Goal: Task Accomplishment & Management: Contribute content

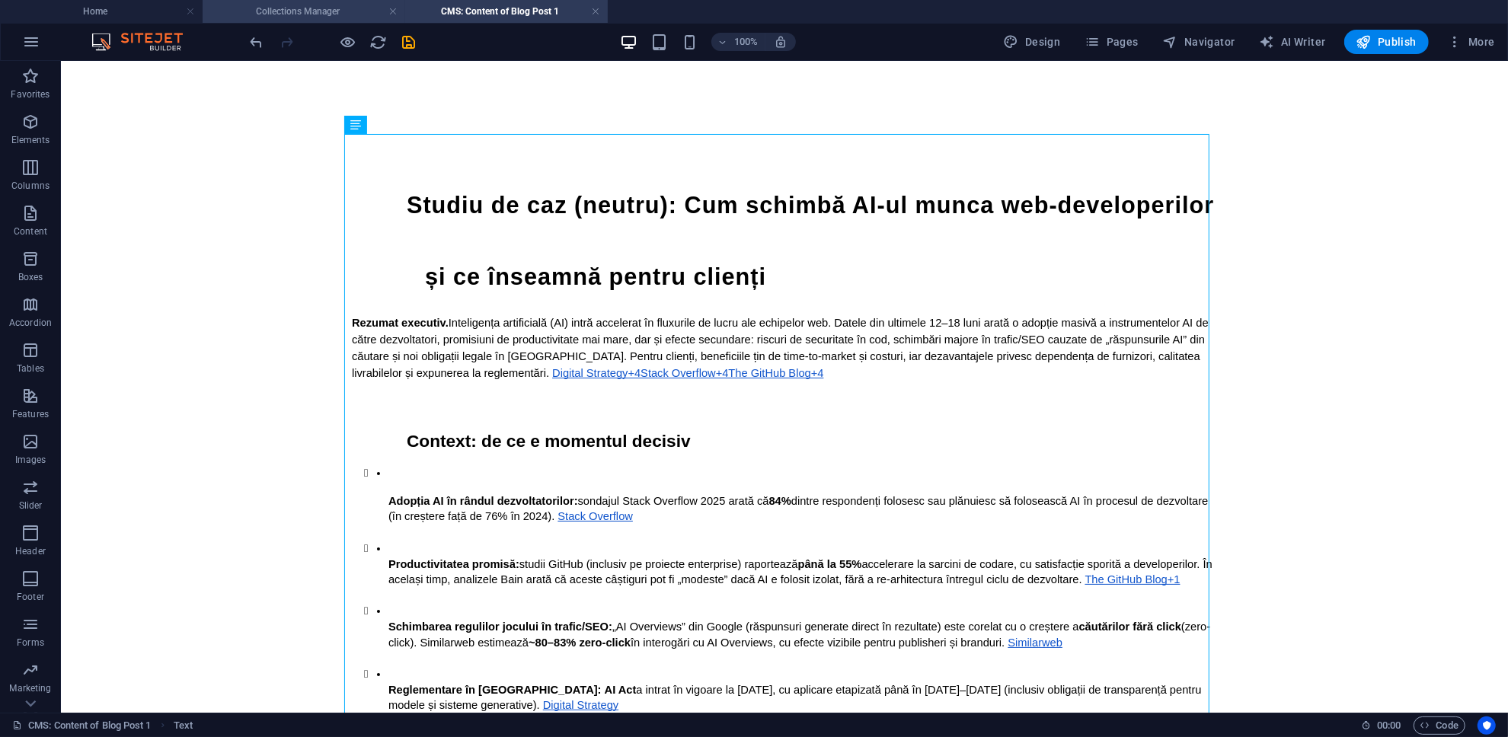
click at [311, 3] on h4 "Collections Manager" at bounding box center [304, 11] width 203 height 17
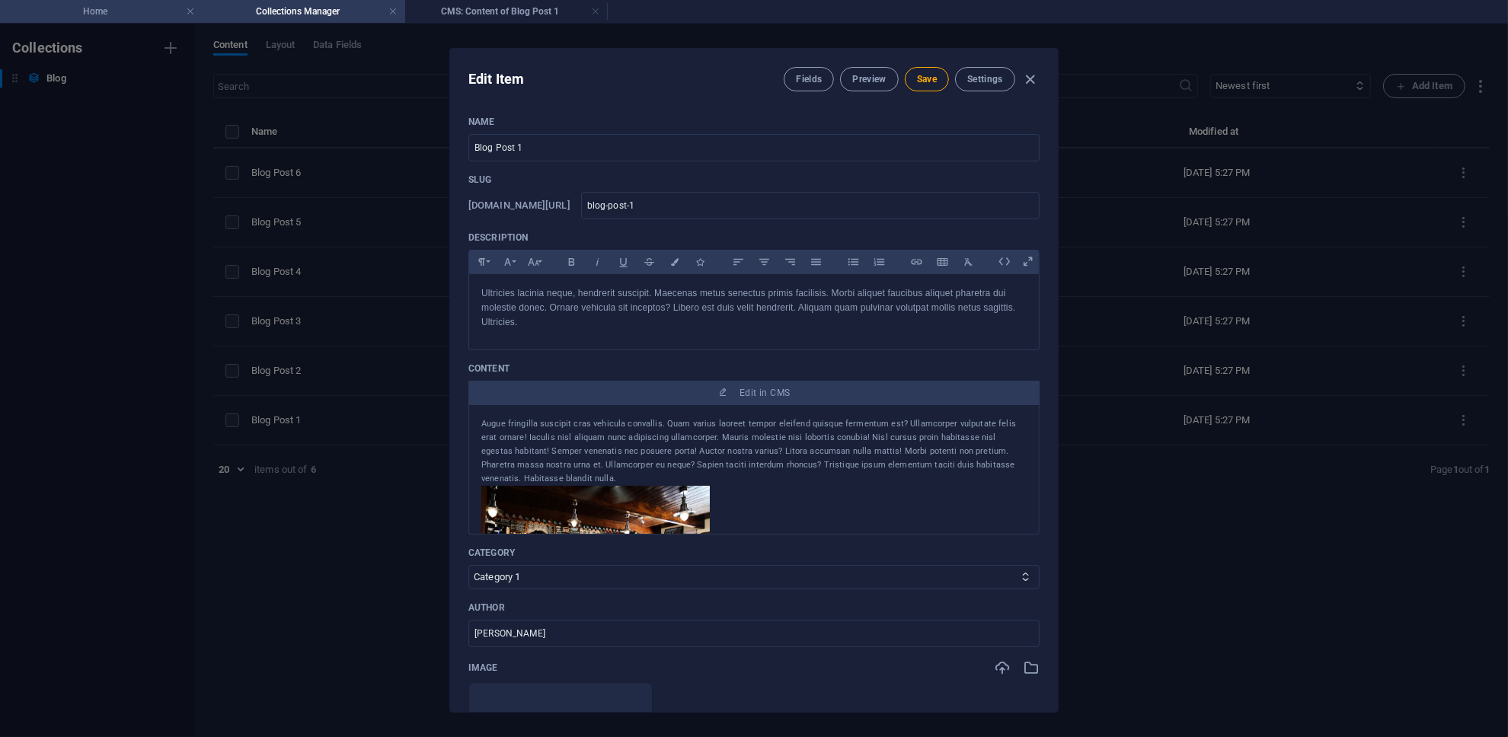
click at [134, 8] on h4 "Home" at bounding box center [101, 11] width 203 height 17
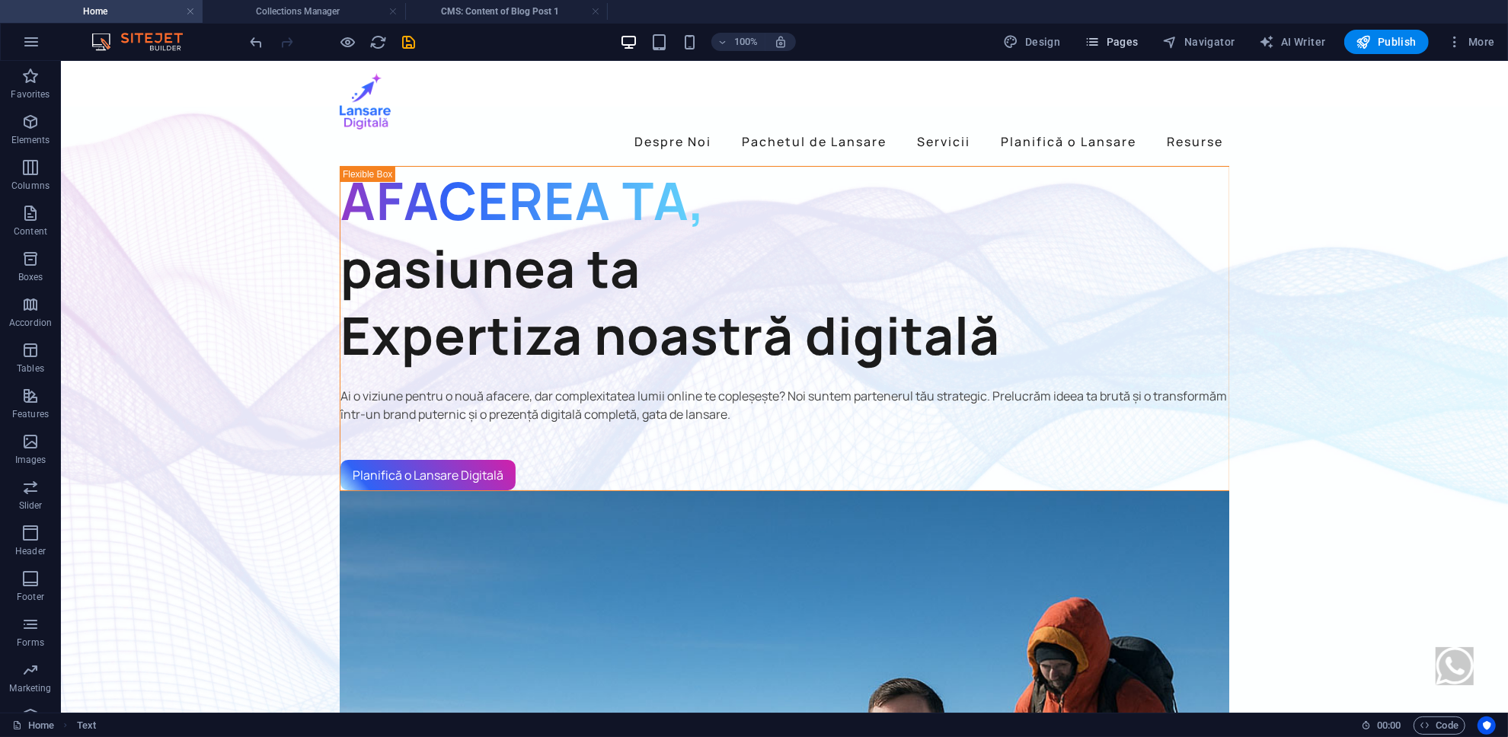
click at [752, 46] on span "Pages" at bounding box center [1111, 41] width 53 height 15
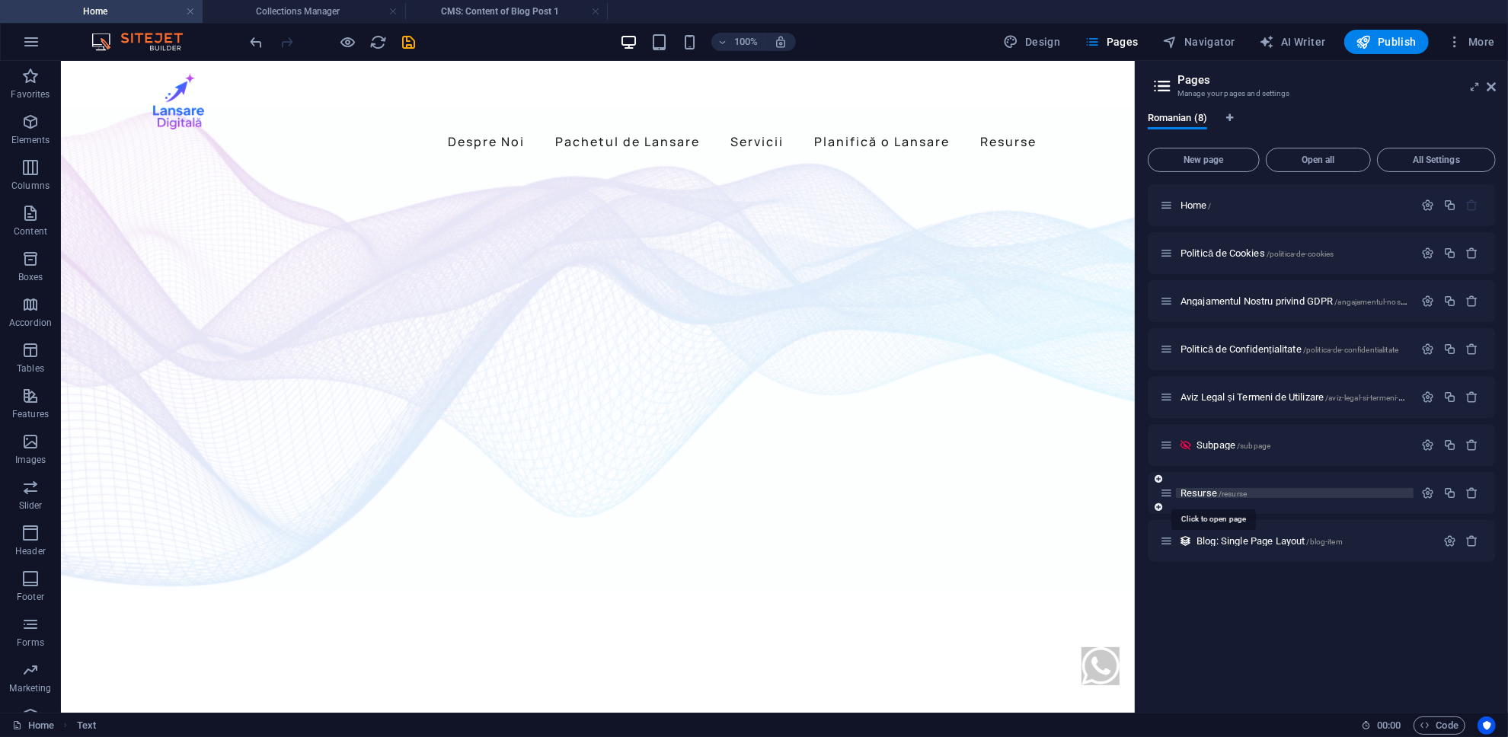
click at [752, 494] on span "Resurse /resurse" at bounding box center [1214, 492] width 66 height 11
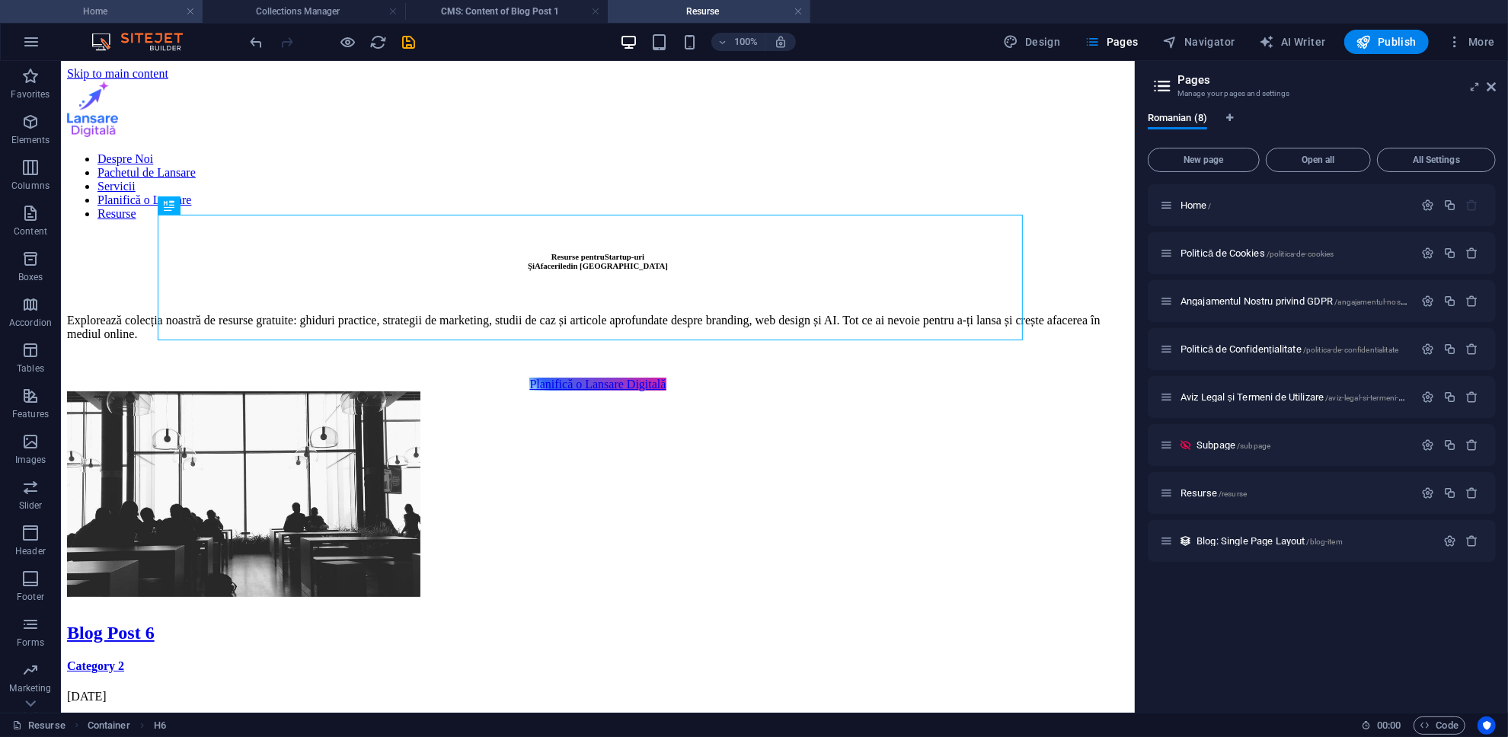
click at [150, 8] on h4 "Home" at bounding box center [101, 11] width 203 height 17
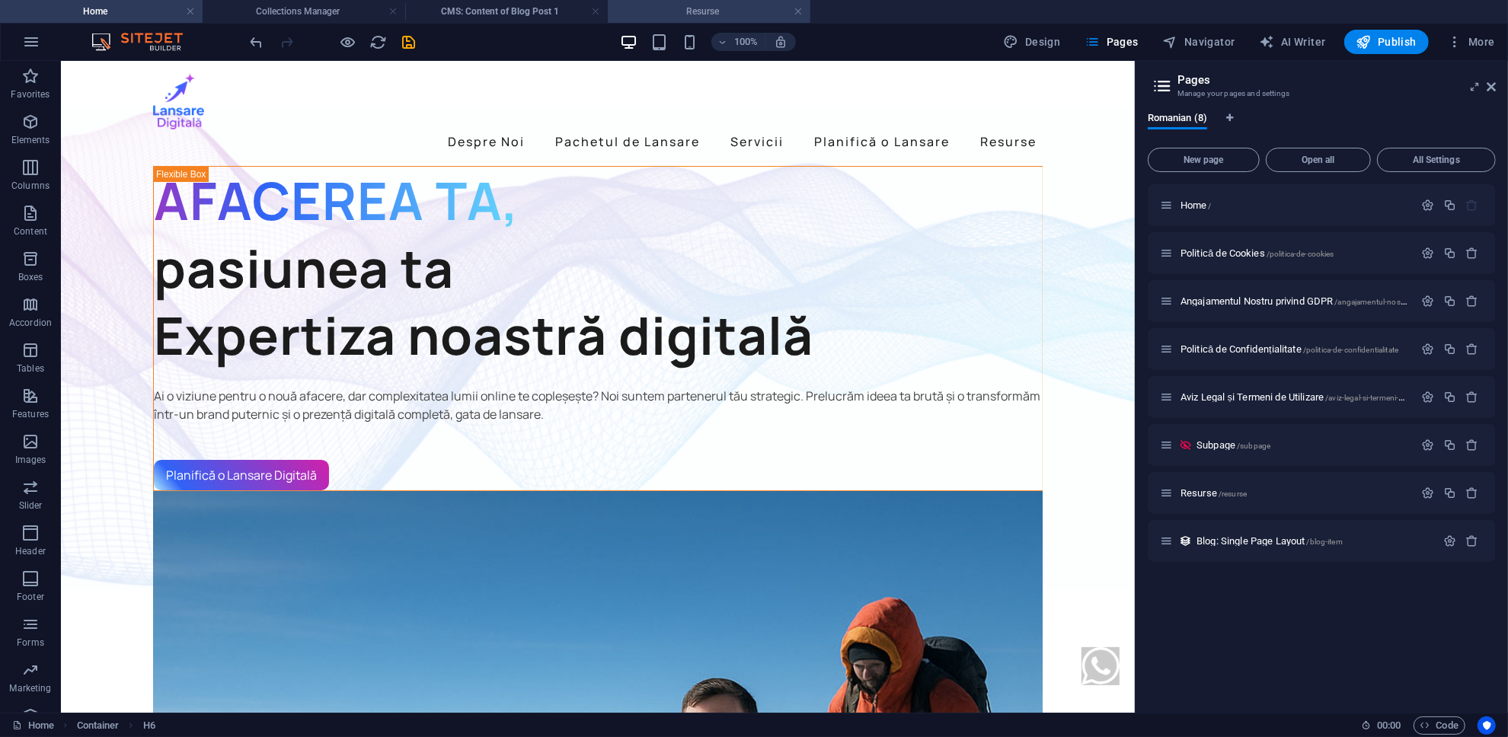
click at [669, 15] on h4 "Resurse" at bounding box center [709, 11] width 203 height 17
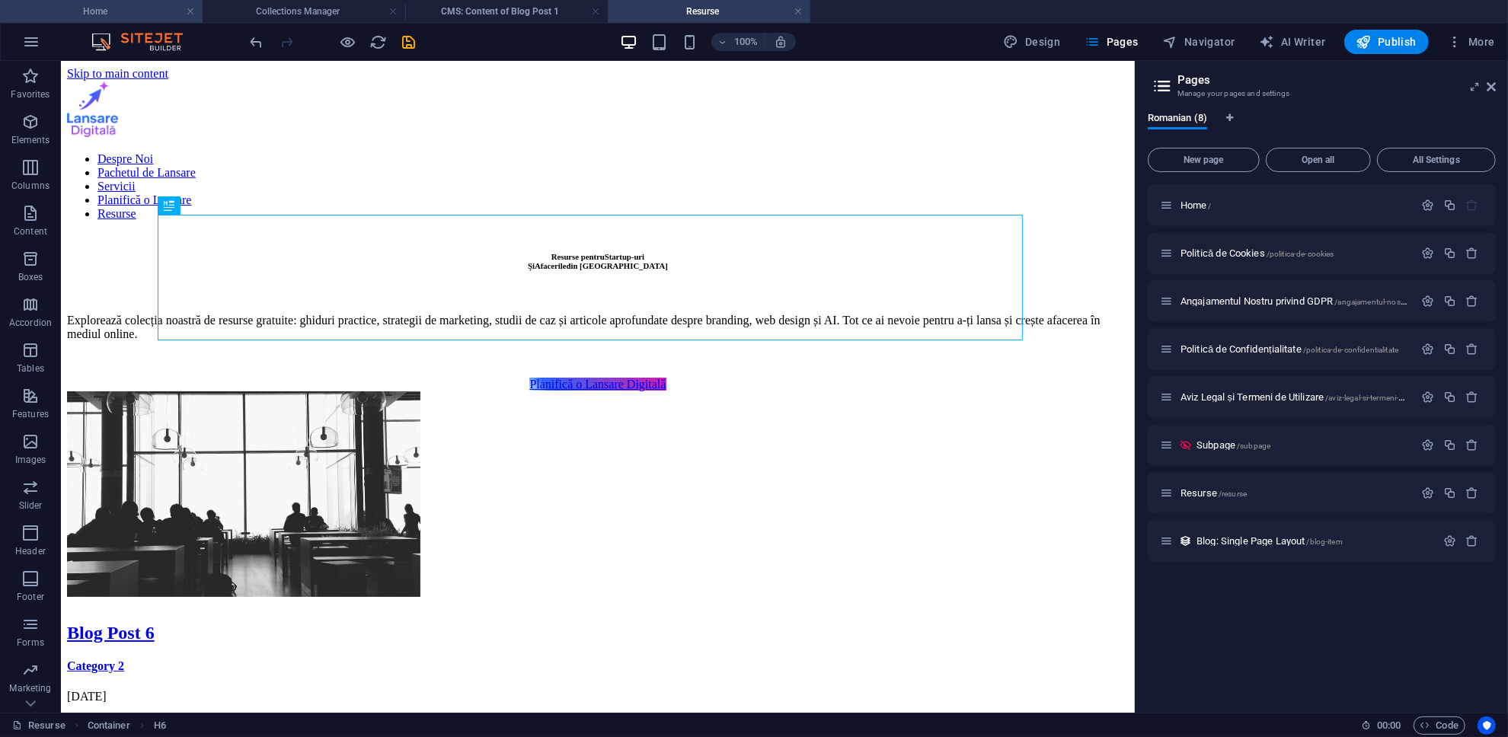
click at [131, 10] on h4 "Home" at bounding box center [101, 11] width 203 height 17
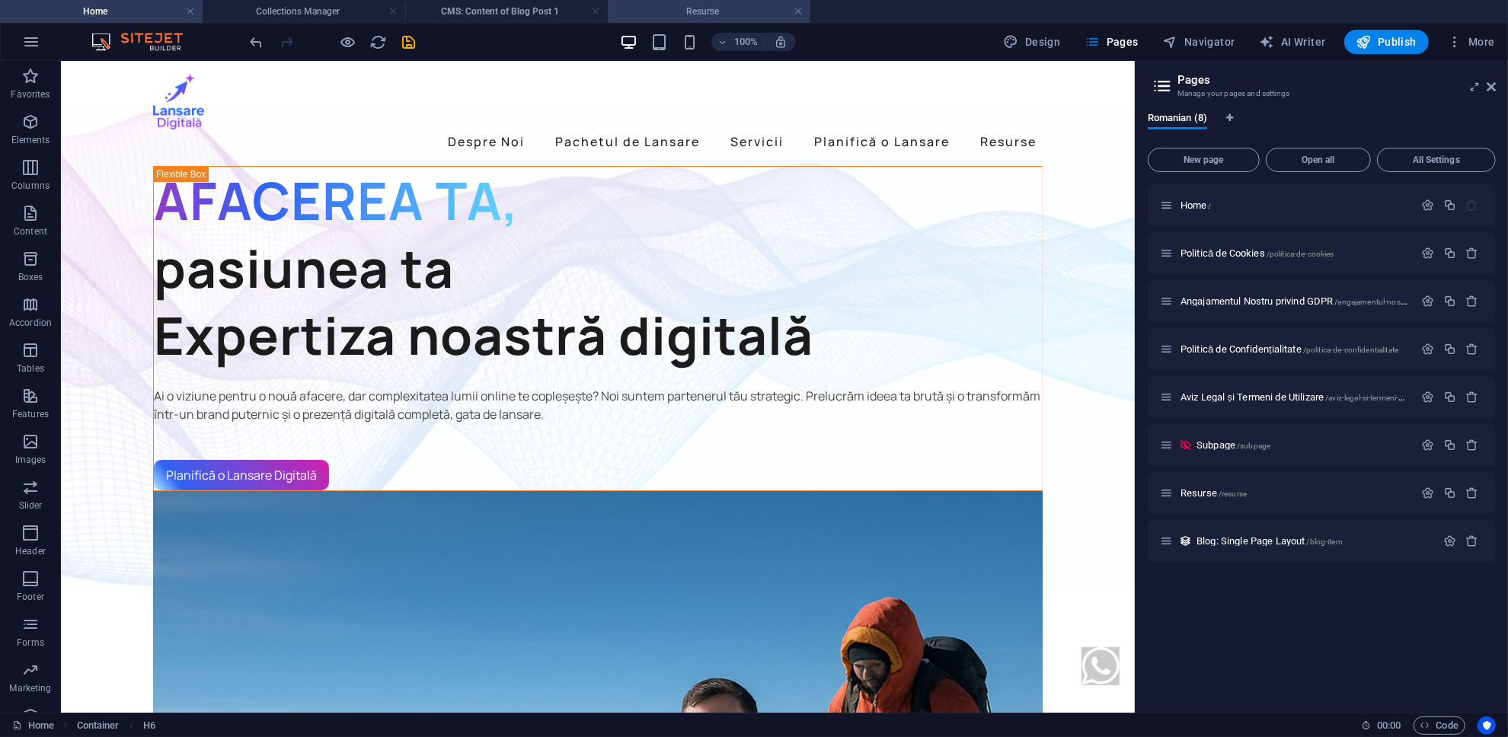
click at [688, 14] on h4 "Resurse" at bounding box center [709, 11] width 203 height 17
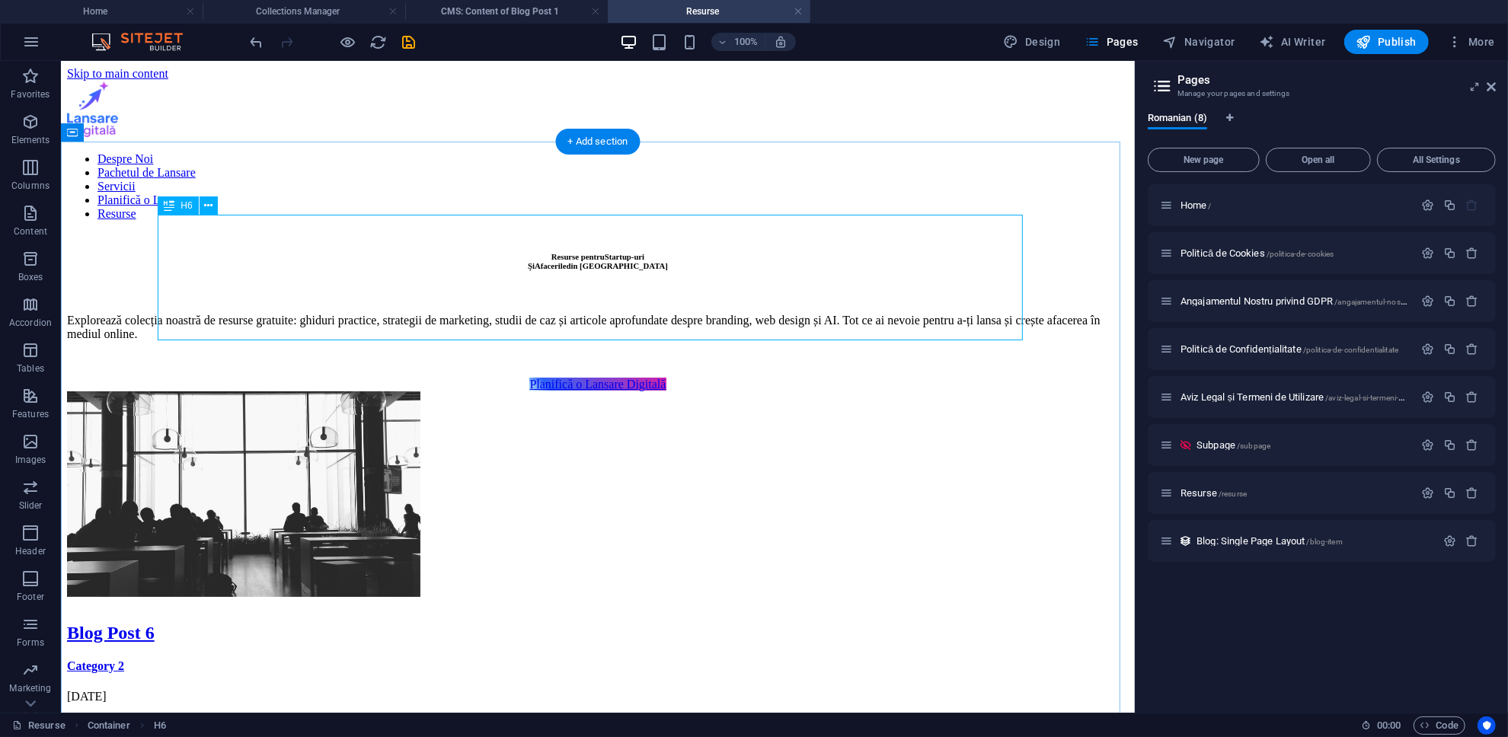
click at [583, 270] on div "Resurse pentru Startup-uri Și Afacerile din [GEOGRAPHIC_DATA]" at bounding box center [597, 260] width 1062 height 18
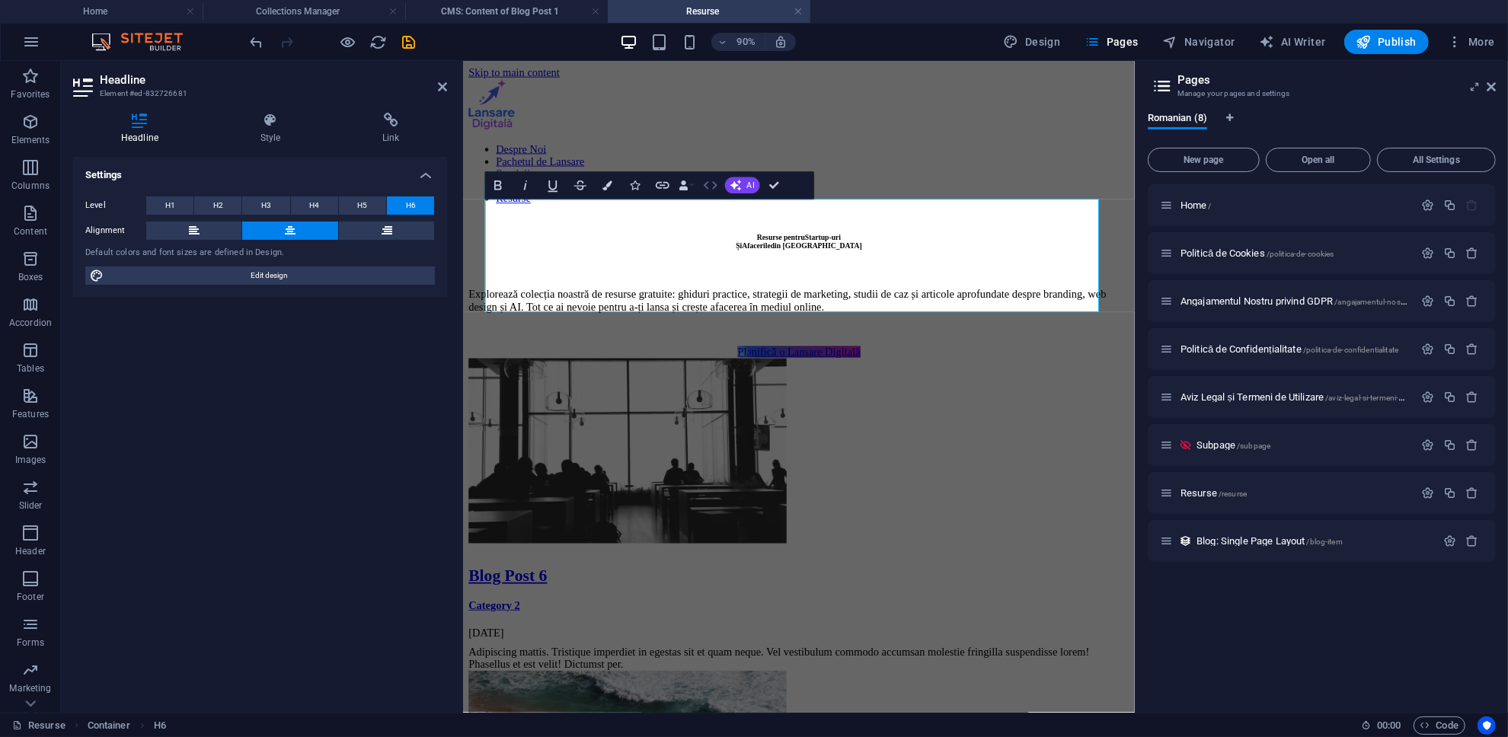
click at [701, 189] on button "HTML" at bounding box center [711, 185] width 26 height 27
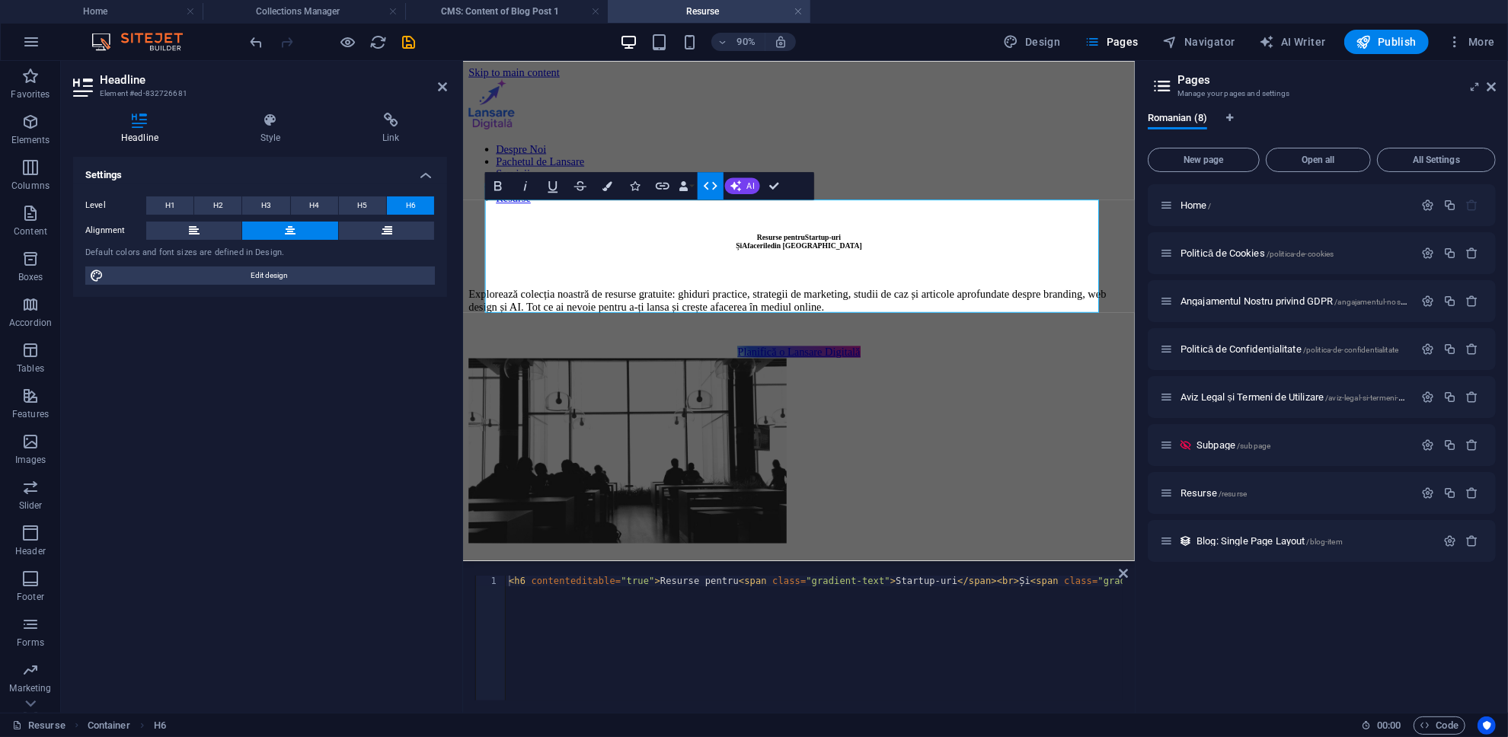
type textarea "<h6 contenteditable="true">Resurse pentru <span class="gradient-text">Startup-u…"
click at [684, 591] on div "< h6 contenteditable = "true" > Resurse pentru < span class = "gradient-text" >…" at bounding box center [719, 647] width 807 height 143
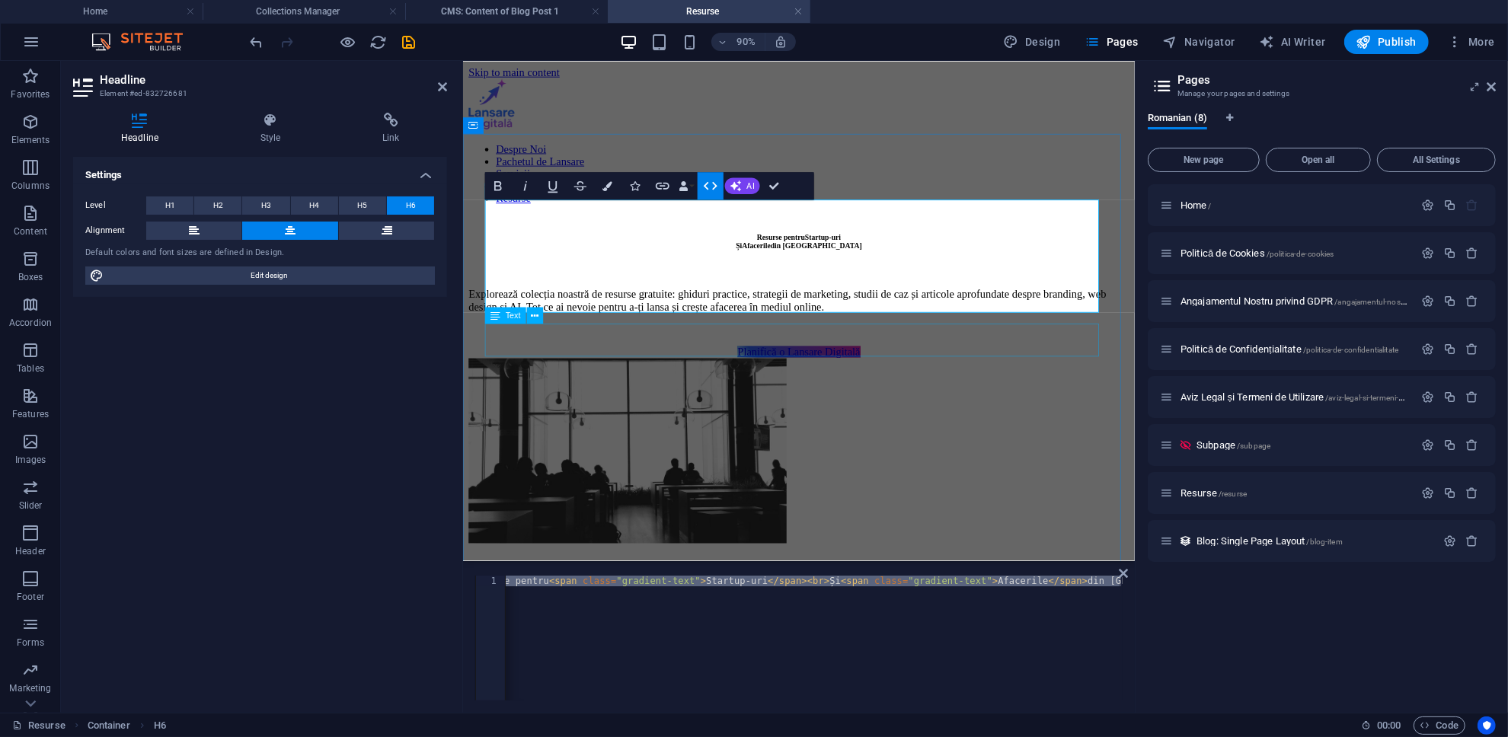
click at [752, 340] on div "Explorează colecția noastră de resurse gratuite: ghiduri practice, strategii de…" at bounding box center [836, 326] width 734 height 27
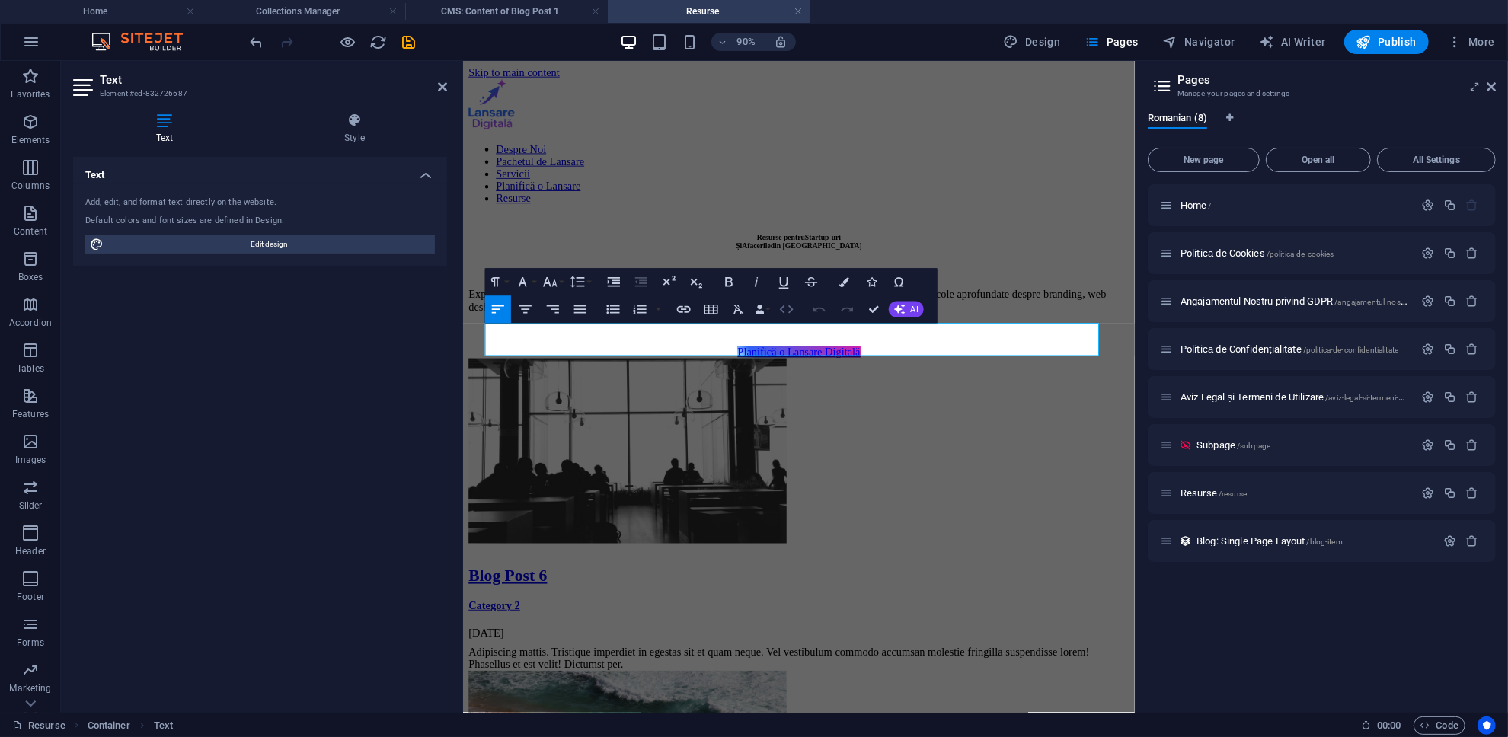
click at [752, 315] on icon "button" at bounding box center [786, 310] width 17 height 17
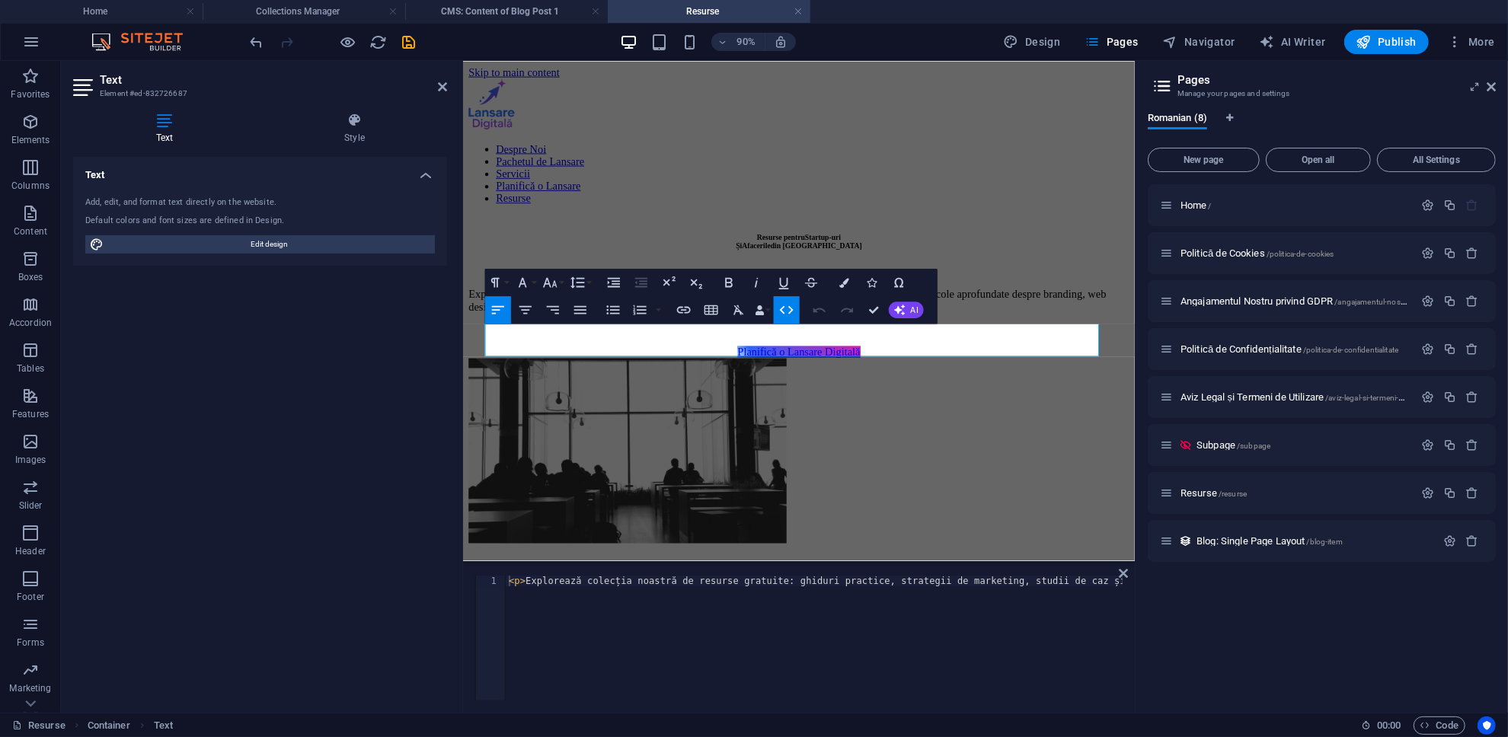
type textarea "<p>Explorează colecția noastră de resurse gratuite: ghiduri practice, strategii…"
click at [743, 586] on div "< p > Explorează colecția noastră de resurse gratuite: ghiduri practice, strate…" at bounding box center [1130, 647] width 1248 height 143
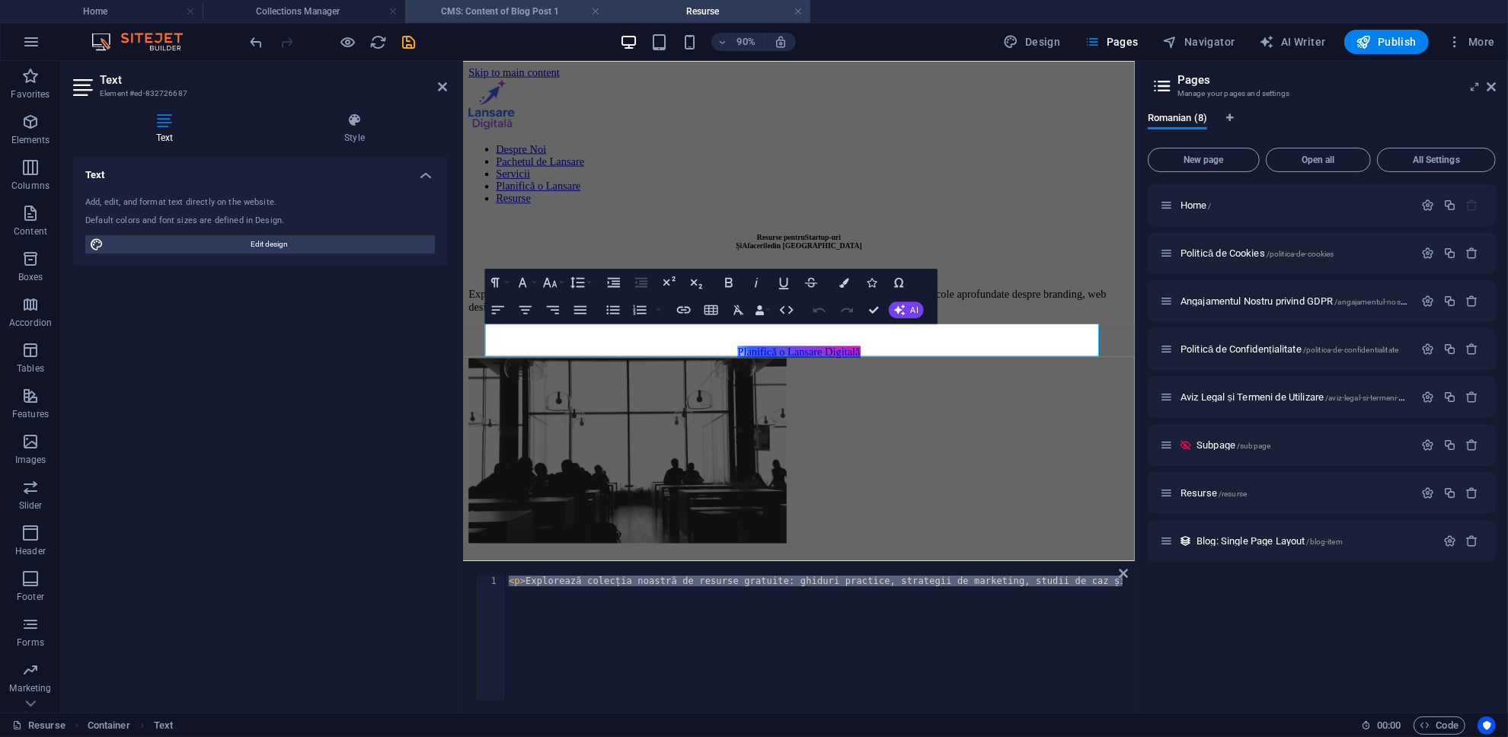
click at [506, 15] on h4 "CMS: Content of Blog Post 1" at bounding box center [506, 11] width 203 height 17
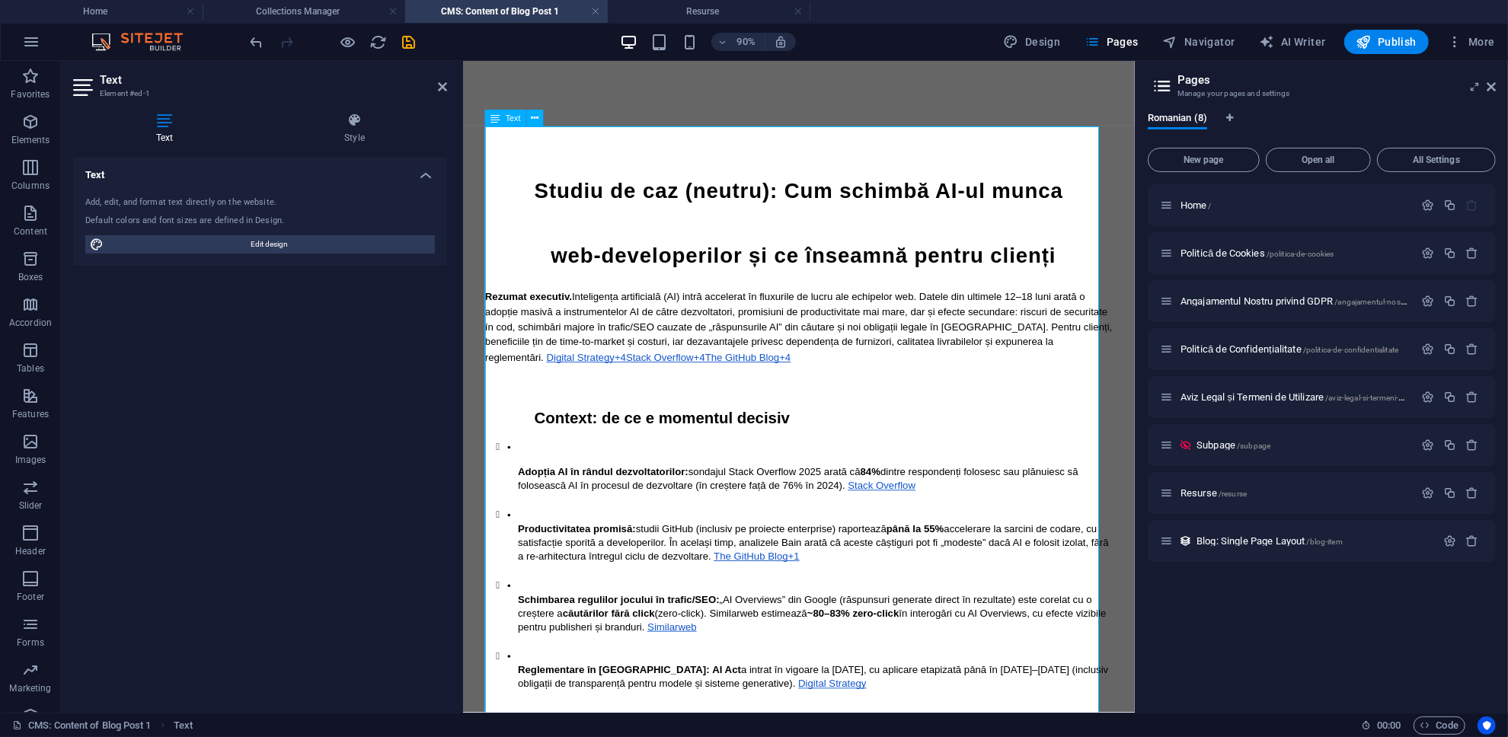
click at [673, 206] on span "Studiu de caz (neutru): Cum schimbă AI-ul munca web-developerilor și ce înseamn…" at bounding box center [839, 240] width 595 height 97
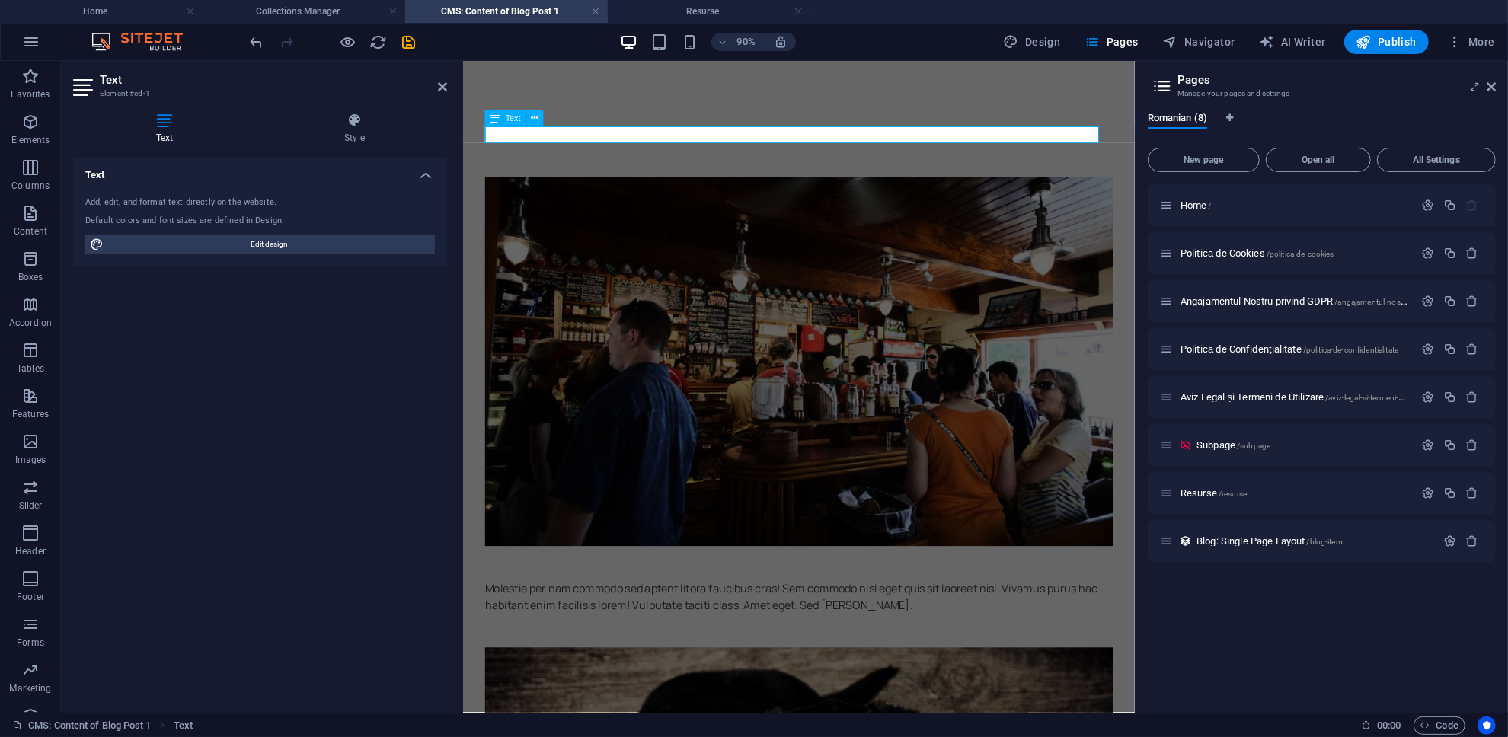
click at [689, 142] on p at bounding box center [836, 143] width 698 height 18
click at [692, 122] on div "Molestie per nam commodo sed aptent litora faucibus cras! Sem commodo nisl eget…" at bounding box center [836, 720] width 746 height 1318
click at [752, 88] on icon at bounding box center [1491, 87] width 9 height 12
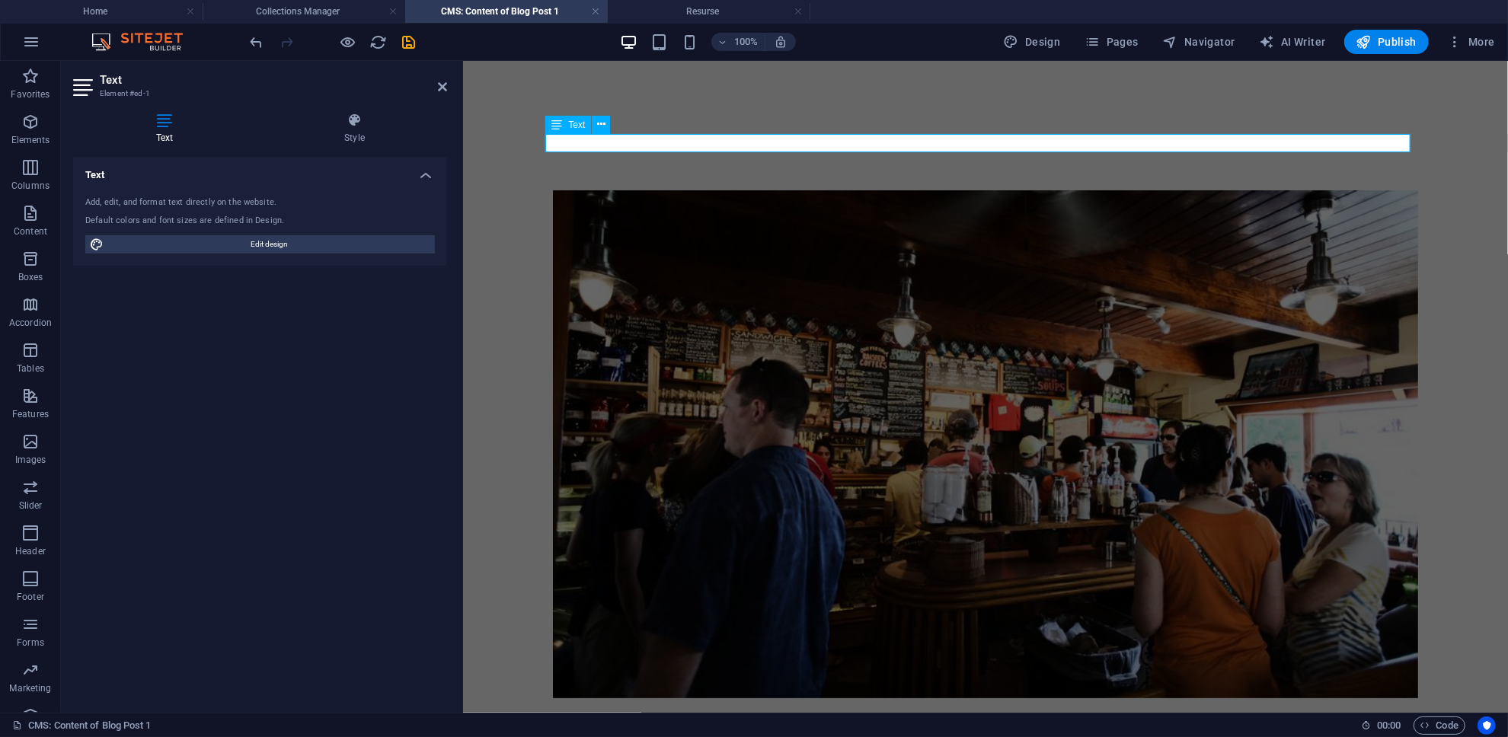
click at [752, 146] on p at bounding box center [985, 142] width 865 height 18
click at [752, 34] on span "Navigator" at bounding box center [1199, 41] width 72 height 15
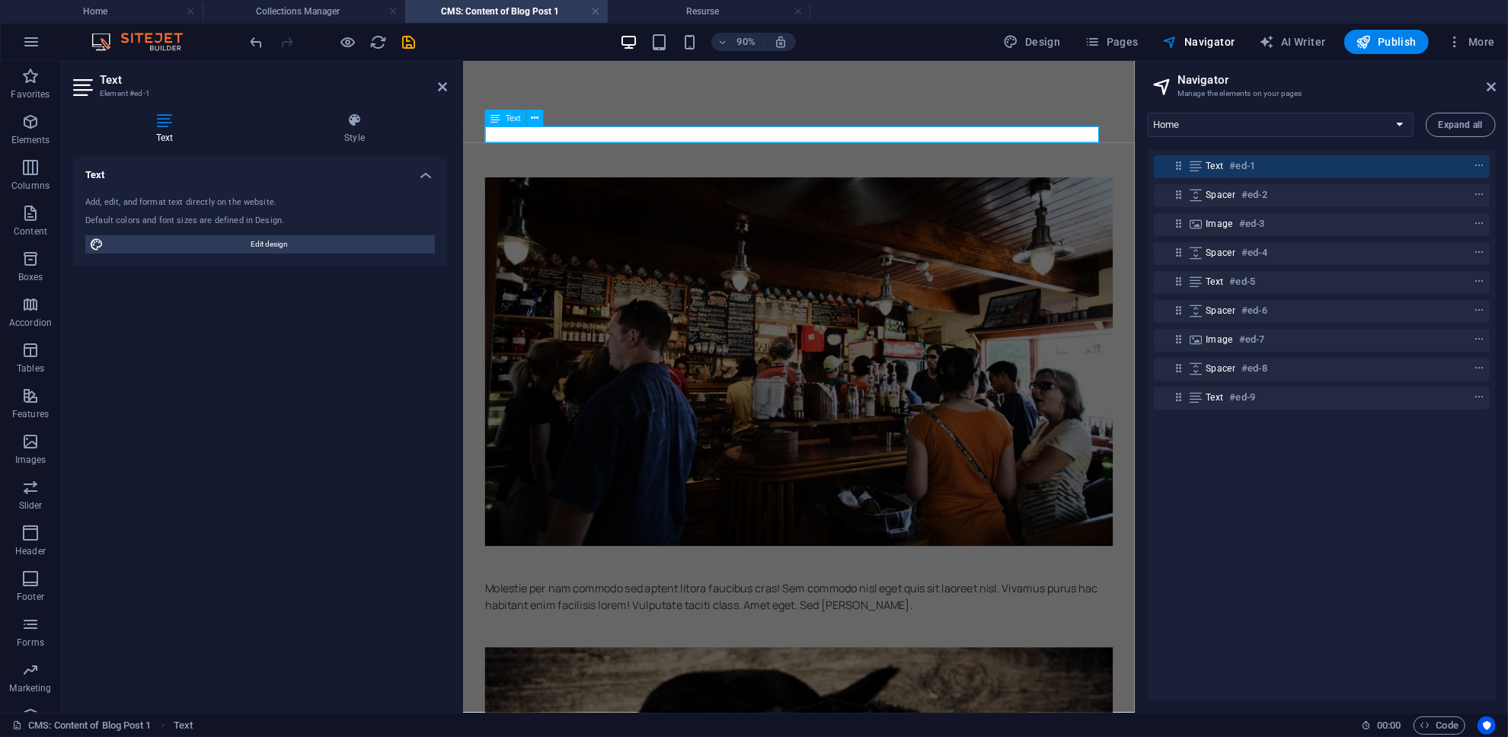
click at [660, 146] on p at bounding box center [836, 143] width 698 height 18
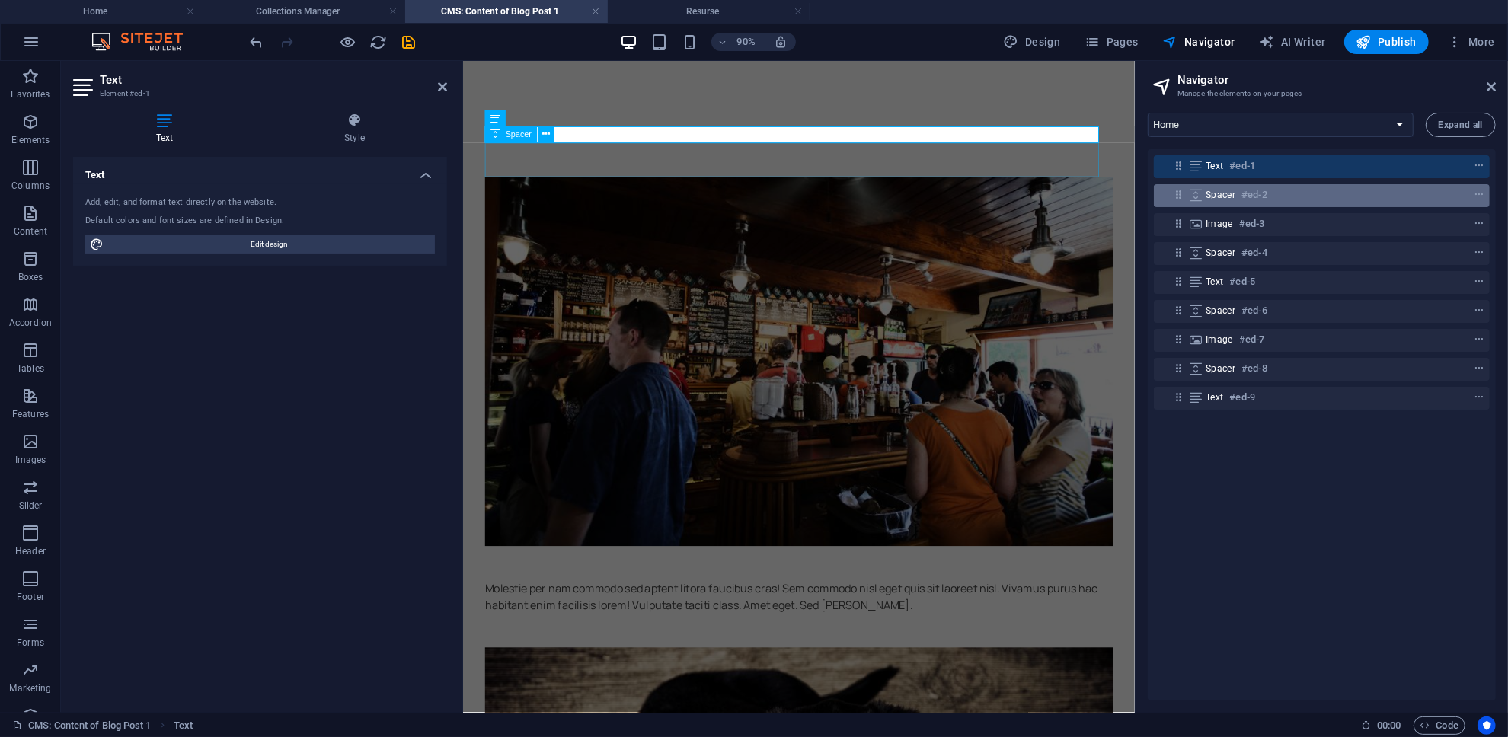
click at [752, 186] on div "Spacer #ed-2" at bounding box center [1310, 195] width 208 height 18
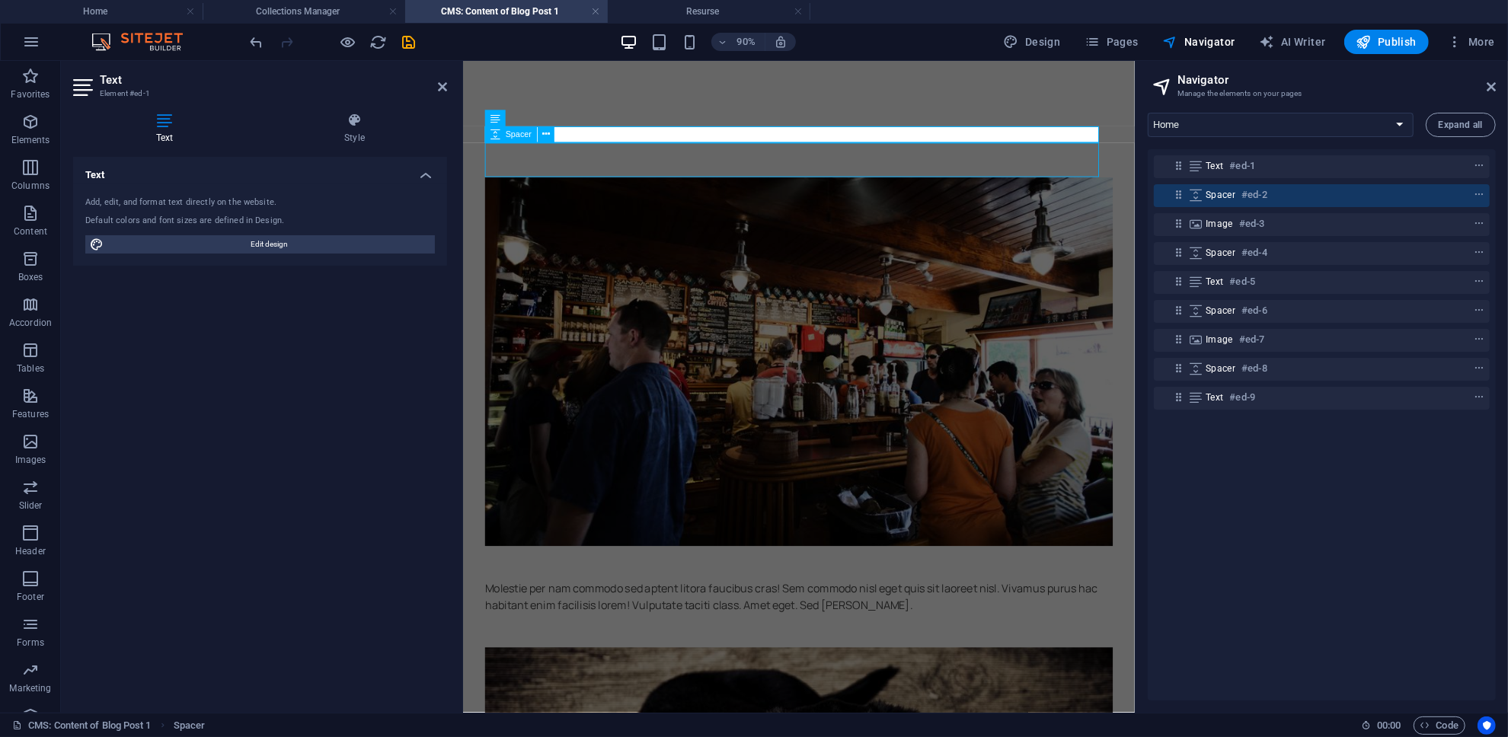
click at [752, 186] on div "Spacer #ed-2" at bounding box center [1310, 195] width 208 height 18
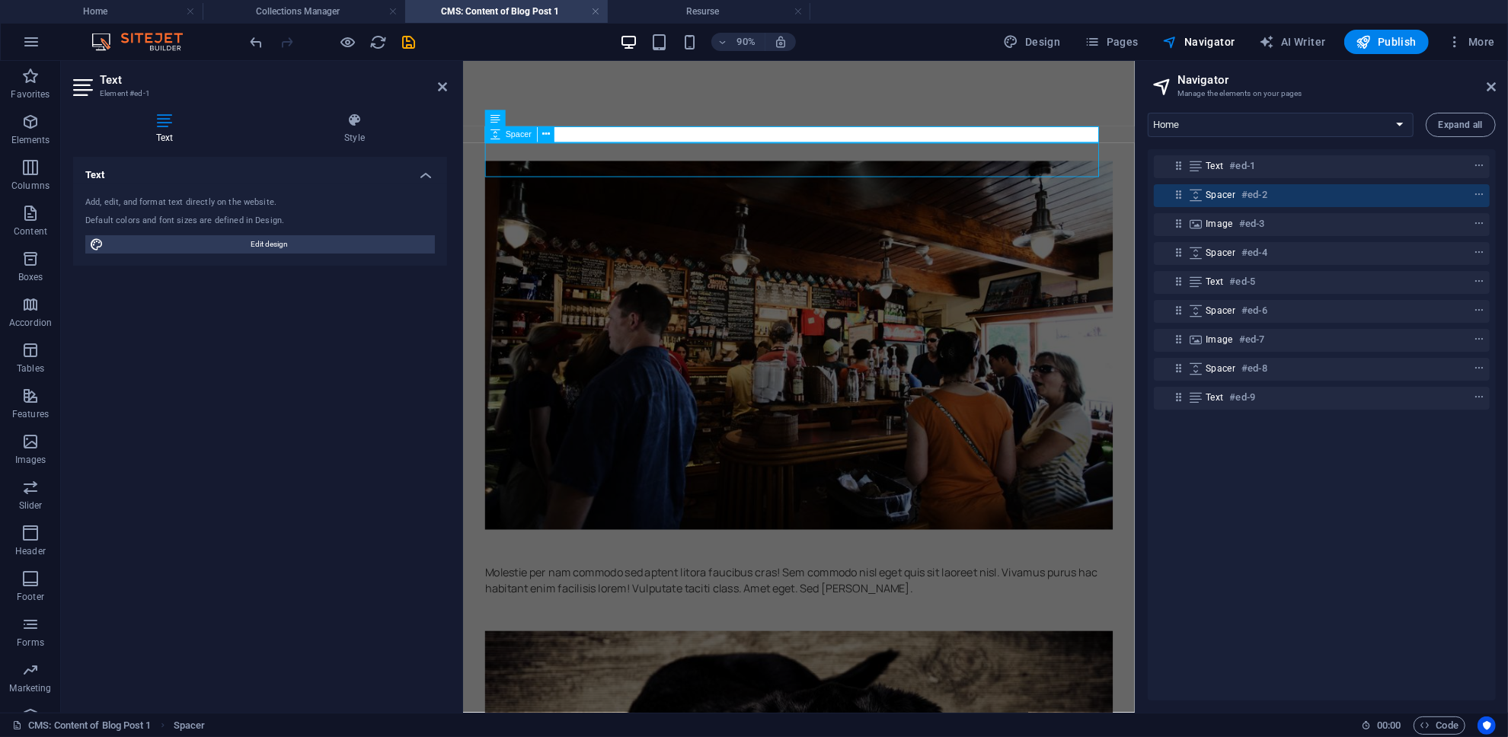
select select "px"
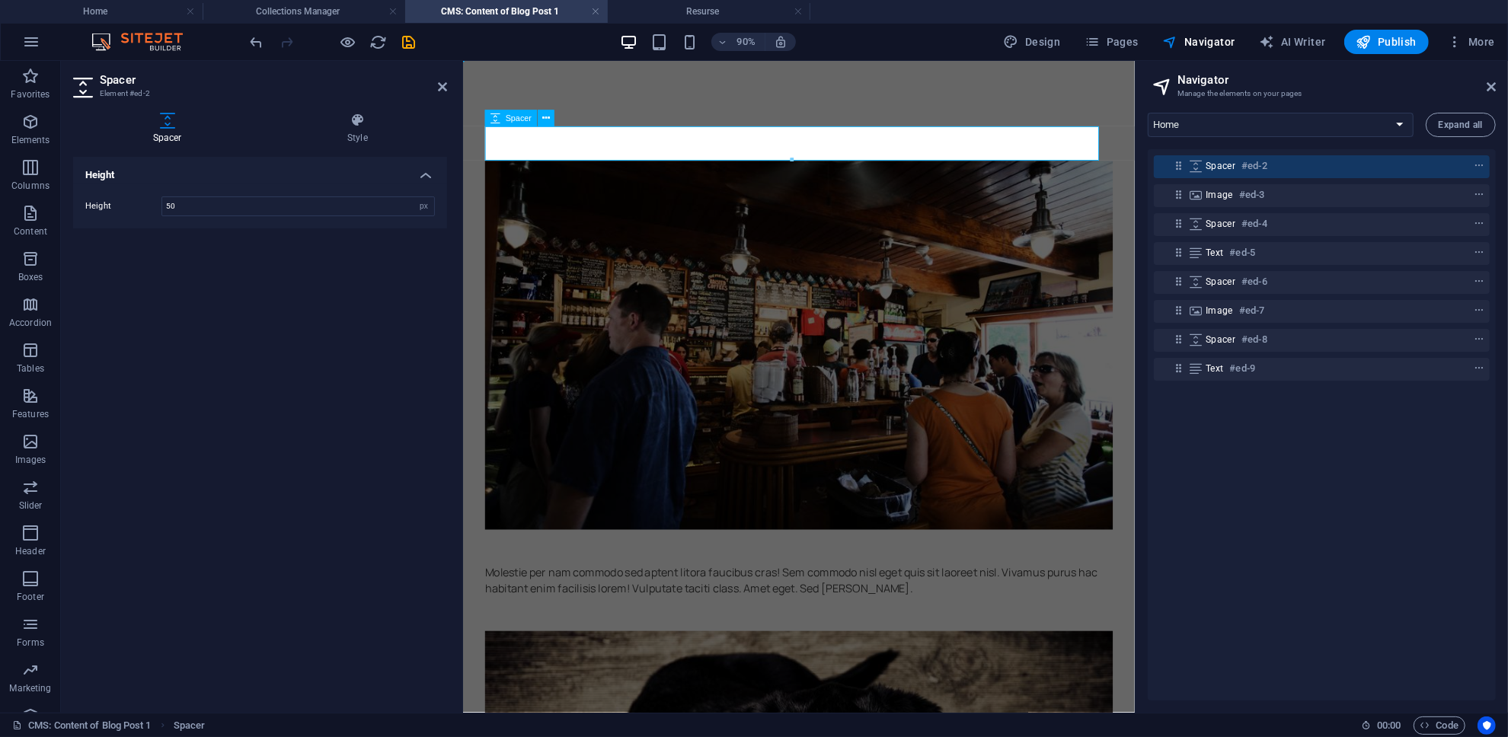
click at [752, 174] on div "Spacer #ed-2" at bounding box center [1310, 166] width 208 height 18
click at [752, 173] on div "Spacer #ed-2" at bounding box center [1310, 166] width 208 height 18
click at [752, 147] on div at bounding box center [836, 153] width 698 height 38
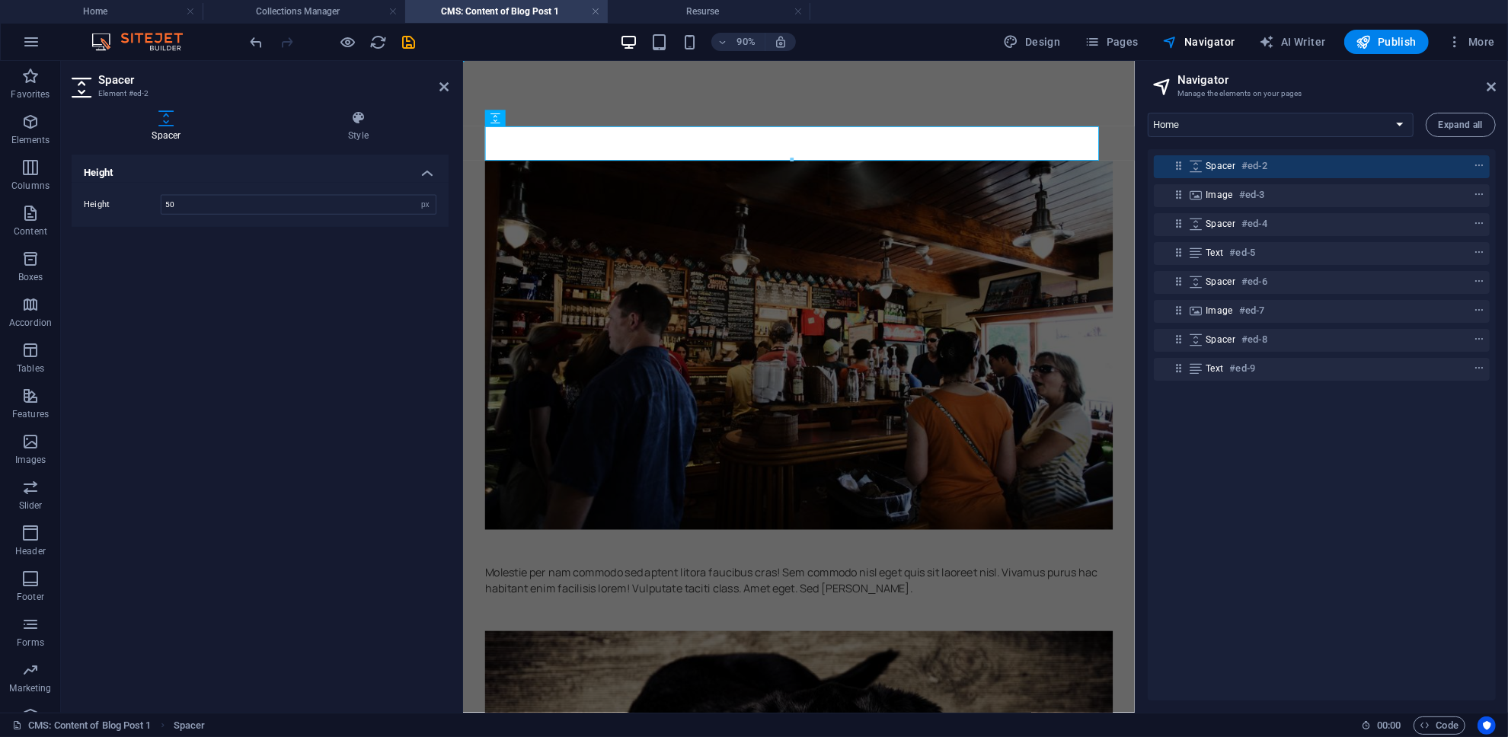
click at [752, 124] on div "Molestie per nam commodo sed aptent litora faucibus cras! Sem commodo nisl eget…" at bounding box center [836, 711] width 746 height 1300
click at [752, 141] on div at bounding box center [836, 153] width 698 height 38
click at [752, 113] on div "Molestie per nam commodo sed aptent litora faucibus cras! Sem commodo nisl eget…" at bounding box center [836, 711] width 746 height 1300
click at [752, 301] on figure at bounding box center [836, 377] width 698 height 410
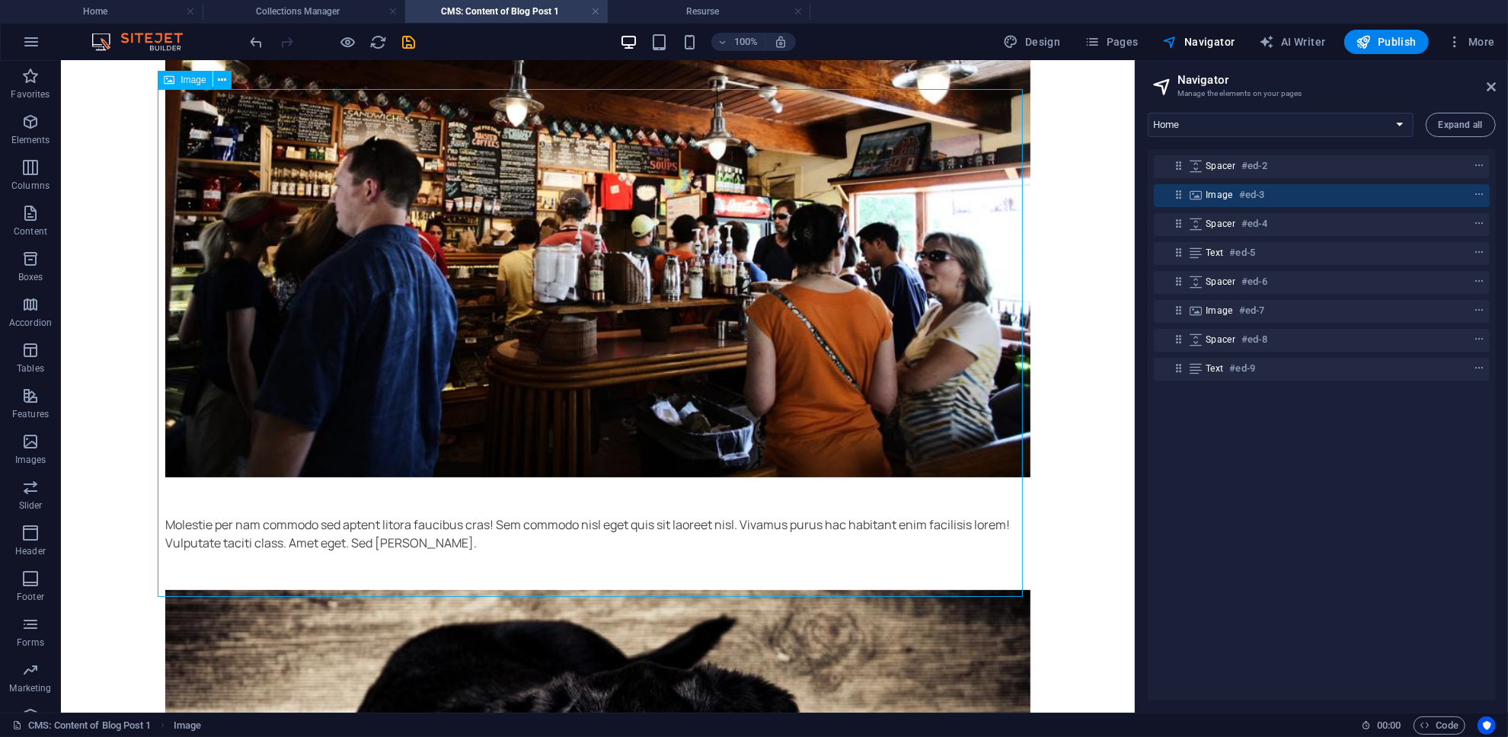
scroll to position [406, 0]
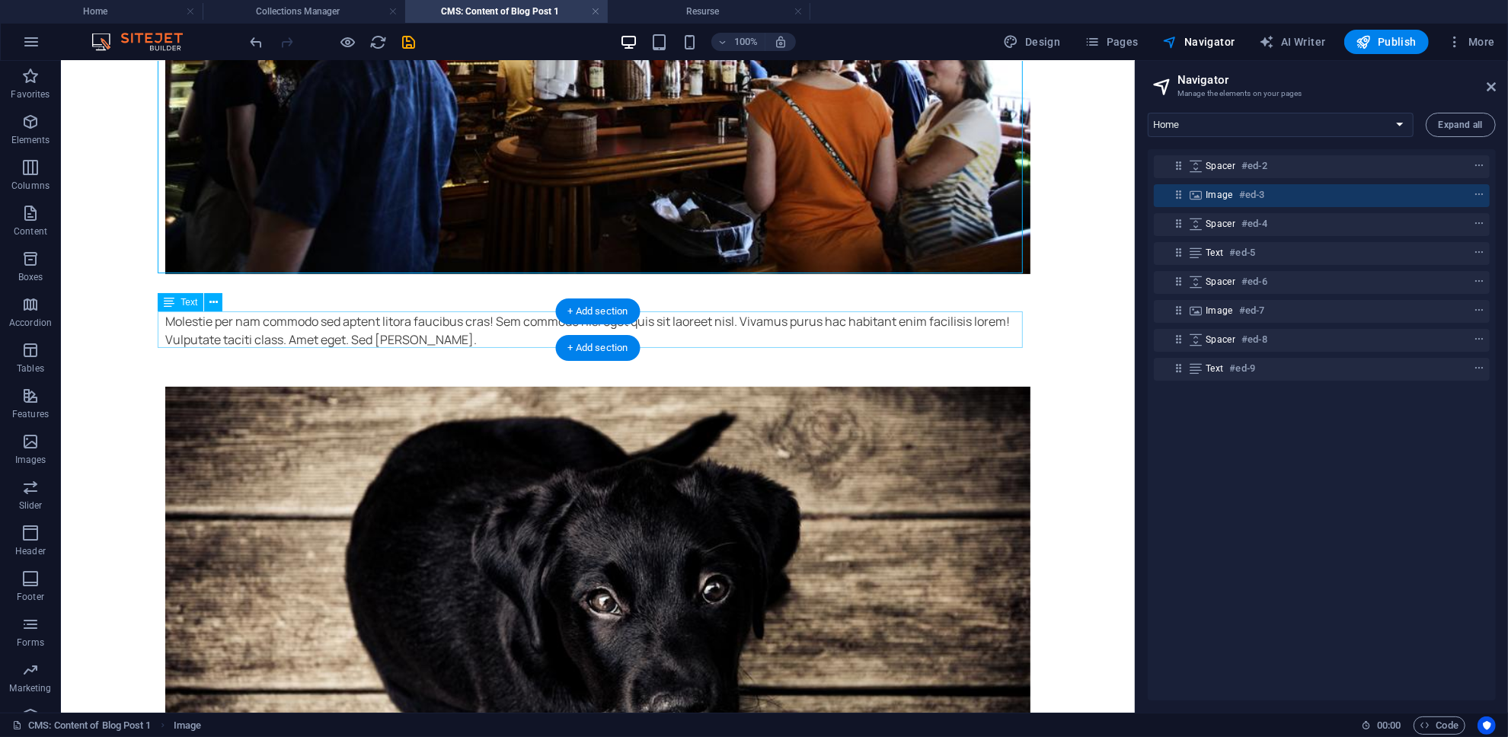
click at [712, 321] on div "Molestie per nam commodo sed aptent litora faucibus cras! Sem commodo nisl eget…" at bounding box center [597, 330] width 865 height 37
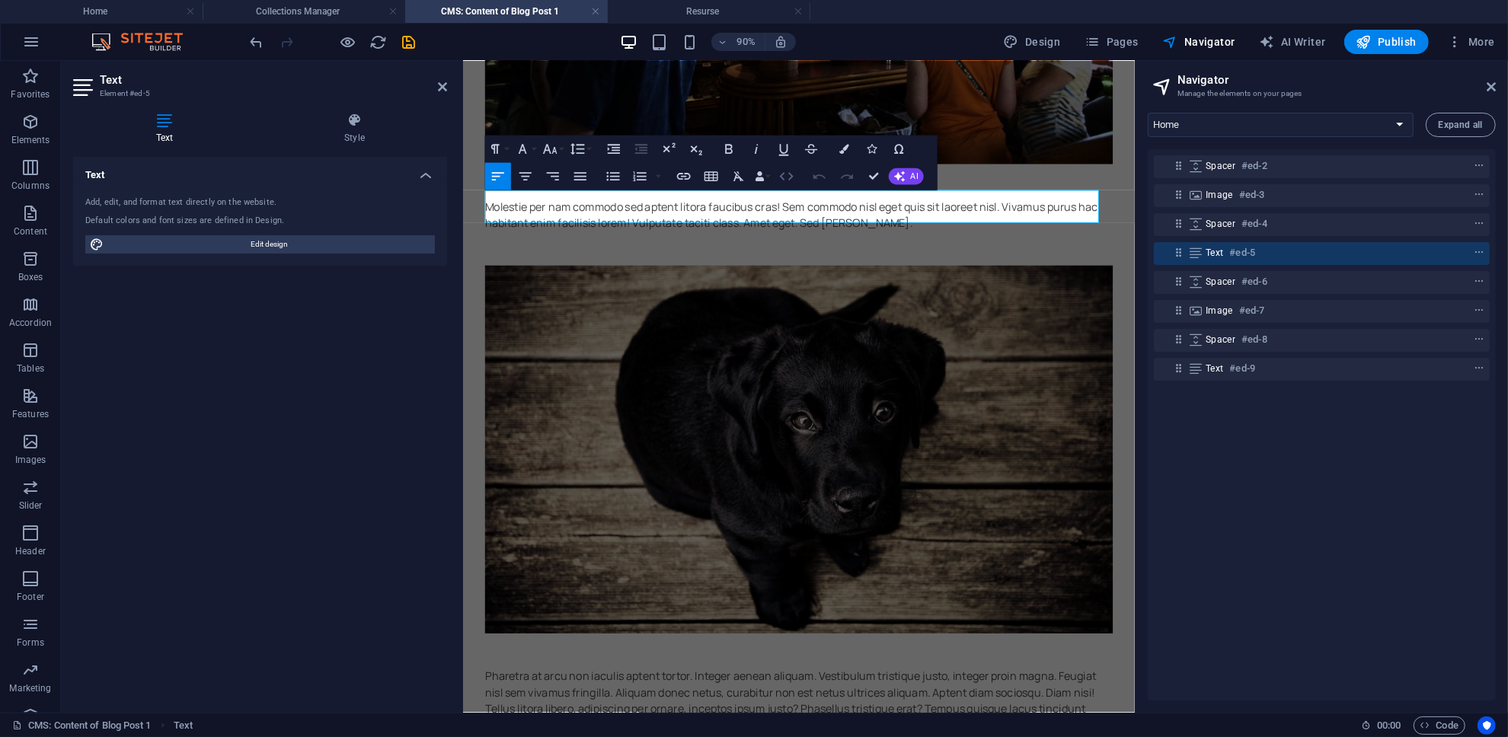
click at [752, 185] on button "HTML" at bounding box center [787, 176] width 26 height 27
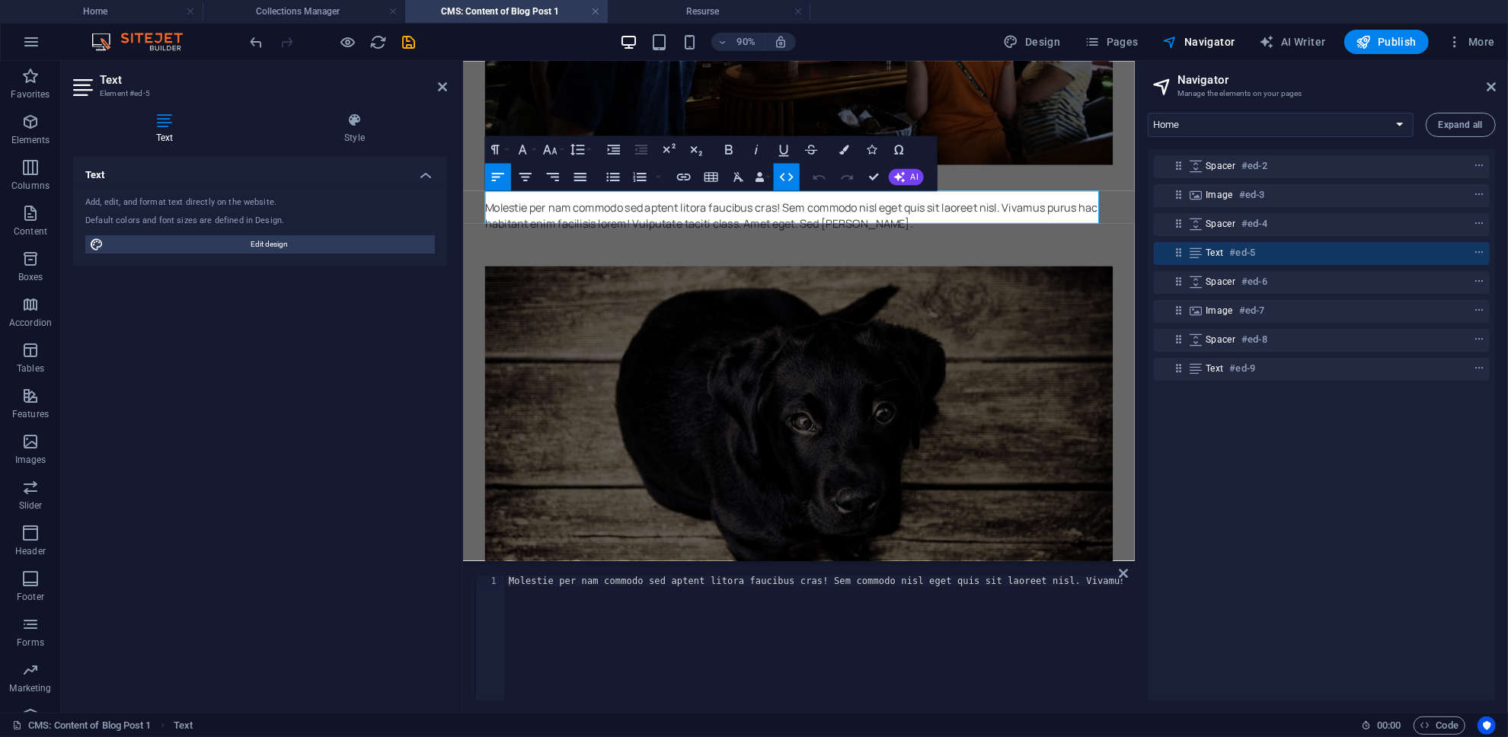
type textarea "Molestie per nam commodo sed aptent litora faucibus cras! Sem commodo nisl eget…"
click at [727, 583] on div "Molestie per nam commodo sed aptent litora faucibus cras! Sem commodo nisl eget…" at bounding box center [1022, 647] width 1032 height 143
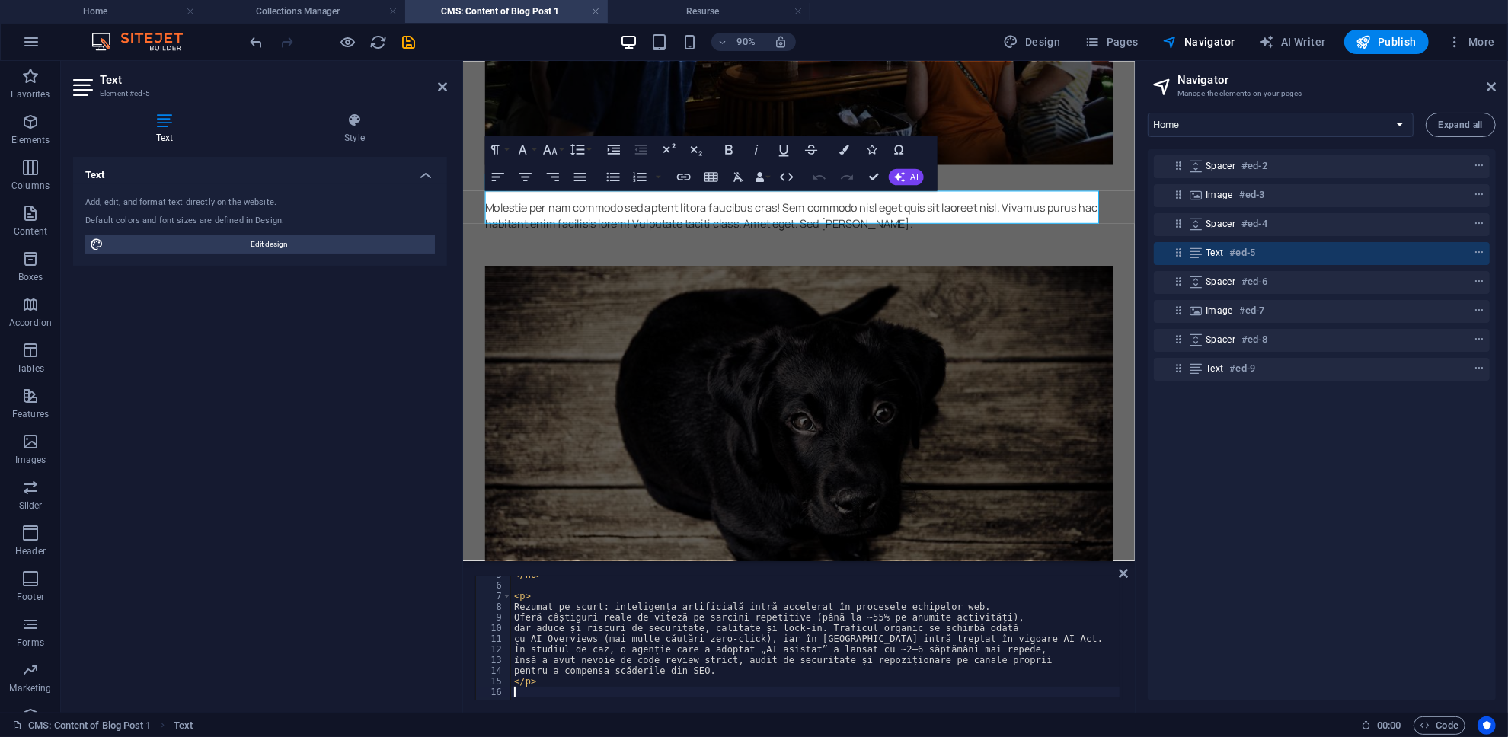
scroll to position [46, 0]
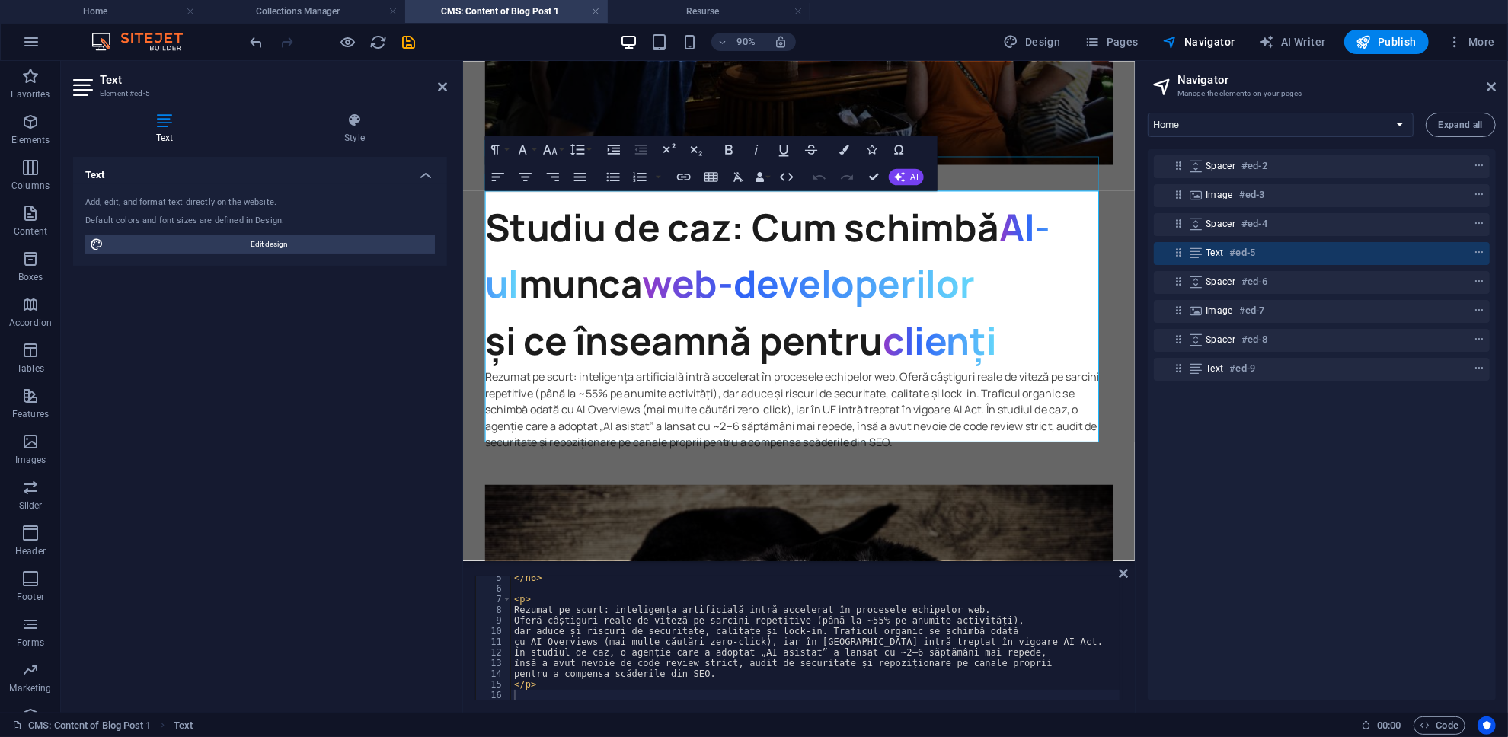
click at [752, 175] on div at bounding box center [836, 194] width 698 height 38
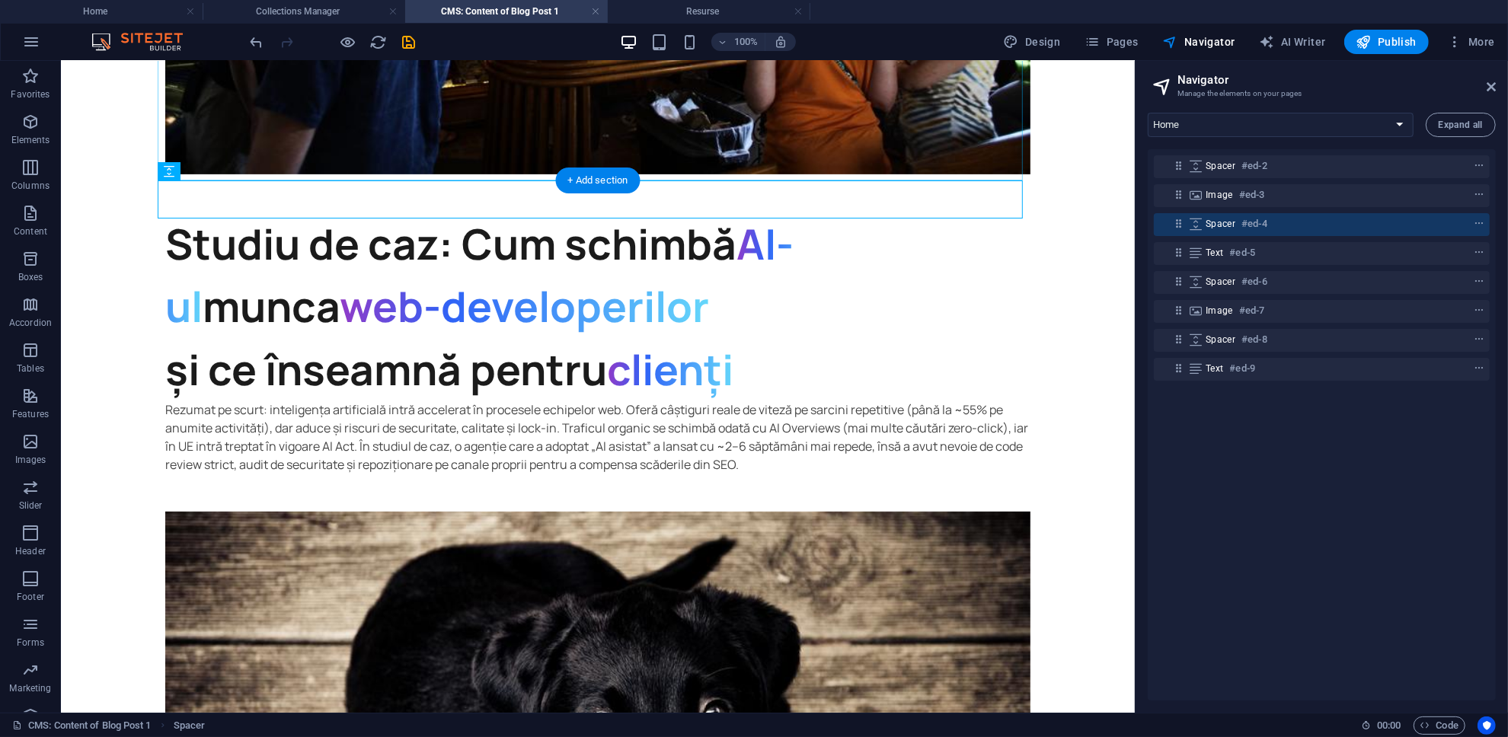
scroll to position [508, 0]
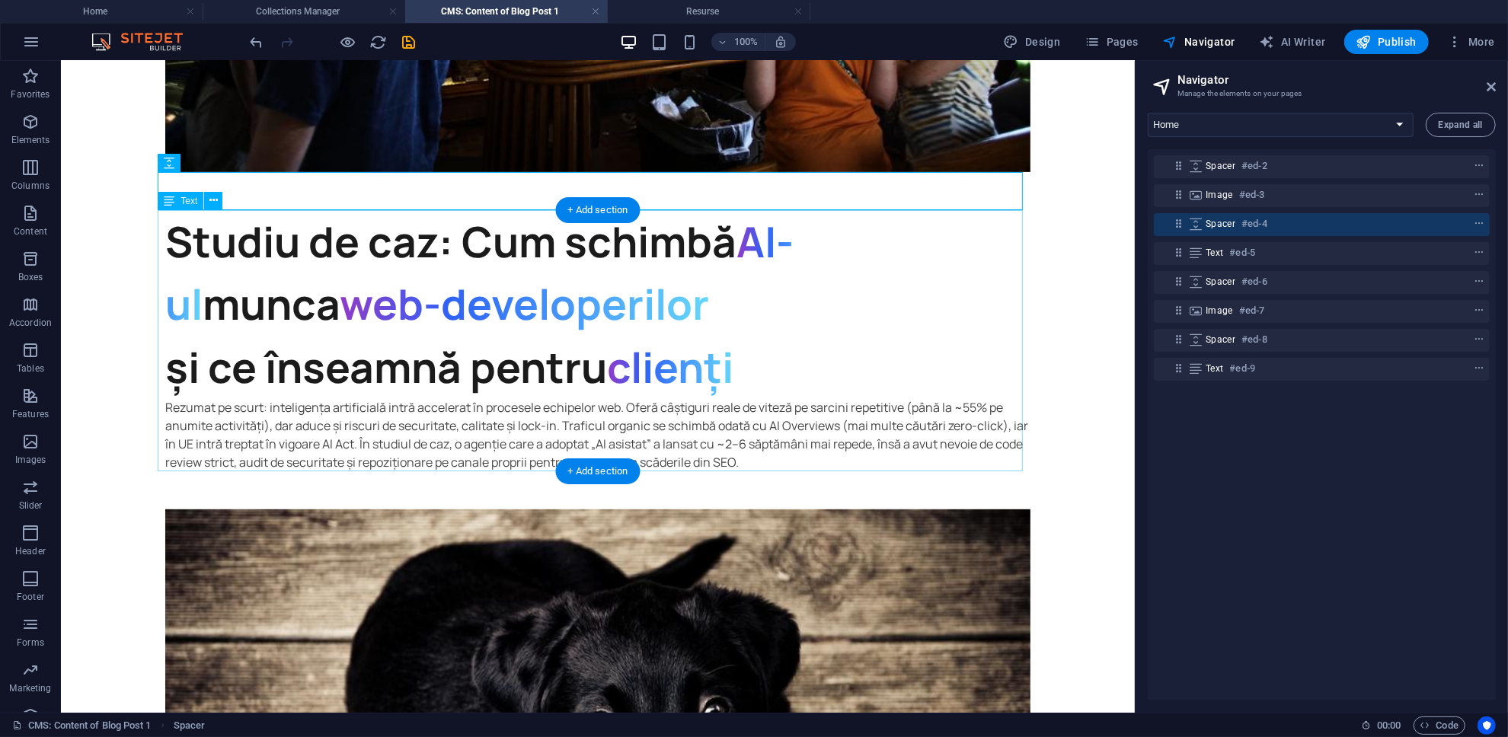
click at [339, 327] on span "web-developerilor" at bounding box center [523, 303] width 369 height 58
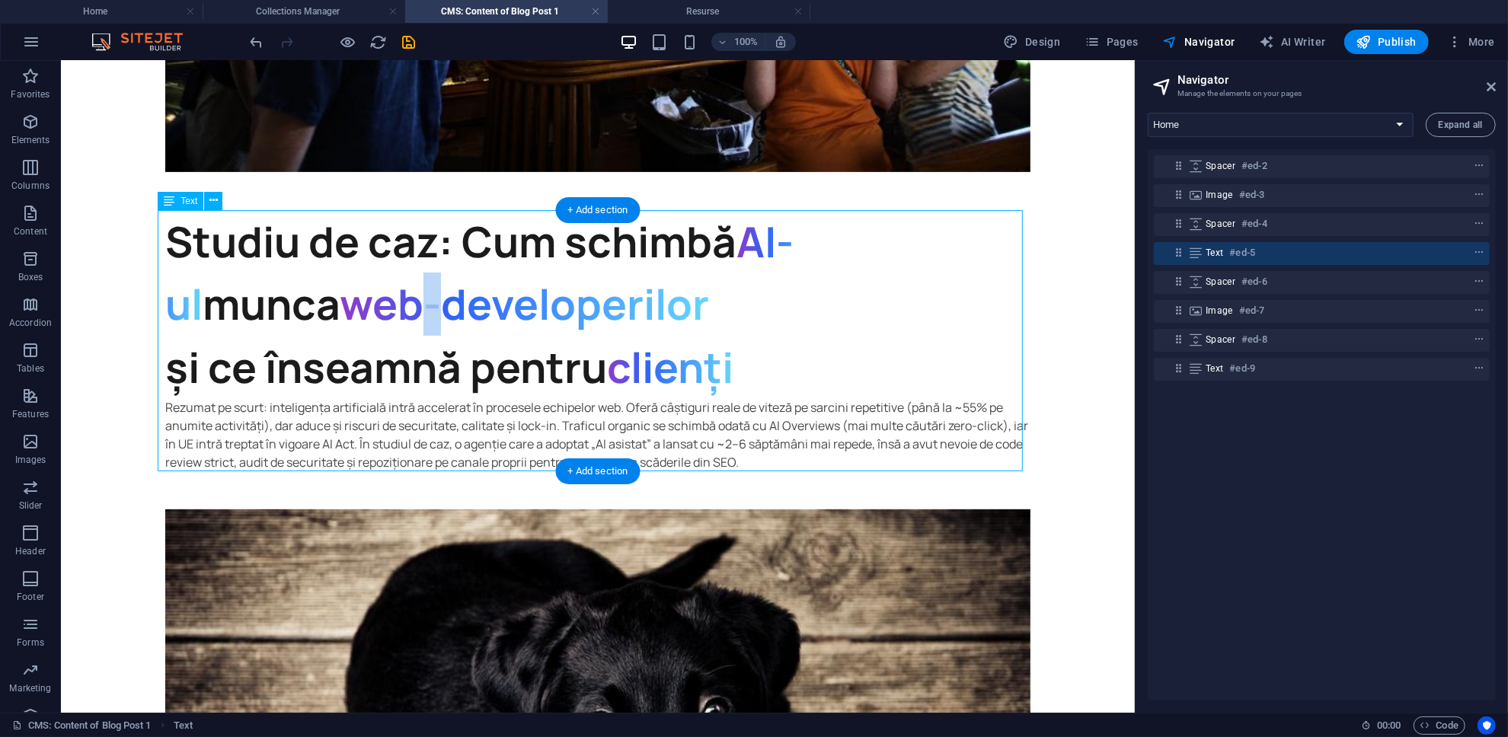
click at [339, 327] on span "web-developerilor" at bounding box center [523, 303] width 369 height 58
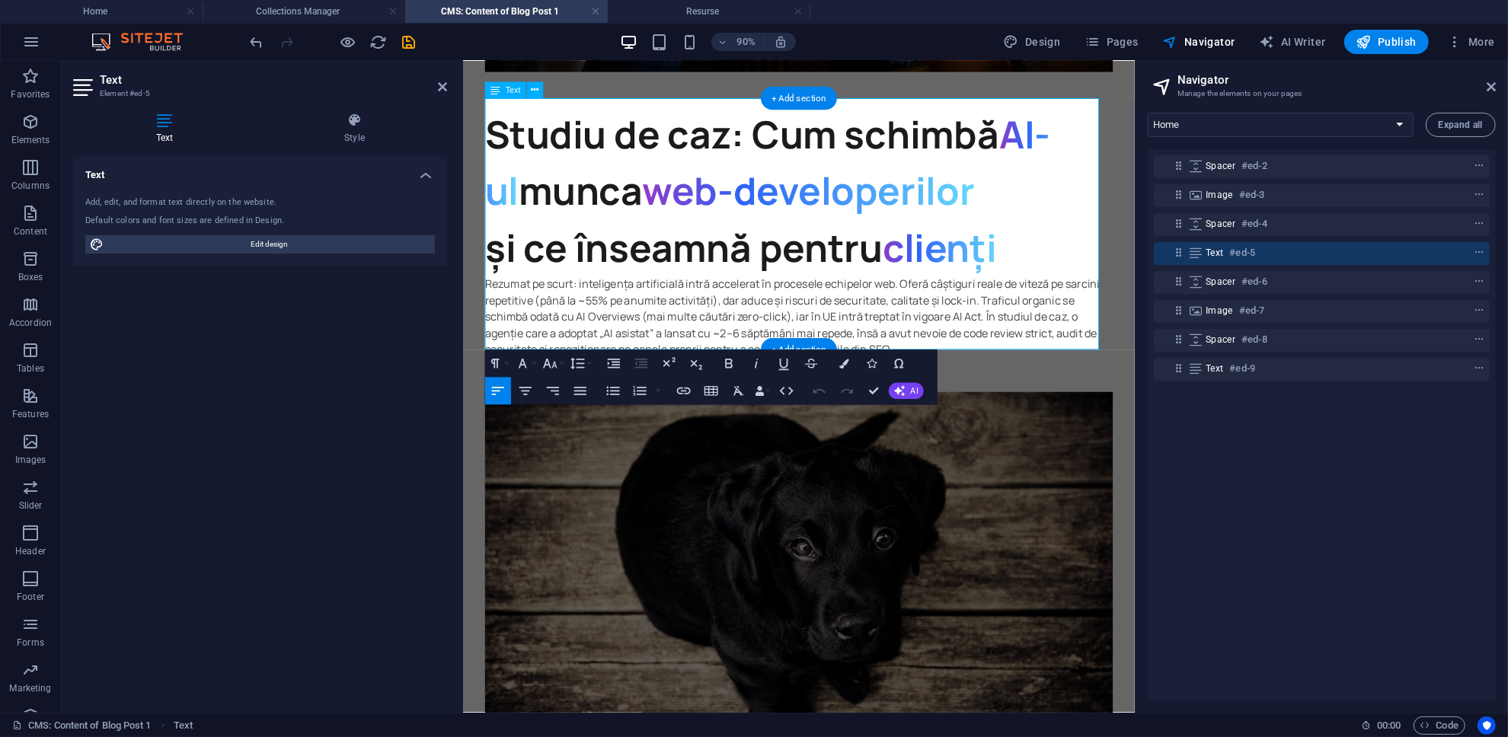
click at [503, 247] on h6 "Studiu de caz: Cum schimbă AI-ul munca web-developerilor și ce înseamnă pentru …" at bounding box center [836, 206] width 698 height 189
click at [498, 252] on h6 "Studiu de caz: Cum schimbă AI-ul munca web-developerilor și ce înseamnă pentru …" at bounding box center [836, 206] width 698 height 189
click at [752, 92] on icon at bounding box center [1491, 87] width 9 height 12
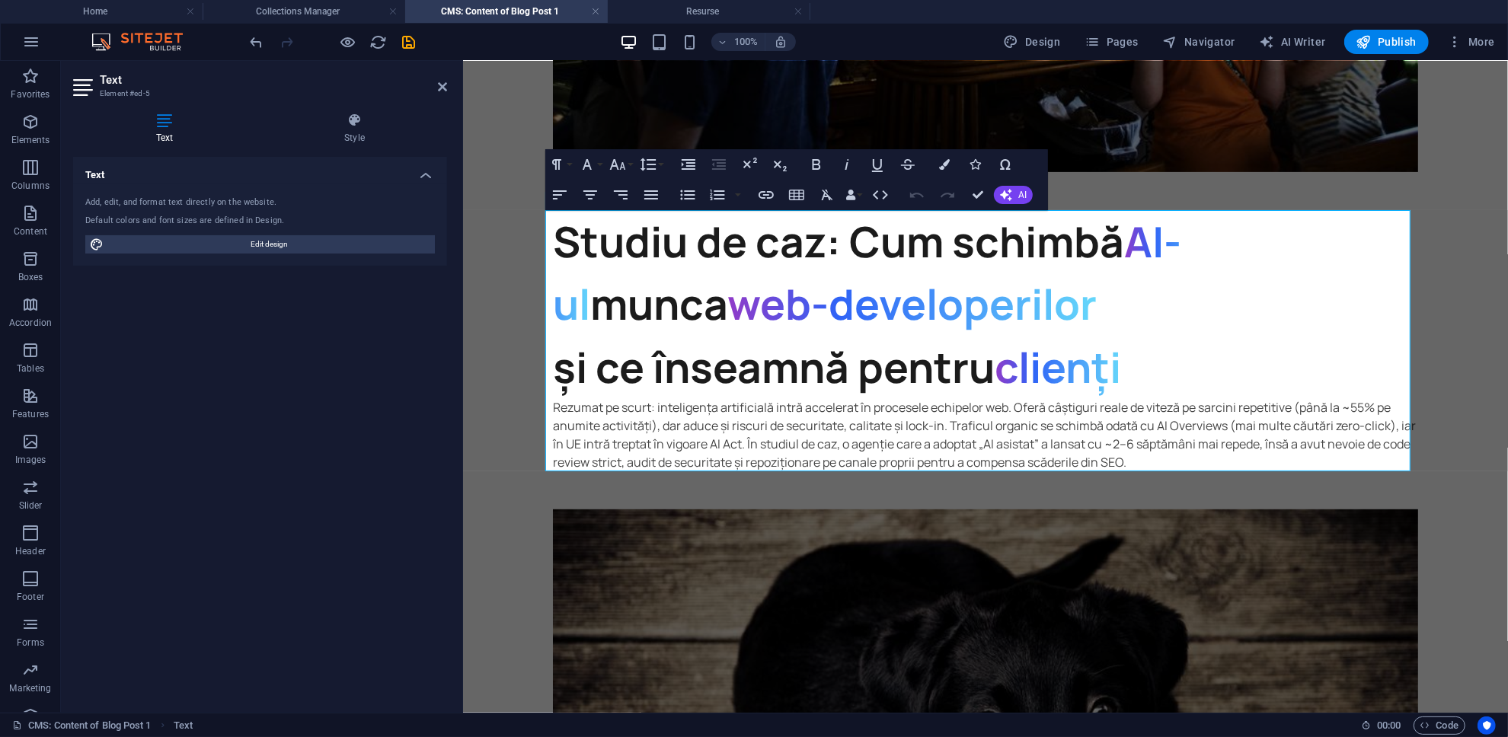
click at [556, 367] on h6 "Studiu de caz: Cum schimbă AI-ul munca web-developerilor și ce înseamnă pentru …" at bounding box center [985, 303] width 865 height 189
click at [554, 369] on h6 "Studiu de caz: Cum schimbă AI-ul munca web-developerilor și ce înseamnă pentru …" at bounding box center [985, 303] width 865 height 189
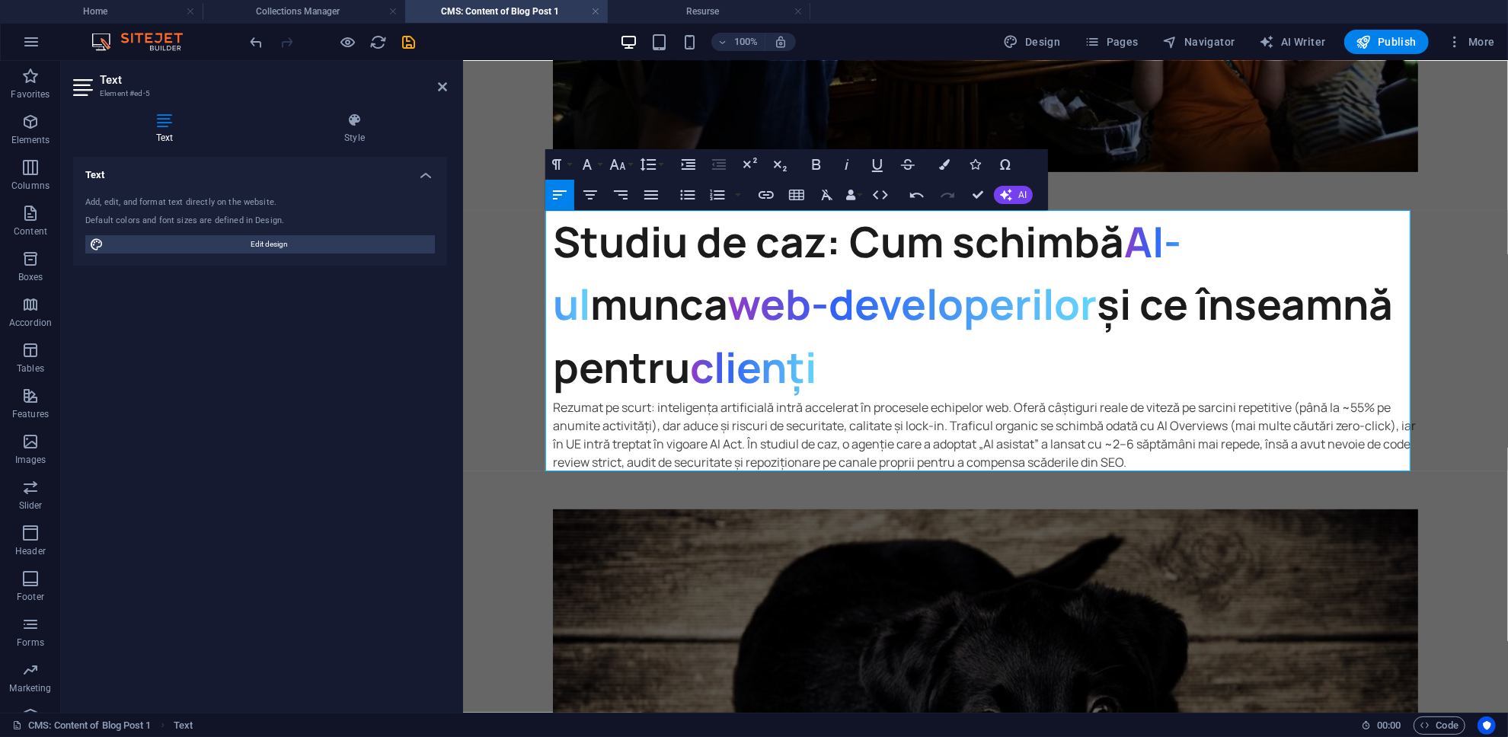
click at [752, 284] on body "Skip to main content Studiu de caz: Cum schimbă AI-ul munca web-developerilor ș…" at bounding box center [985, 394] width 1045 height 1685
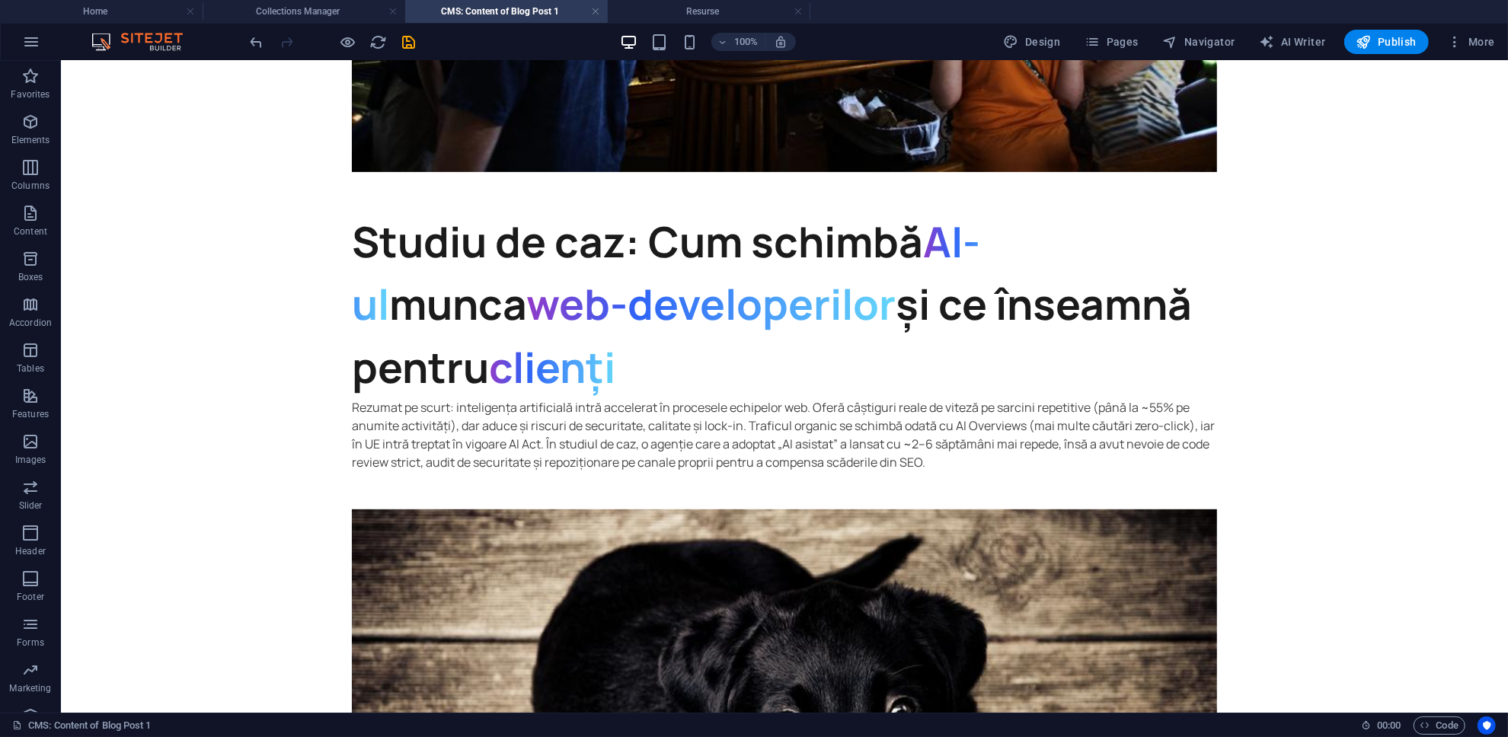
click at [752, 351] on body "Skip to main content Studiu de caz: Cum schimbă AI-ul munca web-developerilor ș…" at bounding box center [783, 394] width 1447 height 1685
click at [530, 410] on div "Studiu de caz: Cum schimbă AI-ul munca web-developerilor și ce înseamnă pentru …" at bounding box center [783, 340] width 865 height 262
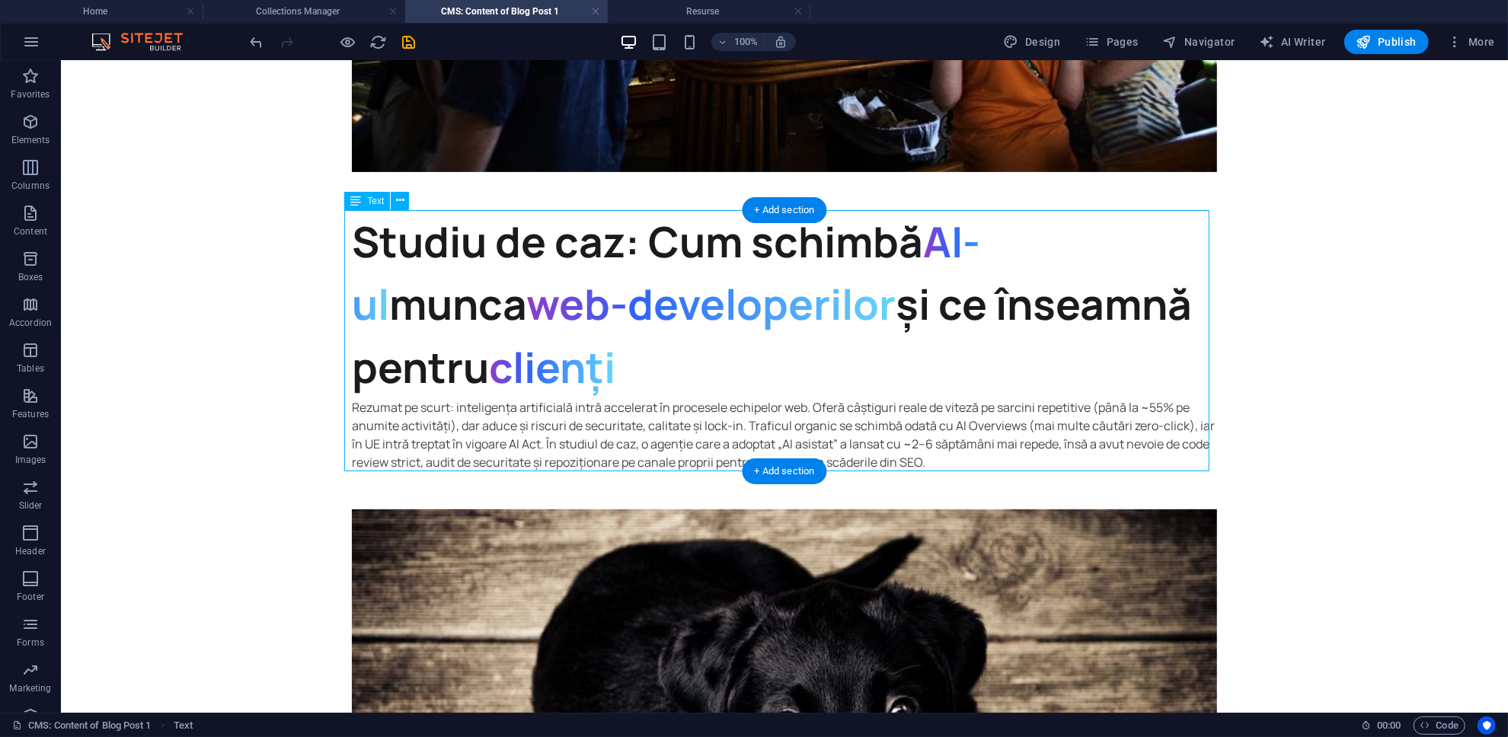
click at [530, 410] on div "Studiu de caz: Cum schimbă AI-ul munca web-developerilor și ce înseamnă pentru …" at bounding box center [783, 340] width 865 height 262
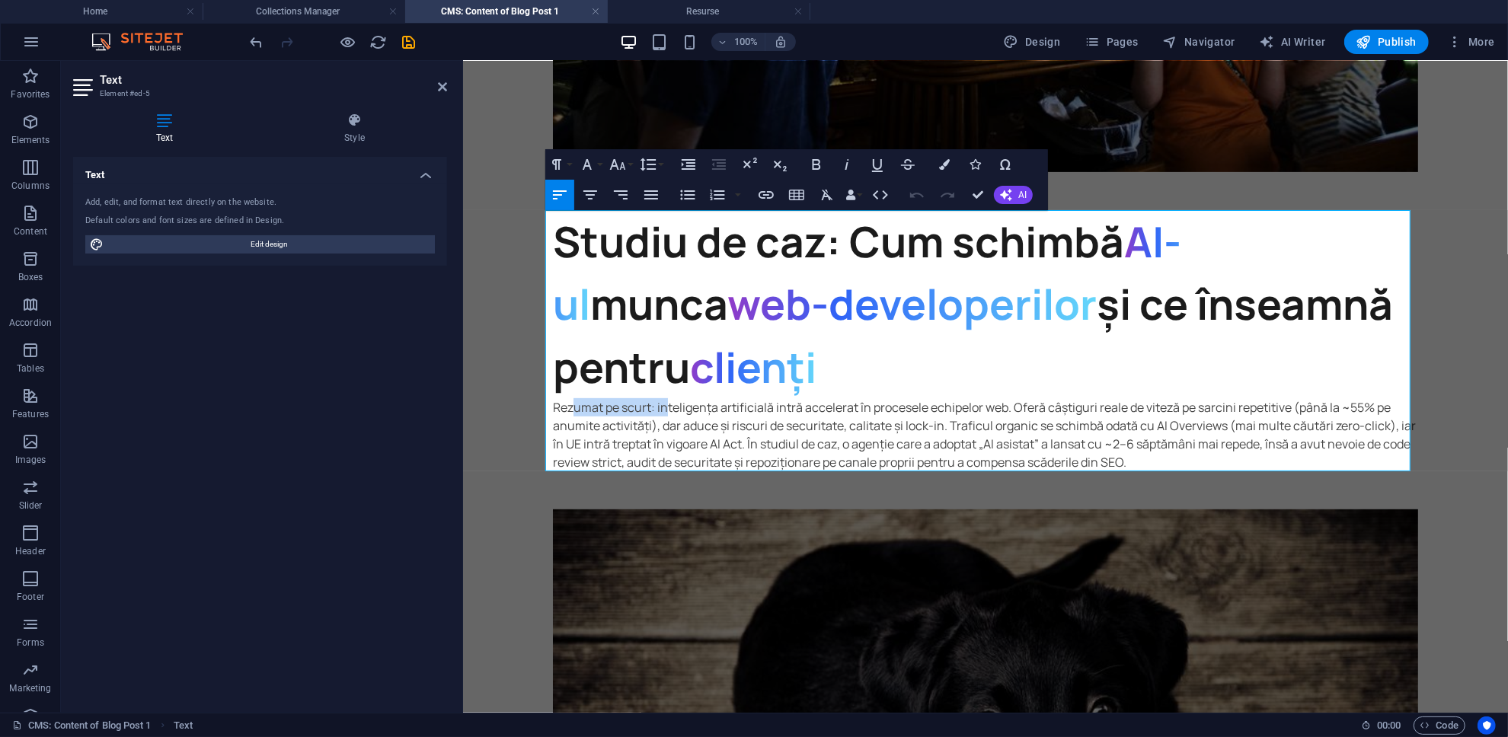
drag, startPoint x: 647, startPoint y: 406, endPoint x: 545, endPoint y: 407, distance: 102.1
click at [553, 407] on p "Rezumat pe scurt: inteligența artificială intră accelerat în procesele echipelo…" at bounding box center [985, 434] width 865 height 73
click at [571, 171] on button "Paragraph Format" at bounding box center [559, 164] width 29 height 30
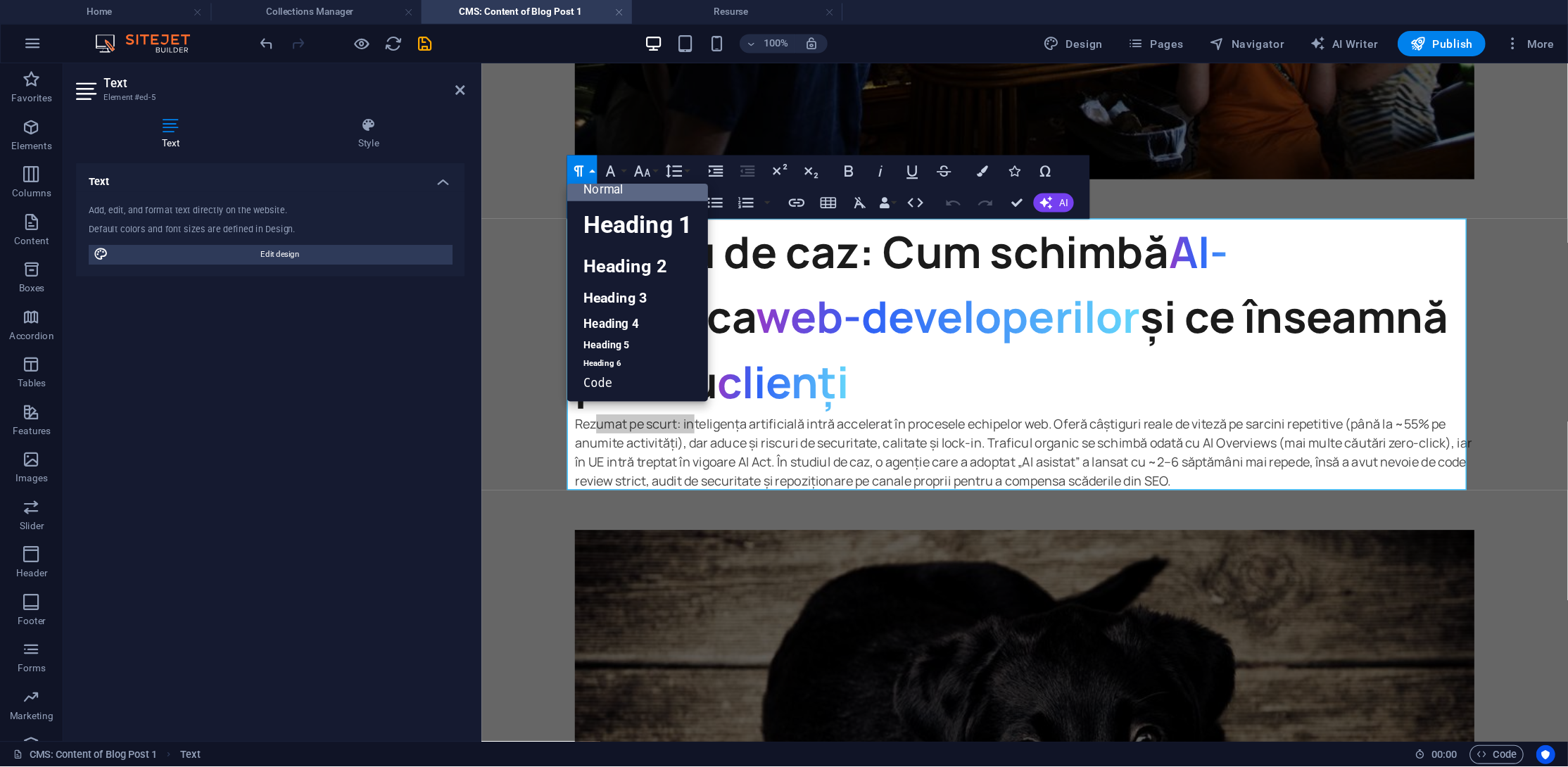
scroll to position [11, 0]
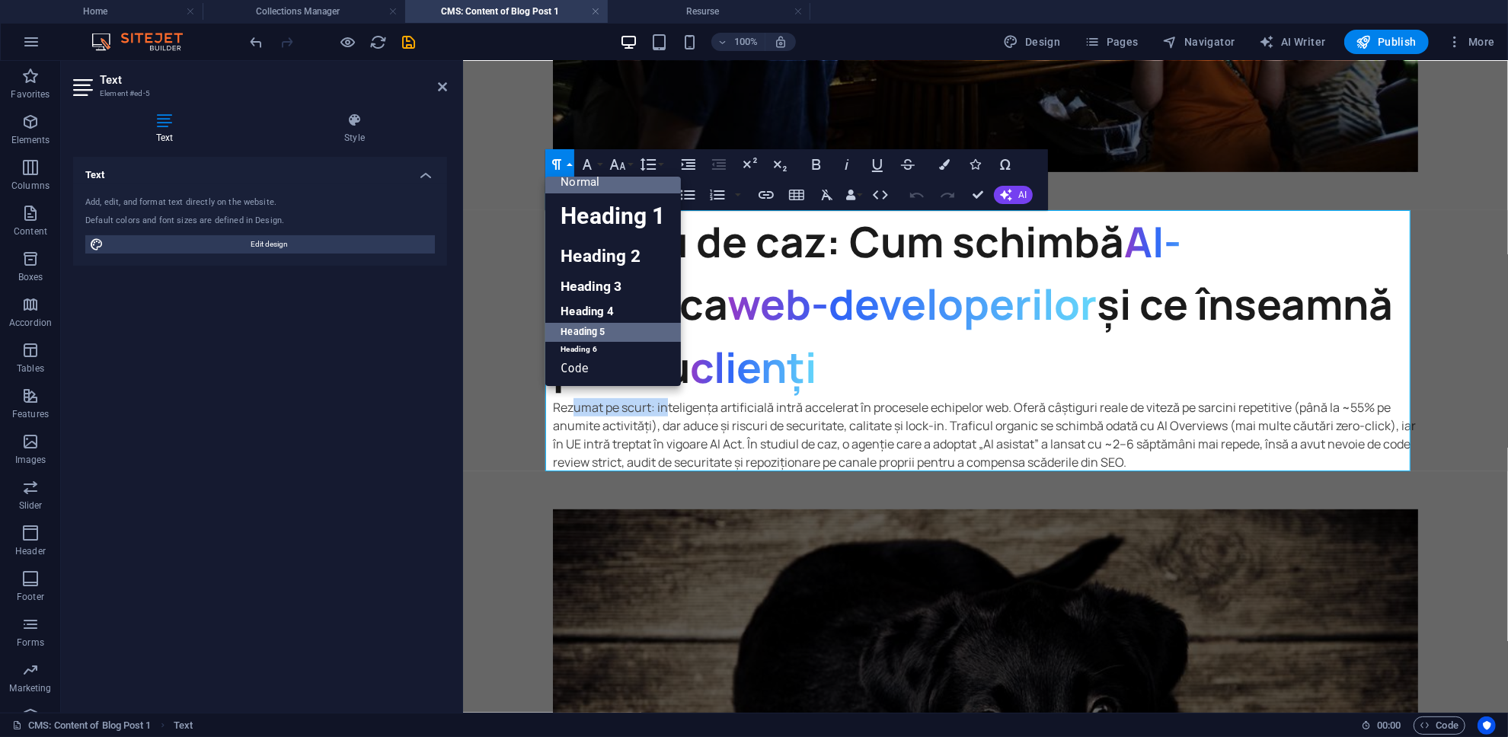
click at [649, 332] on link "Heading 5" at bounding box center [612, 332] width 135 height 19
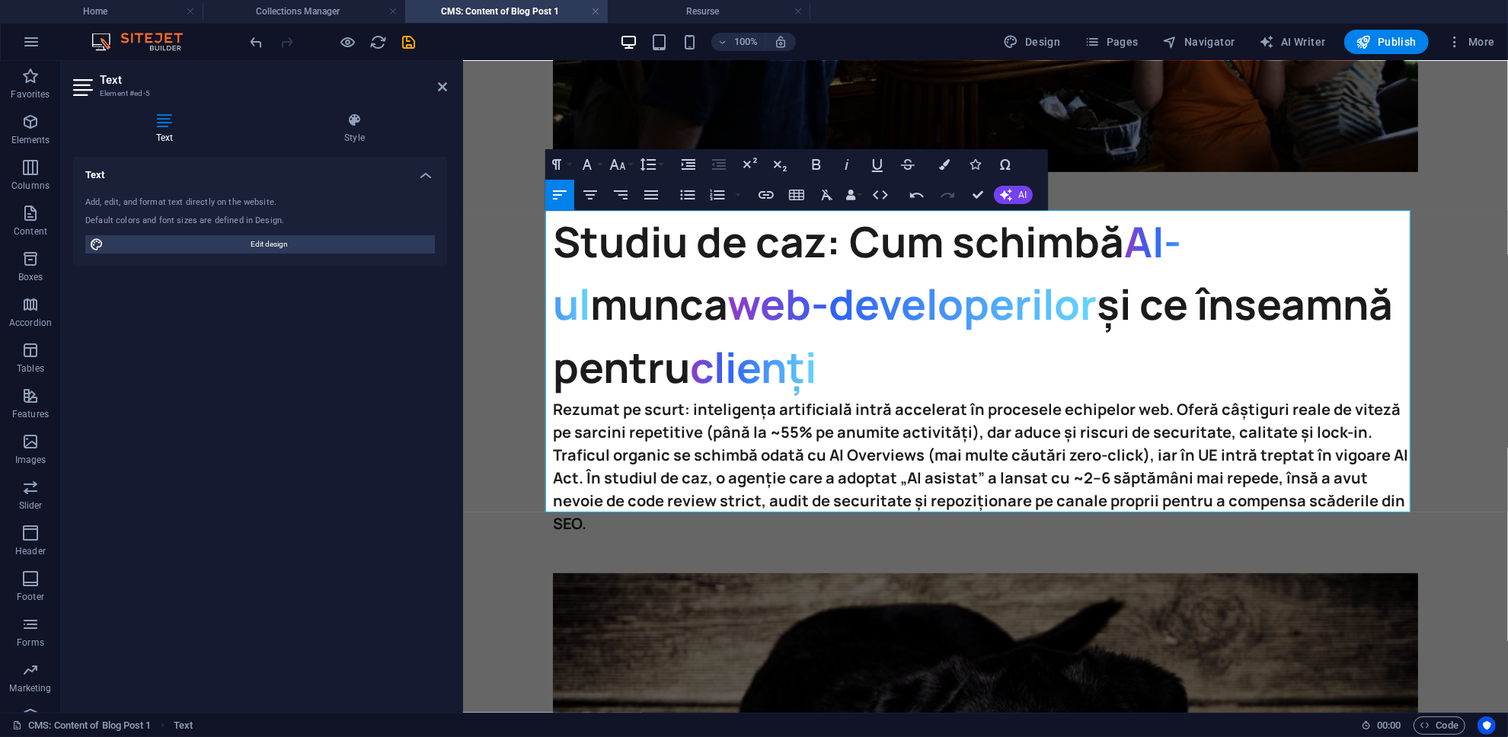
click at [690, 353] on span "clienți" at bounding box center [753, 366] width 126 height 58
click at [752, 388] on body "Skip to main content Studiu de caz: Cum schimbă AI-ul munca web-developerilor ș…" at bounding box center [985, 426] width 1045 height 1749
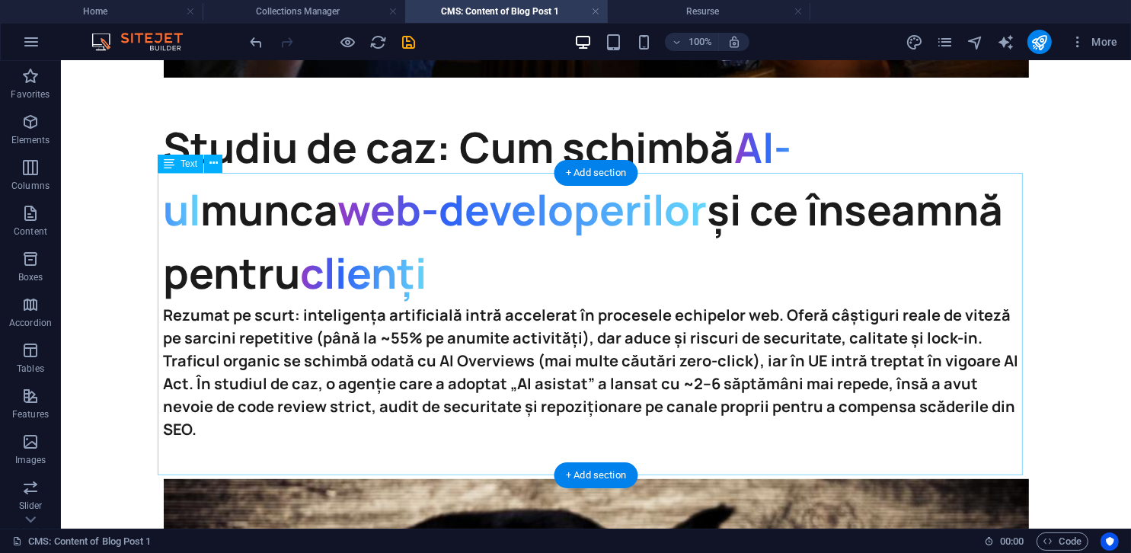
scroll to position [685, 0]
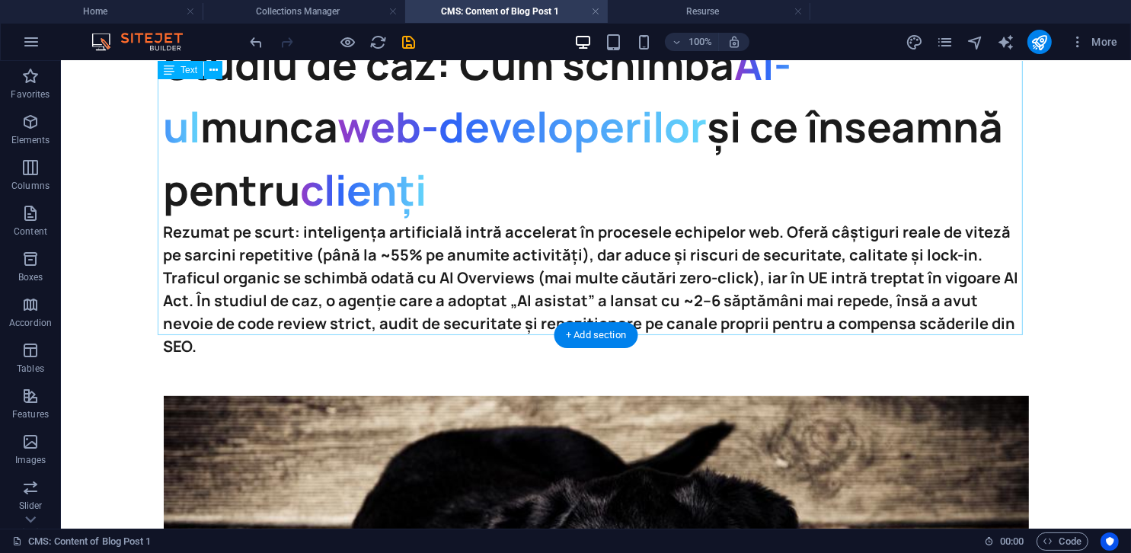
click at [670, 255] on div "Studiu de caz: Cum schimbă AI-ul munca web-developerilor și ce înseamnă pentru …" at bounding box center [595, 195] width 865 height 326
click at [588, 258] on div "Studiu de caz: Cum schimbă AI-ul munca web-developerilor și ce înseamnă pentru …" at bounding box center [595, 195] width 865 height 326
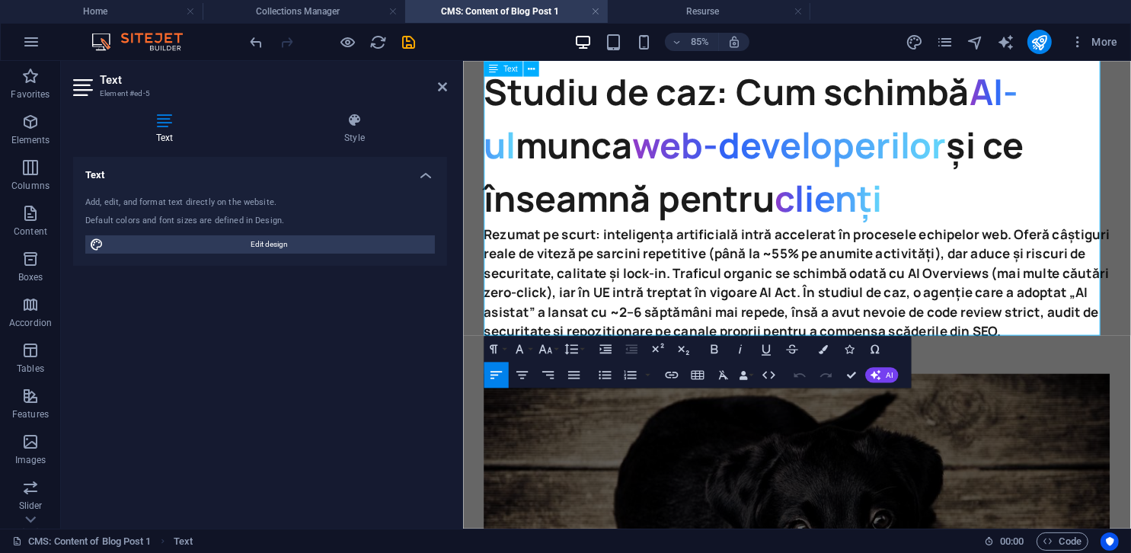
drag, startPoint x: 1095, startPoint y: 371, endPoint x: 491, endPoint y: 262, distance: 613.7
click at [491, 262] on h5 "Rezumat pe scurt: inteligența artificială intră accelerat în procesele echipelo…" at bounding box center [855, 321] width 736 height 137
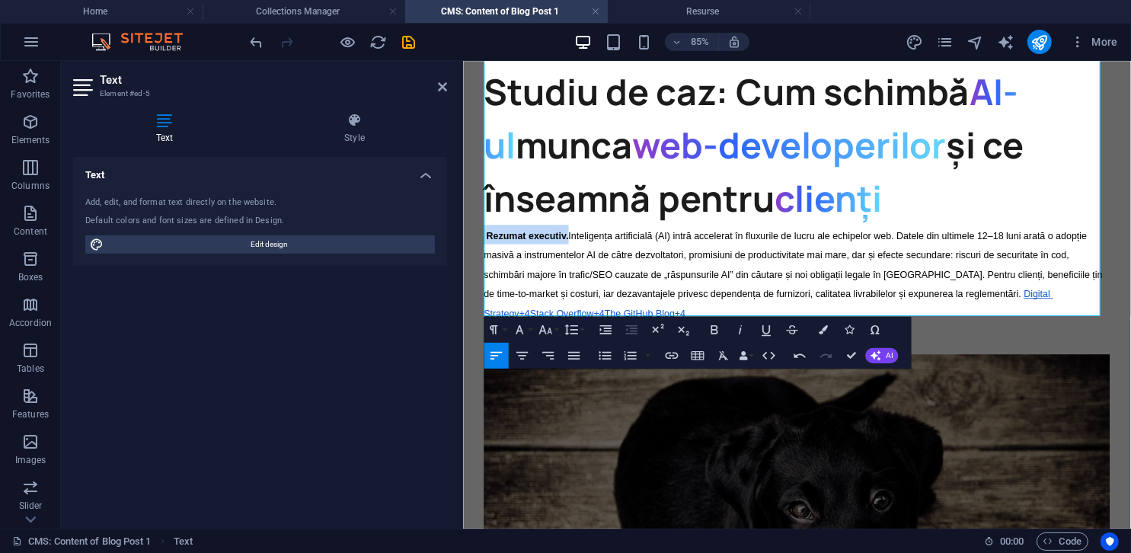
drag, startPoint x: 587, startPoint y: 261, endPoint x: 478, endPoint y: 257, distance: 109.0
click at [478, 257] on div "Studiu de caz: Cum schimbă AI-ul munca web-developerilor și ce înseamnă pentru …" at bounding box center [855, 280] width 785 height 1594
click at [547, 330] on icon "button" at bounding box center [545, 328] width 15 height 15
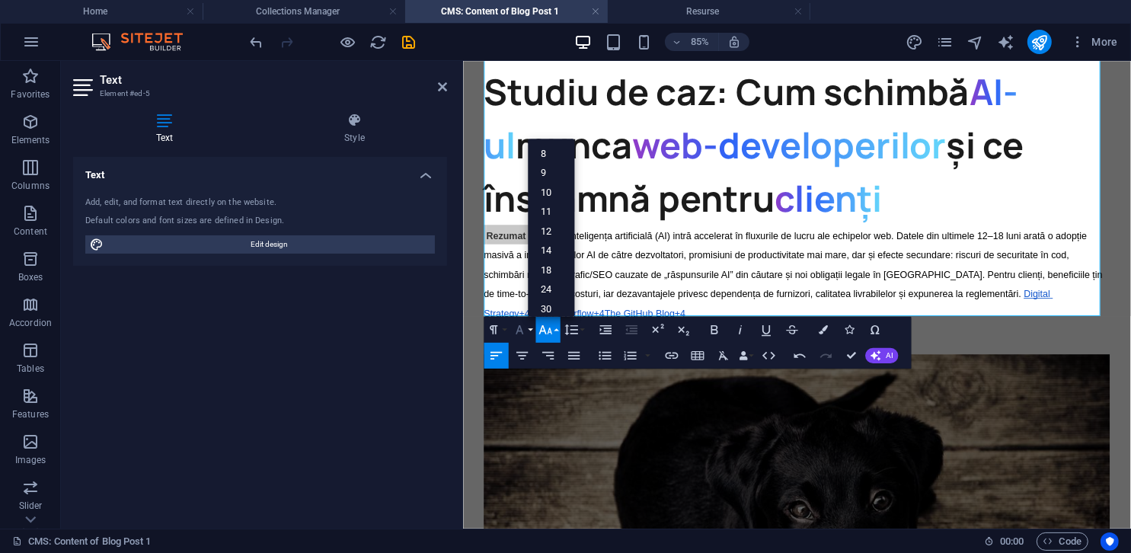
click at [527, 331] on icon "button" at bounding box center [519, 328] width 15 height 15
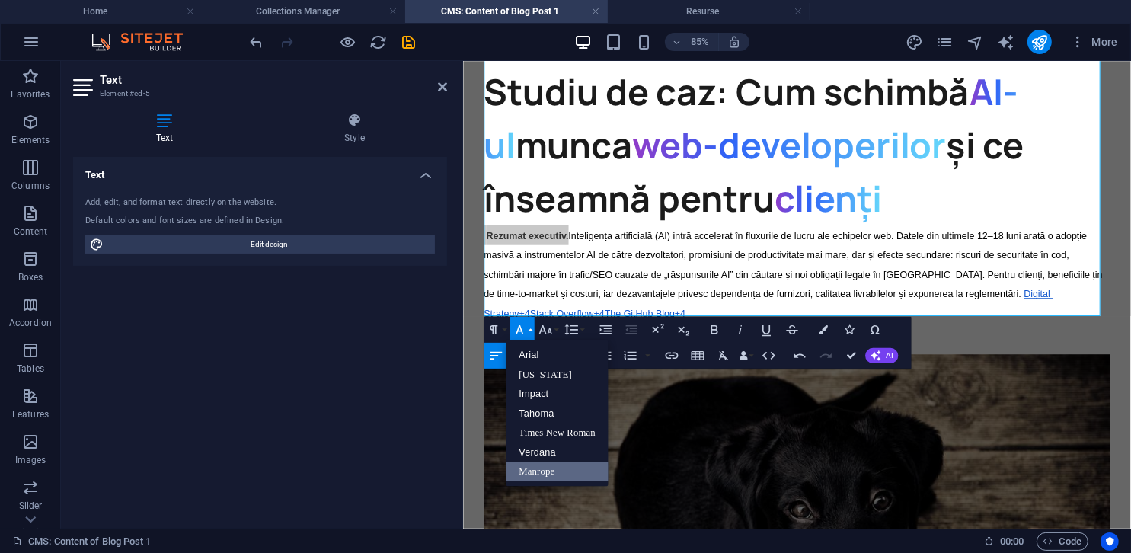
scroll to position [0, 0]
click at [526, 336] on icon "button" at bounding box center [519, 328] width 15 height 15
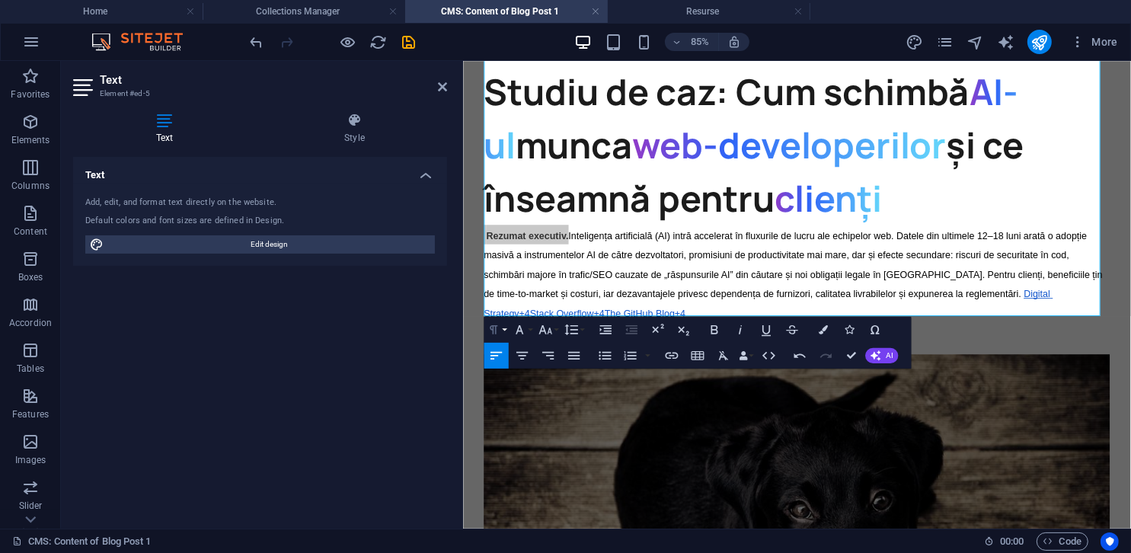
click at [500, 329] on icon "button" at bounding box center [493, 328] width 15 height 15
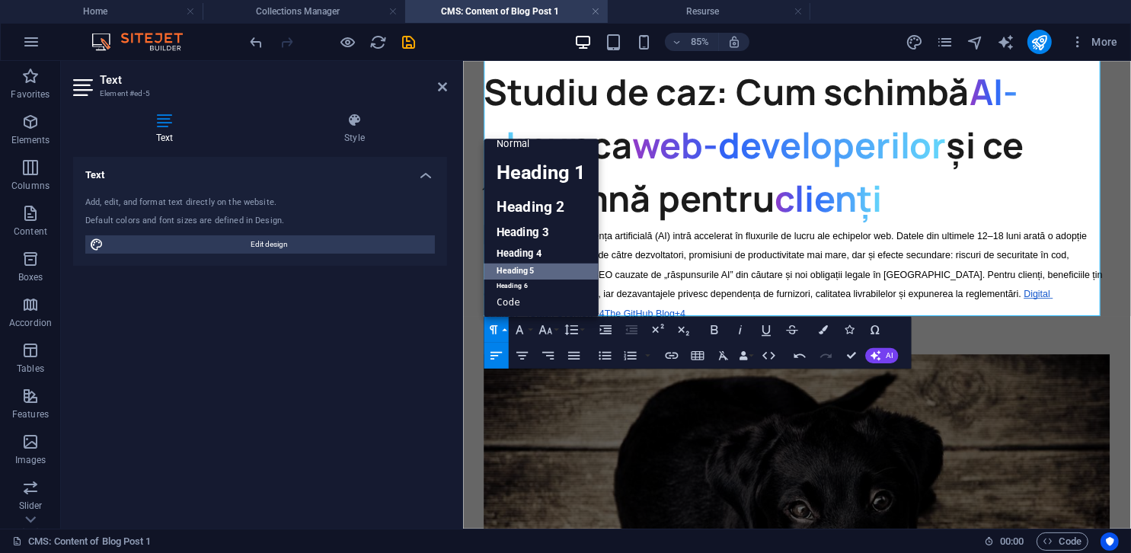
scroll to position [12, 0]
click at [522, 273] on link "Heading 5" at bounding box center [541, 271] width 115 height 16
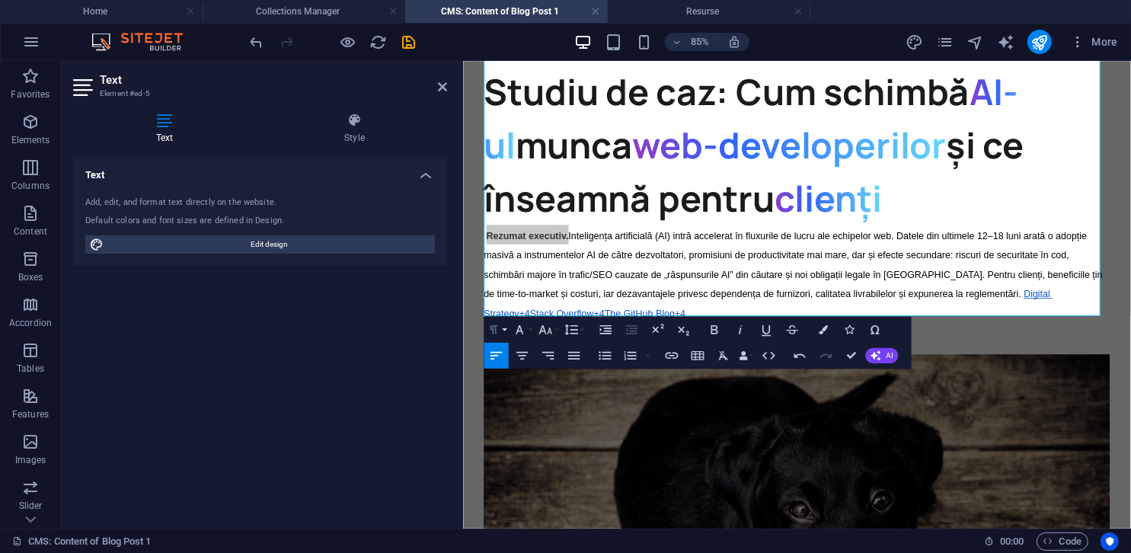
click at [502, 336] on button "Paragraph Format" at bounding box center [496, 329] width 24 height 26
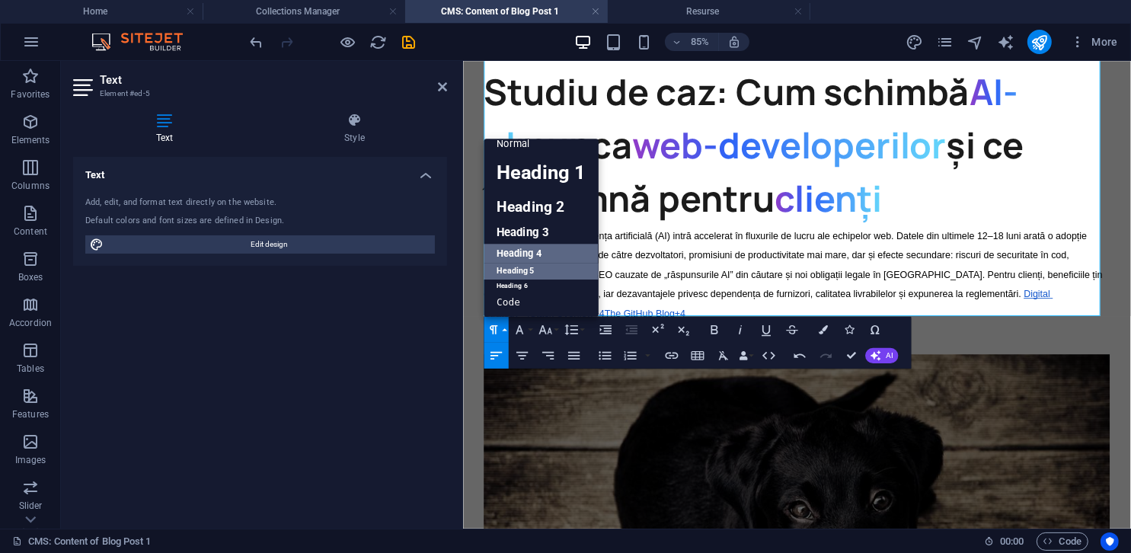
click at [532, 254] on link "Heading 4" at bounding box center [541, 253] width 115 height 20
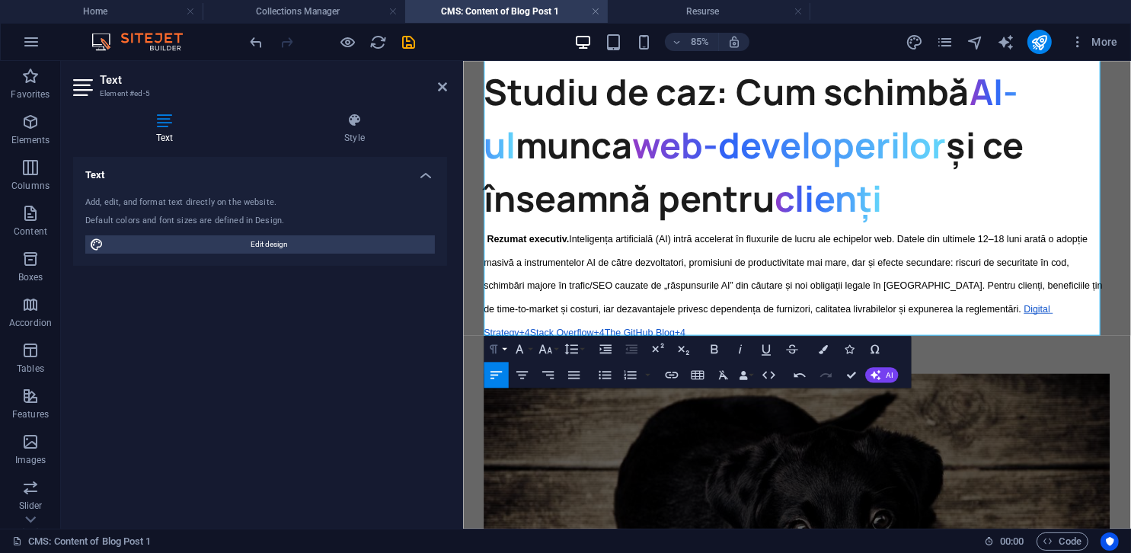
click at [502, 346] on button "Paragraph Format" at bounding box center [496, 349] width 24 height 26
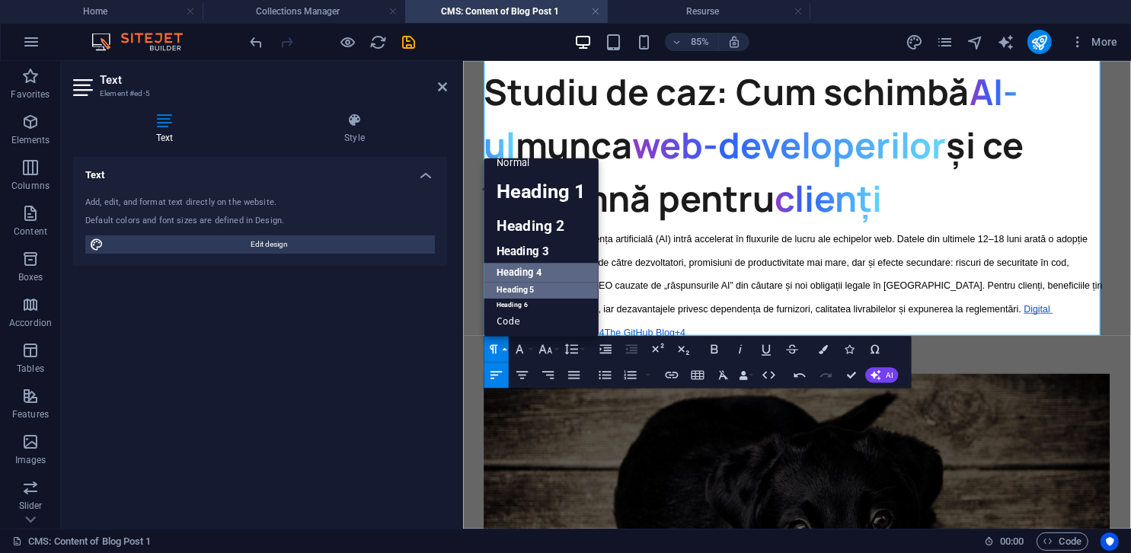
click at [516, 294] on link "Heading 5" at bounding box center [541, 290] width 115 height 16
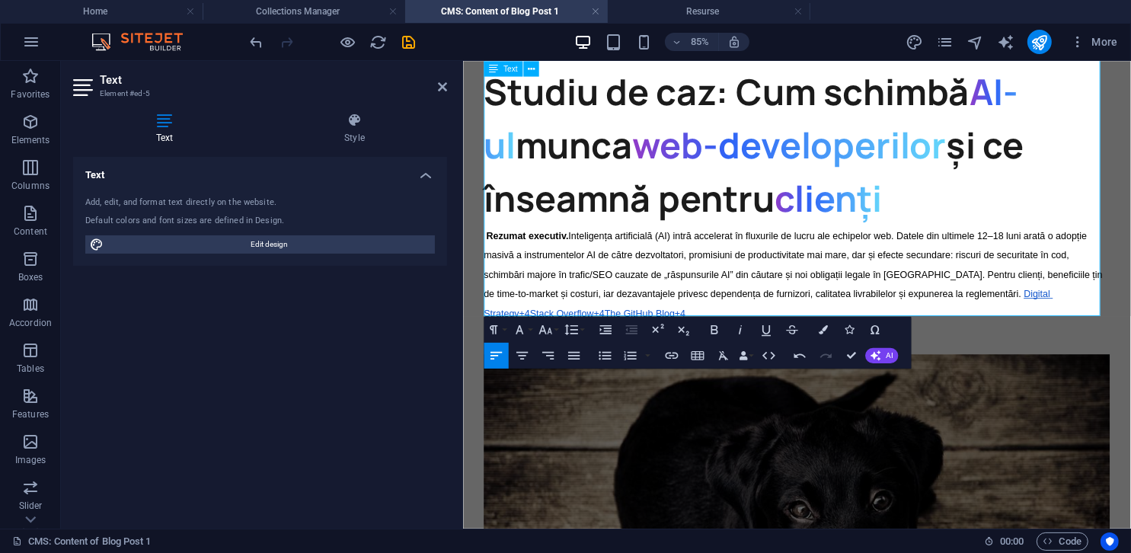
click at [575, 293] on h5 "Rezumat executiv. Inteligența artificială (AI) intră accelerat în fluxurile de …" at bounding box center [855, 310] width 736 height 114
click at [752, 326] on div "Studiu de caz: Cum schimbă AI-ul munca web-developerilor și ce înseamnă pentru …" at bounding box center [855, 280] width 785 height 1594
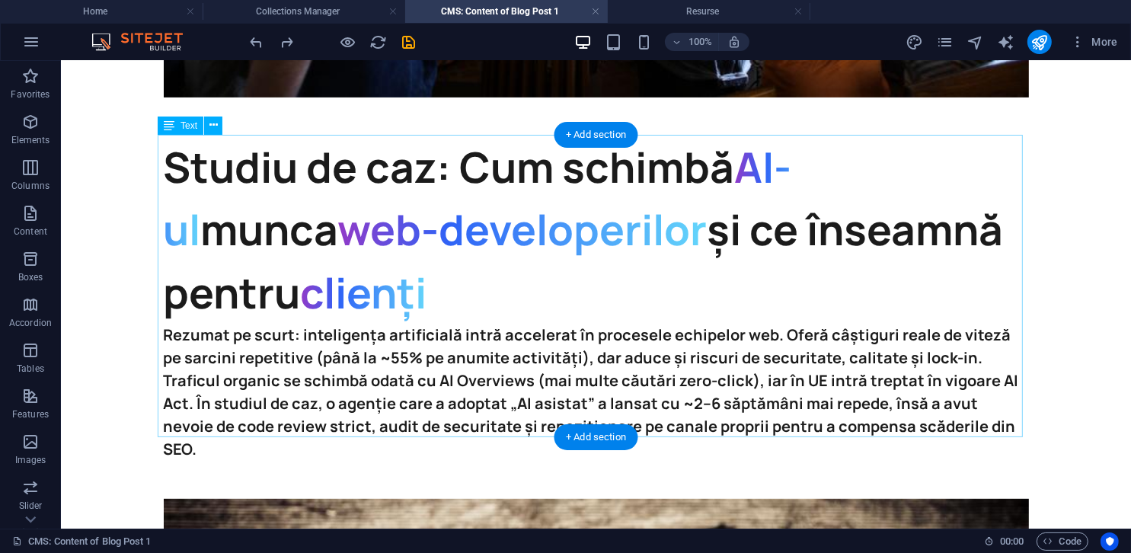
scroll to position [660, 0]
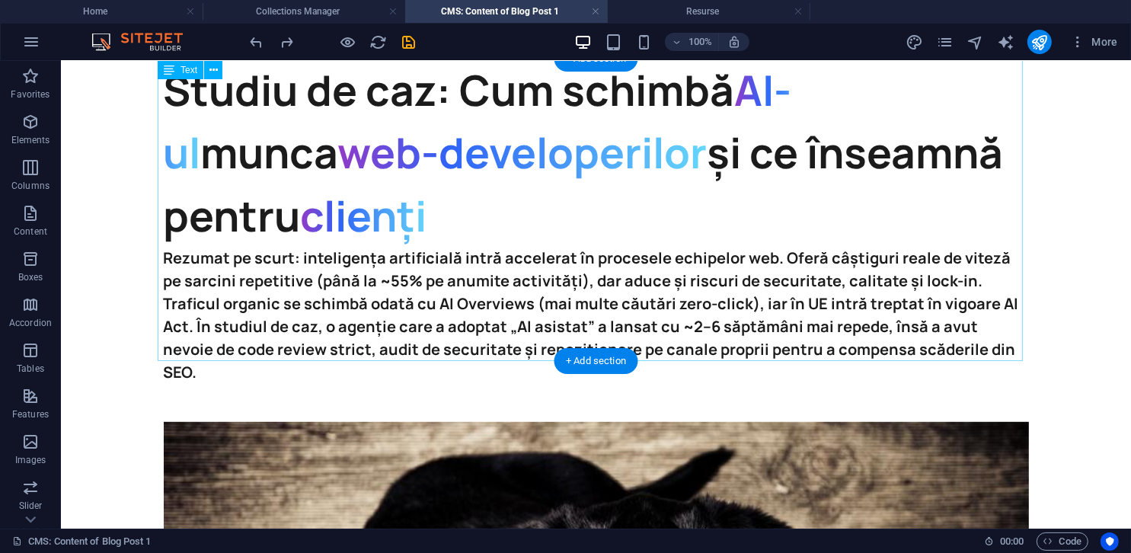
click at [630, 327] on div "Studiu de caz: Cum schimbă AI-ul munca web-developerilor și ce înseamnă pentru …" at bounding box center [595, 221] width 865 height 326
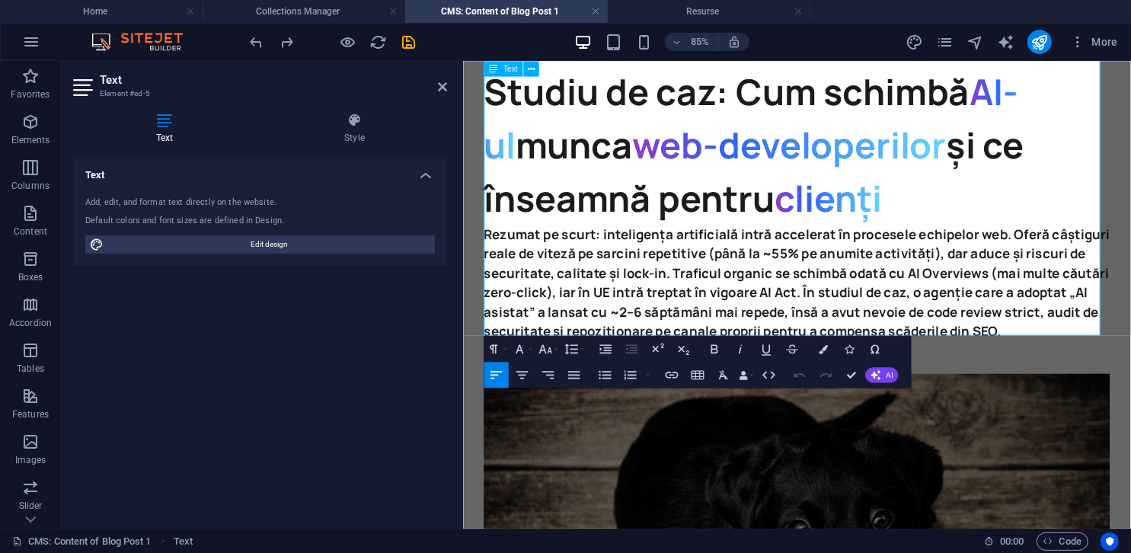
click at [752, 379] on h5 "Rezumat pe scurt: inteligența artificială intră accelerat în procesele echipelo…" at bounding box center [855, 321] width 736 height 137
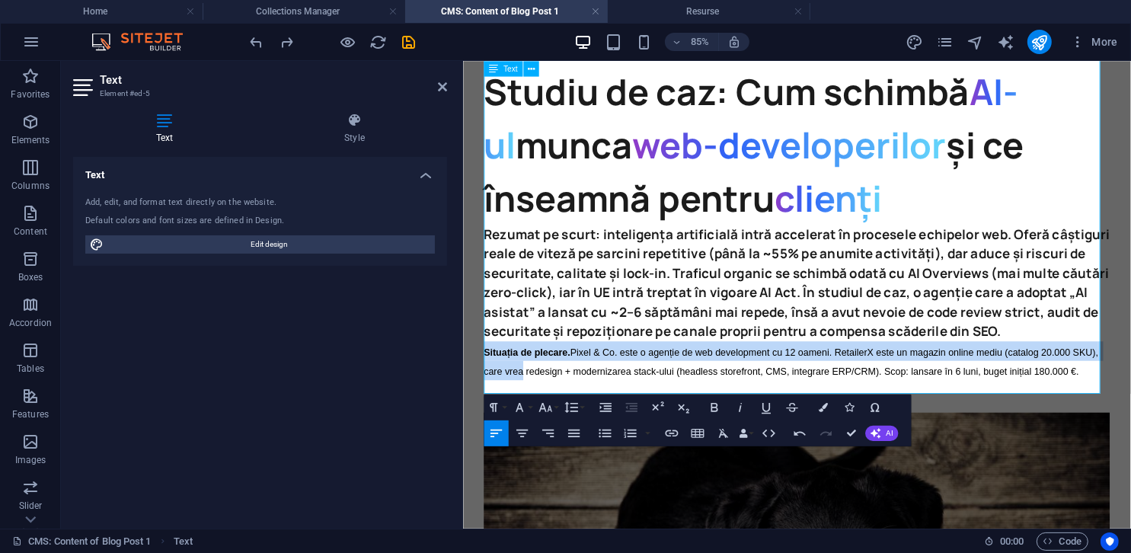
drag, startPoint x: 563, startPoint y: 427, endPoint x: 487, endPoint y: 398, distance: 80.8
click at [487, 398] on h5 "Situația de plecare. Pixel & Co. este o agenție de web development cu 12 oameni…" at bounding box center [855, 413] width 736 height 46
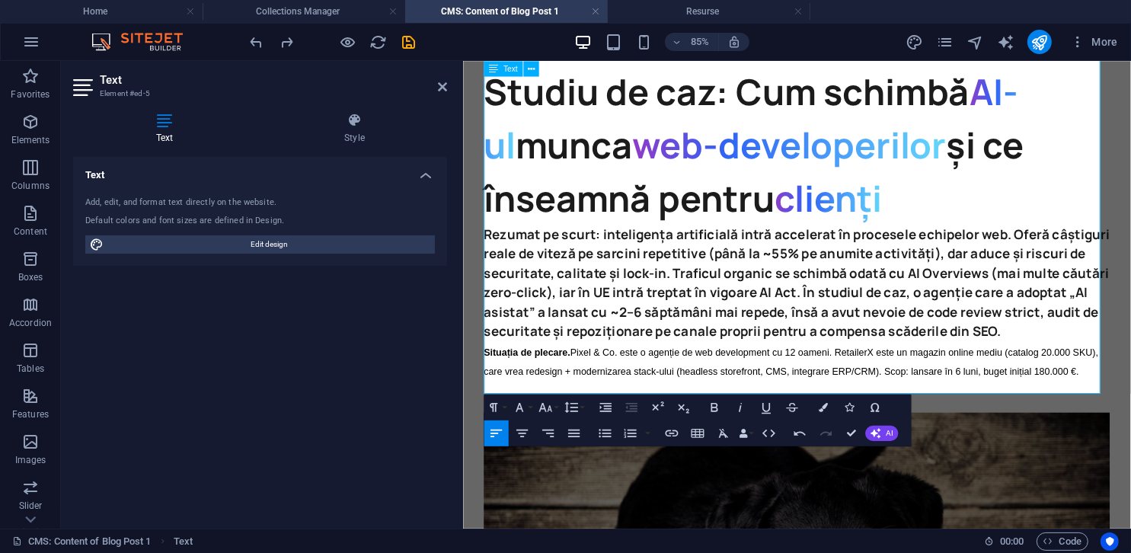
click at [505, 431] on h5 "Situația de plecare. Pixel & Co. este o agenție de web development cu 12 oameni…" at bounding box center [855, 413] width 736 height 46
drag, startPoint x: 504, startPoint y: 436, endPoint x: 488, endPoint y: 403, distance: 36.4
click at [488, 403] on h5 "Situația de plecare. Pixel & Co. este o agenție de web development cu 12 oameni…" at bounding box center [855, 413] width 736 height 46
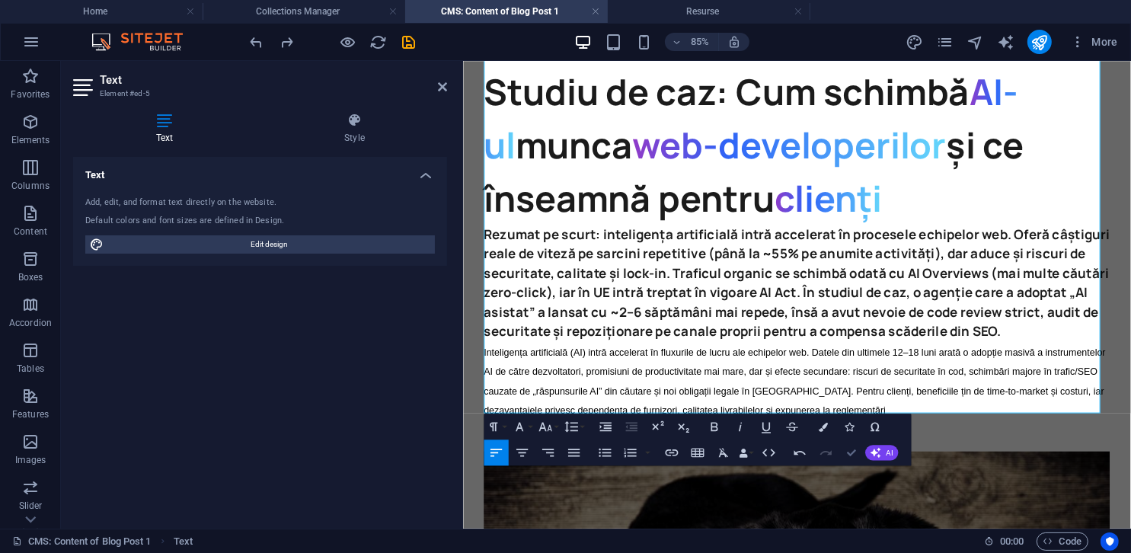
scroll to position [660, 0]
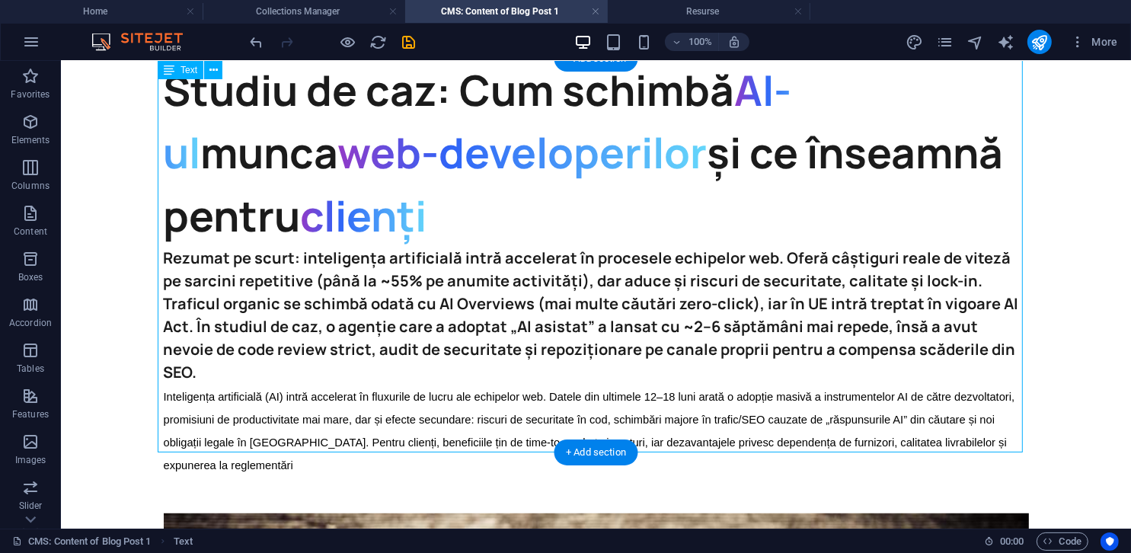
click at [483, 407] on div "Studiu de caz: Cum schimbă AI-ul munca web-developerilor și ce înseamnă pentru …" at bounding box center [595, 266] width 865 height 417
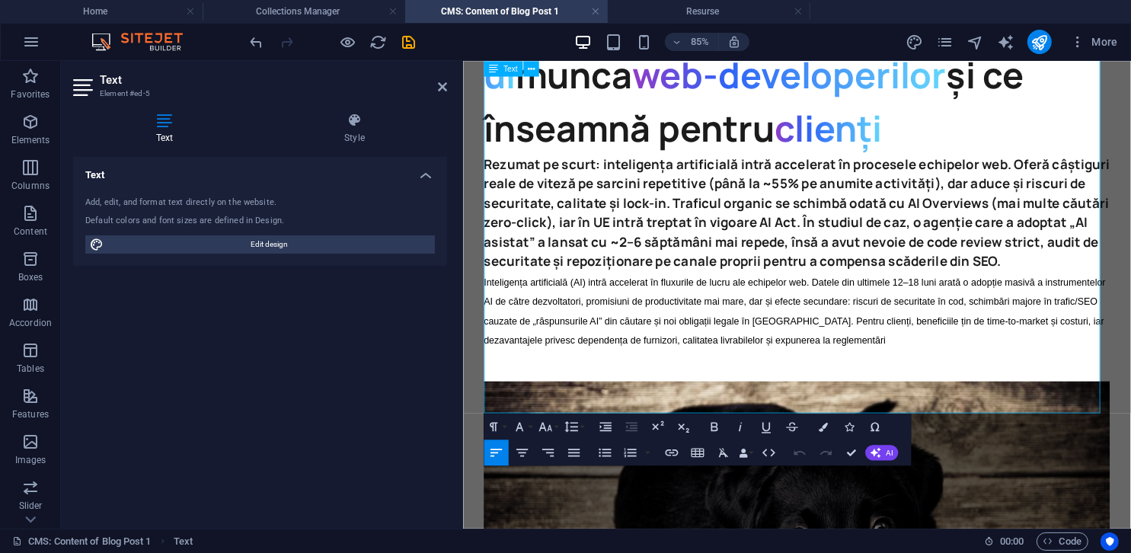
scroll to position [577, 0]
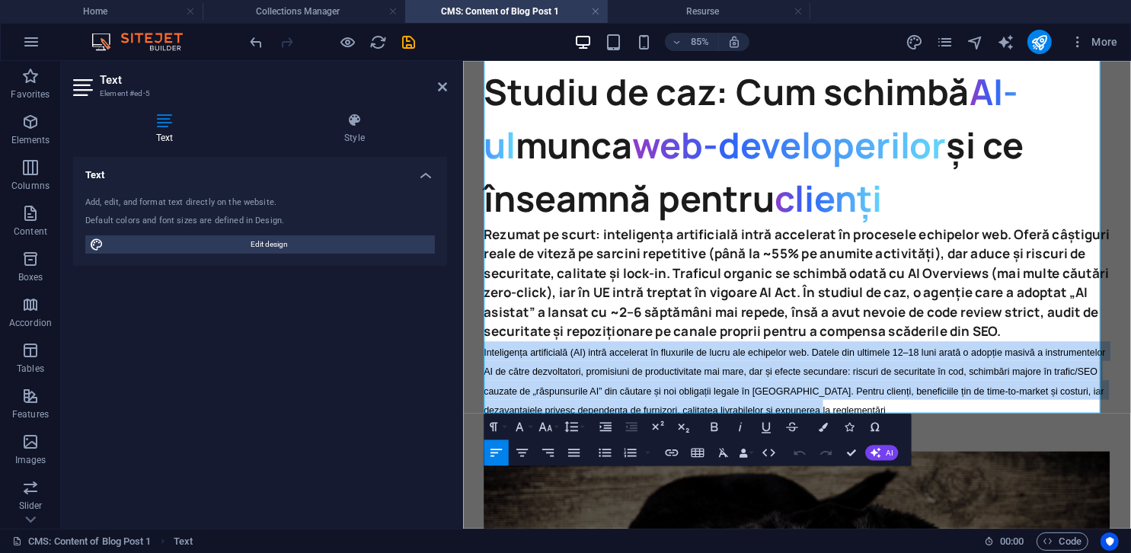
drag, startPoint x: 977, startPoint y: 463, endPoint x: 484, endPoint y: 403, distance: 496.4
click at [484, 403] on div "Studiu de caz: Cum schimbă AI-ul munca web-developerilor și ce înseamnă pentru …" at bounding box center [855, 337] width 785 height 1708
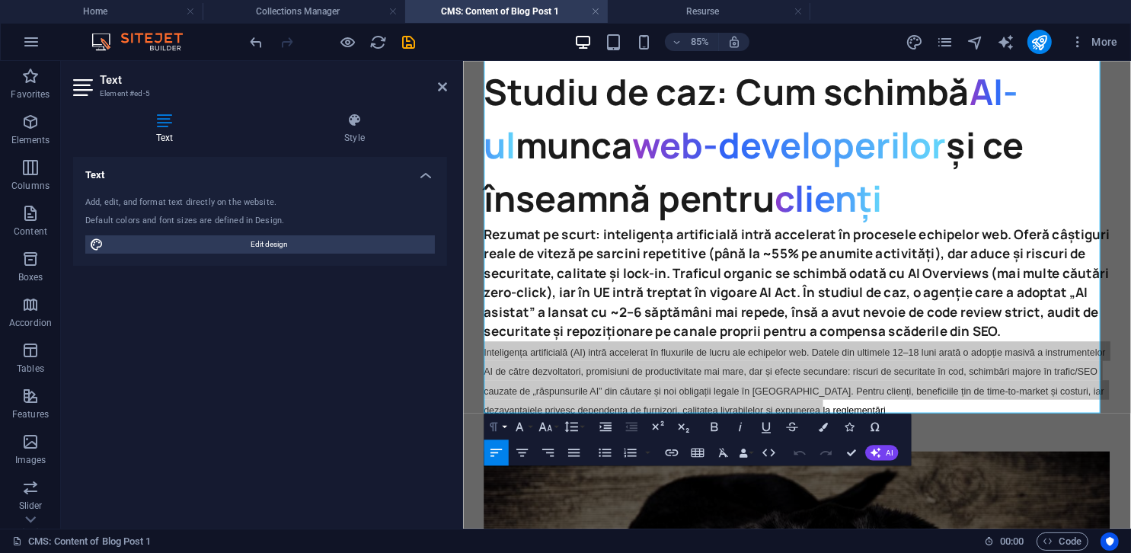
click at [492, 423] on icon "button" at bounding box center [494, 426] width 8 height 9
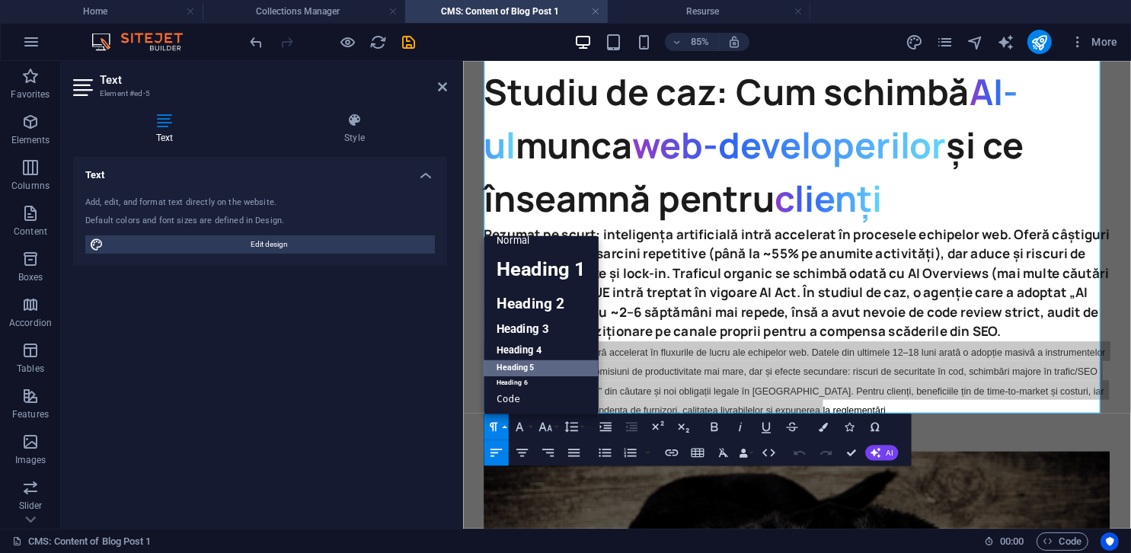
scroll to position [12, 0]
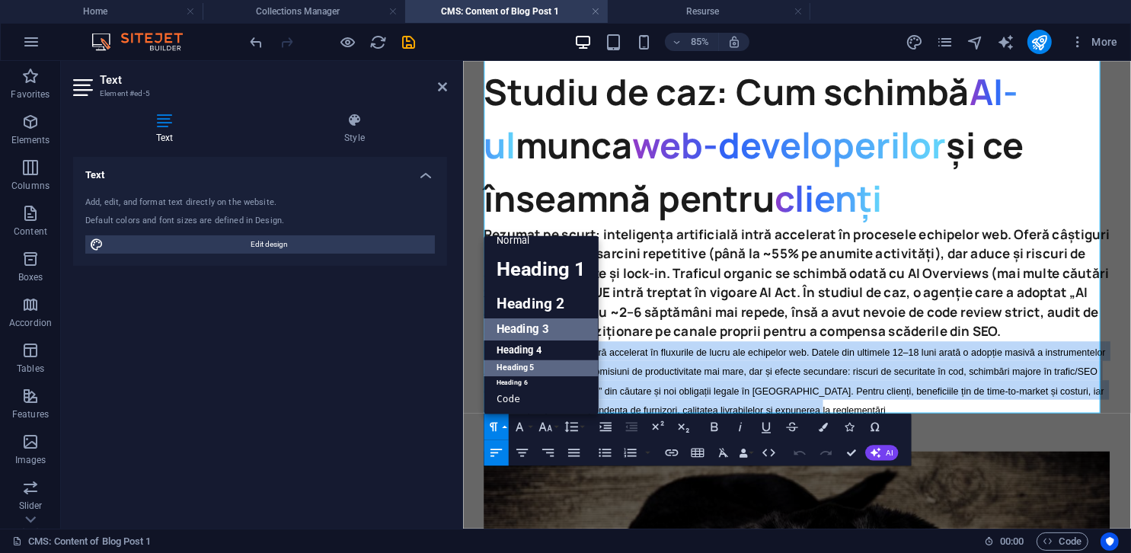
click at [510, 330] on link "Heading 3" at bounding box center [541, 329] width 115 height 23
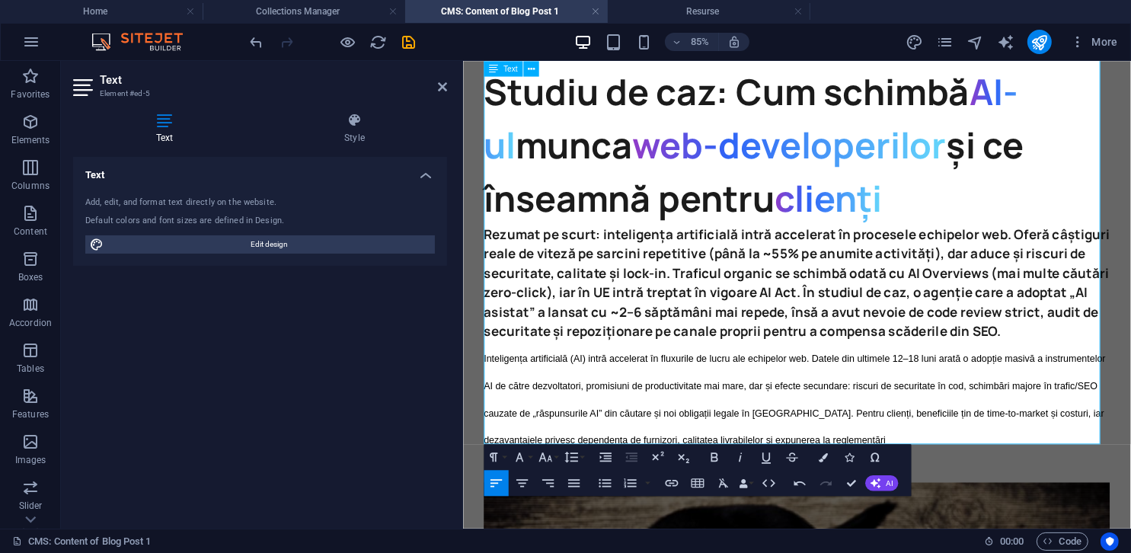
click at [598, 391] on h3 "Inteligența artificială (AI) intră accelerat în fluxurile de lucru ale echipelo…" at bounding box center [855, 454] width 736 height 128
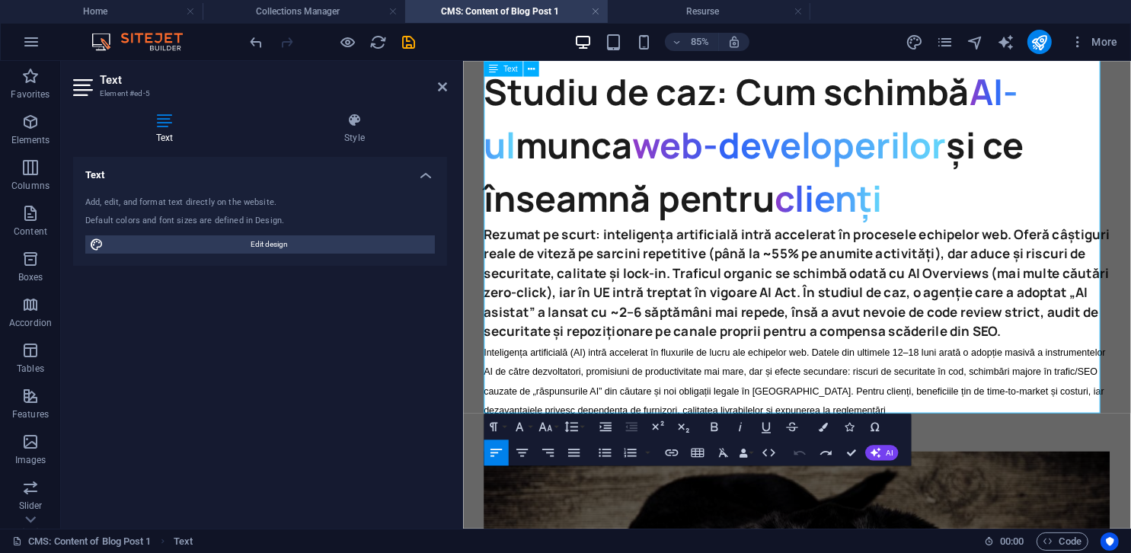
click at [674, 348] on h5 "Rezumat pe scurt: inteligența artificială intră accelerat în procesele echipelo…" at bounding box center [855, 321] width 736 height 137
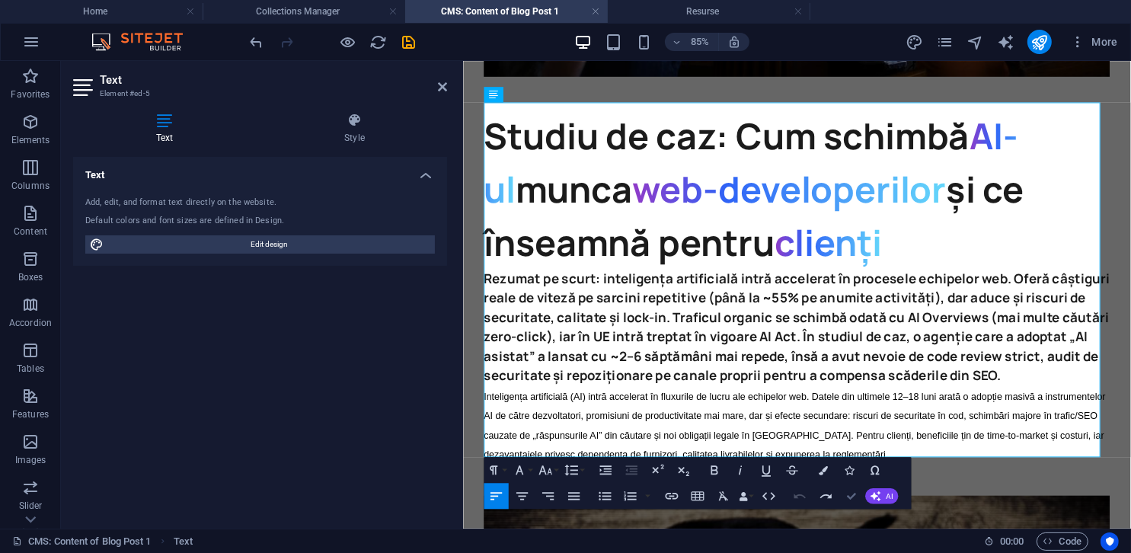
scroll to position [608, 0]
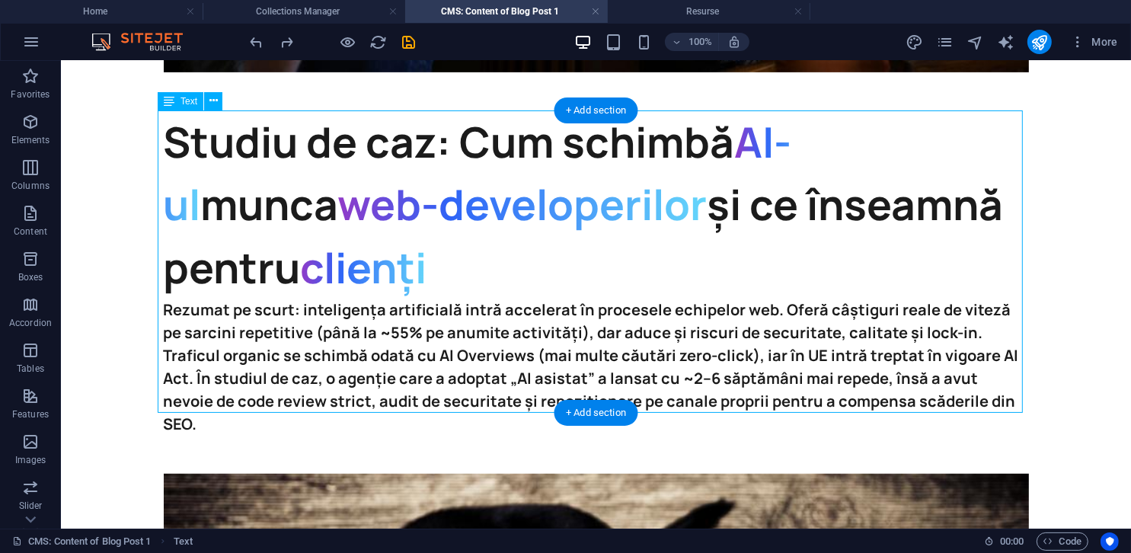
click at [752, 401] on div "Studiu de caz: Cum schimbă AI-ul munca web-developerilor și ce înseamnă pentru …" at bounding box center [595, 273] width 865 height 326
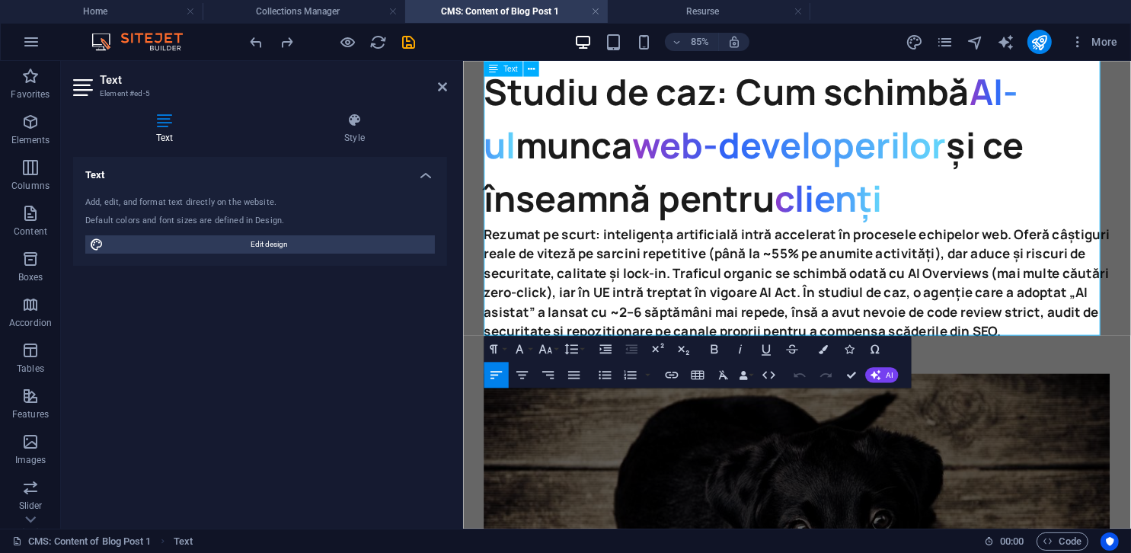
click at [752, 380] on h5 "Rezumat pe scurt: inteligența artificială intră accelerat în procesele echipelo…" at bounding box center [855, 321] width 736 height 137
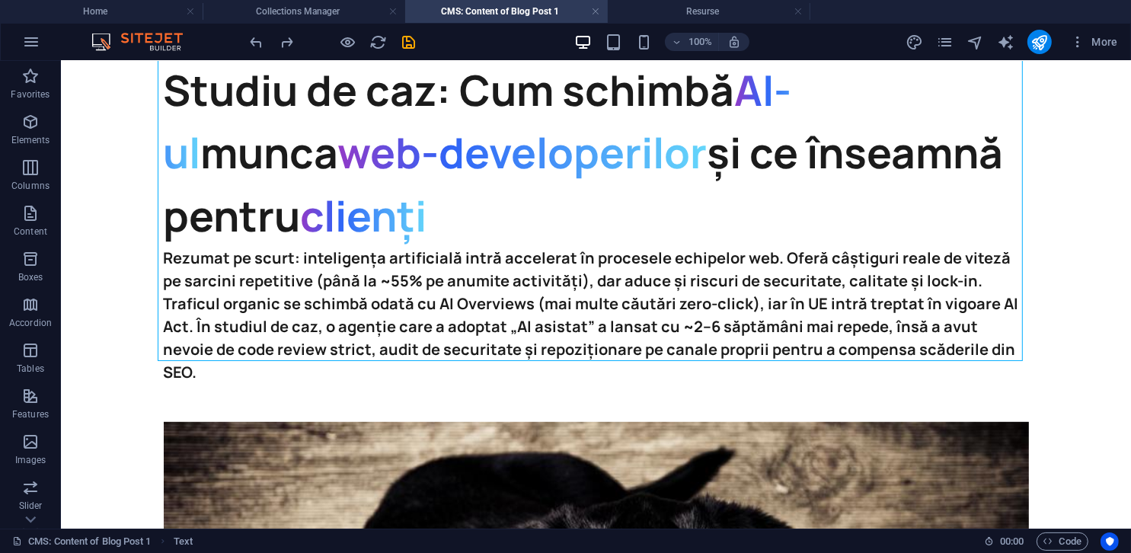
click at [752, 308] on body "Skip to main content Studiu de caz: Cum schimbă AI-ul munca web-developerilor ș…" at bounding box center [595, 275] width 1070 height 1749
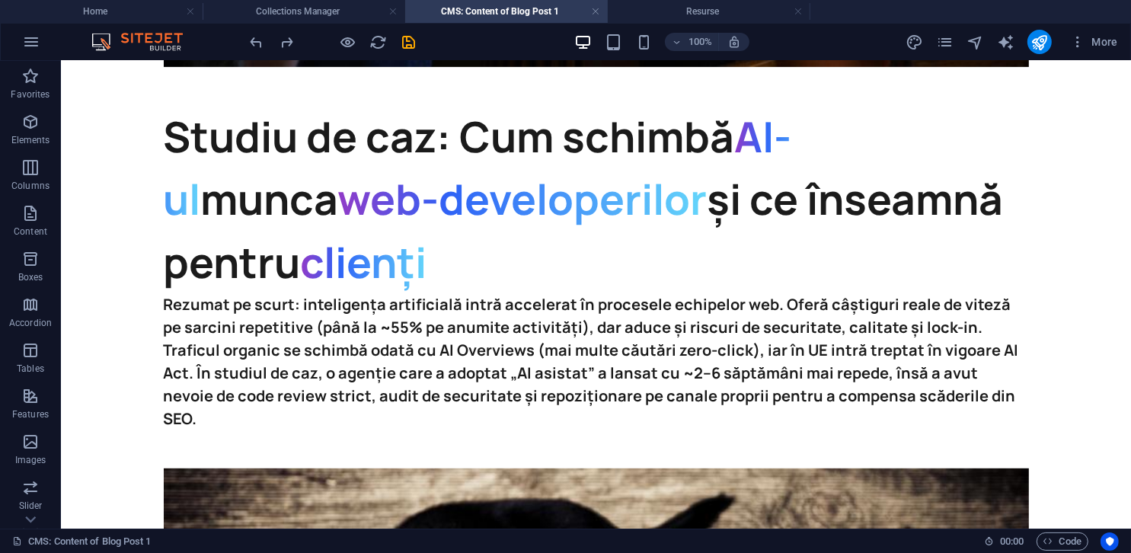
scroll to position [599, 0]
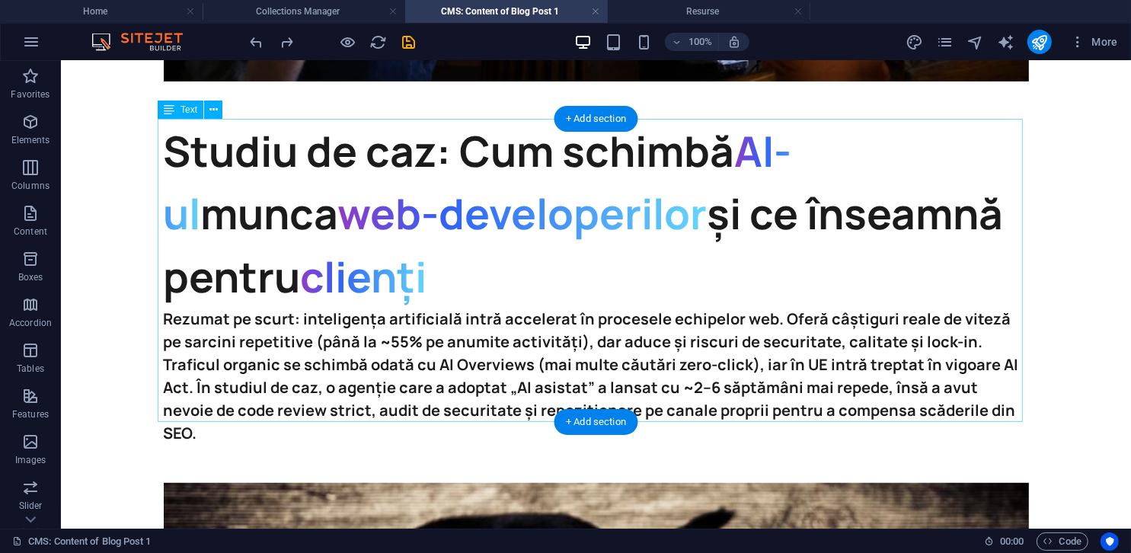
click at [344, 212] on span "web-developerilor" at bounding box center [521, 213] width 369 height 58
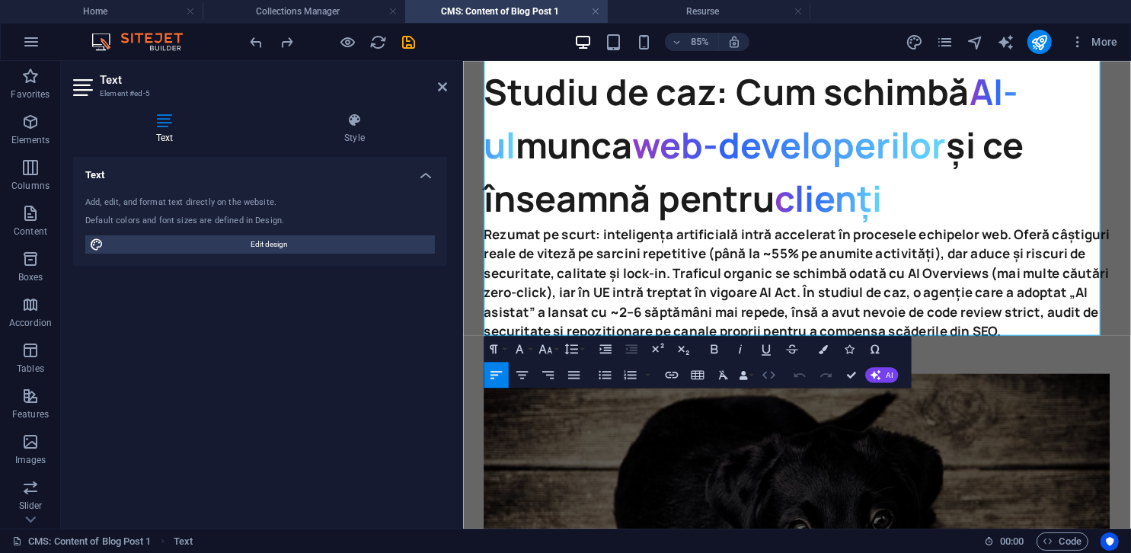
click at [752, 372] on button "HTML" at bounding box center [768, 375] width 24 height 26
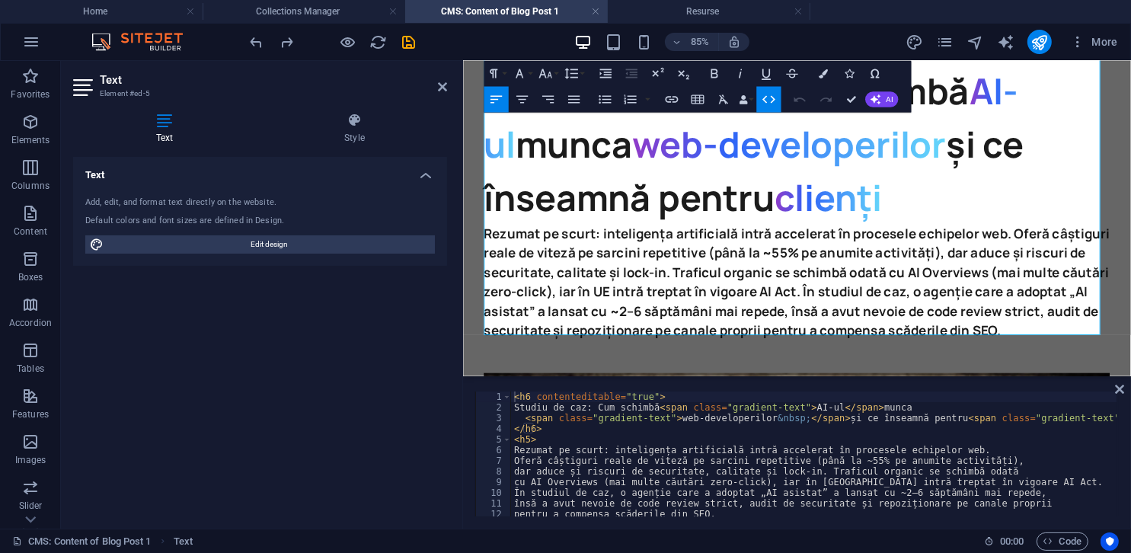
click at [739, 433] on div "< h6 contenteditable = "true" > Studiu de caz: Cum schimbă < span class = "grad…" at bounding box center [832, 463] width 643 height 144
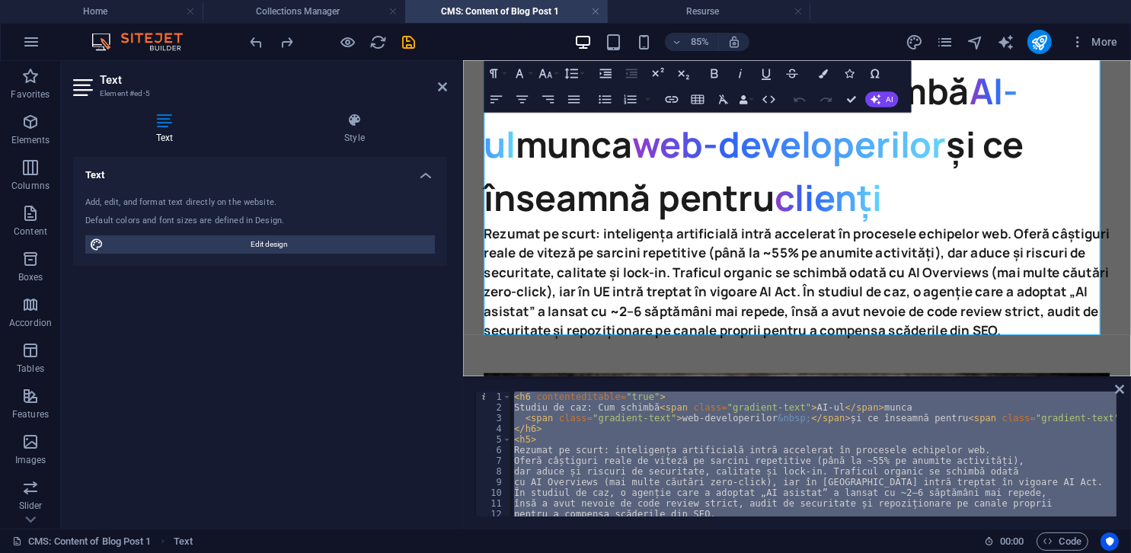
click at [749, 442] on div "< h6 contenteditable = "true" > Studiu de caz: Cum schimbă < span class = "grad…" at bounding box center [813, 453] width 605 height 125
paste textarea "</p"
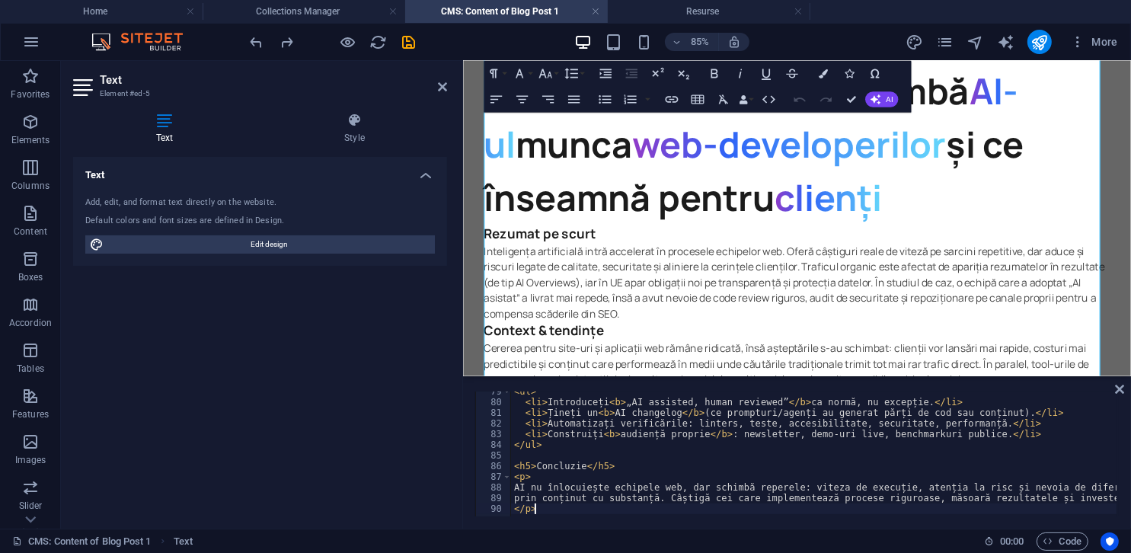
scroll to position [15, 0]
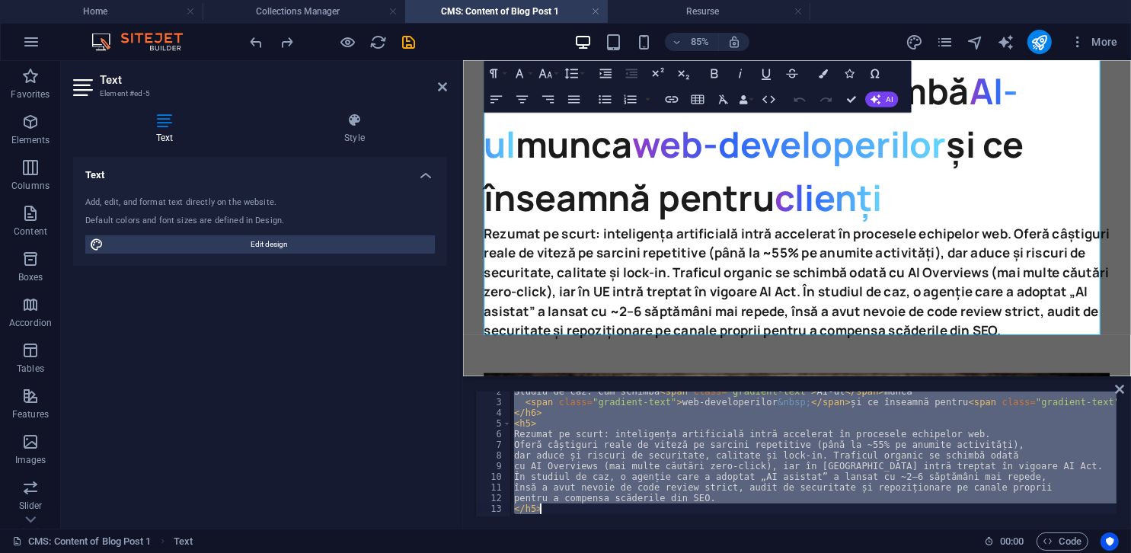
paste textarea "</p"
type textarea "</p>"
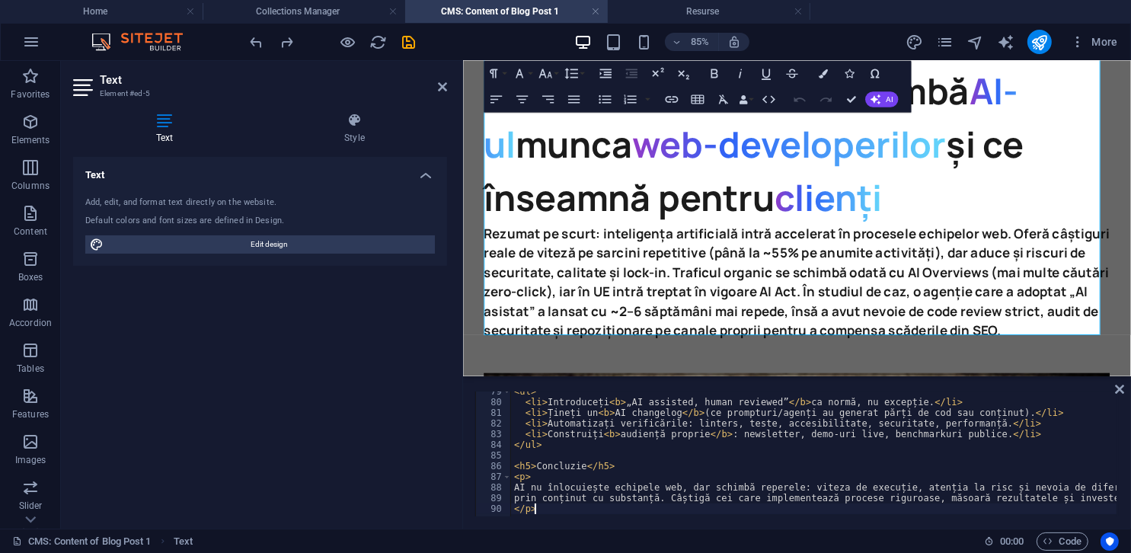
scroll to position [837, 0]
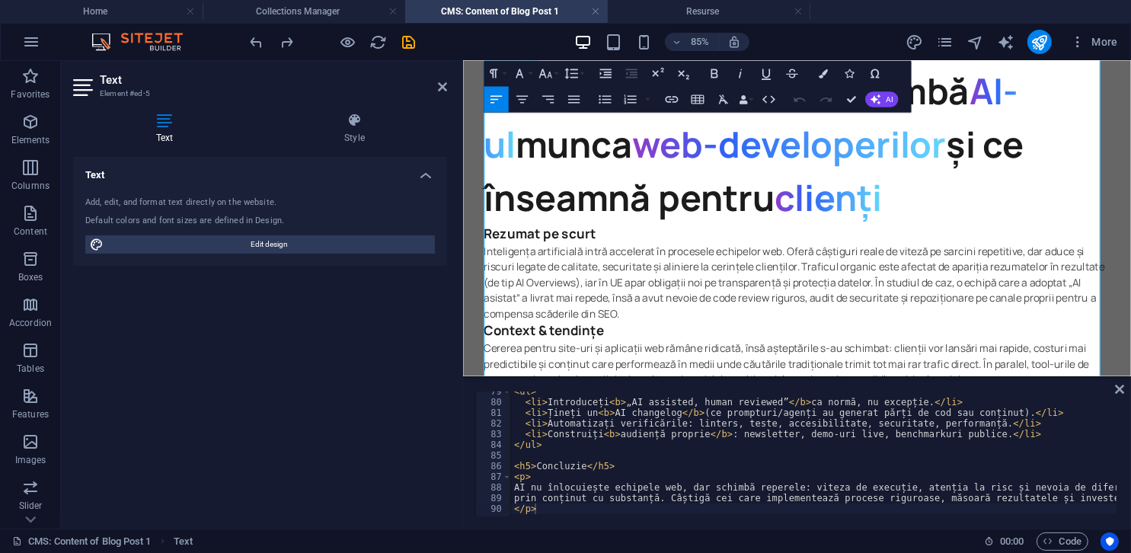
click at [752, 254] on h5 "Rezumat pe scurt" at bounding box center [855, 265] width 736 height 23
click at [752, 269] on h5 "Rezumat pe scurt" at bounding box center [855, 265] width 736 height 23
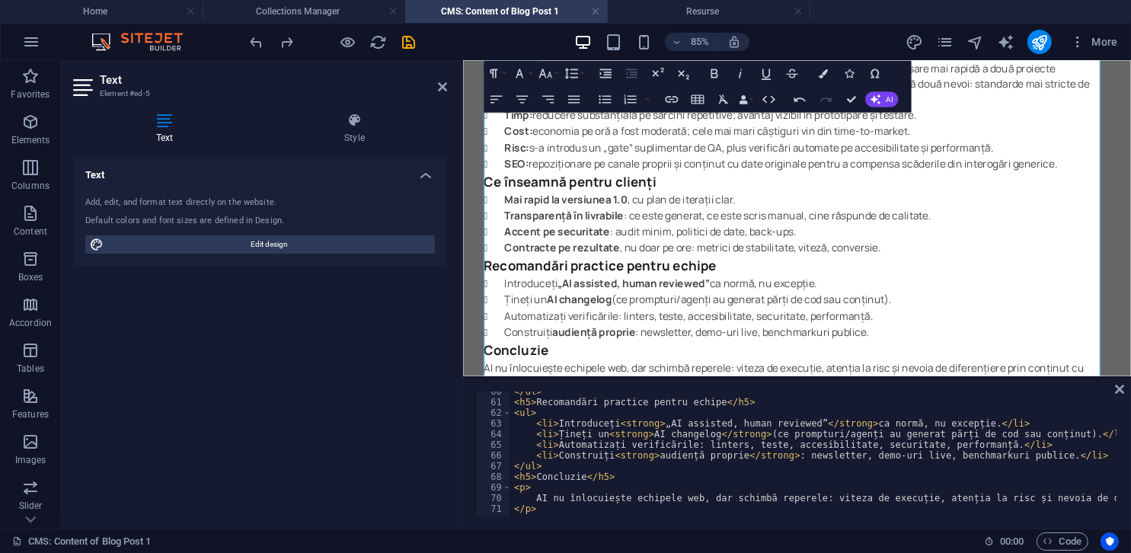
scroll to position [1567, 0]
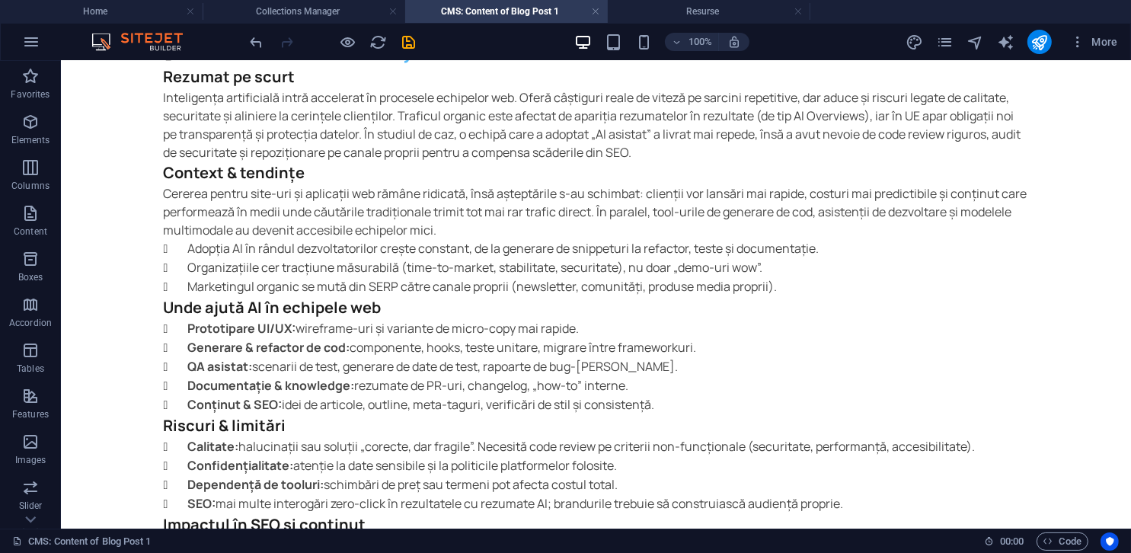
scroll to position [816, 0]
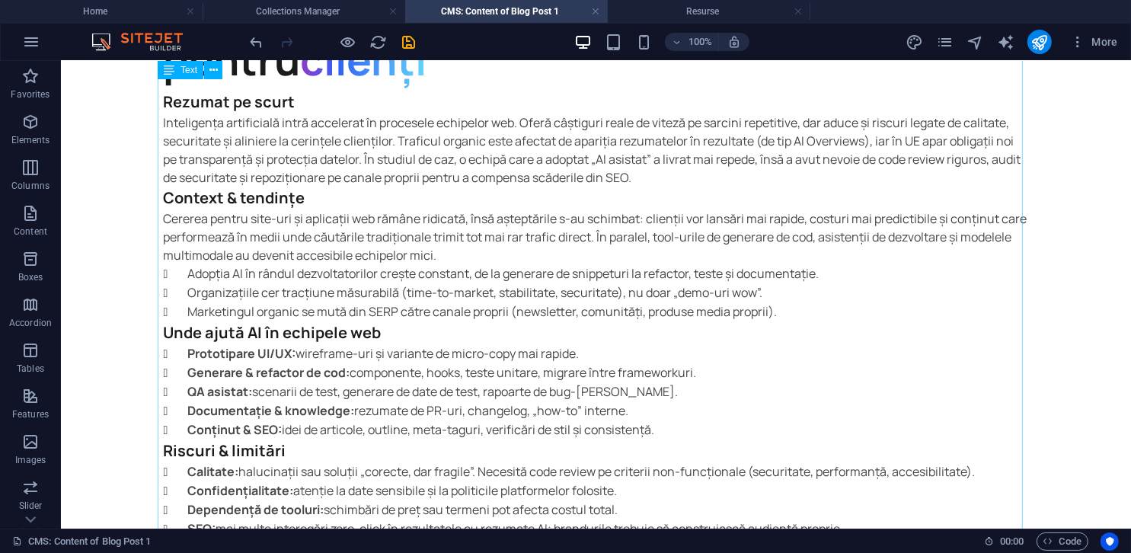
click at [174, 269] on div "Studiu de caz: Cum schimbă AI-ul munca web-developerilor și ce înseamnă pentru …" at bounding box center [595, 484] width 865 height 1165
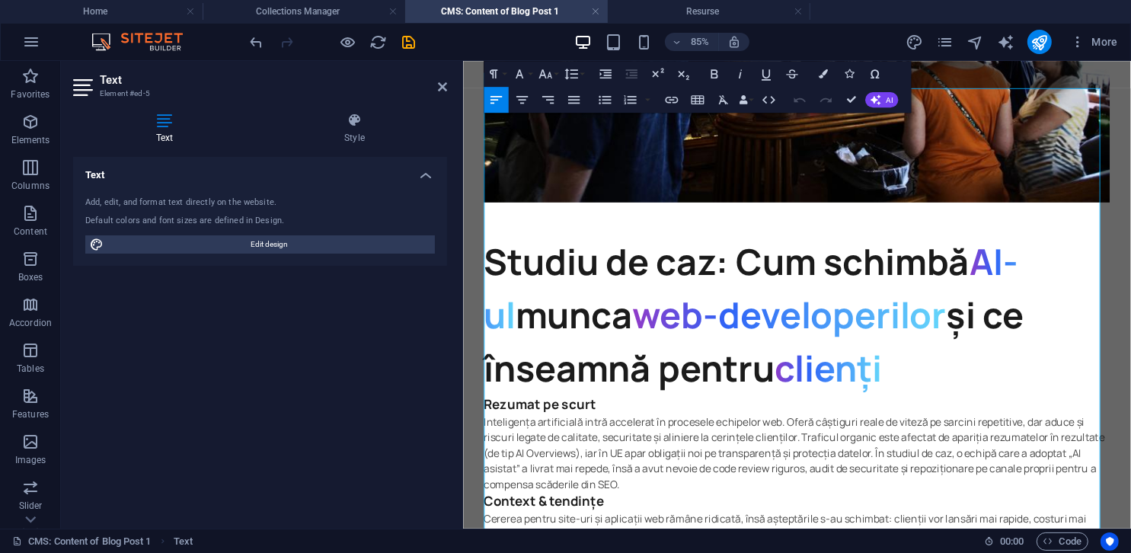
scroll to position [559, 0]
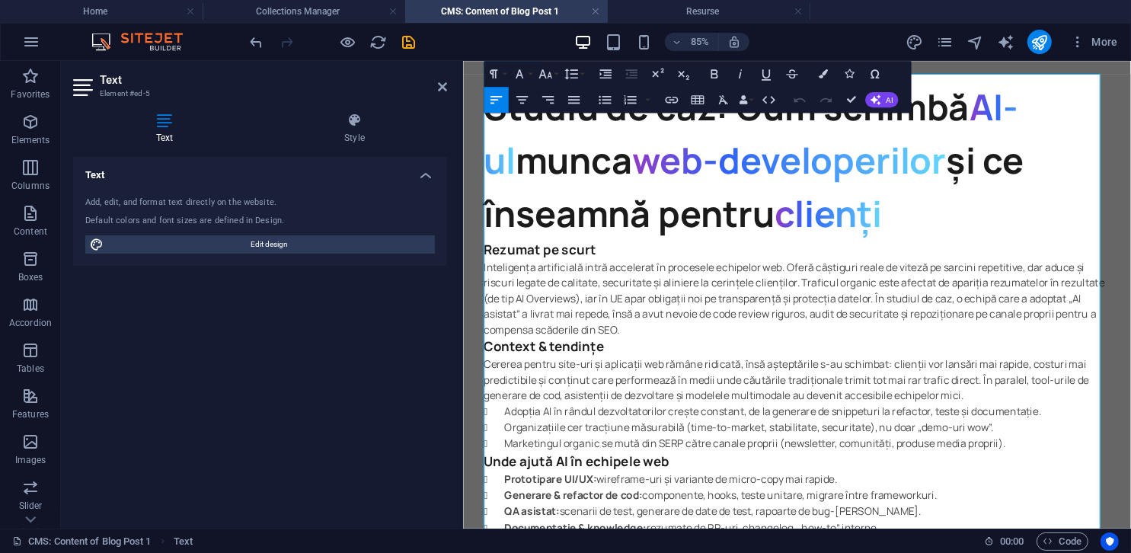
click at [512, 465] on li "Adopția AI în rândul dezvoltatorilor crește constant, de la generare de snippet…" at bounding box center [868, 472] width 712 height 19
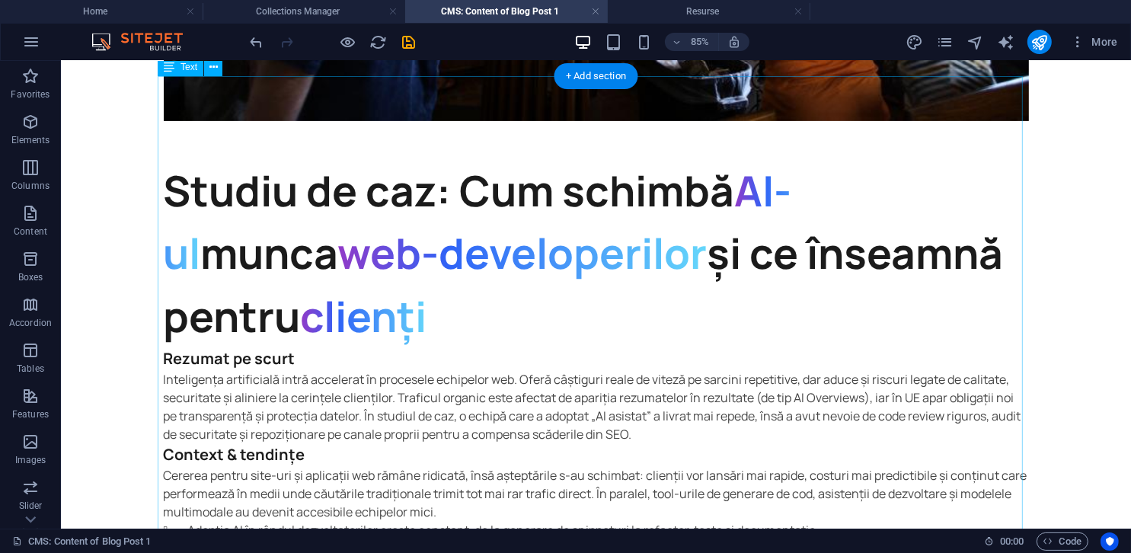
scroll to position [641, 0]
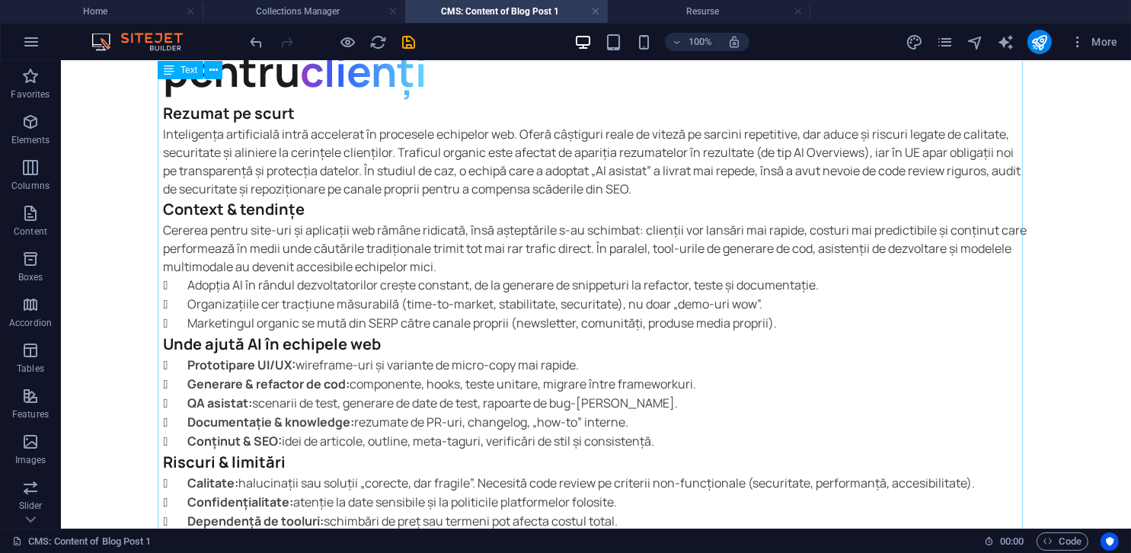
scroll to position [794, 0]
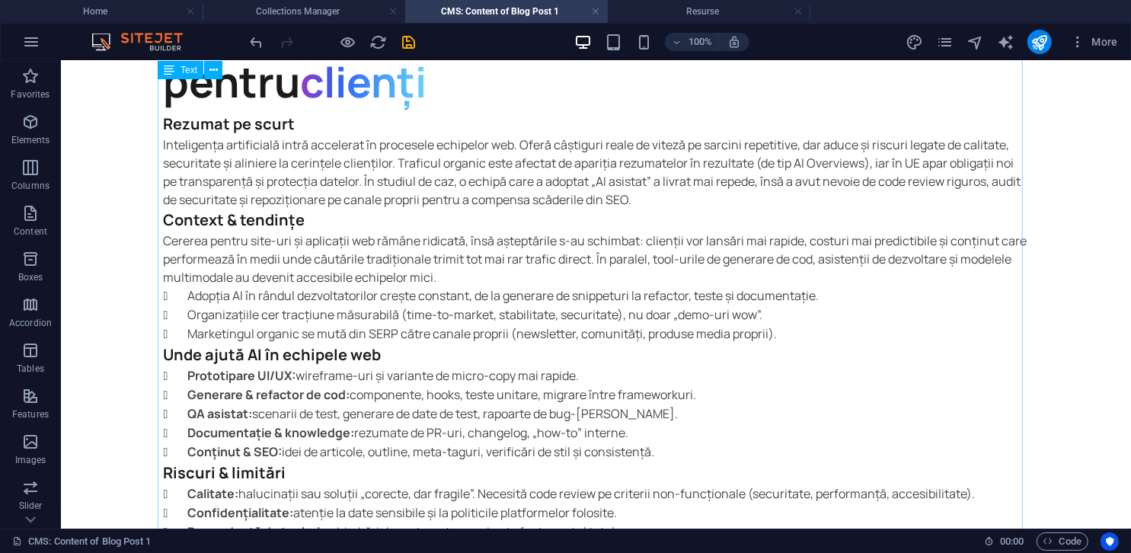
click at [552, 257] on div "Studiu de caz: Cum schimbă AI-ul munca web-developerilor și ce înseamnă pentru …" at bounding box center [595, 506] width 865 height 1165
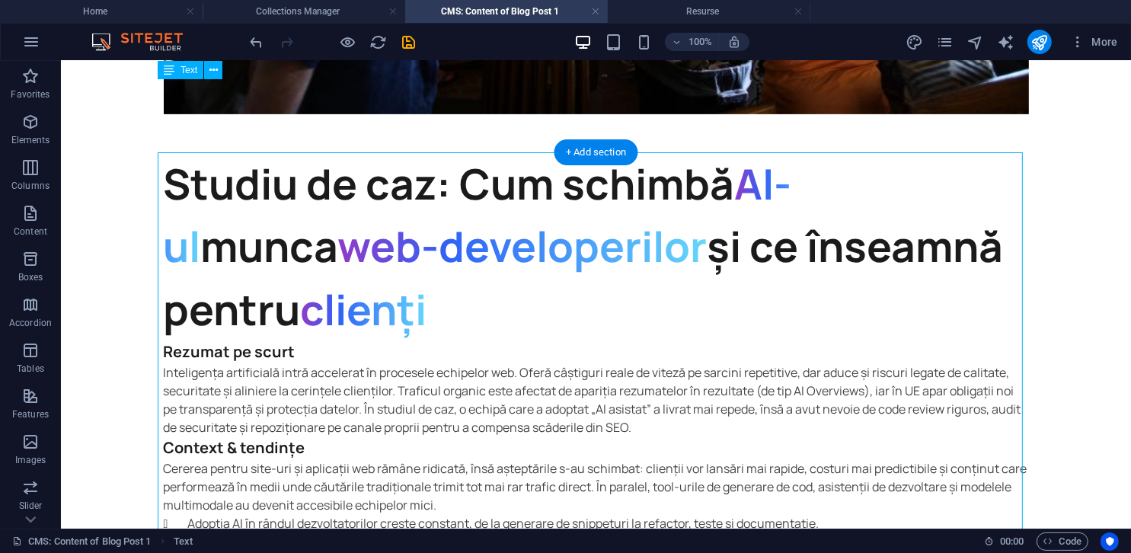
scroll to position [565, 0]
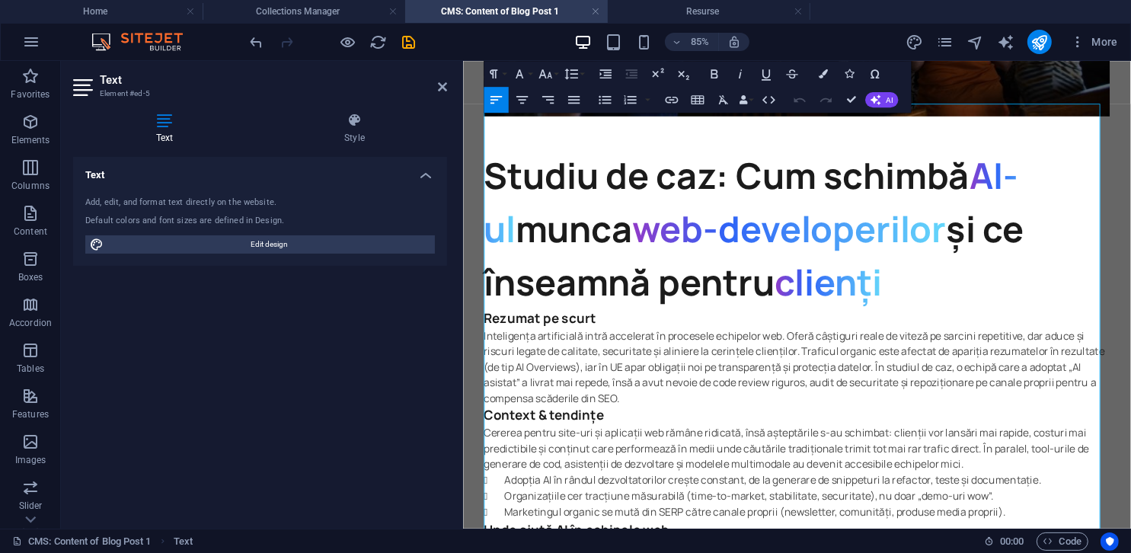
scroll to position [413, 0]
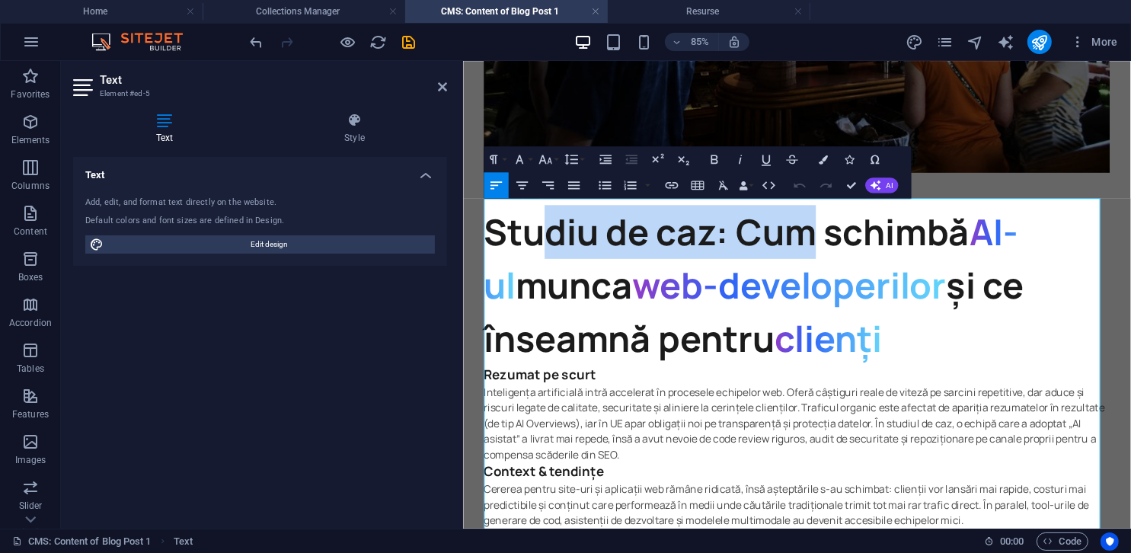
drag, startPoint x: 784, startPoint y: 253, endPoint x: 497, endPoint y: 258, distance: 287.2
click at [497, 258] on h6 "Studiu de caz: Cum schimbă AI-ul munca web-developerilor și ce înseamnă pentru …" at bounding box center [855, 323] width 736 height 189
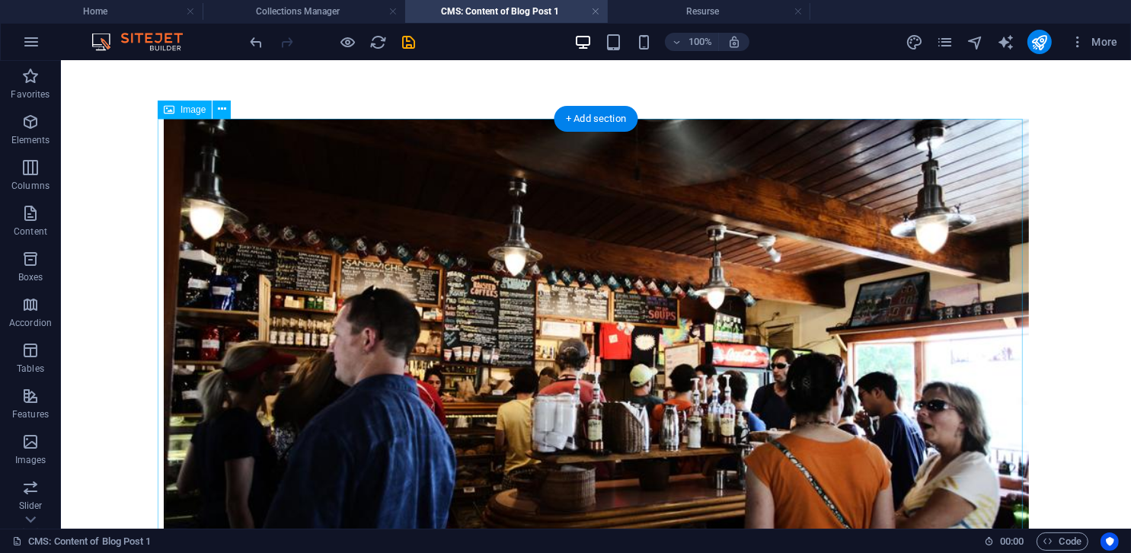
scroll to position [0, 0]
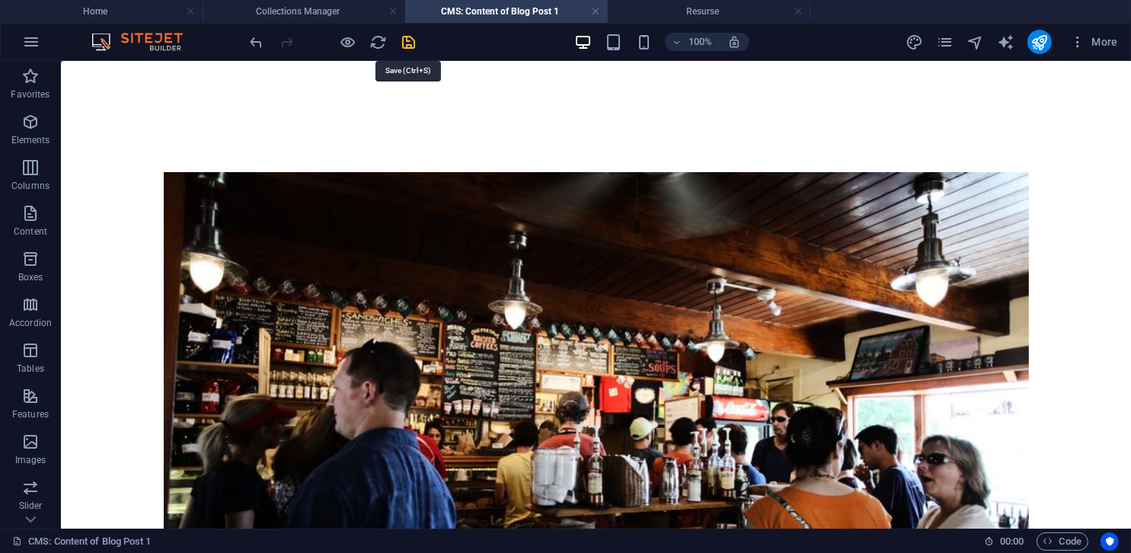
click at [409, 50] on icon "save" at bounding box center [410, 43] width 18 height 18
click at [327, 14] on h4 "Collections Manager" at bounding box center [304, 11] width 203 height 17
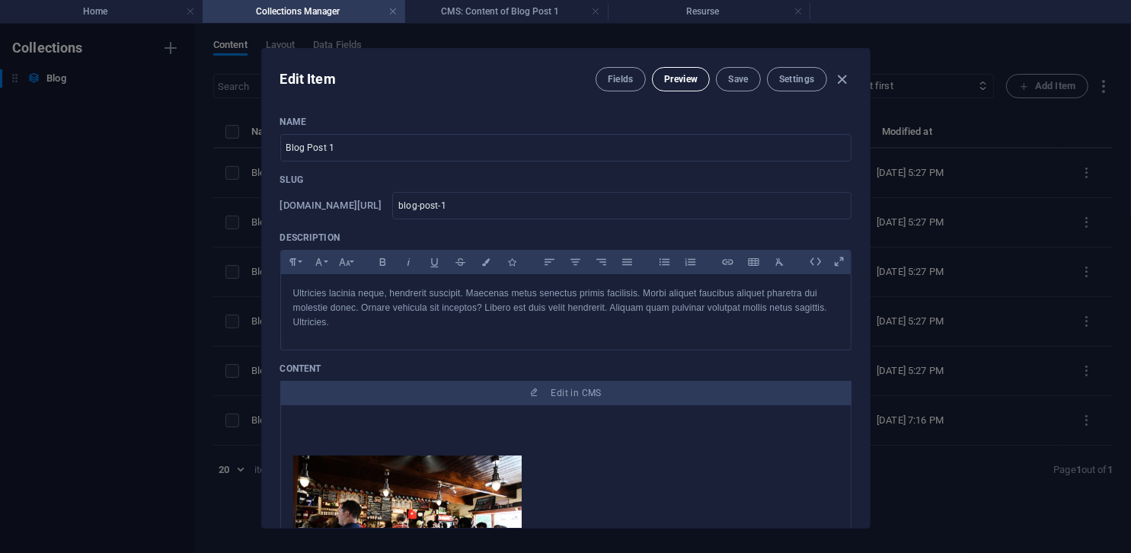
click at [691, 85] on button "Preview" at bounding box center [681, 79] width 58 height 24
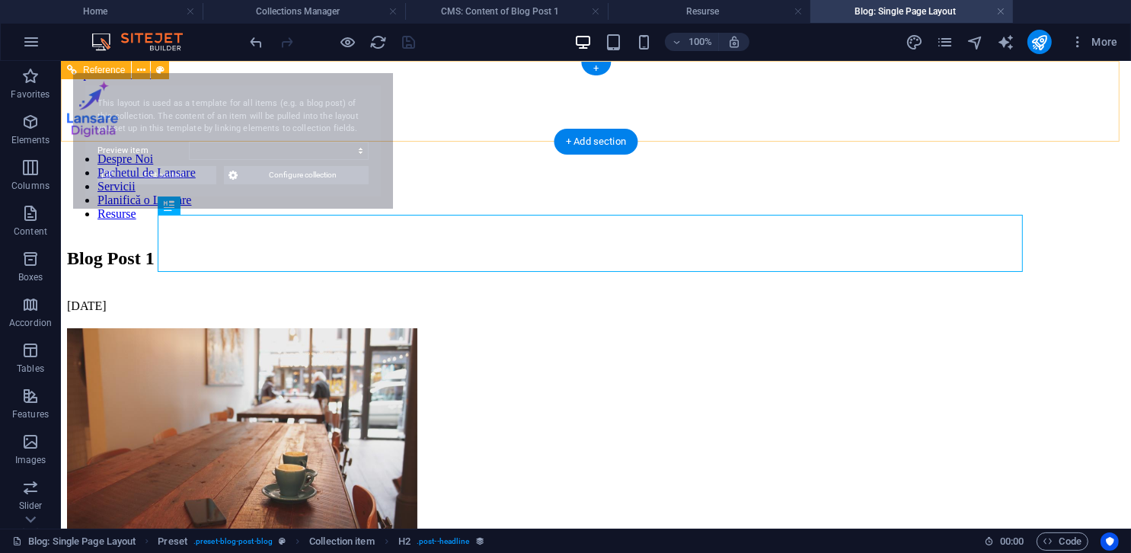
select select "68dd3a461054e663d702dc78"
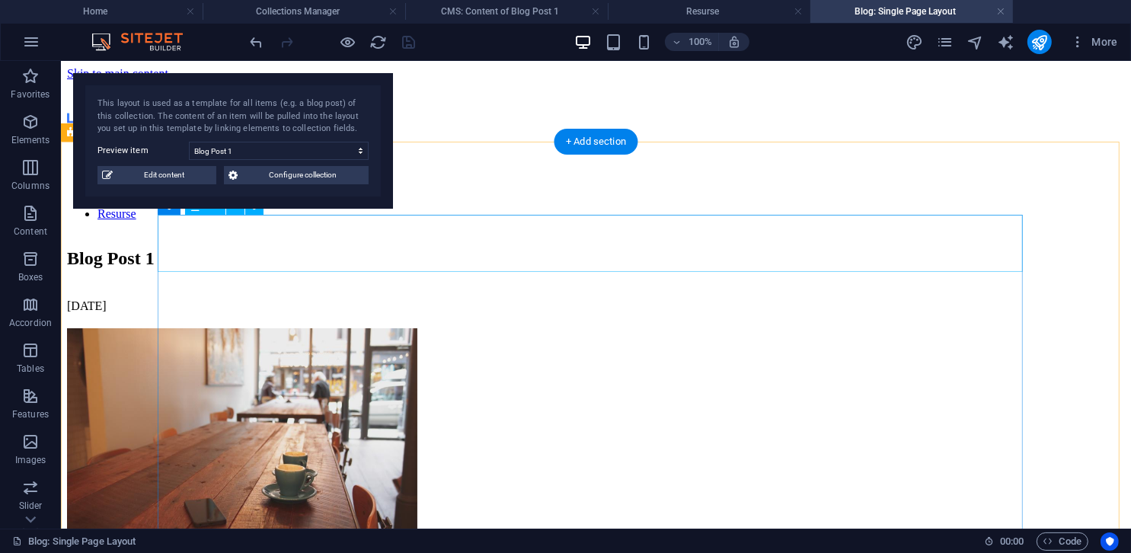
click at [673, 254] on div "Blog Post 1" at bounding box center [595, 258] width 1058 height 21
click at [666, 256] on div "Blog Post 1" at bounding box center [595, 258] width 1058 height 21
select select "name"
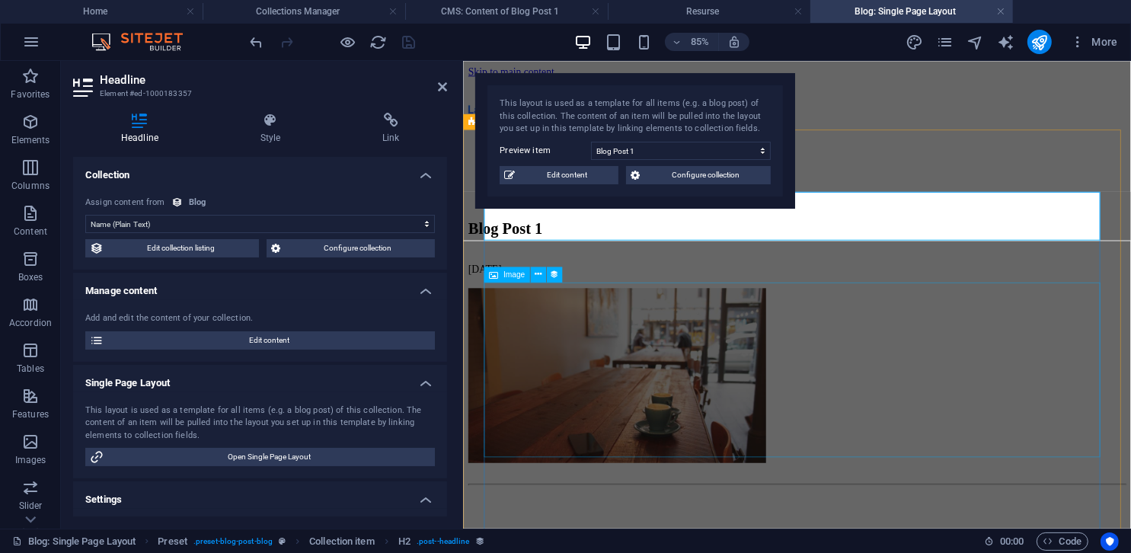
click at [574, 340] on figure at bounding box center [855, 431] width 773 height 209
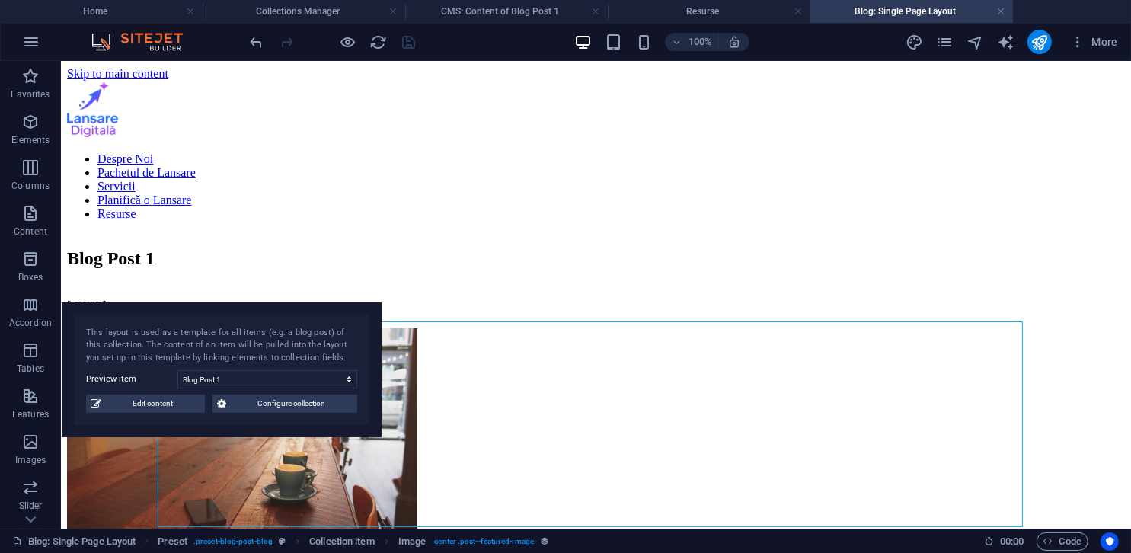
drag, startPoint x: 273, startPoint y: 78, endPoint x: 259, endPoint y: 319, distance: 241.8
click at [259, 319] on div "This layout is used as a template for all items (e.g. a blog post) of this coll…" at bounding box center [222, 370] width 320 height 136
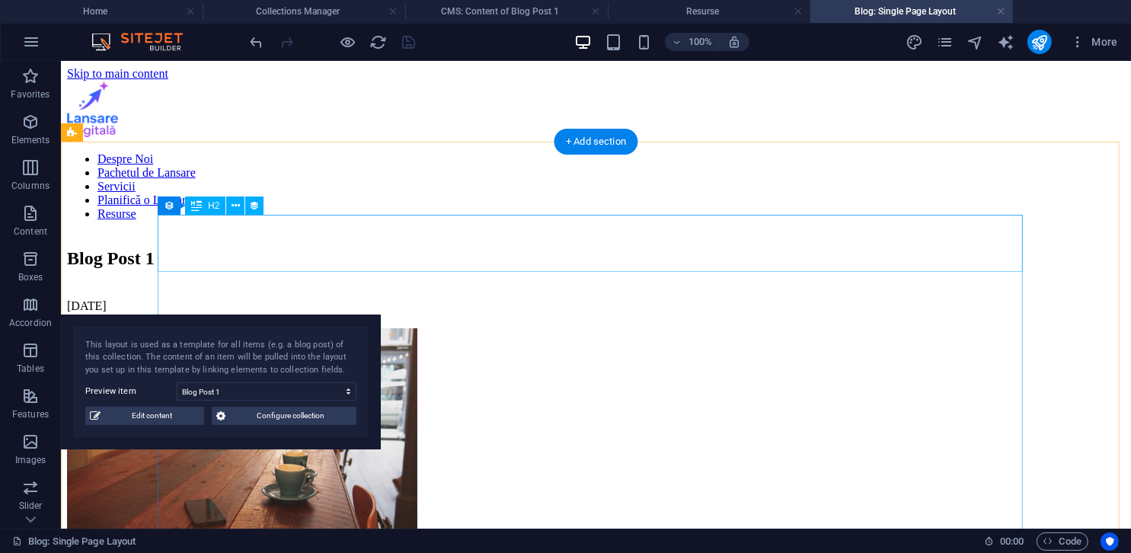
click at [653, 248] on div "Blog Post 1" at bounding box center [595, 258] width 1058 height 21
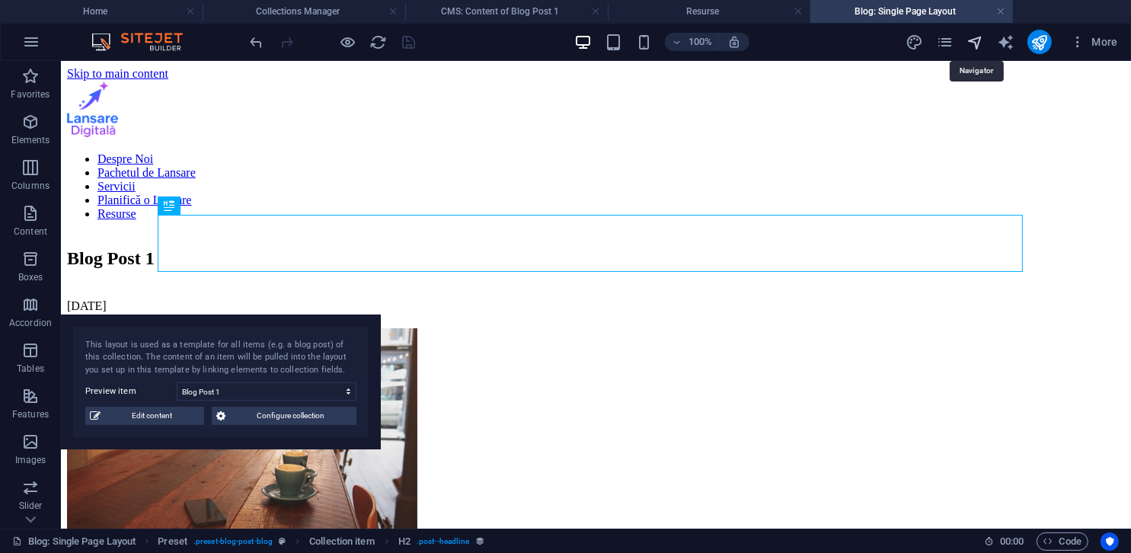
click at [752, 43] on icon "navigator" at bounding box center [975, 43] width 18 height 18
select select "18075538-ro"
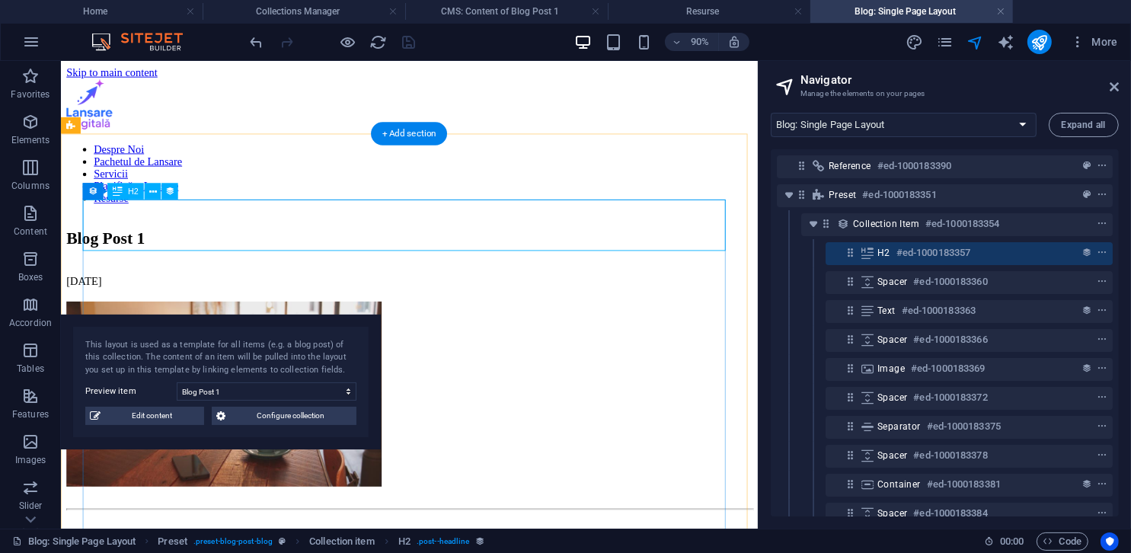
click at [752, 247] on span "H2" at bounding box center [883, 253] width 13 height 12
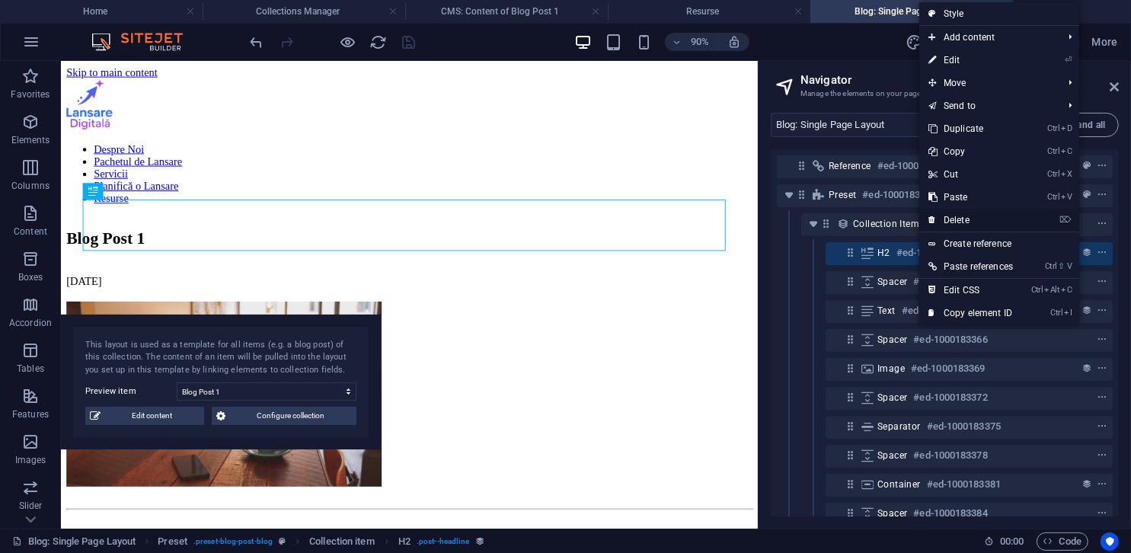
click at [752, 218] on icon at bounding box center [932, 220] width 8 height 23
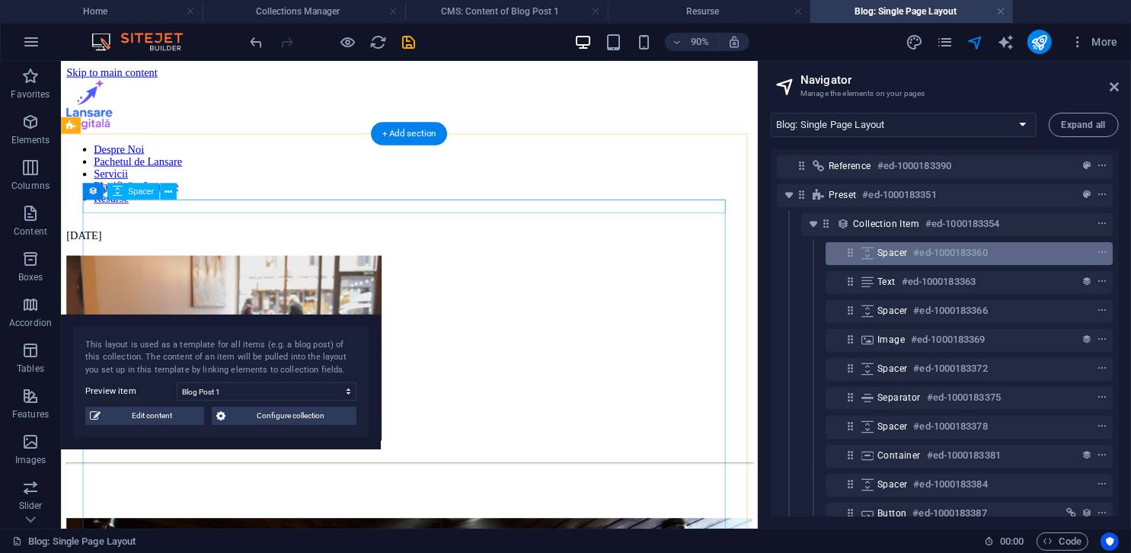
click at [752, 246] on h6 "#ed-1000183360" at bounding box center [950, 253] width 74 height 18
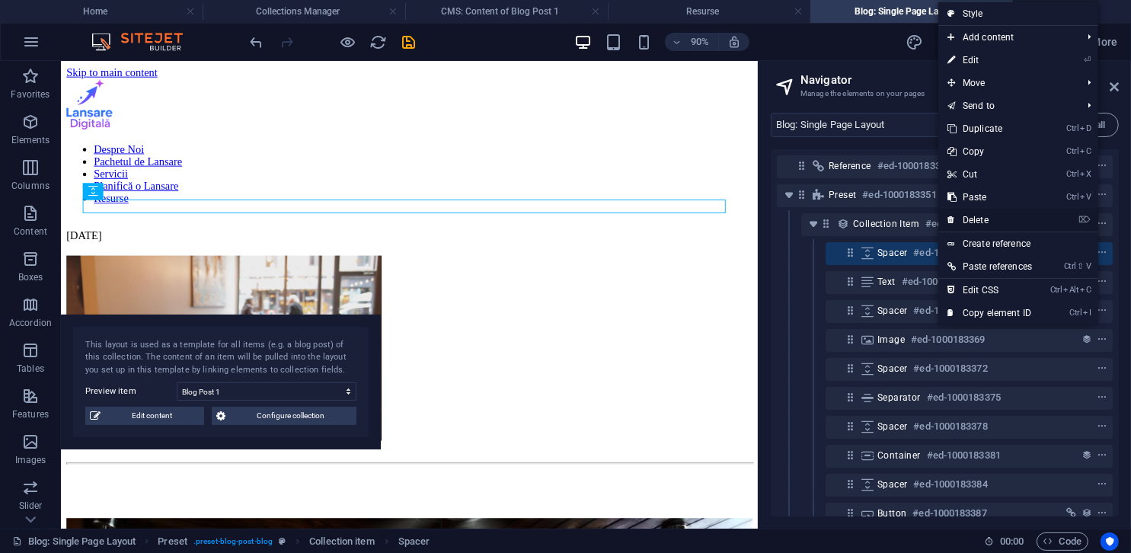
click at [752, 219] on link "⌦ Delete" at bounding box center [989, 220] width 103 height 23
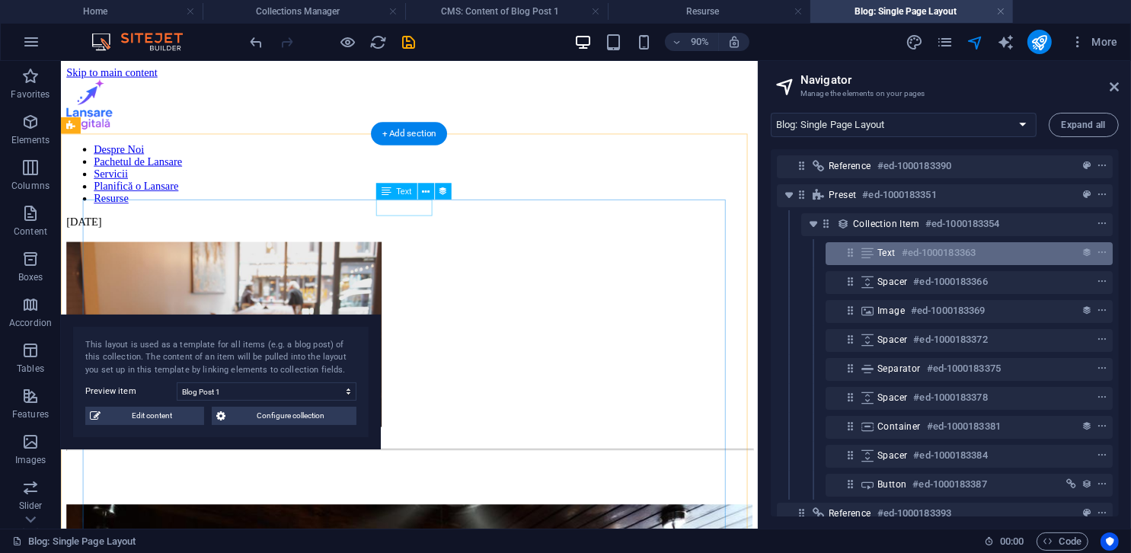
click at [752, 244] on h6 "#ed-1000183363" at bounding box center [939, 253] width 74 height 18
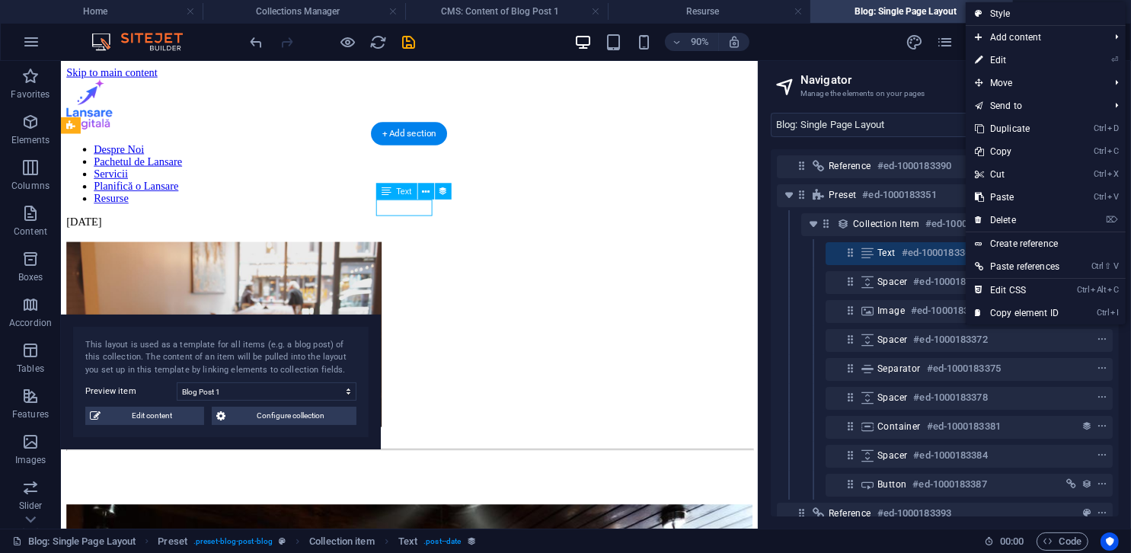
click at [752, 250] on h6 "#ed-1000183363" at bounding box center [939, 253] width 74 height 18
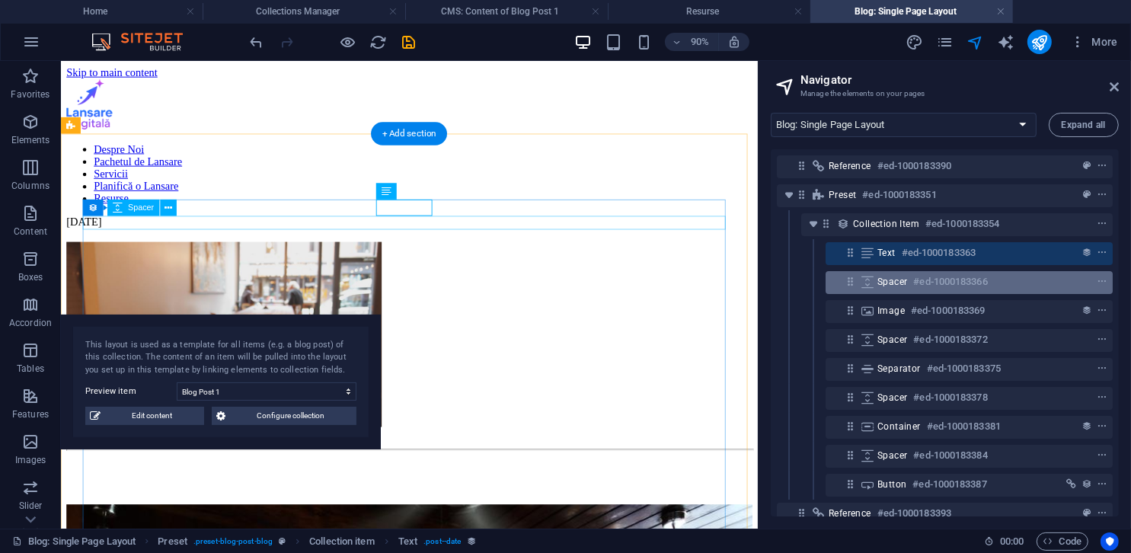
click at [752, 286] on h6 "#ed-1000183366" at bounding box center [950, 282] width 74 height 18
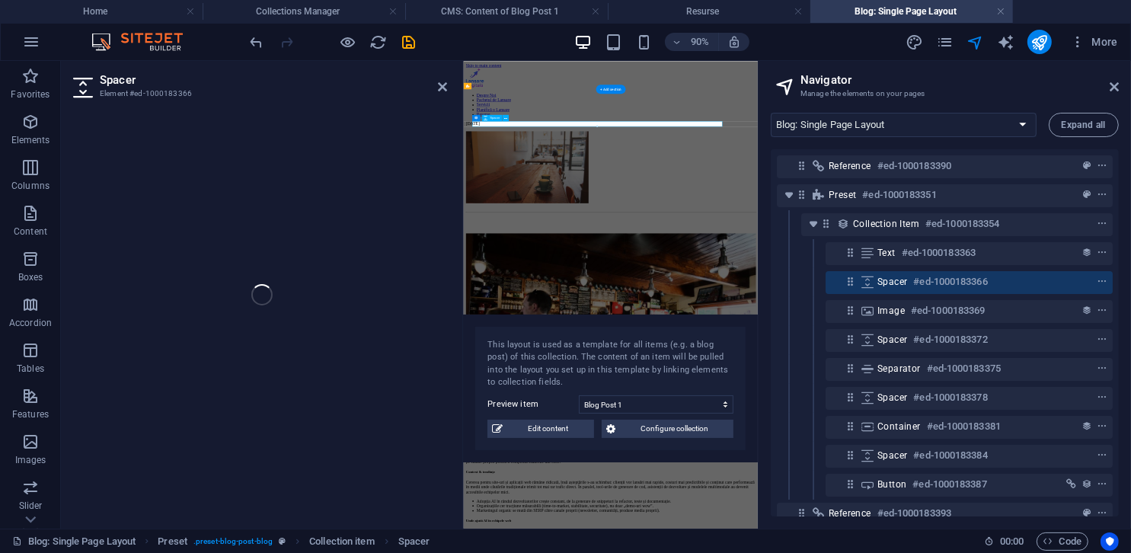
select select "px"
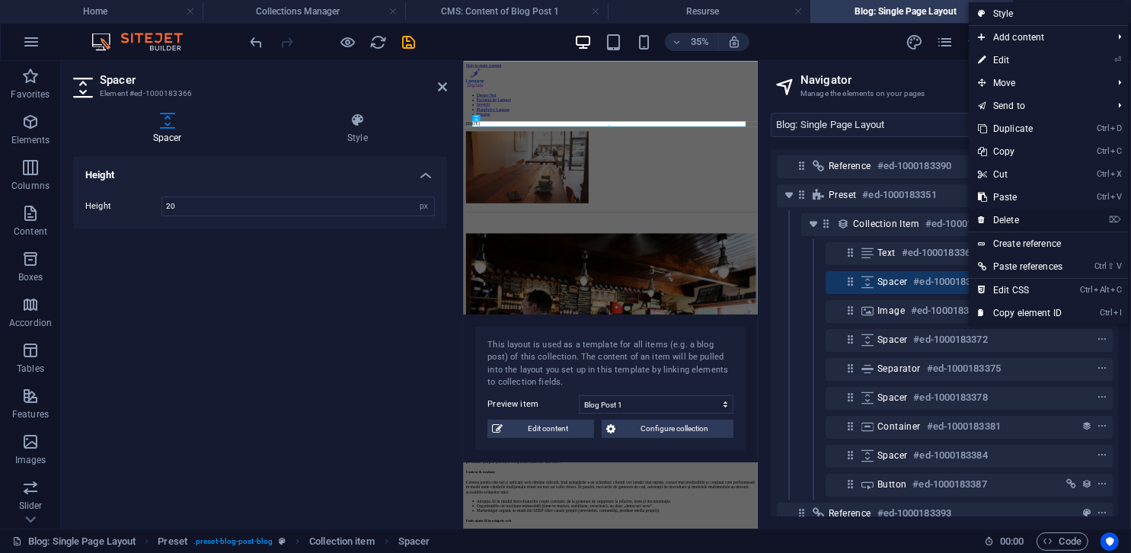
click at [752, 225] on link "⌦ Delete" at bounding box center [1020, 220] width 103 height 23
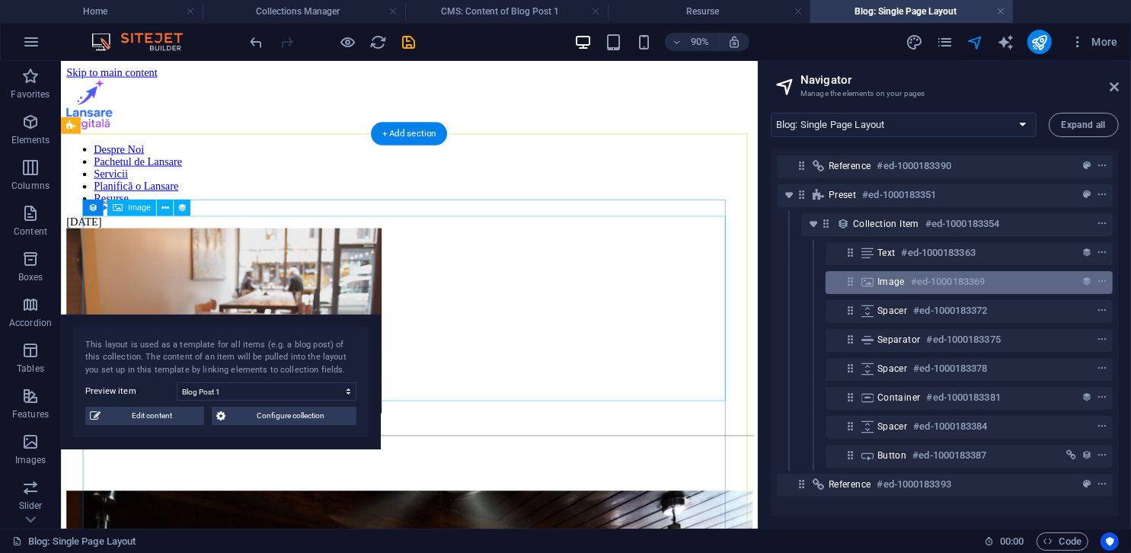
click at [752, 280] on h6 "#ed-1000183369" at bounding box center [948, 282] width 74 height 18
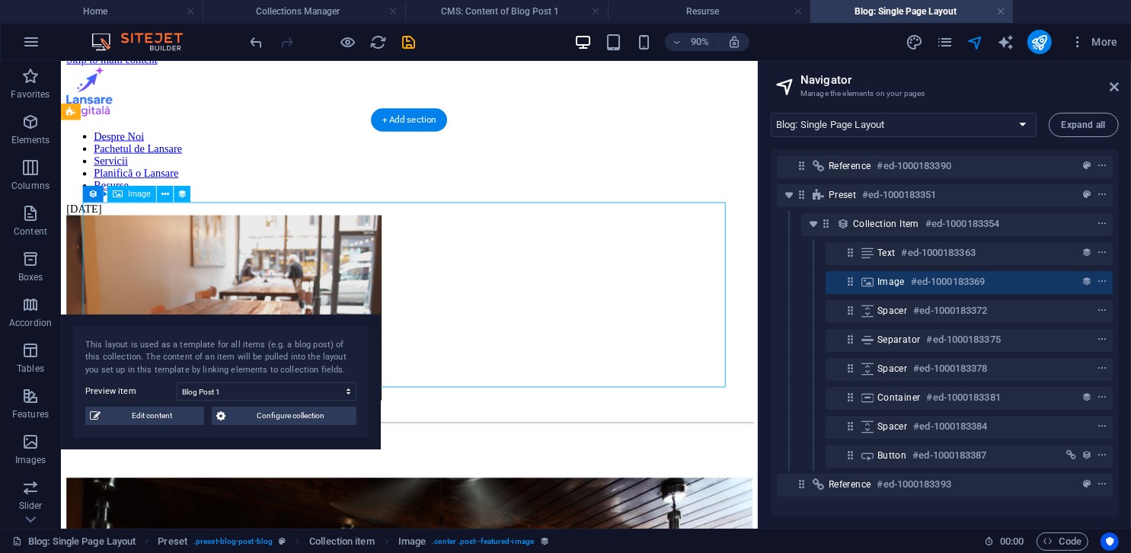
click at [752, 280] on h6 "#ed-1000183369" at bounding box center [948, 282] width 74 height 18
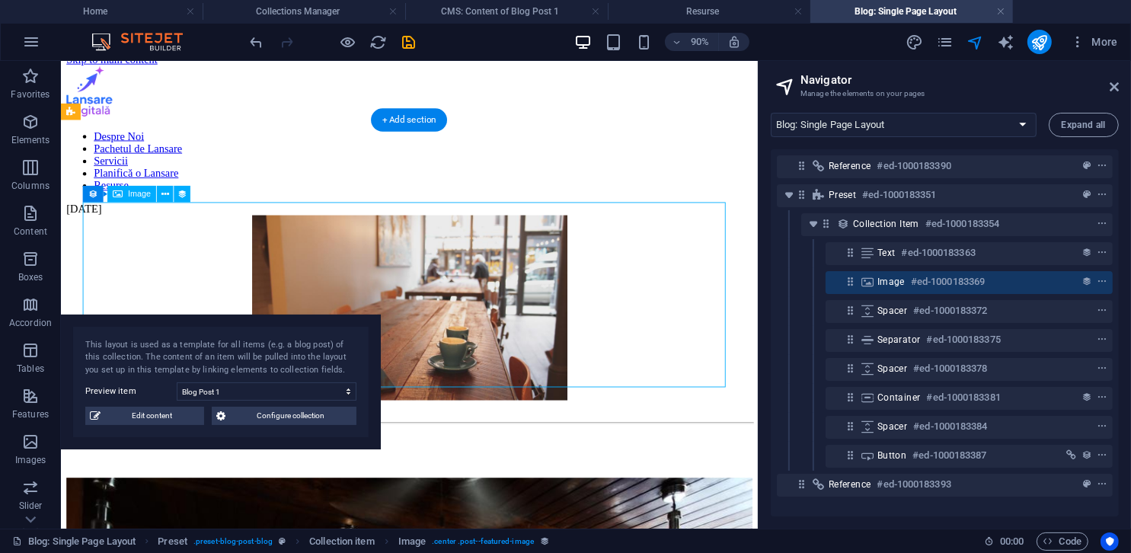
select select "image"
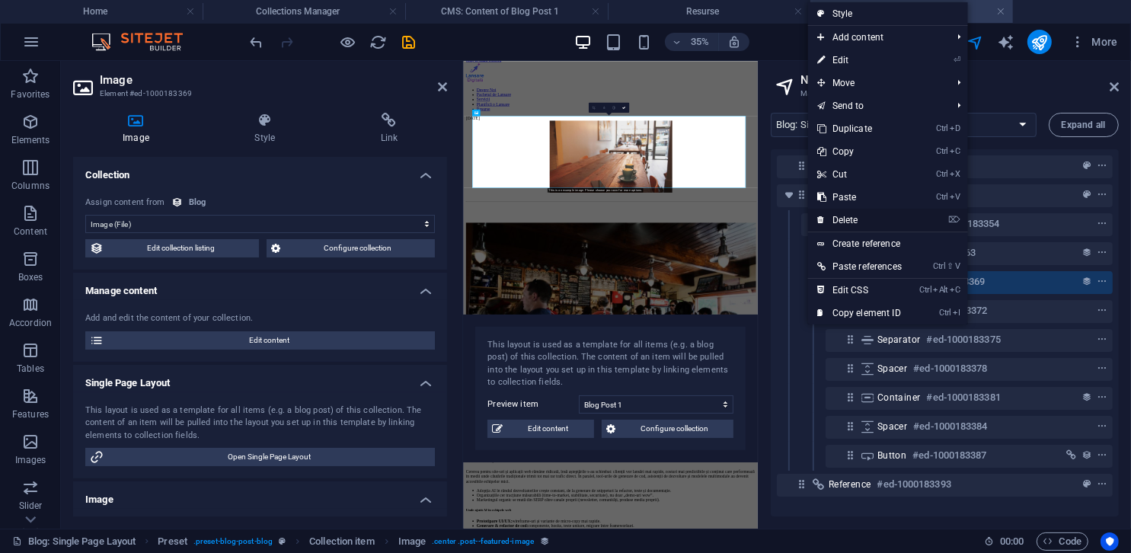
click at [752, 221] on link "⌦ Delete" at bounding box center [859, 220] width 103 height 23
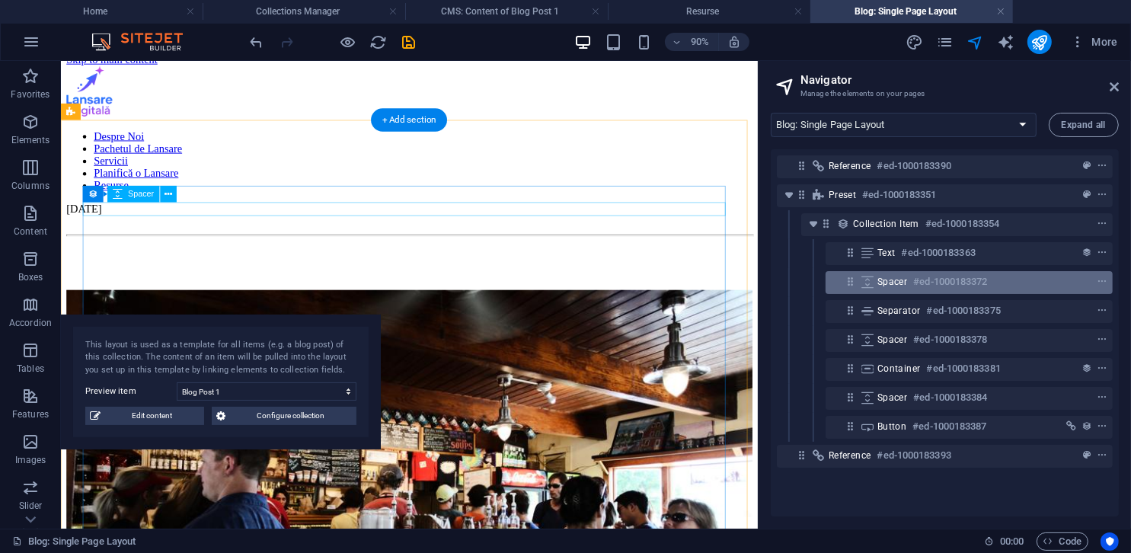
click at [752, 275] on h6 "#ed-1000183372" at bounding box center [950, 282] width 74 height 18
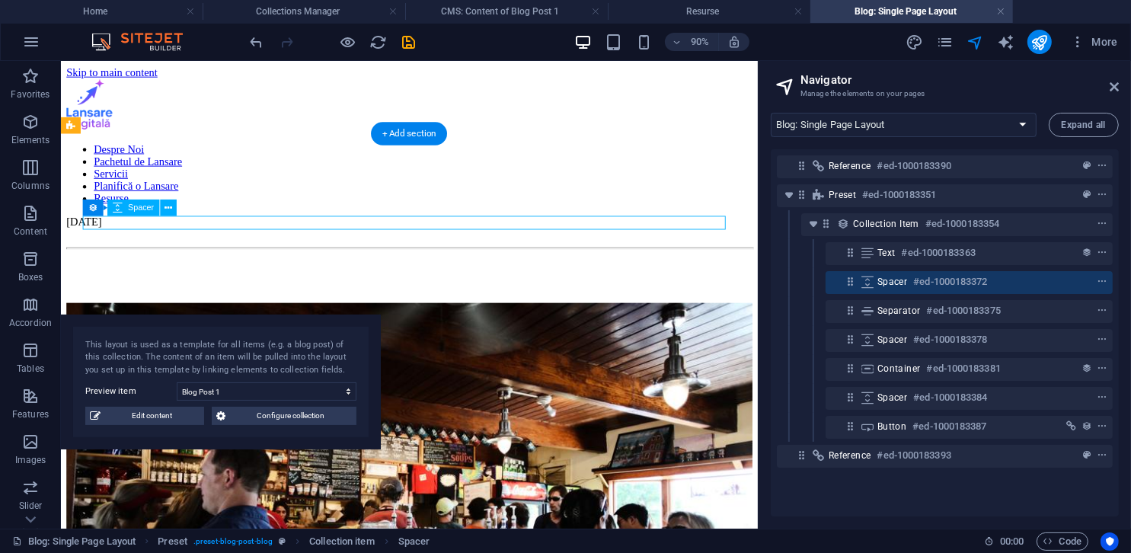
click at [752, 275] on h6 "#ed-1000183372" at bounding box center [950, 282] width 74 height 18
select select "px"
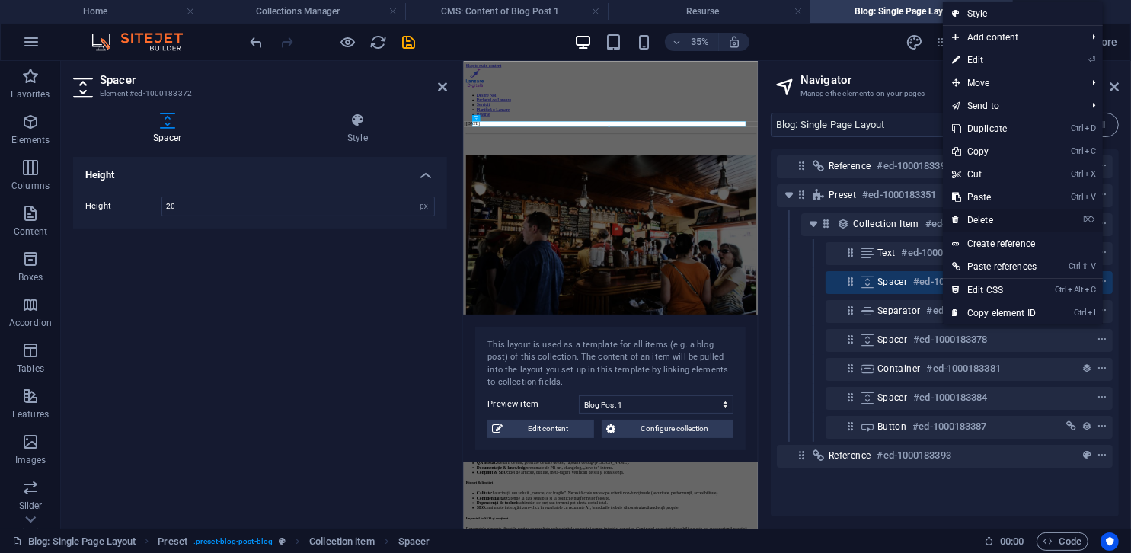
click at [752, 218] on link "⌦ Delete" at bounding box center [994, 220] width 103 height 23
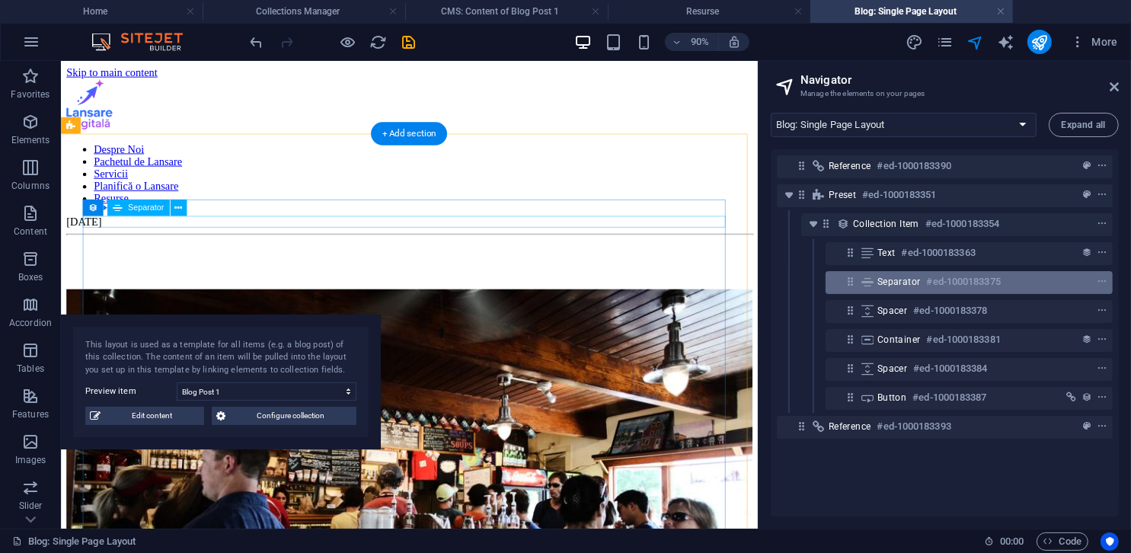
click at [752, 273] on h6 "#ed-1000183375" at bounding box center [964, 282] width 74 height 18
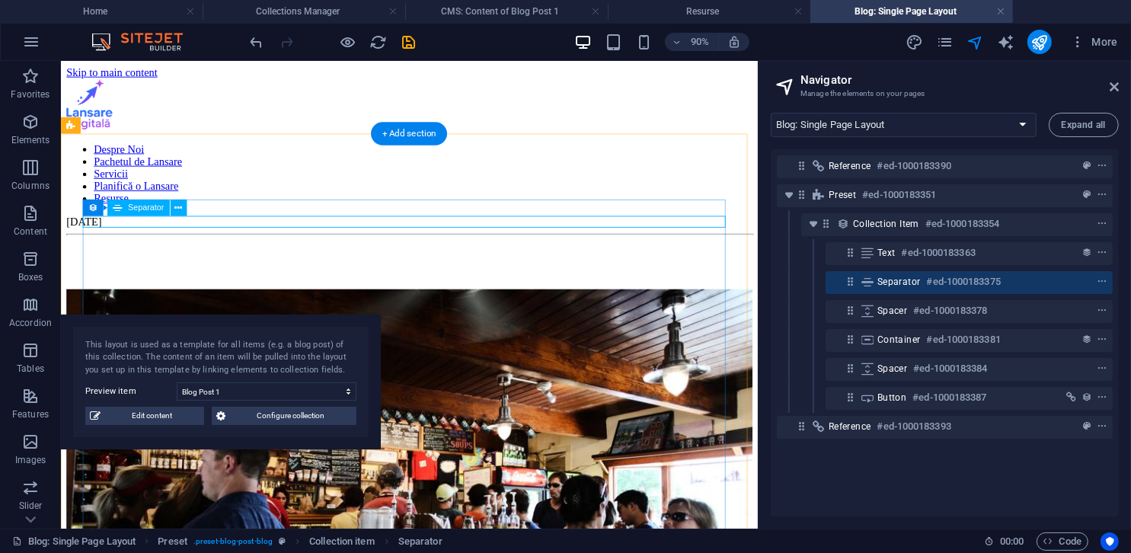
click at [752, 277] on span "Separator" at bounding box center [898, 282] width 43 height 12
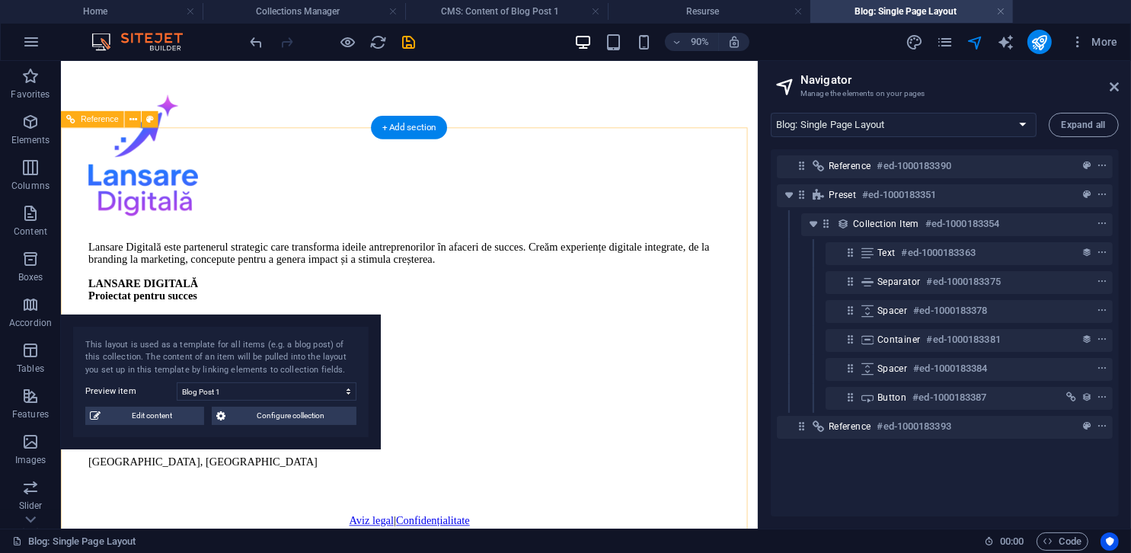
scroll to position [2361, 0]
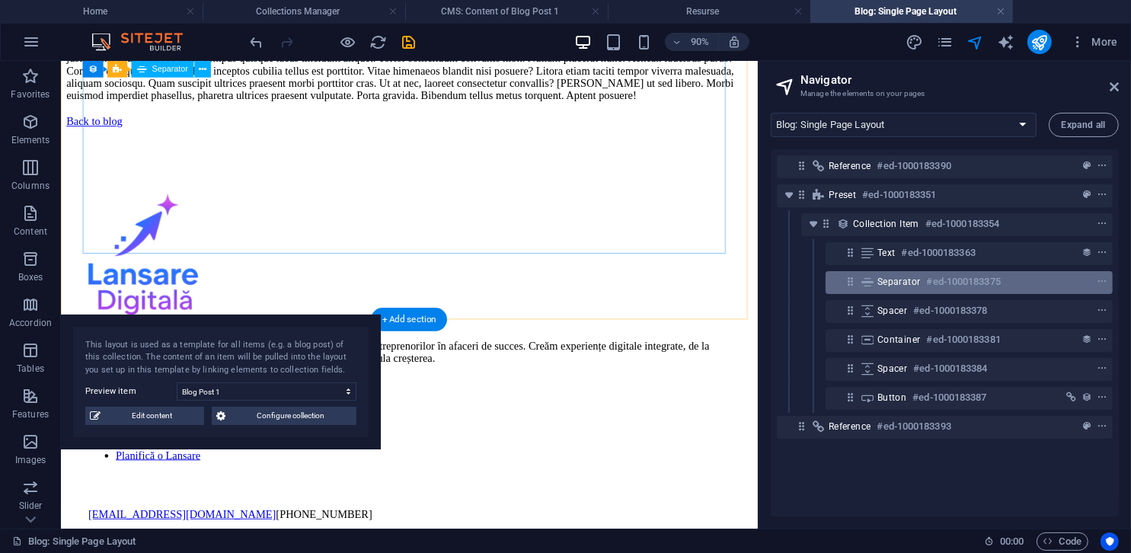
click at [752, 282] on h6 "#ed-1000183375" at bounding box center [964, 282] width 74 height 18
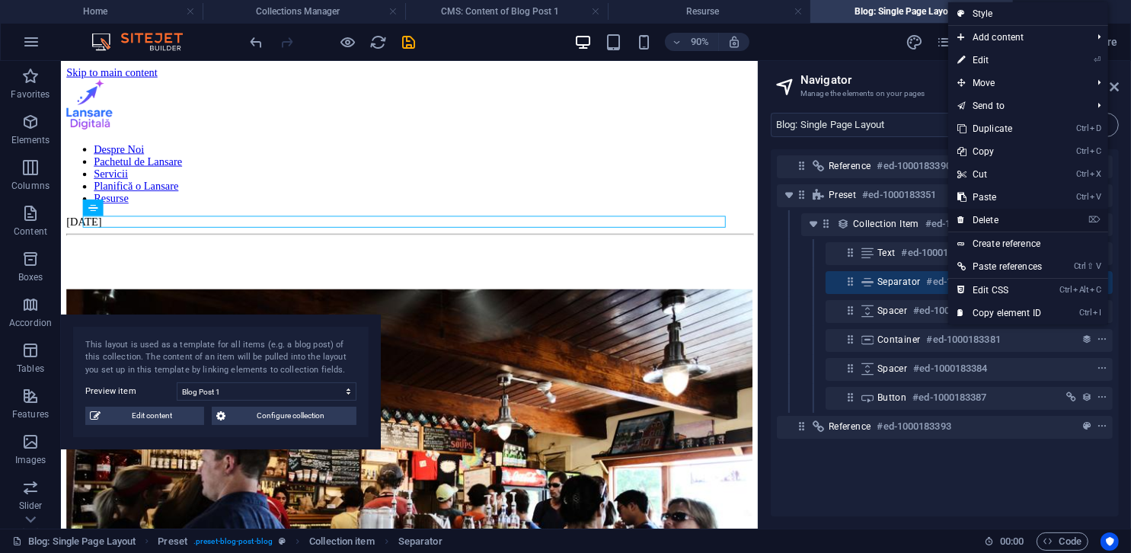
click at [752, 219] on link "⌦ Delete" at bounding box center [999, 220] width 103 height 23
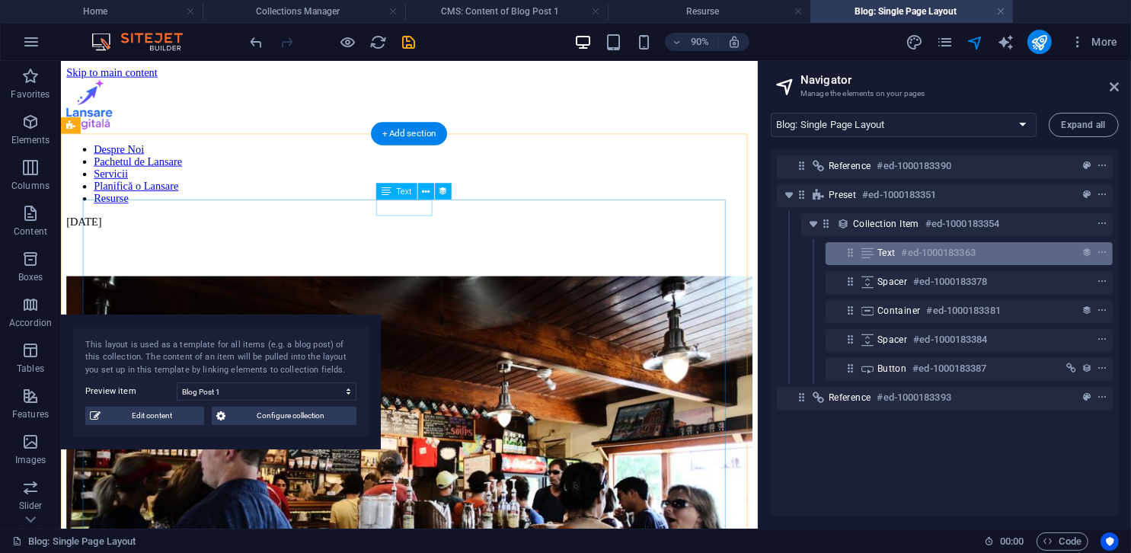
click at [752, 251] on h6 "#ed-1000183363" at bounding box center [939, 253] width 74 height 18
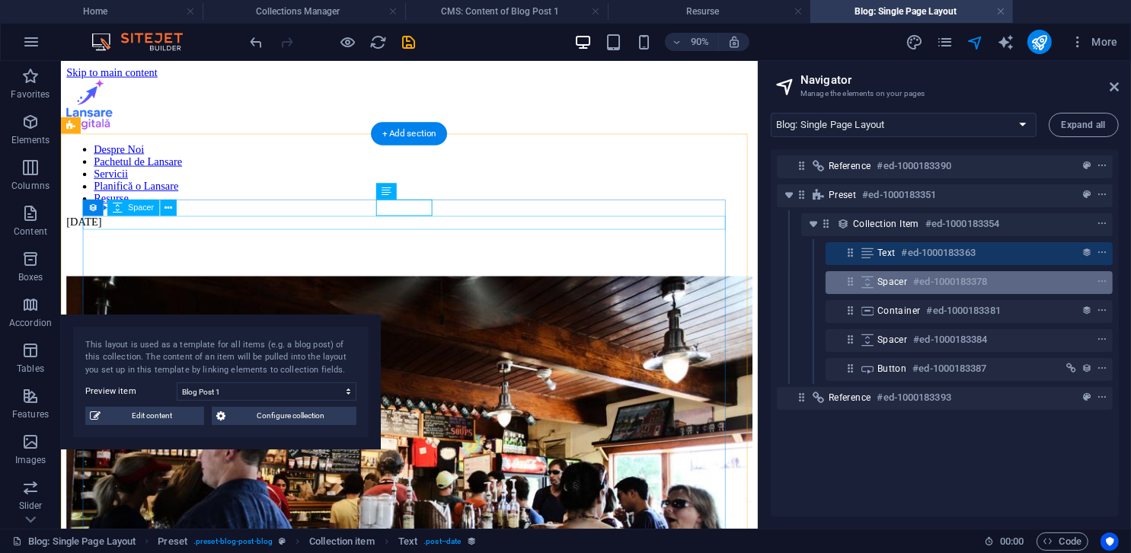
click at [752, 273] on div "Spacer #ed-1000183378" at bounding box center [956, 282] width 159 height 18
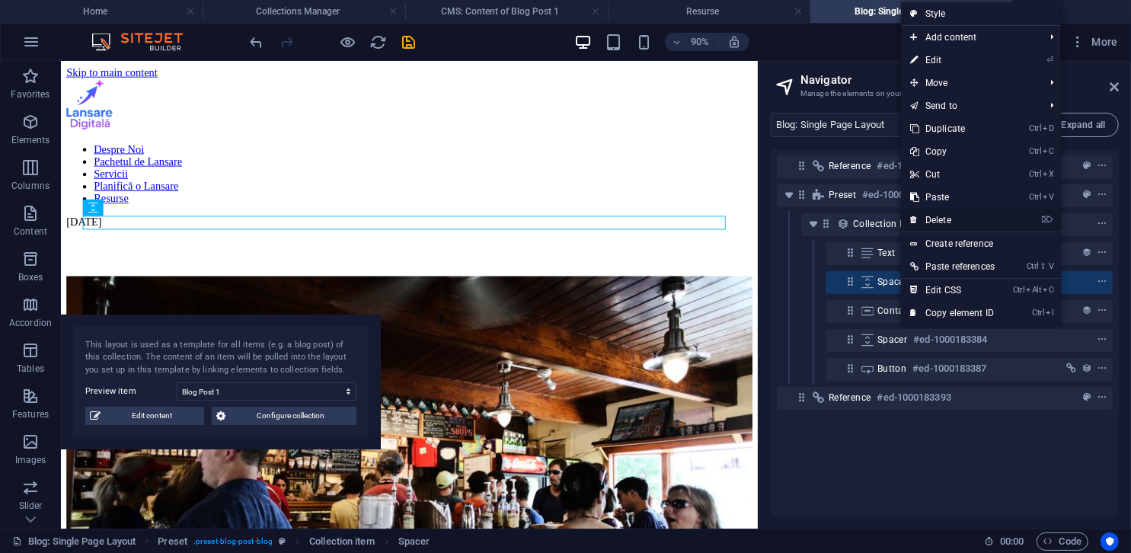
click at [752, 222] on link "⌦ Delete" at bounding box center [952, 220] width 103 height 23
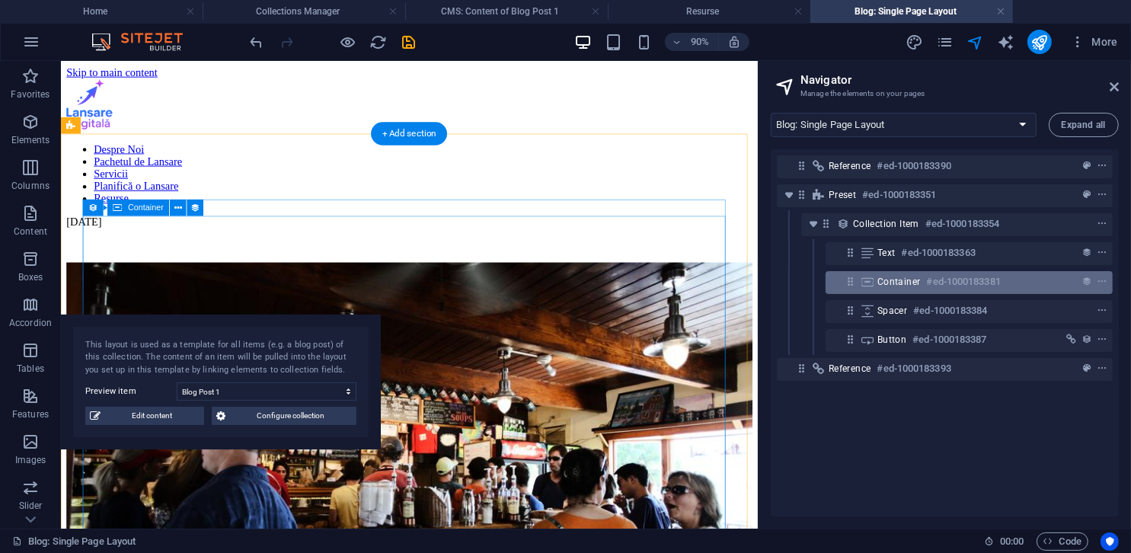
click at [752, 283] on span "Container" at bounding box center [898, 282] width 43 height 12
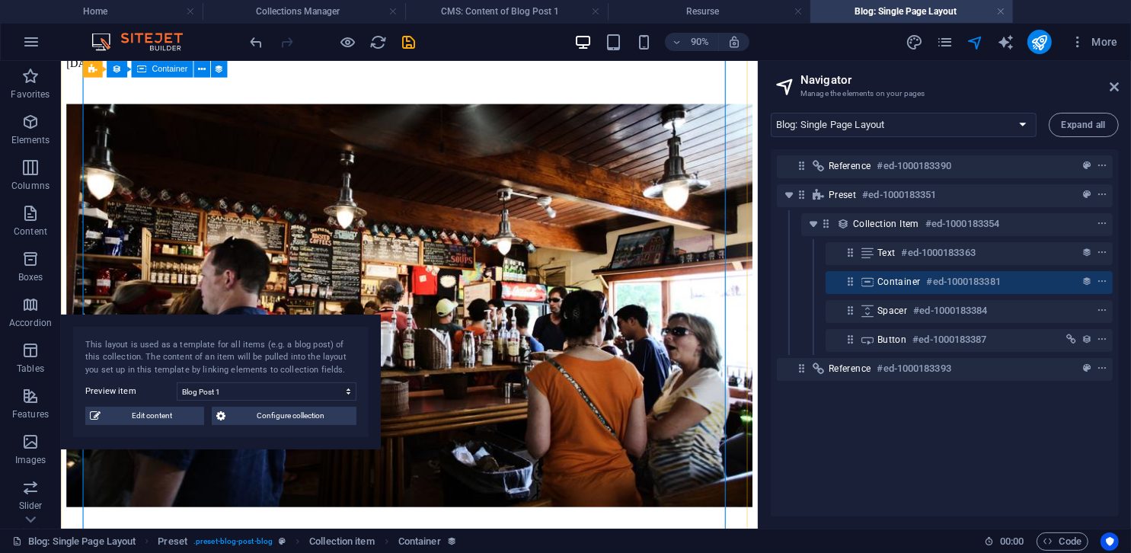
scroll to position [10, 0]
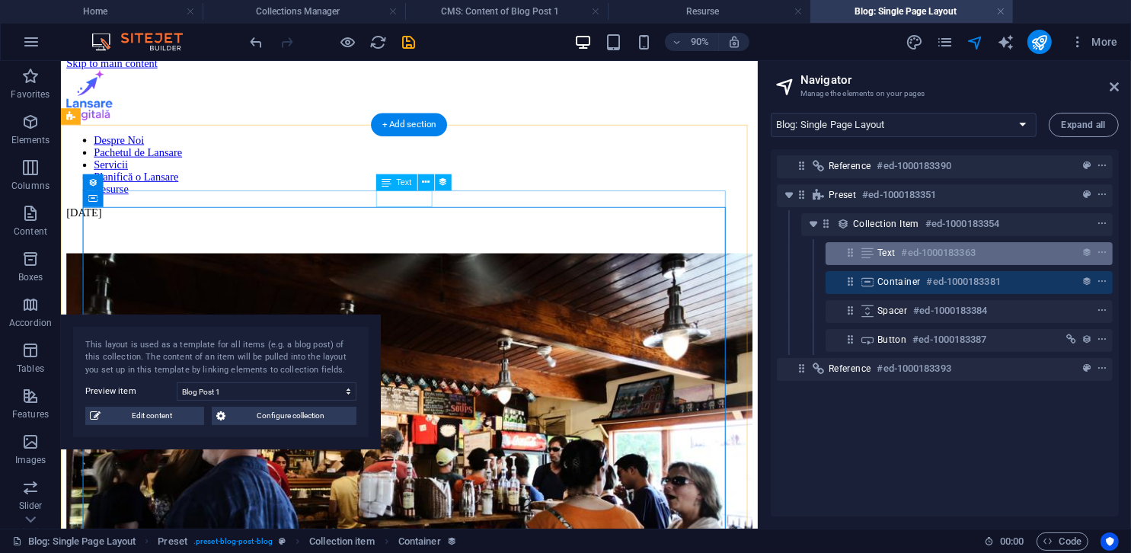
click at [752, 257] on icon at bounding box center [867, 253] width 17 height 12
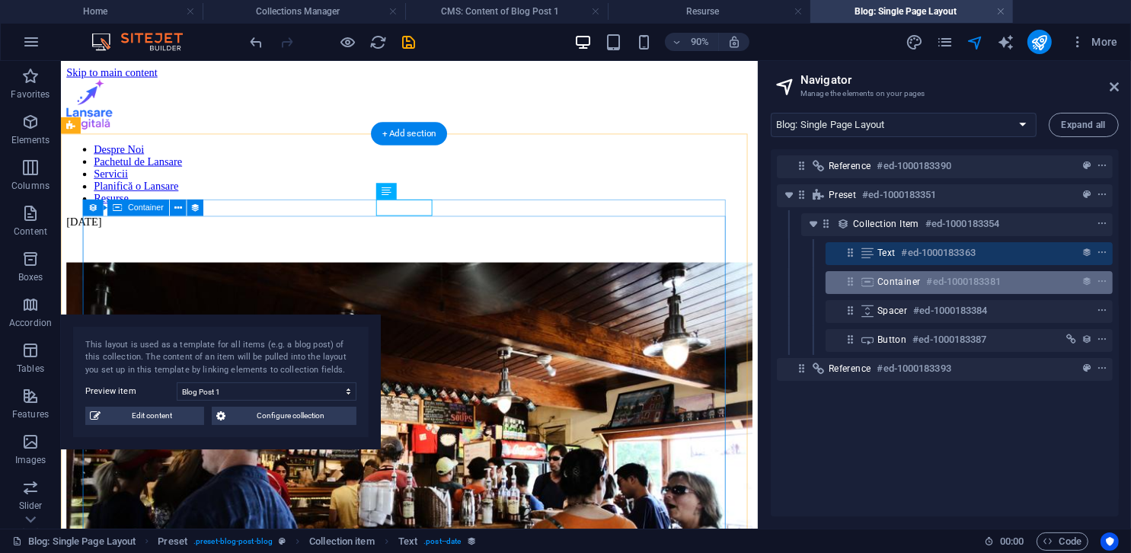
click at [752, 278] on icon at bounding box center [867, 282] width 17 height 12
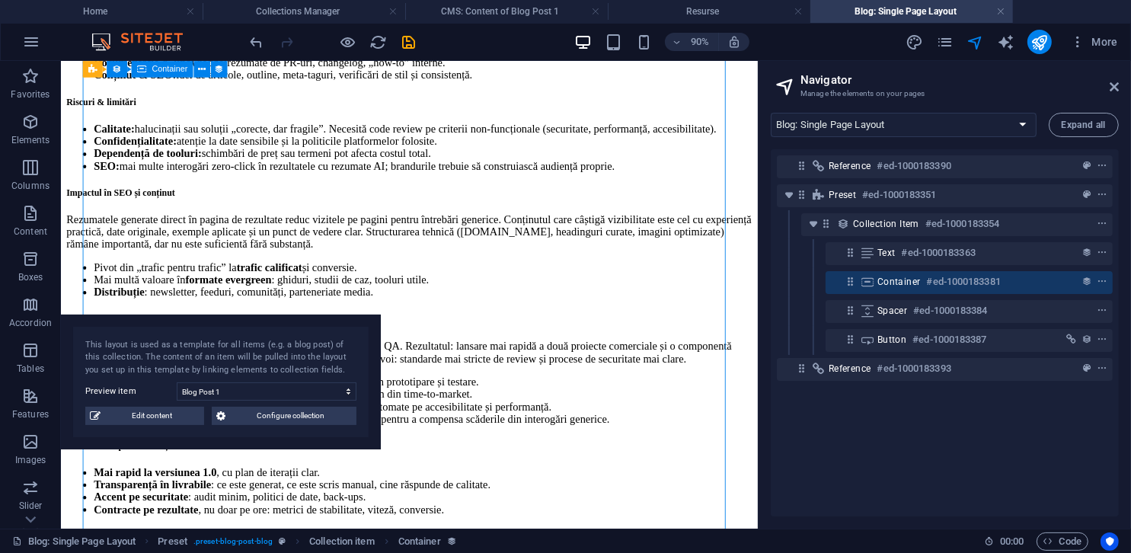
click at [752, 278] on icon at bounding box center [867, 282] width 17 height 12
select select "content"
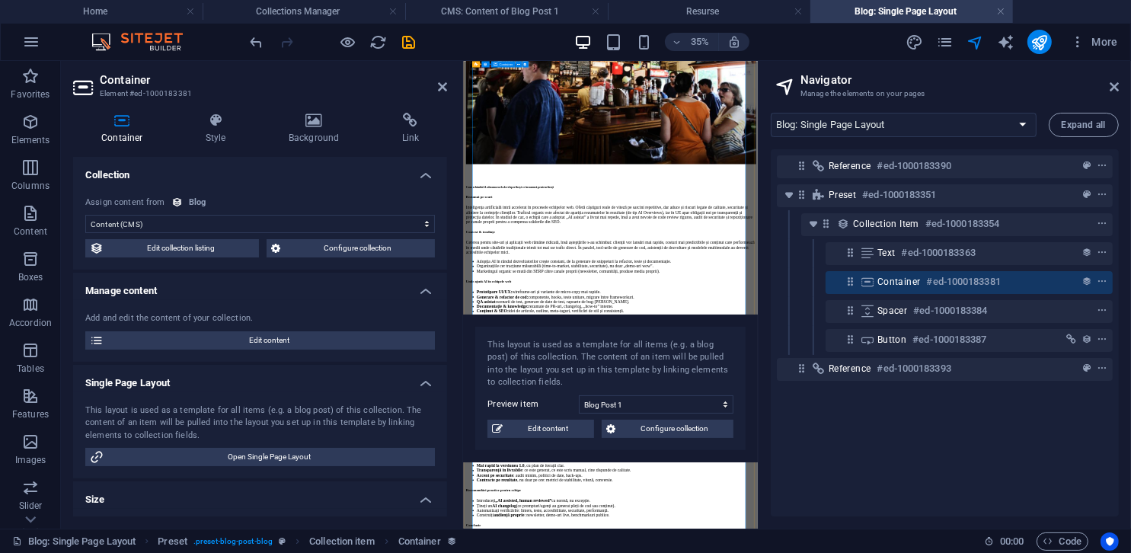
scroll to position [184, 0]
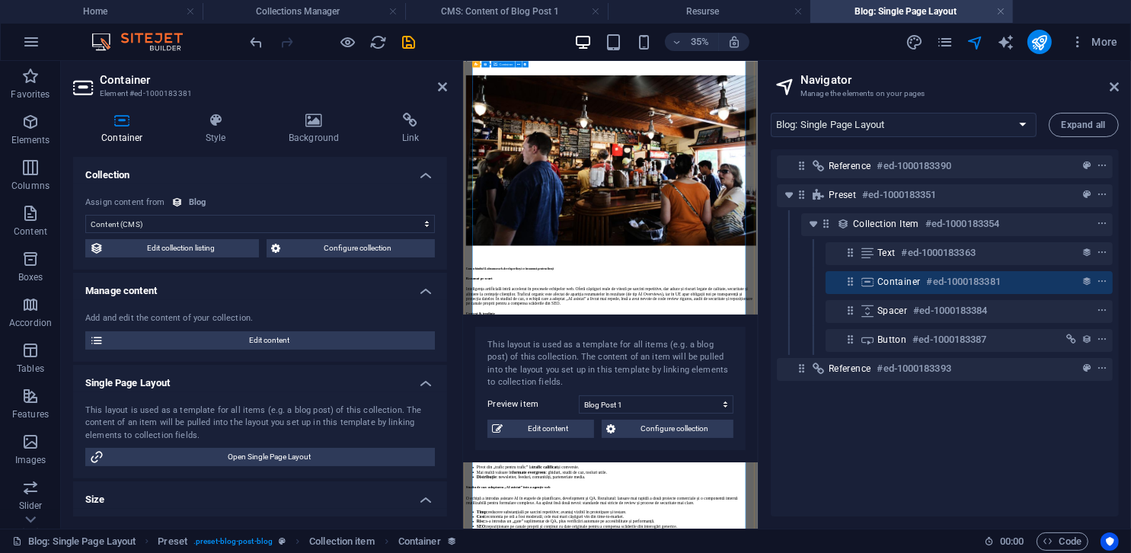
click at [752, 391] on figure at bounding box center [883, 346] width 829 height 490
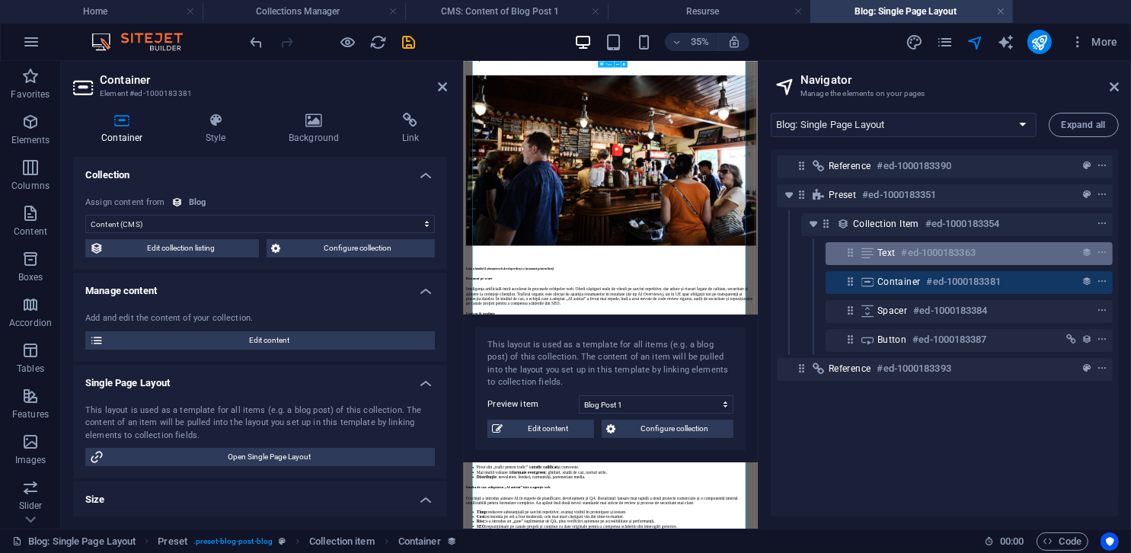
click at [752, 261] on div "Text #ed-1000183363" at bounding box center [956, 253] width 159 height 18
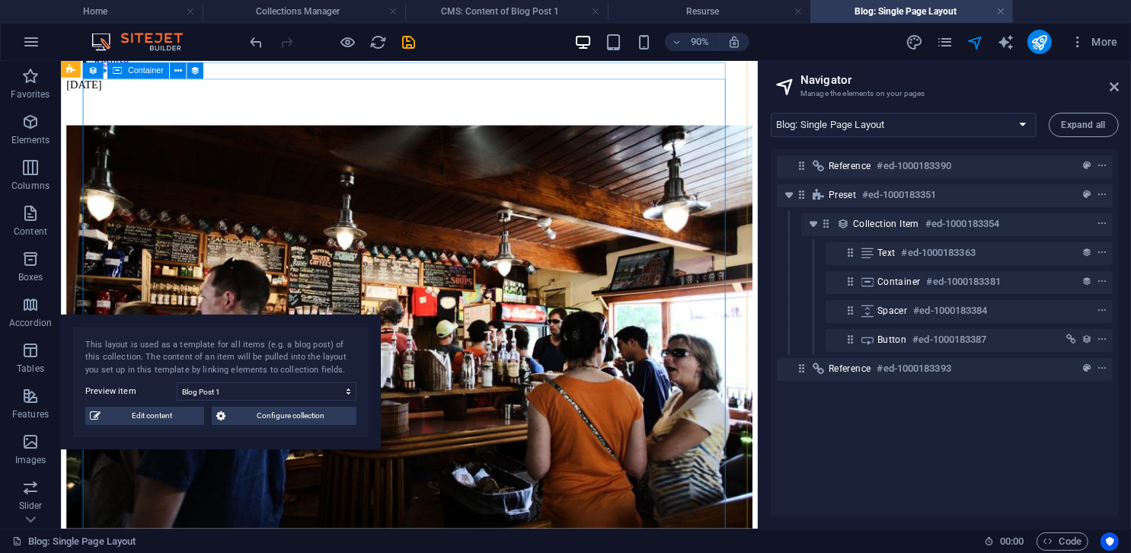
scroll to position [0, 0]
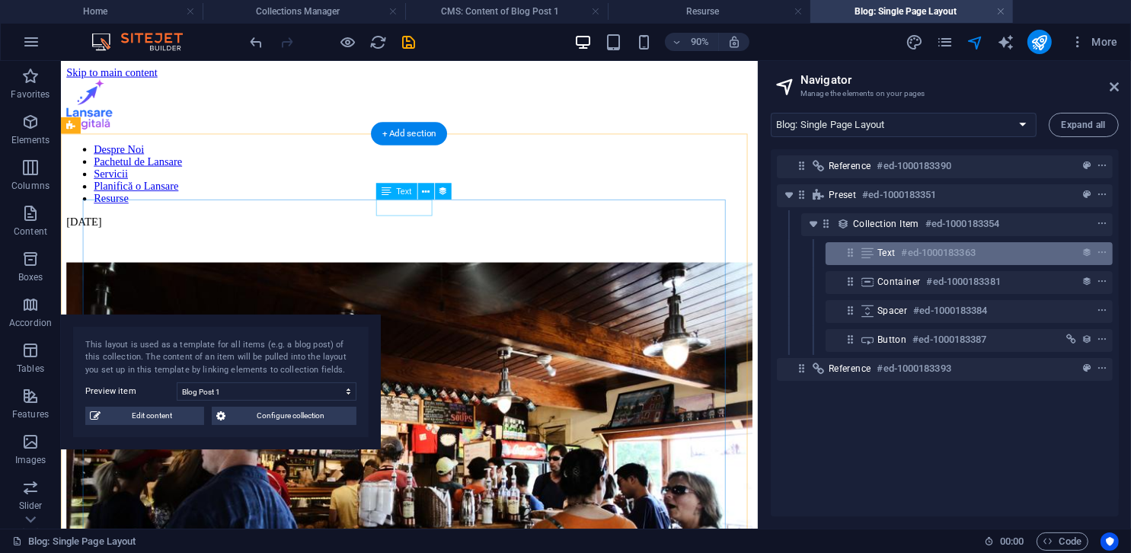
click at [752, 262] on div "Text #ed-1000183363" at bounding box center [969, 253] width 287 height 23
select select "publishing_date"
select select "1"
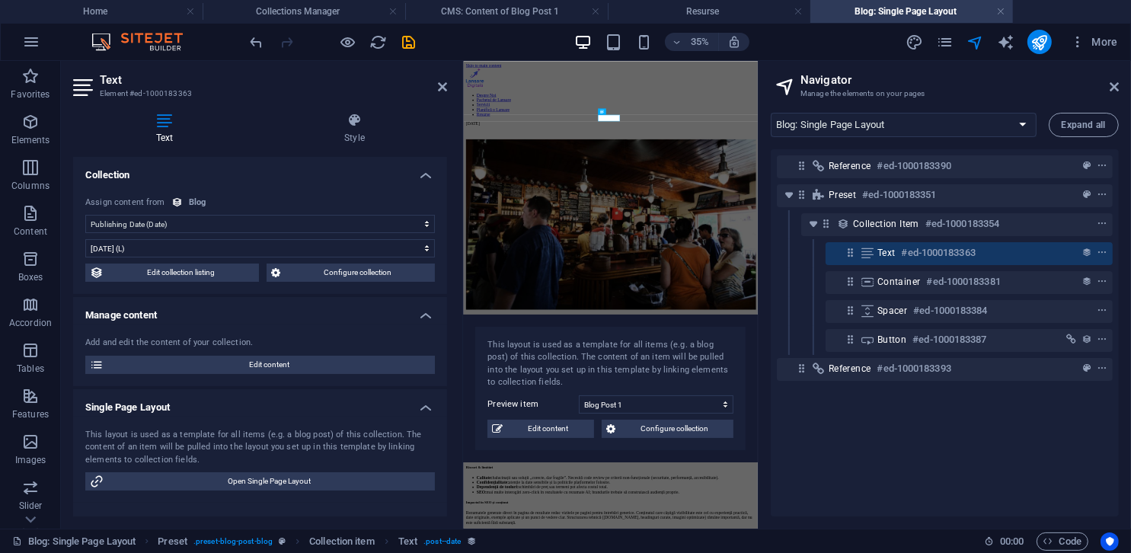
click at [337, 228] on select "No assignment, content remains static Created at (Date) Updated at (Date) Name …" at bounding box center [260, 224] width 350 height 18
click at [339, 226] on select "No assignment, content remains static Created at (Date) Updated at (Date) Name …" at bounding box center [260, 224] width 350 height 18
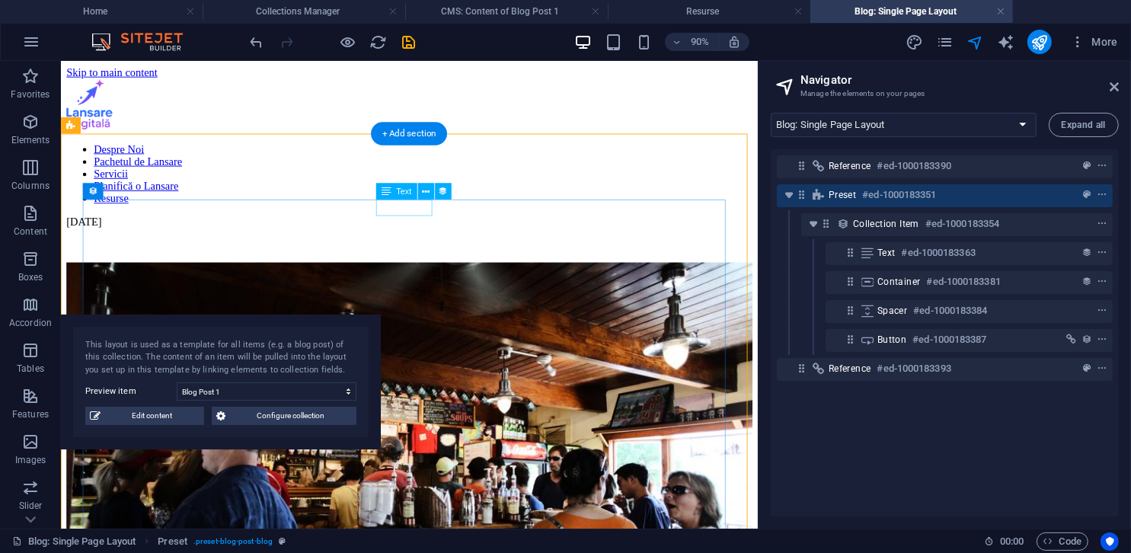
click at [460, 232] on div "[DATE]" at bounding box center [447, 239] width 762 height 14
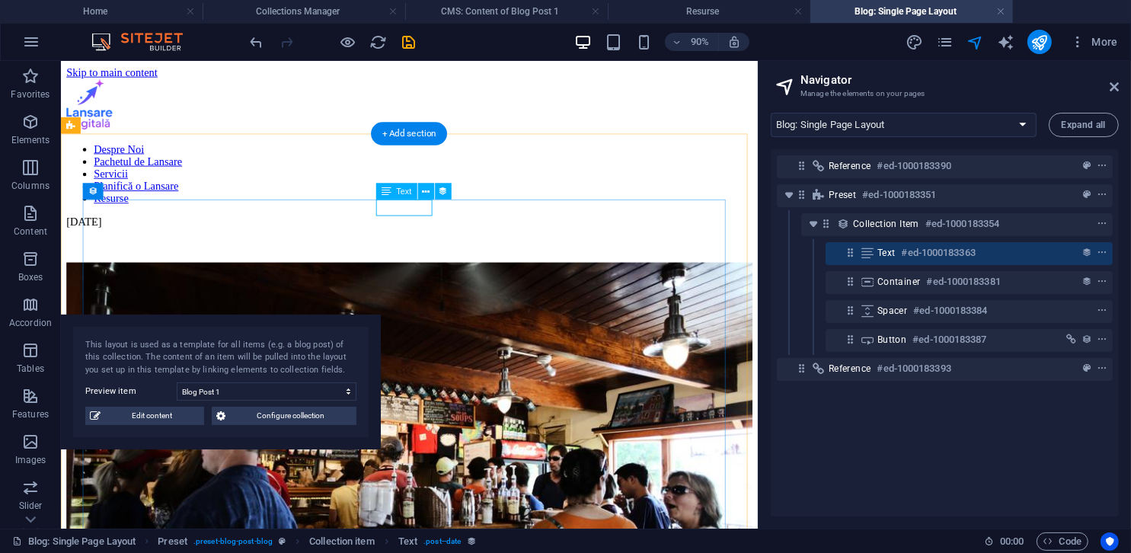
click at [458, 232] on div "[DATE]" at bounding box center [447, 239] width 762 height 14
select select "publishing_date"
select select "1"
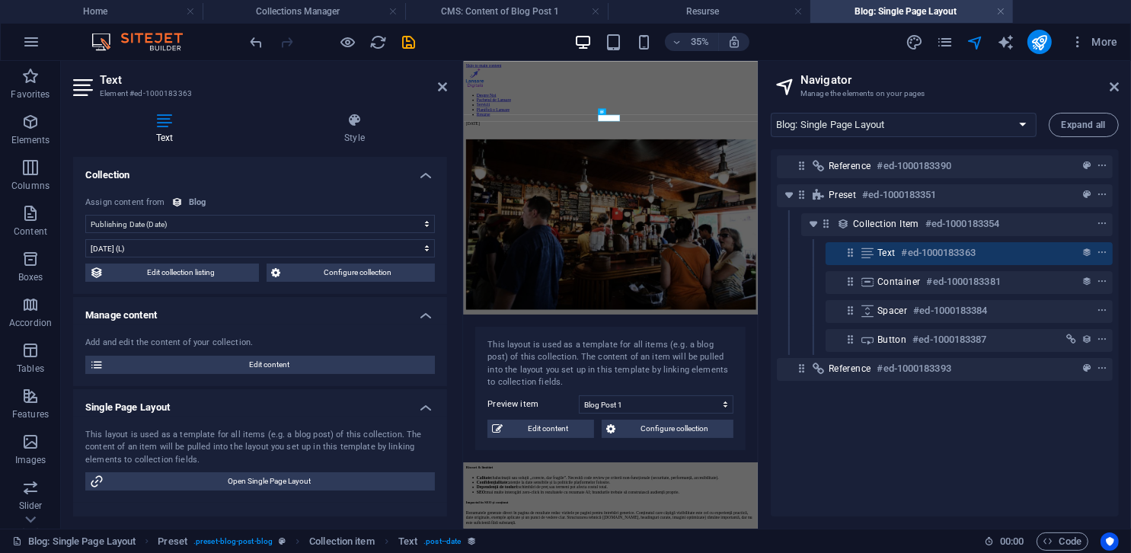
scroll to position [56, 0]
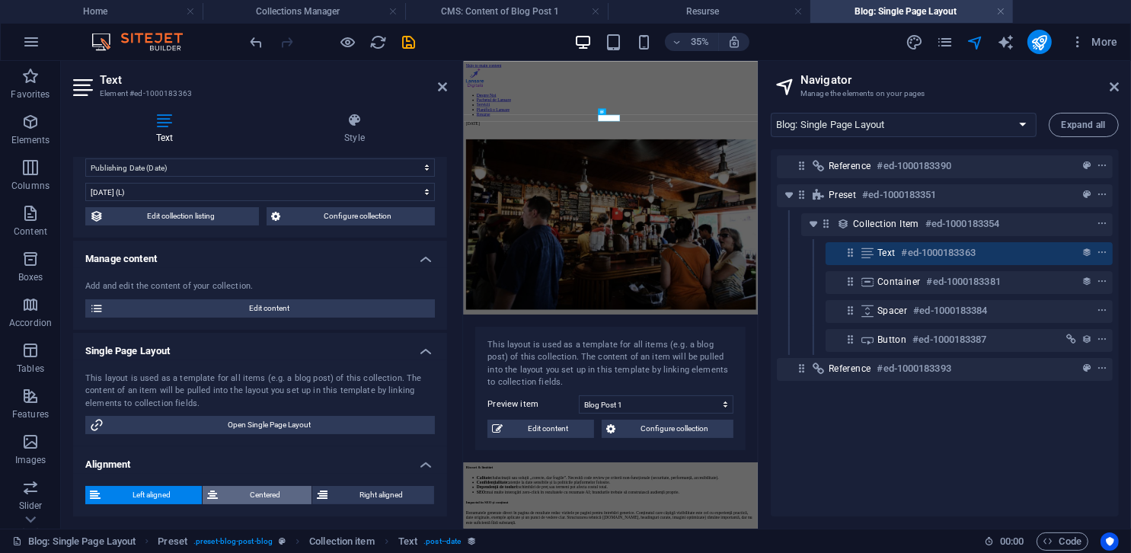
click at [280, 490] on span "Centered" at bounding box center [264, 495] width 85 height 18
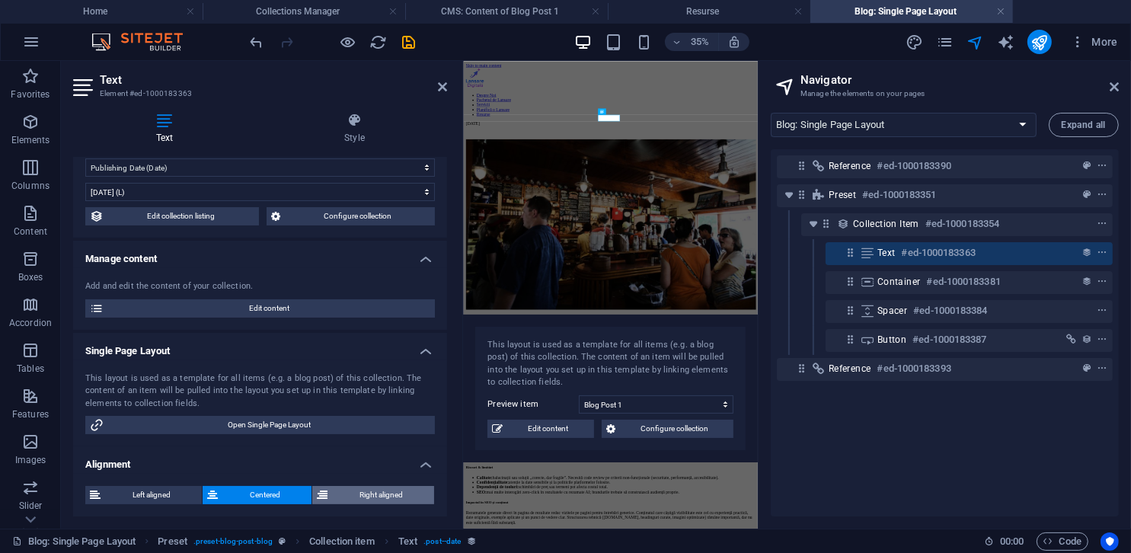
click at [359, 495] on span "Right aligned" at bounding box center [380, 495] width 97 height 18
click at [279, 495] on span "Centered" at bounding box center [264, 495] width 85 height 18
click at [335, 120] on icon at bounding box center [355, 120] width 186 height 15
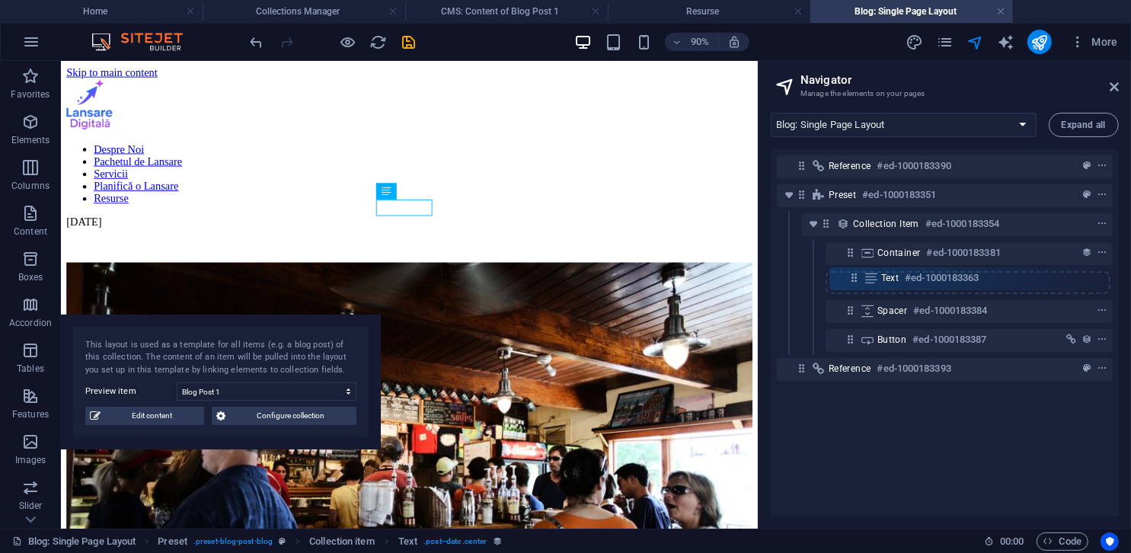
drag, startPoint x: 844, startPoint y: 255, endPoint x: 848, endPoint y: 285, distance: 30.1
click at [752, 285] on div "Reference #ed-1000183390 Preset #ed-1000183351 Collection item #ed-1000183354 T…" at bounding box center [945, 332] width 348 height 367
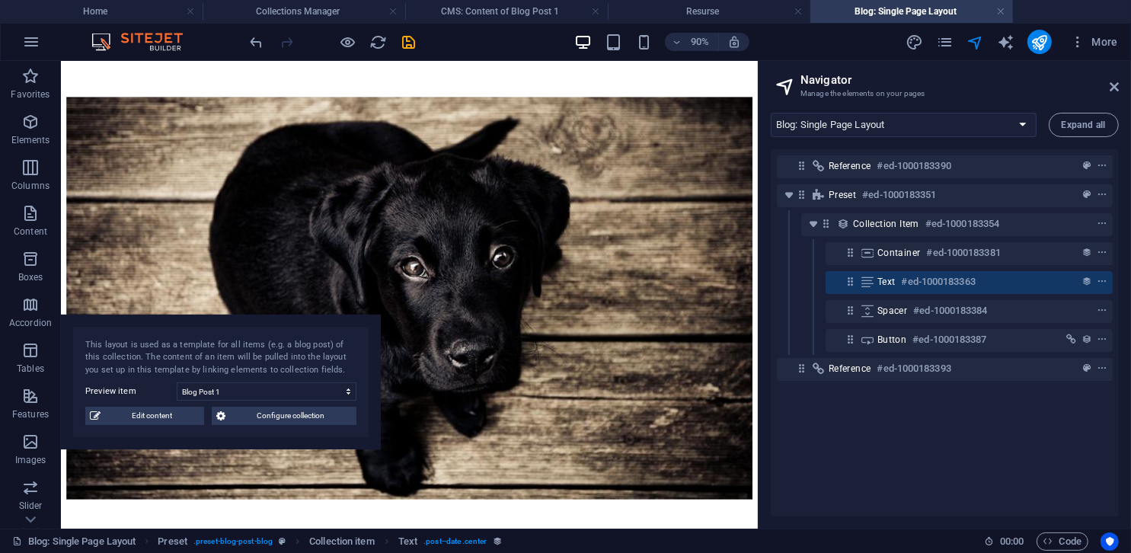
scroll to position [2232, 0]
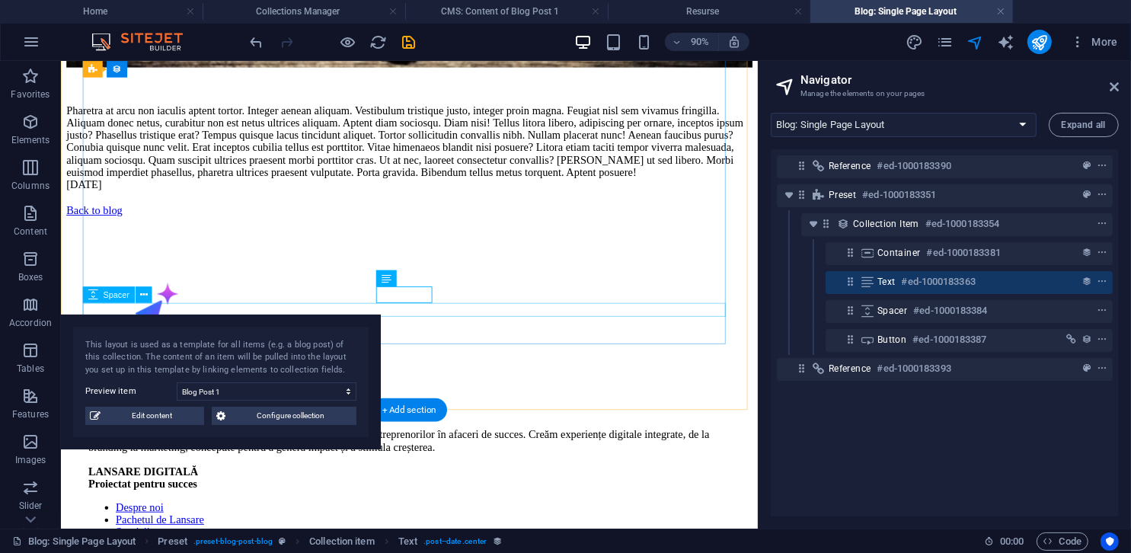
click at [711, 220] on div at bounding box center [447, 212] width 762 height 15
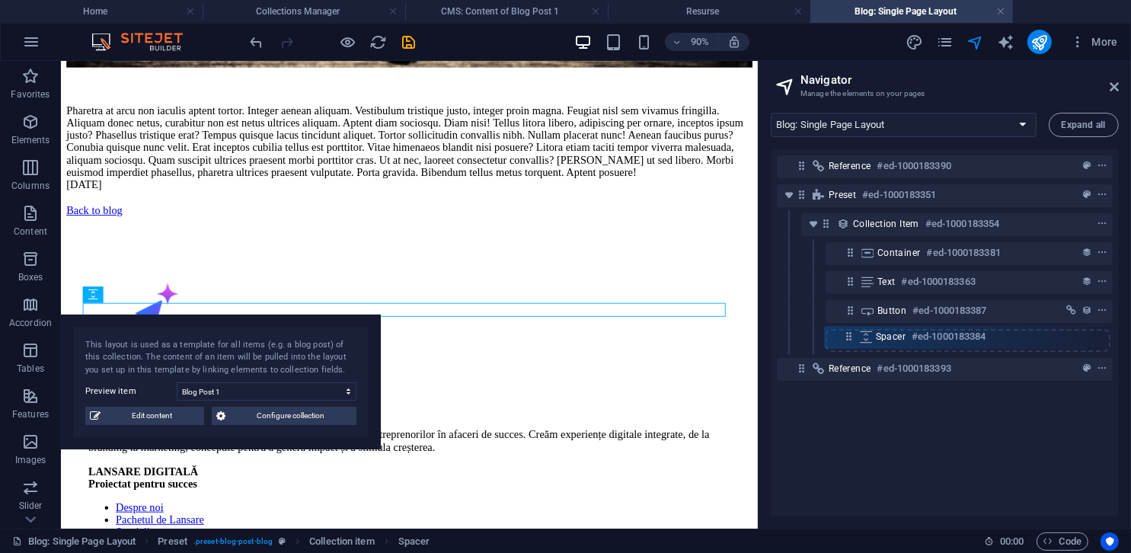
drag, startPoint x: 843, startPoint y: 312, endPoint x: 842, endPoint y: 343, distance: 31.3
click at [752, 343] on div "Reference #ed-1000183390 Preset #ed-1000183351 Collection item #ed-1000183354 C…" at bounding box center [945, 332] width 348 height 367
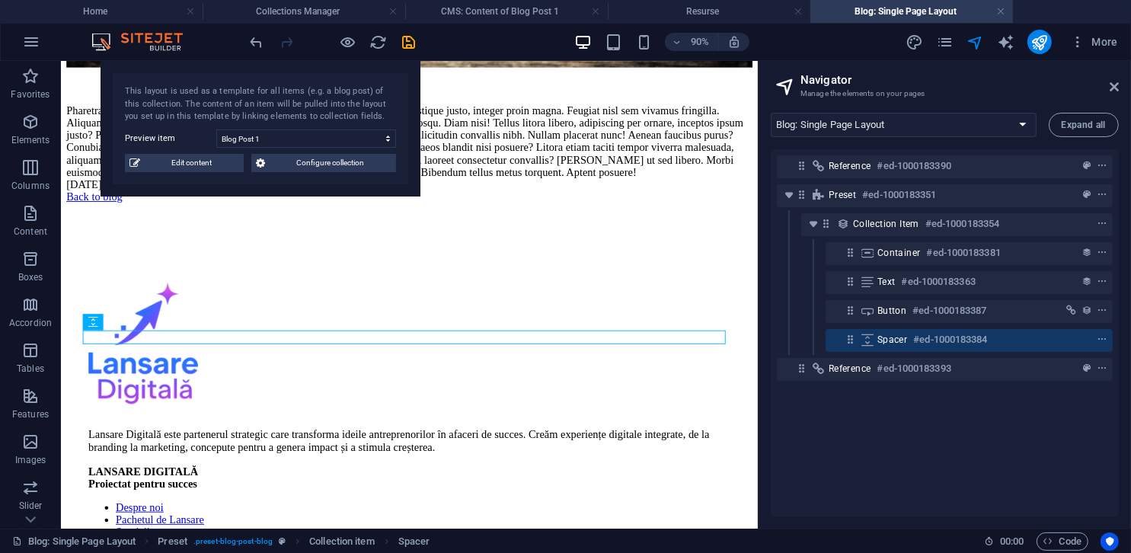
drag, startPoint x: 322, startPoint y: 326, endPoint x: 360, endPoint y: 43, distance: 285.9
click at [360, 61] on section "Favorites Elements Columns Content Boxes Accordion Tables Features Images Slide…" at bounding box center [379, 295] width 758 height 468
click at [23, 122] on icon "button" at bounding box center [30, 122] width 18 height 18
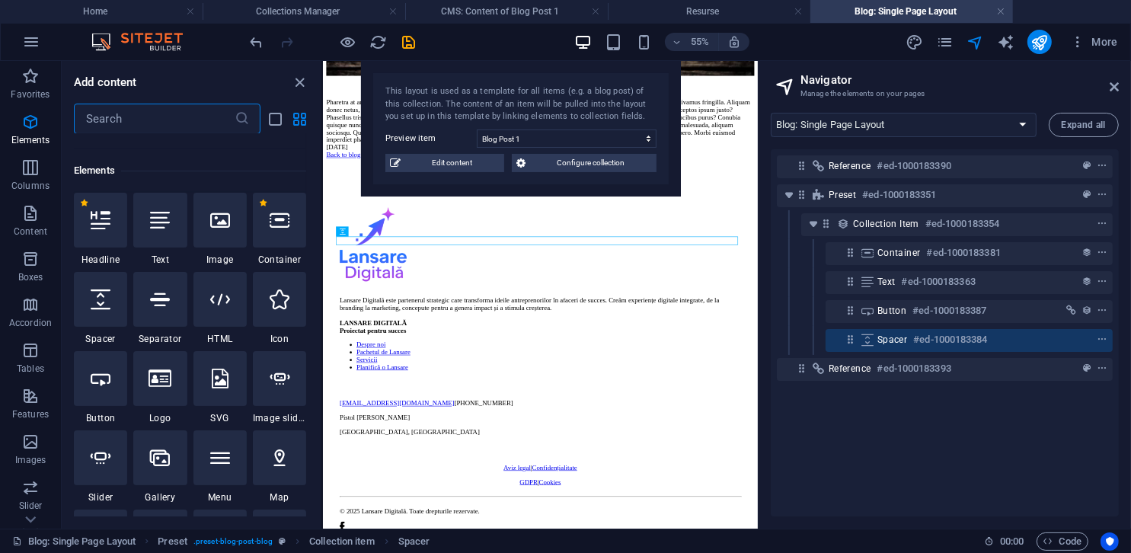
scroll to position [161, 0]
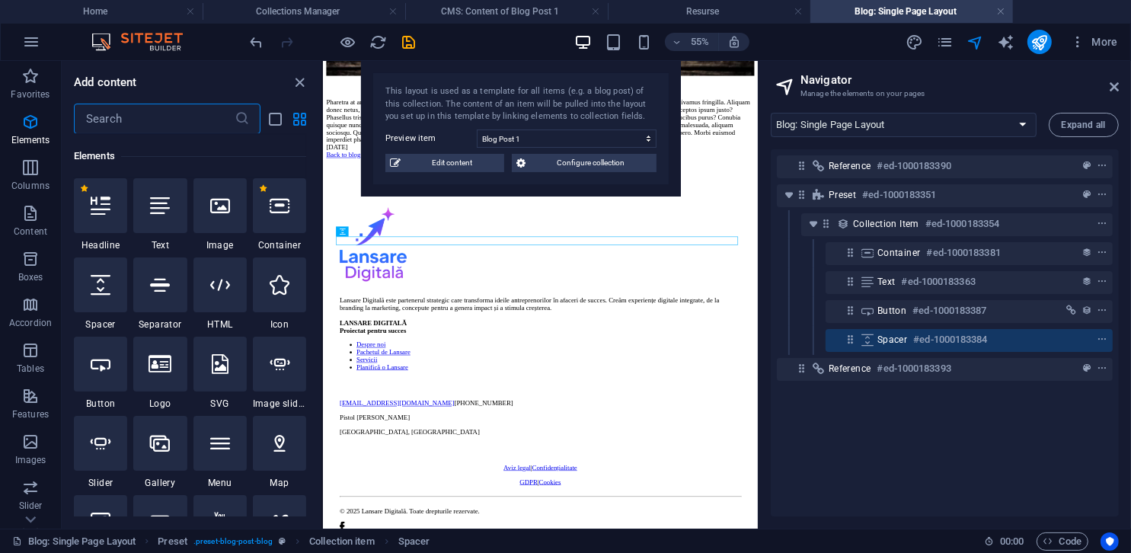
click at [120, 113] on input "text" at bounding box center [154, 119] width 161 height 30
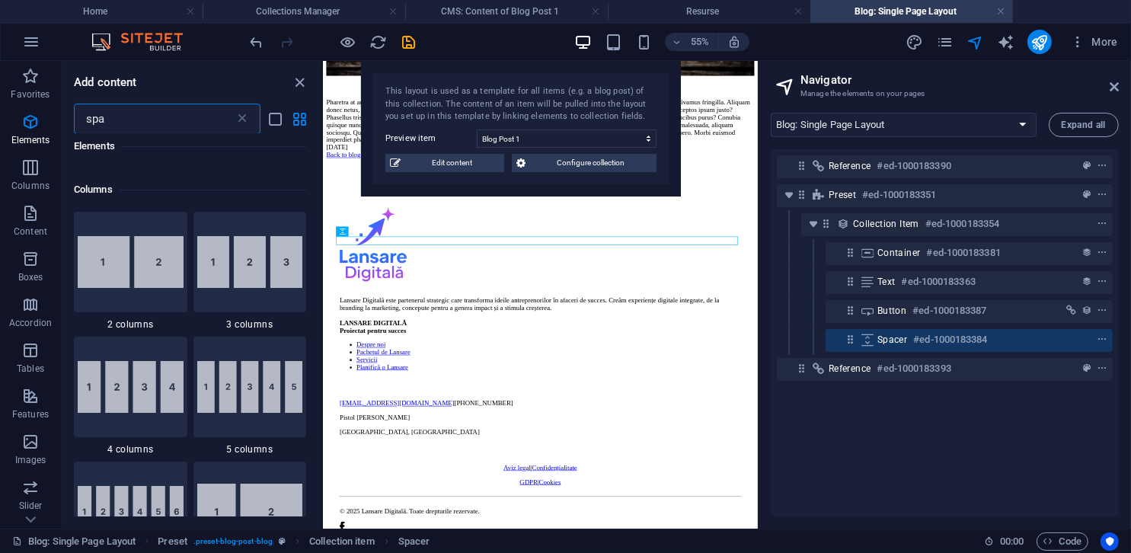
scroll to position [0, 0]
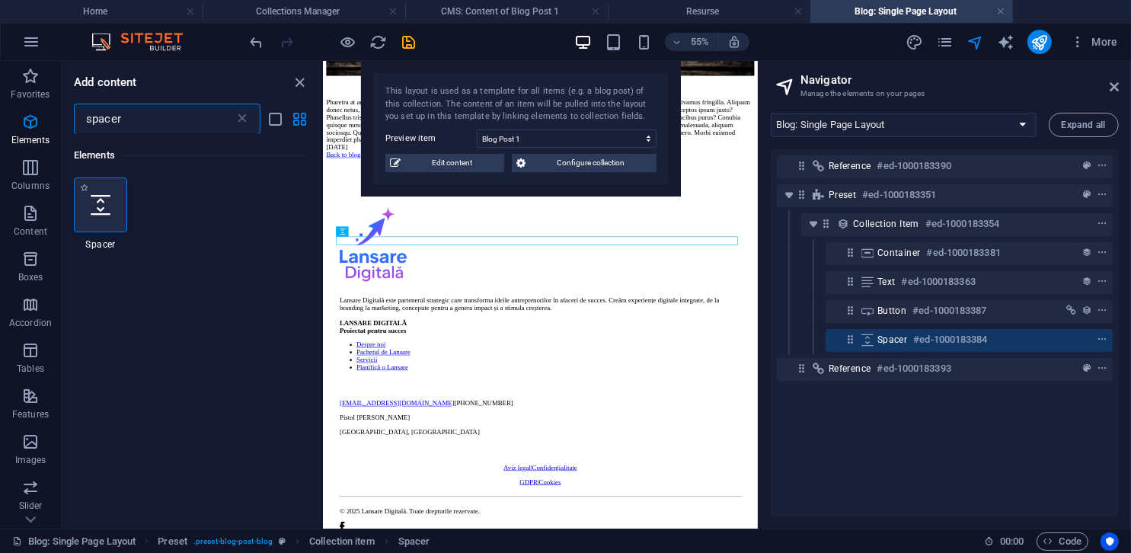
type input "spacer"
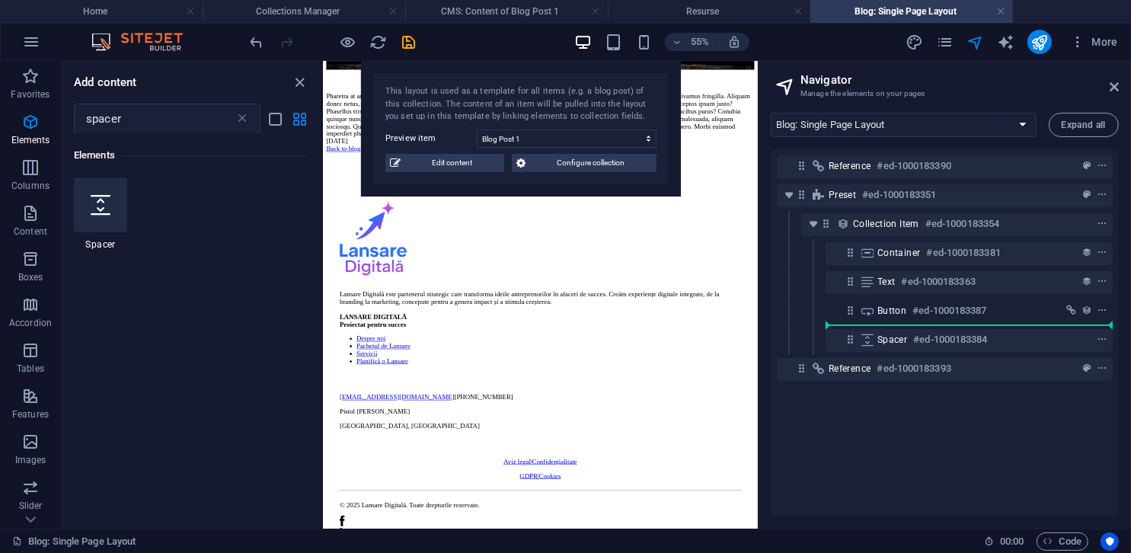
select select "px"
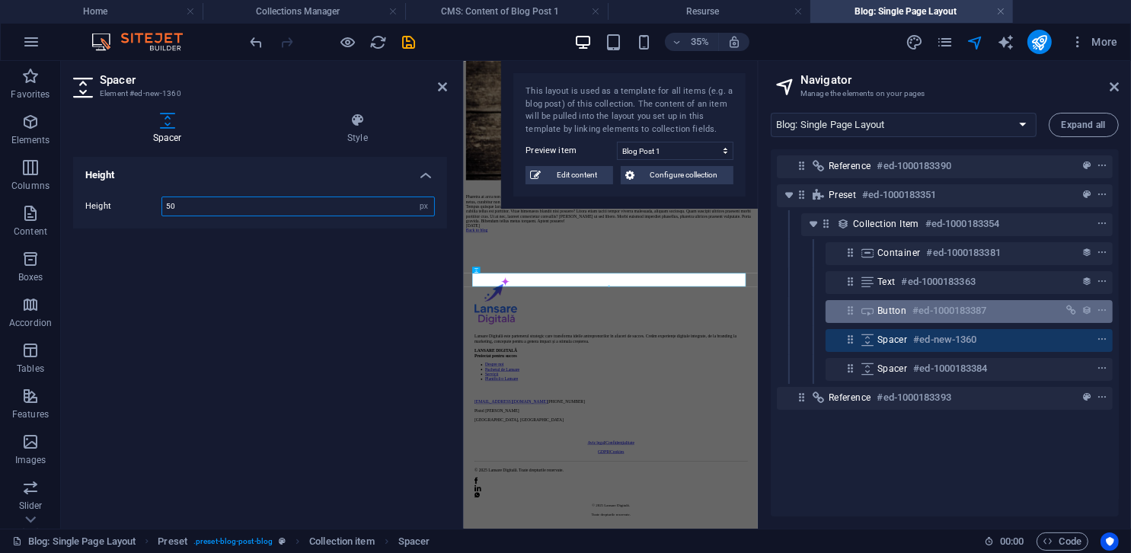
scroll to position [1986, 0]
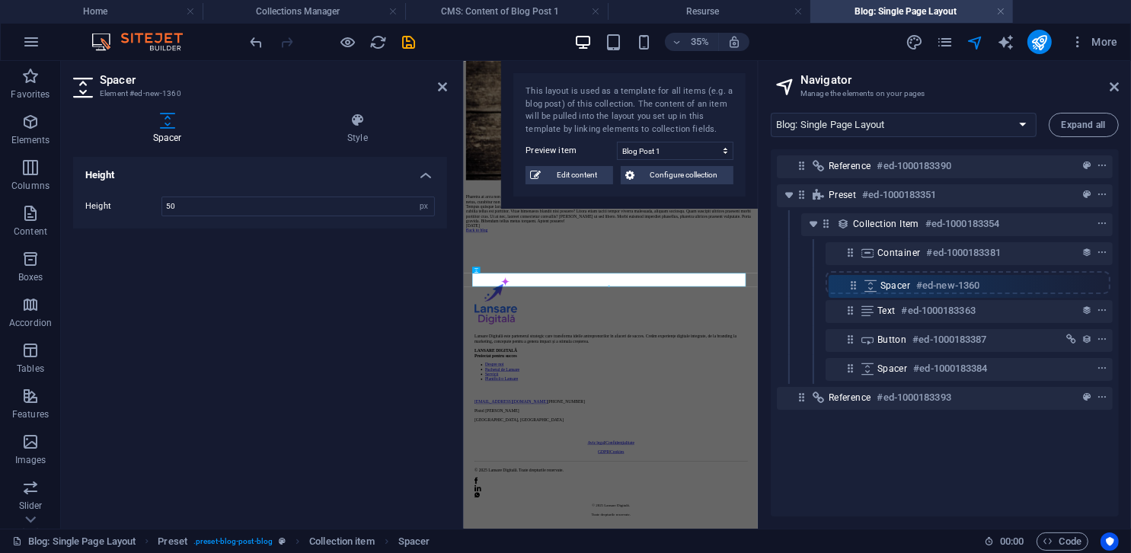
drag, startPoint x: 849, startPoint y: 338, endPoint x: 853, endPoint y: 279, distance: 59.5
click at [752, 279] on div "Reference #ed-1000183390 Preset #ed-1000183351 Collection item #ed-1000183354 C…" at bounding box center [945, 332] width 348 height 367
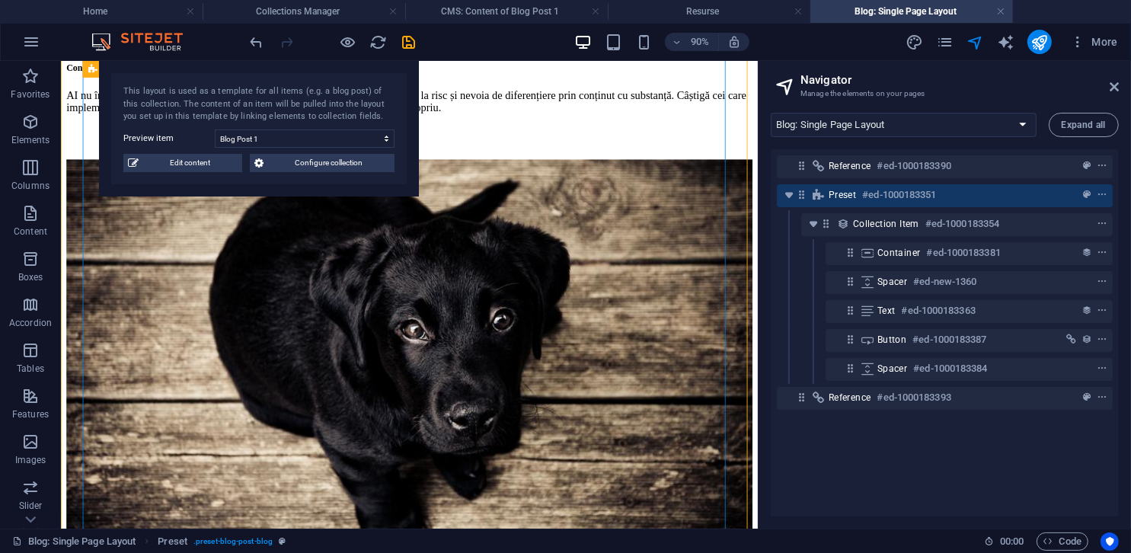
scroll to position [1757, 0]
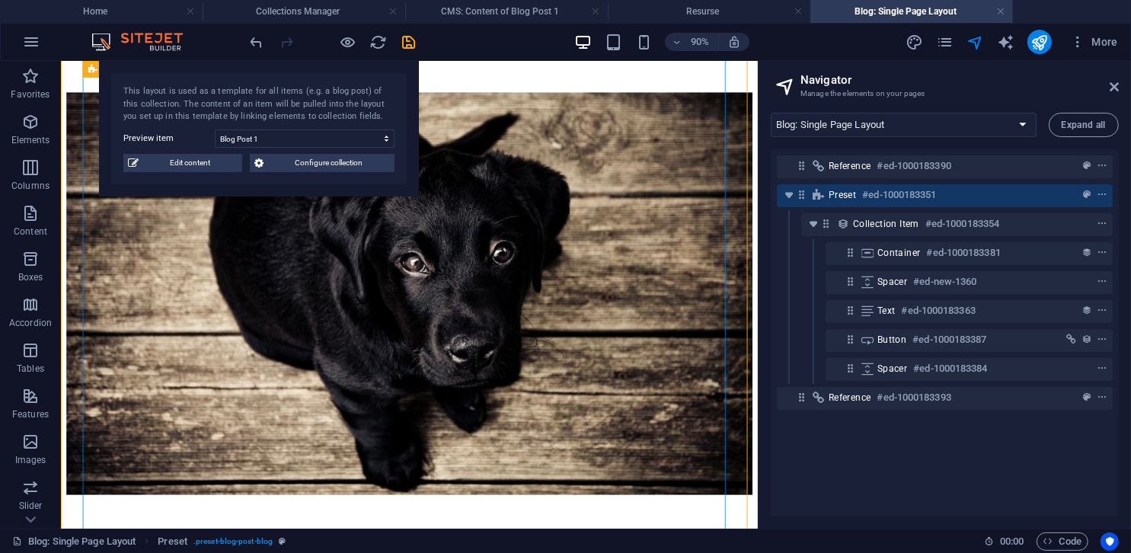
click at [692, 353] on figure at bounding box center [447, 320] width 762 height 451
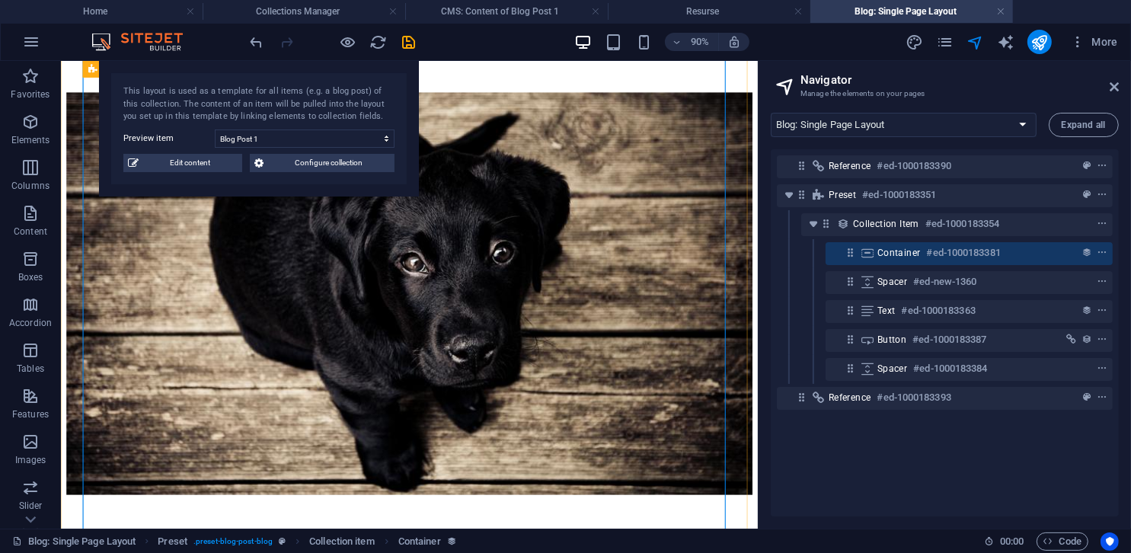
scroll to position [1376, 0]
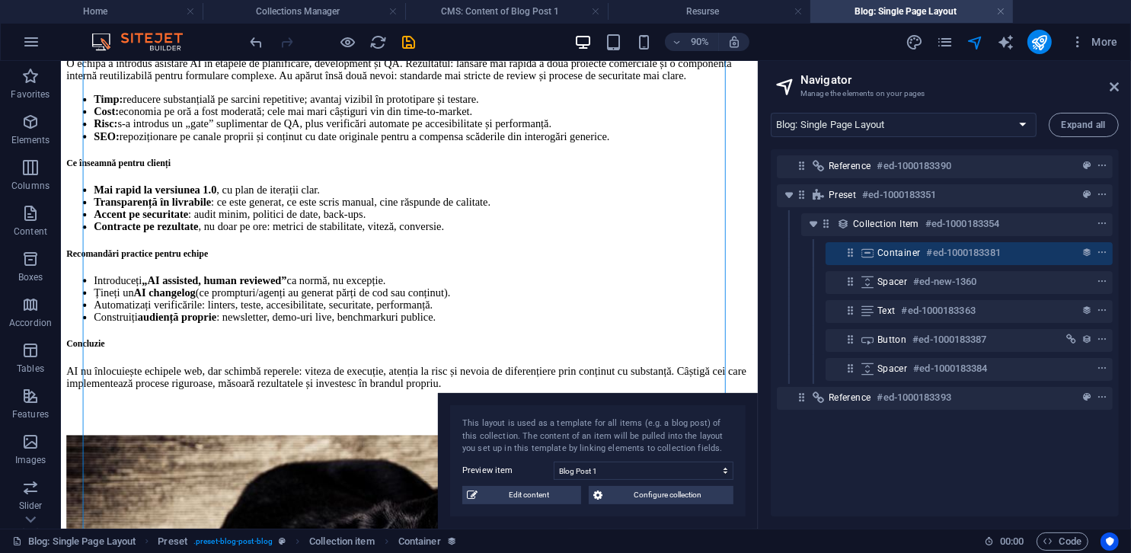
drag, startPoint x: 331, startPoint y: 70, endPoint x: 698, endPoint y: 402, distance: 494.4
click at [695, 402] on div "This layout is used as a template for all items (e.g. a blog post) of this coll…" at bounding box center [598, 461] width 320 height 136
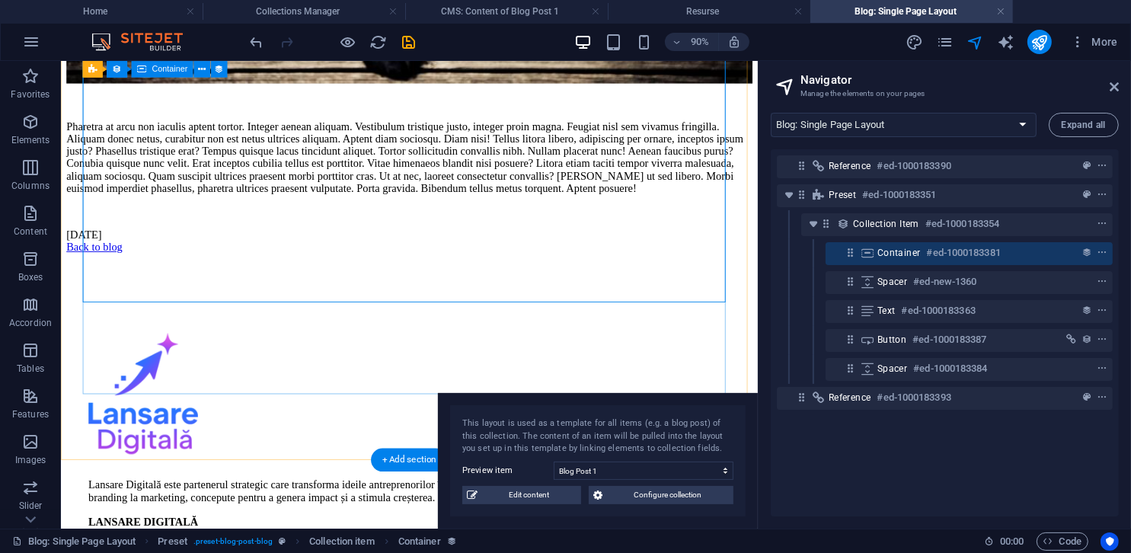
scroll to position [1986, 0]
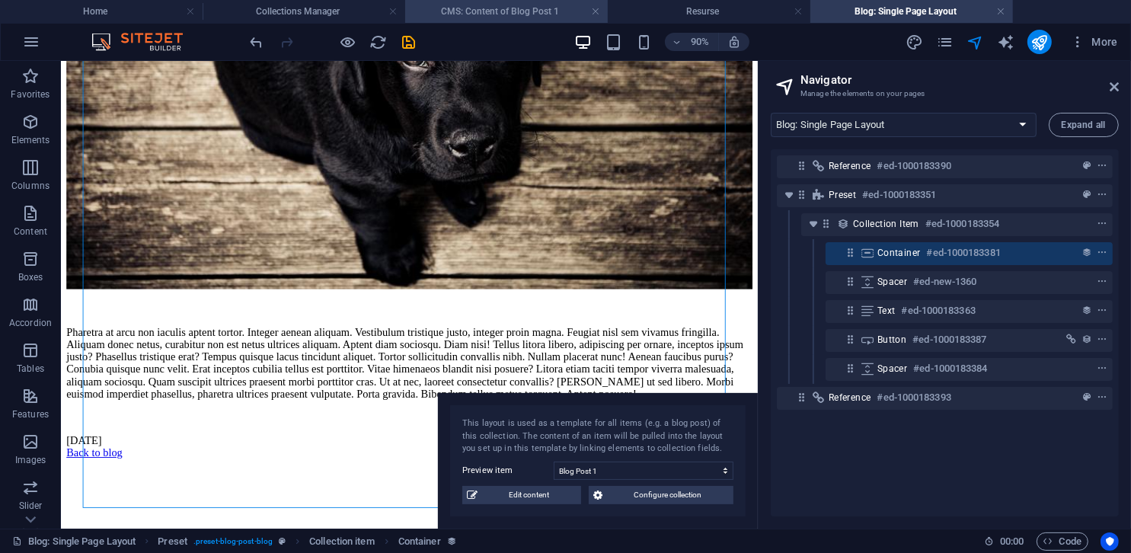
click at [523, 11] on h4 "CMS: Content of Blog Post 1" at bounding box center [506, 11] width 203 height 17
select select "15406936-ro"
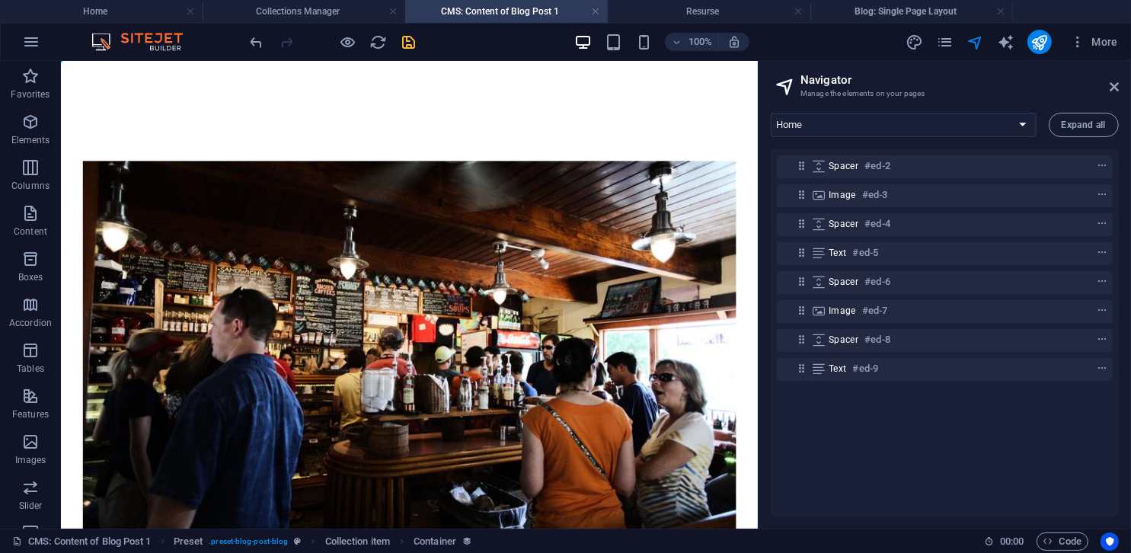
scroll to position [0, 0]
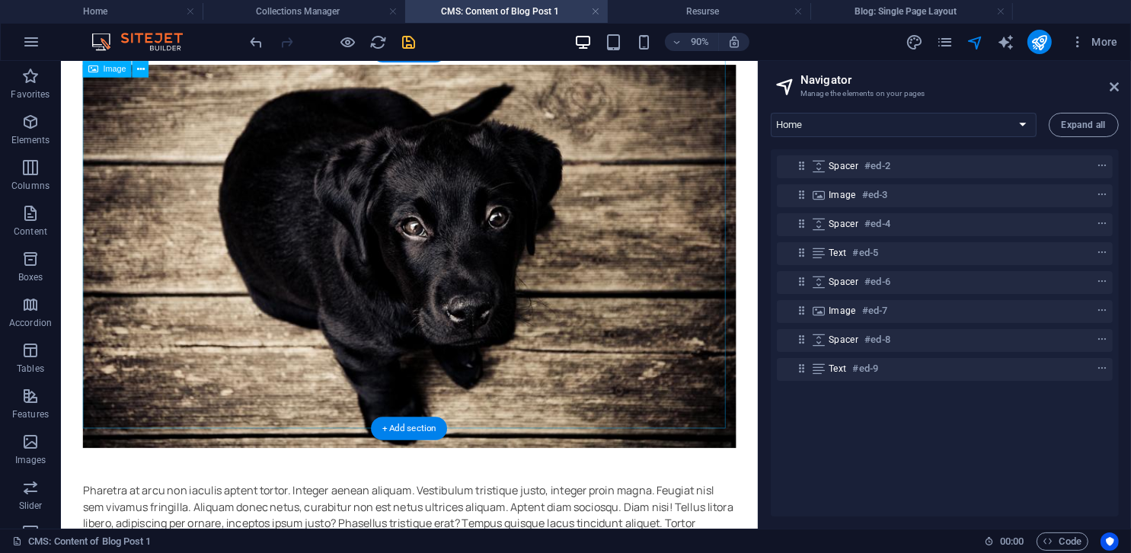
click at [564, 216] on figure at bounding box center [448, 278] width 726 height 426
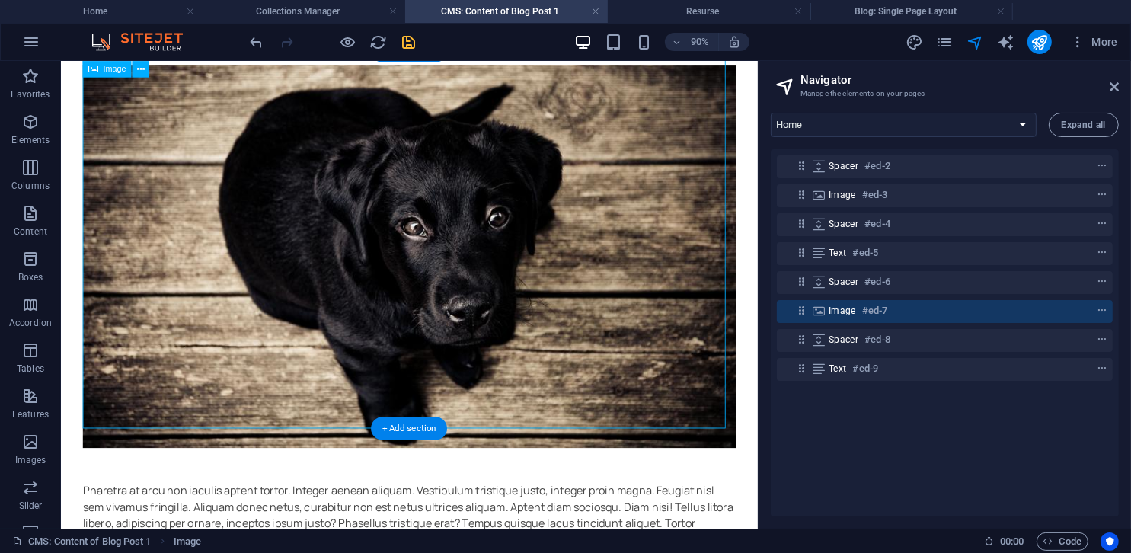
click at [564, 216] on figure at bounding box center [448, 278] width 726 height 426
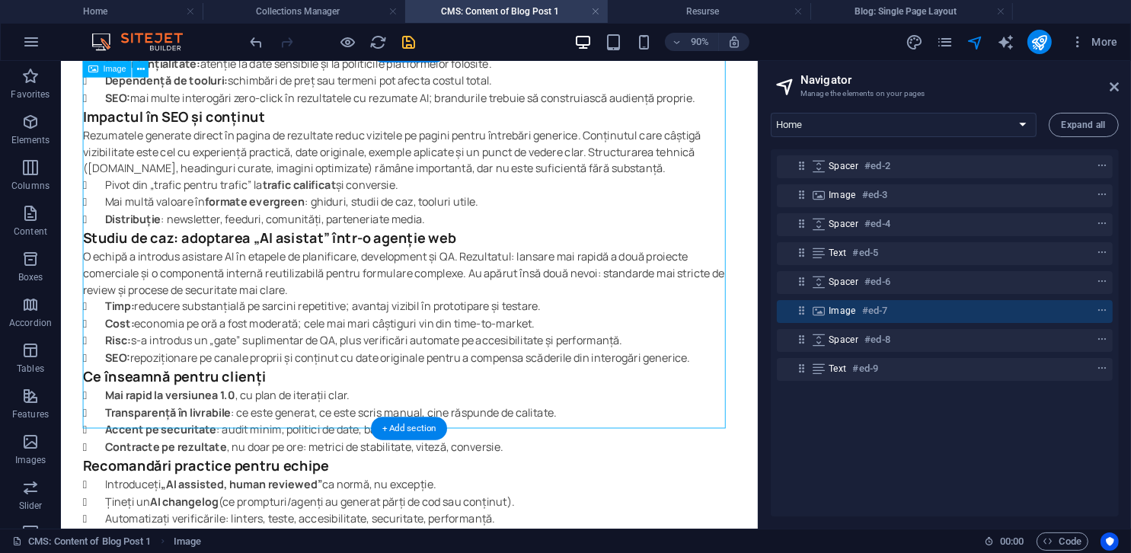
select select "%"
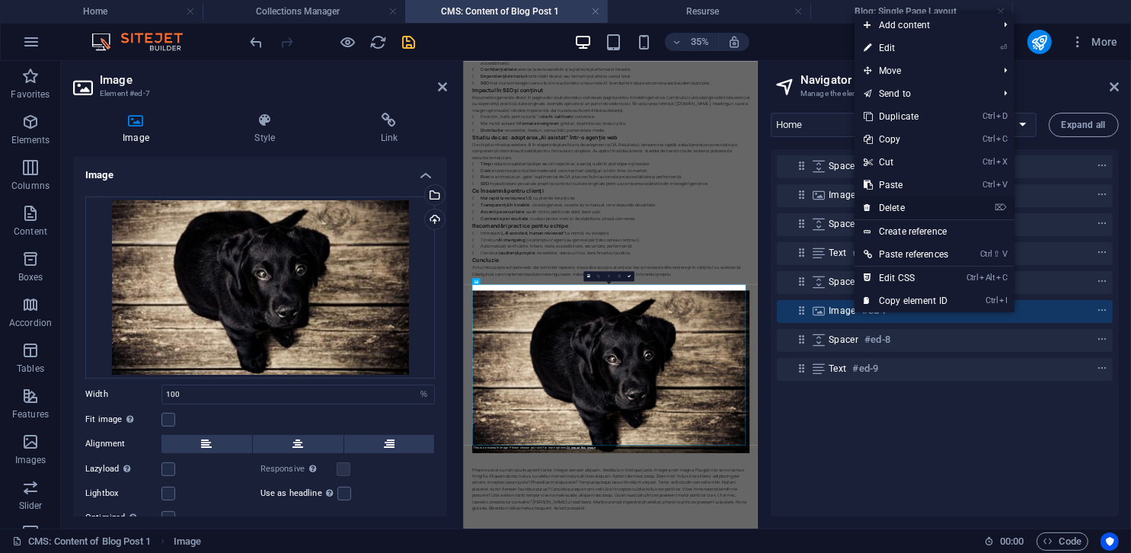
click at [752, 212] on link "⌦ Delete" at bounding box center [906, 207] width 103 height 23
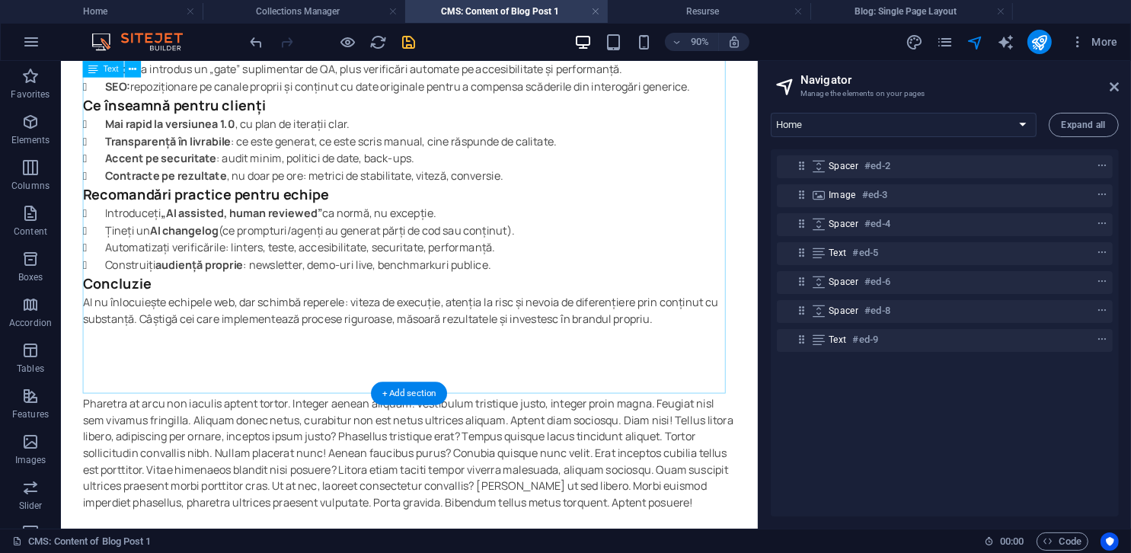
scroll to position [1535, 0]
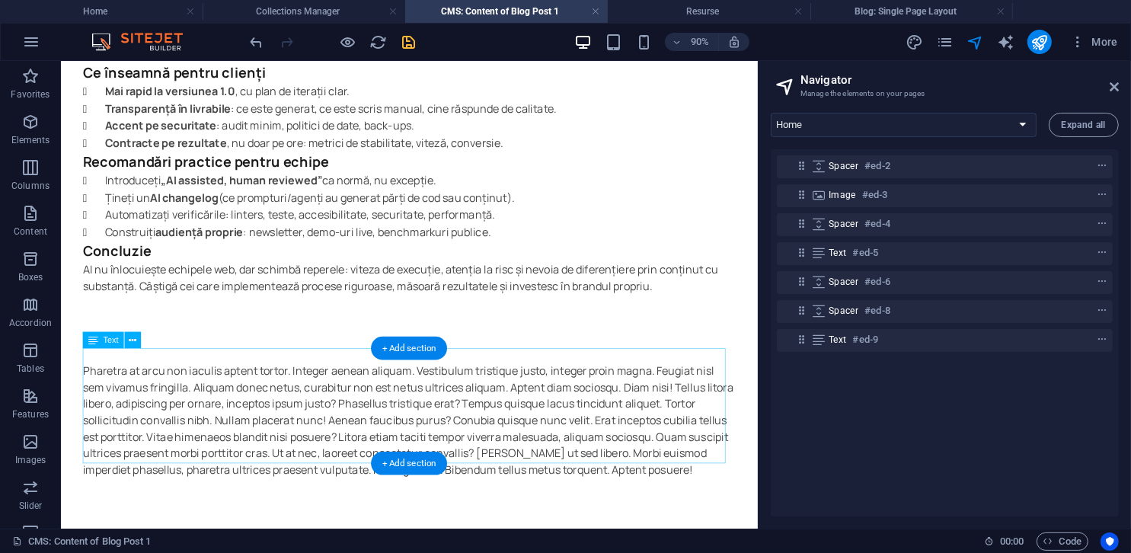
click at [554, 444] on div "Pharetra at arcu non iaculis aptent tortor. Integer aenean aliquam. Vestibulum …" at bounding box center [448, 459] width 726 height 128
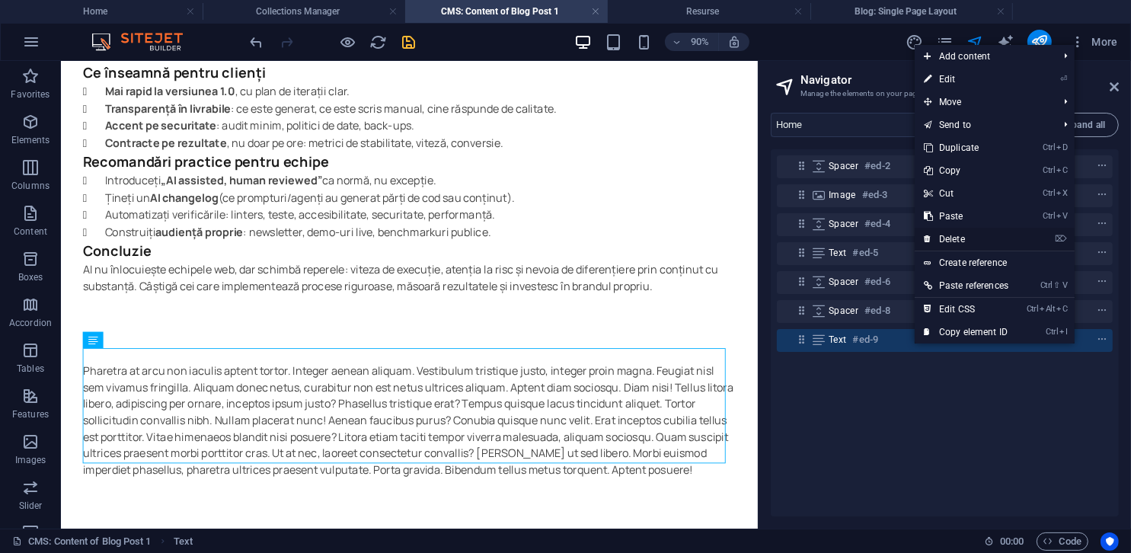
click at [752, 238] on link "⌦ Delete" at bounding box center [966, 239] width 103 height 23
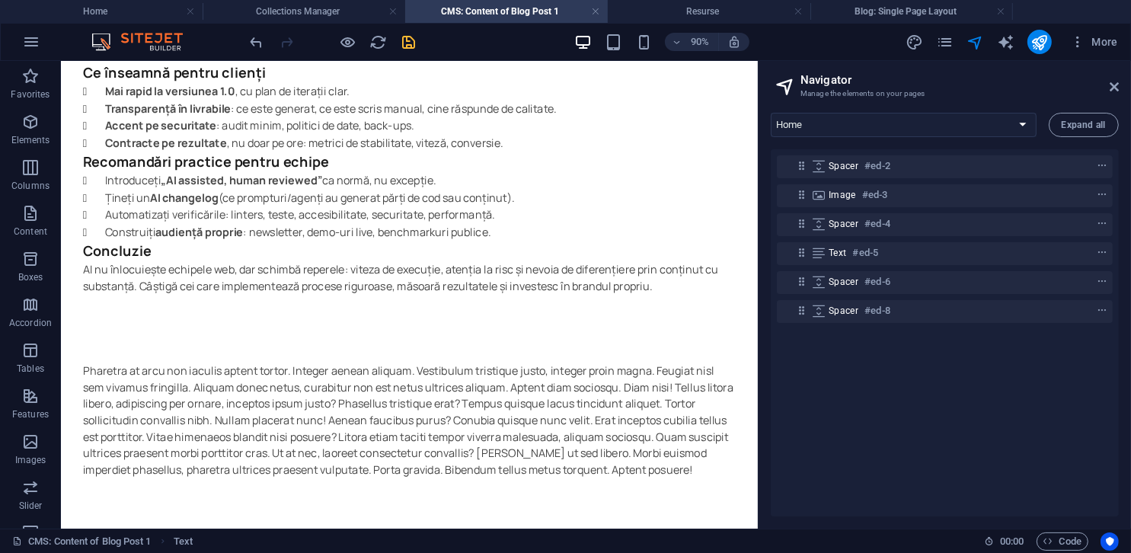
scroll to position [1407, 0]
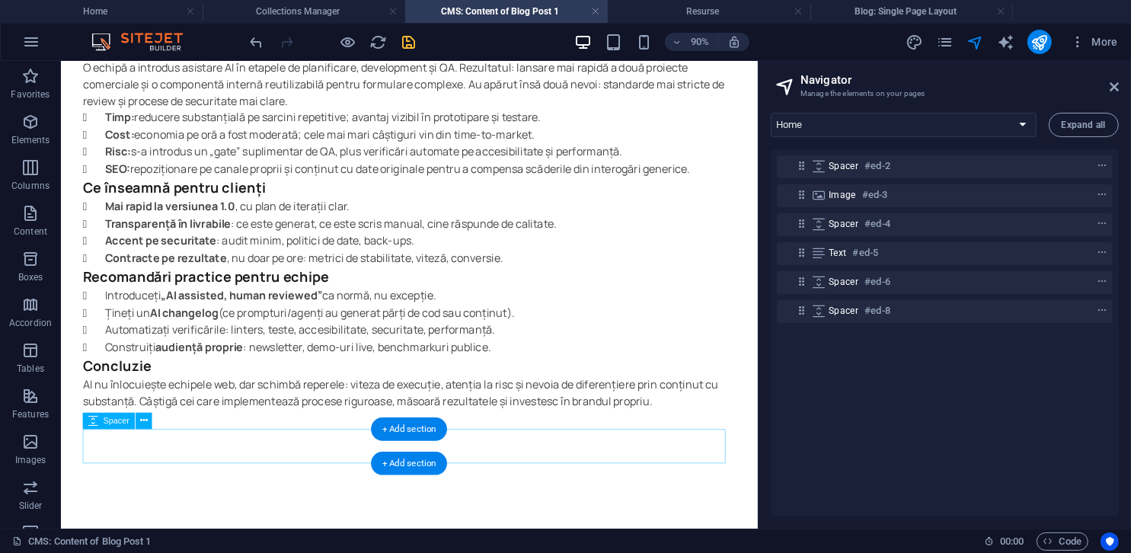
click at [602, 485] on div at bounding box center [448, 504] width 726 height 38
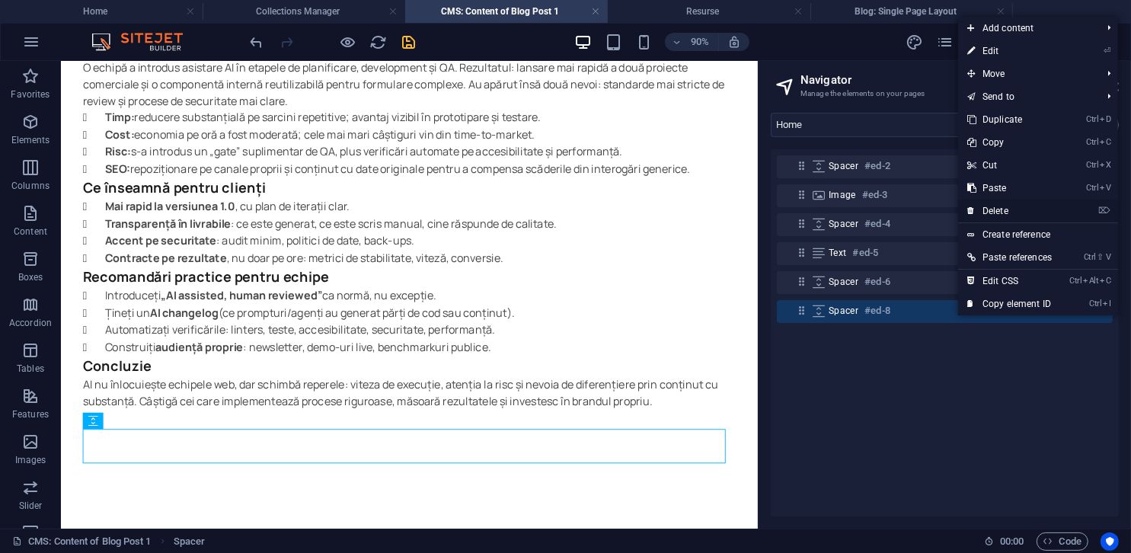
click at [752, 215] on link "⌦ Delete" at bounding box center [1009, 211] width 103 height 23
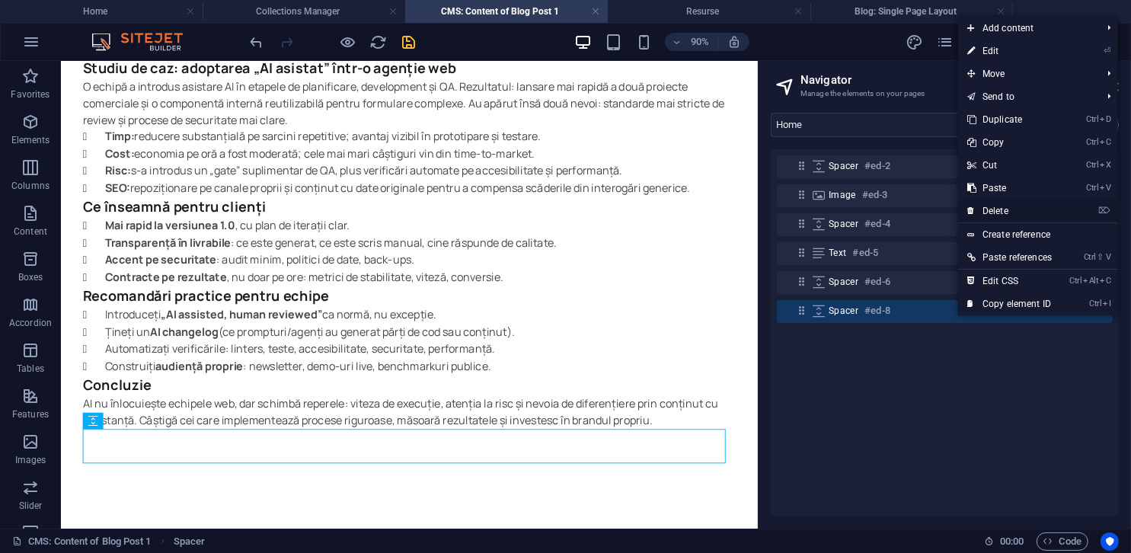
scroll to position [1369, 0]
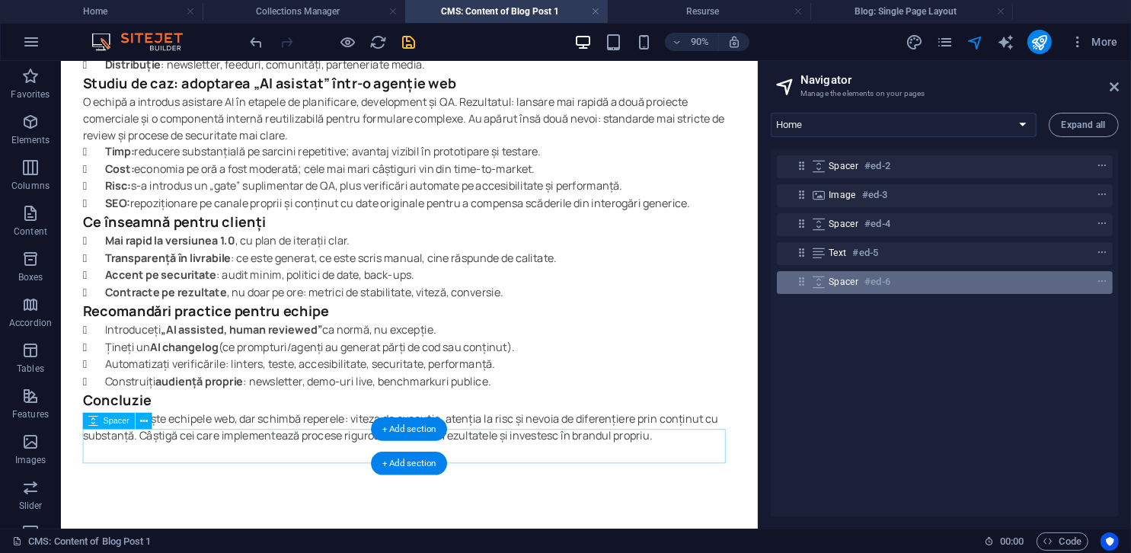
click at [752, 289] on div "Spacer #ed-6" at bounding box center [933, 282] width 208 height 18
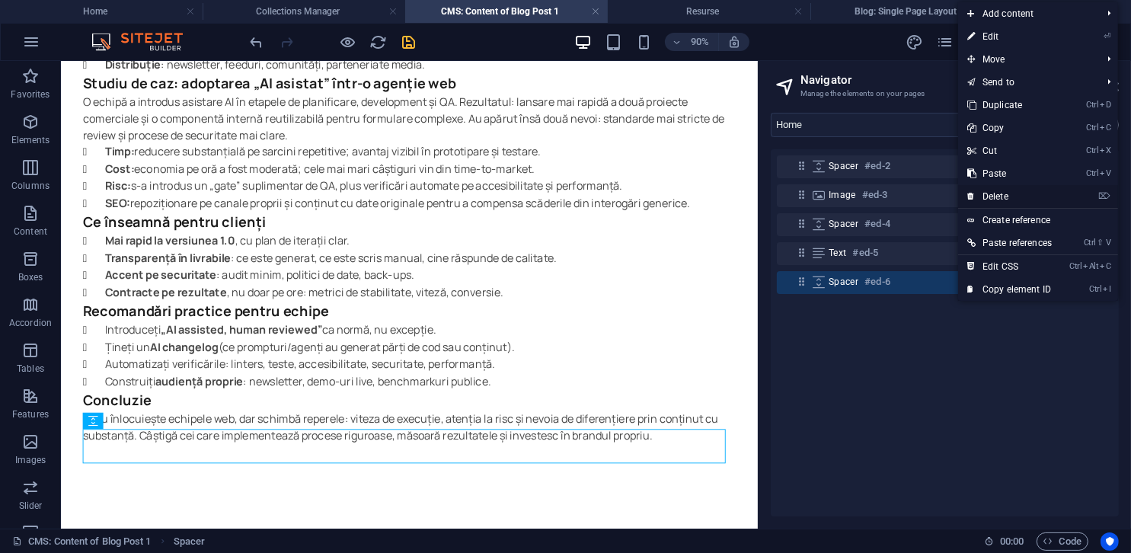
click at [752, 195] on link "⌦ Delete" at bounding box center [1009, 196] width 103 height 23
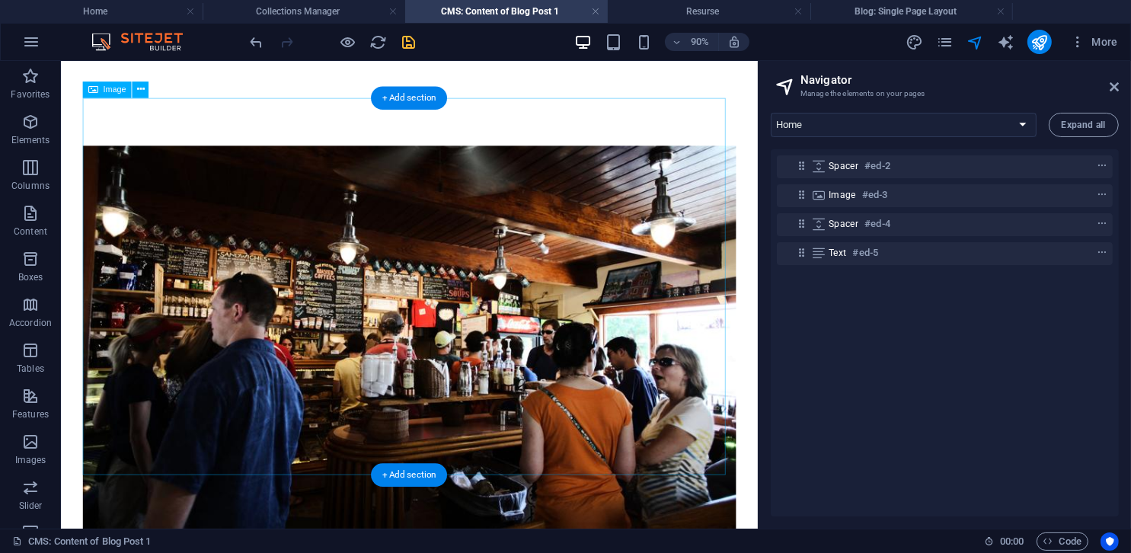
scroll to position [0, 0]
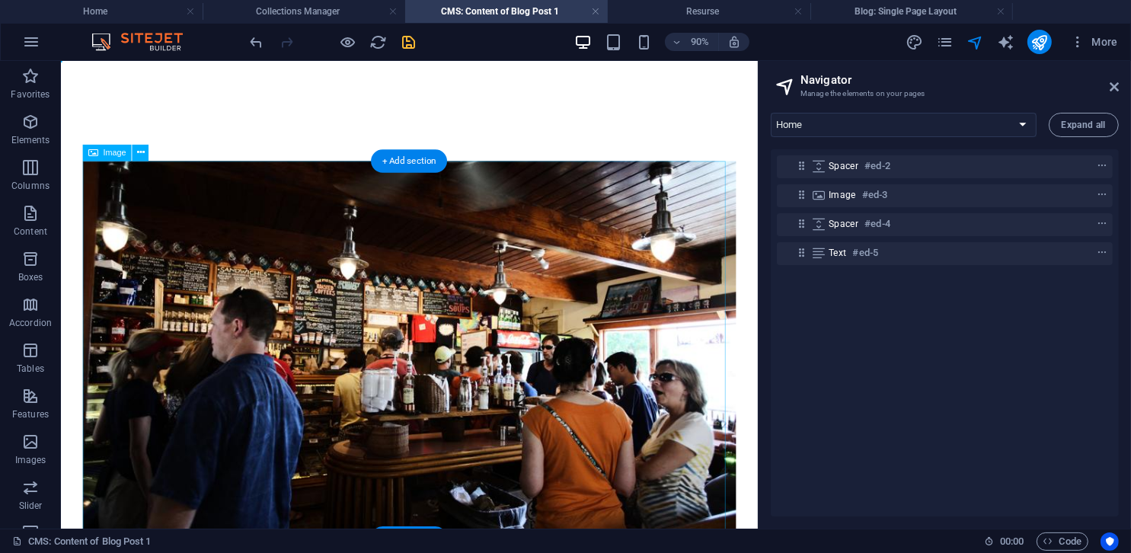
click at [660, 286] on figure at bounding box center [448, 384] width 726 height 426
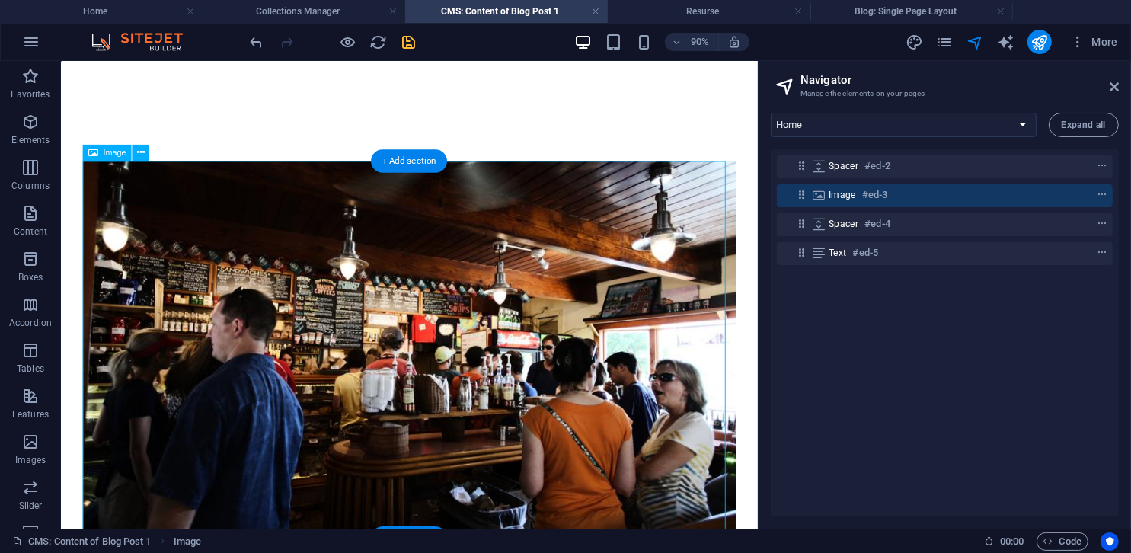
click at [660, 286] on figure at bounding box center [448, 384] width 726 height 426
select select "%"
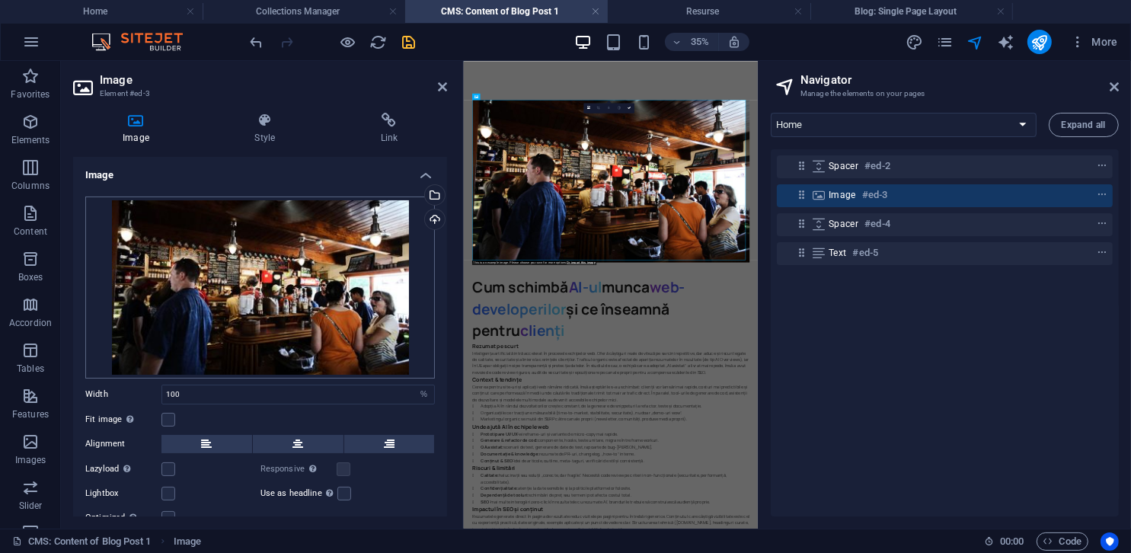
scroll to position [101, 0]
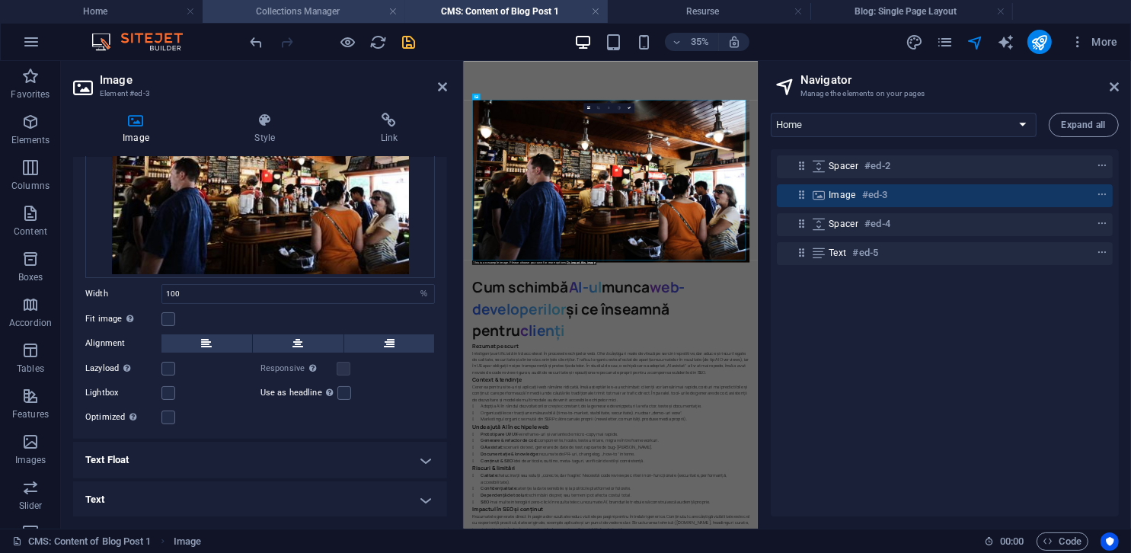
click at [327, 11] on h4 "Collections Manager" at bounding box center [304, 11] width 203 height 17
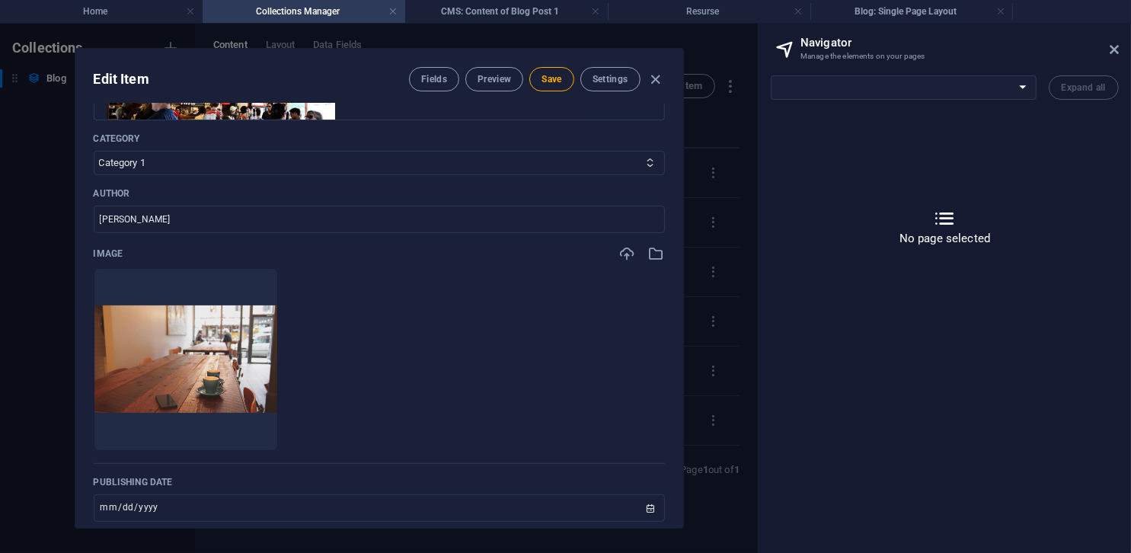
scroll to position [457, 0]
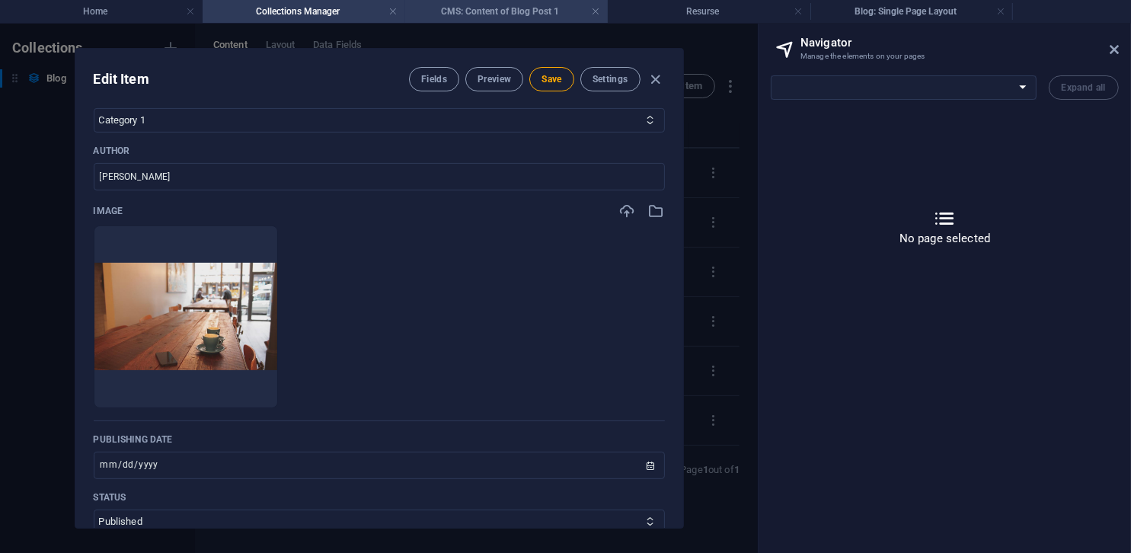
click at [478, 6] on h4 "CMS: Content of Blog Post 1" at bounding box center [506, 11] width 203 height 17
select select "15406936-ro"
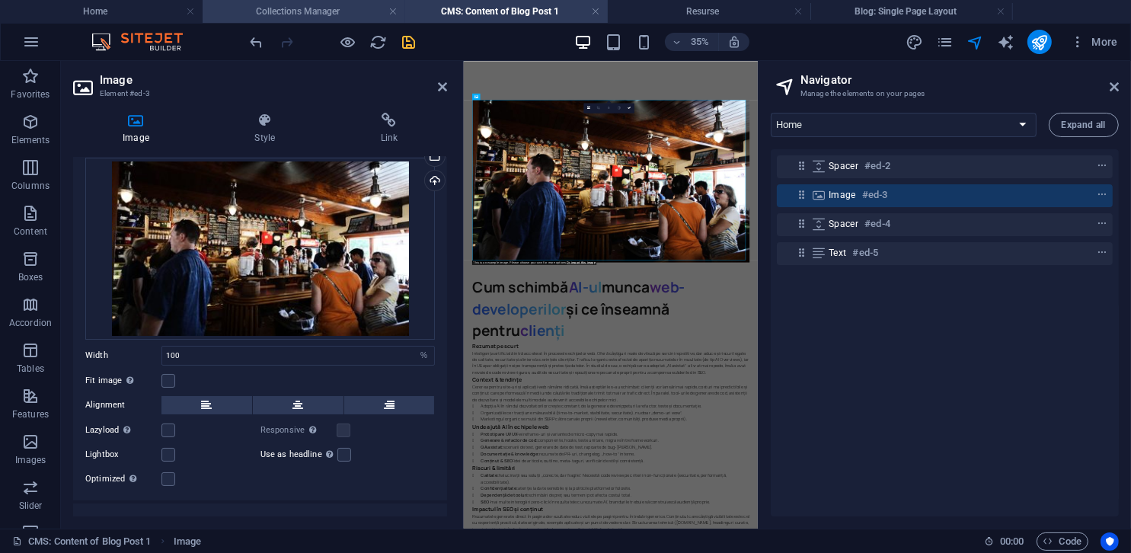
click at [296, 8] on h4 "Collections Manager" at bounding box center [304, 11] width 203 height 17
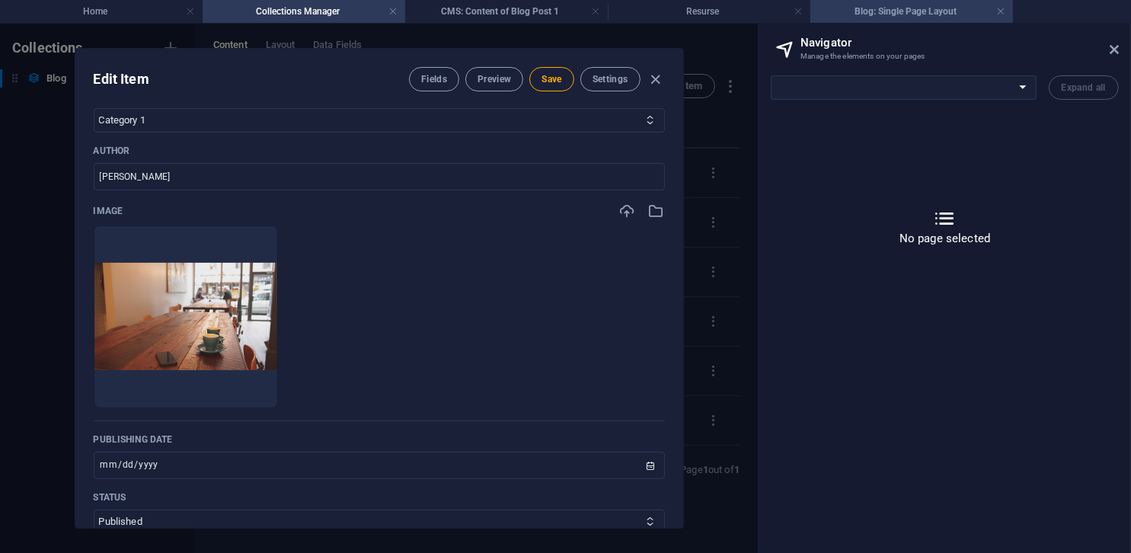
click at [752, 11] on h4 "Blog: Single Page Layout" at bounding box center [911, 11] width 203 height 17
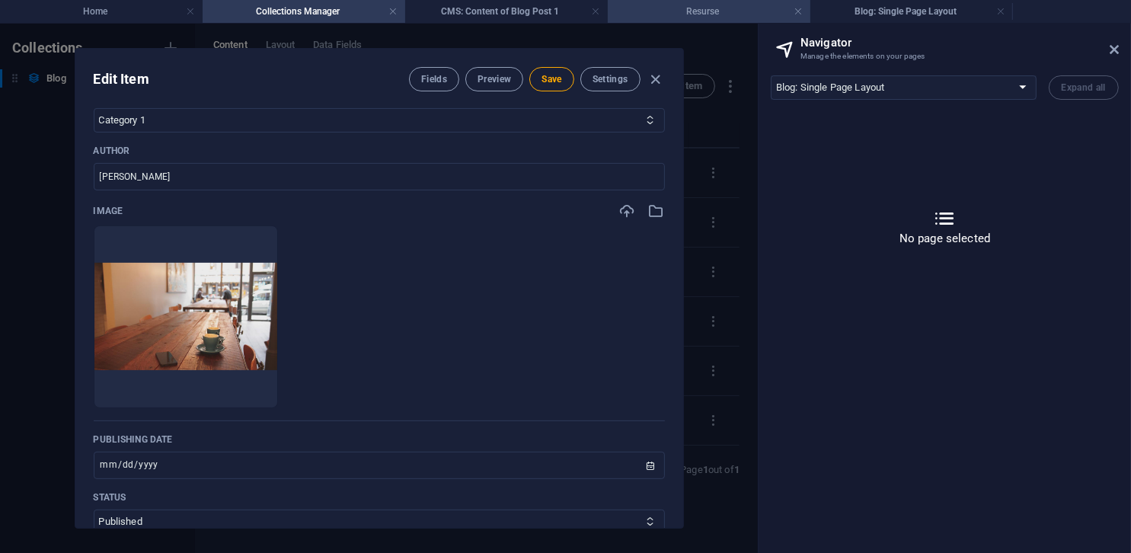
scroll to position [1986, 0]
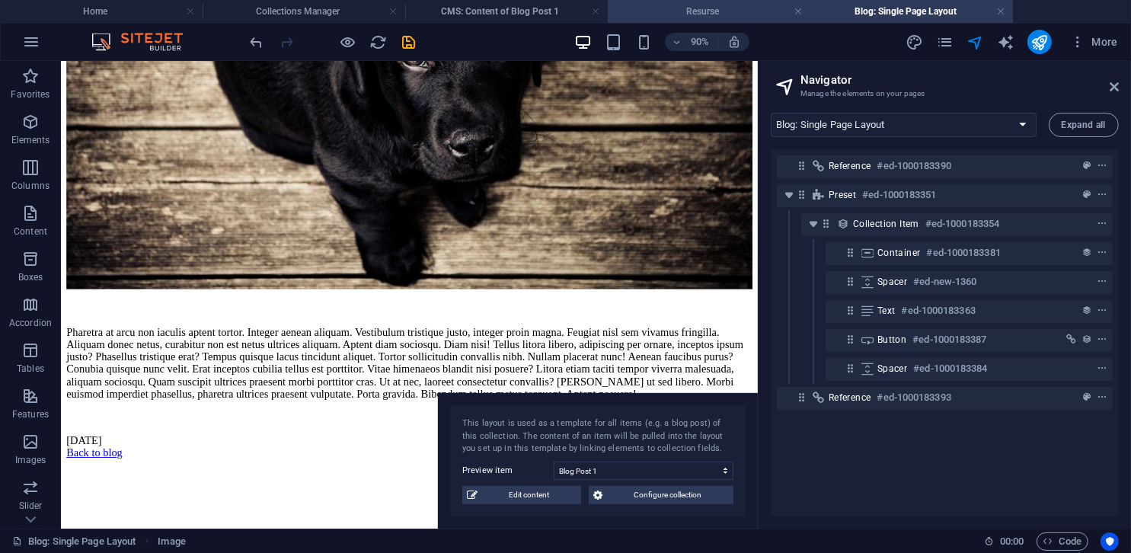
click at [734, 12] on h4 "Resurse" at bounding box center [709, 11] width 203 height 17
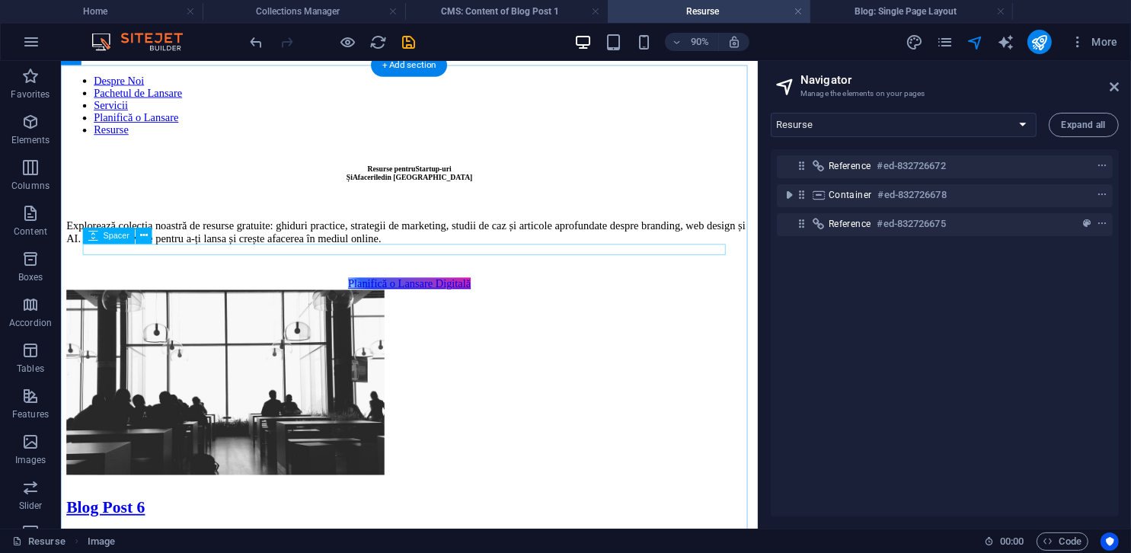
scroll to position [381, 0]
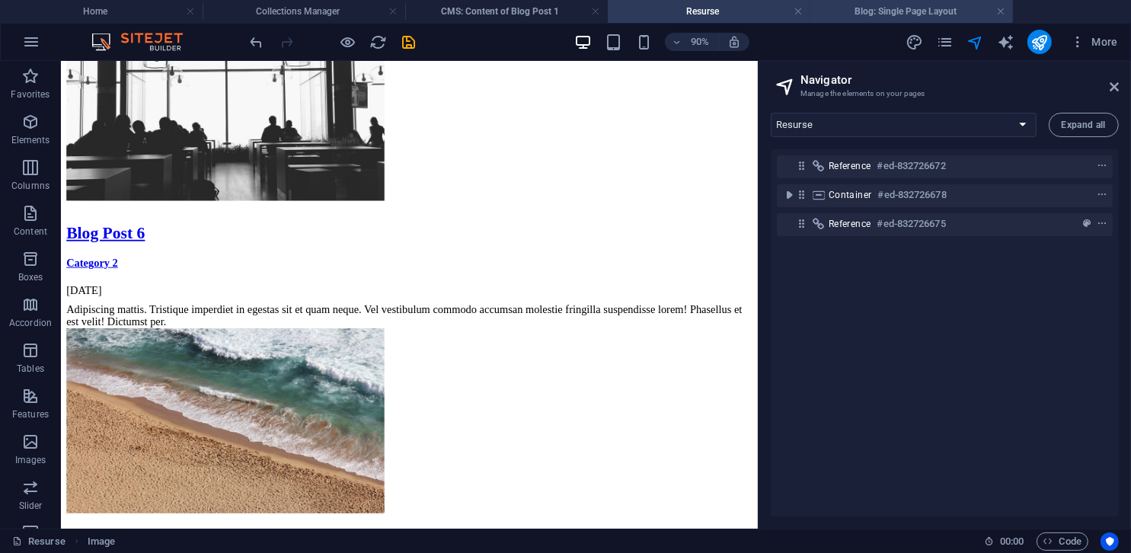
click at [752, 8] on h4 "Blog: Single Page Layout" at bounding box center [911, 11] width 203 height 17
select select "18075538-ro"
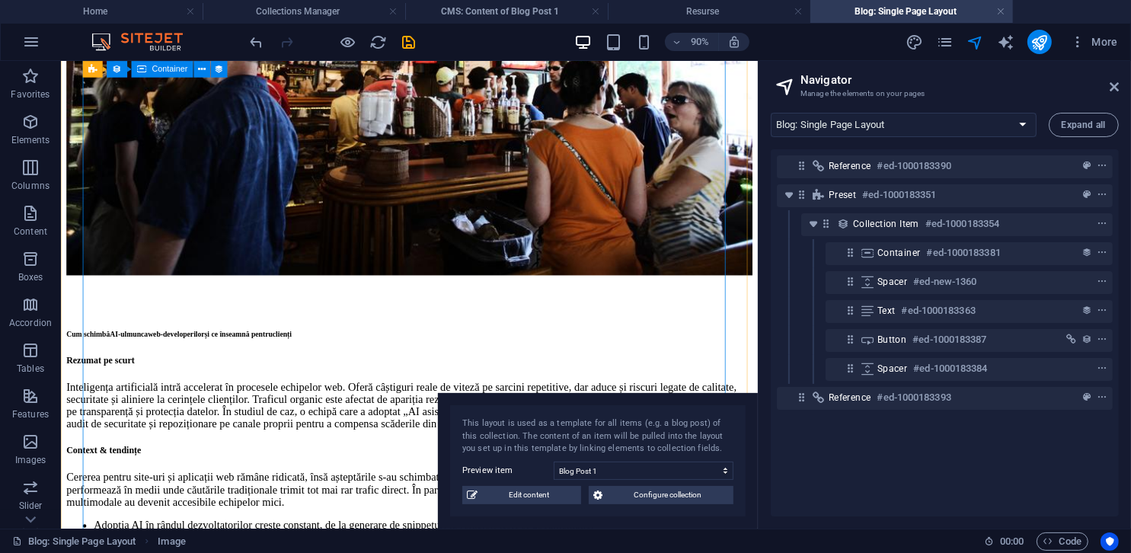
scroll to position [234, 0]
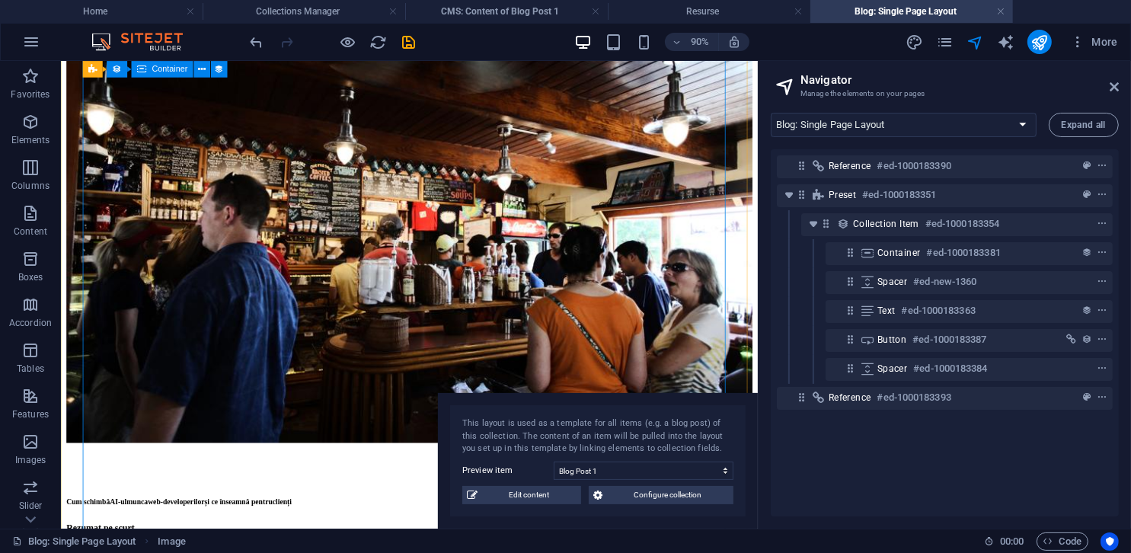
click at [562, 225] on figure at bounding box center [447, 262] width 762 height 451
select select "content"
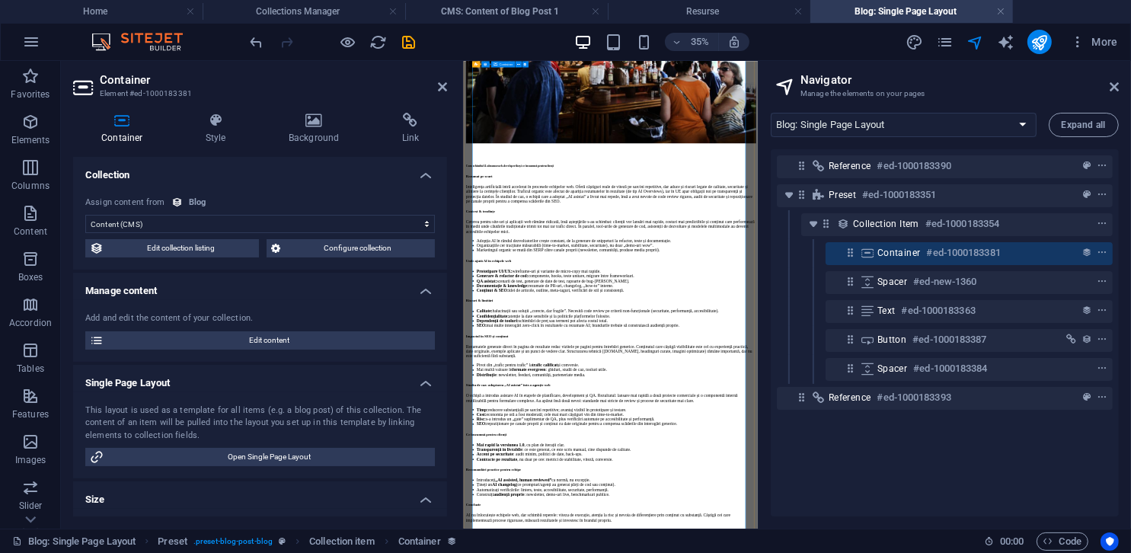
scroll to position [158, 0]
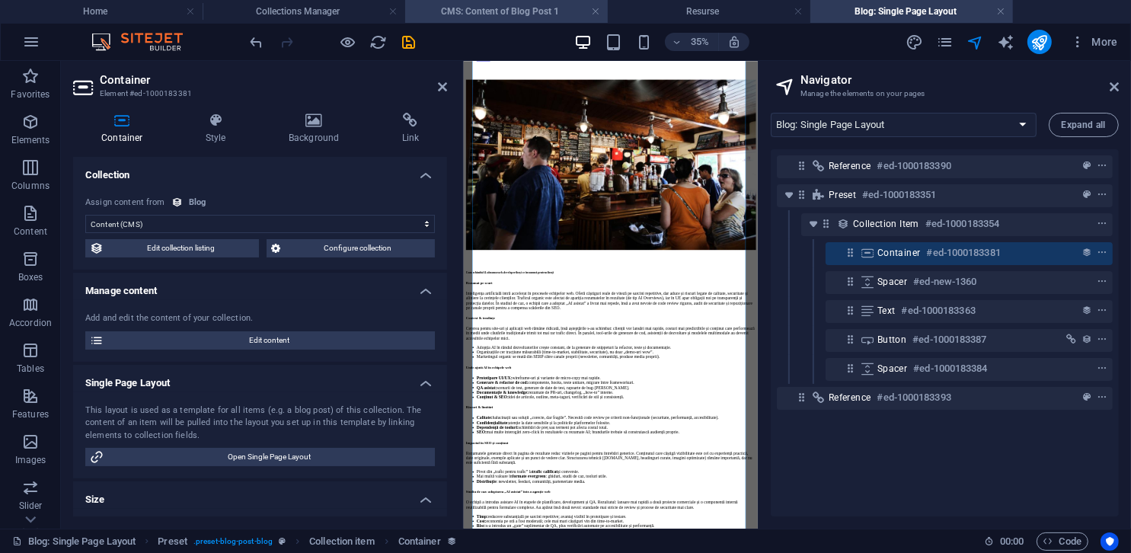
click at [487, 15] on h4 "CMS: Content of Blog Post 1" at bounding box center [506, 11] width 203 height 17
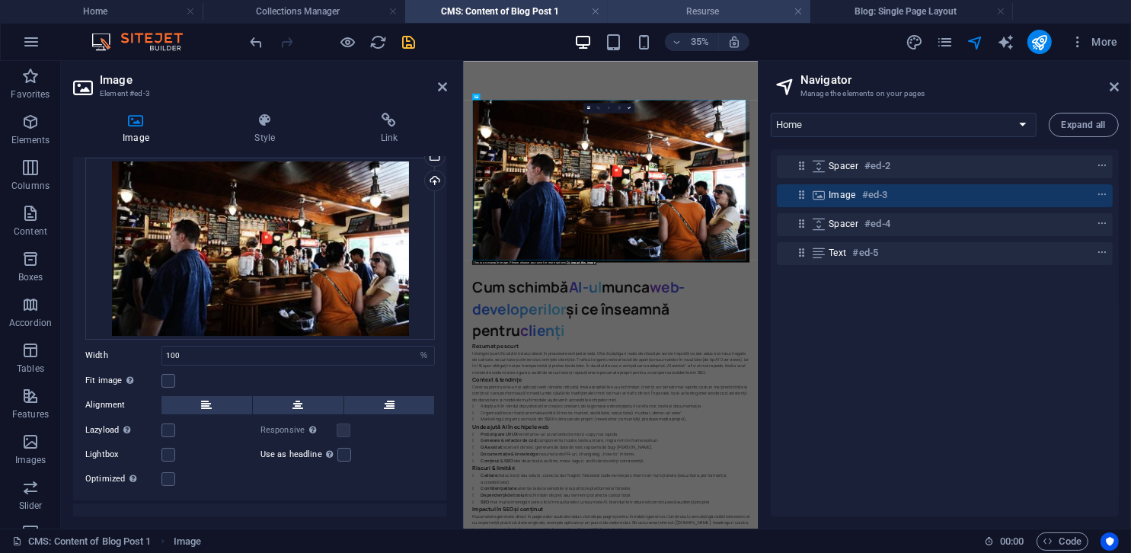
click at [679, 20] on li "Resurse" at bounding box center [709, 11] width 203 height 23
select select "16012135-ro"
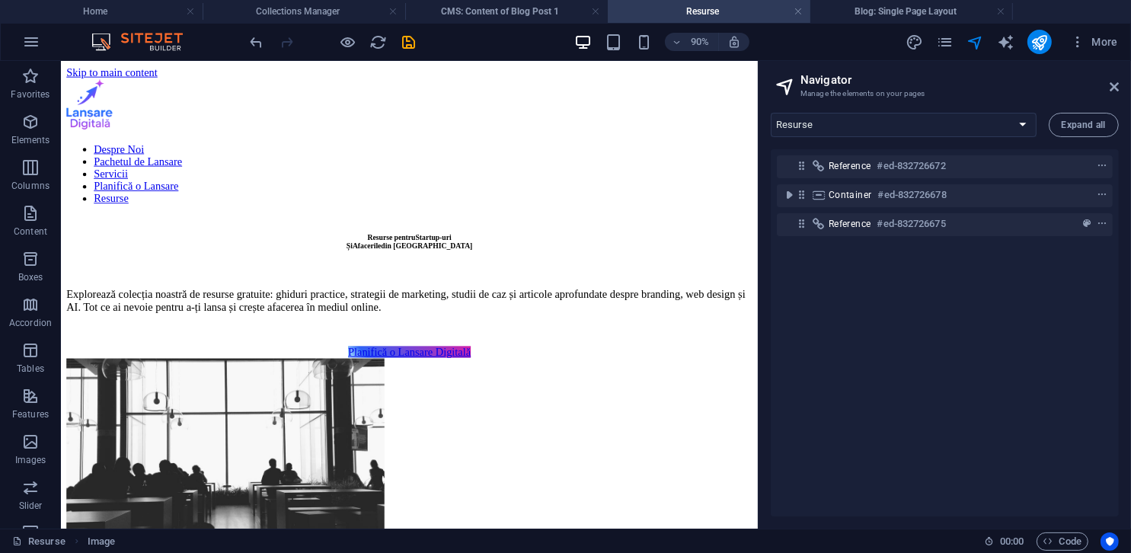
scroll to position [381, 0]
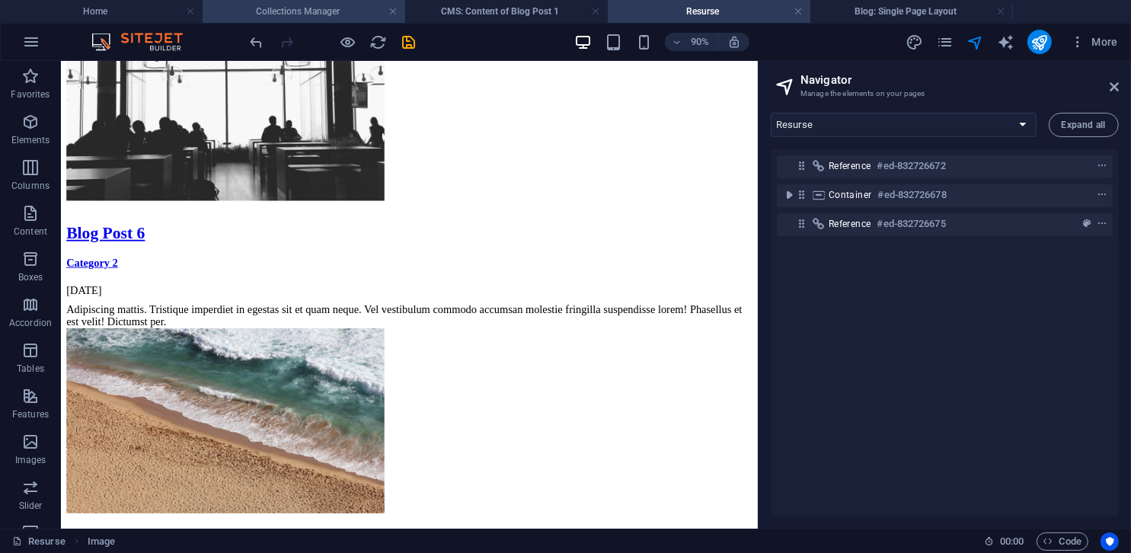
click at [278, 12] on h4 "Collections Manager" at bounding box center [304, 11] width 203 height 17
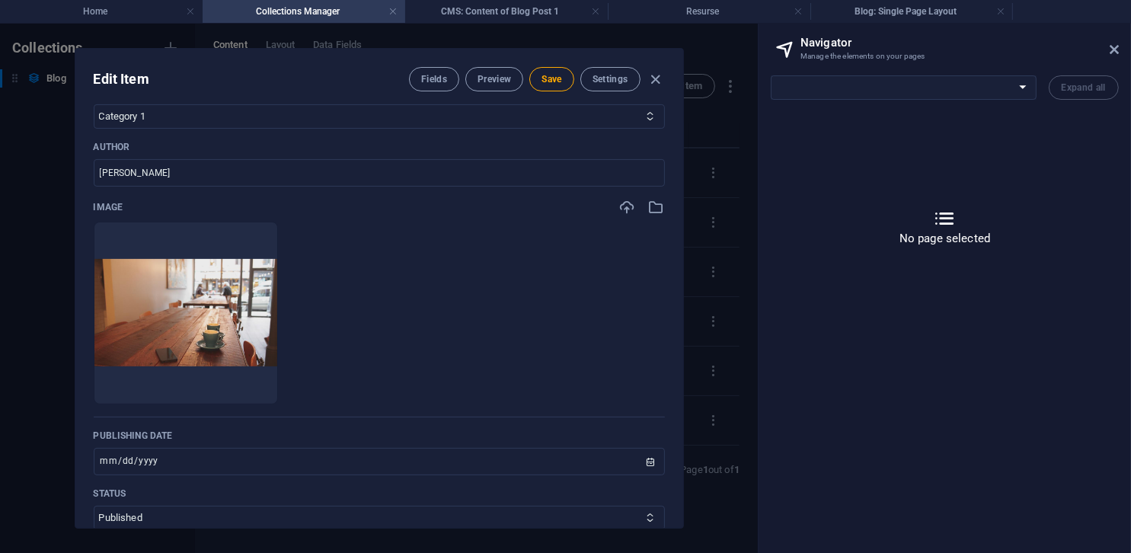
scroll to position [346, 0]
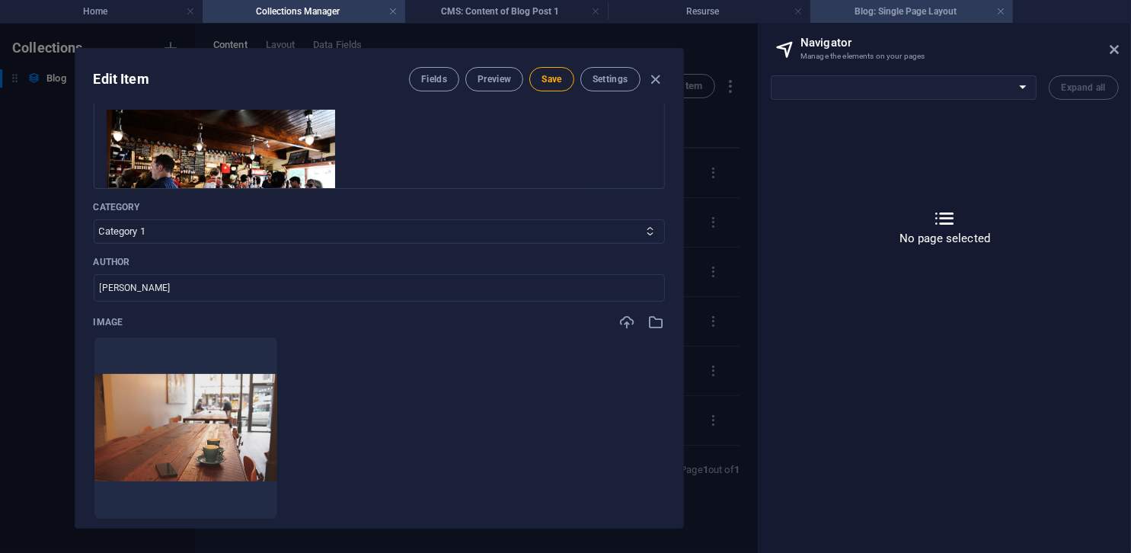
click at [752, 8] on h4 "Blog: Single Page Layout" at bounding box center [911, 11] width 203 height 17
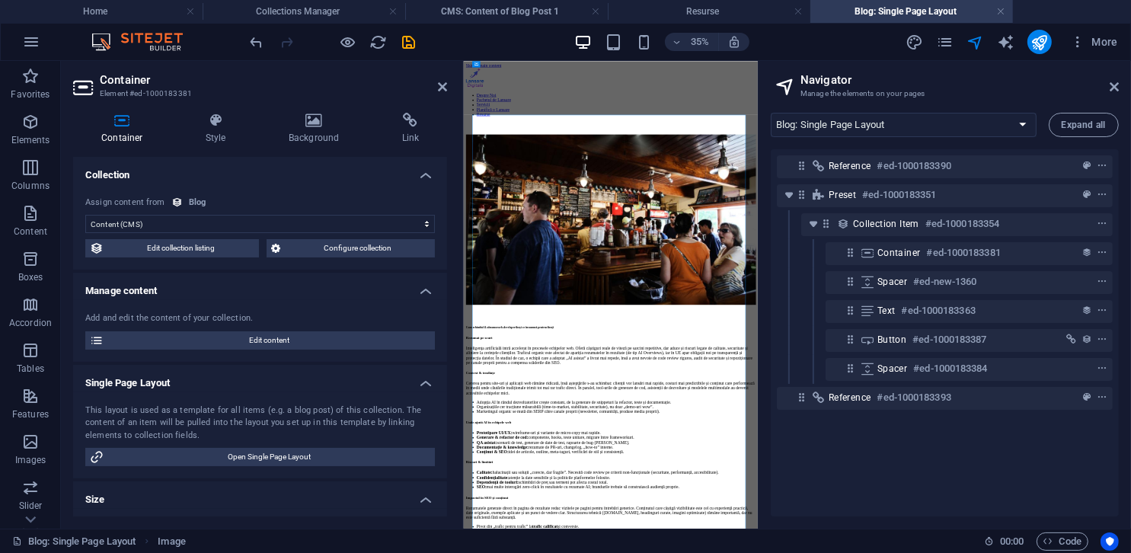
scroll to position [158, 0]
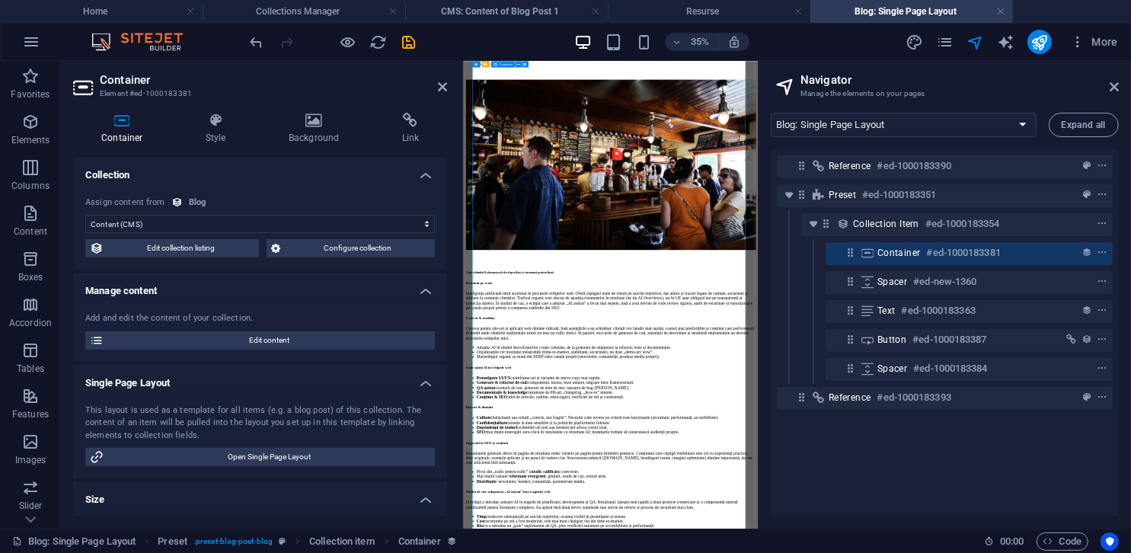
click at [752, 269] on figure at bounding box center [883, 358] width 829 height 490
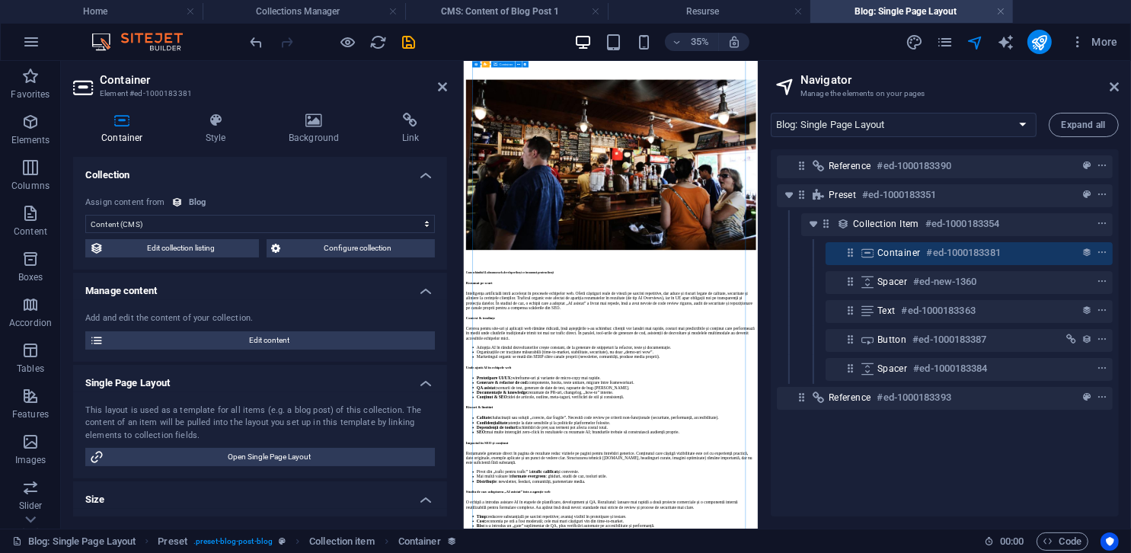
click at [752, 269] on figure at bounding box center [883, 358] width 829 height 490
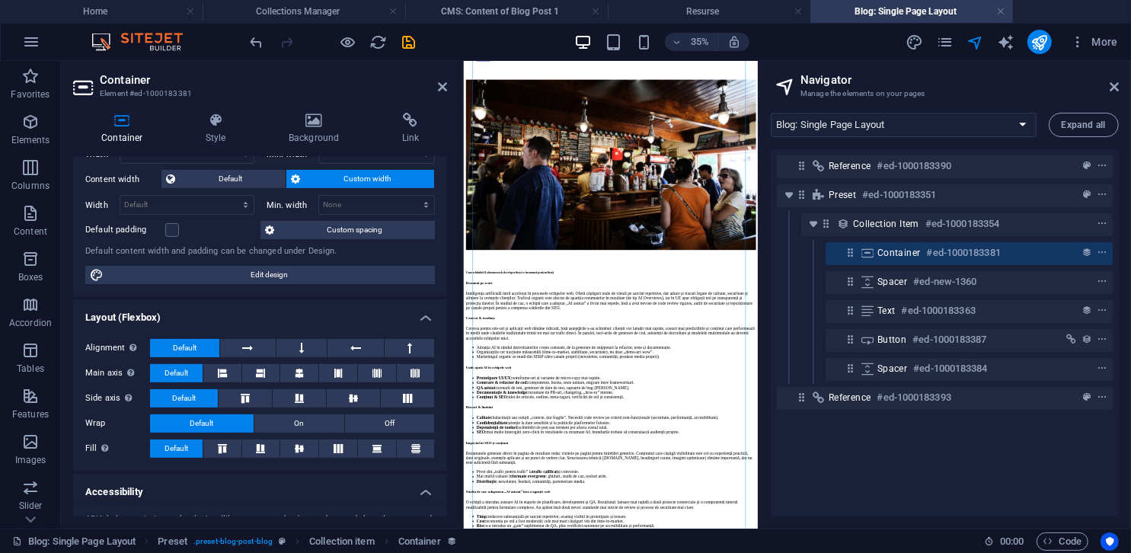
scroll to position [325, 0]
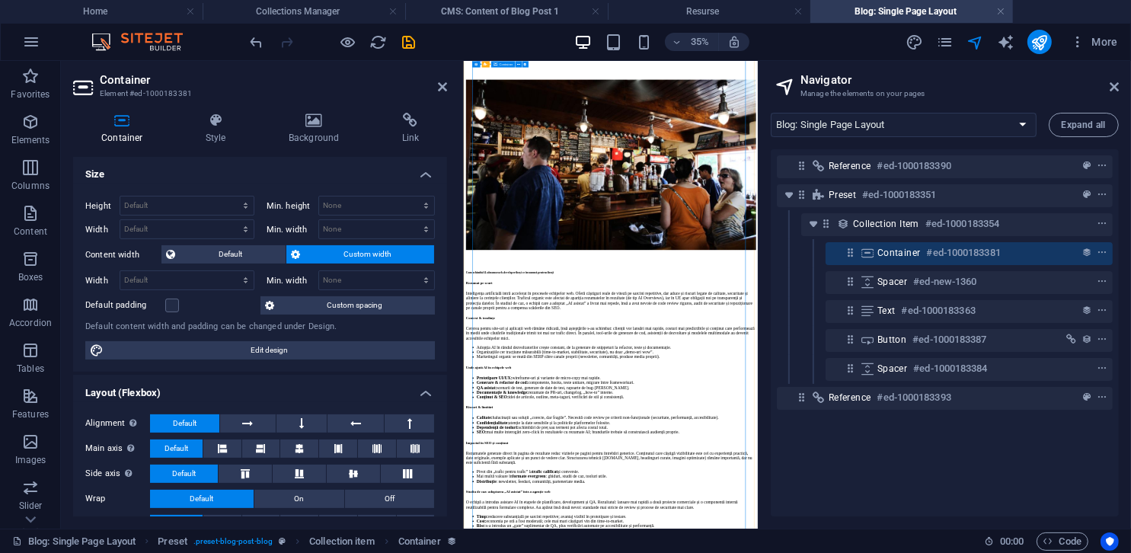
click at [752, 360] on figure at bounding box center [883, 358] width 829 height 490
click at [752, 428] on figure at bounding box center [883, 358] width 829 height 490
click at [294, 132] on h4 "Background" at bounding box center [316, 129] width 113 height 32
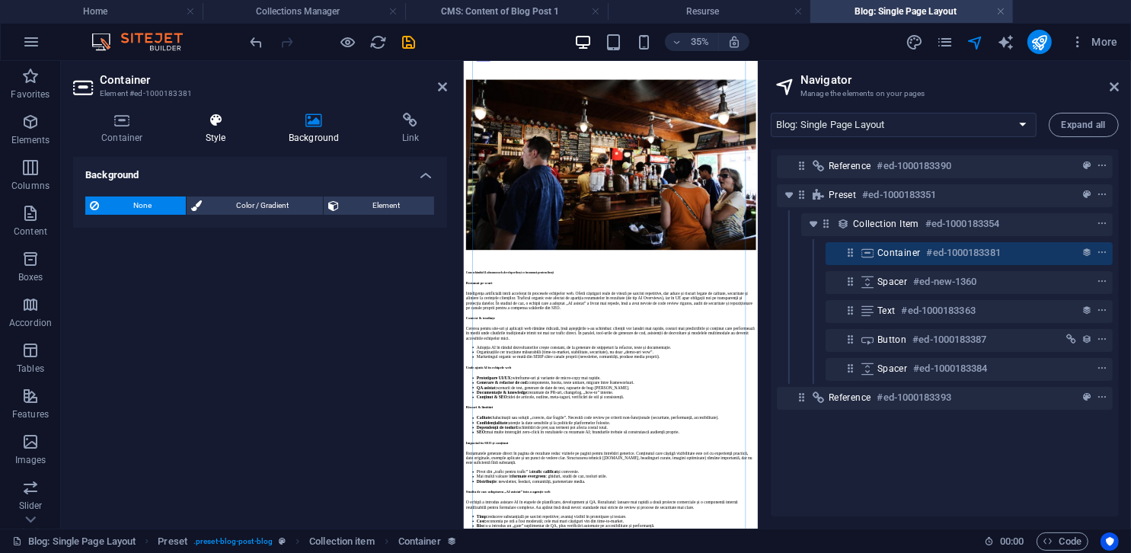
click at [207, 131] on h4 "Style" at bounding box center [218, 129] width 83 height 32
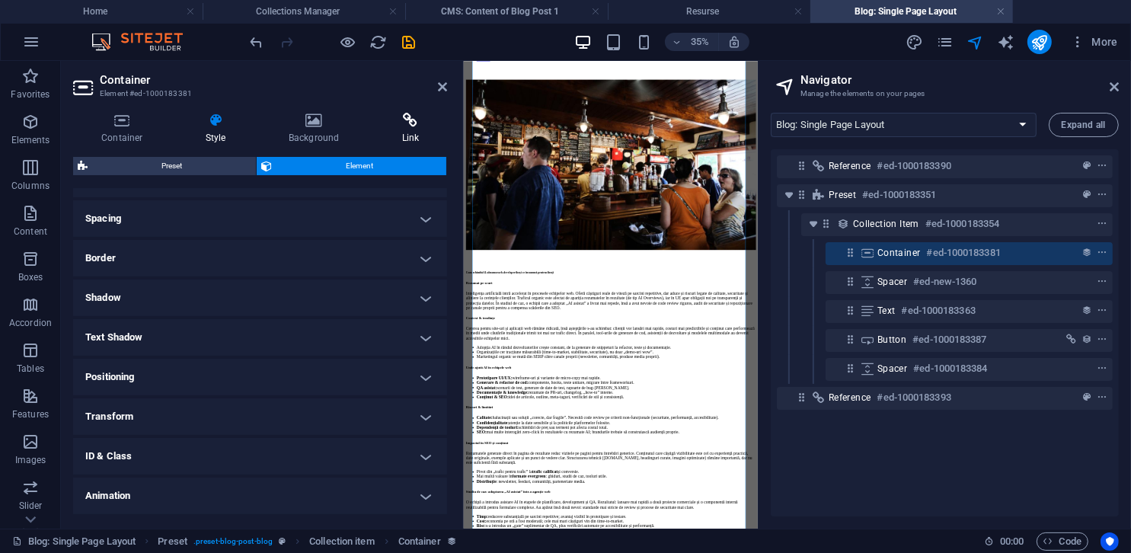
scroll to position [314, 0]
click at [397, 114] on icon at bounding box center [411, 120] width 74 height 15
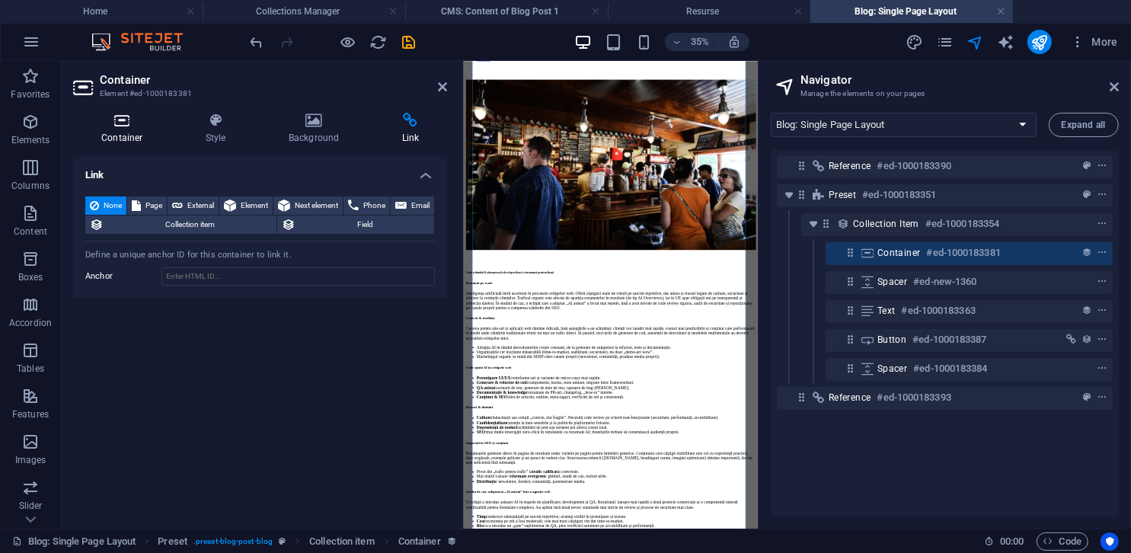
click at [128, 128] on h4 "Container" at bounding box center [125, 129] width 104 height 32
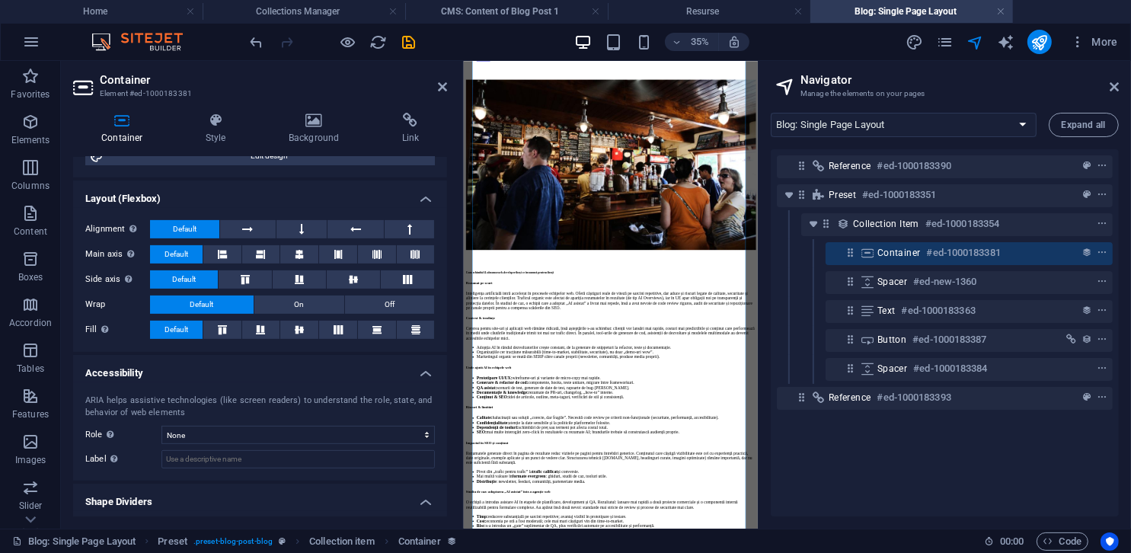
scroll to position [554, 0]
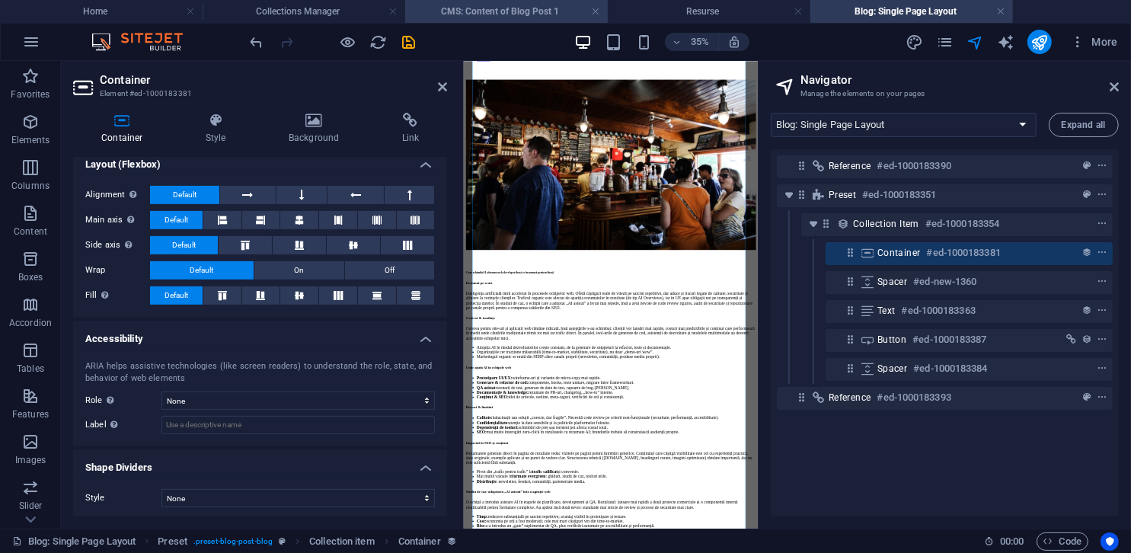
click at [515, 13] on h4 "CMS: Content of Blog Post 1" at bounding box center [506, 11] width 203 height 17
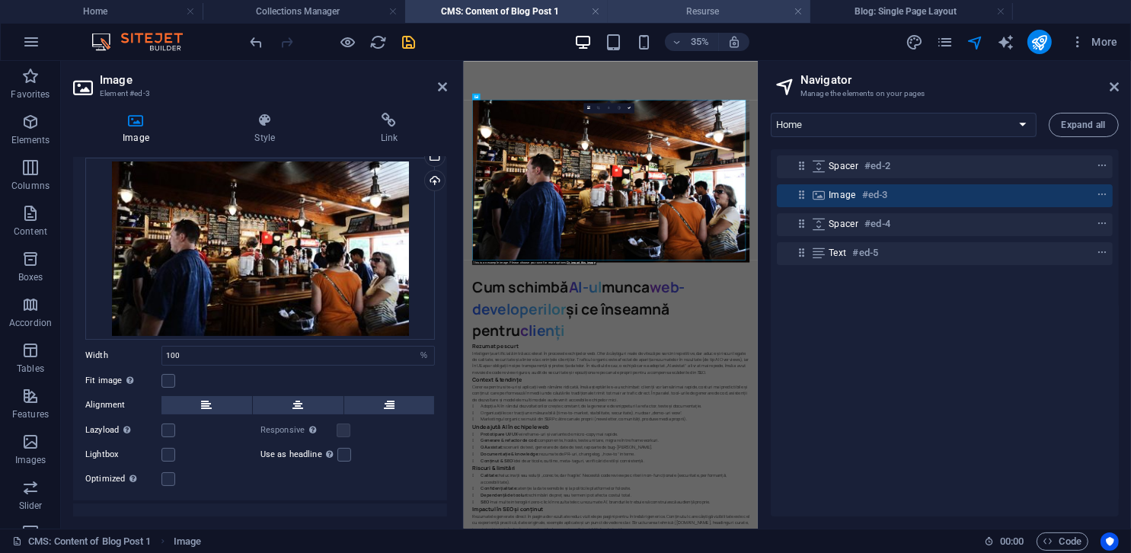
click at [632, 9] on h4 "Resurse" at bounding box center [709, 11] width 203 height 17
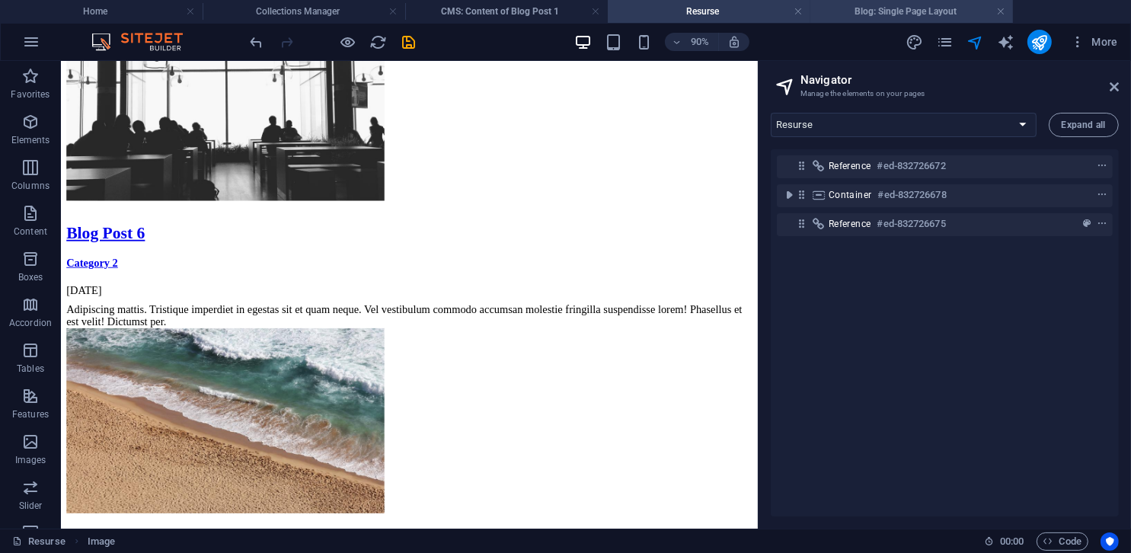
click at [752, 8] on h4 "Blog: Single Page Layout" at bounding box center [911, 11] width 203 height 17
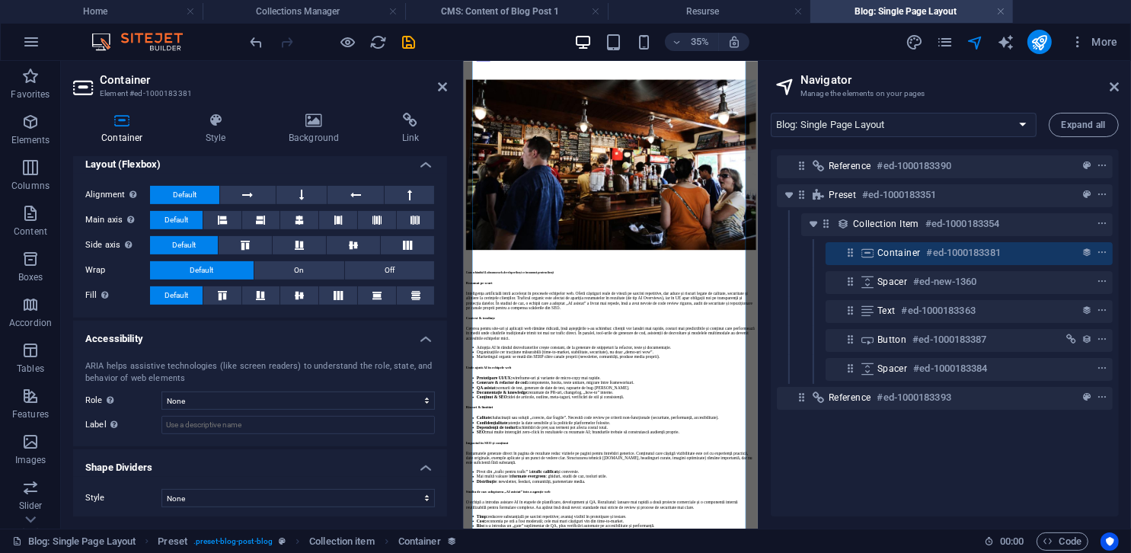
scroll to position [0, 0]
click at [733, 8] on h4 "Resurse" at bounding box center [709, 11] width 203 height 17
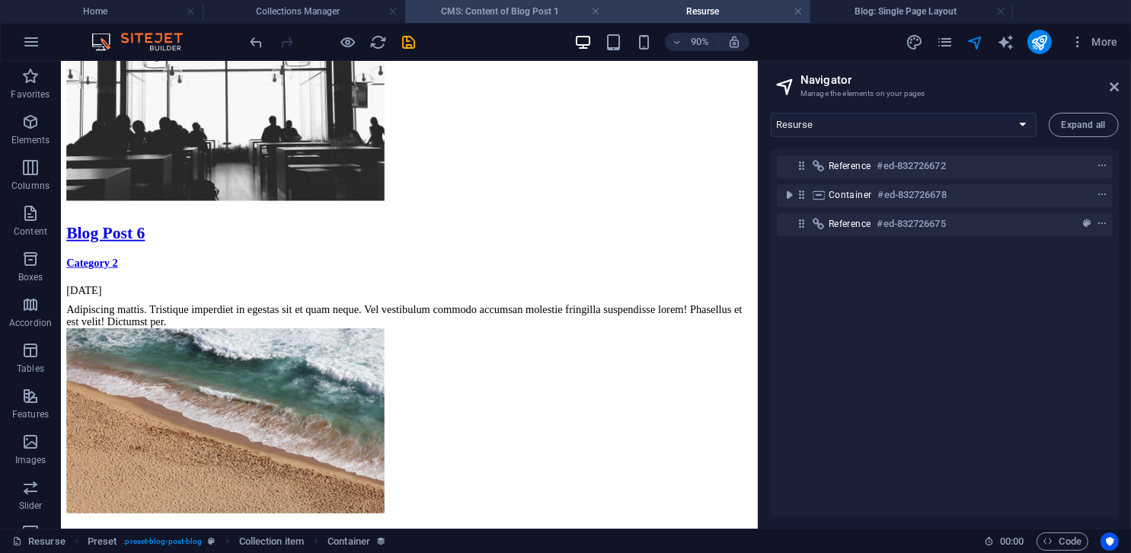
click at [489, 15] on h4 "CMS: Content of Blog Post 1" at bounding box center [506, 11] width 203 height 17
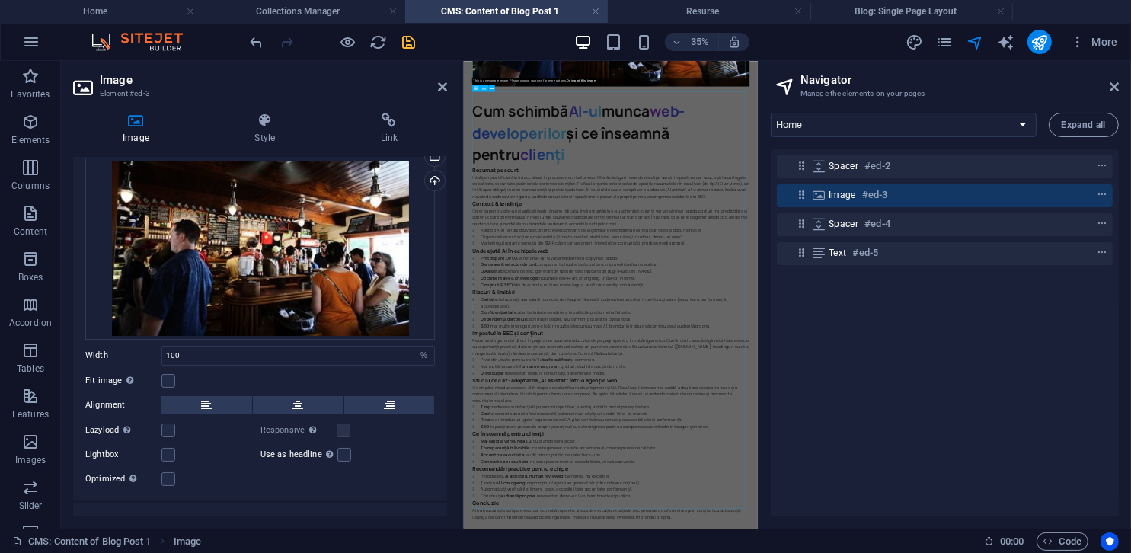
scroll to position [535, 0]
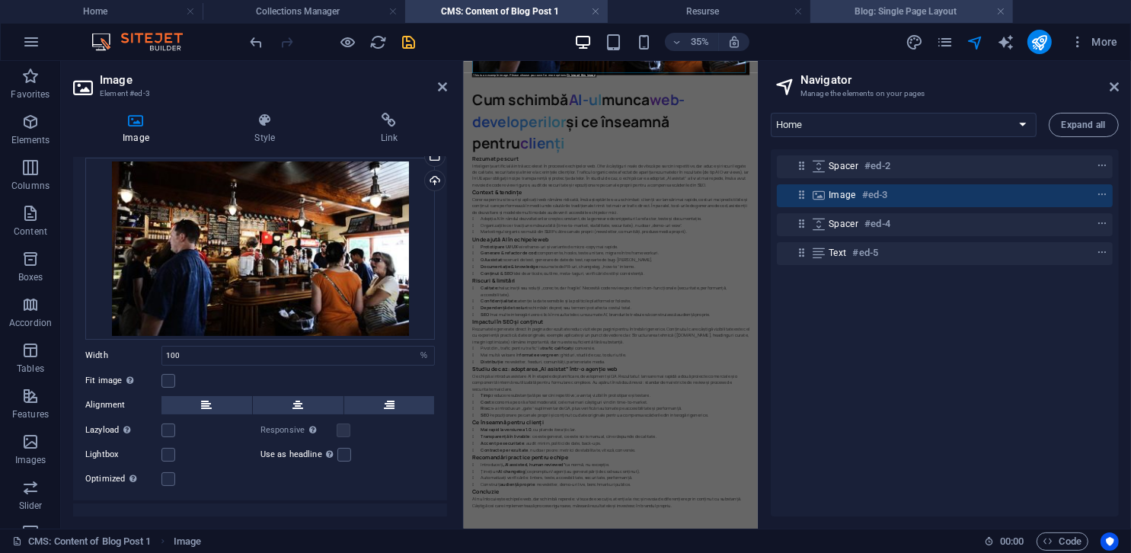
click at [752, 11] on h4 "Blog: Single Page Layout" at bounding box center [911, 11] width 203 height 17
select select "18075538-ro"
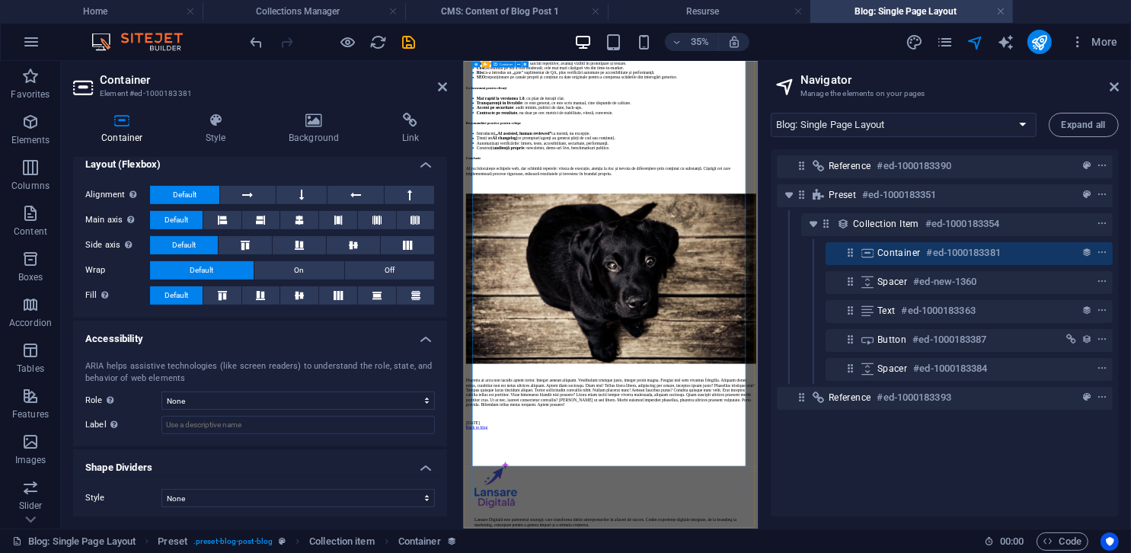
scroll to position [1452, 0]
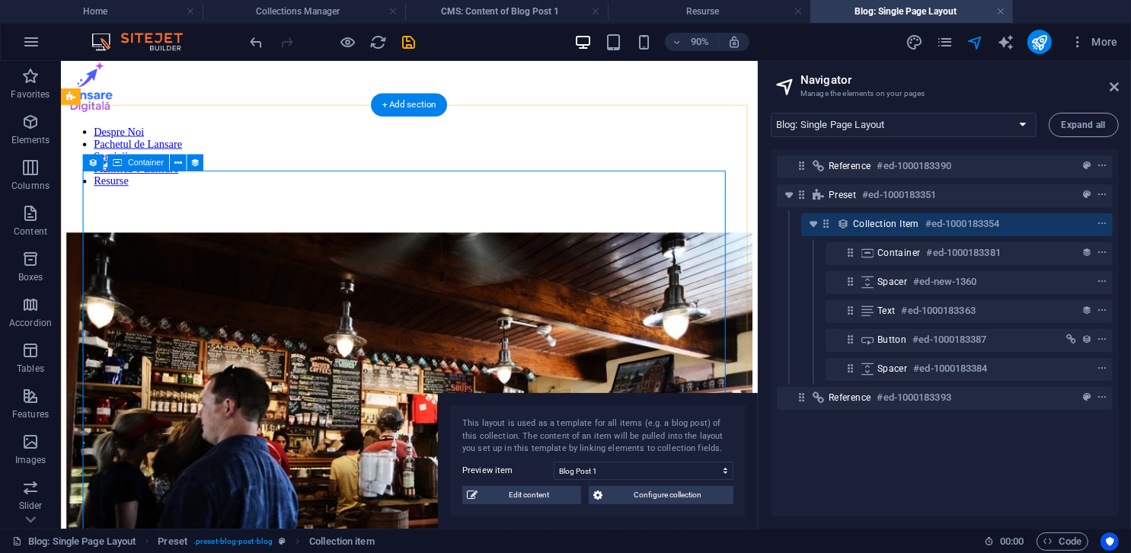
scroll to position [0, 0]
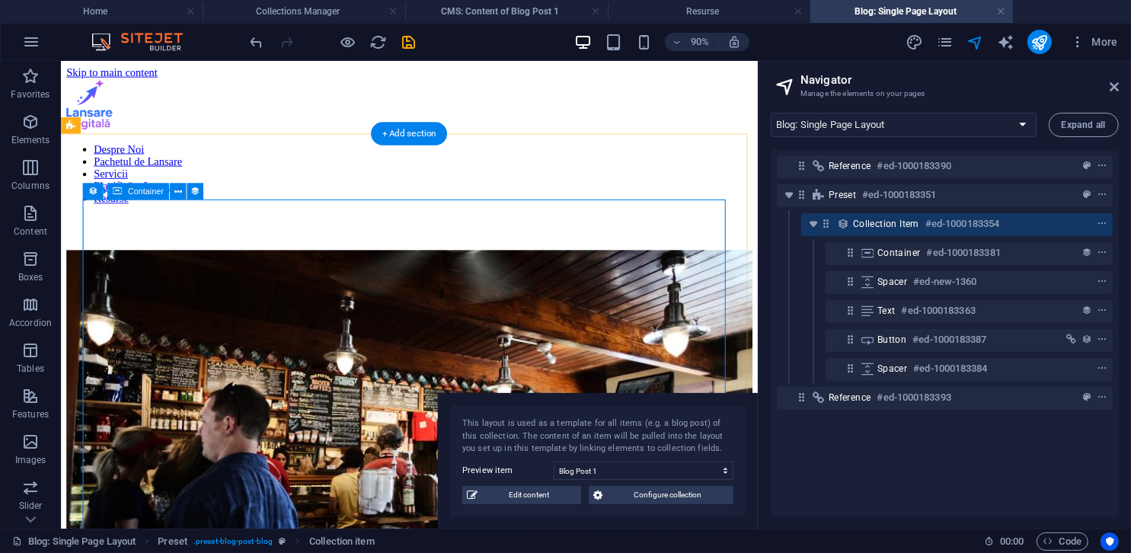
click at [613, 279] on figure at bounding box center [447, 495] width 762 height 451
select select "content"
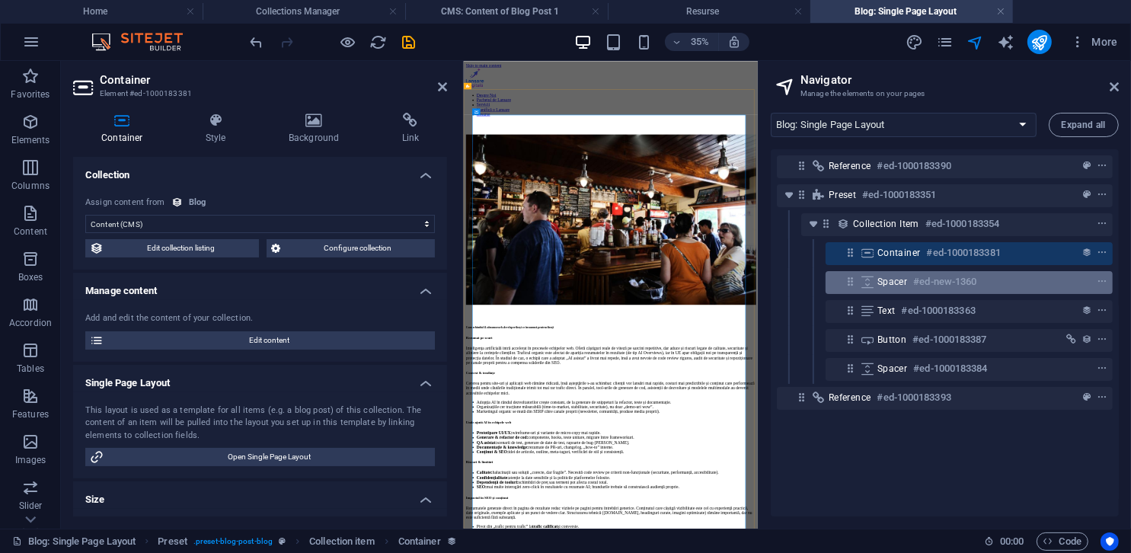
click at [752, 279] on span "Spacer" at bounding box center [892, 282] width 30 height 12
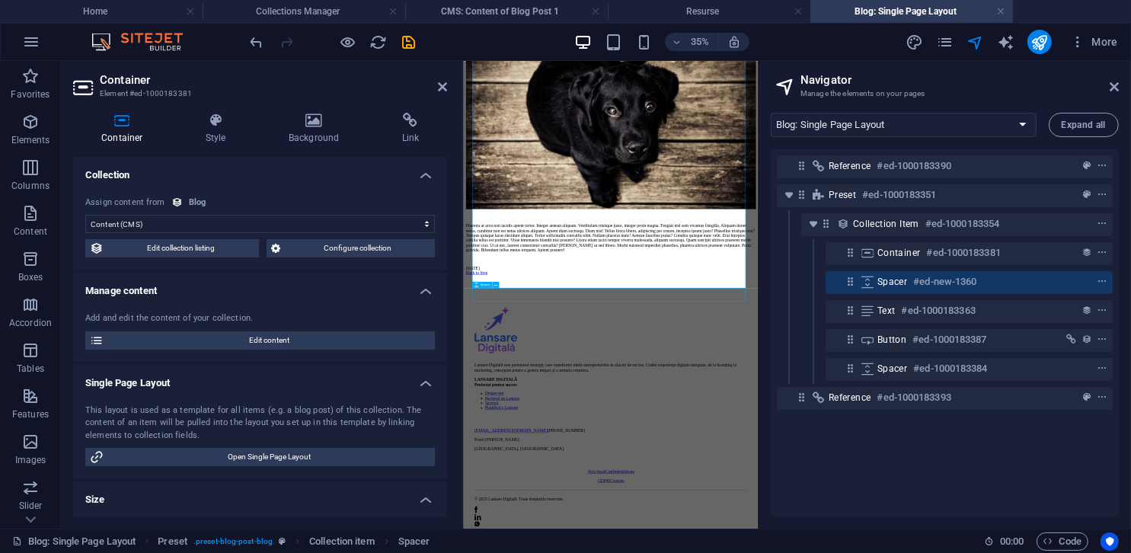
click at [752, 279] on span "Spacer" at bounding box center [892, 282] width 30 height 12
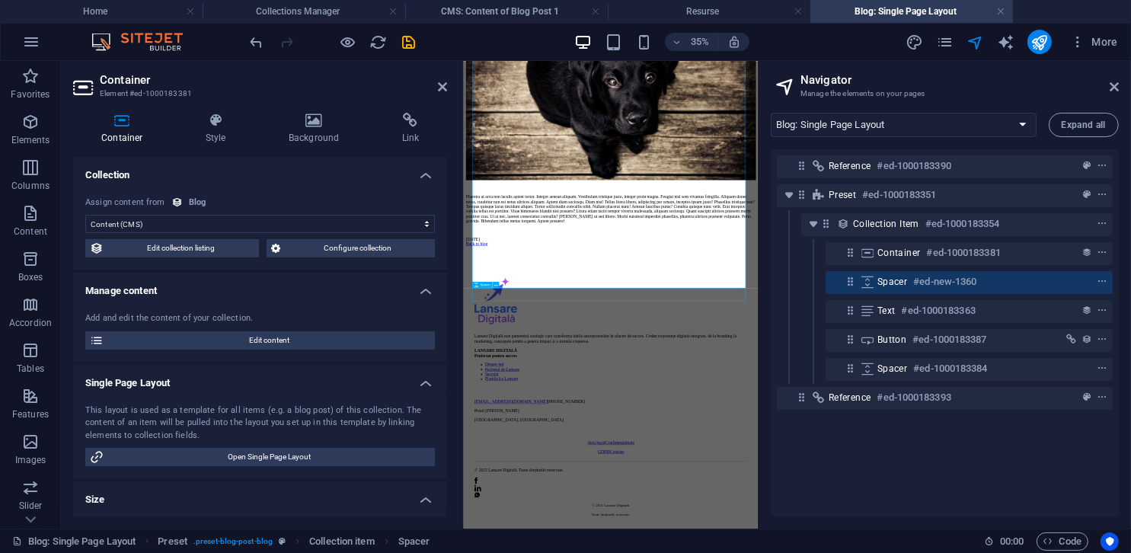
select select "px"
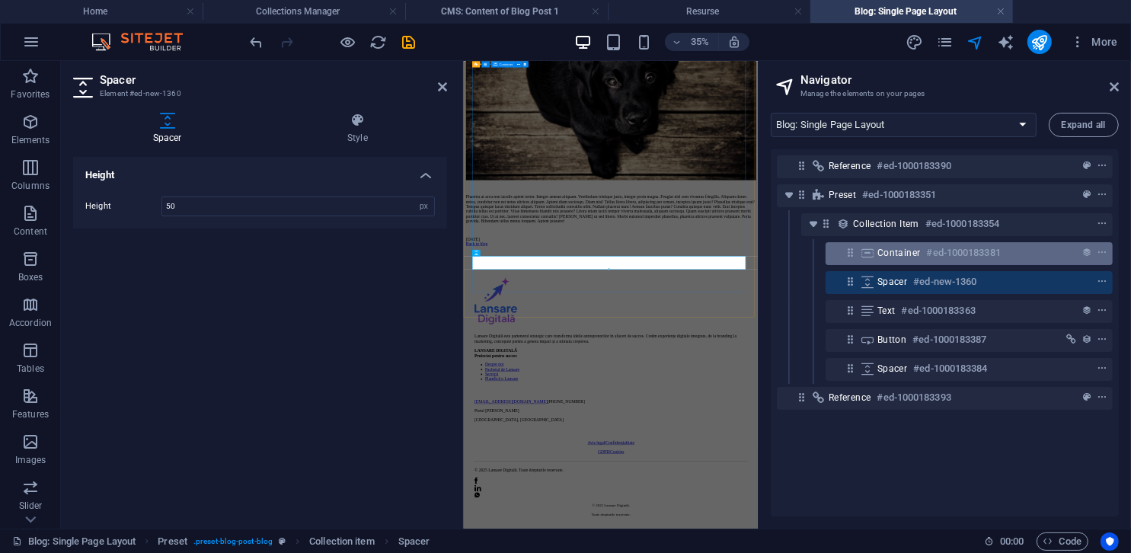
click at [752, 262] on div "Container #ed-1000183381" at bounding box center [969, 253] width 287 height 23
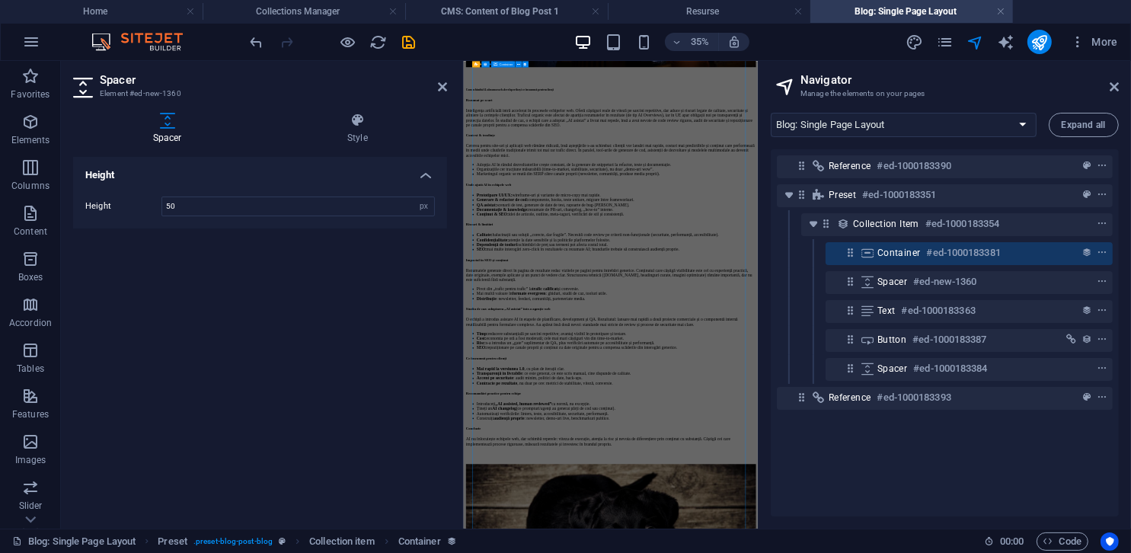
click at [752, 262] on div "Container #ed-1000183381" at bounding box center [969, 253] width 287 height 23
select select "content"
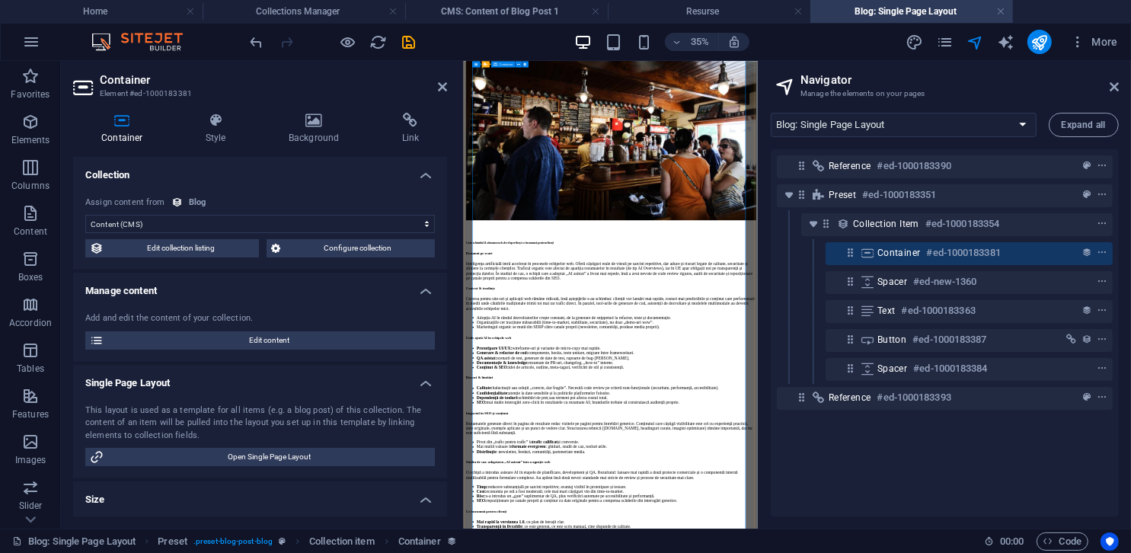
scroll to position [223, 0]
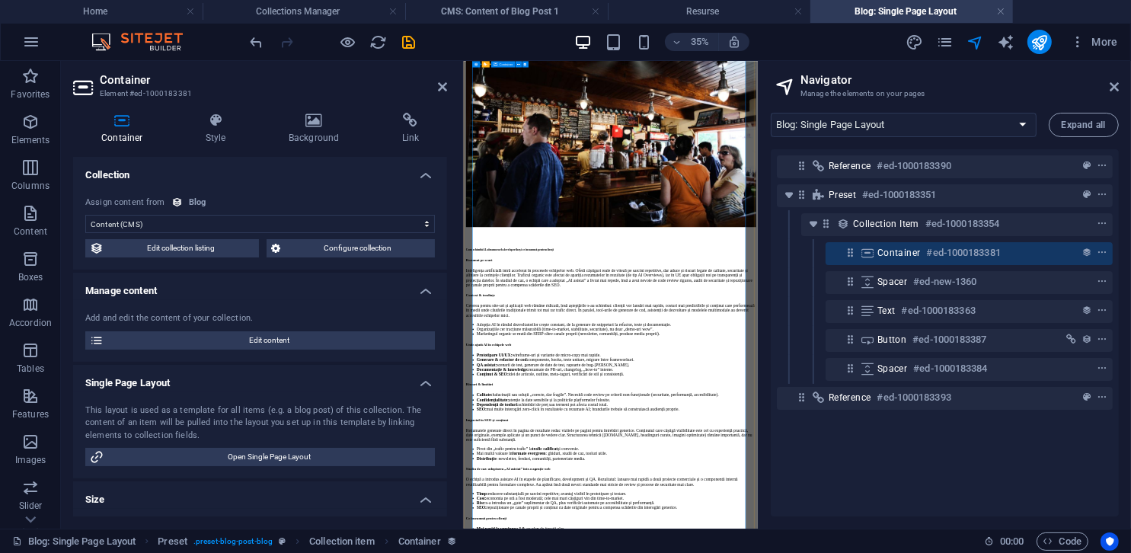
click at [752, 268] on figure at bounding box center [883, 292] width 829 height 490
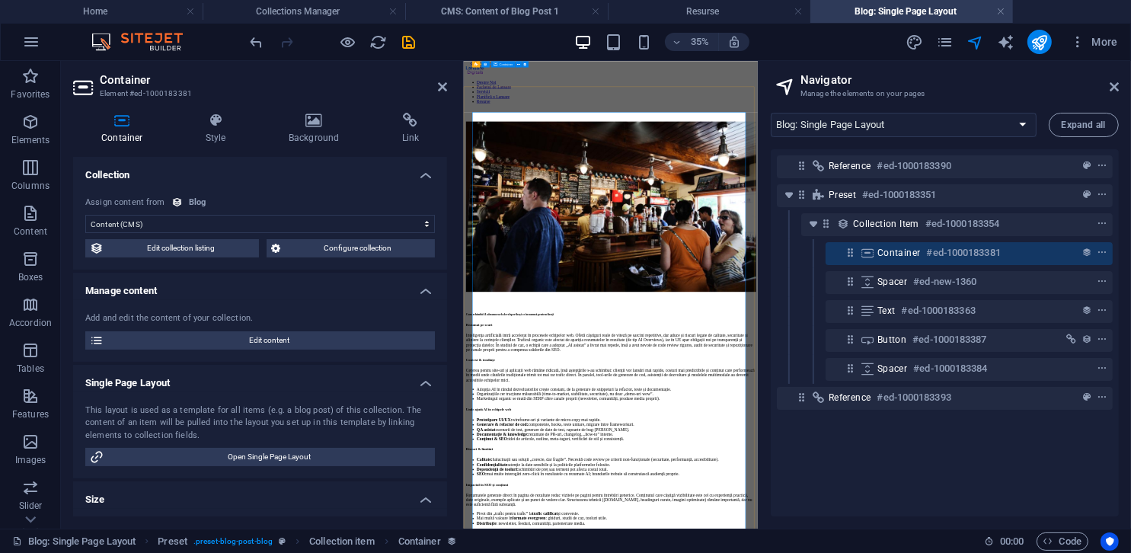
scroll to position [0, 0]
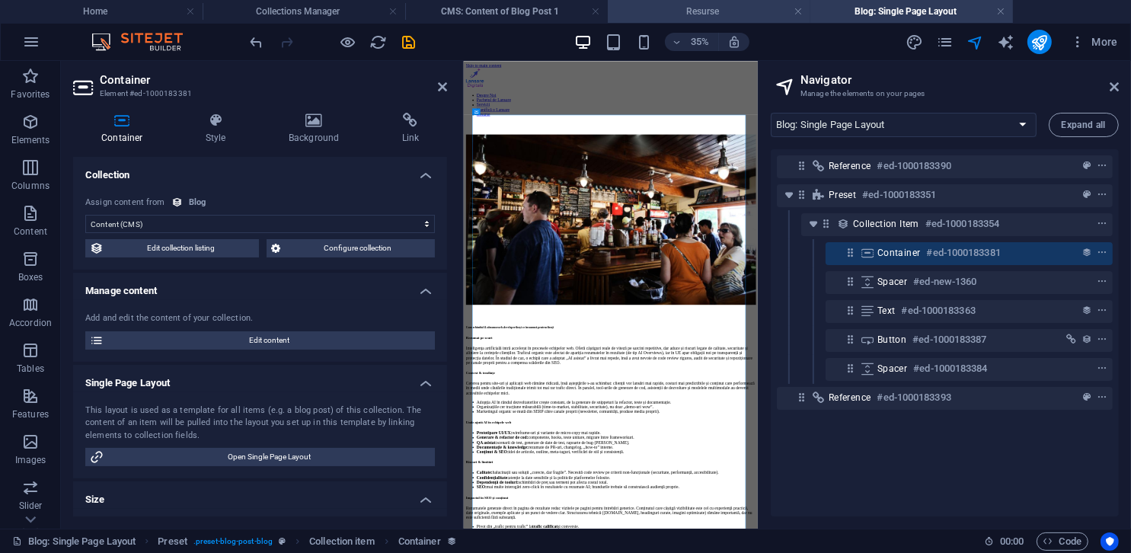
click at [710, 13] on h4 "Resurse" at bounding box center [709, 11] width 203 height 17
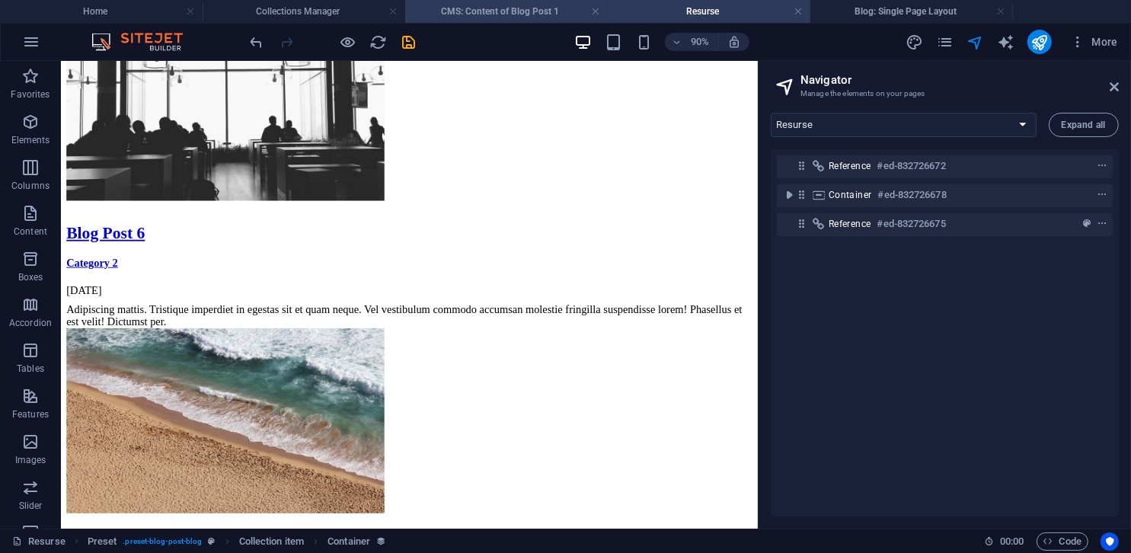
click at [509, 14] on h4 "CMS: Content of Blog Post 1" at bounding box center [506, 11] width 203 height 17
select select "15406936-ro"
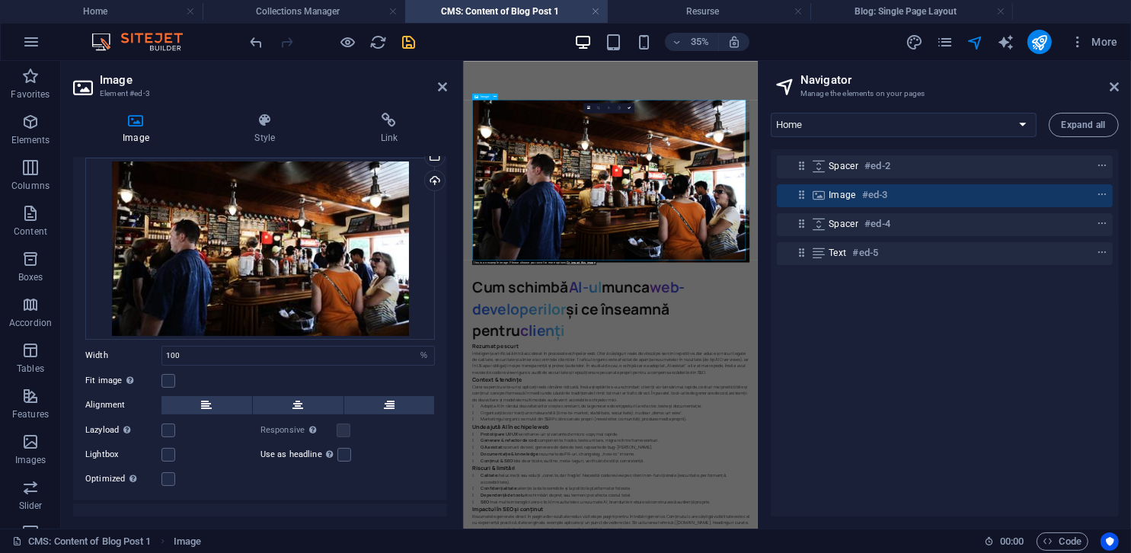
click at [752, 379] on figure at bounding box center [883, 403] width 792 height 465
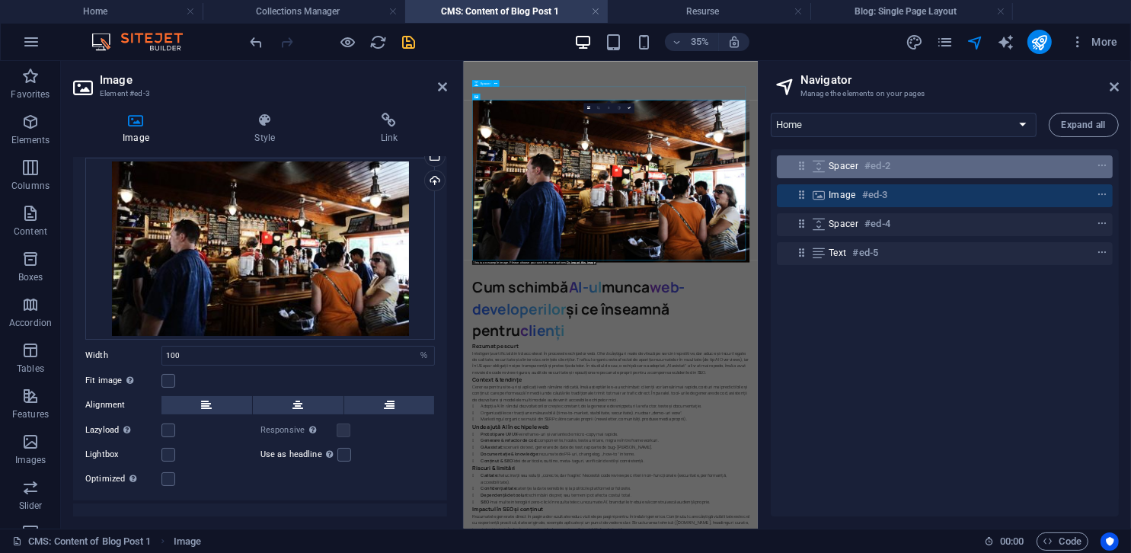
click at [752, 175] on div "Spacer #ed-2" at bounding box center [945, 166] width 336 height 23
select select "px"
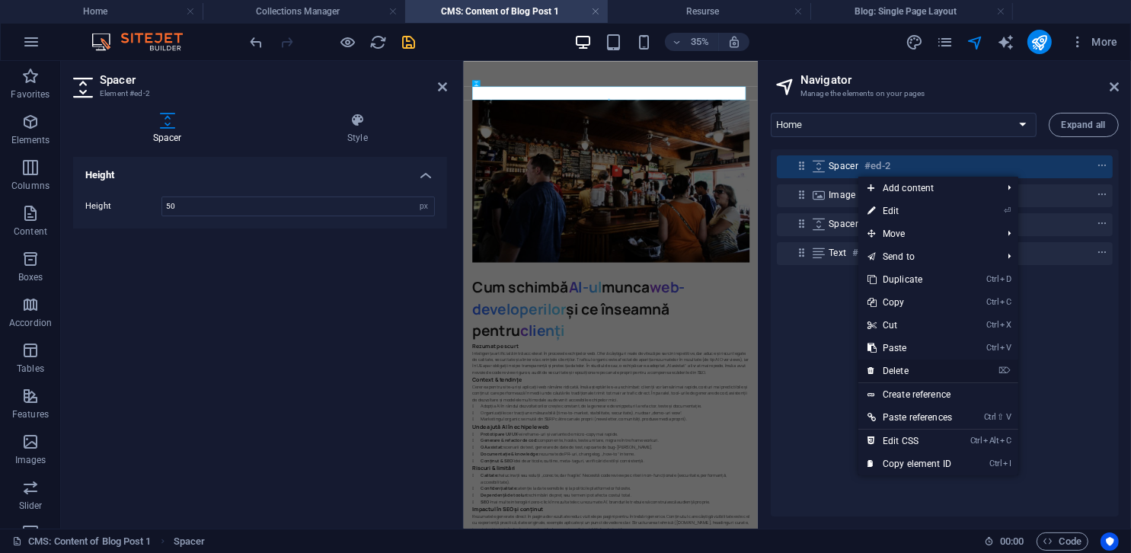
click at [752, 370] on link "⌦ Delete" at bounding box center [909, 370] width 103 height 23
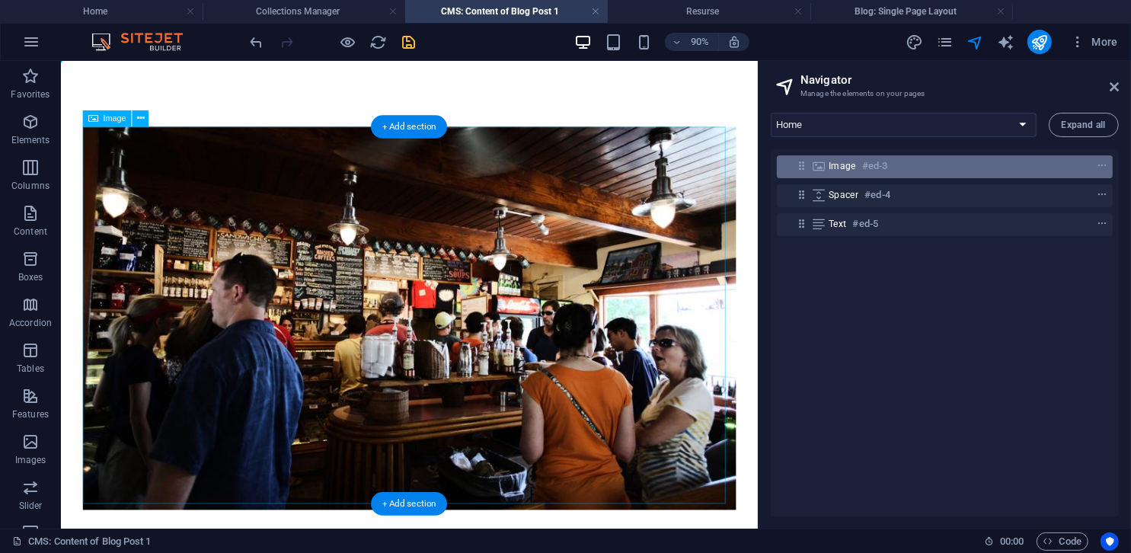
click at [752, 171] on h6 "#ed-3" at bounding box center [874, 166] width 25 height 18
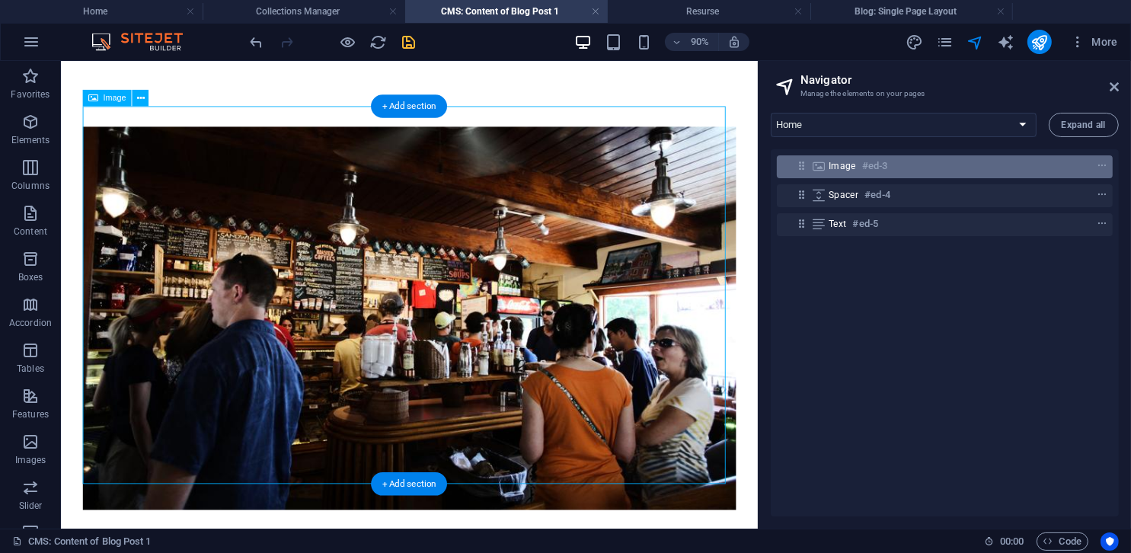
scroll to position [22, 0]
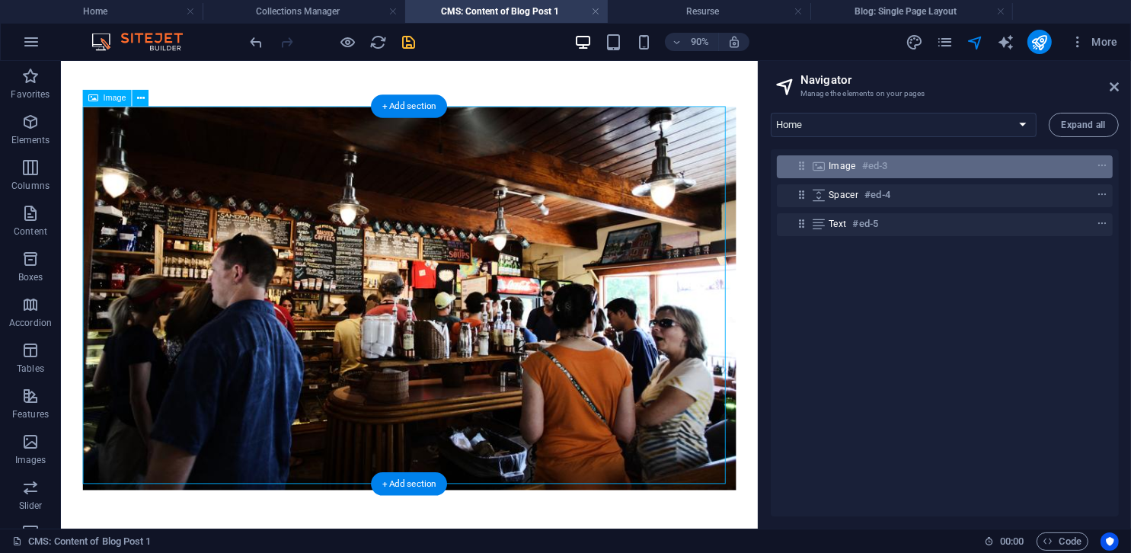
click at [752, 171] on h6 "#ed-3" at bounding box center [874, 166] width 25 height 18
select select "%"
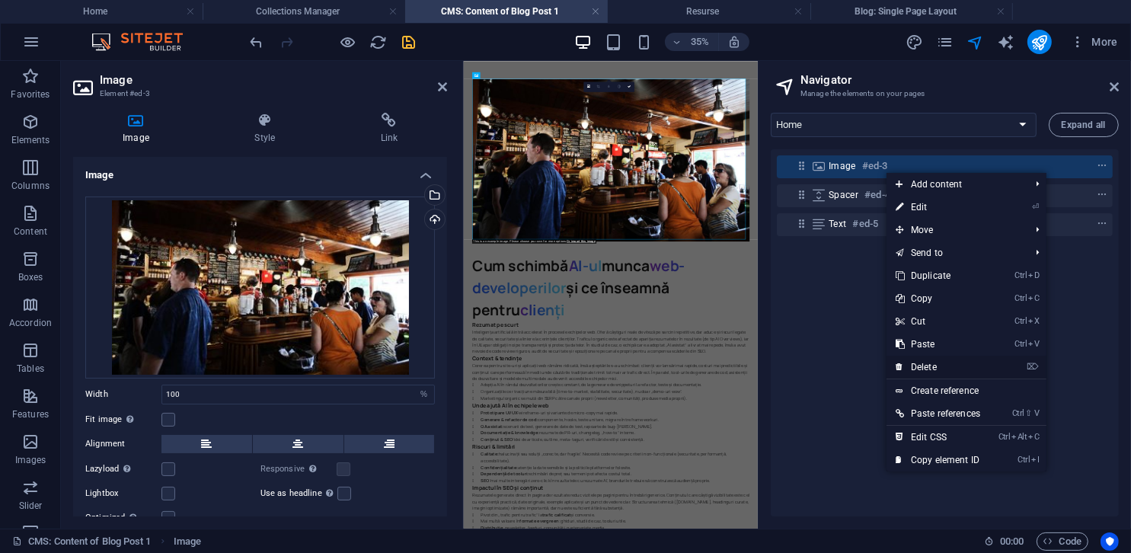
click at [752, 367] on link "⌦ Delete" at bounding box center [938, 367] width 103 height 23
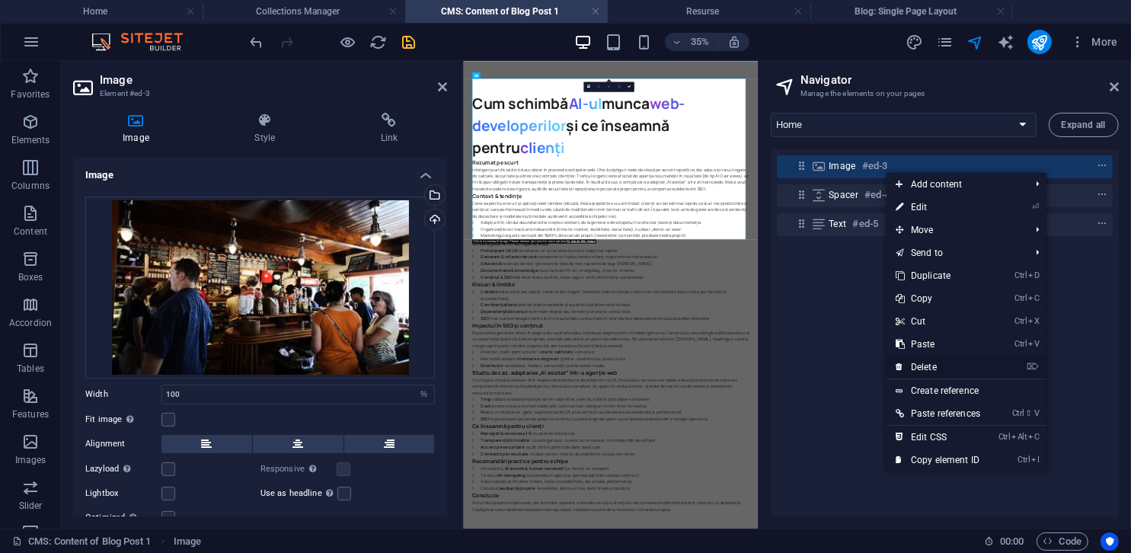
scroll to position [0, 0]
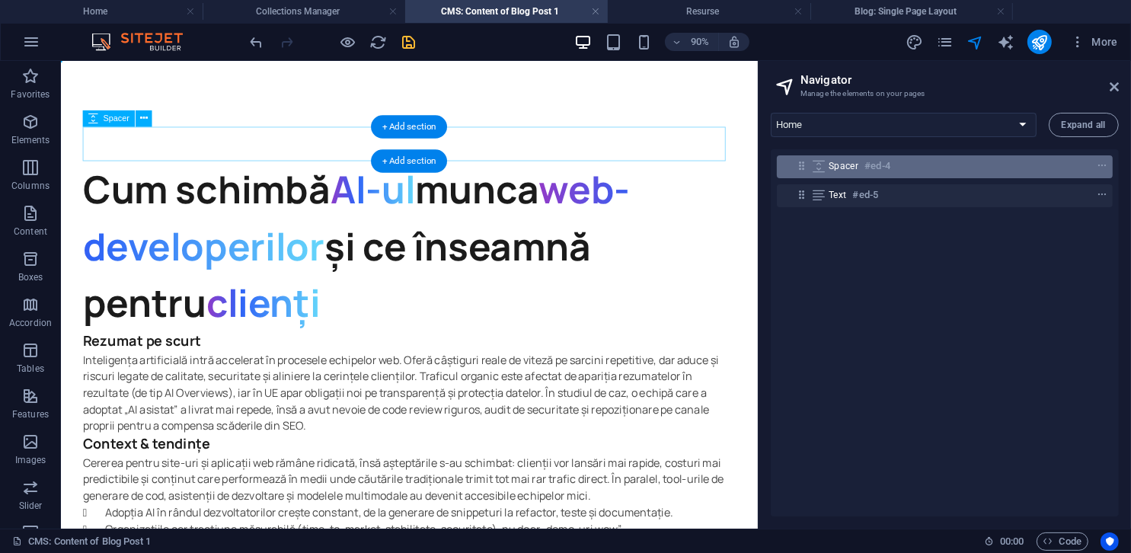
click at [752, 171] on span "Spacer" at bounding box center [844, 166] width 30 height 12
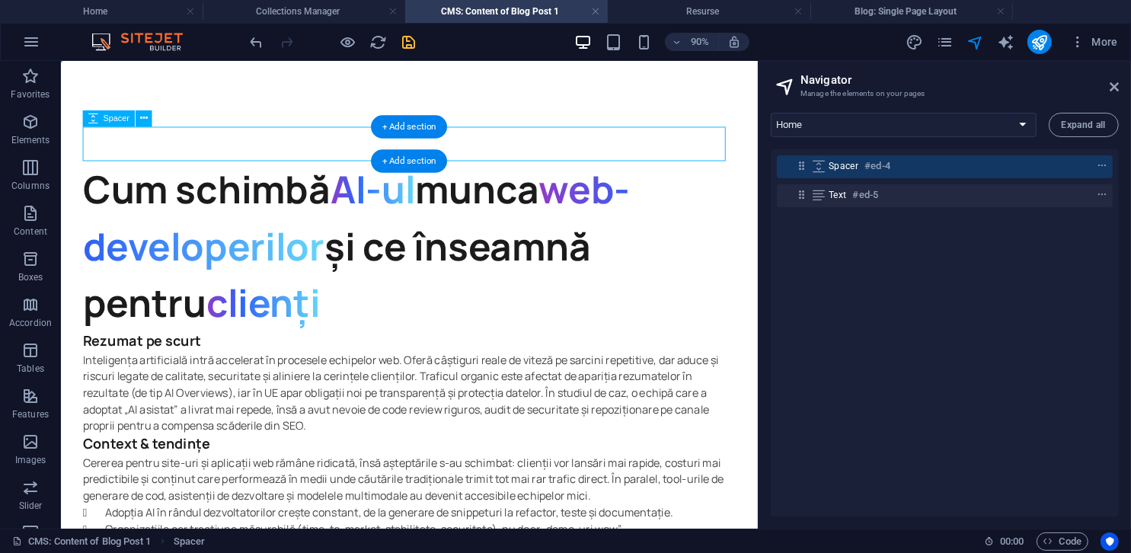
click at [752, 171] on span "Spacer" at bounding box center [844, 166] width 30 height 12
select select "px"
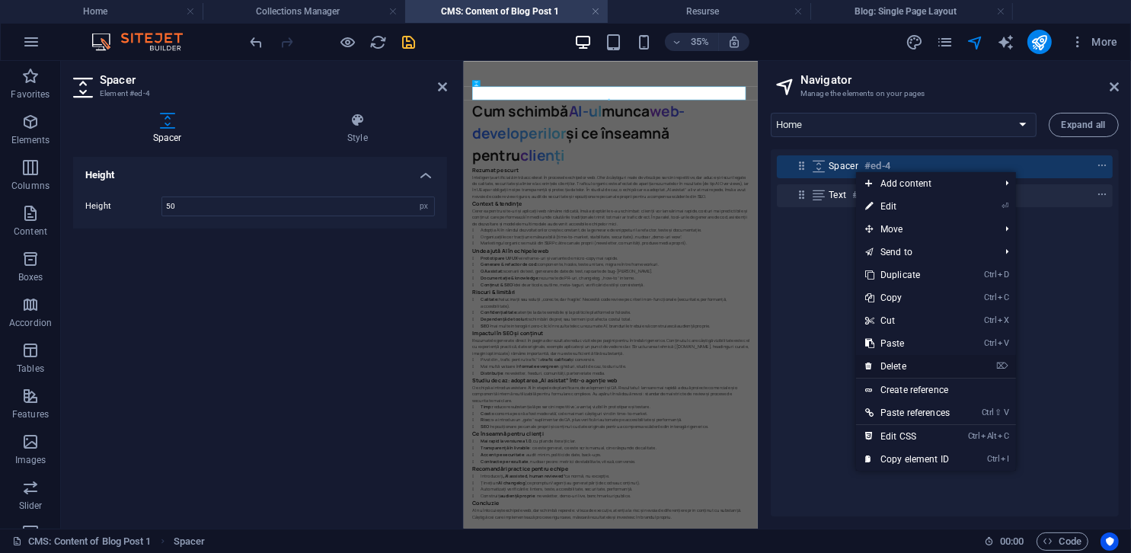
click at [752, 367] on link "⌦ Delete" at bounding box center [907, 366] width 103 height 23
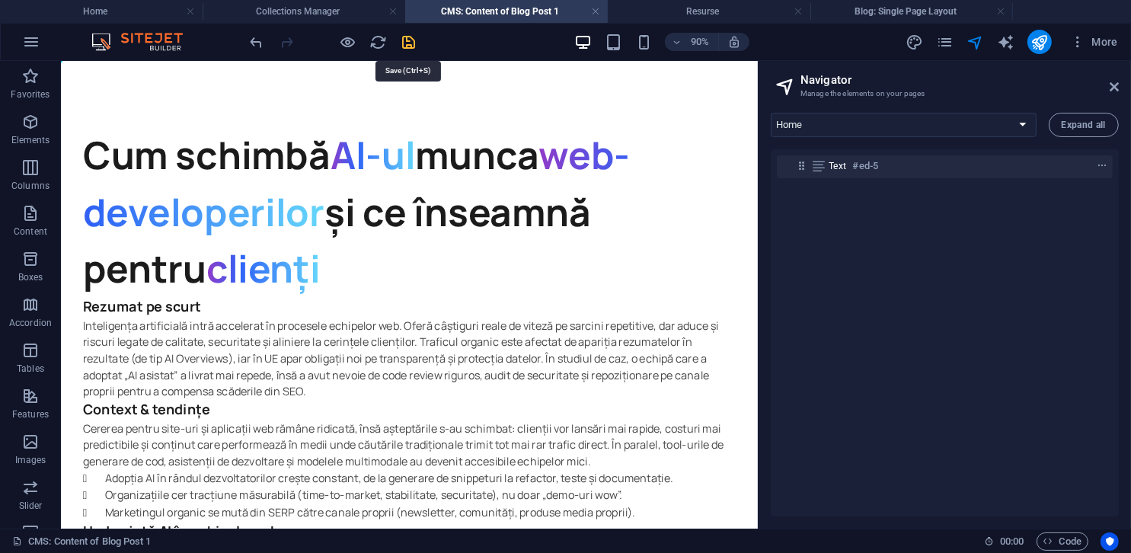
click at [413, 42] on icon "save" at bounding box center [410, 43] width 18 height 18
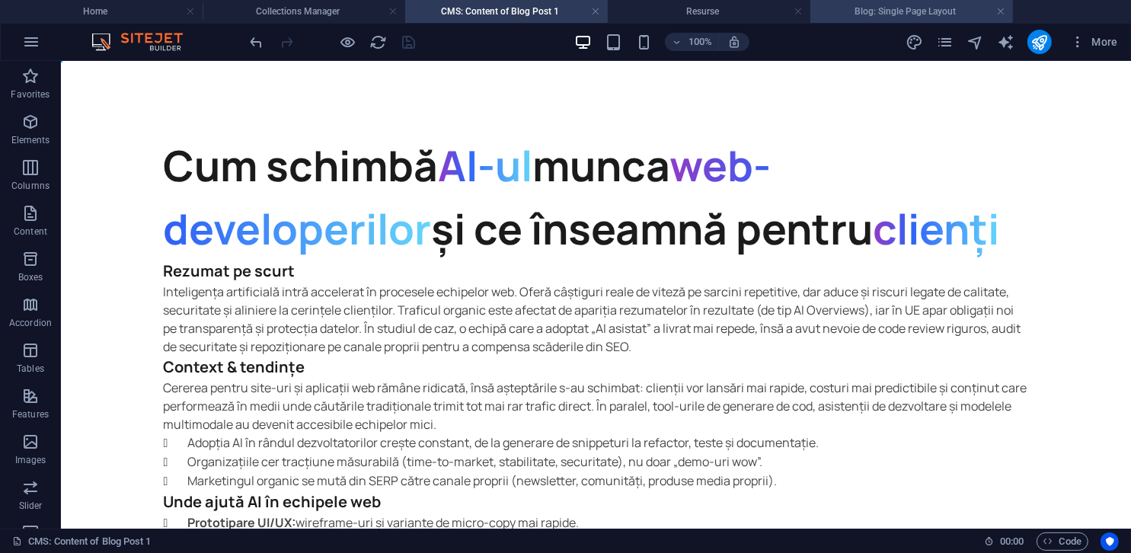
click at [752, 8] on h4 "Blog: Single Page Layout" at bounding box center [911, 11] width 203 height 17
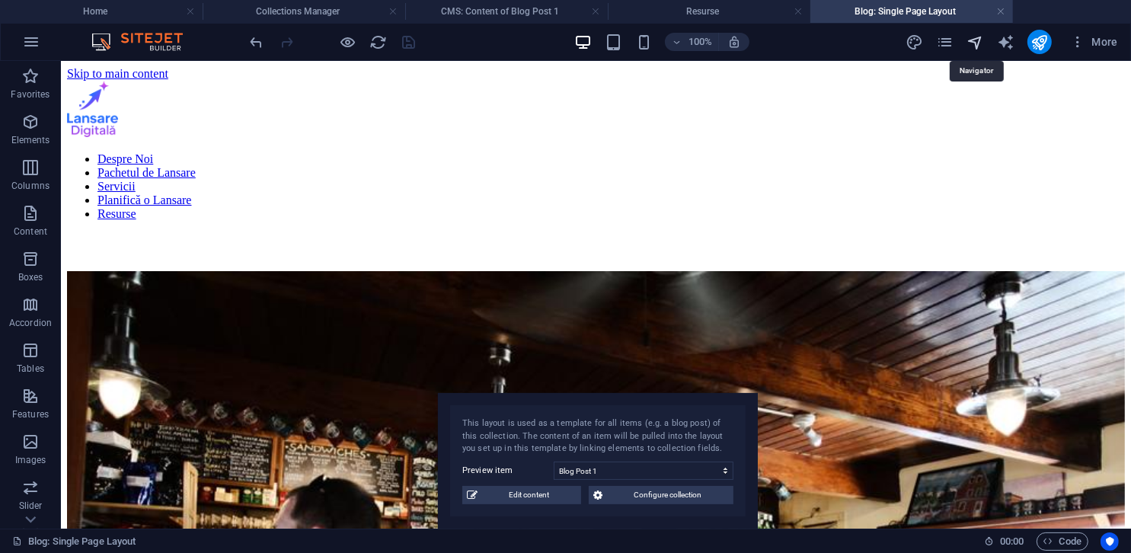
click at [752, 44] on icon "navigator" at bounding box center [975, 43] width 18 height 18
select select "18075538-ro"
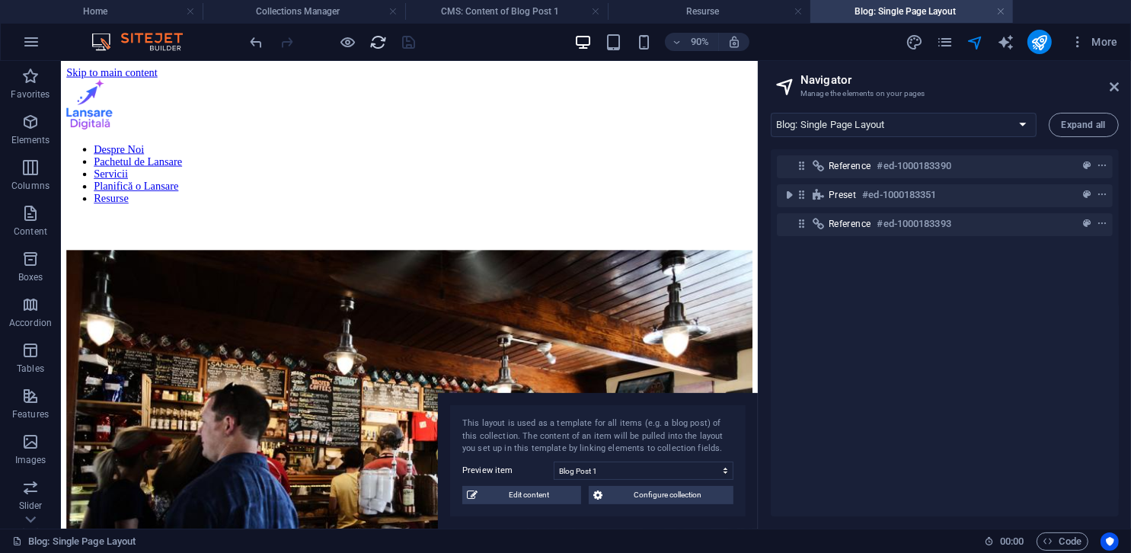
click at [377, 43] on icon "reload" at bounding box center [379, 43] width 18 height 18
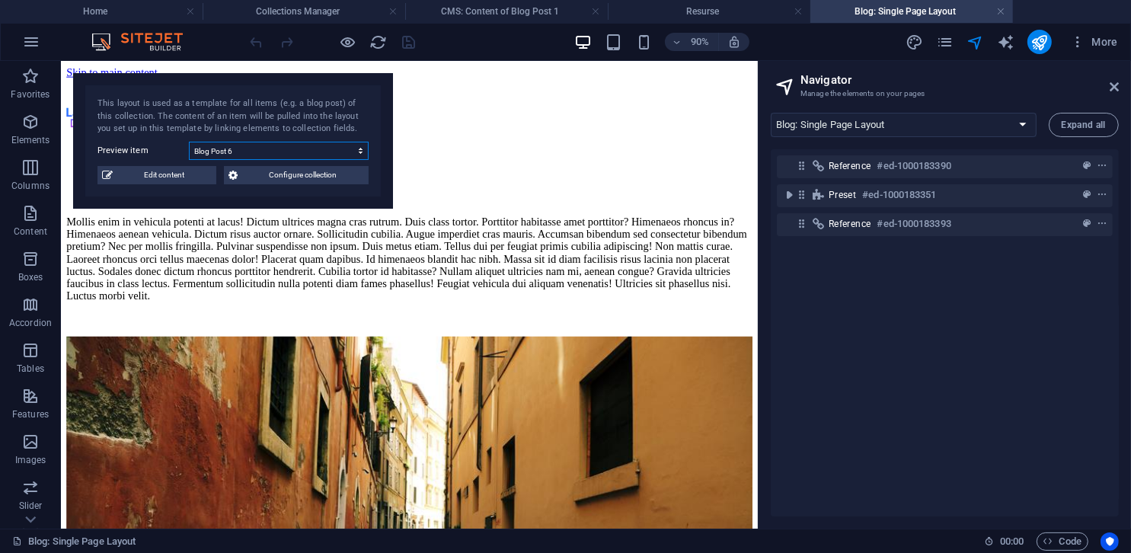
click at [297, 147] on select "Blog Post 6 Blog Post 5 Blog Post 4 Blog Post 3 Blog Post 2 Blog Post 1" at bounding box center [279, 151] width 180 height 18
select select "68dd3a461054e663d702dc78"
click at [189, 142] on select "Blog Post 6 Blog Post 5 Blog Post 4 Blog Post 3 Blog Post 2 Blog Post 1" at bounding box center [279, 151] width 180 height 18
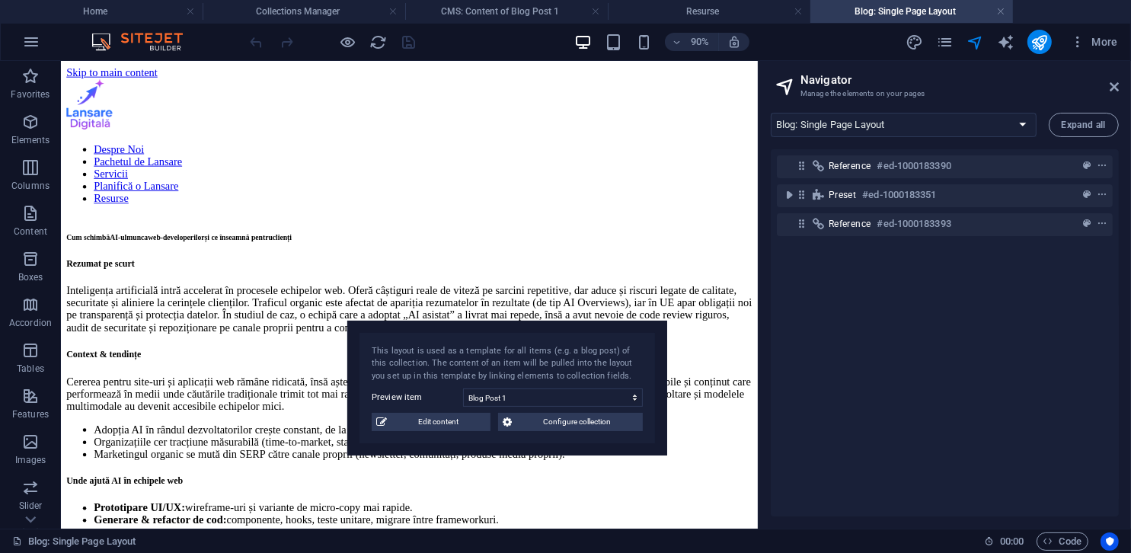
drag, startPoint x: 319, startPoint y: 85, endPoint x: 626, endPoint y: 363, distance: 414.1
click at [626, 363] on div "This layout is used as a template for all items (e.g. a blog post) of this coll…" at bounding box center [507, 389] width 320 height 136
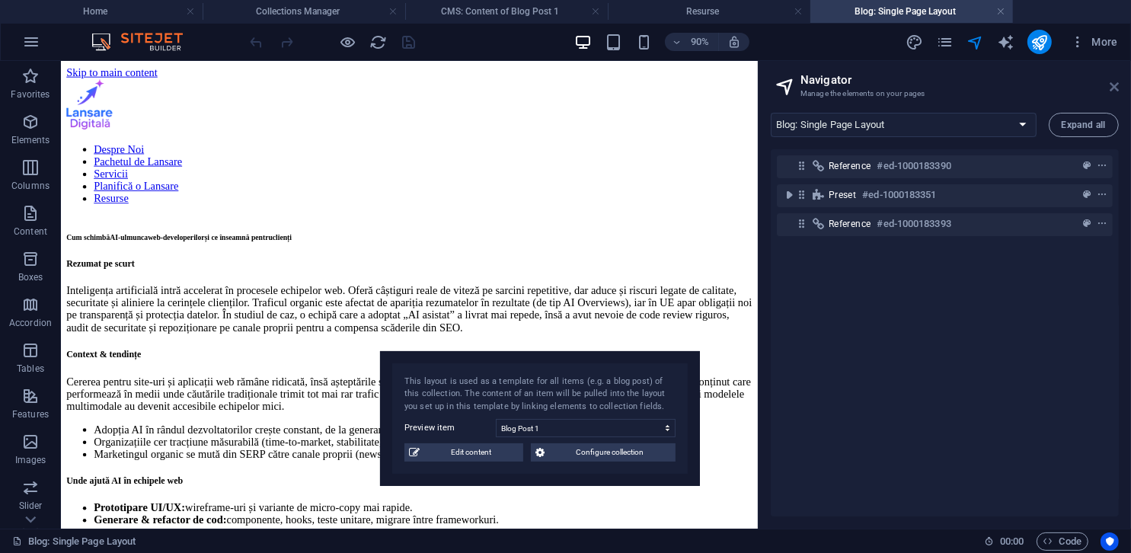
drag, startPoint x: 1113, startPoint y: 88, endPoint x: 1051, endPoint y: 27, distance: 87.3
click at [752, 88] on icon at bounding box center [1114, 87] width 9 height 12
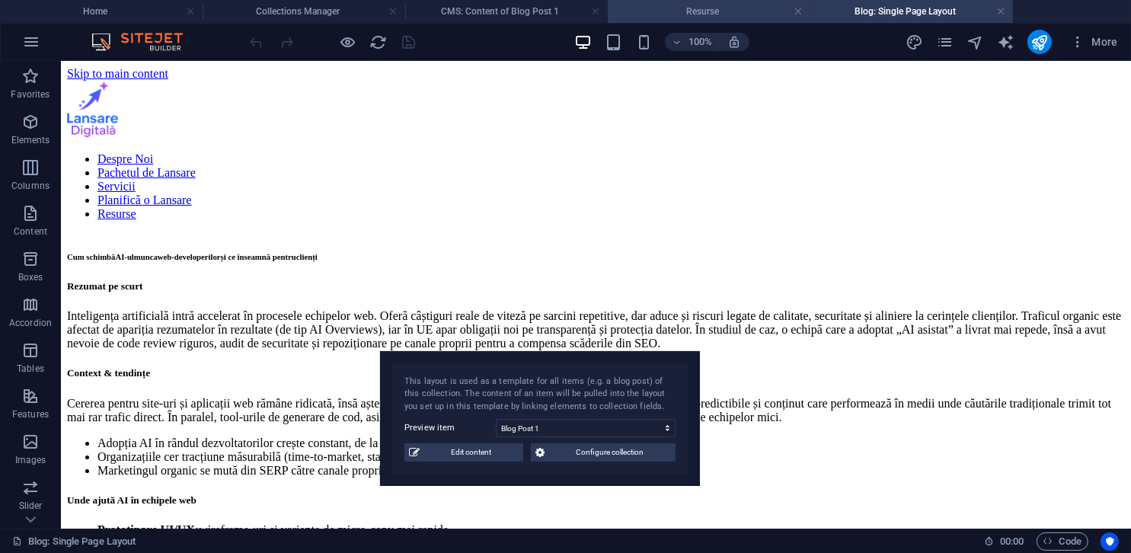
click at [714, 13] on h4 "Resurse" at bounding box center [709, 11] width 203 height 17
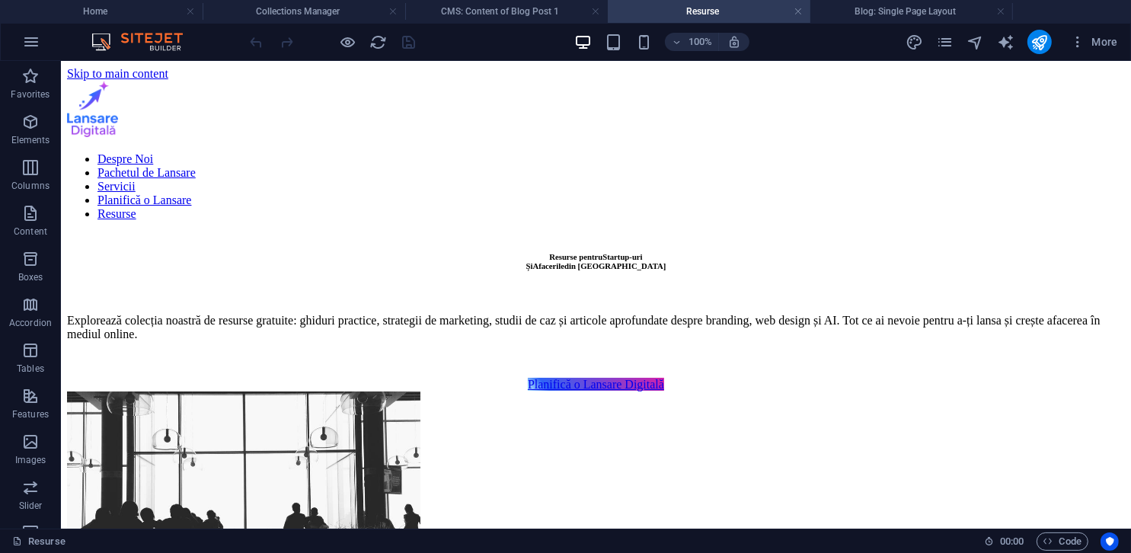
scroll to position [381, 0]
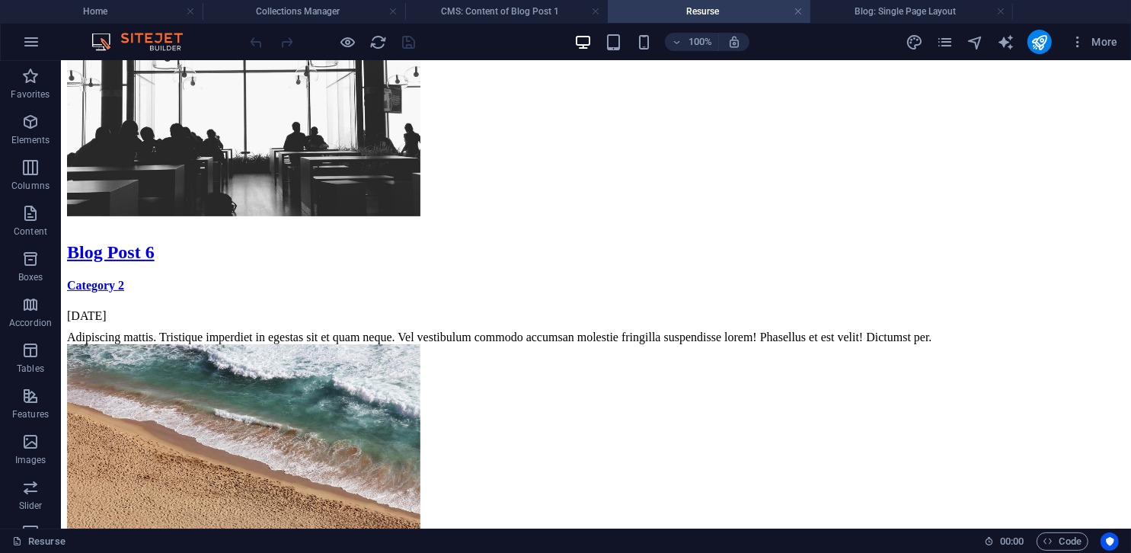
click at [540, 9] on h4 "CMS: Content of Blog Post 1" at bounding box center [506, 11] width 203 height 17
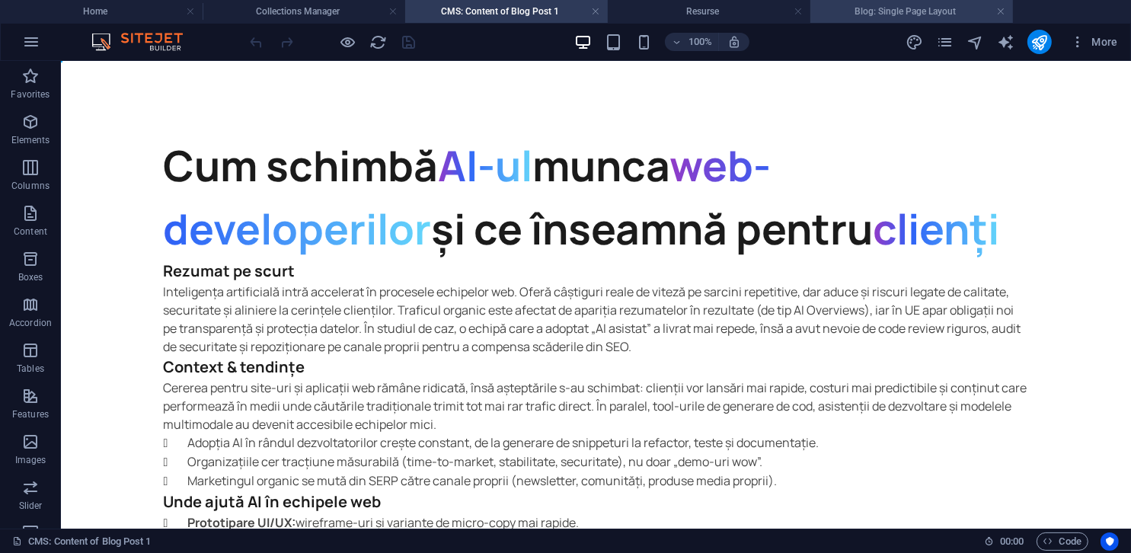
click at [752, 16] on h4 "Blog: Single Page Layout" at bounding box center [911, 11] width 203 height 17
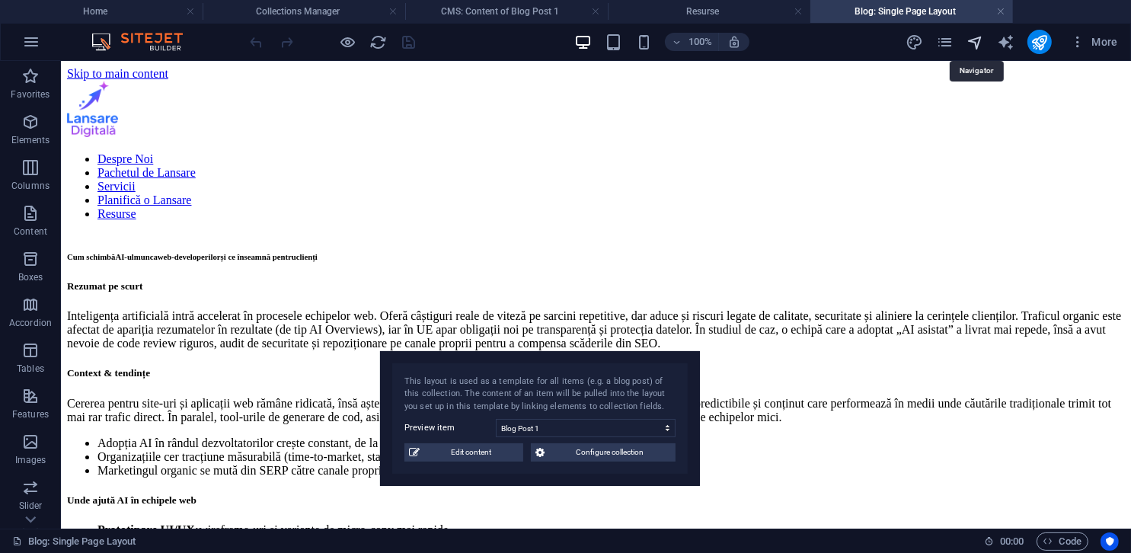
click at [752, 42] on icon "navigator" at bounding box center [975, 43] width 18 height 18
select select "18075538-ro"
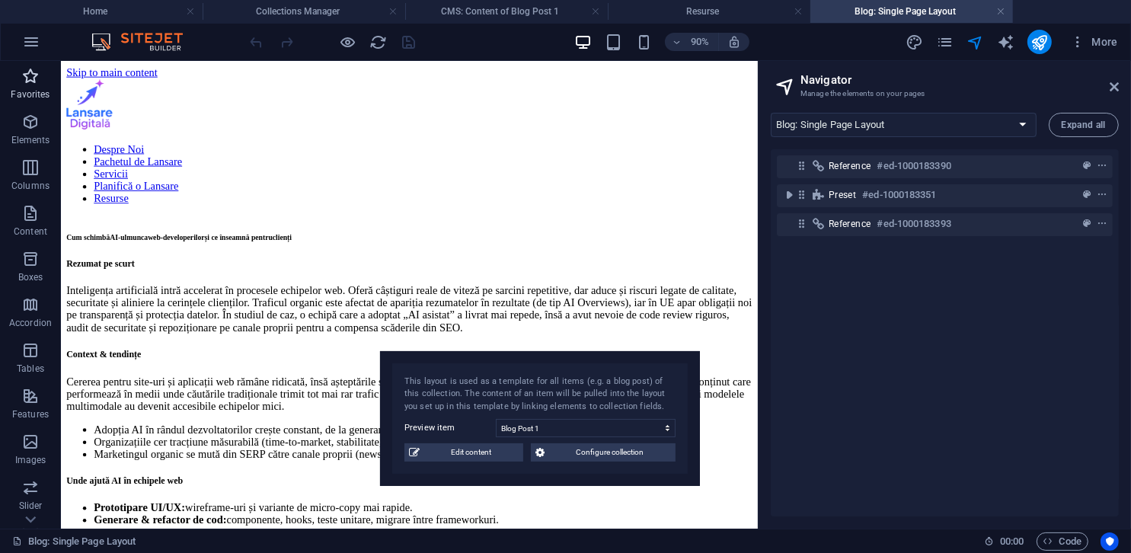
click at [21, 83] on icon "button" at bounding box center [30, 76] width 18 height 18
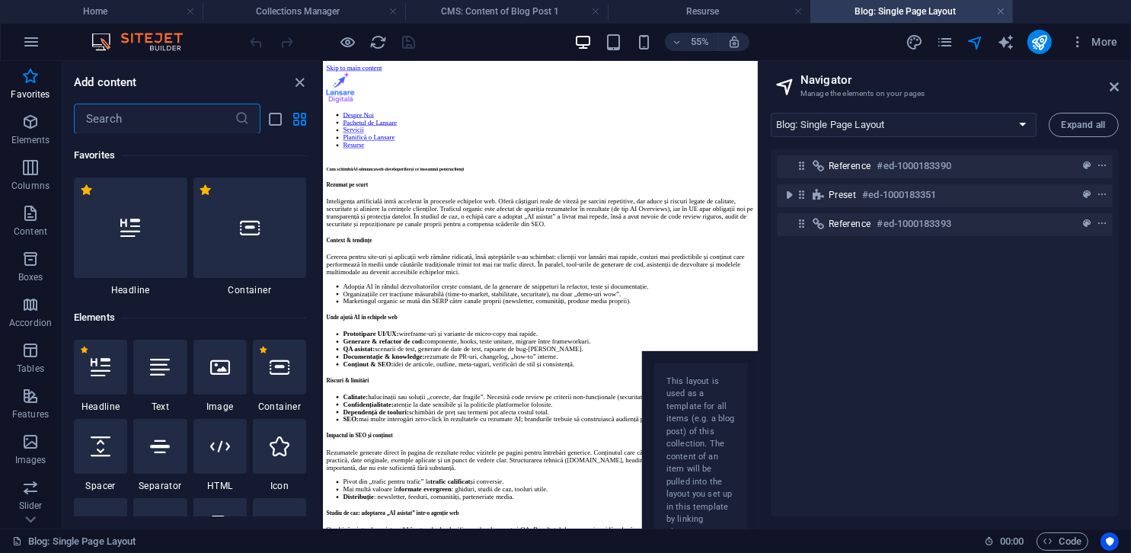
click at [125, 112] on input "text" at bounding box center [154, 119] width 161 height 30
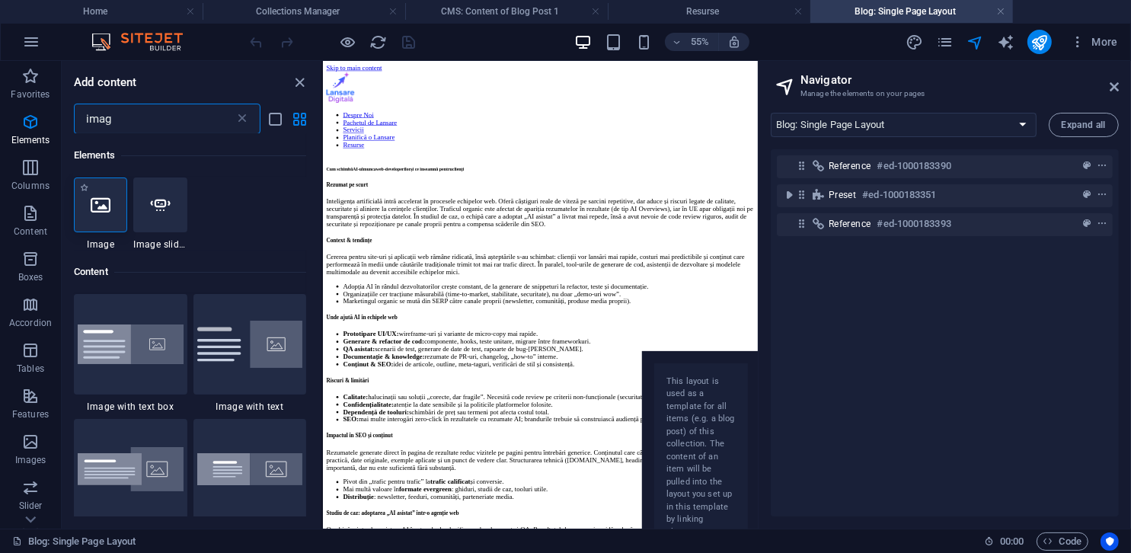
type input "imag"
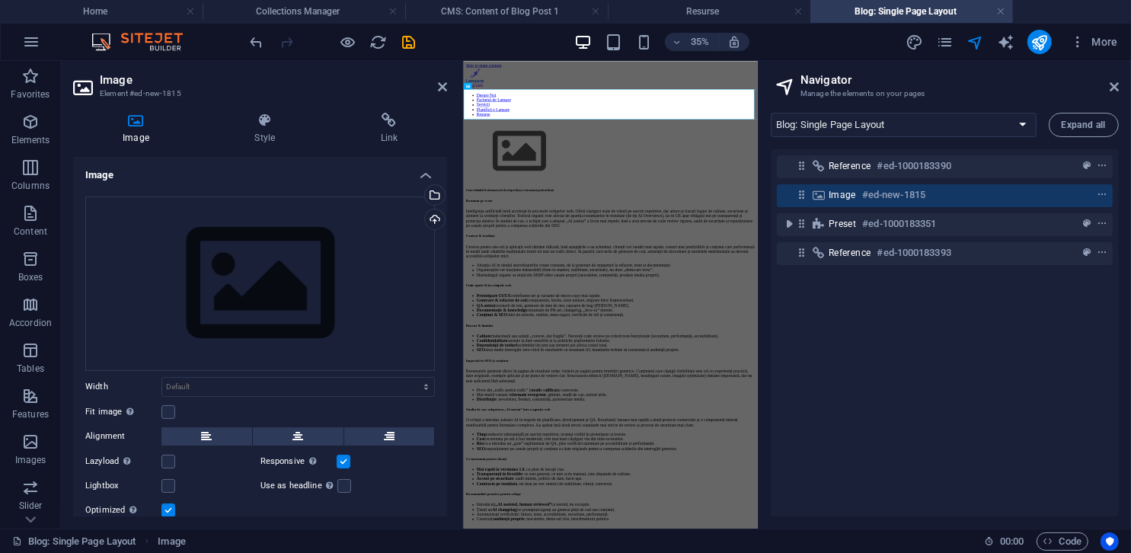
click at [448, 87] on aside "Image Element #ed-new-1815 Image Style Link Image Drag files here, click to cho…" at bounding box center [262, 295] width 402 height 468
click at [445, 87] on icon at bounding box center [442, 87] width 9 height 12
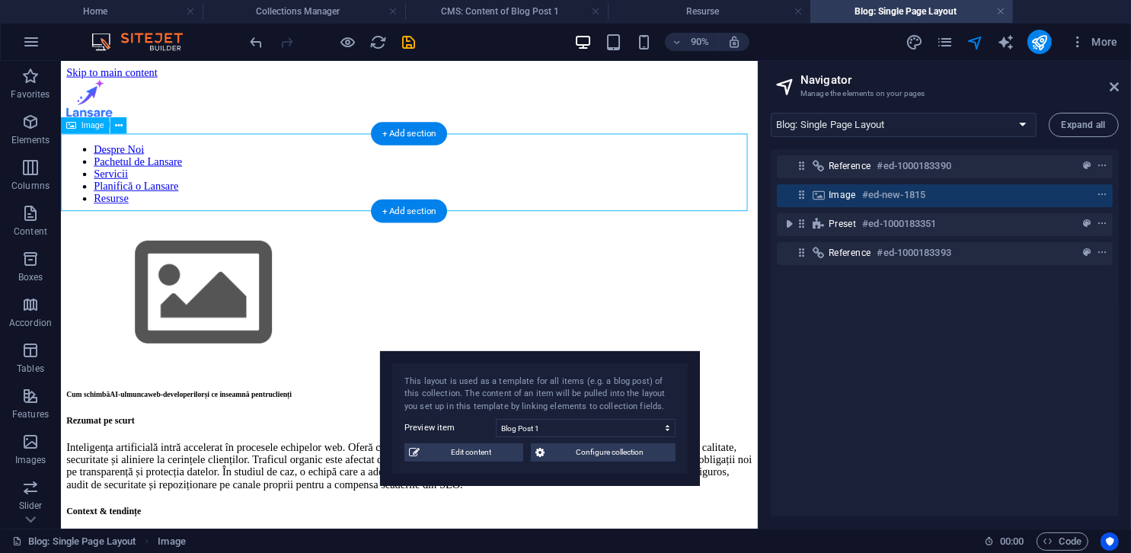
click at [524, 232] on figure at bounding box center [447, 319] width 762 height 174
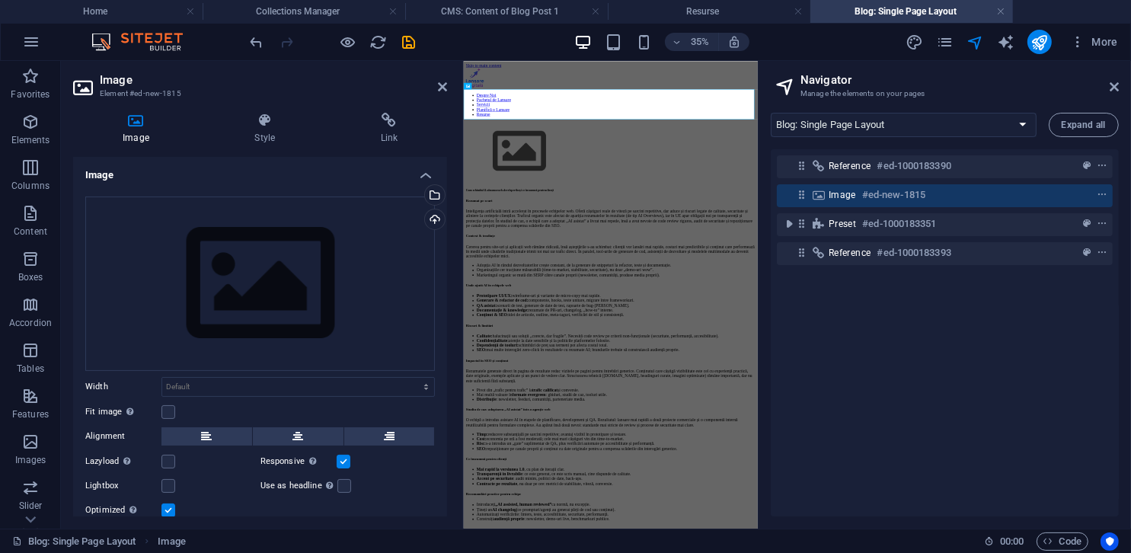
click at [752, 88] on aside "Navigator Manage the elements on your pages Home Politică de Cookies Angajament…" at bounding box center [944, 295] width 373 height 468
click at [752, 88] on icon at bounding box center [1114, 87] width 9 height 12
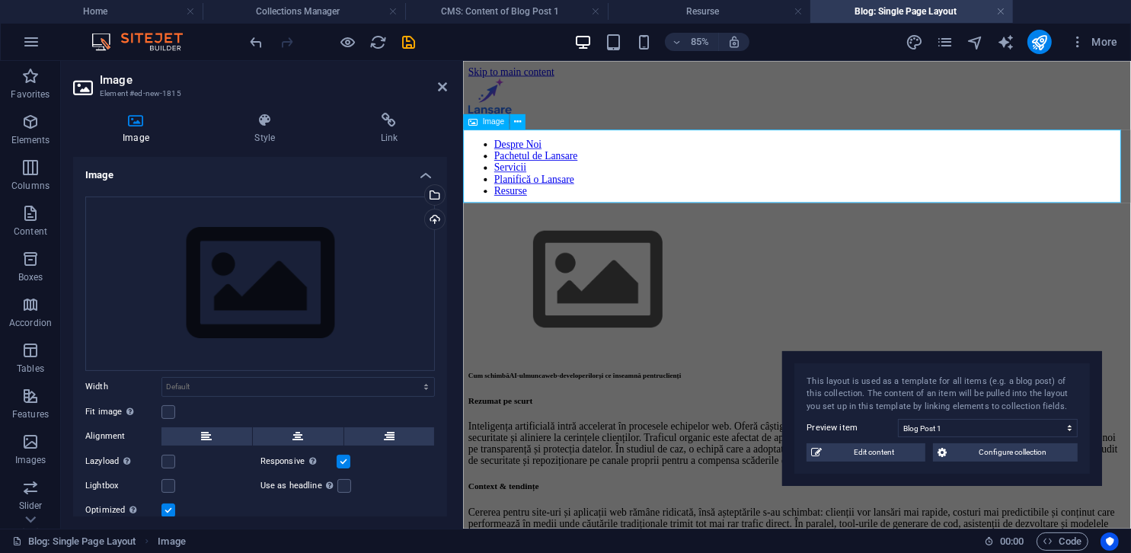
click at [593, 232] on figure at bounding box center [855, 319] width 773 height 174
click at [752, 47] on icon "navigator" at bounding box center [975, 43] width 18 height 18
select select "18075538-ro"
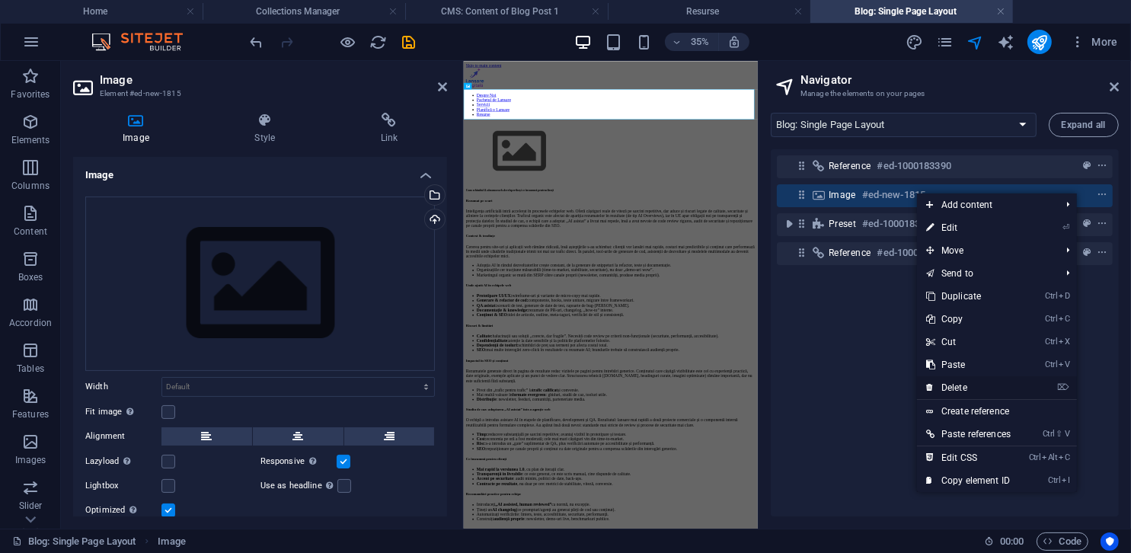
click at [752, 387] on link "⌦ Delete" at bounding box center [968, 387] width 103 height 23
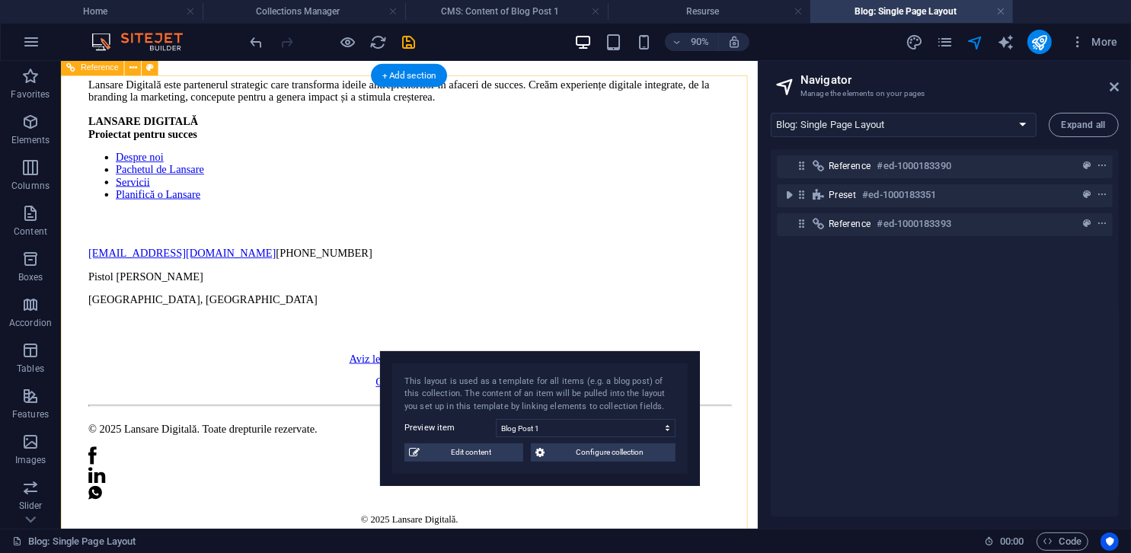
scroll to position [1219, 0]
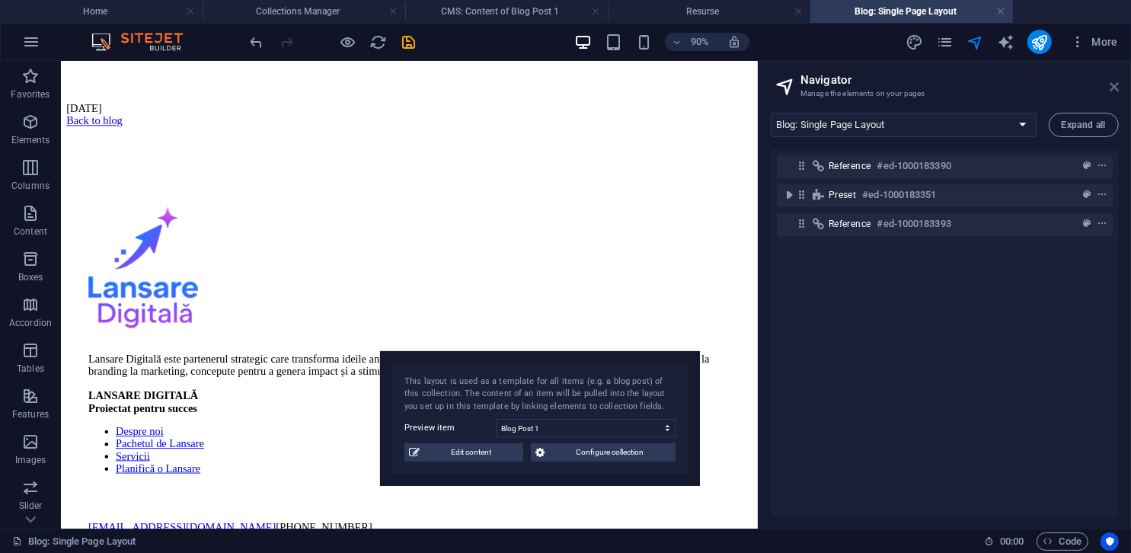
click at [752, 84] on icon at bounding box center [1114, 87] width 9 height 12
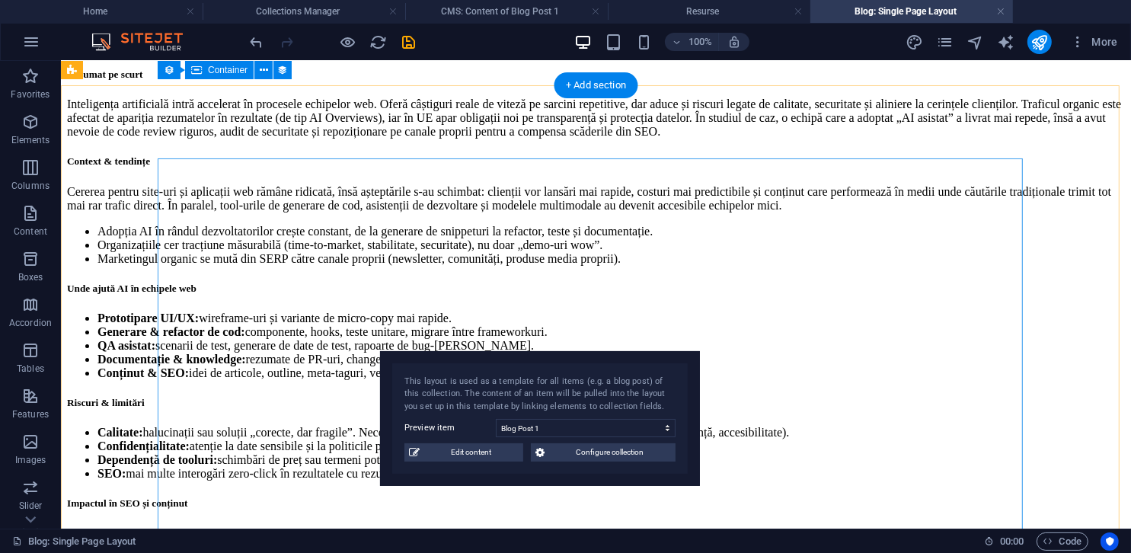
scroll to position [0, 0]
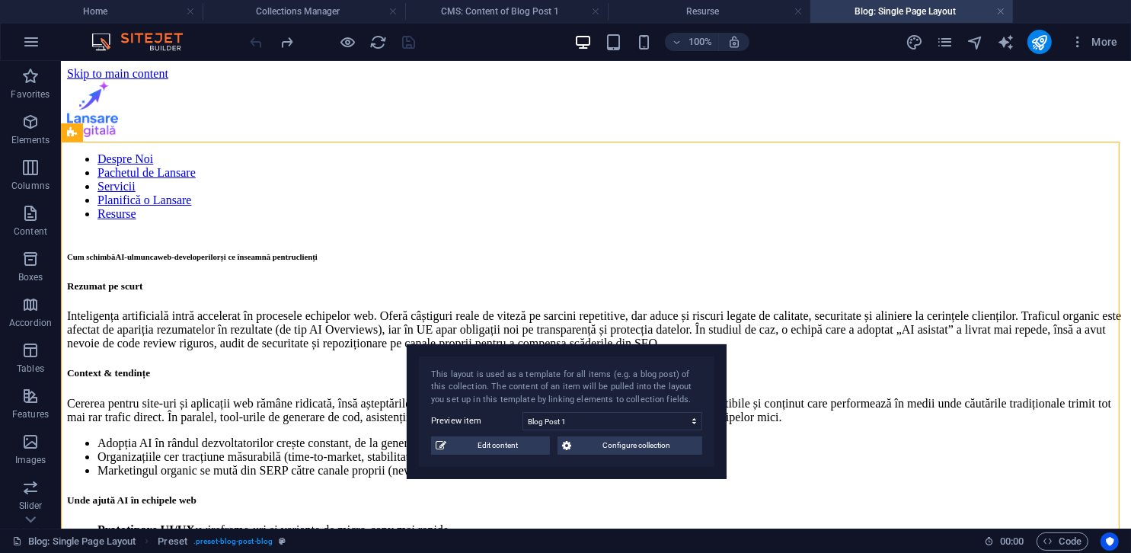
drag, startPoint x: 565, startPoint y: 362, endPoint x: 1073, endPoint y: 355, distance: 508.0
click at [727, 355] on div "This layout is used as a template for all items (e.g. a blog post) of this coll…" at bounding box center [567, 412] width 320 height 136
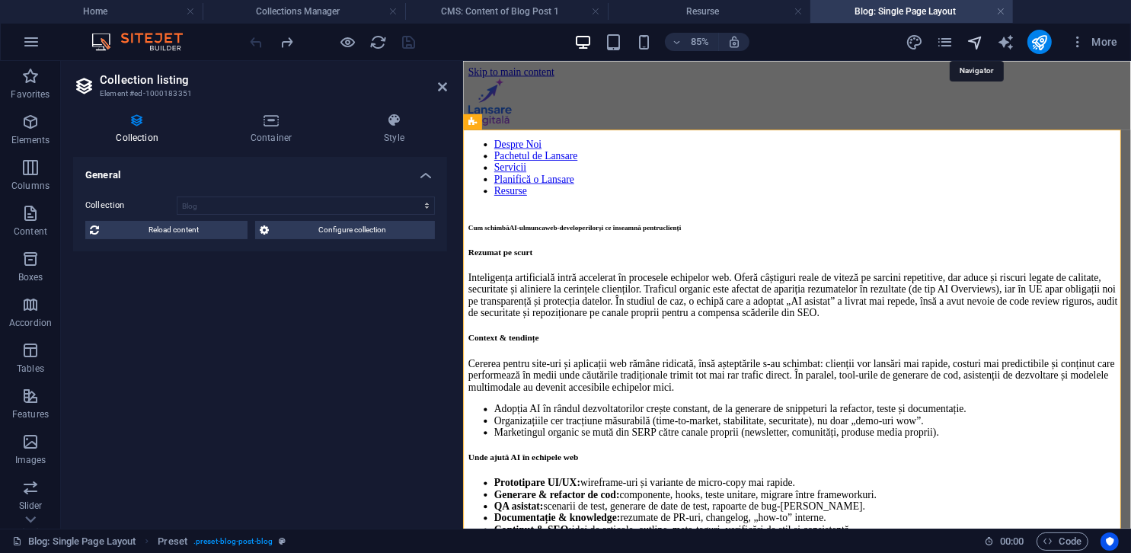
click at [752, 37] on icon "navigator" at bounding box center [975, 43] width 18 height 18
select select "18075538-ro"
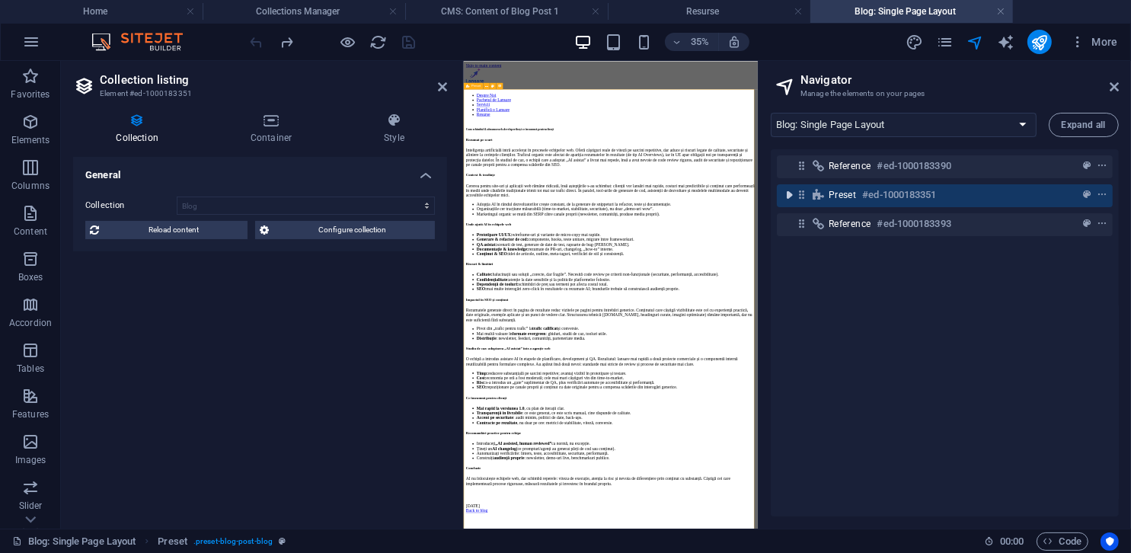
click at [752, 193] on icon "toggle-expand" at bounding box center [788, 194] width 15 height 15
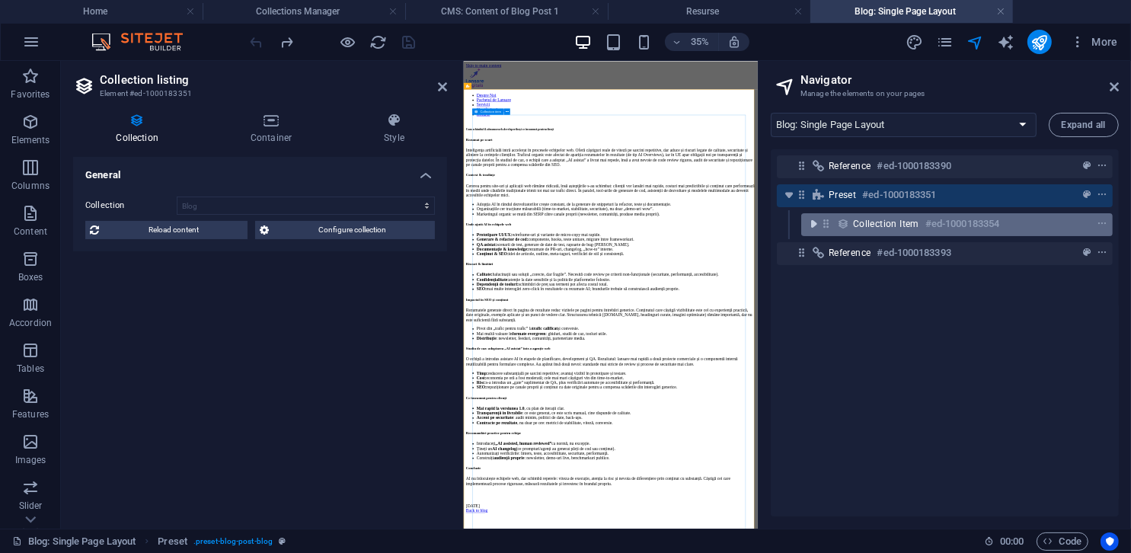
click at [752, 222] on icon "toggle-expand" at bounding box center [813, 223] width 15 height 15
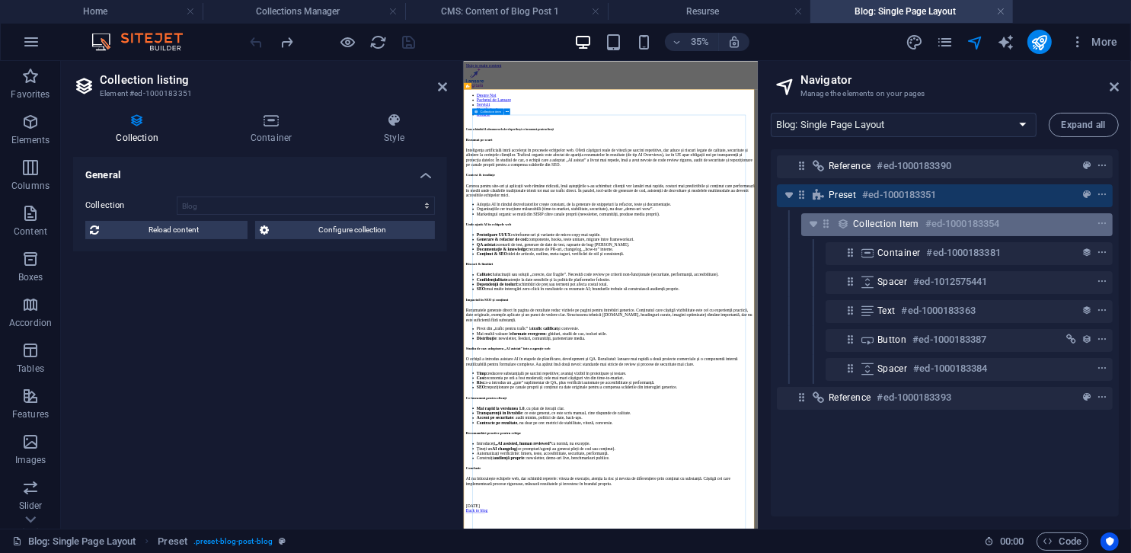
click at [752, 225] on span "Collection item" at bounding box center [886, 224] width 66 height 12
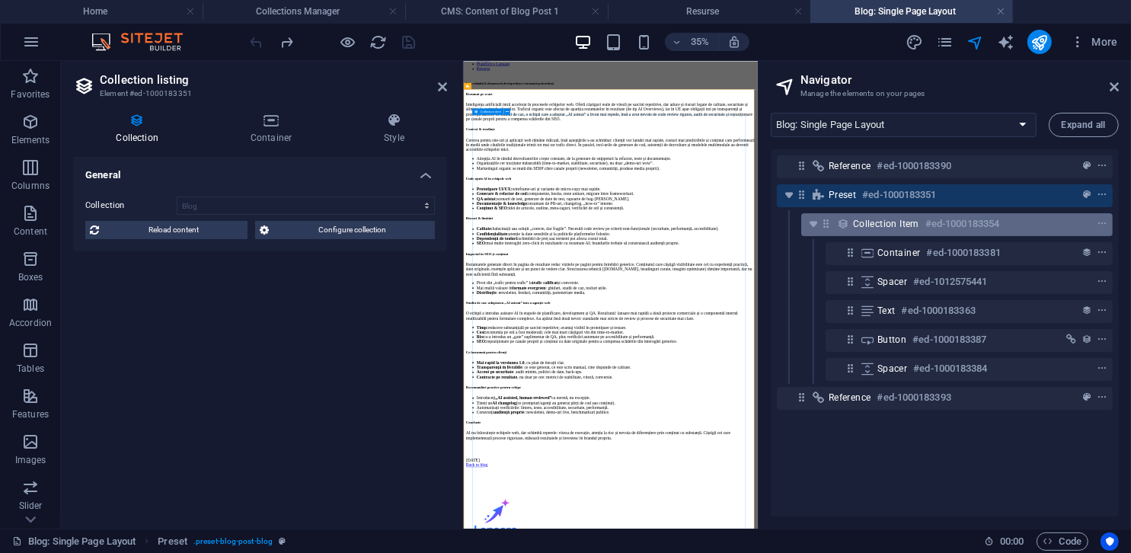
click at [752, 225] on span "Collection item" at bounding box center [886, 224] width 66 height 12
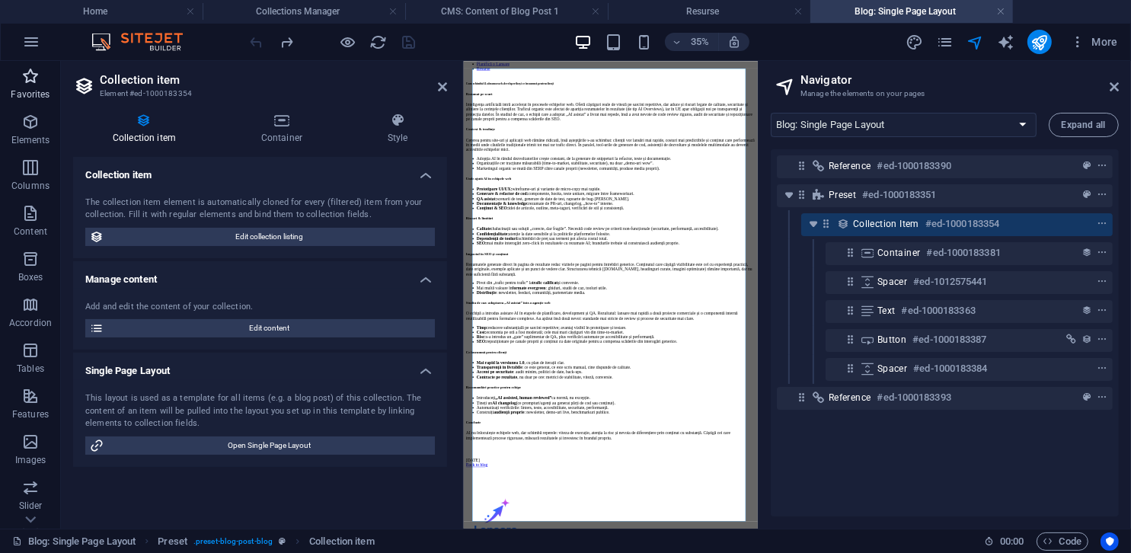
click at [40, 87] on span "Favorites" at bounding box center [30, 85] width 61 height 37
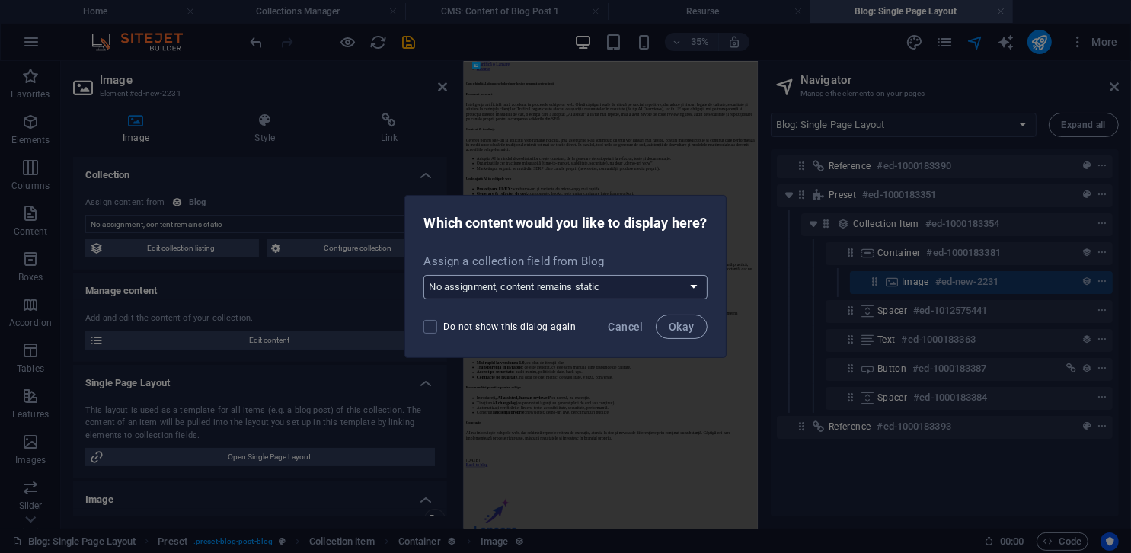
click at [641, 286] on select "No assignment, content remains static Create a new field Created at (Date) Upda…" at bounding box center [564, 287] width 283 height 24
select select "image"
click at [423, 275] on select "No assignment, content remains static Create a new field Created at (Date) Upda…" at bounding box center [564, 287] width 283 height 24
click at [699, 324] on button "Okay" at bounding box center [682, 327] width 52 height 24
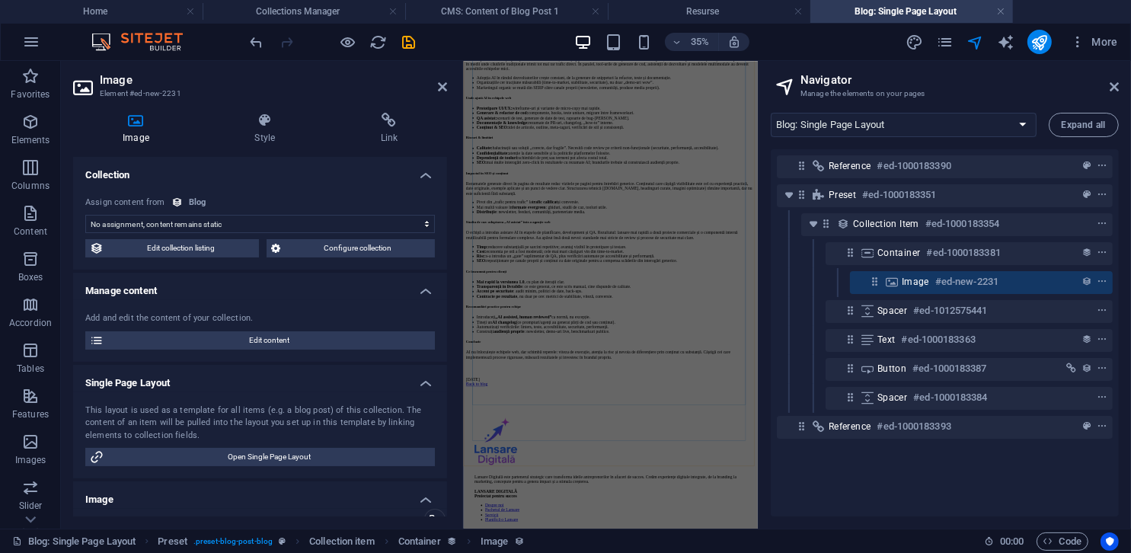
scroll to position [228, 0]
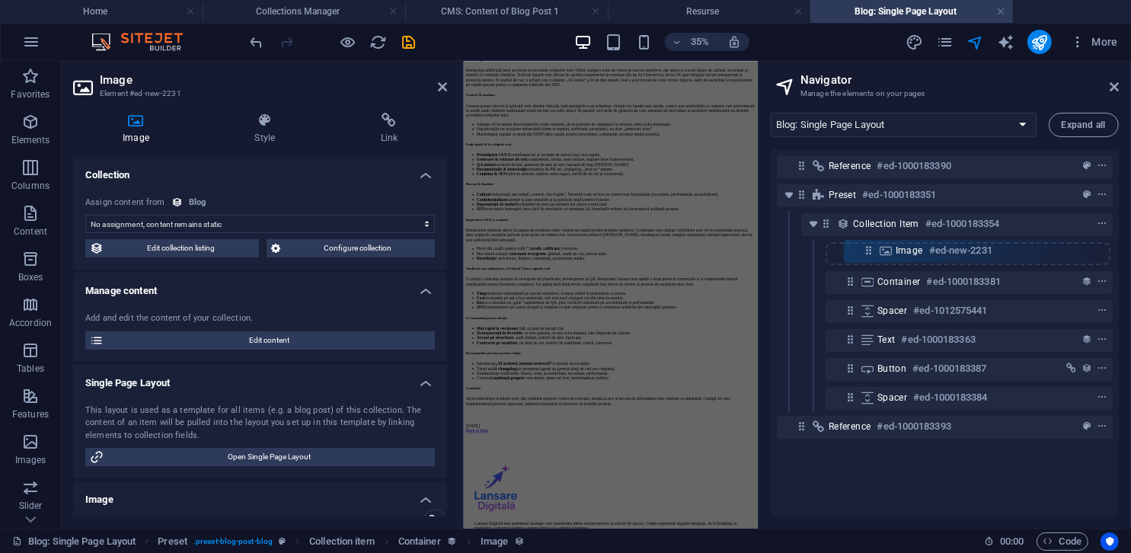
drag, startPoint x: 872, startPoint y: 284, endPoint x: 866, endPoint y: 247, distance: 37.8
click at [752, 247] on div "Reference #ed-1000183390 Preset #ed-1000183351 Collection item #ed-1000183354 C…" at bounding box center [945, 332] width 348 height 367
drag, startPoint x: 871, startPoint y: 281, endPoint x: 854, endPoint y: 239, distance: 45.4
click at [752, 239] on div "Reference #ed-1000183390 Preset #ed-1000183351 Collection item #ed-1000183354 C…" at bounding box center [945, 332] width 348 height 367
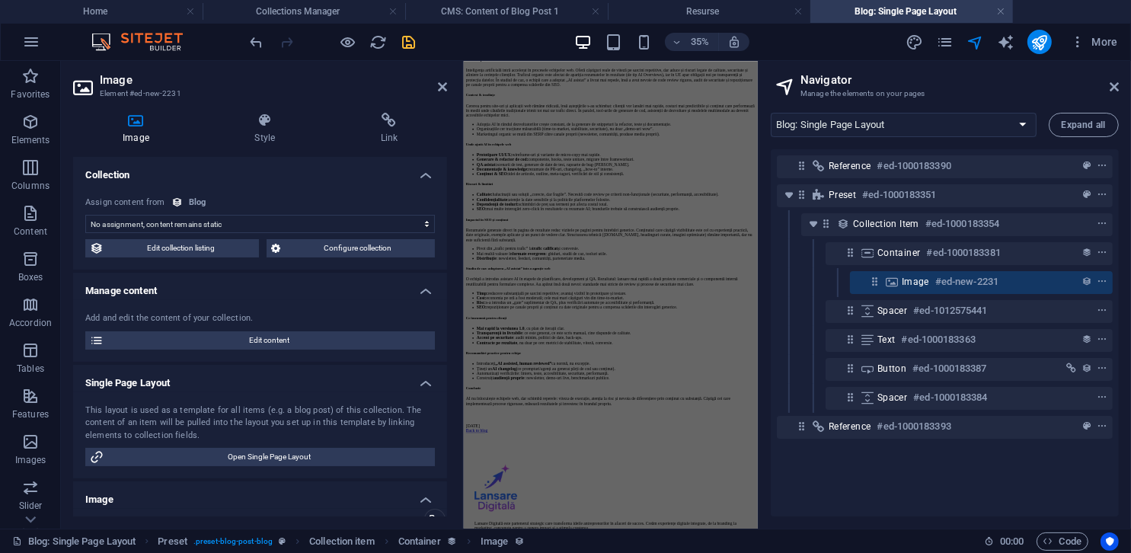
click at [417, 45] on span "save" at bounding box center [409, 43] width 18 height 18
click at [384, 46] on icon "reload" at bounding box center [379, 43] width 18 height 18
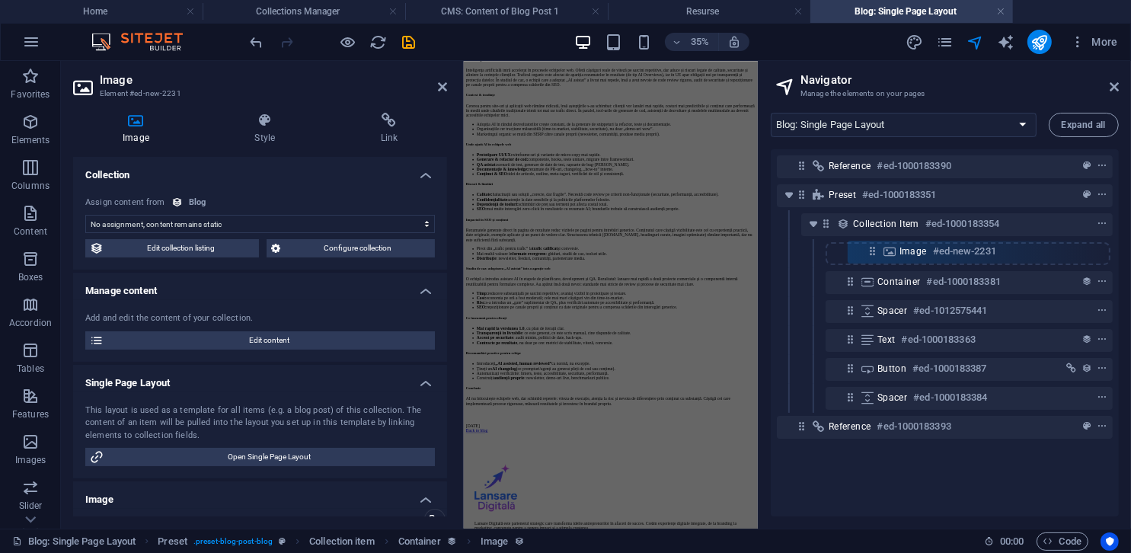
drag, startPoint x: 871, startPoint y: 279, endPoint x: 868, endPoint y: 243, distance: 35.9
click at [752, 243] on div "Reference #ed-1000183390 Preset #ed-1000183351 Collection item #ed-1000183354 C…" at bounding box center [945, 332] width 348 height 367
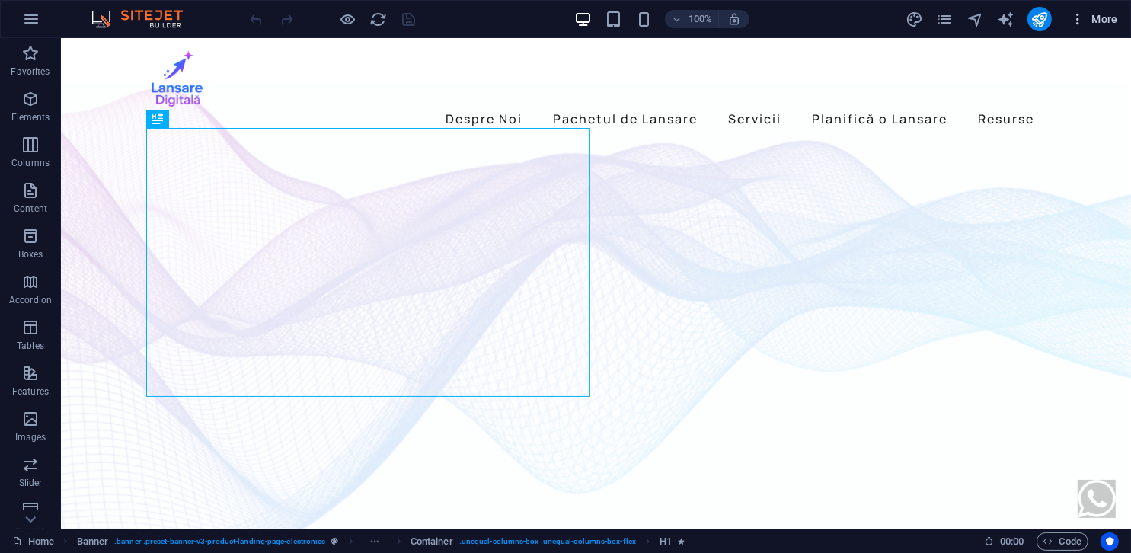
click at [1101, 16] on span "More" at bounding box center [1094, 18] width 48 height 15
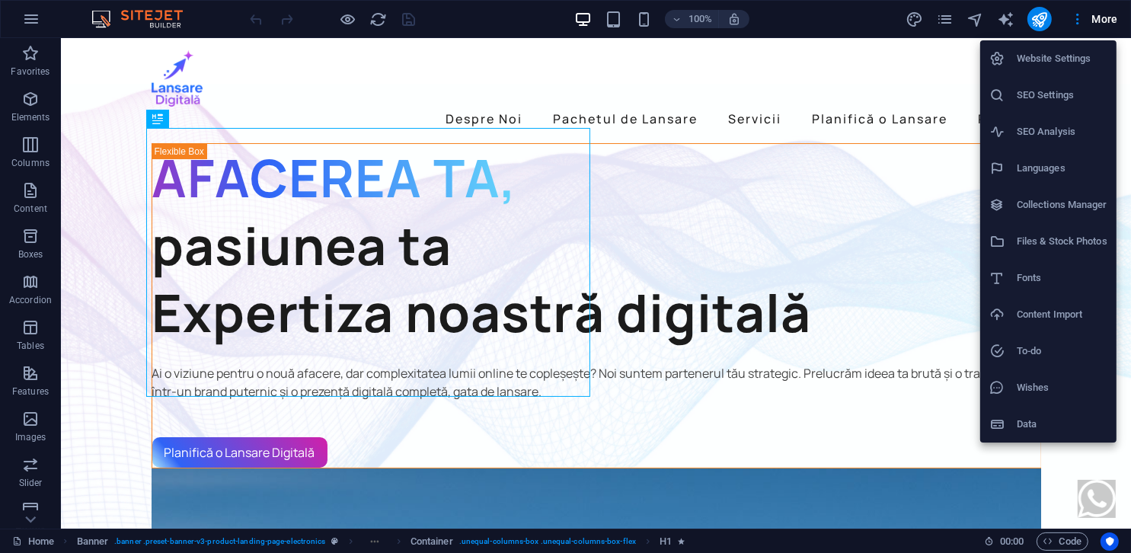
click at [1017, 200] on h6 "Collections Manager" at bounding box center [1062, 205] width 91 height 18
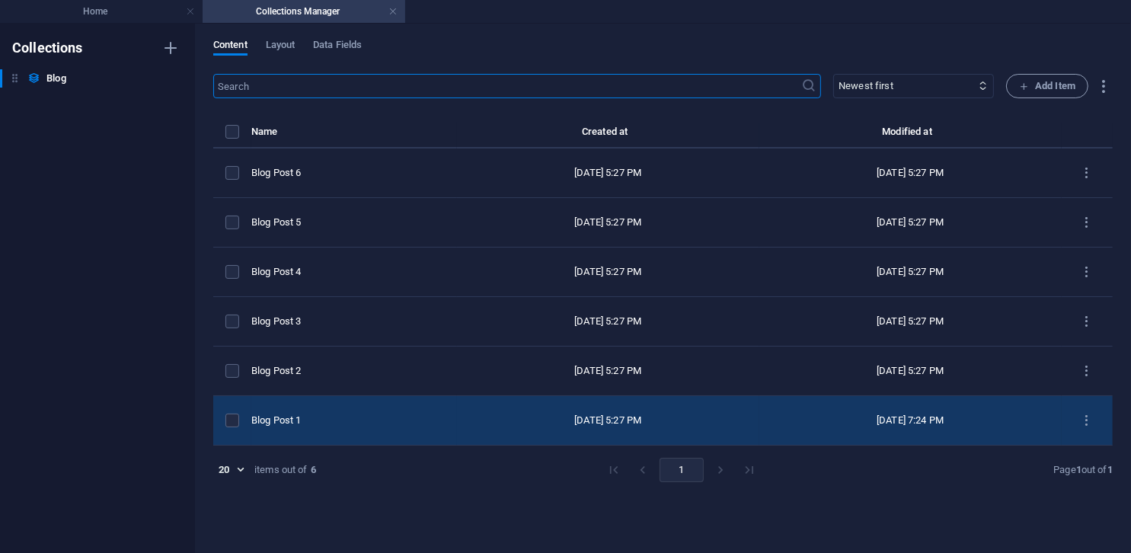
click at [339, 424] on div "Blog Post 1" at bounding box center [347, 421] width 193 height 14
select select "Category 1"
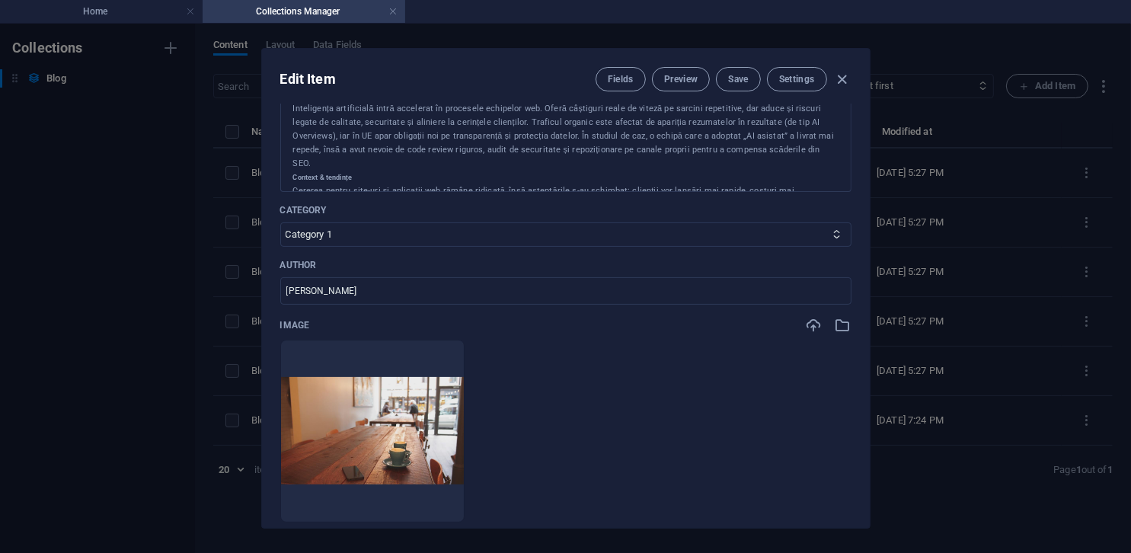
scroll to position [228, 0]
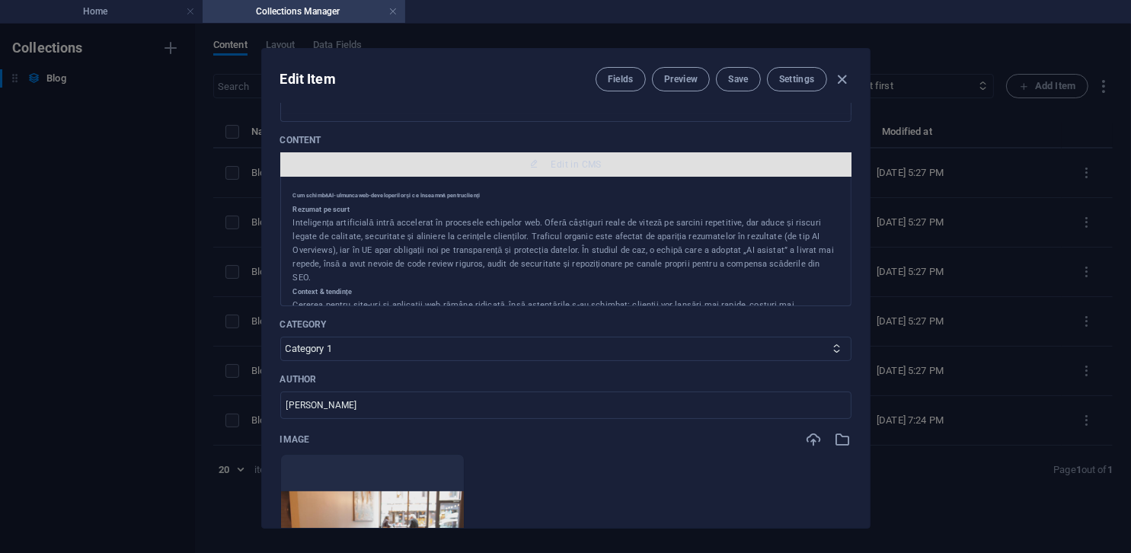
click at [535, 165] on icon "button" at bounding box center [533, 163] width 9 height 9
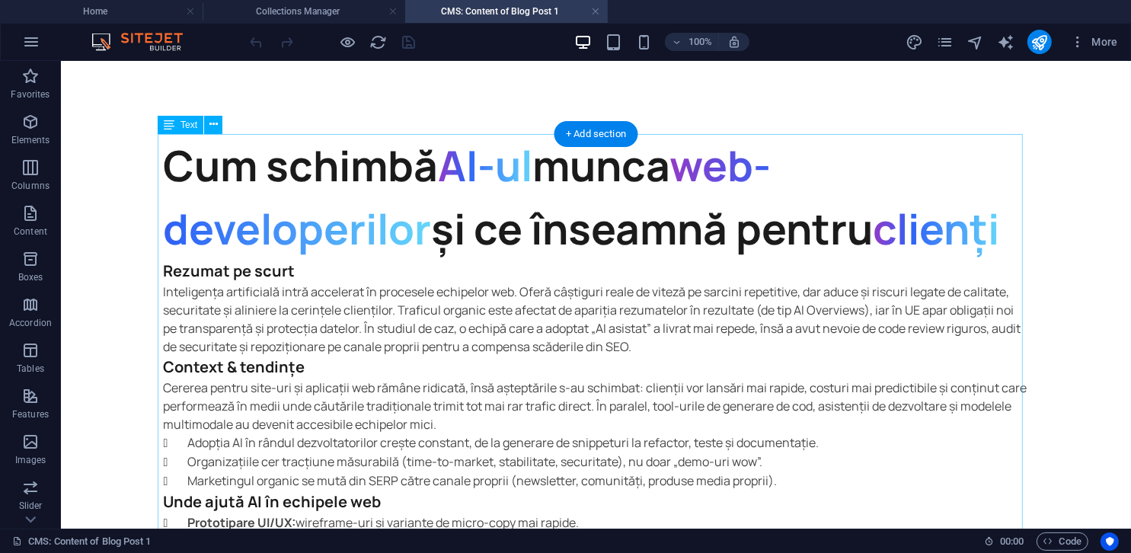
scroll to position [0, 0]
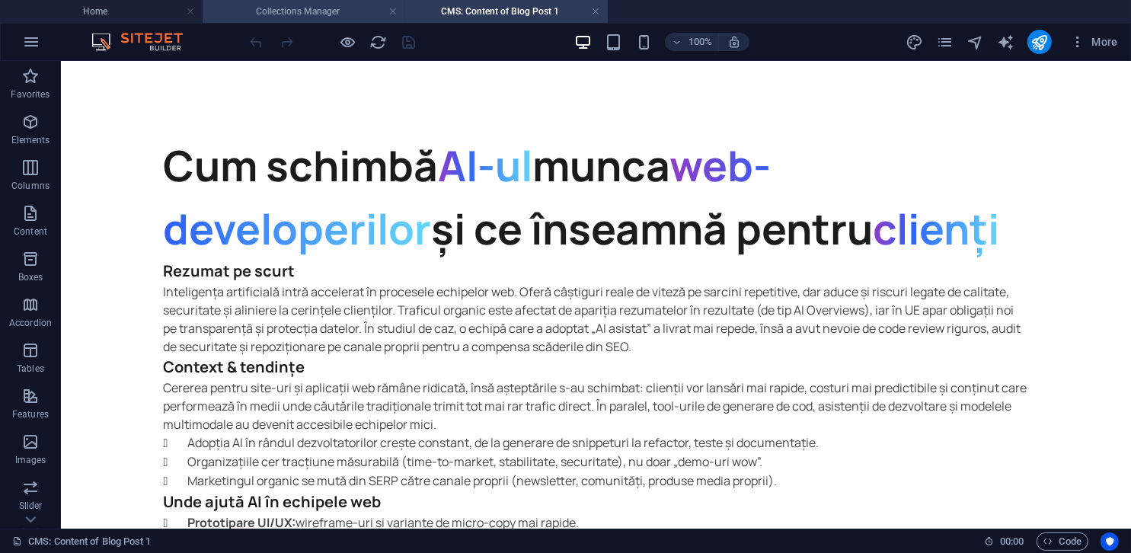
click at [291, 61] on div "Home Collections Manager CMS: Content of Blog Post 1 Favorites Elements Columns…" at bounding box center [565, 295] width 1131 height 468
click at [297, 18] on h4 "Collections Manager" at bounding box center [304, 11] width 203 height 17
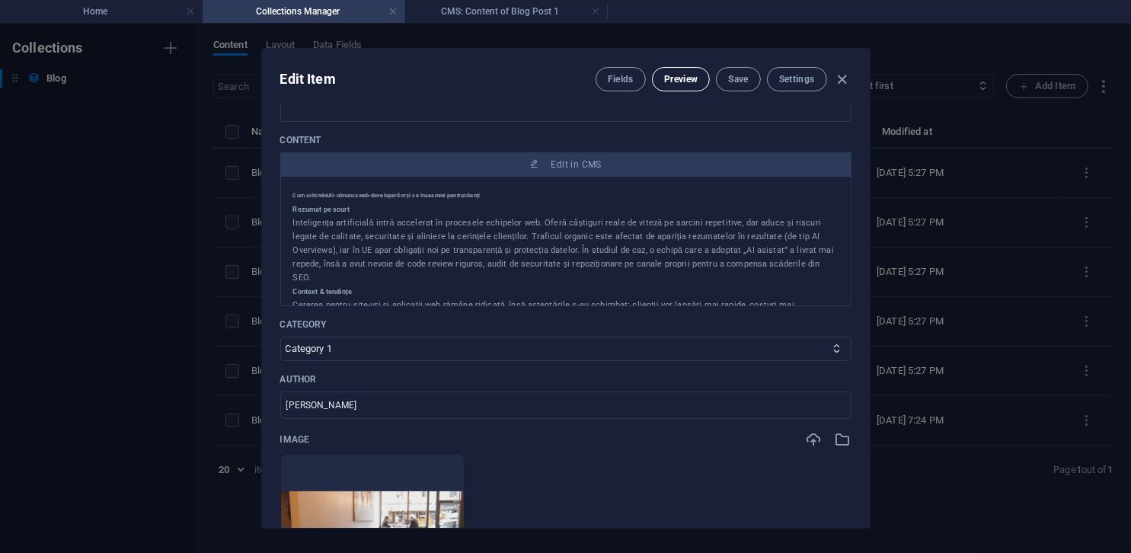
click at [676, 83] on span "Preview" at bounding box center [681, 79] width 34 height 12
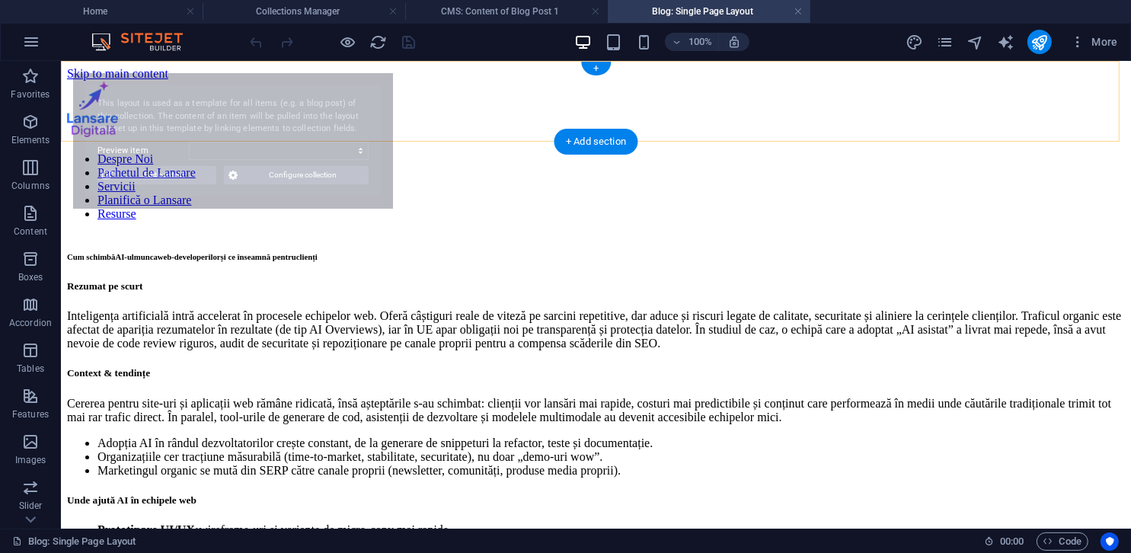
select select "68dd3a461054e663d702dc78"
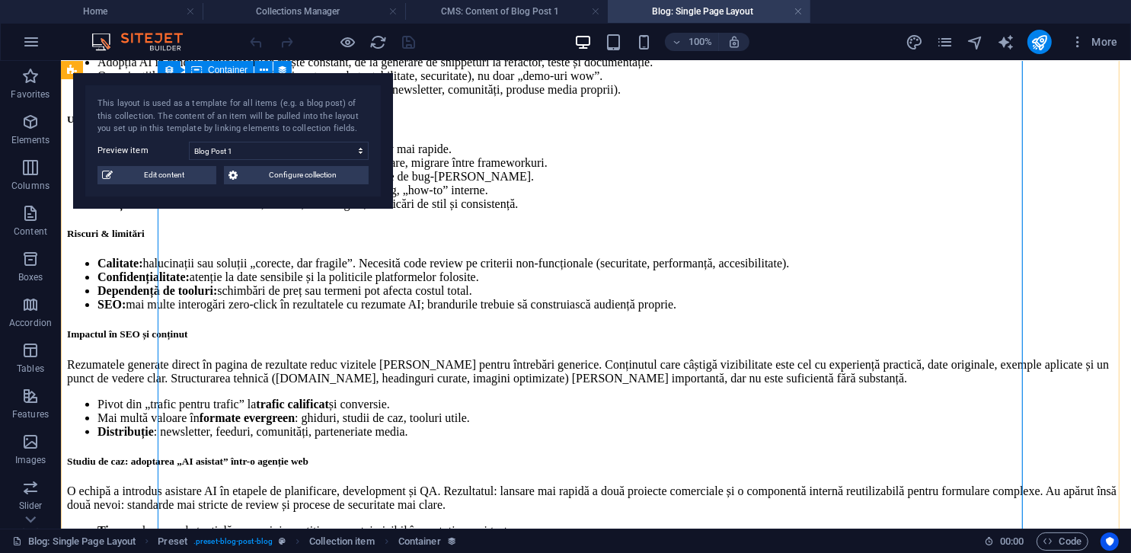
scroll to position [76, 0]
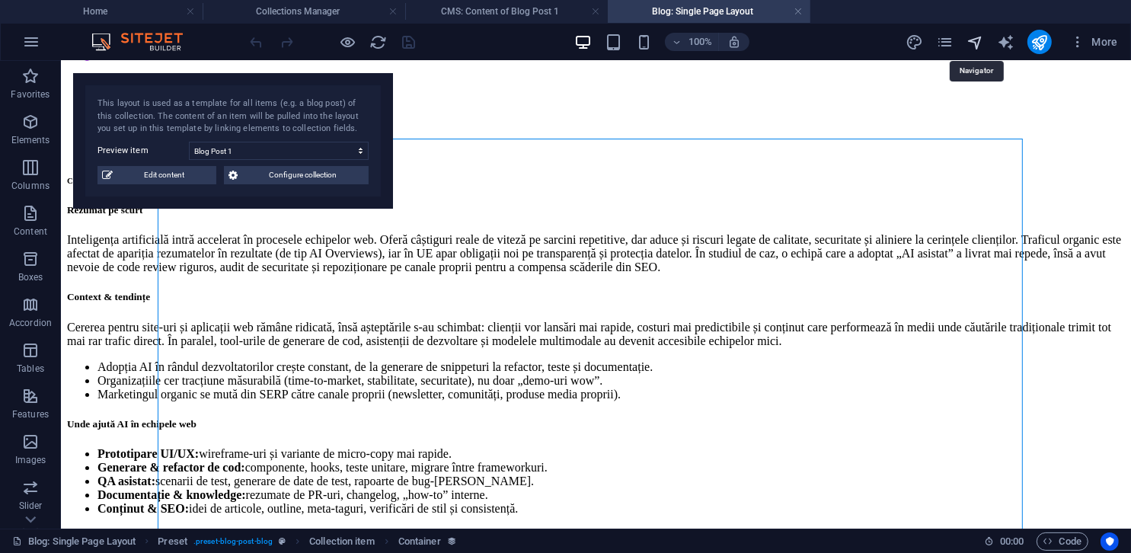
click at [982, 37] on icon "navigator" at bounding box center [975, 43] width 18 height 18
select select "18075538-ro"
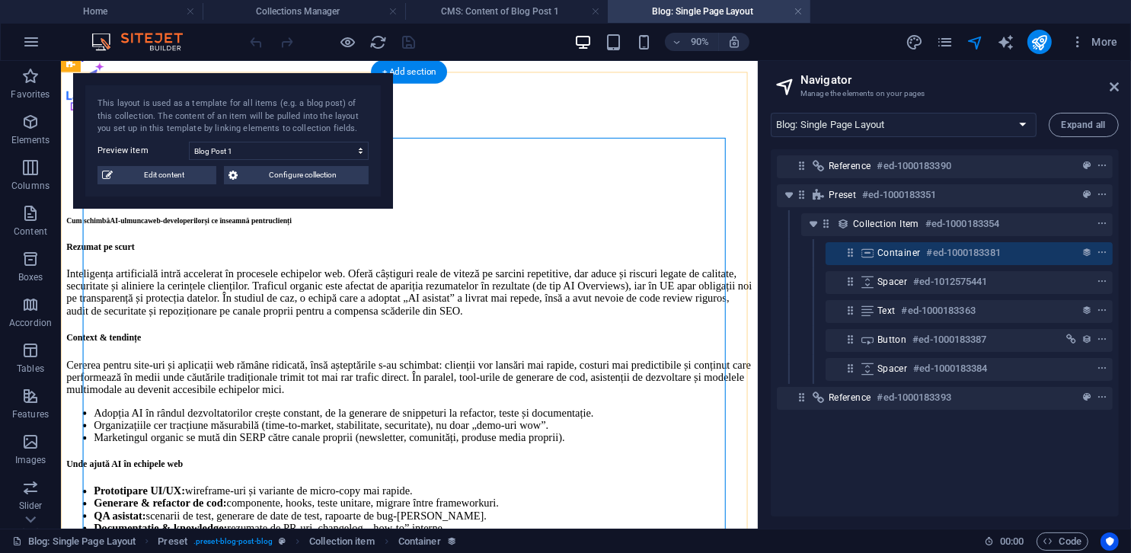
scroll to position [0, 0]
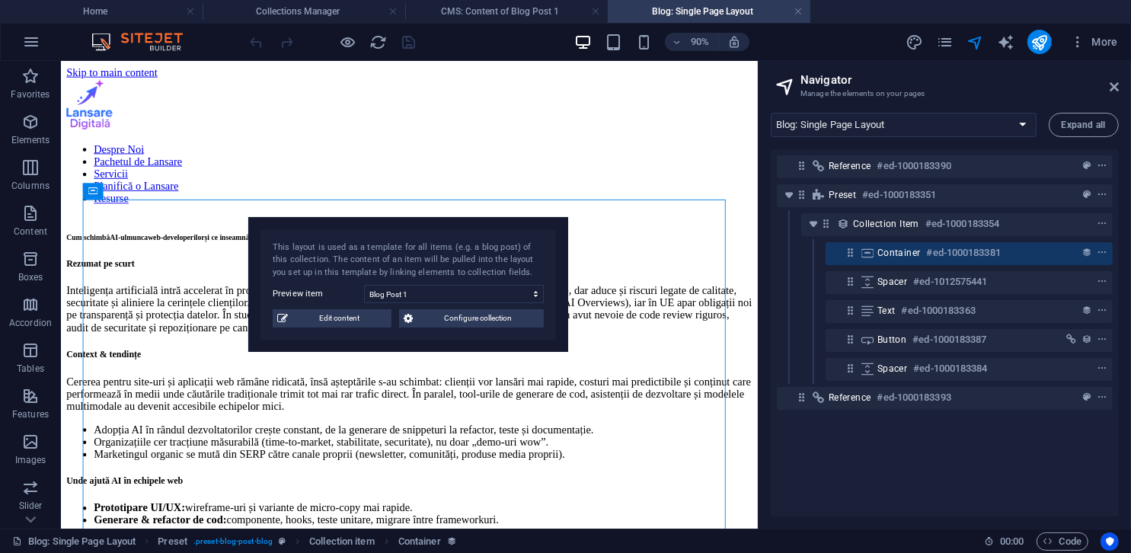
drag, startPoint x: 293, startPoint y: 79, endPoint x: 538, endPoint y: 269, distance: 310.0
click at [538, 269] on div "This layout is used as a template for all items (e.g. a blog post) of this coll…" at bounding box center [408, 285] width 320 height 136
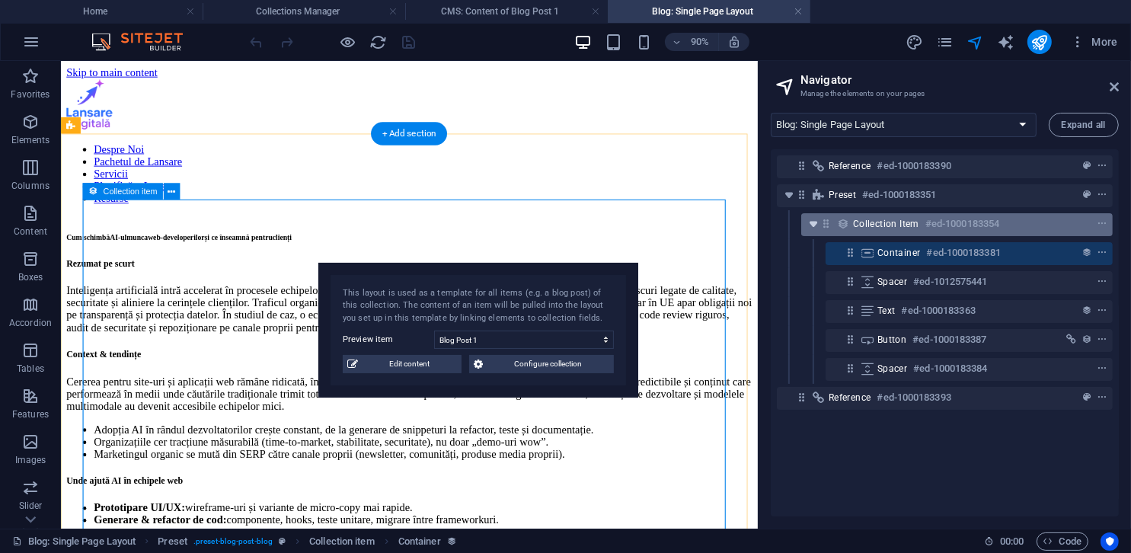
click at [821, 225] on span "toggle-expand" at bounding box center [813, 223] width 18 height 15
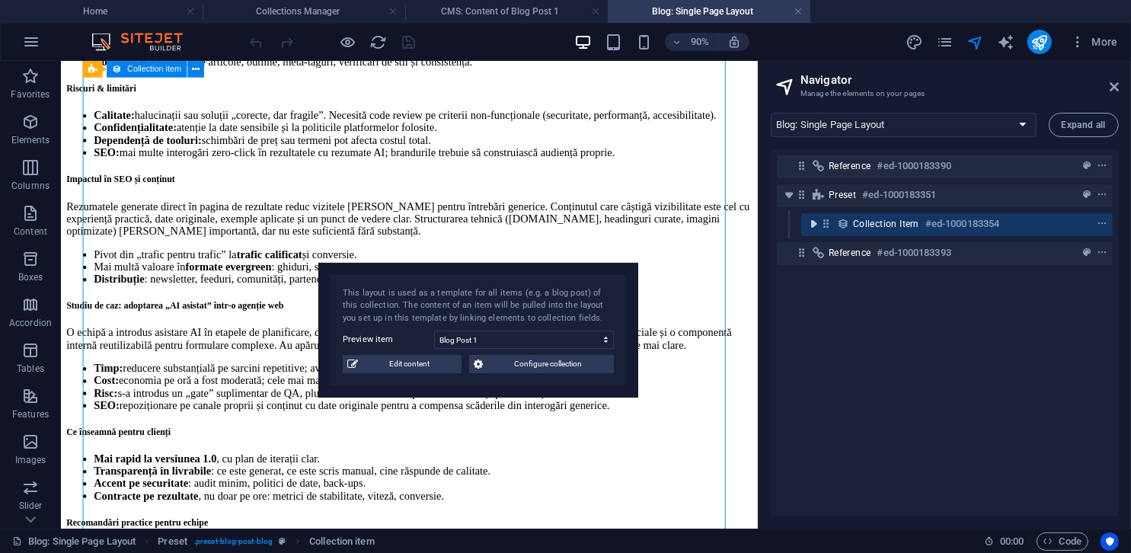
click at [821, 225] on span "toggle-expand" at bounding box center [813, 223] width 18 height 15
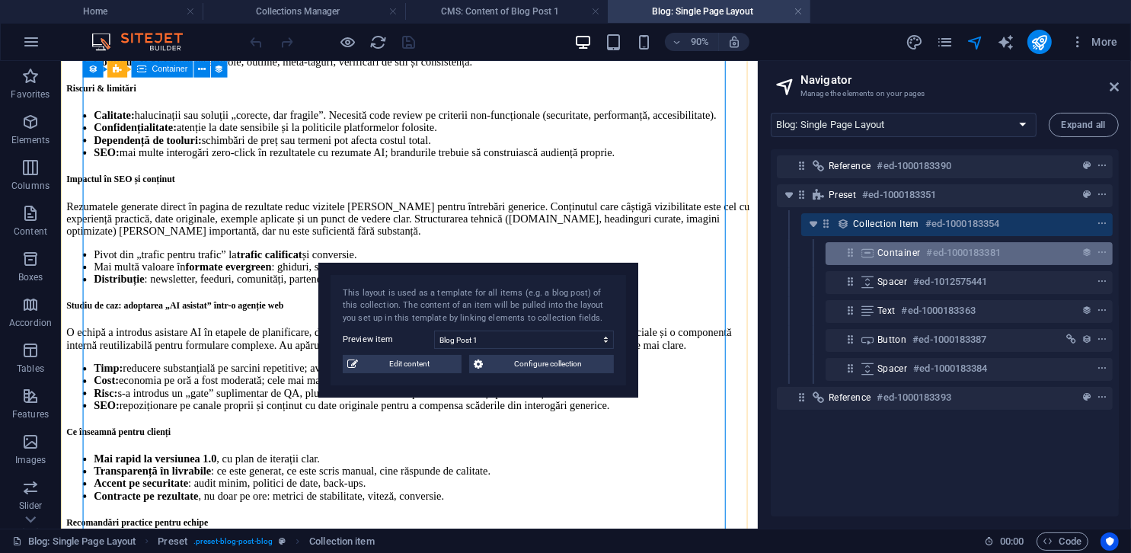
click at [899, 244] on div "Container #ed-1000183381" at bounding box center [956, 253] width 159 height 18
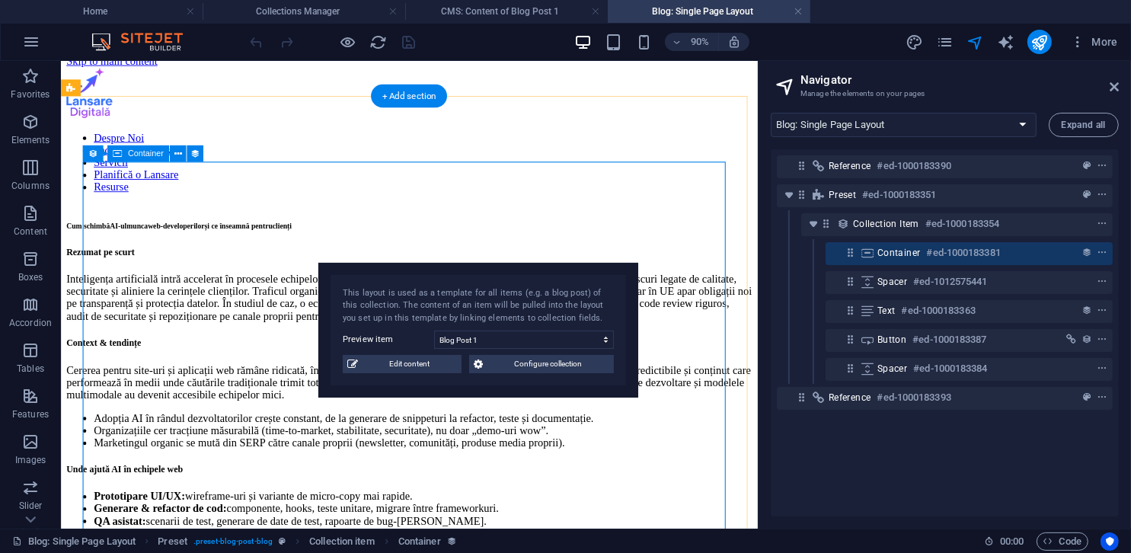
scroll to position [0, 0]
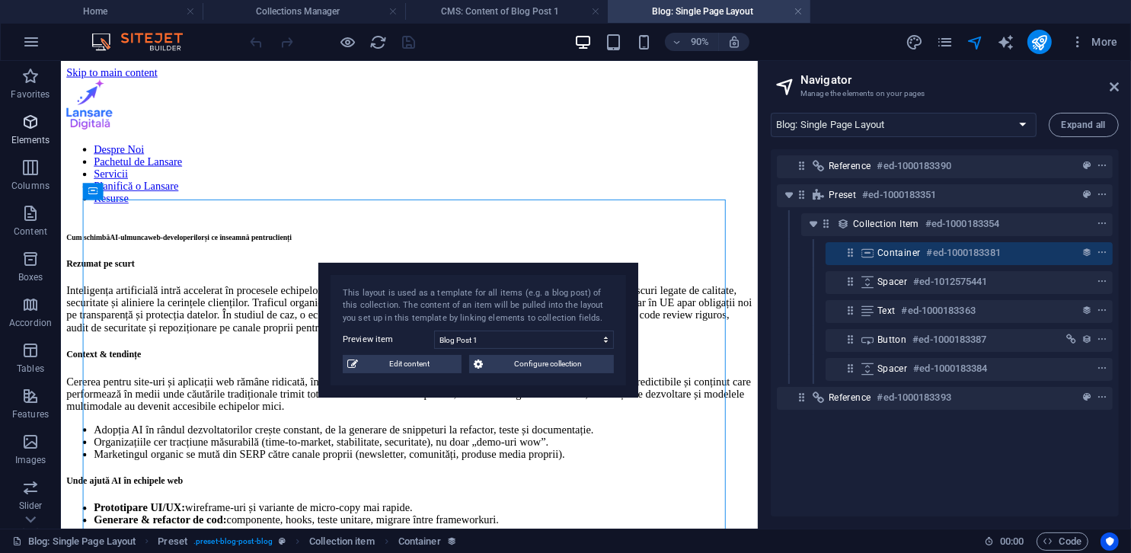
click at [20, 121] on span "Elements" at bounding box center [30, 131] width 61 height 37
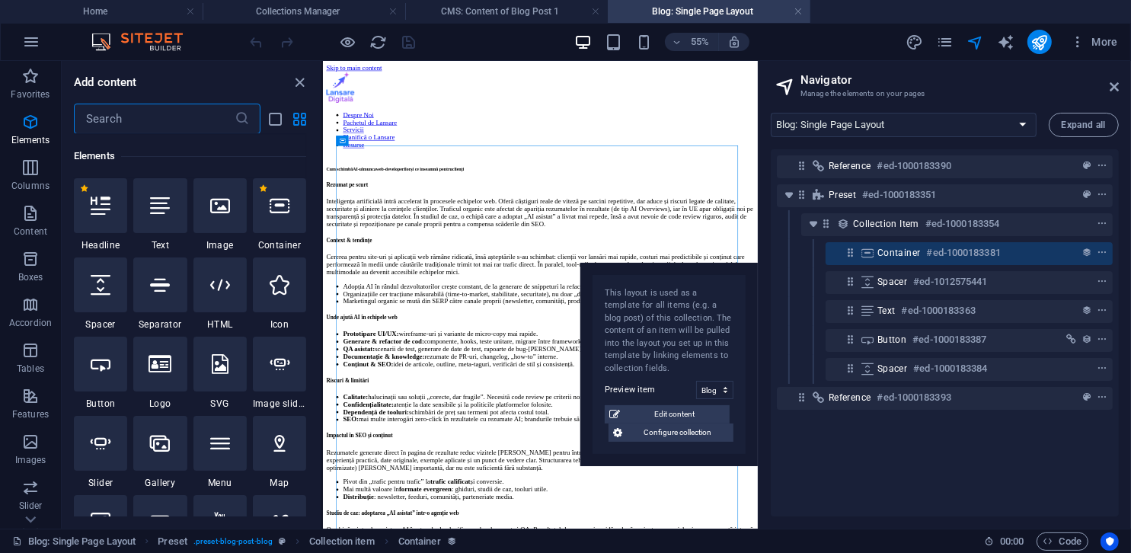
scroll to position [161, 0]
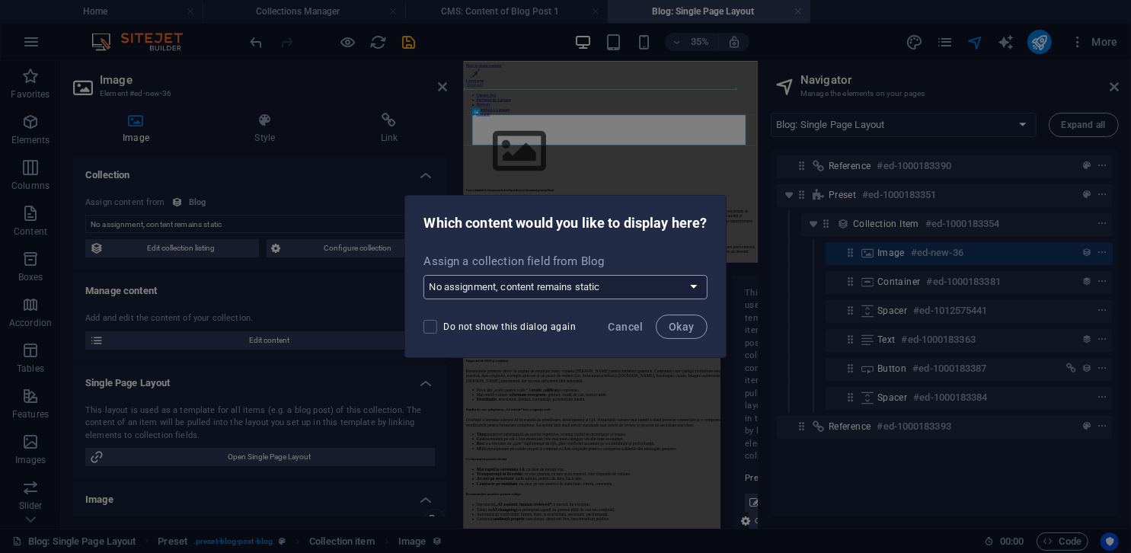
click at [634, 289] on select "No assignment, content remains static Create a new field Created at (Date) Upda…" at bounding box center [564, 287] width 283 height 24
select select "image"
click at [423, 275] on select "No assignment, content remains static Create a new field Created at (Date) Upda…" at bounding box center [564, 287] width 283 height 24
click at [685, 322] on span "Okay" at bounding box center [682, 327] width 26 height 12
select select "image"
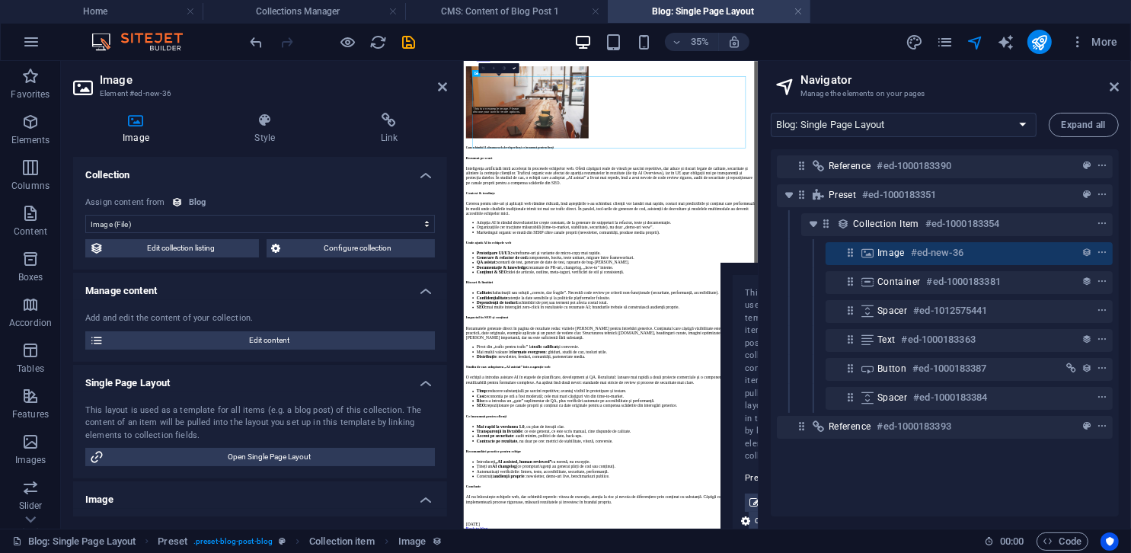
scroll to position [0, 0]
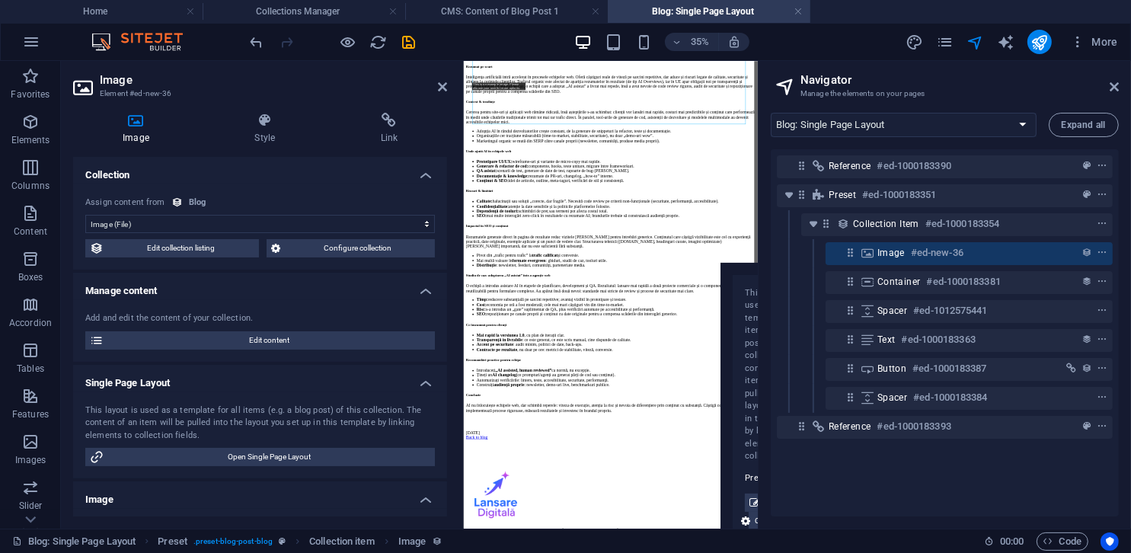
click at [874, 547] on div "Cum schimbă AI-ul munca web-developerilor și ce înseamnă pentru clienți Rezumat…" at bounding box center [883, 553] width 829 height 1024
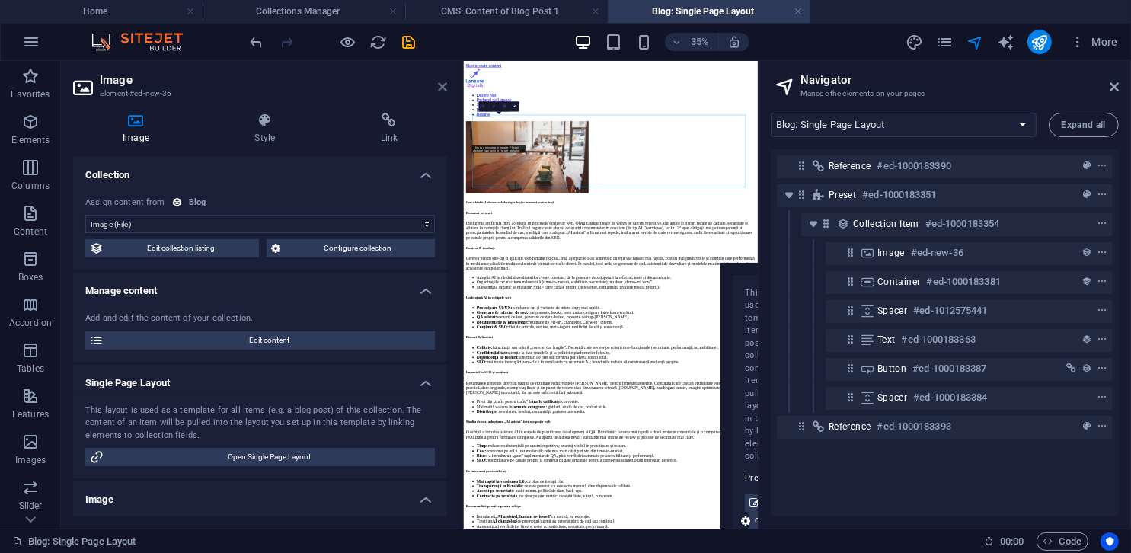
drag, startPoint x: 446, startPoint y: 85, endPoint x: 424, endPoint y: 27, distance: 61.7
click at [446, 85] on icon at bounding box center [442, 87] width 9 height 12
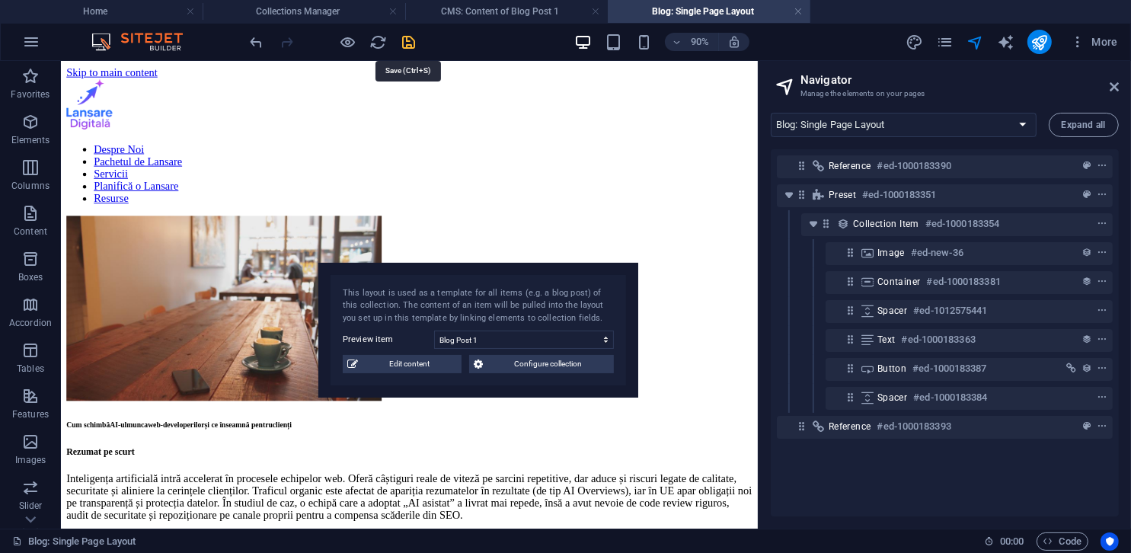
click at [413, 43] on icon "save" at bounding box center [410, 43] width 18 height 18
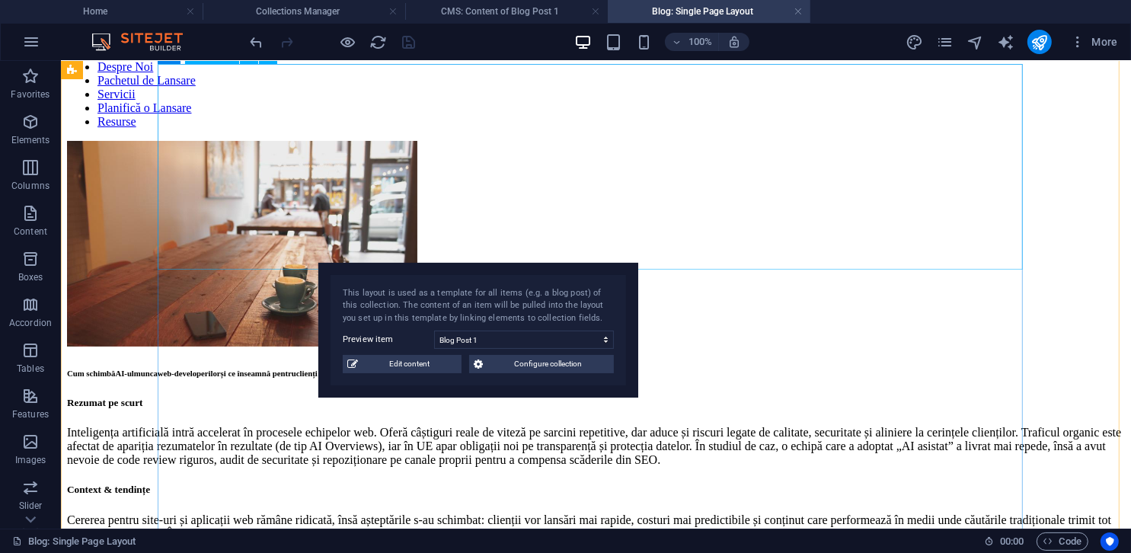
scroll to position [76, 0]
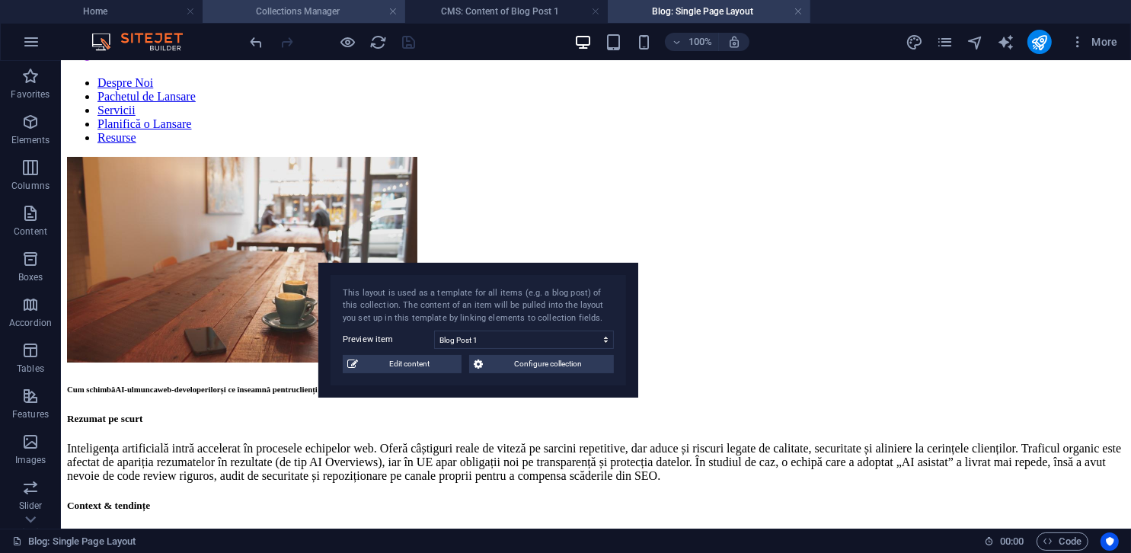
click at [327, 7] on h4 "Collections Manager" at bounding box center [304, 11] width 203 height 17
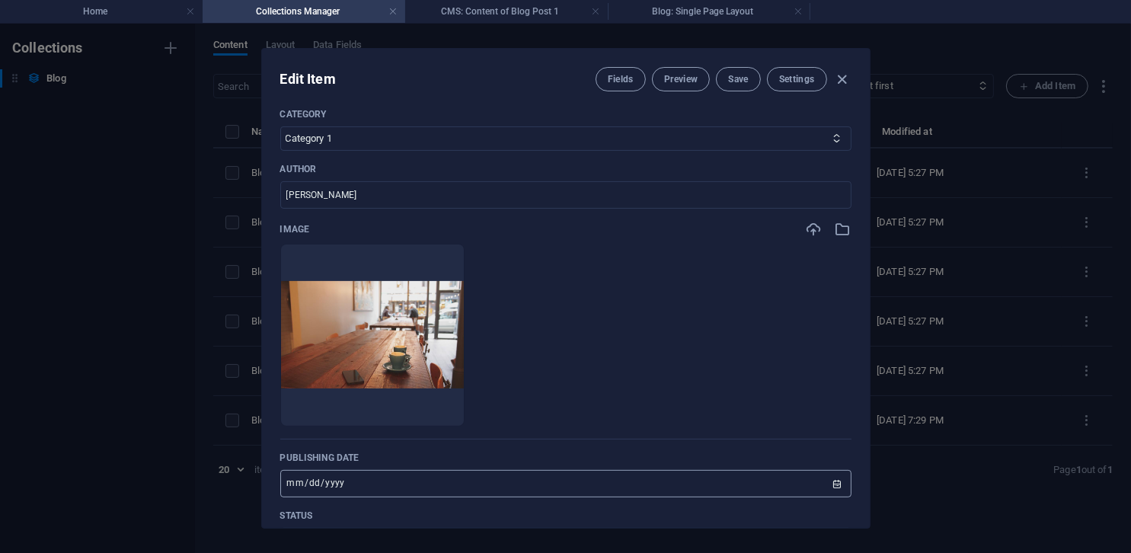
scroll to position [498, 0]
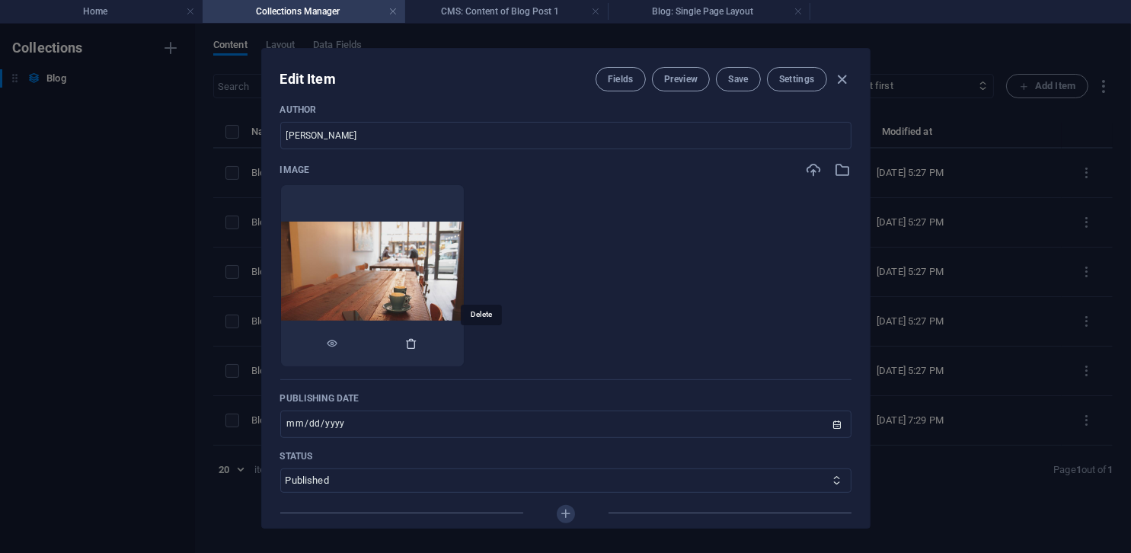
click at [418, 340] on icon "button" at bounding box center [412, 343] width 12 height 12
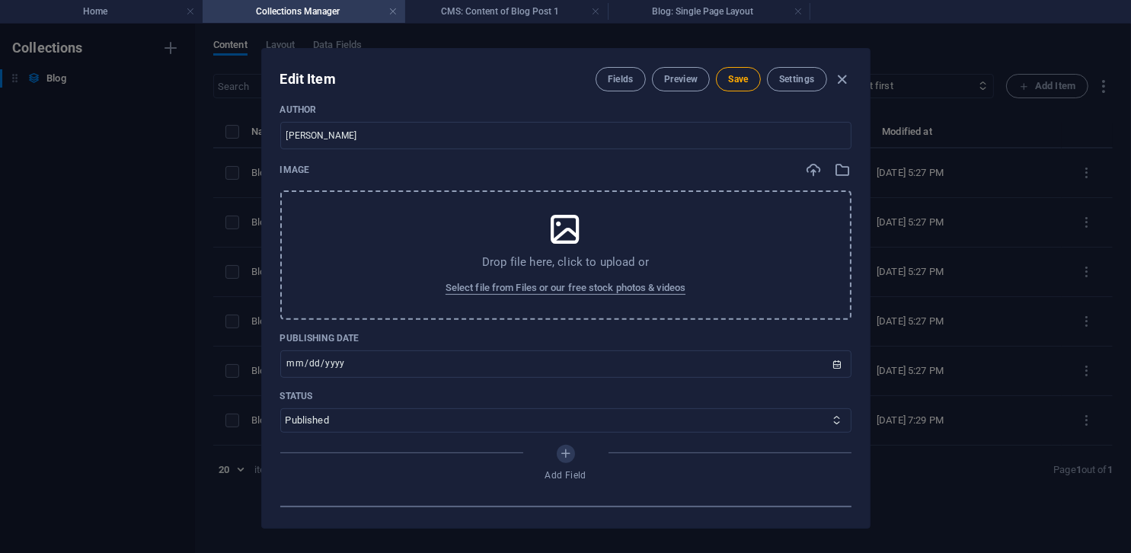
click at [485, 236] on div "Drop file here, click to upload or Select file from Files or our free stock pho…" at bounding box center [565, 254] width 571 height 129
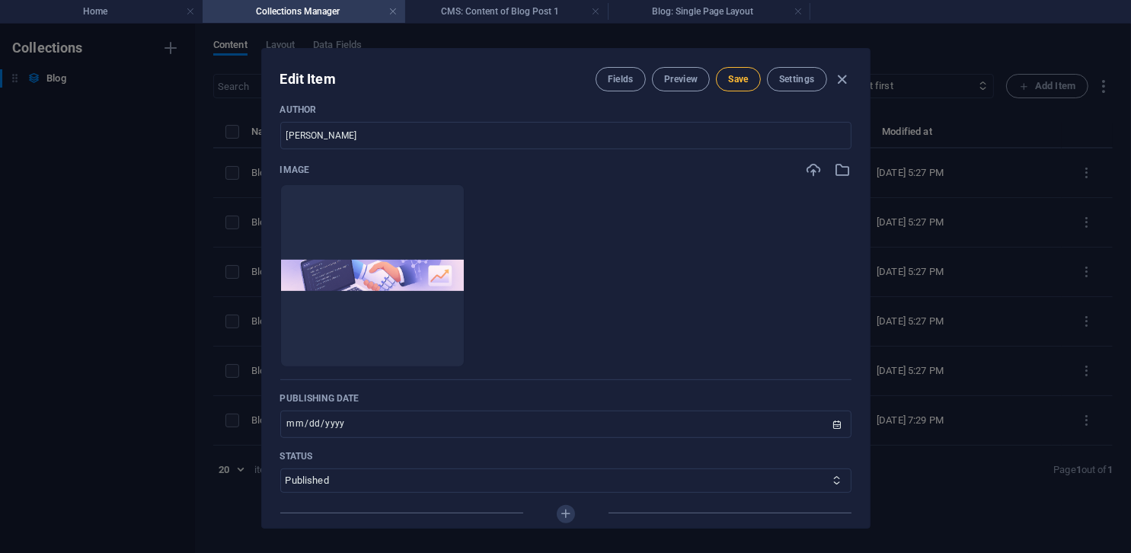
click at [739, 78] on span "Save" at bounding box center [738, 79] width 20 height 12
click at [722, 18] on h4 "Blog: Single Page Layout" at bounding box center [709, 11] width 203 height 17
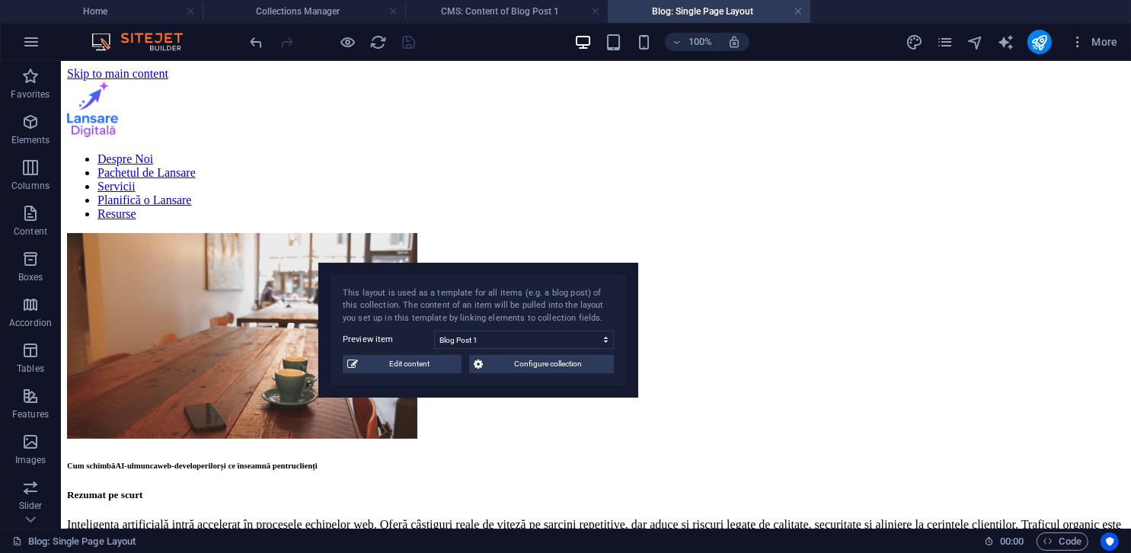
scroll to position [76, 0]
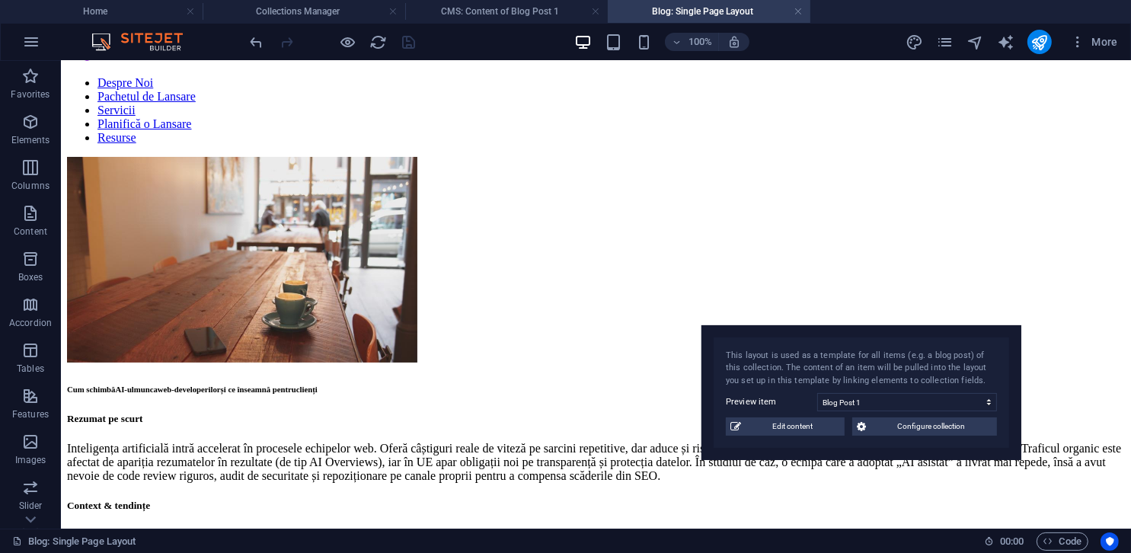
drag, startPoint x: 563, startPoint y: 274, endPoint x: 954, endPoint y: 334, distance: 395.3
click at [956, 338] on div "This layout is used as a template for all items (e.g. a blog post) of this coll…" at bounding box center [861, 393] width 320 height 136
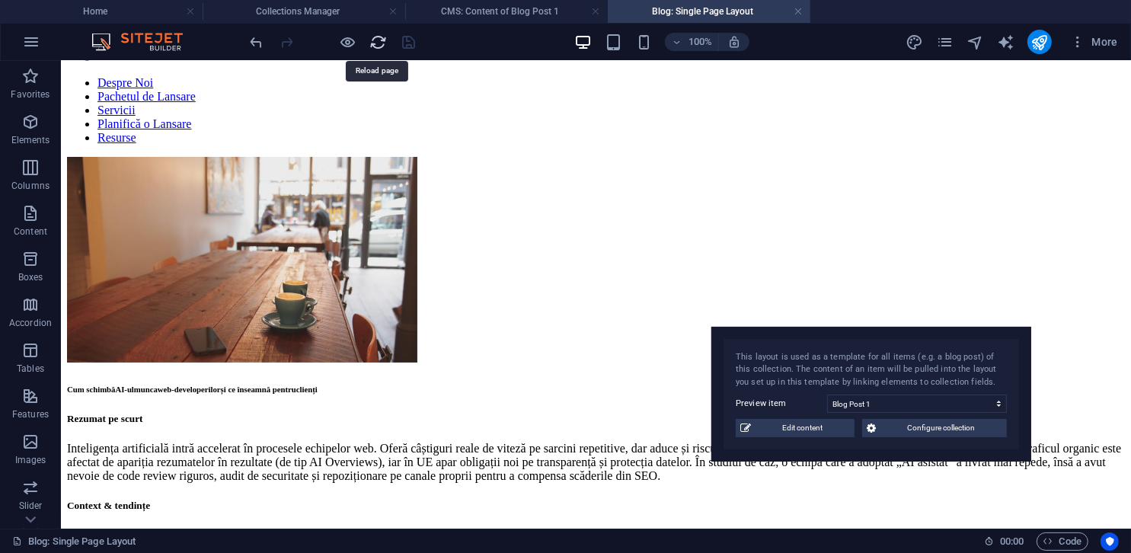
click at [385, 40] on icon "reload" at bounding box center [379, 43] width 18 height 18
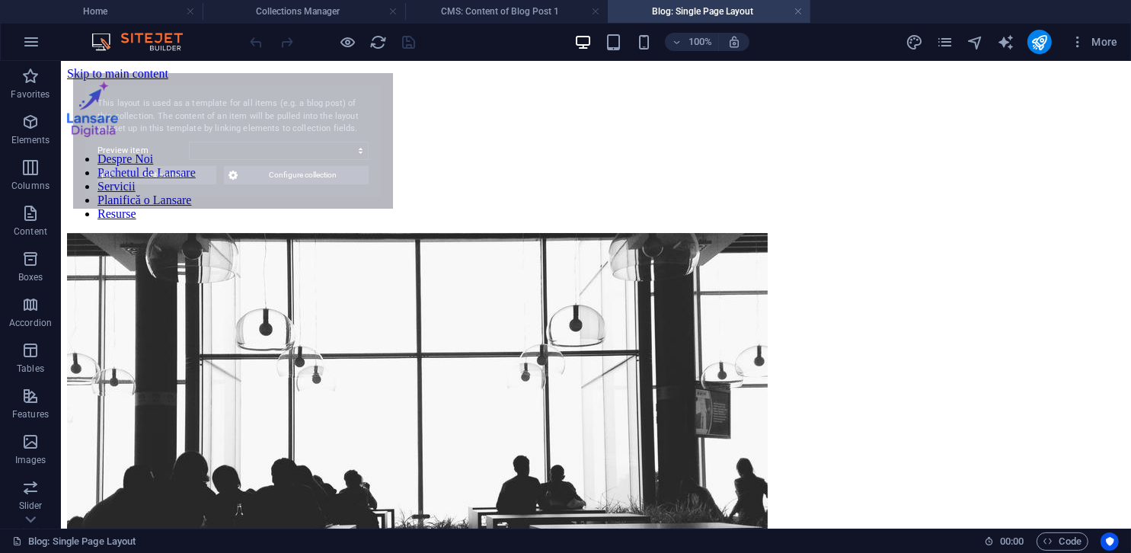
scroll to position [0, 0]
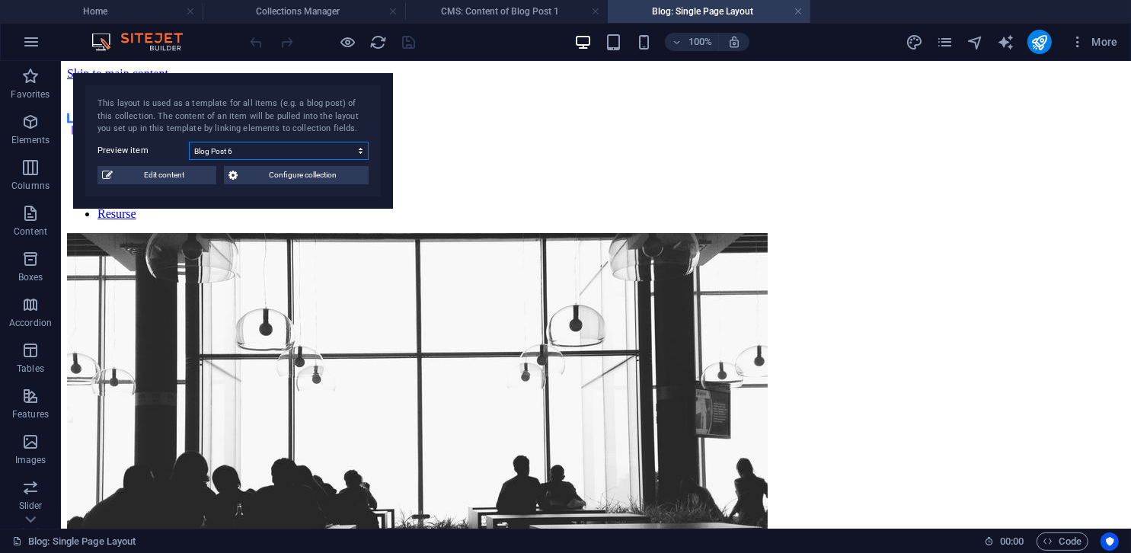
click at [347, 145] on select "Blog Post 6 Blog Post 5 Blog Post 4 Blog Post 3 Blog Post 2 Blog Post 1" at bounding box center [279, 151] width 180 height 18
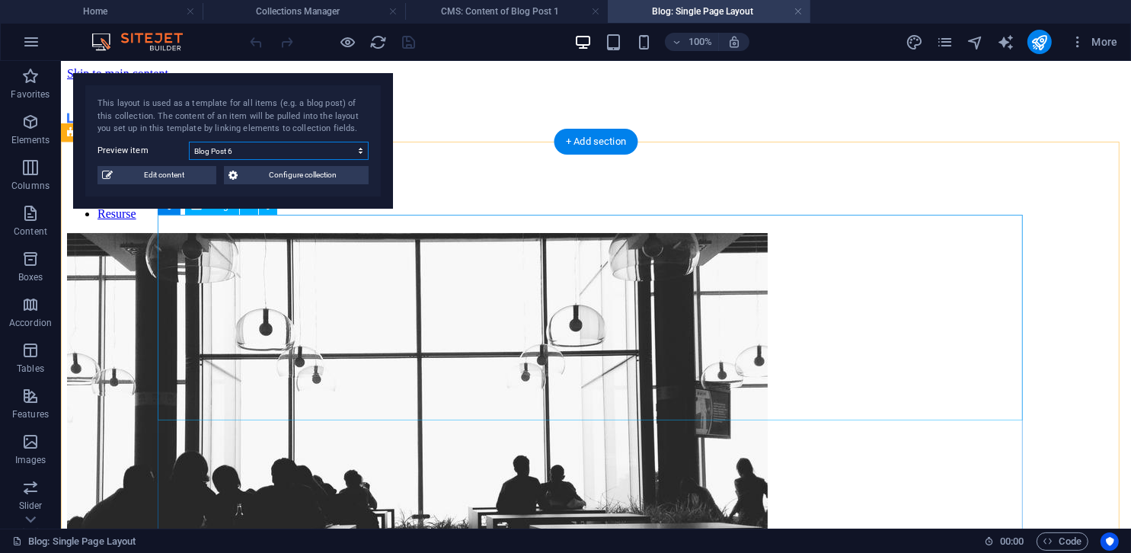
select select "68dd3a461054e663d702dc78"
click at [189, 142] on select "Blog Post 6 Blog Post 5 Blog Post 4 Blog Post 3 Blog Post 2 Blog Post 1" at bounding box center [279, 151] width 180 height 18
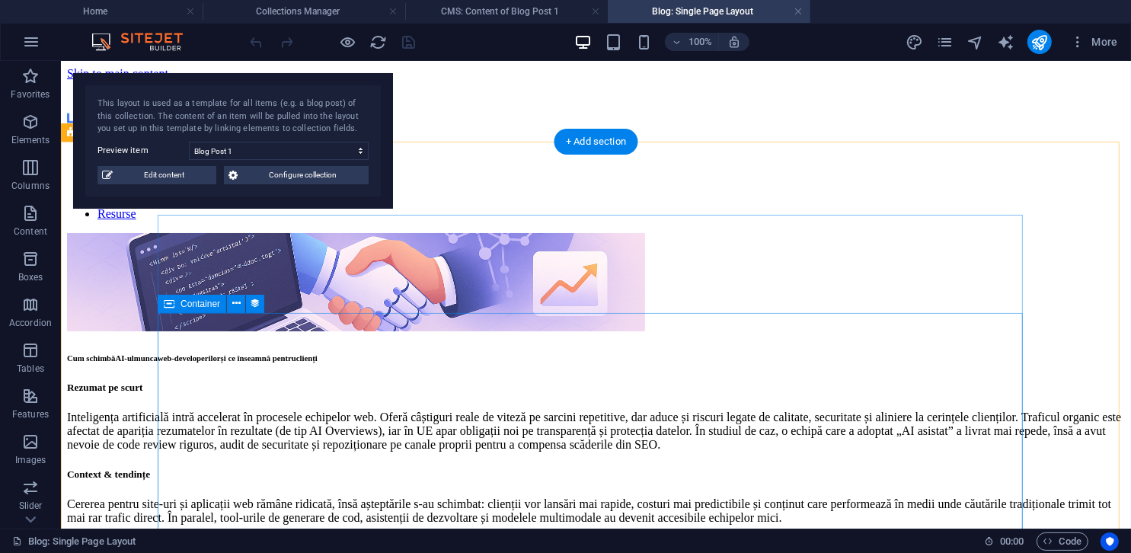
click at [133, 353] on span "AI-ul" at bounding box center [123, 357] width 18 height 9
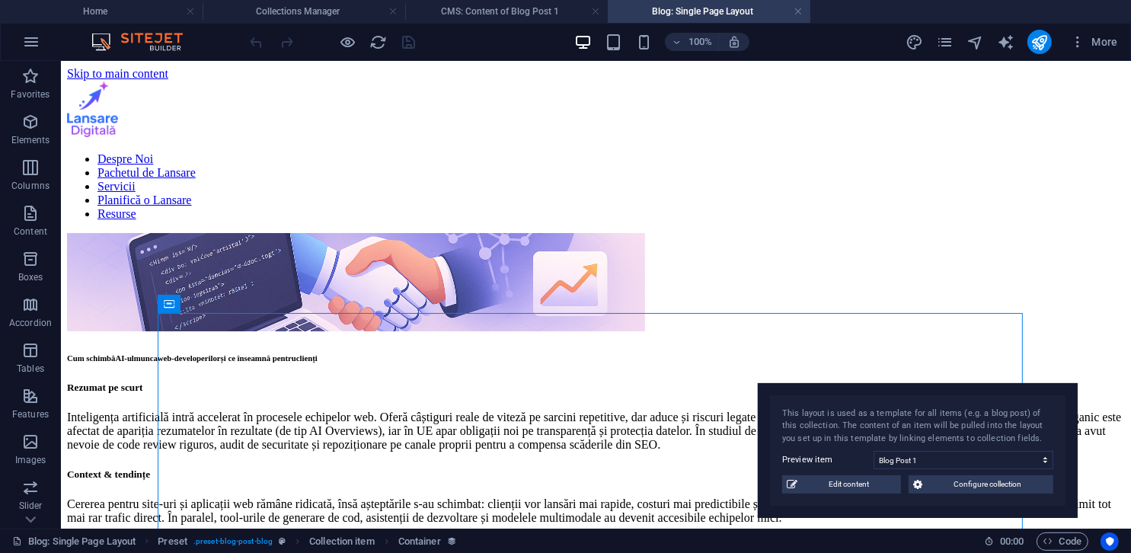
drag, startPoint x: 350, startPoint y: 79, endPoint x: 1036, endPoint y: 378, distance: 748.3
click at [1036, 383] on div "This layout is used as a template for all items (e.g. a blog post) of this coll…" at bounding box center [918, 451] width 320 height 136
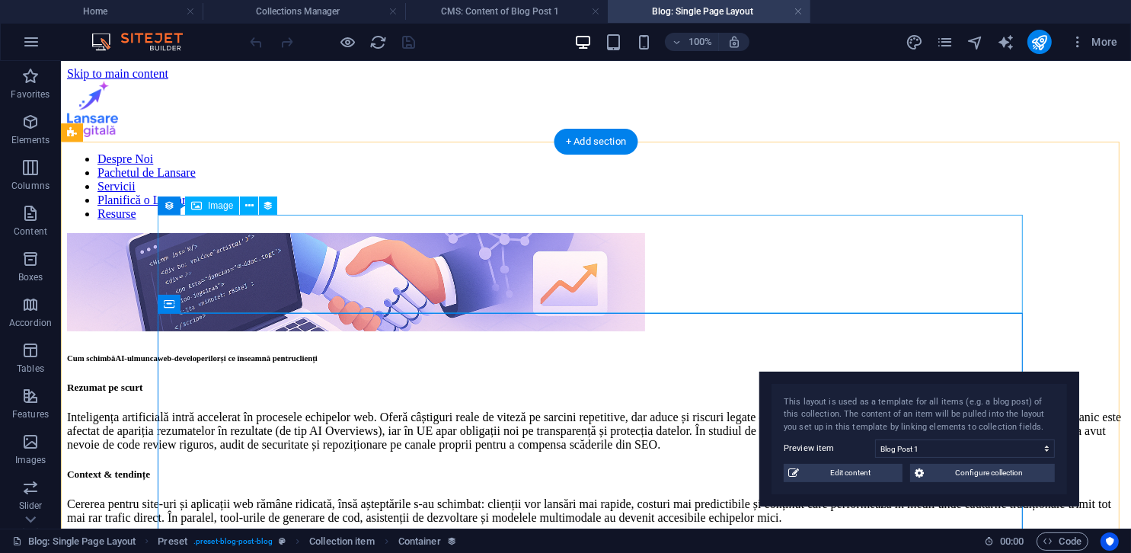
click at [671, 232] on figure at bounding box center [595, 282] width 1058 height 101
select select "image"
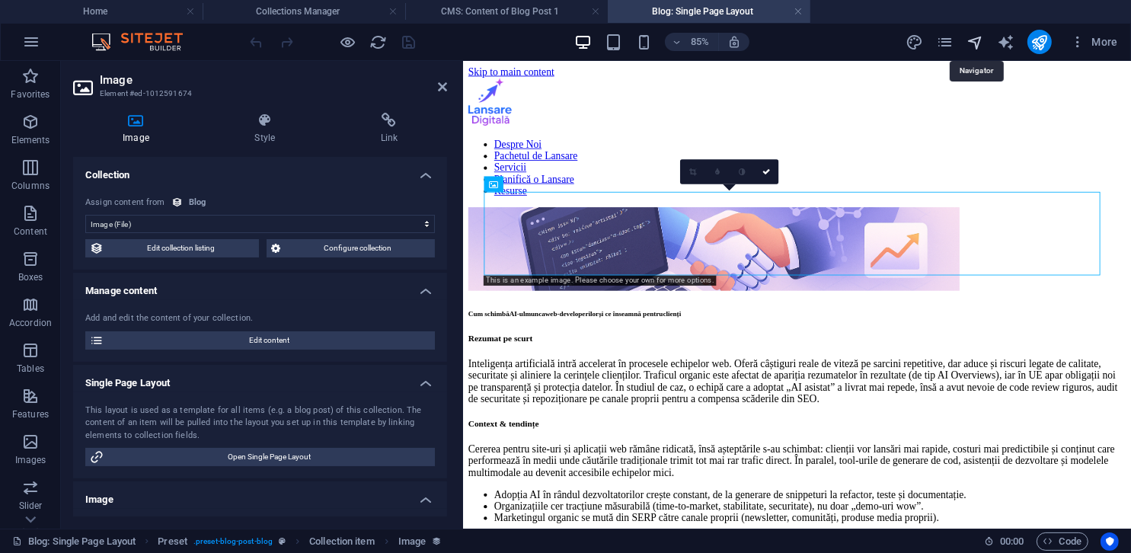
click at [970, 36] on icon "navigator" at bounding box center [975, 43] width 18 height 18
select select "18075538-ro"
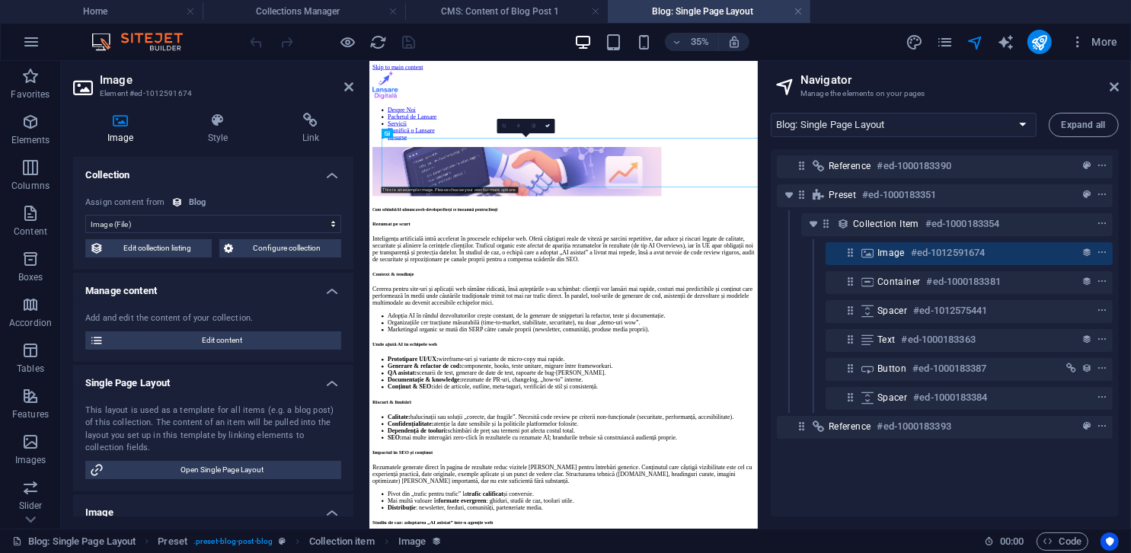
drag, startPoint x: 461, startPoint y: 128, endPoint x: 368, endPoint y: 135, distance: 93.2
click at [368, 135] on div "Image Element #ed-1012591674 Image Style Link Collection No assignment, content…" at bounding box center [409, 295] width 697 height 468
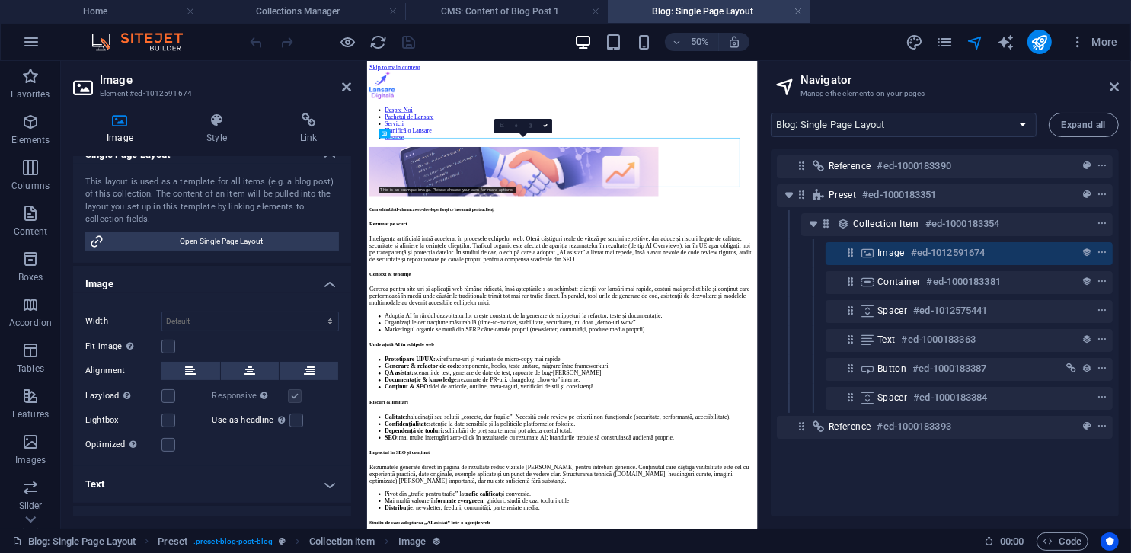
scroll to position [347, 0]
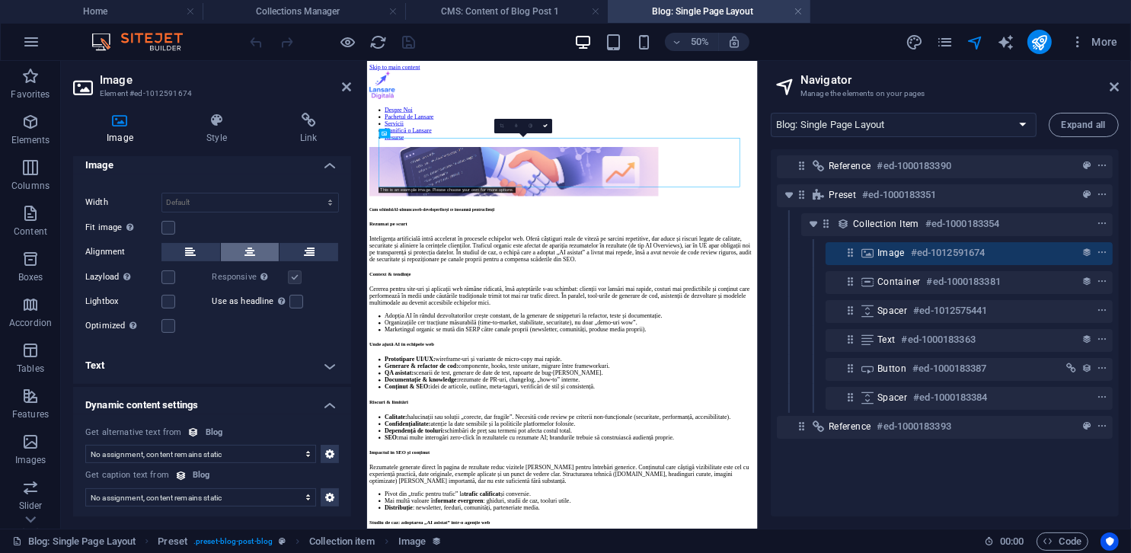
click at [257, 246] on button at bounding box center [250, 252] width 59 height 18
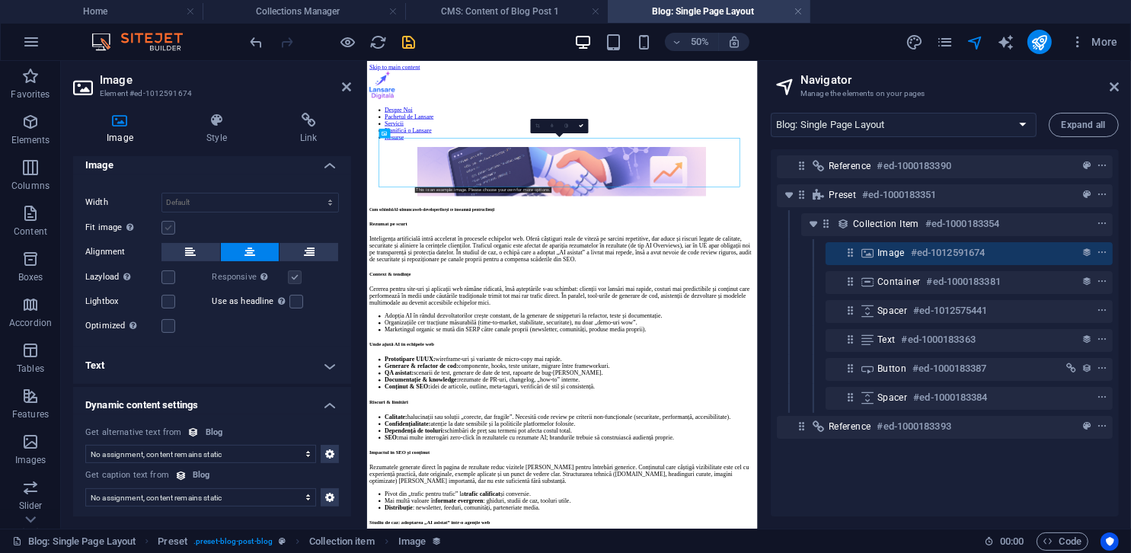
click at [165, 226] on label at bounding box center [168, 228] width 14 height 14
click at [0, 0] on input "Fit image Automatically fit image to a fixed width and height" at bounding box center [0, 0] width 0 height 0
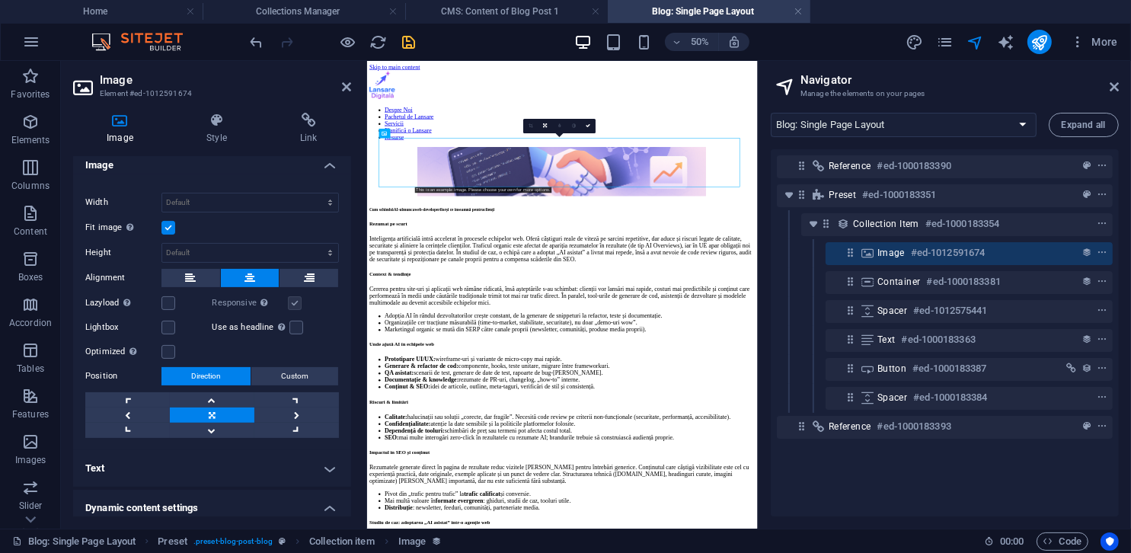
click at [165, 226] on label at bounding box center [168, 228] width 14 height 14
click at [0, 0] on input "Fit image Automatically fit image to a fixed width and height" at bounding box center [0, 0] width 0 height 0
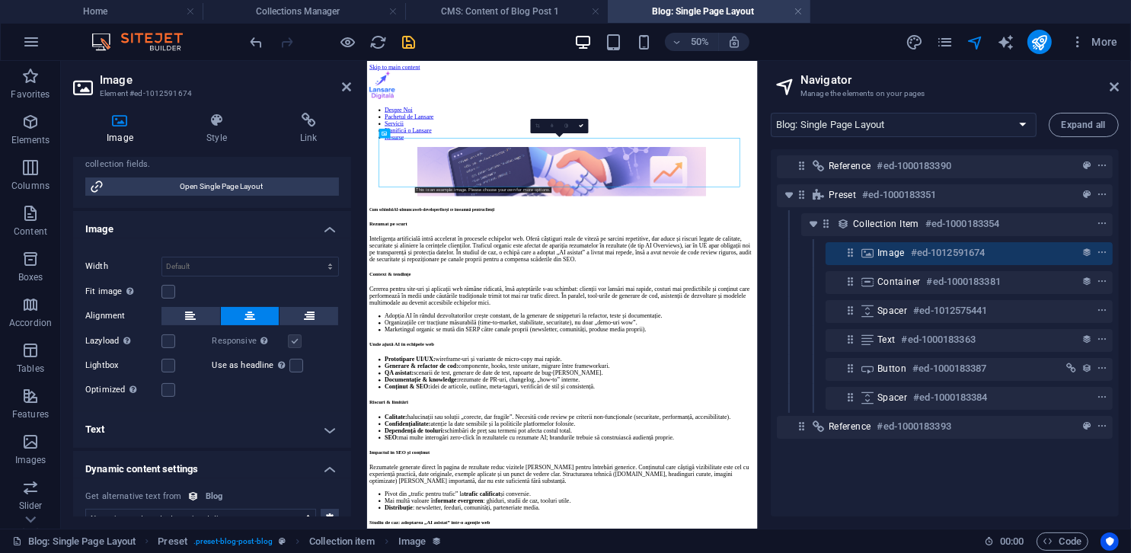
scroll to position [305, 0]
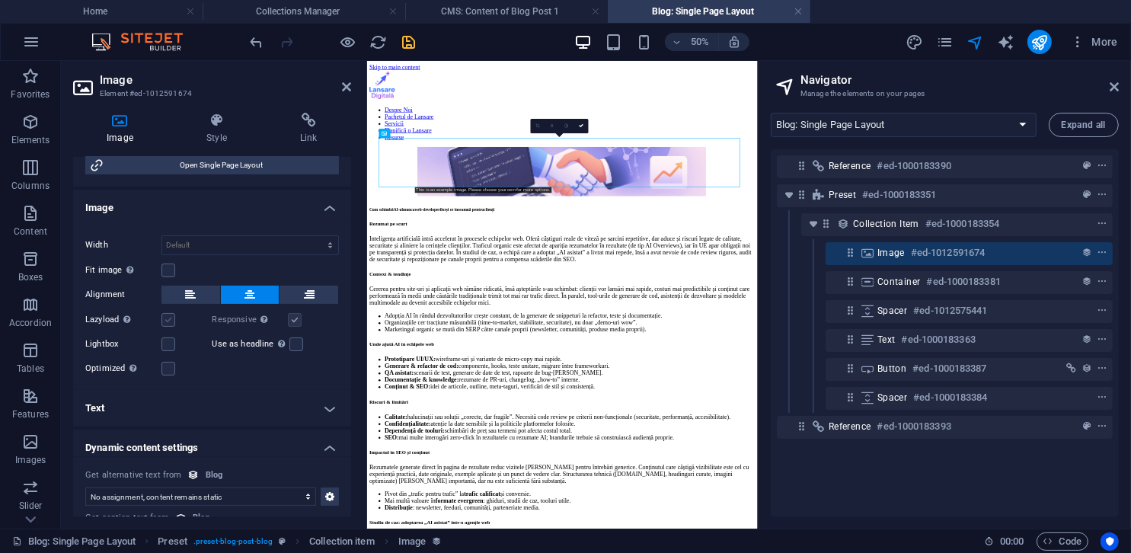
click at [167, 318] on label at bounding box center [168, 320] width 14 height 14
click at [0, 0] on input "Lazyload Loading images after the page loads improves page speed." at bounding box center [0, 0] width 0 height 0
click at [167, 319] on label at bounding box center [168, 320] width 14 height 14
click at [0, 0] on input "Lazyload Loading images after the page loads improves page speed." at bounding box center [0, 0] width 0 height 0
click at [165, 343] on label at bounding box center [168, 344] width 14 height 14
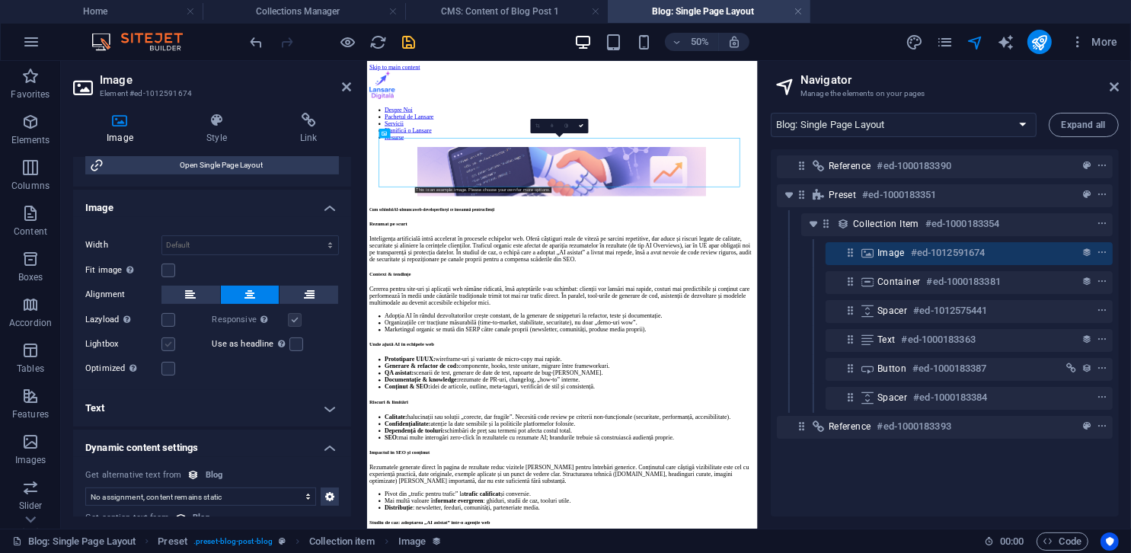
click at [0, 0] on input "Lightbox" at bounding box center [0, 0] width 0 height 0
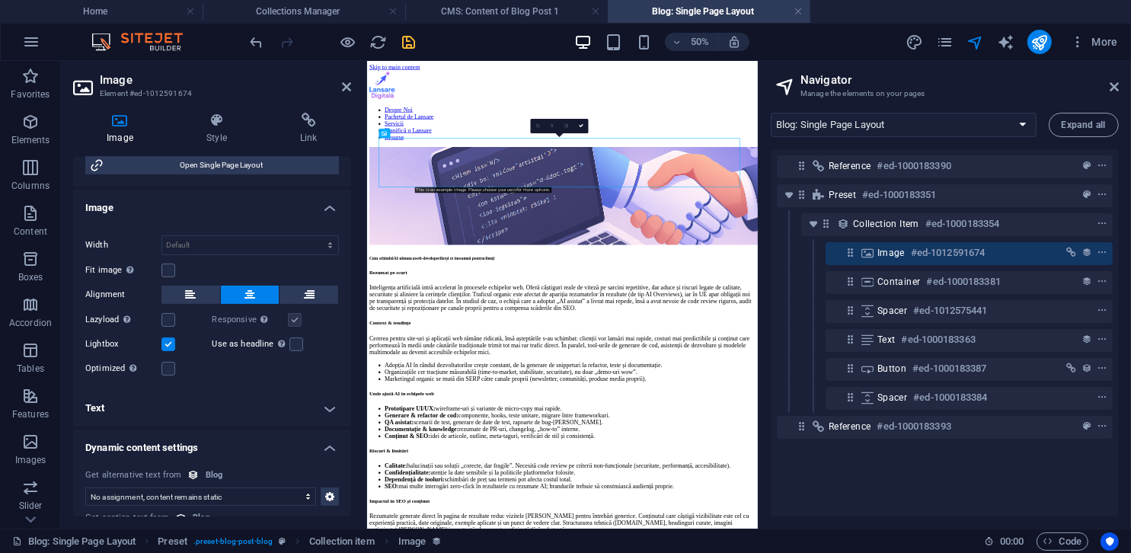
click at [165, 343] on label at bounding box center [168, 344] width 14 height 14
click at [0, 0] on input "Lightbox" at bounding box center [0, 0] width 0 height 0
click at [167, 364] on label at bounding box center [168, 369] width 14 height 14
click at [0, 0] on input "Optimized Images are compressed to improve page speed." at bounding box center [0, 0] width 0 height 0
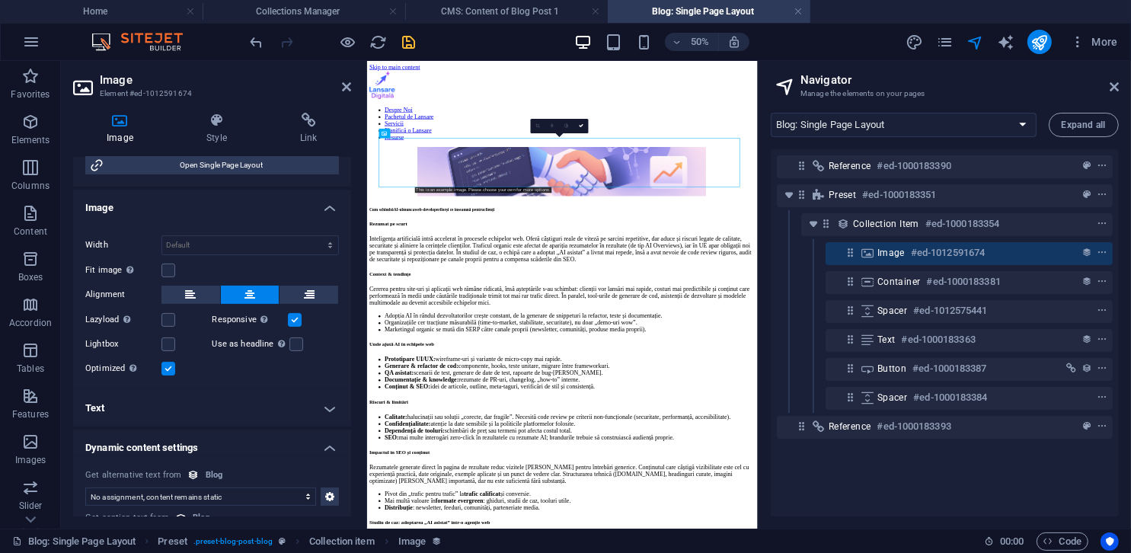
click at [167, 364] on label at bounding box center [168, 369] width 14 height 14
click at [0, 0] on input "Optimized Images are compressed to improve page speed." at bounding box center [0, 0] width 0 height 0
click at [168, 271] on label at bounding box center [168, 271] width 14 height 14
click at [0, 0] on input "Fit image Automatically fit image to a fixed width and height" at bounding box center [0, 0] width 0 height 0
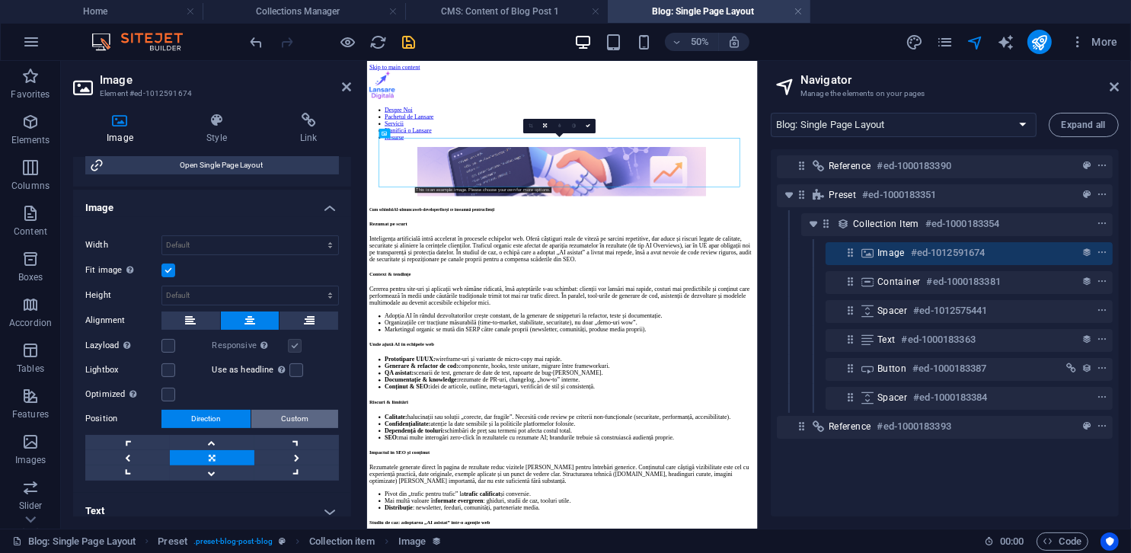
click at [291, 419] on span "Custom" at bounding box center [294, 419] width 27 height 18
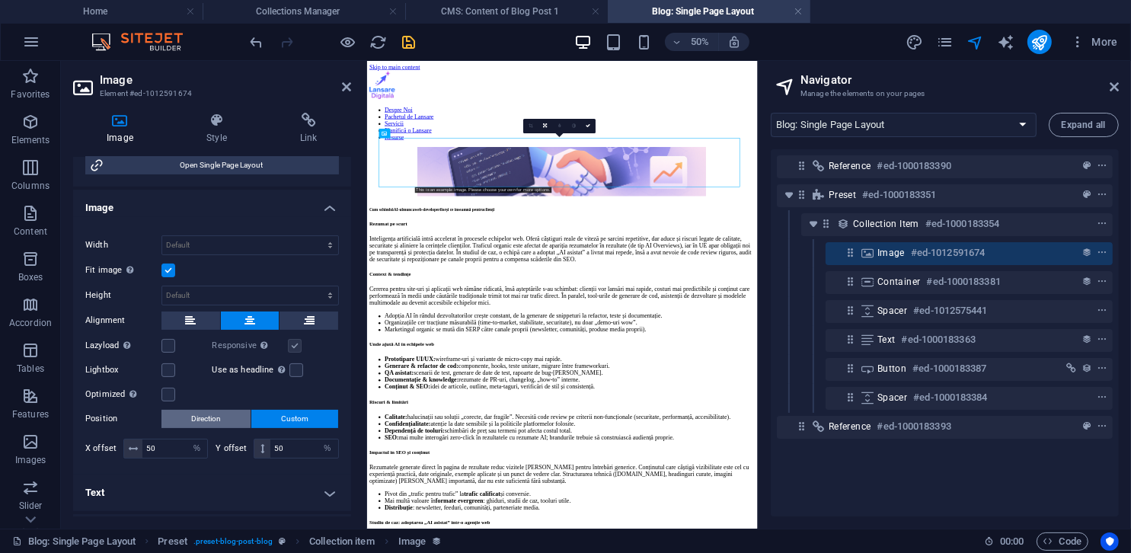
click at [209, 423] on span "Direction" at bounding box center [206, 419] width 30 height 18
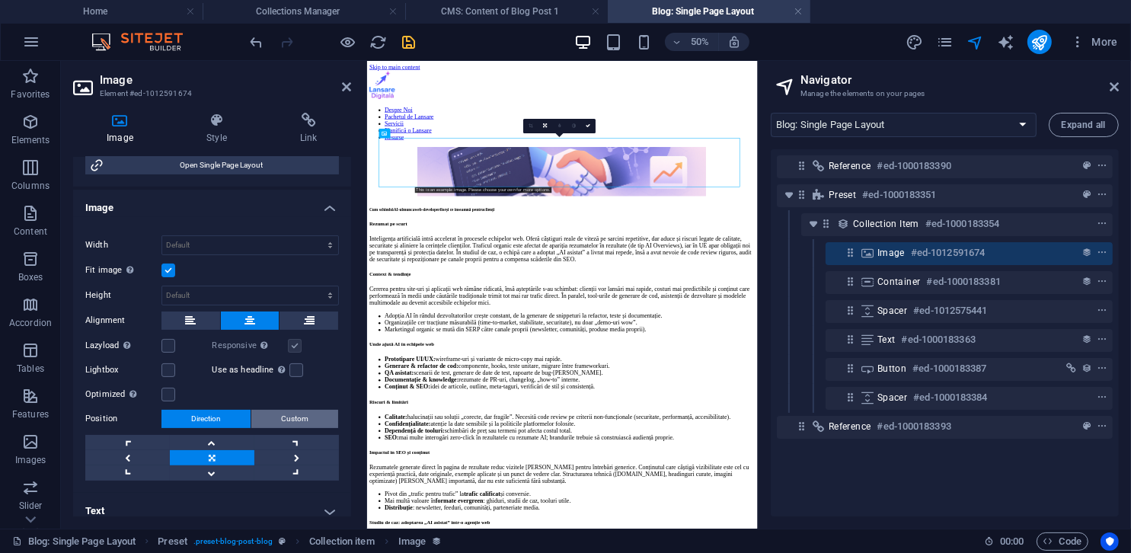
click at [267, 422] on button "Custom" at bounding box center [294, 419] width 87 height 18
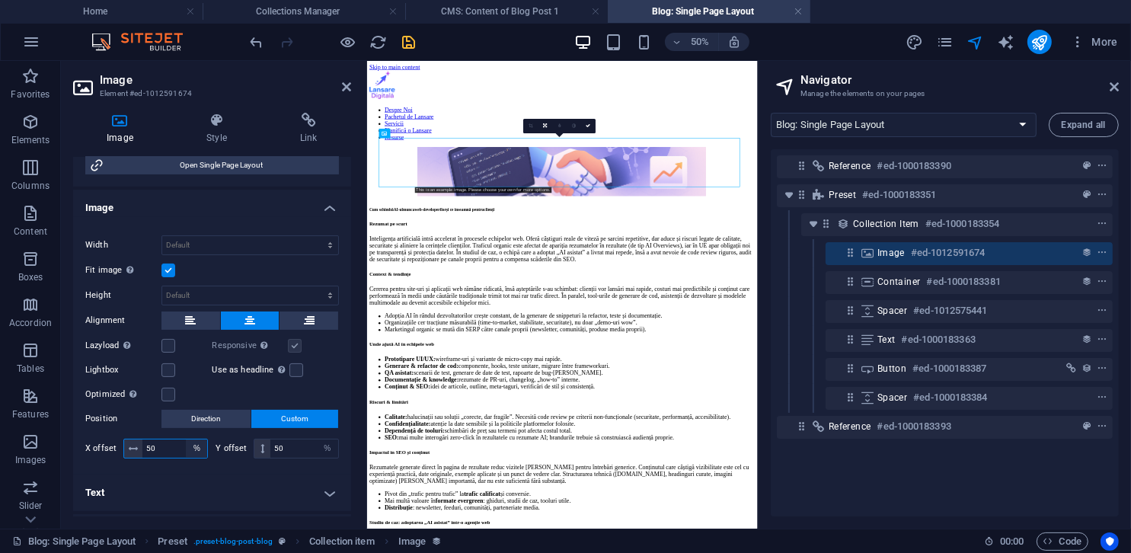
click at [190, 442] on select "px rem % vh vw" at bounding box center [196, 448] width 21 height 18
click at [158, 449] on input "50" at bounding box center [174, 448] width 65 height 18
type input "100"
click at [296, 447] on input "50" at bounding box center [304, 448] width 68 height 18
type input "100"
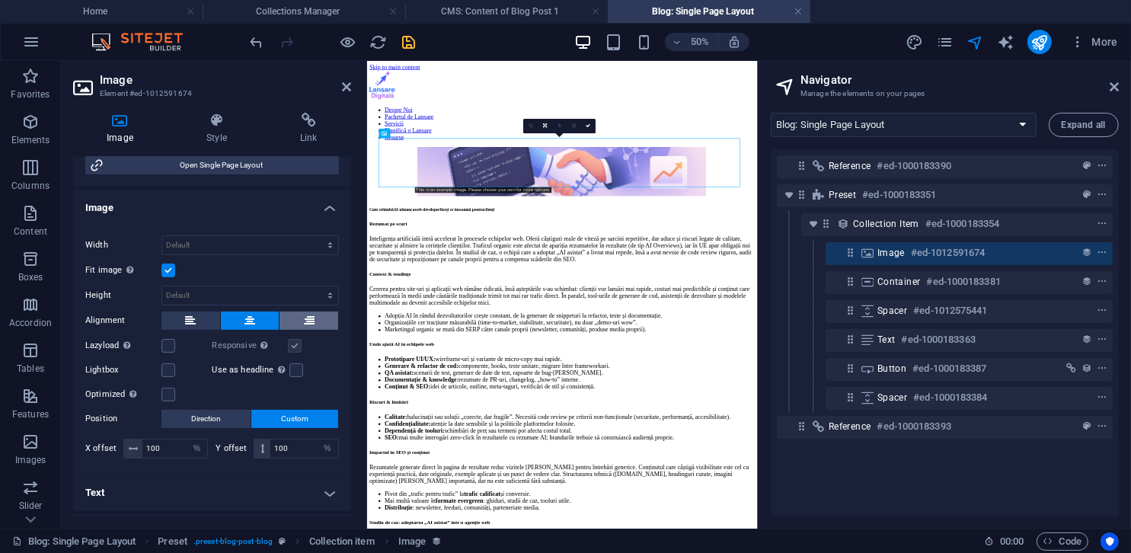
click at [288, 322] on button at bounding box center [309, 321] width 59 height 18
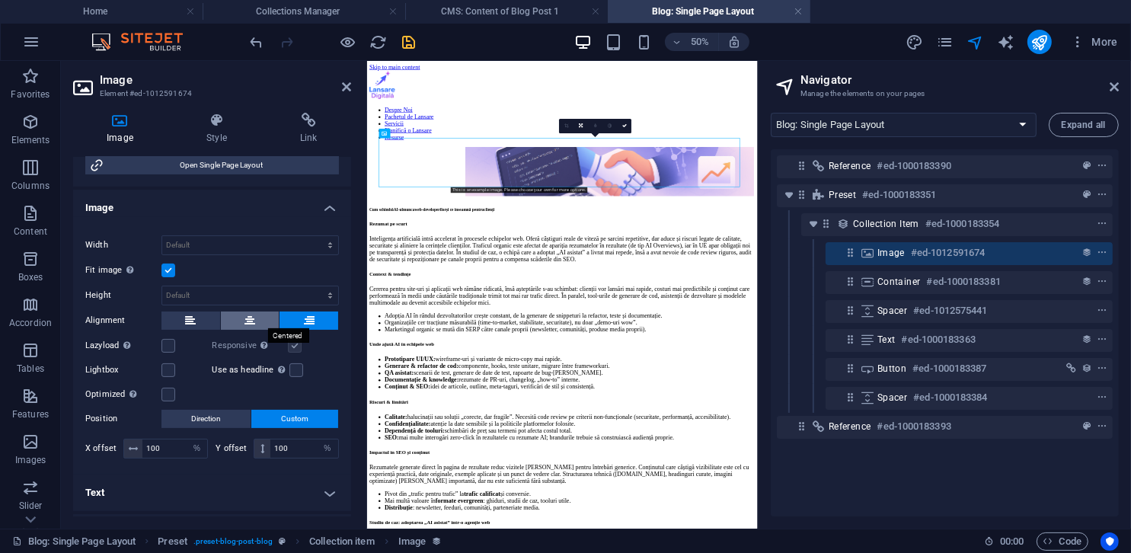
click at [257, 318] on button at bounding box center [250, 321] width 59 height 18
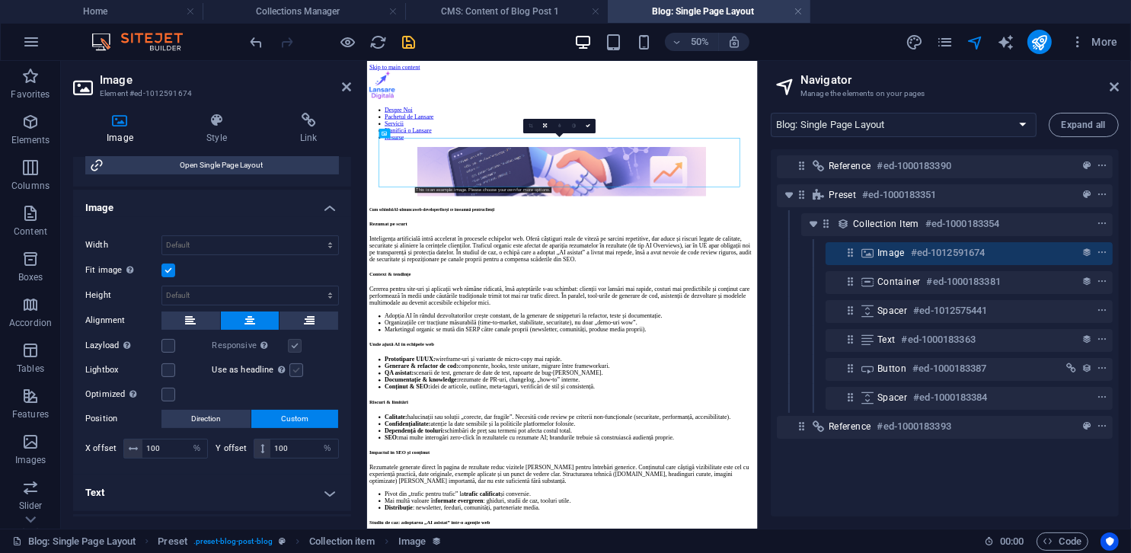
click at [292, 365] on label at bounding box center [296, 370] width 14 height 14
click at [0, 0] on input "Use as headline The image will be wrapped in an H1 headline tag. Useful for giv…" at bounding box center [0, 0] width 0 height 0
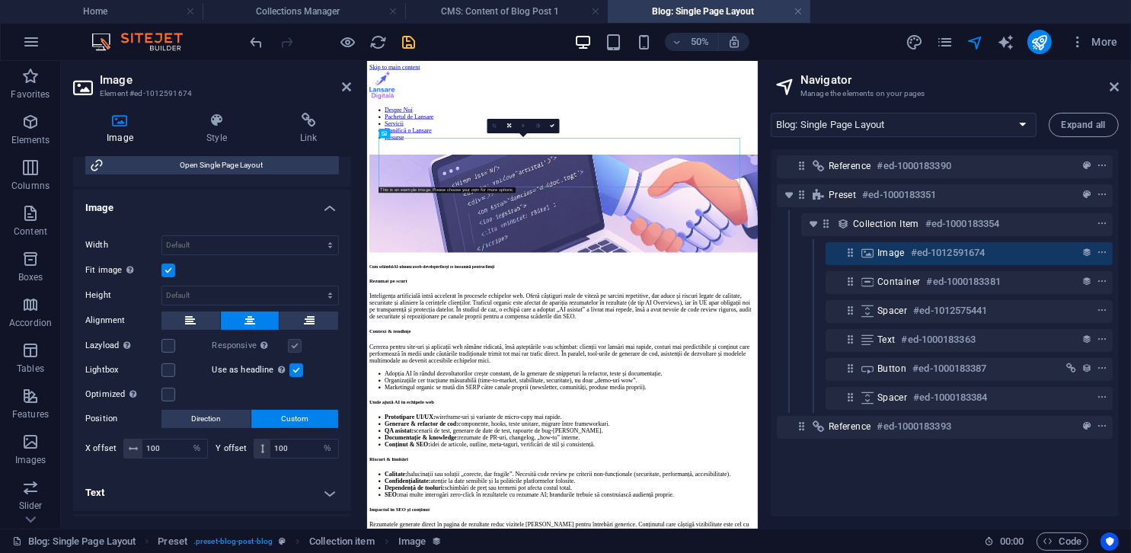
click at [292, 366] on label at bounding box center [296, 370] width 14 height 14
click at [0, 0] on input "Use as headline The image will be wrapped in an H1 headline tag. Useful for giv…" at bounding box center [0, 0] width 0 height 0
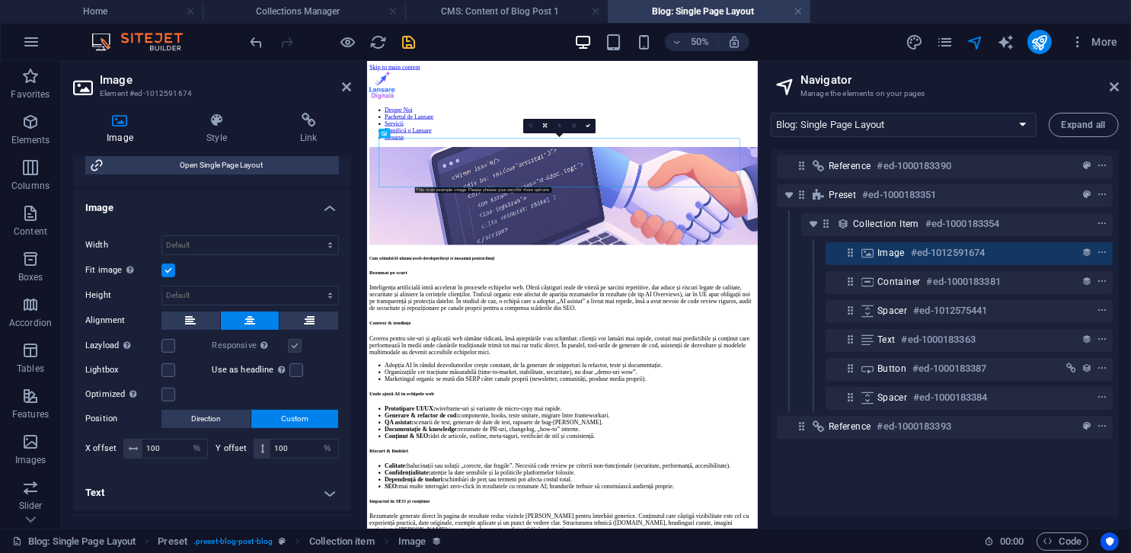
click at [163, 268] on label at bounding box center [168, 271] width 14 height 14
click at [0, 0] on input "Fit image Automatically fit image to a fixed width and height" at bounding box center [0, 0] width 0 height 0
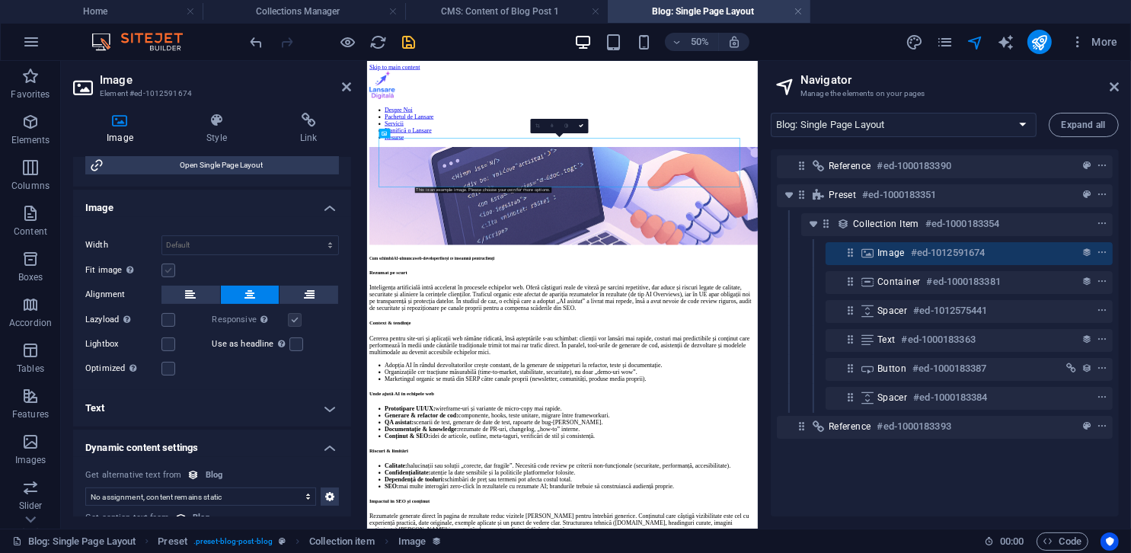
click at [165, 270] on label at bounding box center [168, 271] width 14 height 14
click at [0, 0] on input "Fit image Automatically fit image to a fixed width and height" at bounding box center [0, 0] width 0 height 0
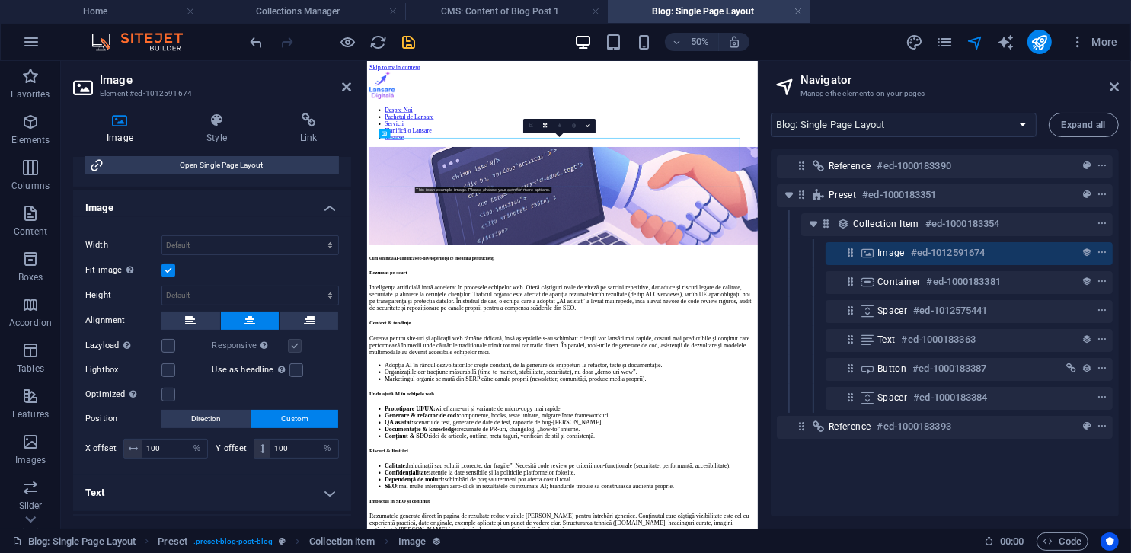
click at [165, 270] on label at bounding box center [168, 271] width 14 height 14
click at [0, 0] on input "Fit image Automatically fit image to a fixed width and height" at bounding box center [0, 0] width 0 height 0
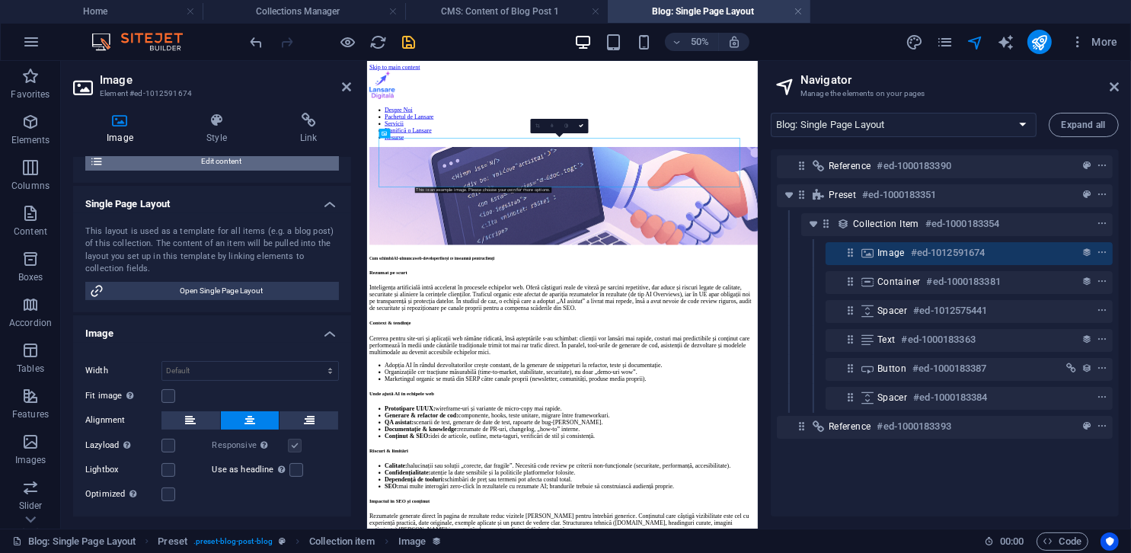
scroll to position [43, 0]
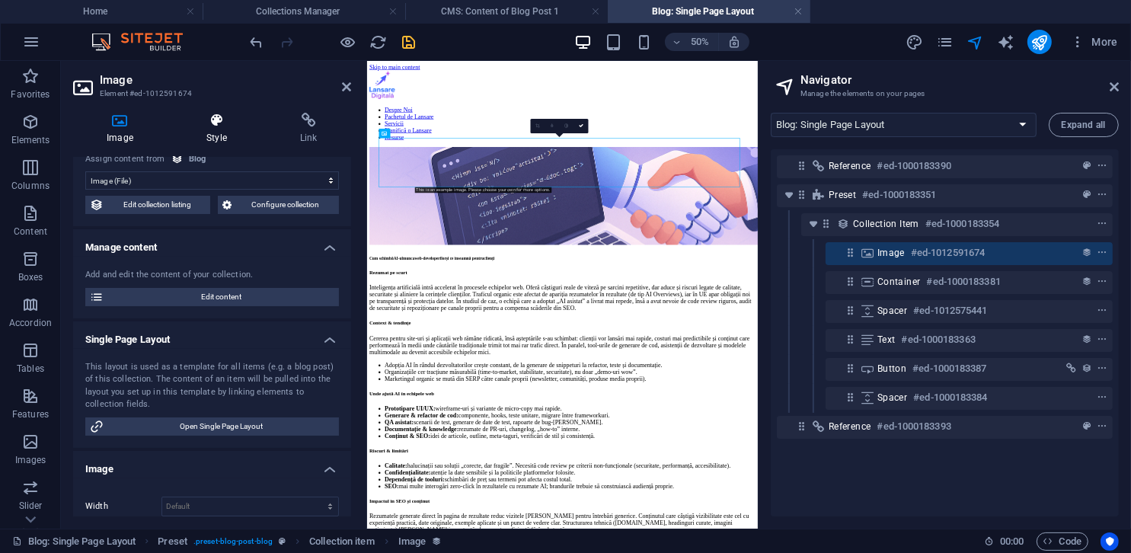
click at [230, 120] on icon at bounding box center [217, 120] width 88 height 15
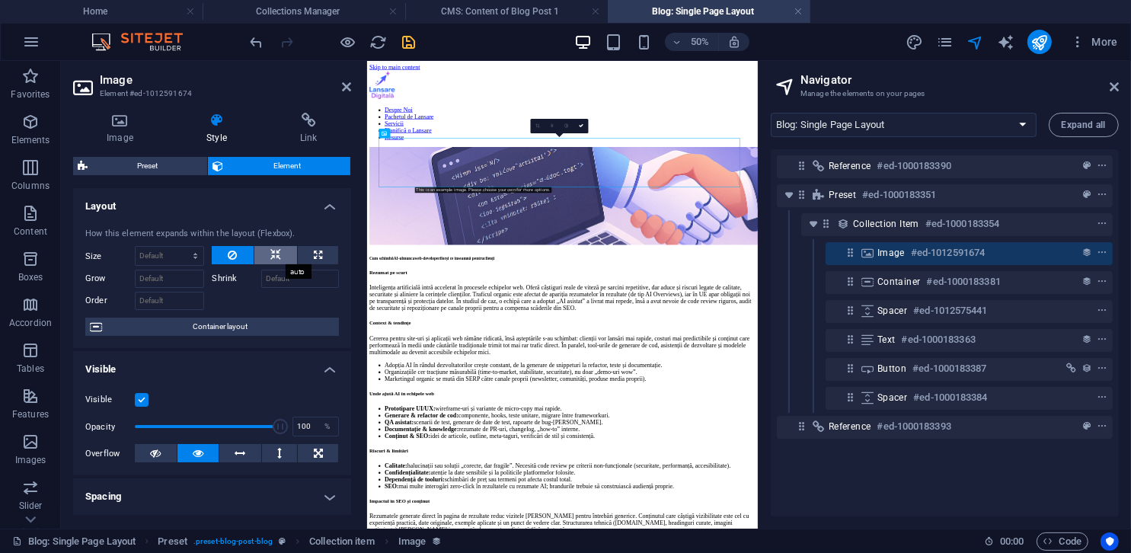
click at [281, 253] on button at bounding box center [275, 255] width 43 height 18
click at [238, 251] on button at bounding box center [232, 255] width 41 height 18
click at [267, 253] on button at bounding box center [275, 255] width 43 height 18
click at [318, 254] on icon at bounding box center [318, 255] width 8 height 18
type input "100"
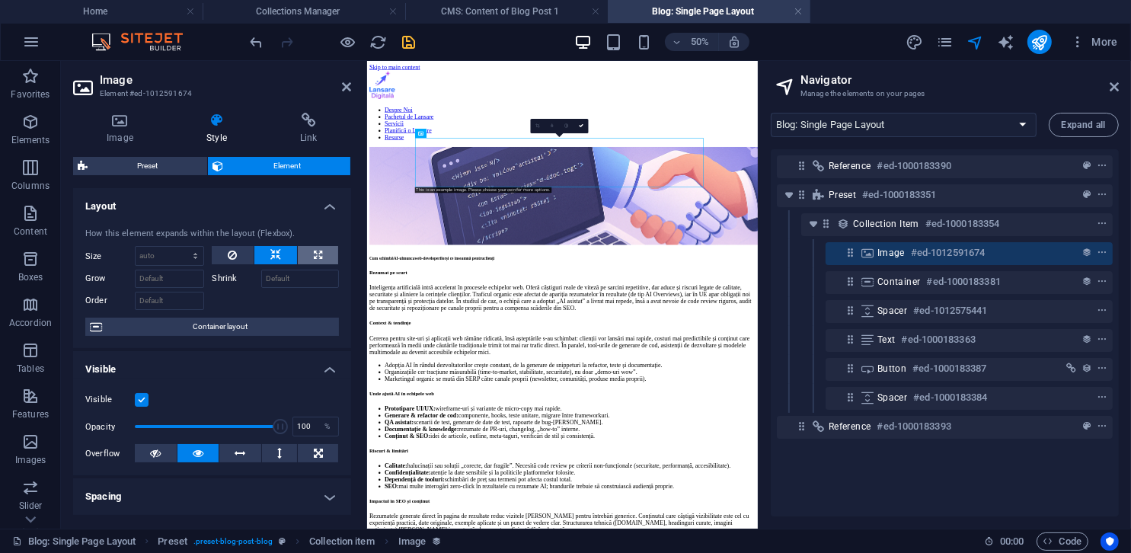
select select "%"
click at [232, 254] on icon at bounding box center [232, 255] width 9 height 18
select select "DISABLED_OPTION_VALUE"
click at [272, 256] on icon at bounding box center [275, 255] width 11 height 18
click at [231, 253] on icon at bounding box center [232, 255] width 9 height 18
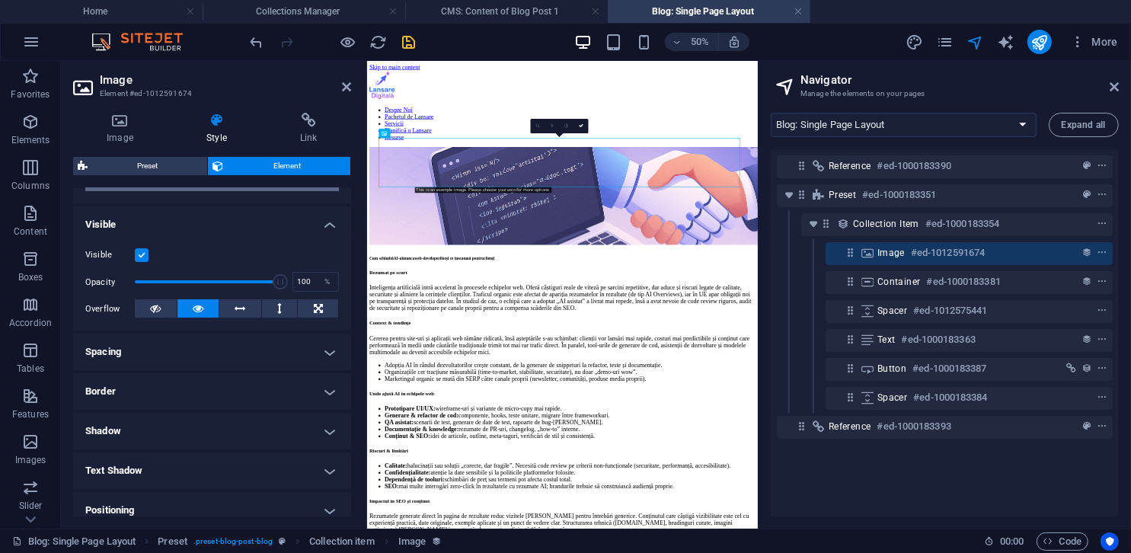
scroll to position [0, 0]
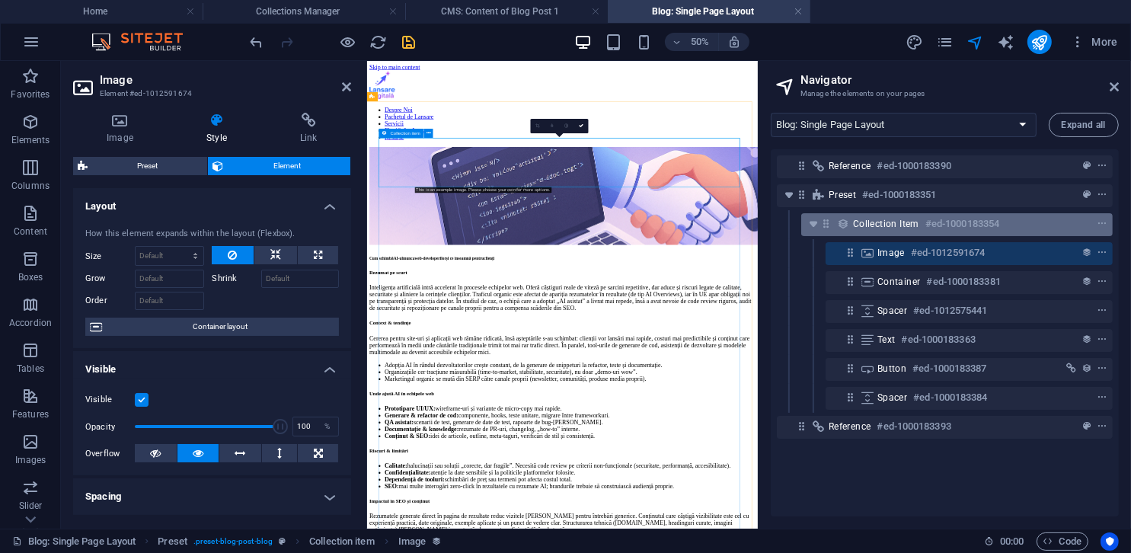
click at [859, 227] on span "Collection item" at bounding box center [886, 224] width 66 height 12
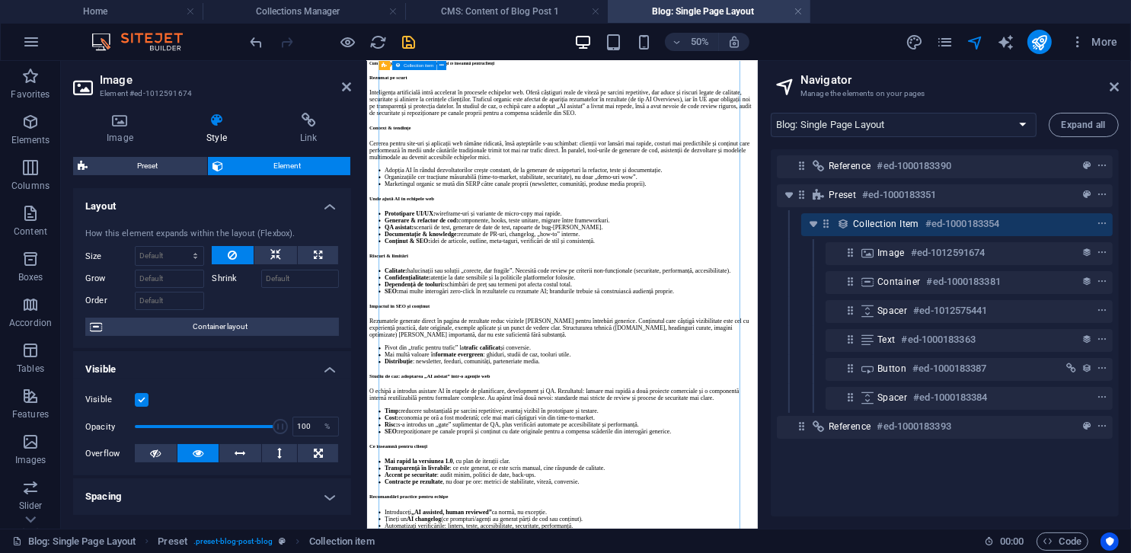
click at [859, 227] on span "Collection item" at bounding box center [886, 224] width 66 height 12
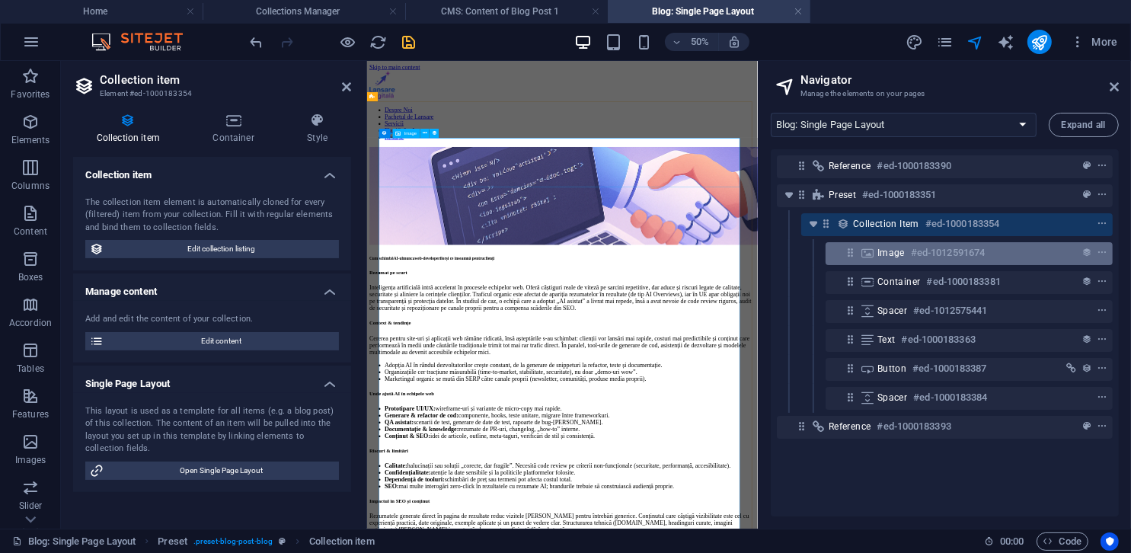
click at [890, 247] on span "Image" at bounding box center [890, 253] width 27 height 12
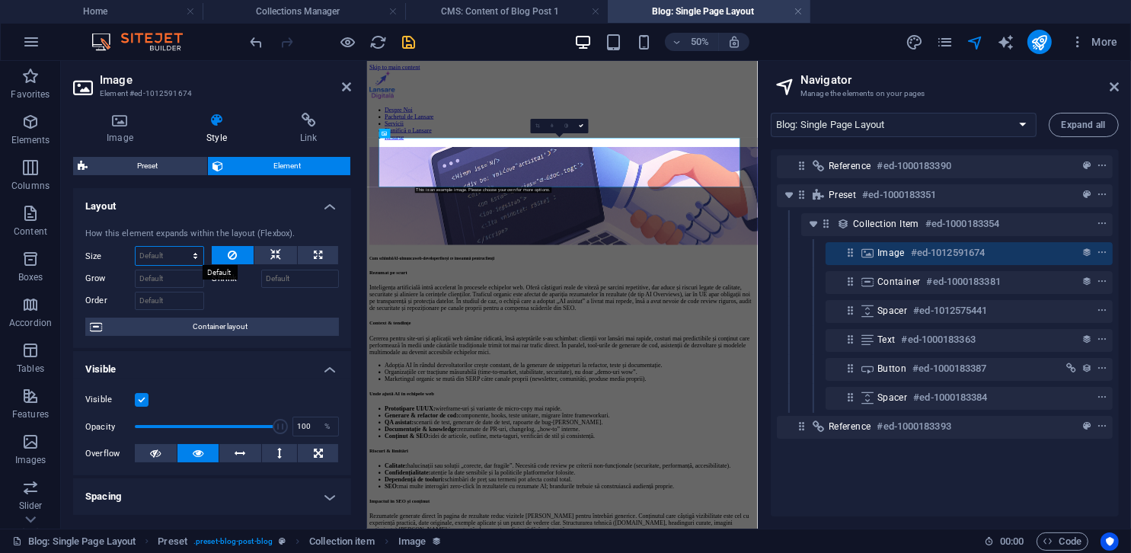
click at [187, 254] on select "Default auto px % 1/1 1/2 1/3 1/4 1/5 1/6 1/7 1/8 1/9 1/10" at bounding box center [170, 256] width 68 height 18
select select "%"
click at [181, 247] on select "Default auto px % 1/1 1/2 1/3 1/4 1/5 1/6 1/7 1/8 1/9 1/10" at bounding box center [170, 256] width 68 height 18
type input "100"
click at [174, 273] on input "Grow" at bounding box center [169, 279] width 69 height 18
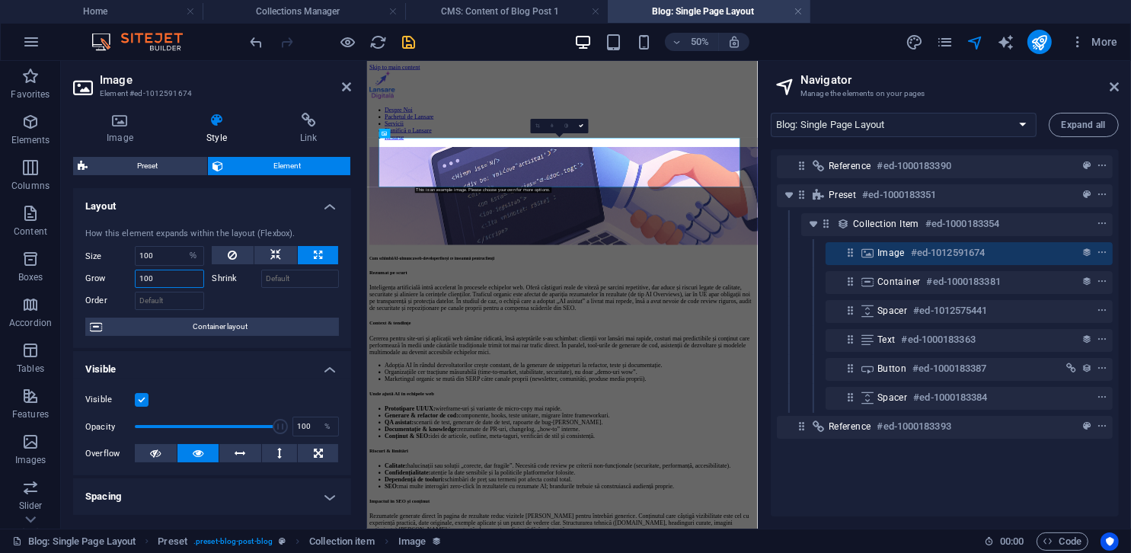
type input "100"
click at [184, 277] on input "100" at bounding box center [169, 279] width 69 height 18
click at [286, 257] on button at bounding box center [275, 255] width 43 height 18
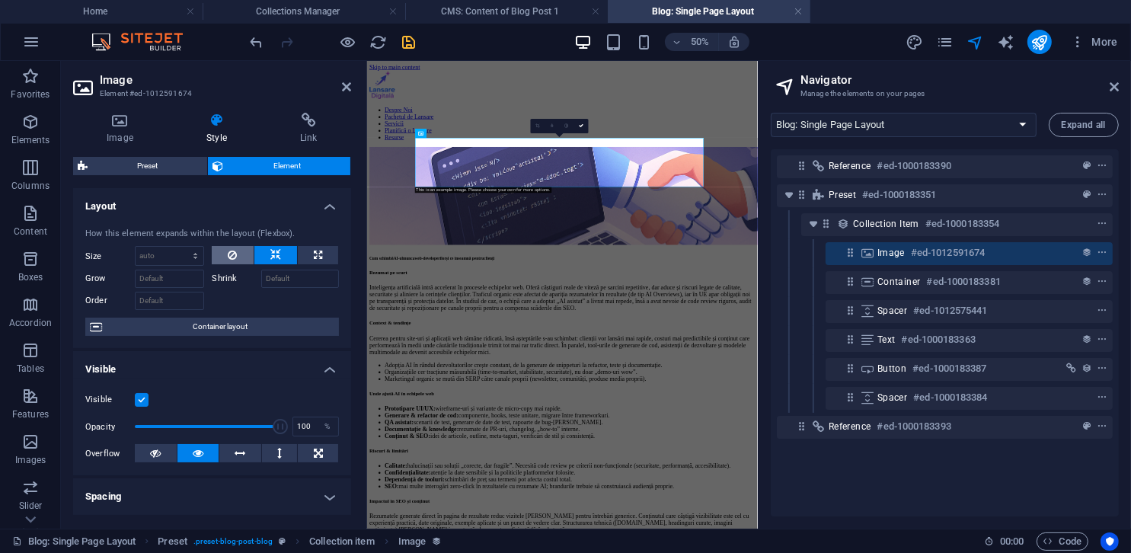
click at [244, 255] on button at bounding box center [232, 255] width 41 height 18
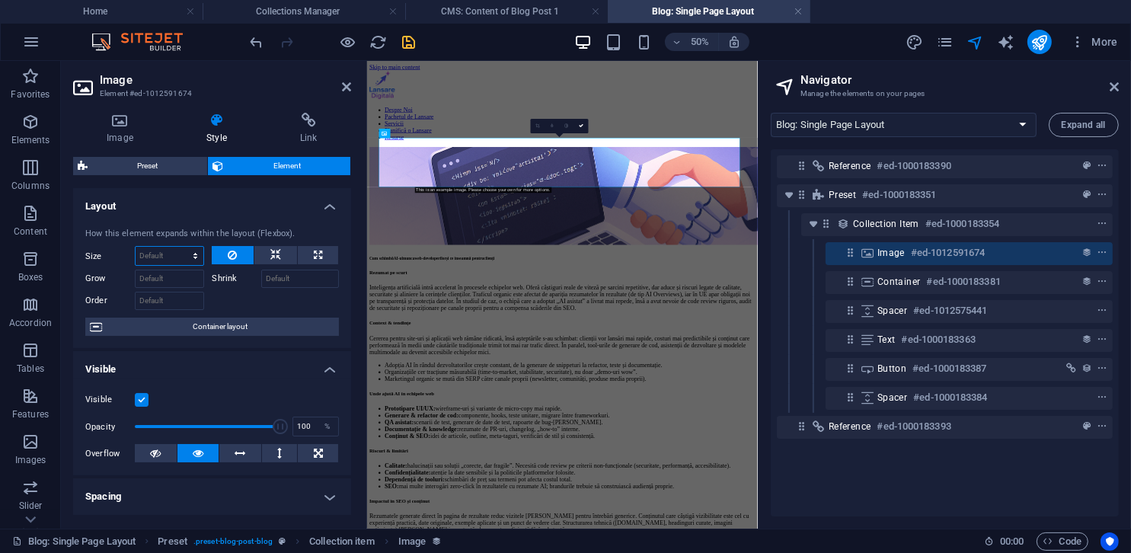
click at [188, 256] on select "Default auto px % 1/1 1/2 1/3 1/4 1/5 1/6 1/7 1/8 1/9 1/10" at bounding box center [170, 256] width 68 height 18
select select "px"
click at [181, 247] on select "Default auto px % 1/1 1/2 1/3 1/4 1/5 1/6 1/7 1/8 1/9 1/10" at bounding box center [170, 256] width 68 height 18
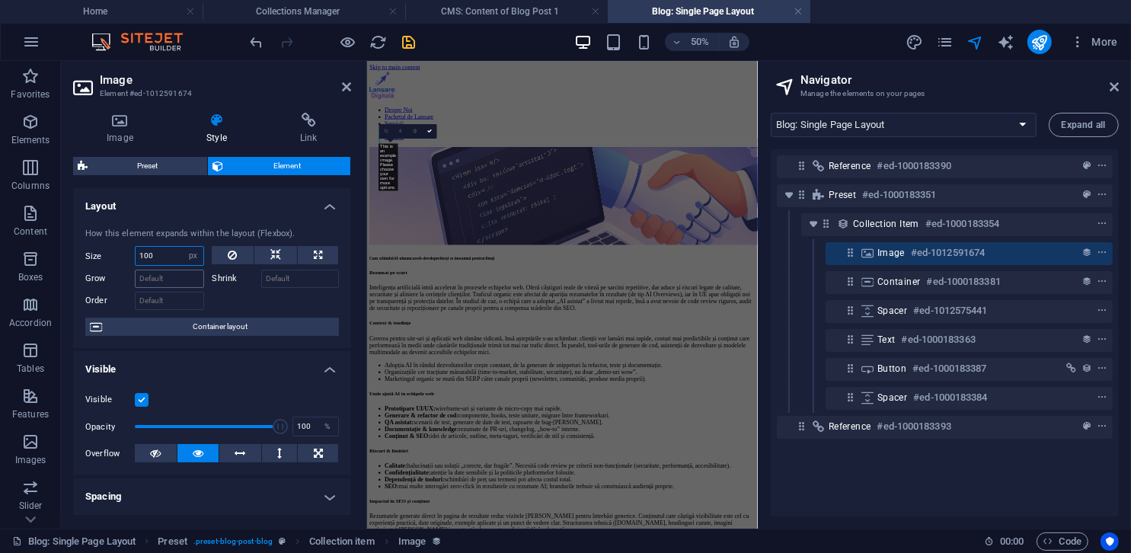
type input "100"
click at [189, 254] on select "Default auto px % 1/1 1/2 1/3 1/4 1/5 1/6 1/7 1/8 1/9 1/10" at bounding box center [192, 256] width 21 height 18
select select "%"
click at [182, 247] on select "Default auto px % 1/1 1/2 1/3 1/4 1/5 1/6 1/7 1/8 1/9 1/10" at bounding box center [192, 256] width 21 height 18
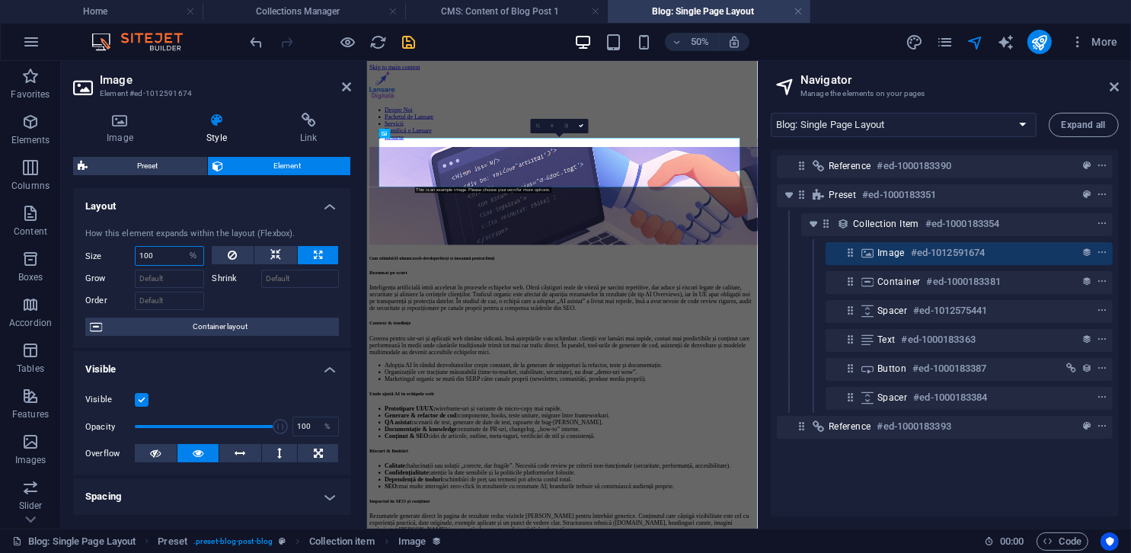
click at [171, 252] on input "100" at bounding box center [170, 256] width 68 height 18
click at [171, 252] on input "200" at bounding box center [170, 256] width 68 height 18
type input "100"
click at [219, 257] on button at bounding box center [232, 255] width 41 height 18
select select "DISABLED_OPTION_VALUE"
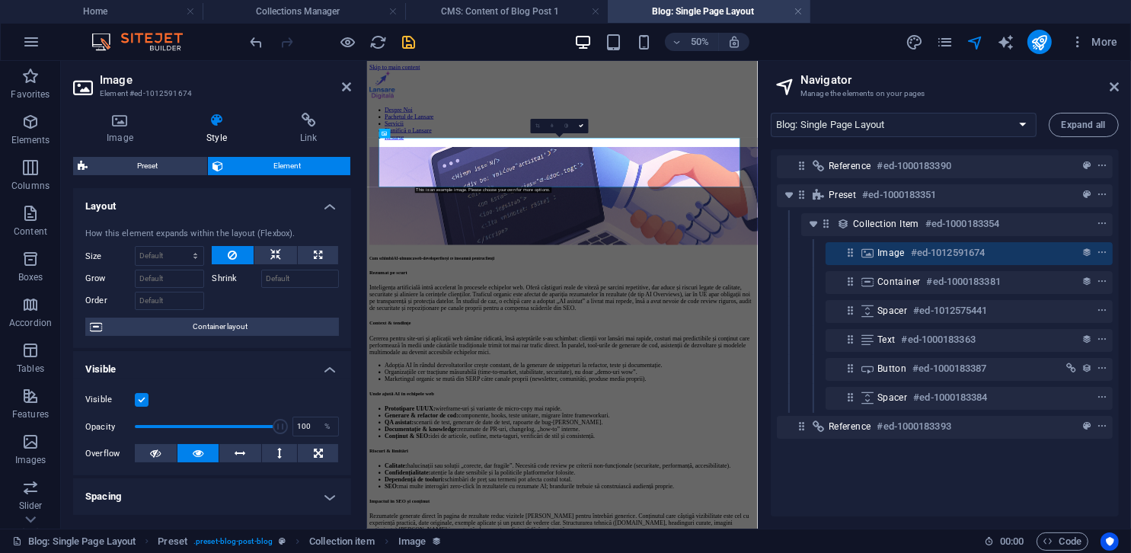
scroll to position [76, 0]
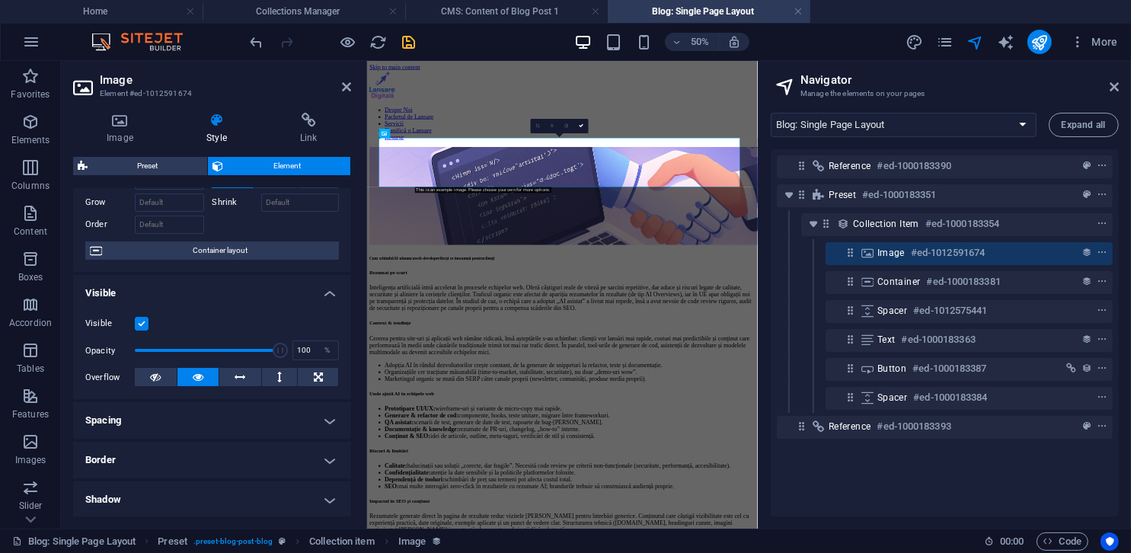
click at [181, 414] on h4 "Spacing" at bounding box center [212, 420] width 278 height 37
click at [181, 414] on h4 "Spacing" at bounding box center [212, 415] width 278 height 27
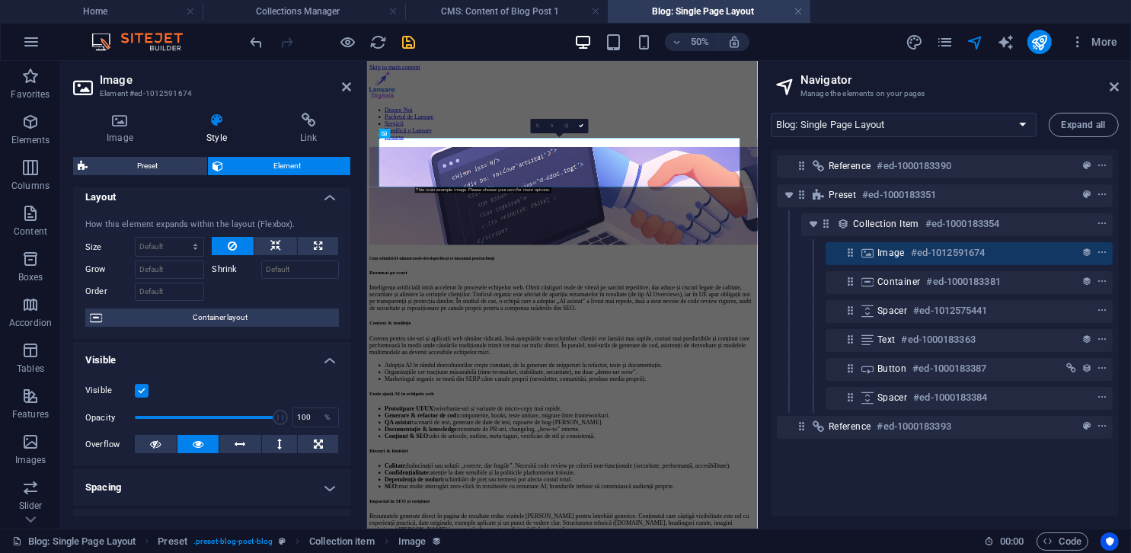
scroll to position [0, 0]
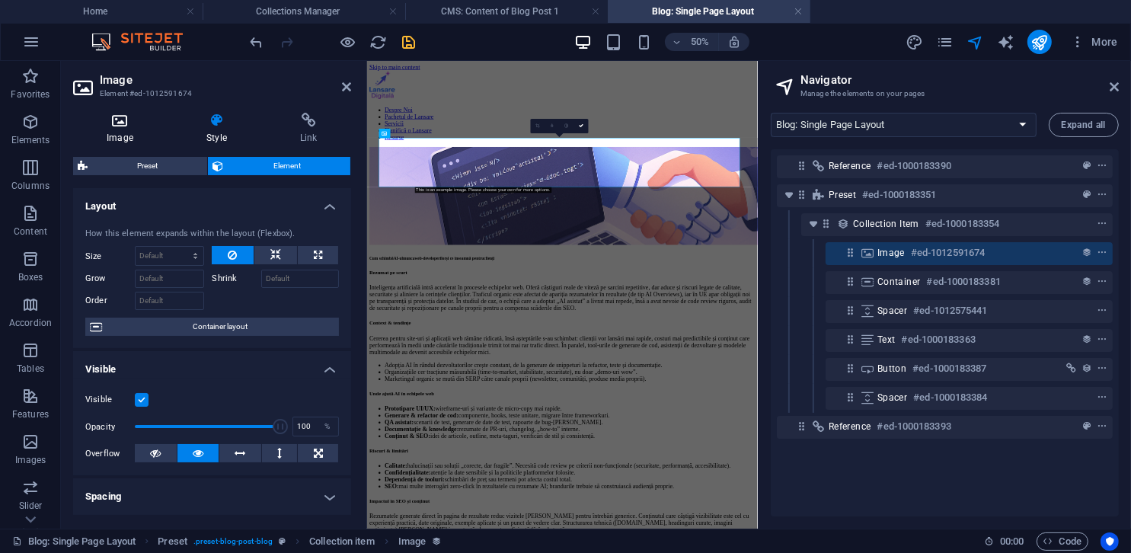
click at [123, 128] on h4 "Image" at bounding box center [123, 129] width 100 height 32
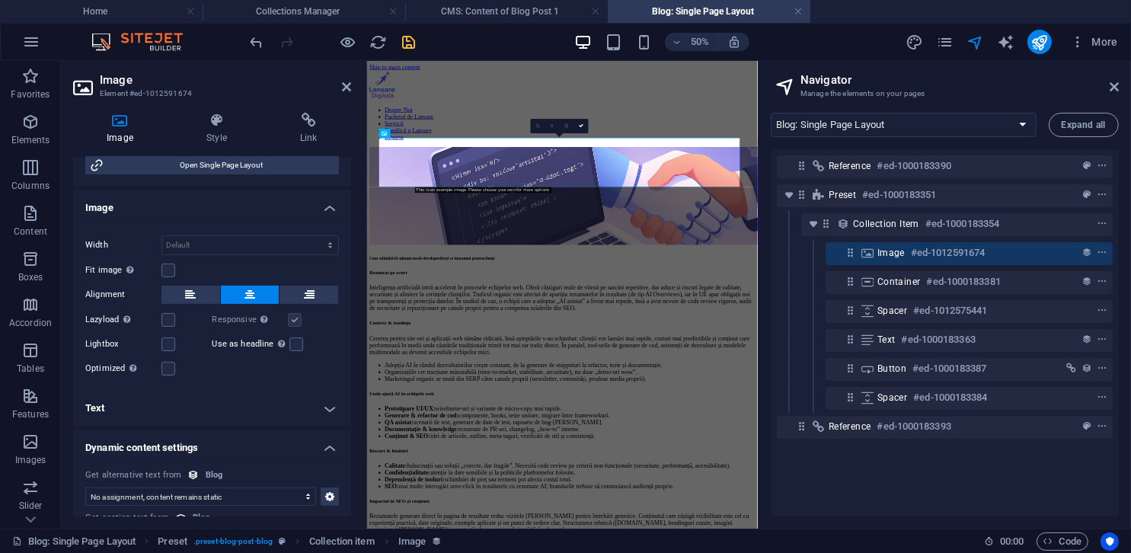
scroll to position [347, 0]
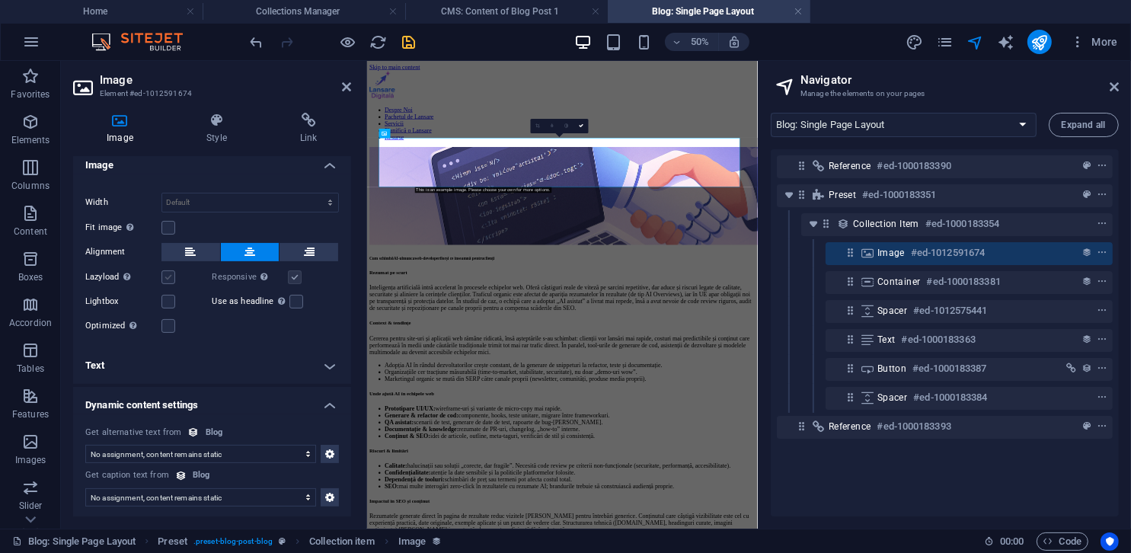
click at [165, 277] on label at bounding box center [168, 277] width 14 height 14
click at [0, 0] on input "Lazyload Loading images after the page loads improves page speed." at bounding box center [0, 0] width 0 height 0
click at [165, 277] on label at bounding box center [168, 277] width 14 height 14
click at [0, 0] on input "Lazyload Loading images after the page loads improves page speed." at bounding box center [0, 0] width 0 height 0
click at [169, 227] on label at bounding box center [168, 228] width 14 height 14
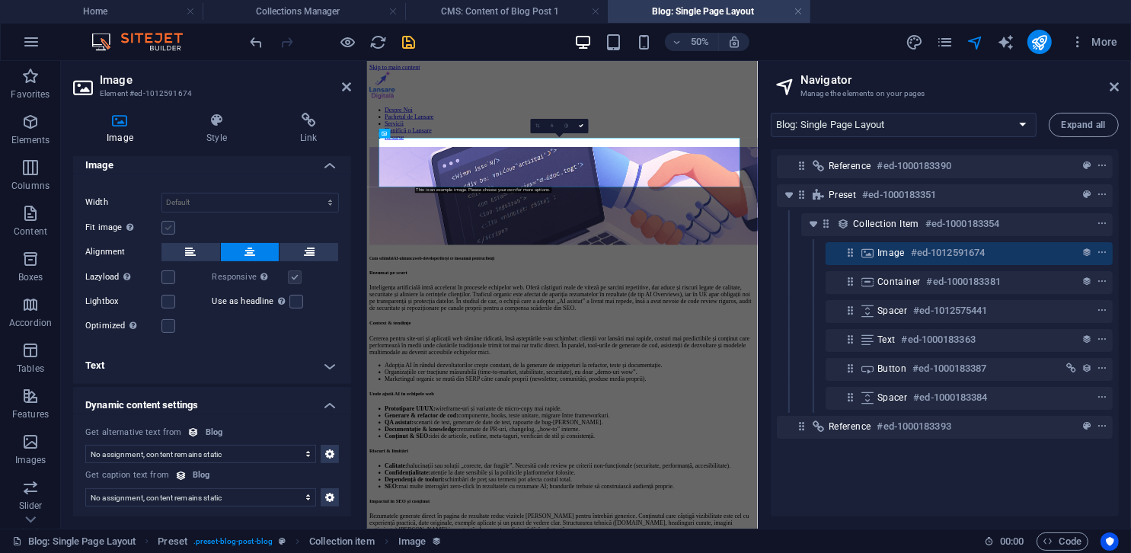
click at [0, 0] on input "Fit image Automatically fit image to a fixed width and height" at bounding box center [0, 0] width 0 height 0
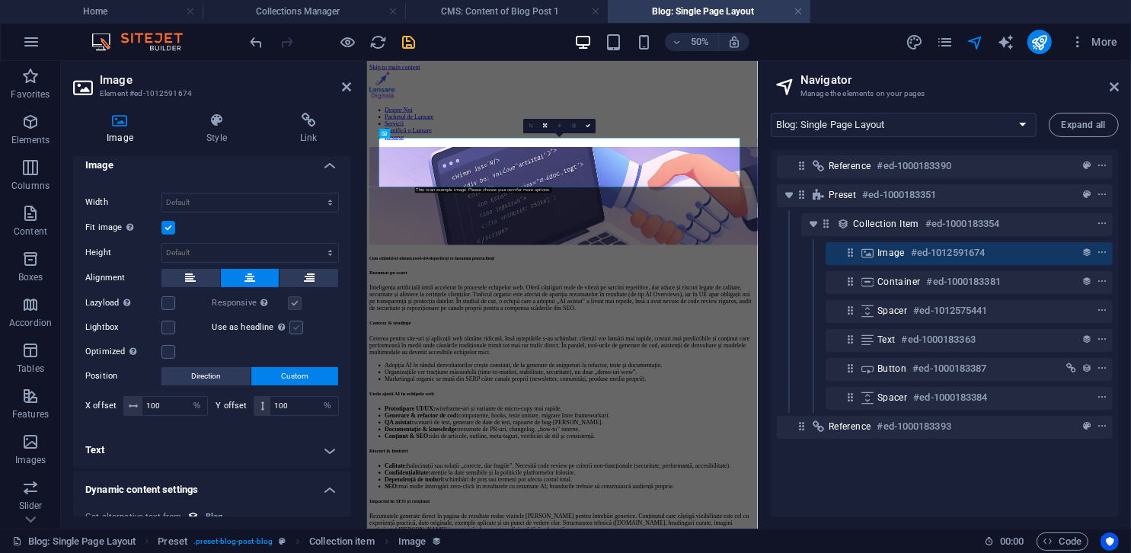
click at [296, 321] on label at bounding box center [296, 328] width 14 height 14
click at [0, 0] on input "Use as headline The image will be wrapped in an H1 headline tag. Useful for giv…" at bounding box center [0, 0] width 0 height 0
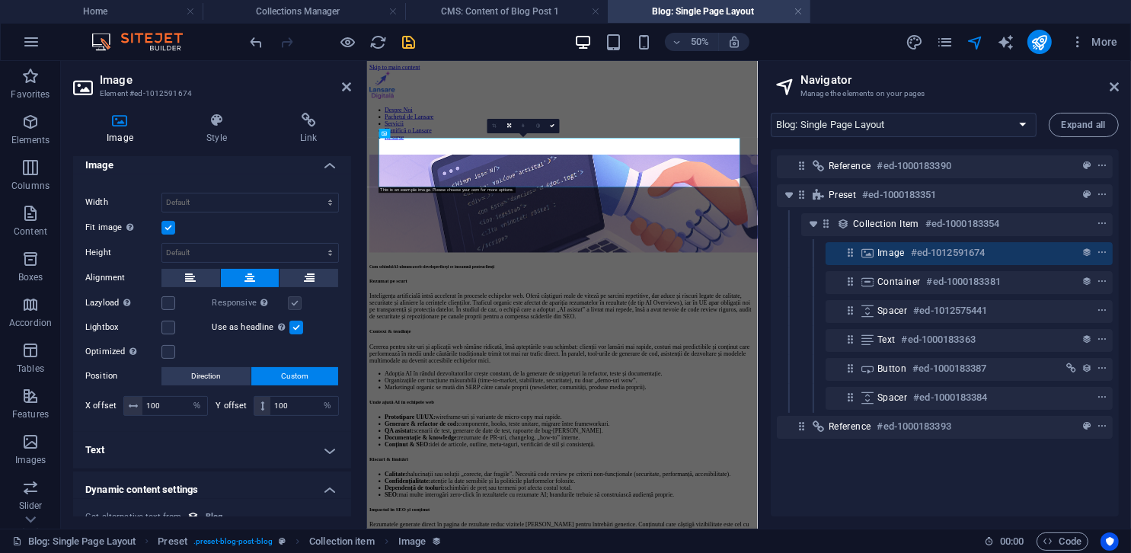
click at [296, 321] on label at bounding box center [296, 328] width 14 height 14
click at [0, 0] on input "Use as headline The image will be wrapped in an H1 headline tag. Useful for giv…" at bounding box center [0, 0] width 0 height 0
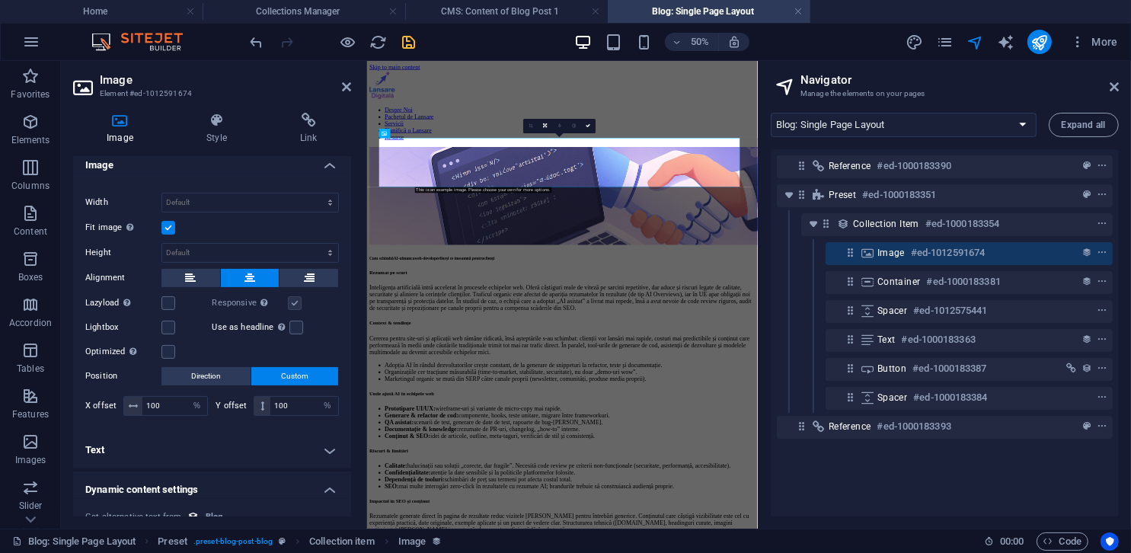
click at [171, 289] on div "Drag files here, click to choose files or select files from Files or our free s…" at bounding box center [212, 302] width 278 height 257
click at [169, 296] on label at bounding box center [168, 303] width 14 height 14
click at [0, 0] on input "Lazyload Loading images after the page loads improves page speed." at bounding box center [0, 0] width 0 height 0
click at [169, 297] on label at bounding box center [168, 303] width 14 height 14
click at [0, 0] on input "Lazyload Loading images after the page loads improves page speed." at bounding box center [0, 0] width 0 height 0
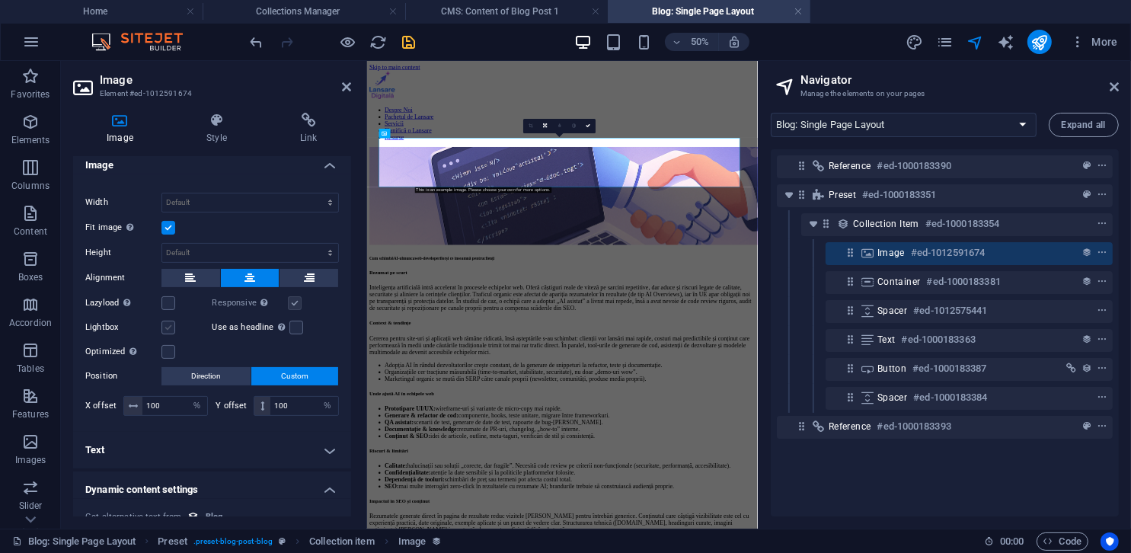
click at [165, 328] on label at bounding box center [168, 328] width 14 height 14
click at [0, 0] on input "Lightbox" at bounding box center [0, 0] width 0 height 0
click at [165, 328] on label at bounding box center [168, 328] width 14 height 14
click at [0, 0] on input "Lightbox" at bounding box center [0, 0] width 0 height 0
click at [171, 353] on label at bounding box center [168, 352] width 14 height 14
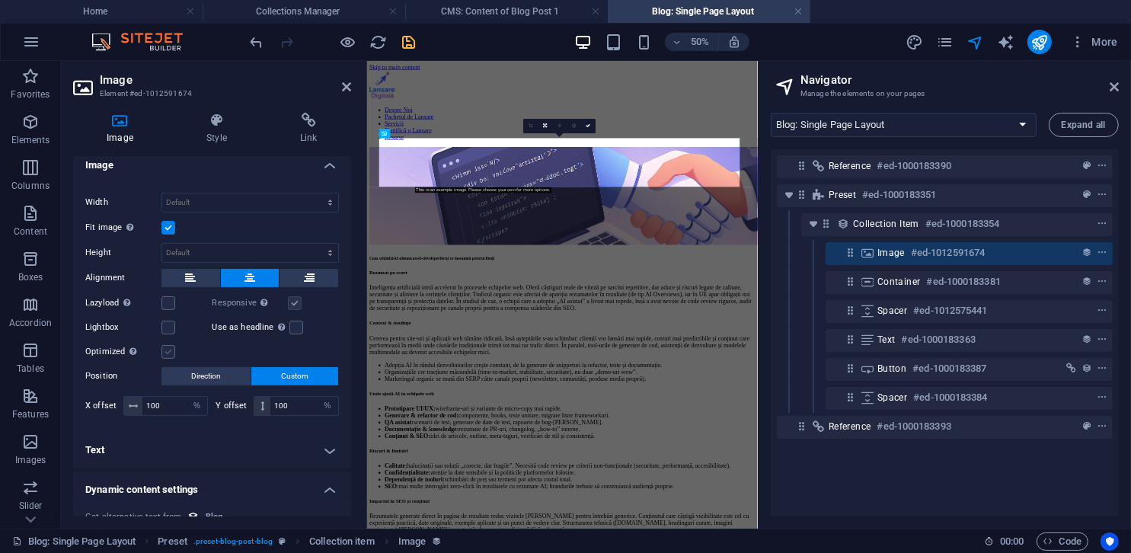
click at [0, 0] on input "Optimized Images are compressed to improve page speed." at bounding box center [0, 0] width 0 height 0
click at [171, 353] on label at bounding box center [168, 352] width 14 height 14
click at [0, 0] on input "Optimized Images are compressed to improve page speed." at bounding box center [0, 0] width 0 height 0
click at [218, 372] on span "Direction" at bounding box center [206, 376] width 30 height 18
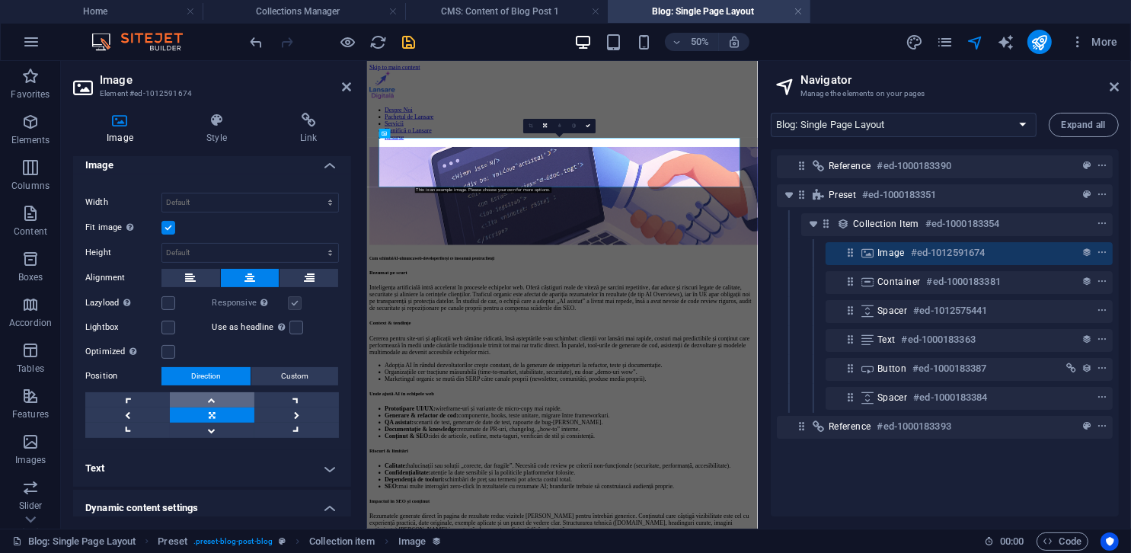
click at [220, 399] on link at bounding box center [212, 399] width 85 height 15
click at [221, 416] on link at bounding box center [212, 414] width 85 height 15
click at [282, 411] on link at bounding box center [296, 414] width 85 height 15
click at [235, 414] on link at bounding box center [212, 414] width 85 height 15
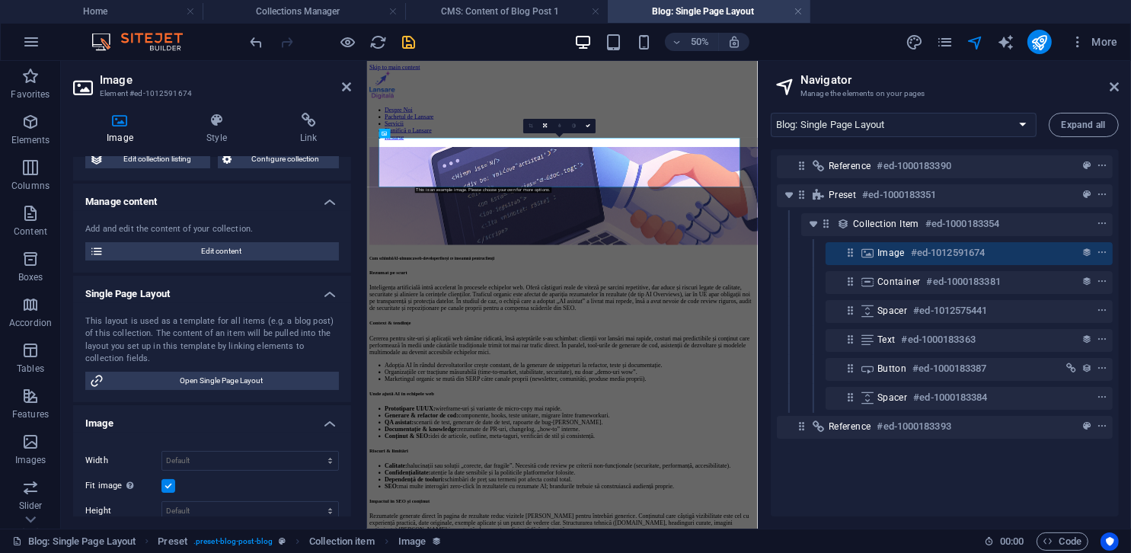
scroll to position [69, 0]
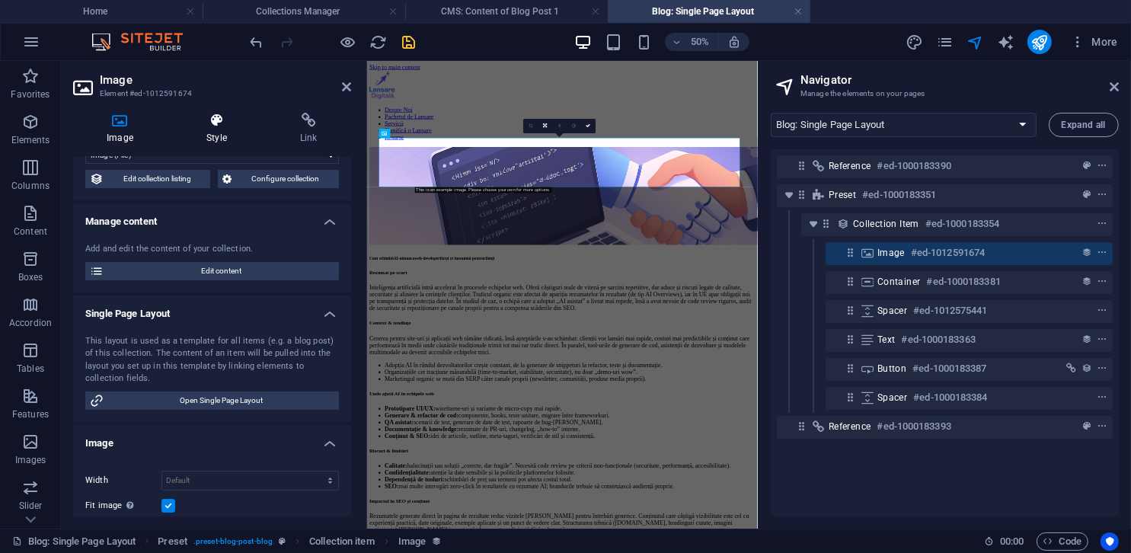
click at [228, 142] on h4 "Style" at bounding box center [220, 129] width 94 height 32
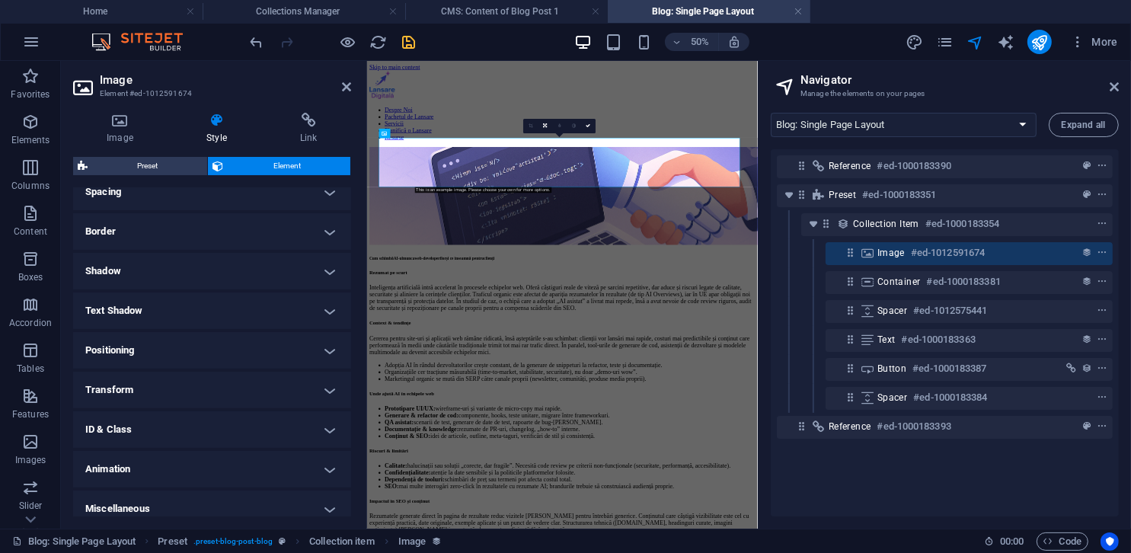
scroll to position [0, 0]
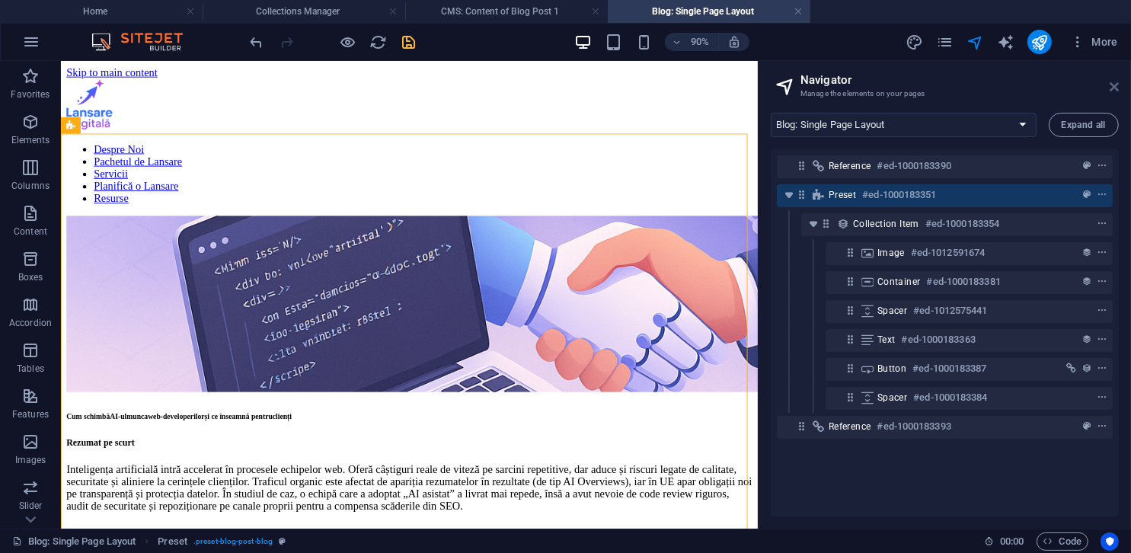
click at [1117, 90] on icon at bounding box center [1114, 87] width 9 height 12
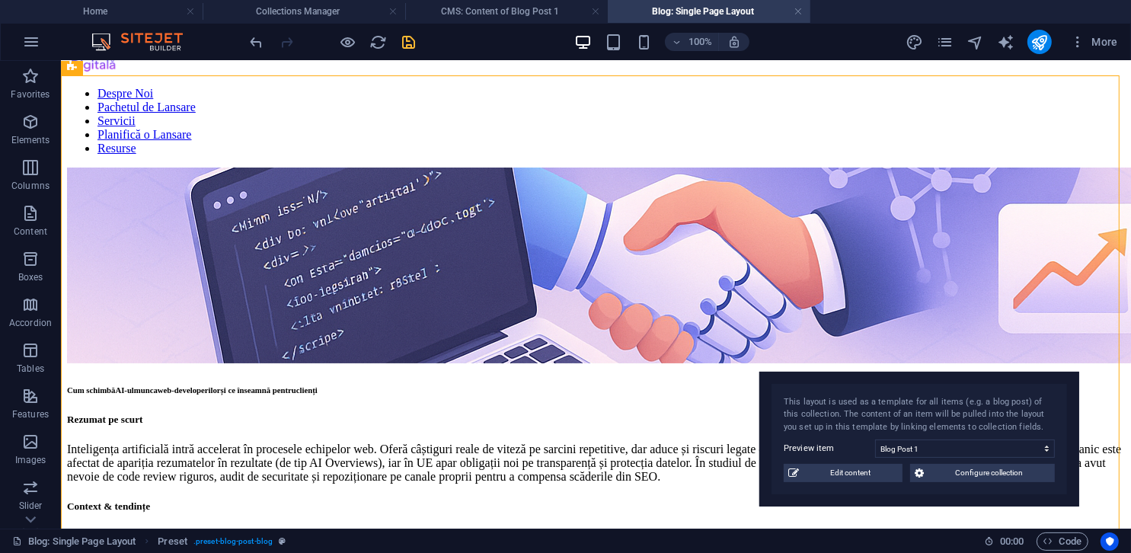
scroll to position [64, 0]
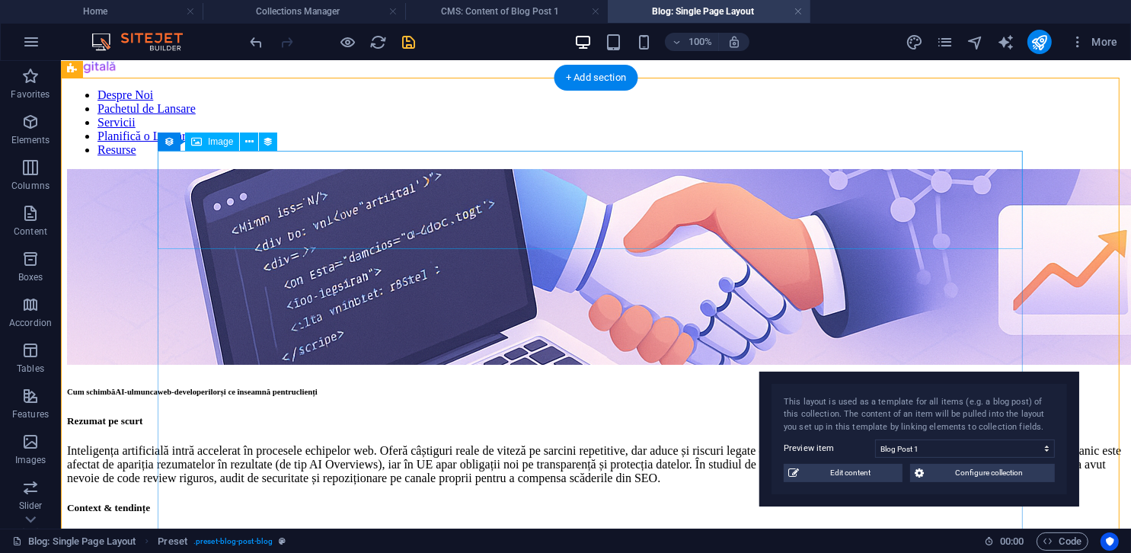
click at [733, 199] on figure at bounding box center [595, 267] width 1058 height 199
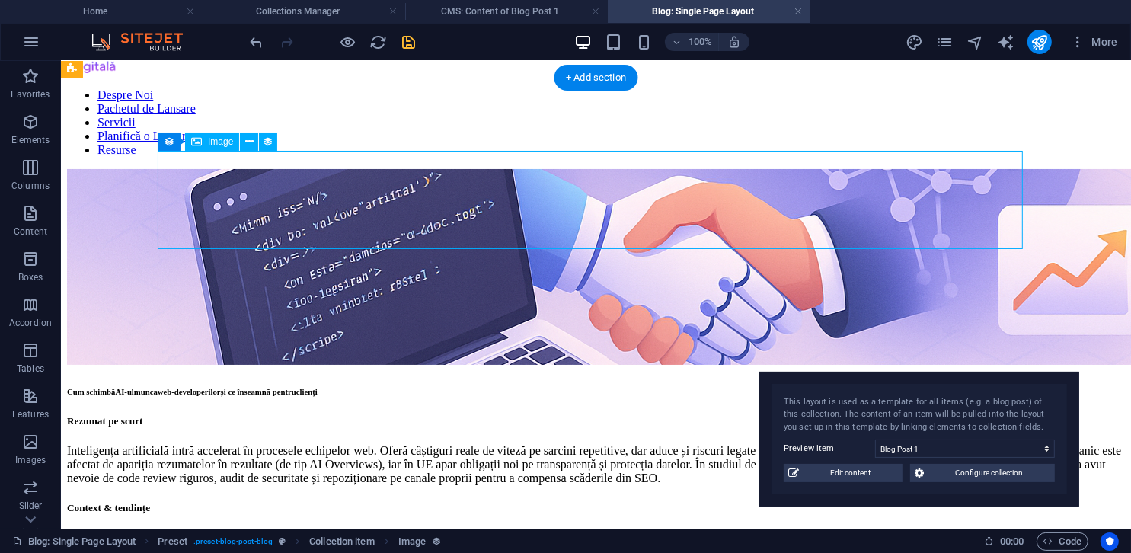
click at [733, 199] on figure at bounding box center [595, 267] width 1058 height 199
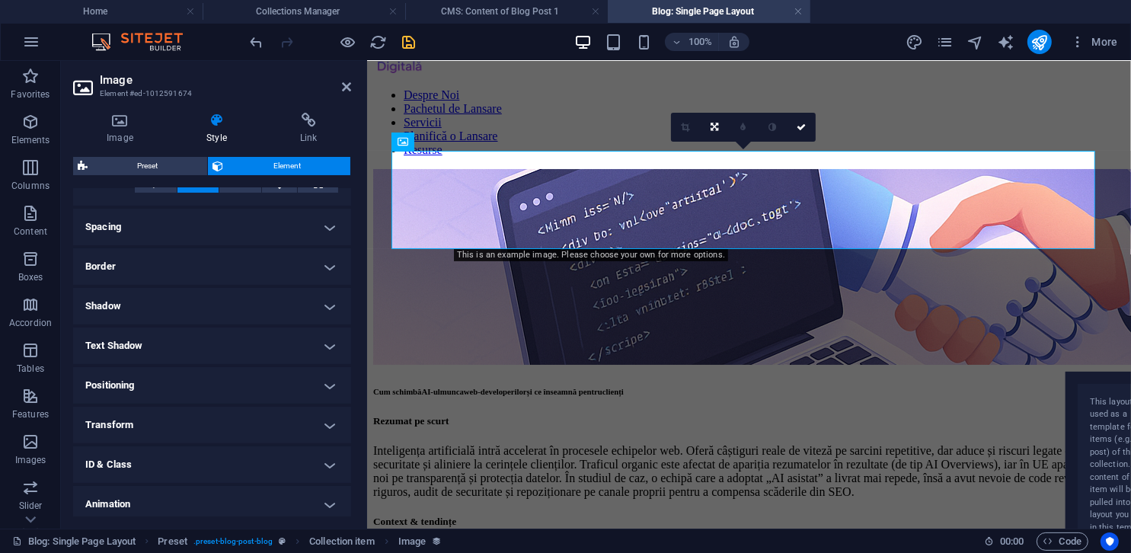
scroll to position [314, 0]
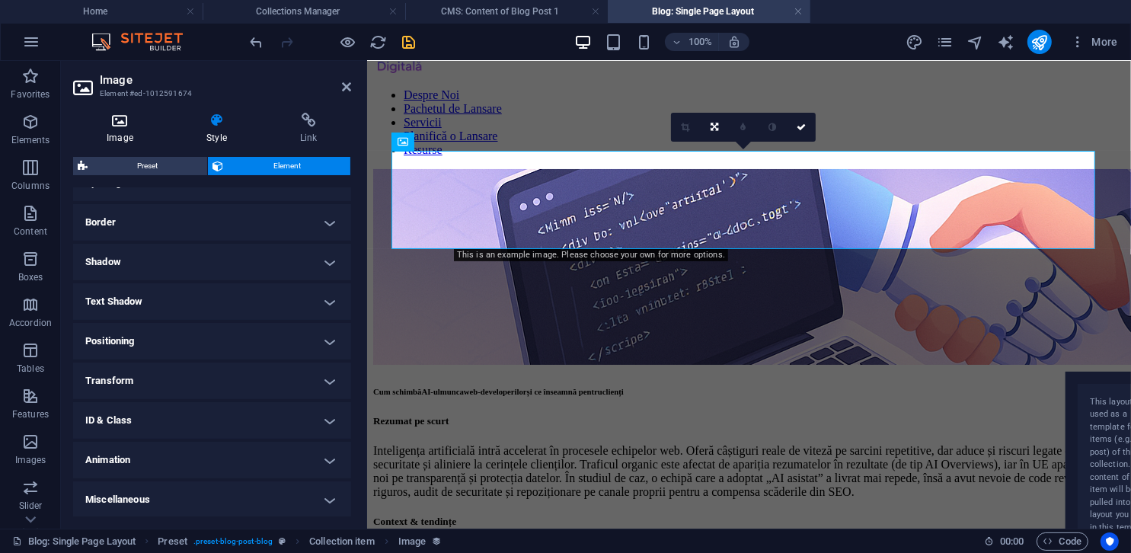
click at [149, 119] on icon at bounding box center [120, 120] width 94 height 15
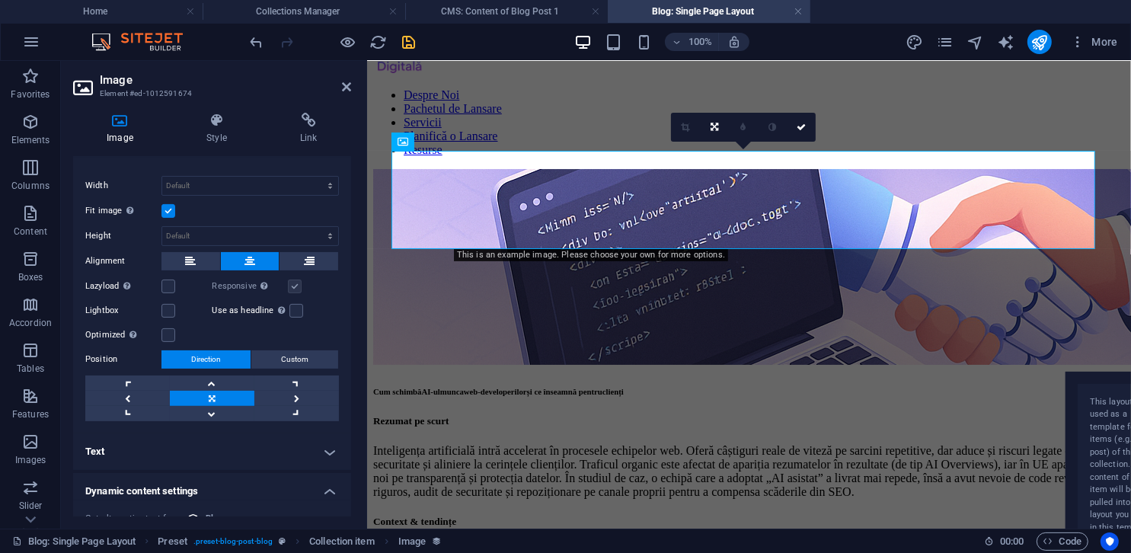
scroll to position [381, 0]
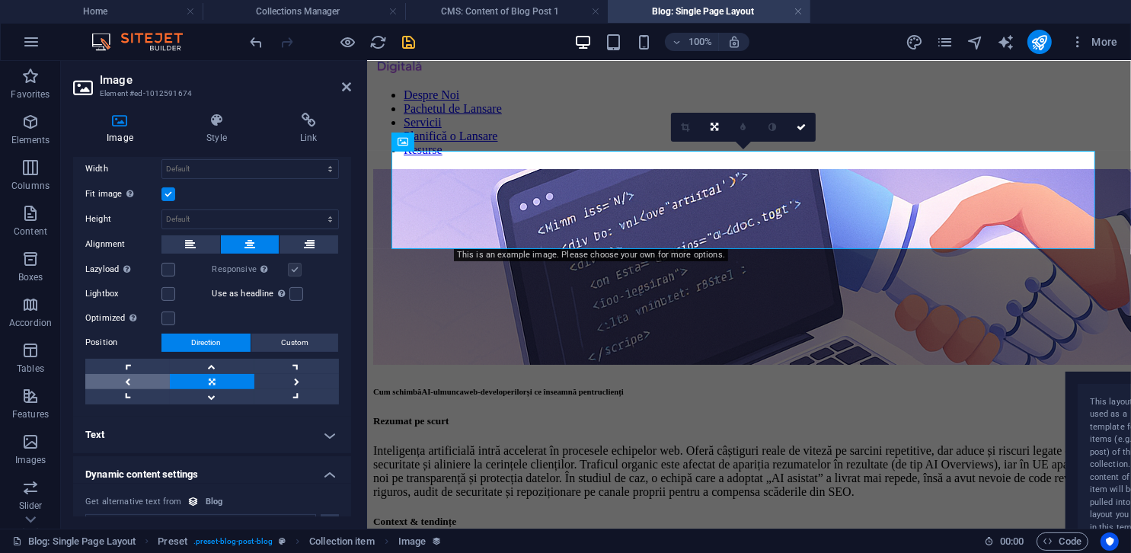
click at [131, 374] on link at bounding box center [127, 381] width 85 height 15
click at [202, 380] on link at bounding box center [212, 381] width 85 height 15
click at [203, 242] on button at bounding box center [190, 244] width 59 height 18
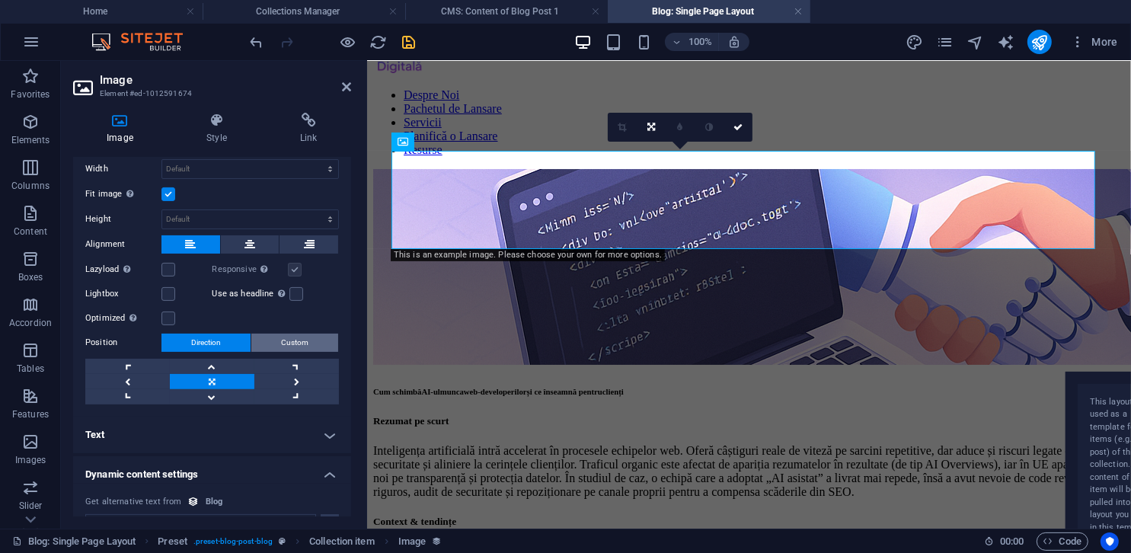
click at [272, 334] on button "Custom" at bounding box center [294, 343] width 87 height 18
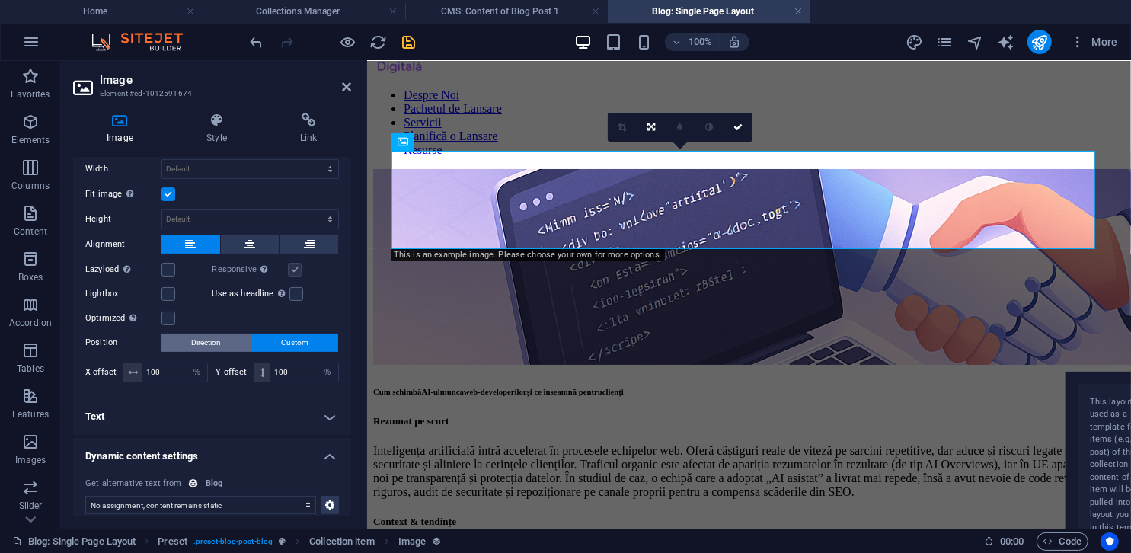
click at [213, 340] on span "Direction" at bounding box center [206, 343] width 30 height 18
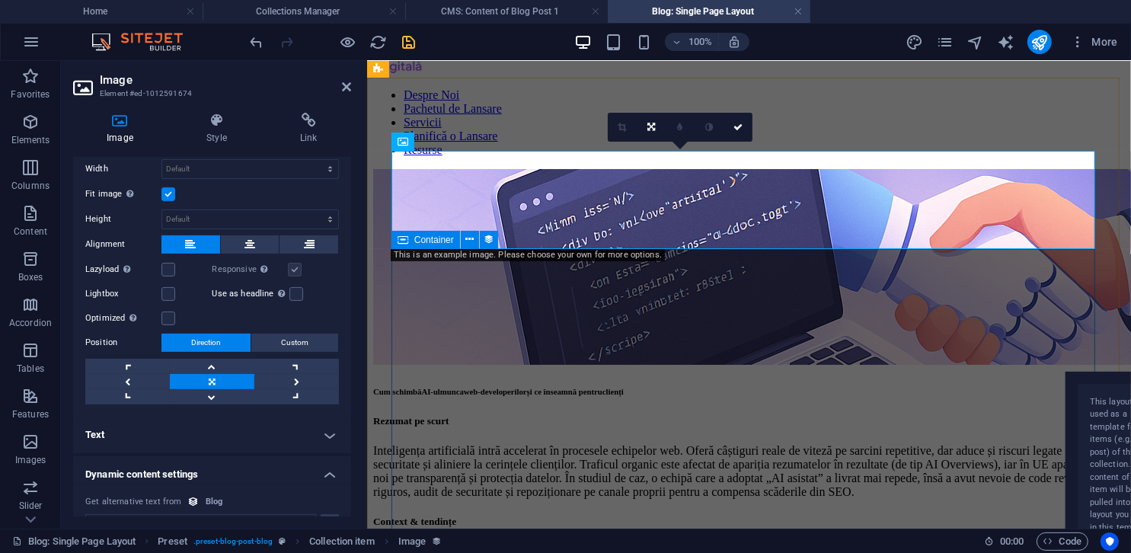
click at [526, 386] on span "web-developerilor" at bounding box center [494, 390] width 63 height 9
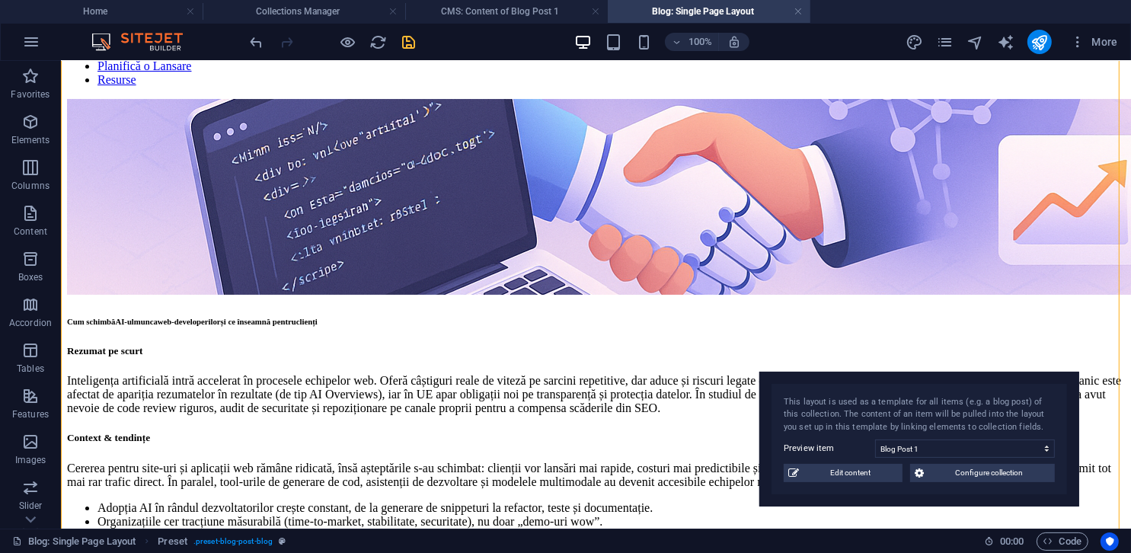
scroll to position [132, 0]
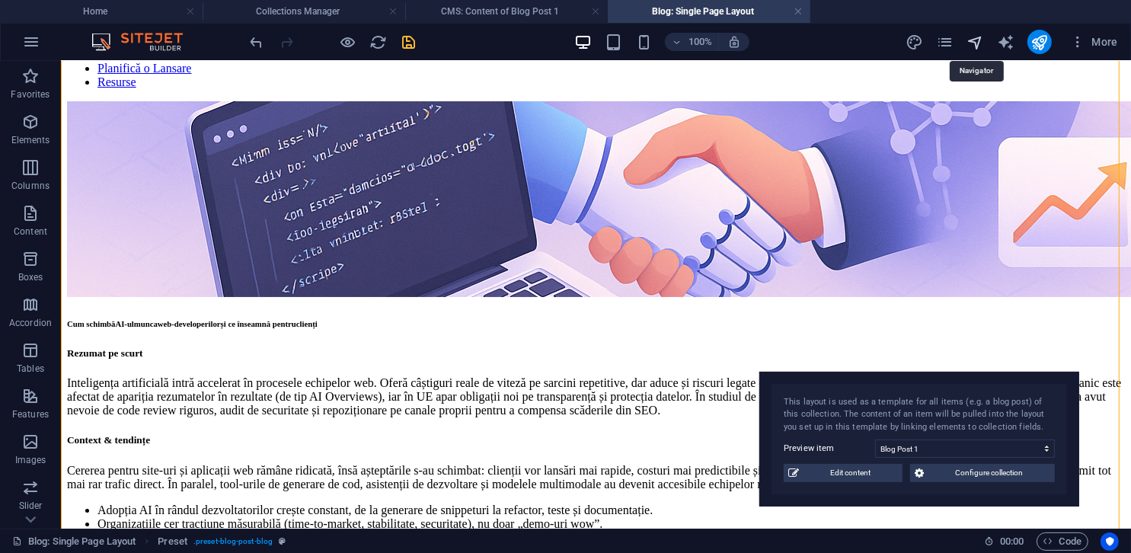
click at [979, 40] on icon "navigator" at bounding box center [975, 43] width 18 height 18
select select "18075538-ro"
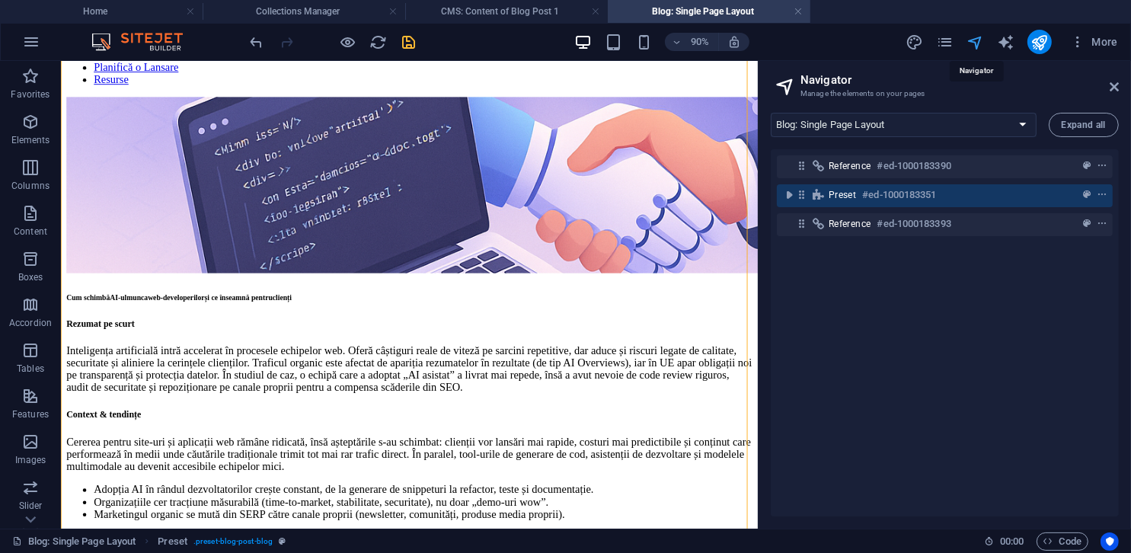
click at [979, 40] on icon "navigator" at bounding box center [975, 43] width 18 height 18
click at [1112, 86] on icon at bounding box center [1114, 87] width 9 height 12
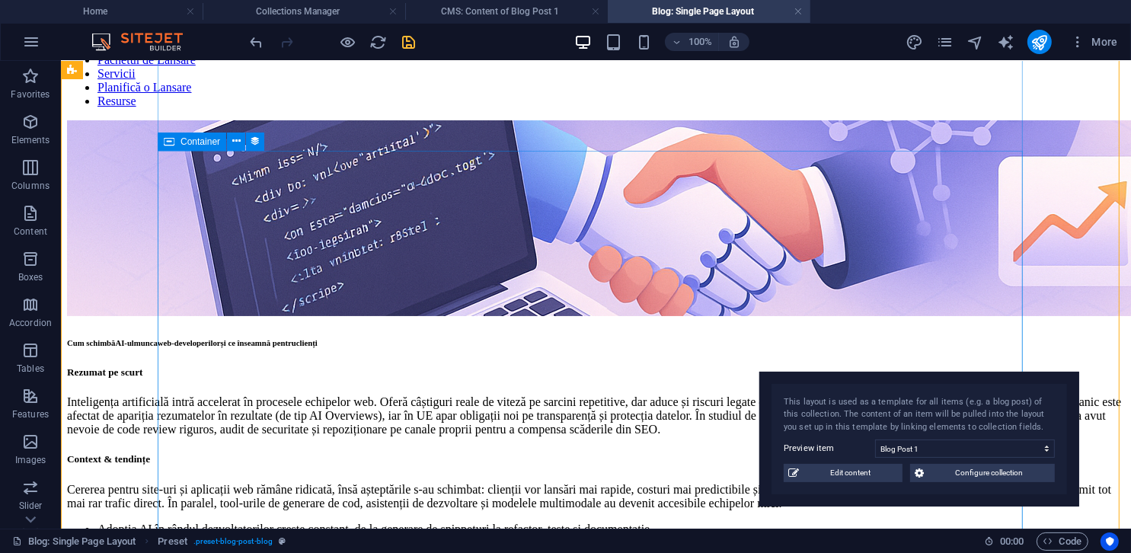
scroll to position [54, 0]
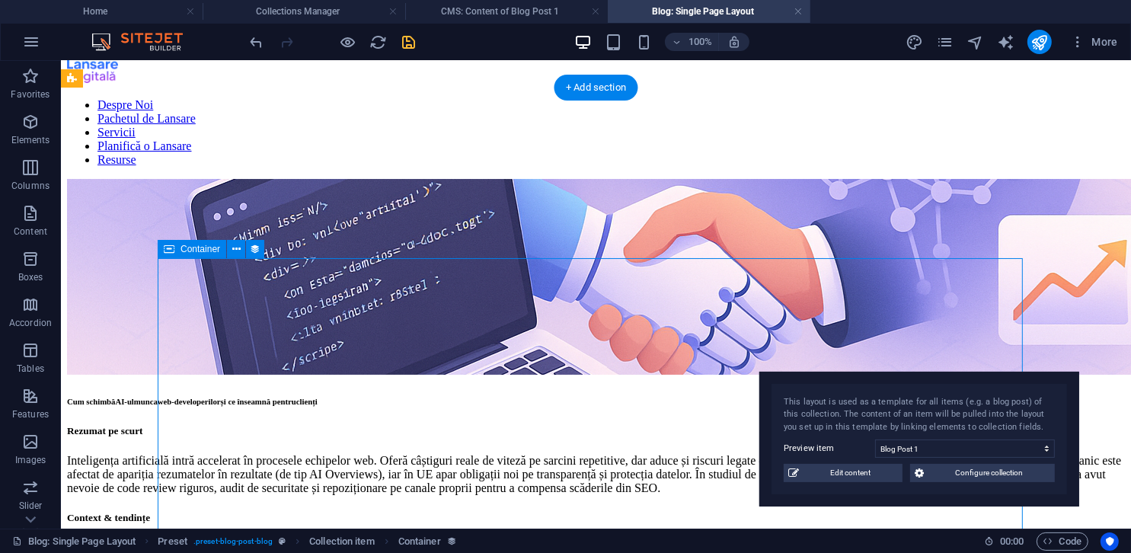
select select "content"
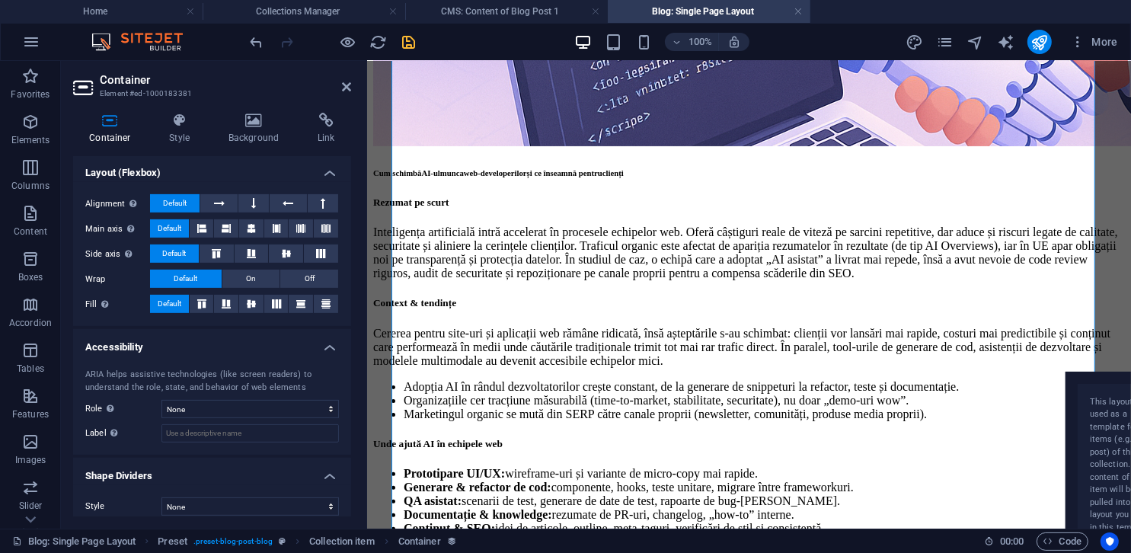
scroll to position [566, 0]
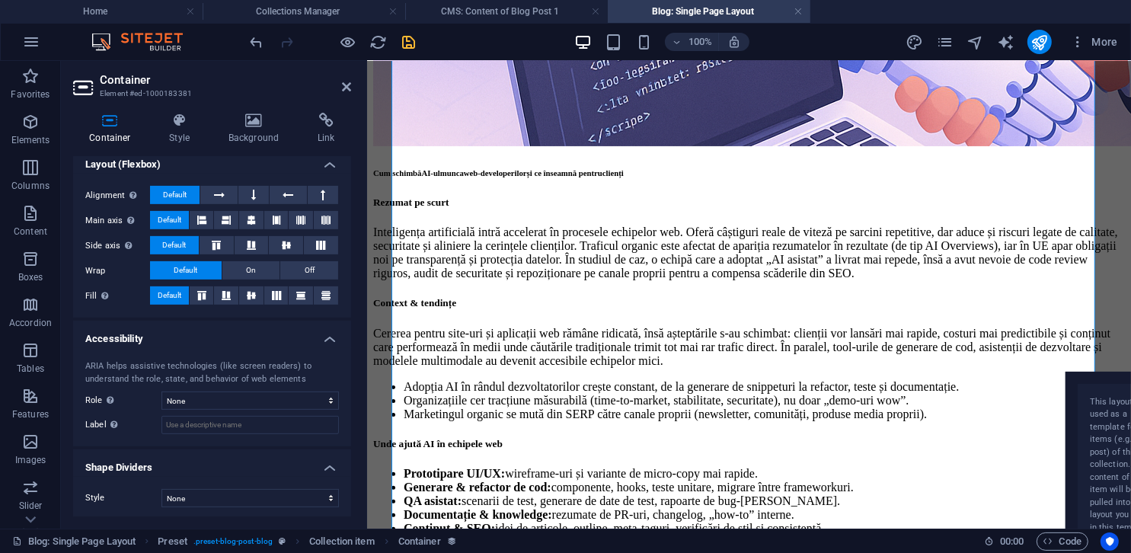
click at [191, 145] on div "Container Style Background Link Collection No assignment, content remains stati…" at bounding box center [212, 315] width 278 height 404
click at [188, 135] on h4 "Style" at bounding box center [182, 129] width 59 height 32
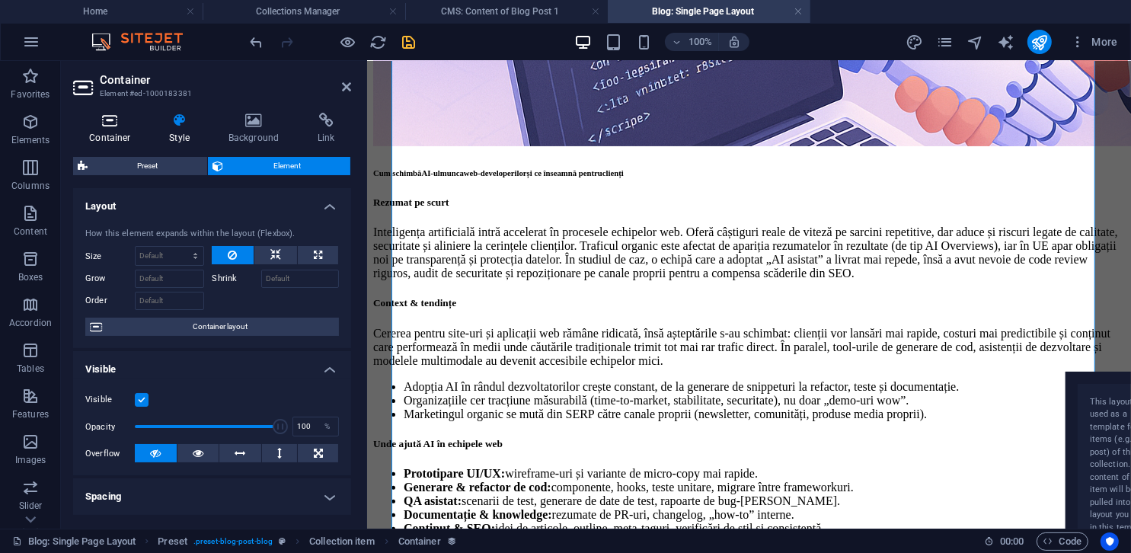
click at [120, 129] on h4 "Container" at bounding box center [113, 129] width 80 height 32
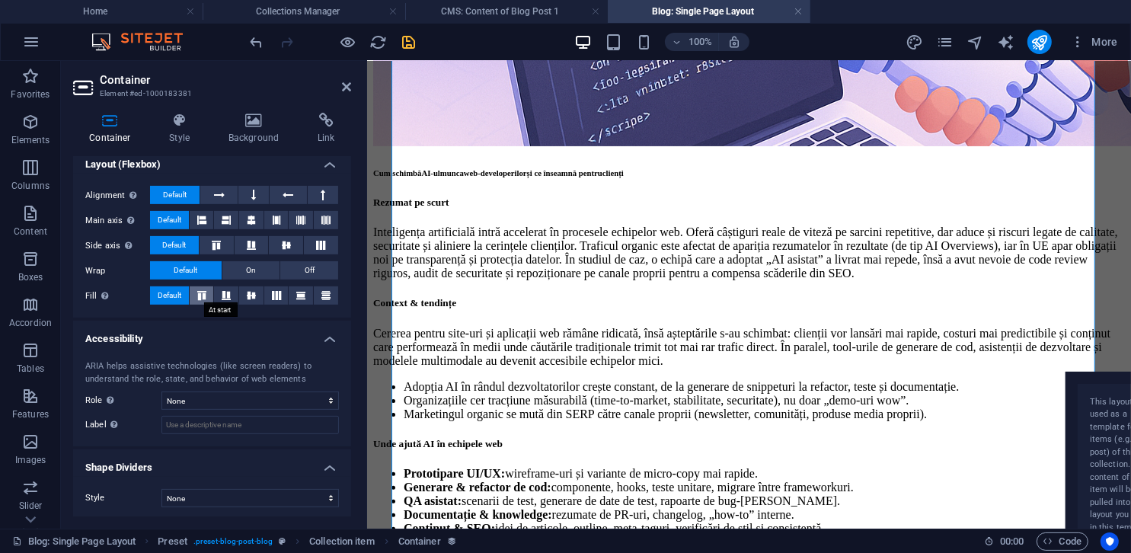
click at [199, 292] on icon at bounding box center [202, 295] width 18 height 9
click at [225, 295] on icon at bounding box center [226, 295] width 18 height 9
click at [248, 295] on icon at bounding box center [251, 295] width 18 height 9
click at [280, 295] on icon at bounding box center [276, 295] width 18 height 9
click at [306, 296] on icon at bounding box center [301, 295] width 18 height 9
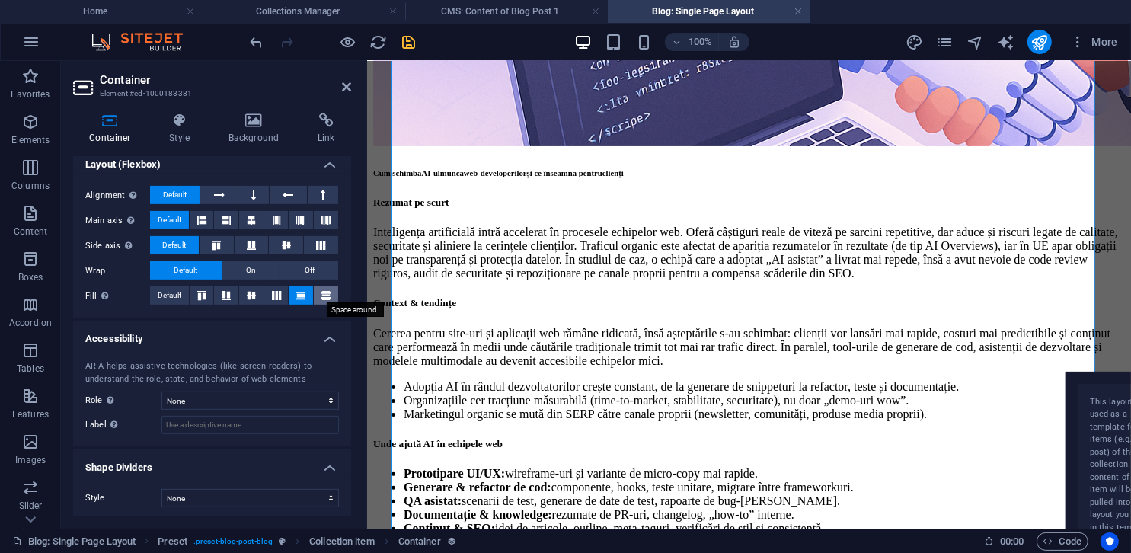
click at [329, 297] on icon at bounding box center [326, 295] width 18 height 9
click at [193, 295] on icon at bounding box center [202, 295] width 18 height 9
click at [176, 292] on span "Default" at bounding box center [170, 295] width 24 height 18
click at [189, 139] on h4 "Style" at bounding box center [182, 129] width 59 height 32
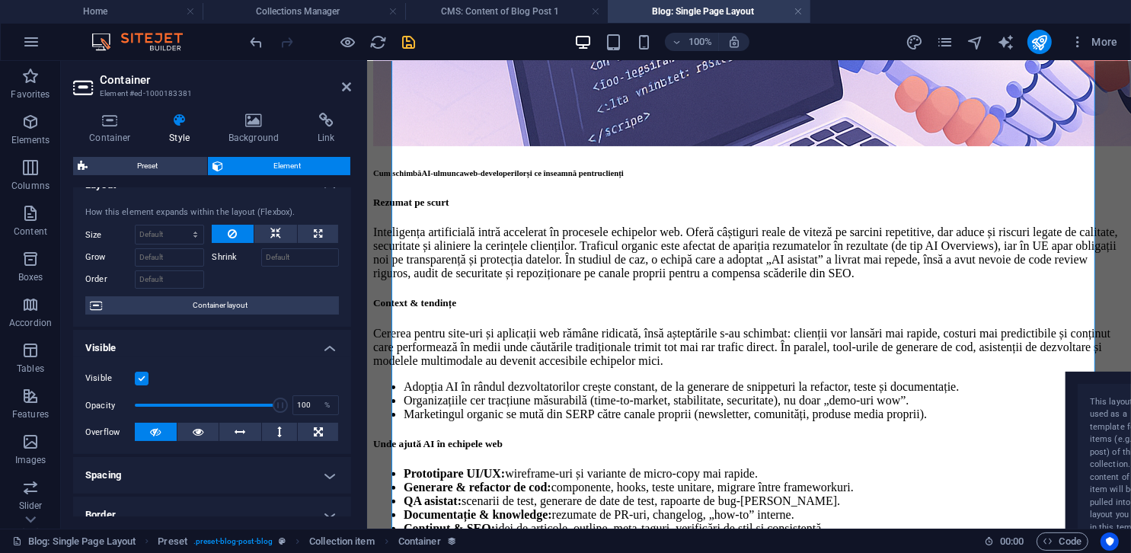
scroll to position [0, 0]
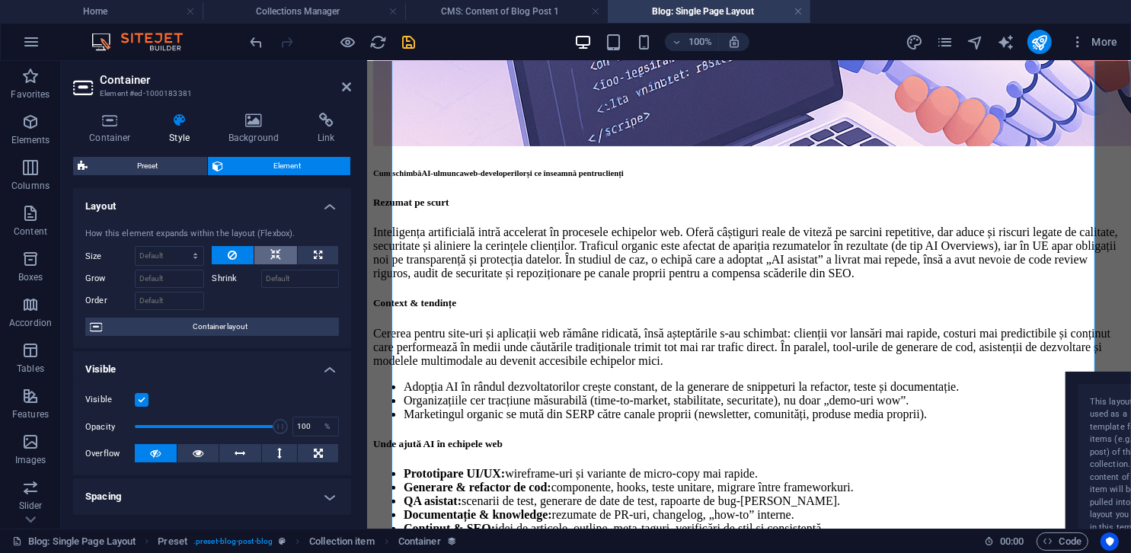
click at [279, 253] on button at bounding box center [275, 255] width 43 height 18
click at [315, 253] on icon at bounding box center [318, 255] width 8 height 18
type input "100"
select select "%"
click at [238, 255] on button at bounding box center [232, 255] width 41 height 18
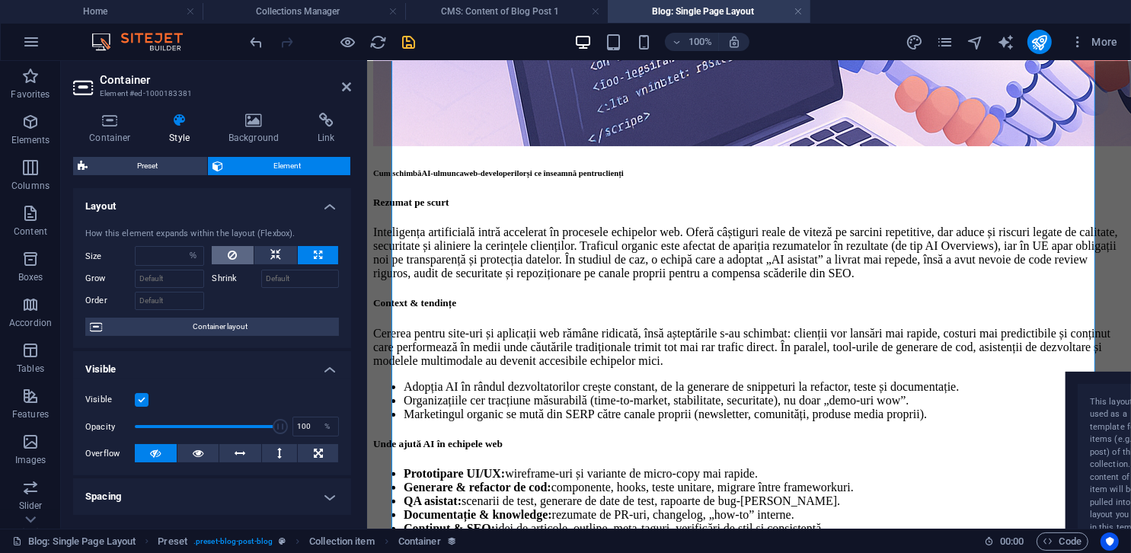
select select "DISABLED_OPTION_VALUE"
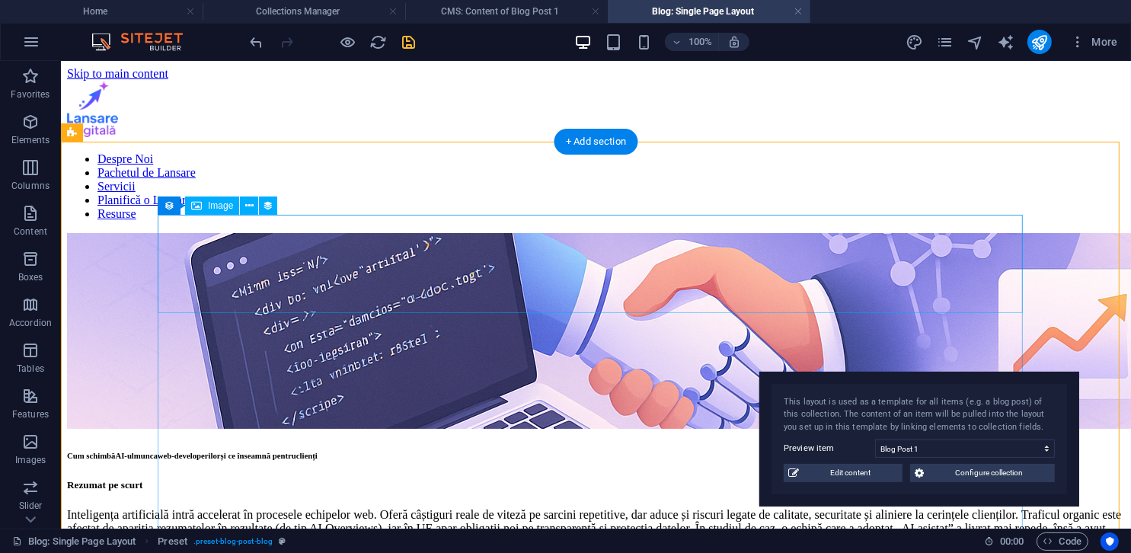
click at [699, 277] on figure at bounding box center [595, 331] width 1058 height 199
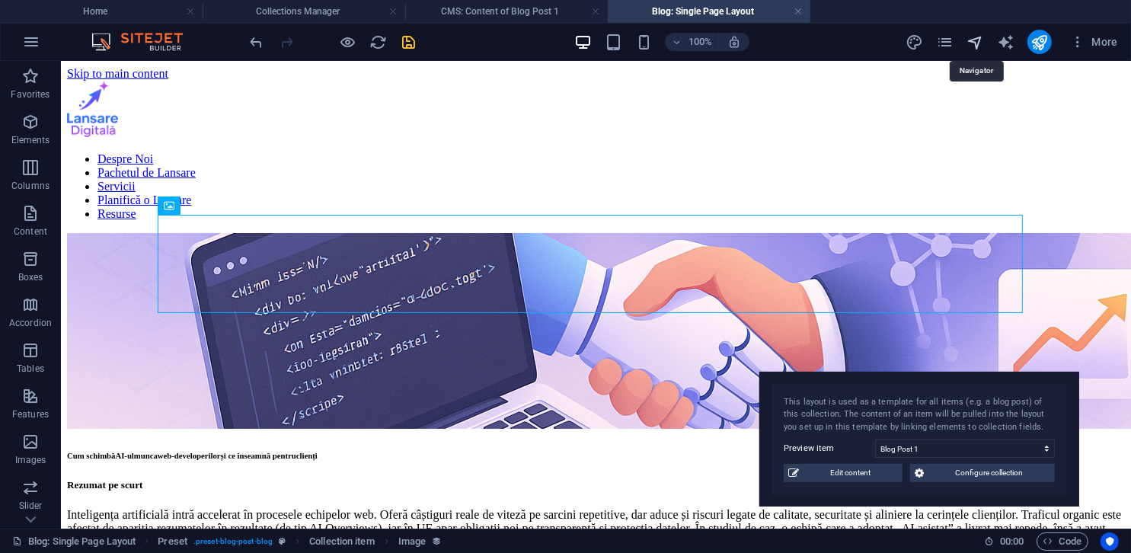
click at [982, 43] on icon "navigator" at bounding box center [975, 43] width 18 height 18
select select "18075538-ro"
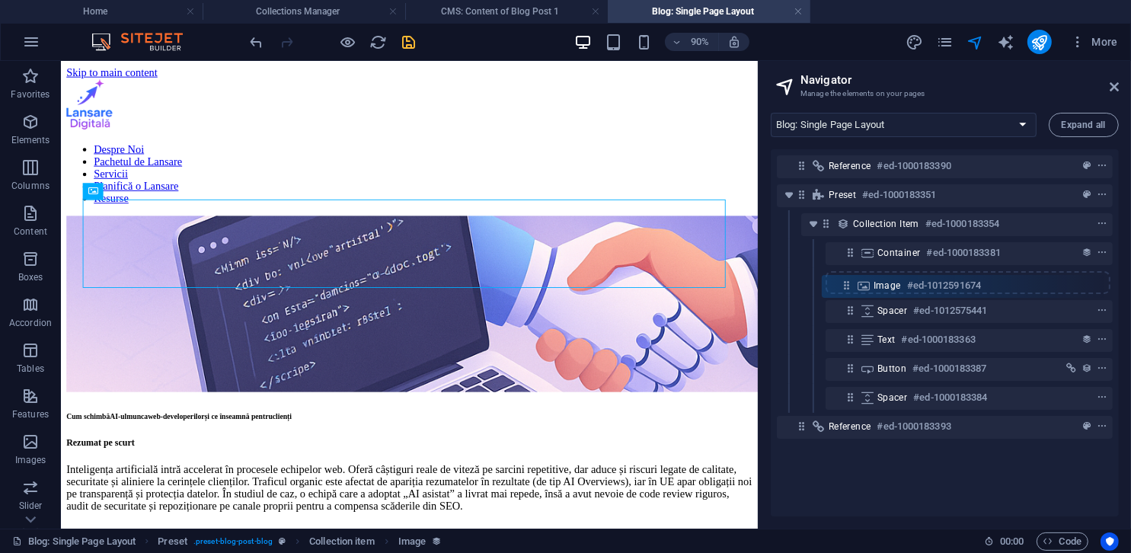
drag, startPoint x: 851, startPoint y: 250, endPoint x: 848, endPoint y: 287, distance: 37.5
click at [848, 287] on div "Reference #ed-1000183390 Preset #ed-1000183351 Collection item #ed-1000183354 I…" at bounding box center [945, 332] width 348 height 367
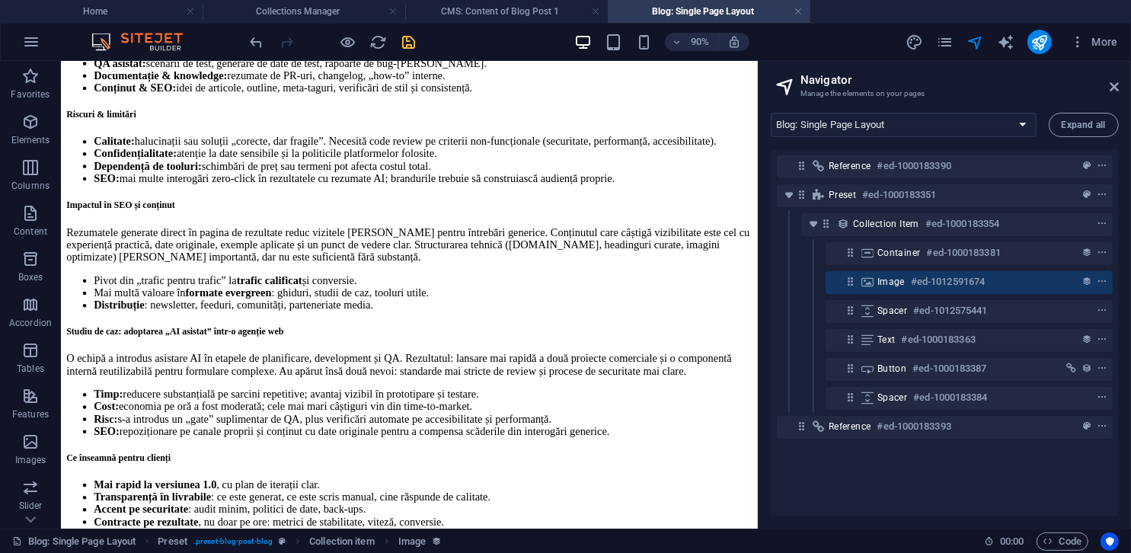
scroll to position [1152, 0]
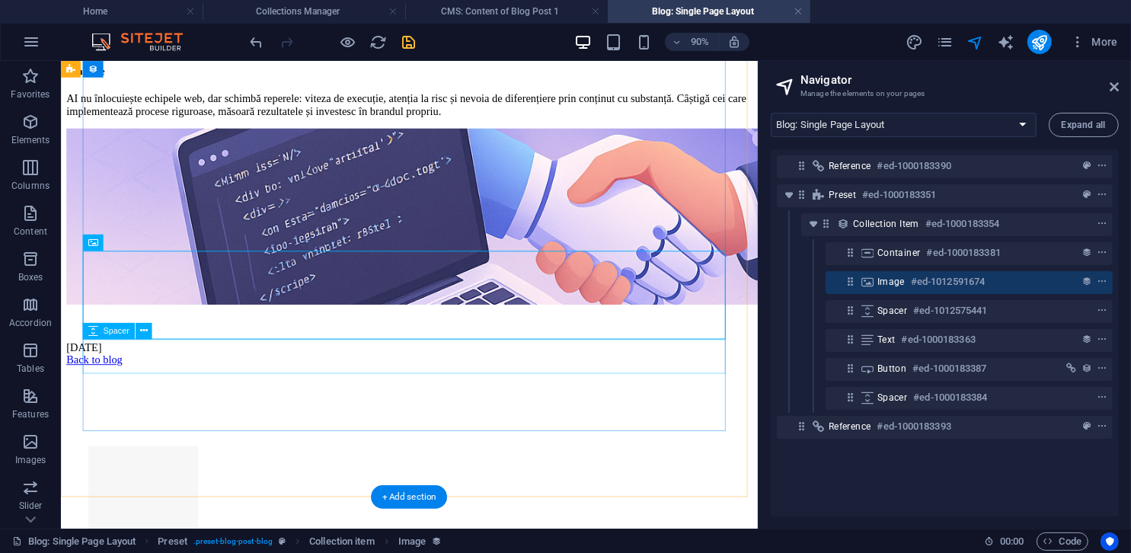
click at [733, 372] on div at bounding box center [447, 353] width 762 height 38
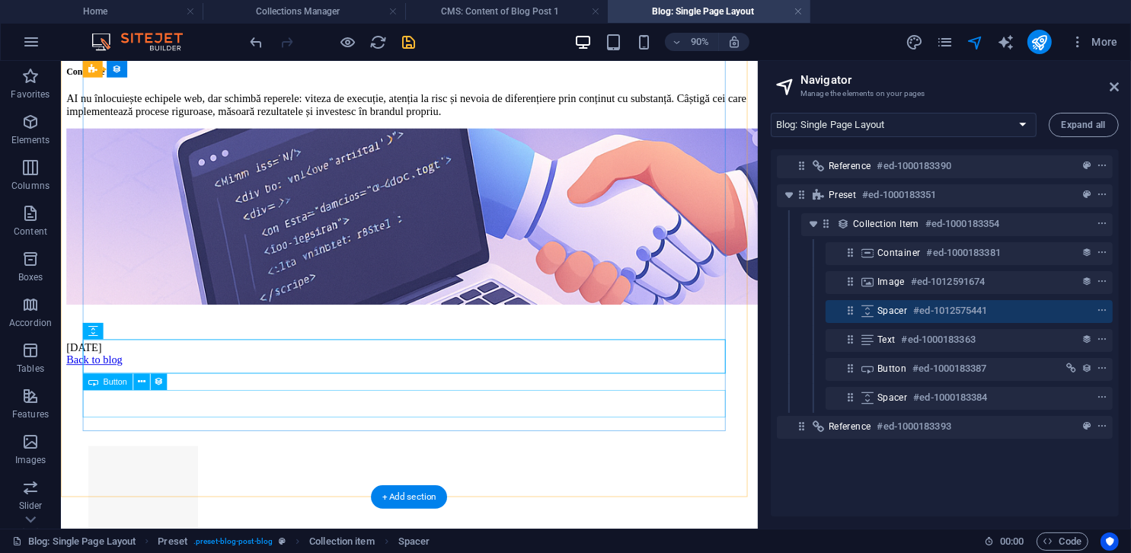
click at [737, 399] on div "Back to blog" at bounding box center [447, 392] width 762 height 14
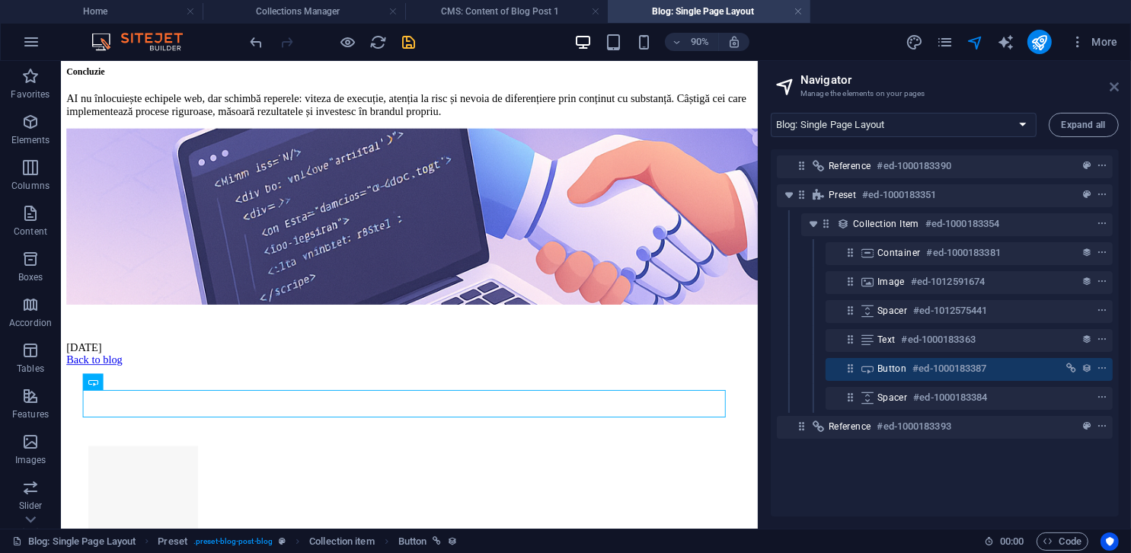
click at [1114, 88] on icon at bounding box center [1114, 87] width 9 height 12
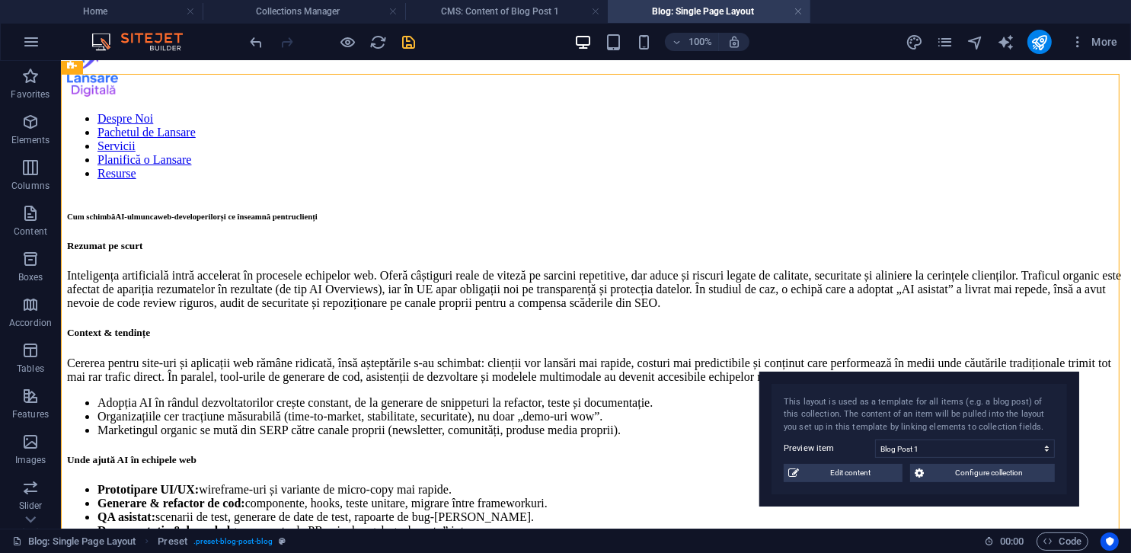
scroll to position [0, 0]
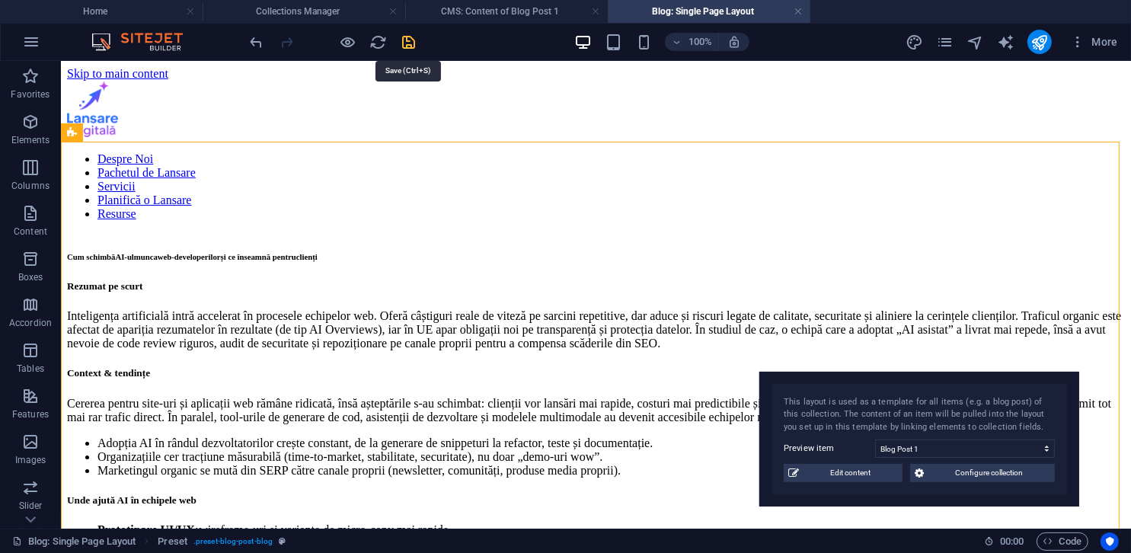
click at [413, 46] on icon "save" at bounding box center [410, 43] width 18 height 18
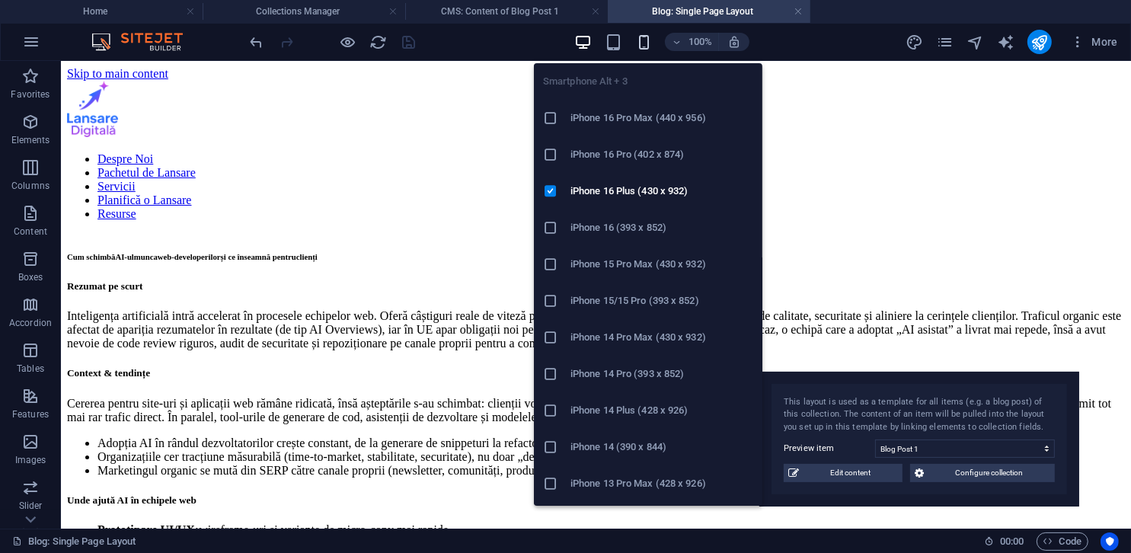
click at [651, 43] on icon "button" at bounding box center [644, 43] width 18 height 18
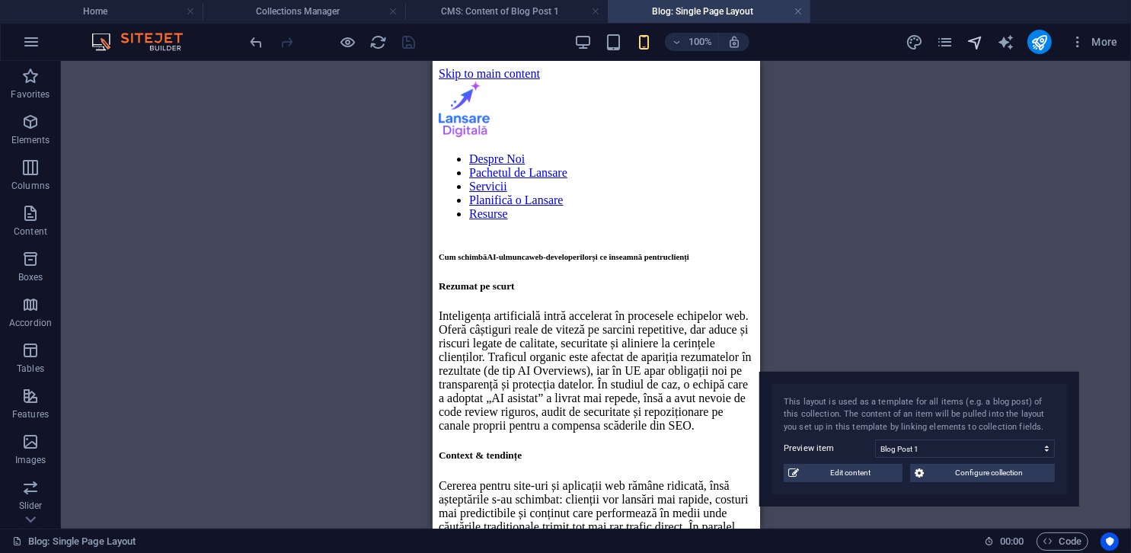
click at [967, 40] on icon "navigator" at bounding box center [975, 43] width 18 height 18
select select "18075538-ro"
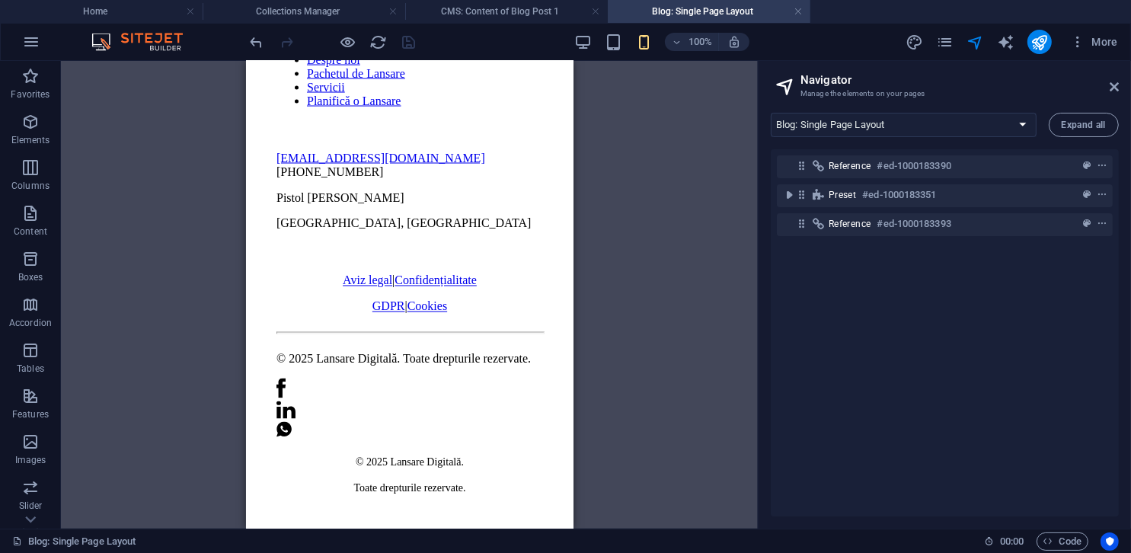
scroll to position [2552, 0]
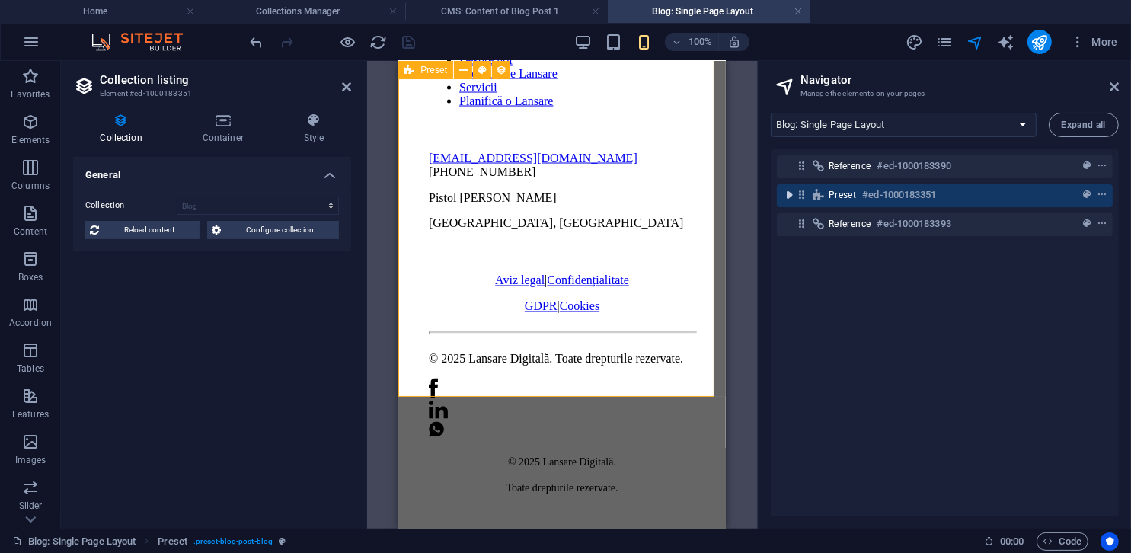
click at [790, 198] on icon "toggle-expand" at bounding box center [788, 194] width 15 height 15
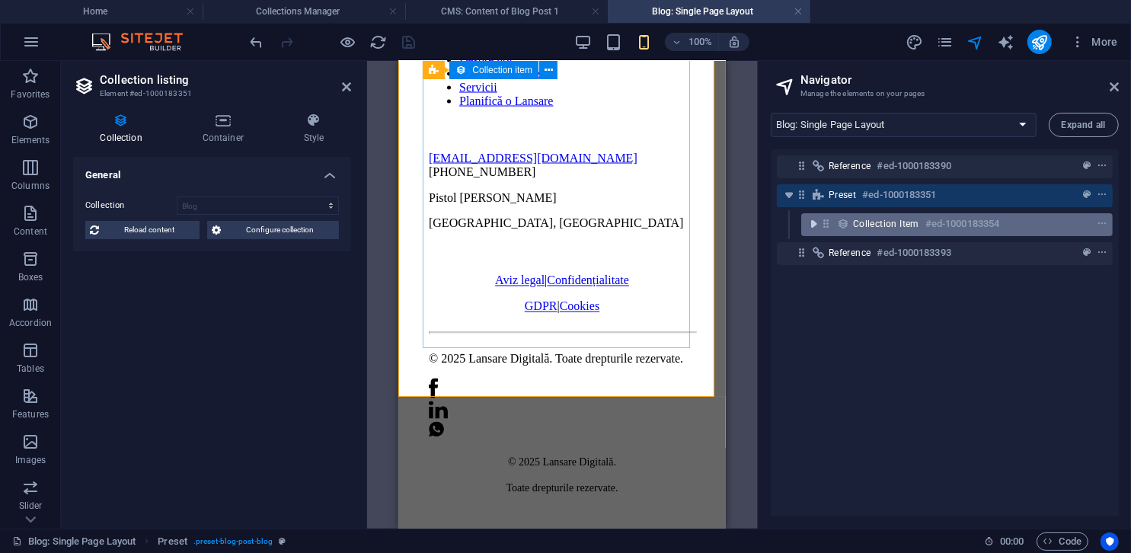
click at [816, 225] on icon "toggle-expand" at bounding box center [813, 223] width 15 height 15
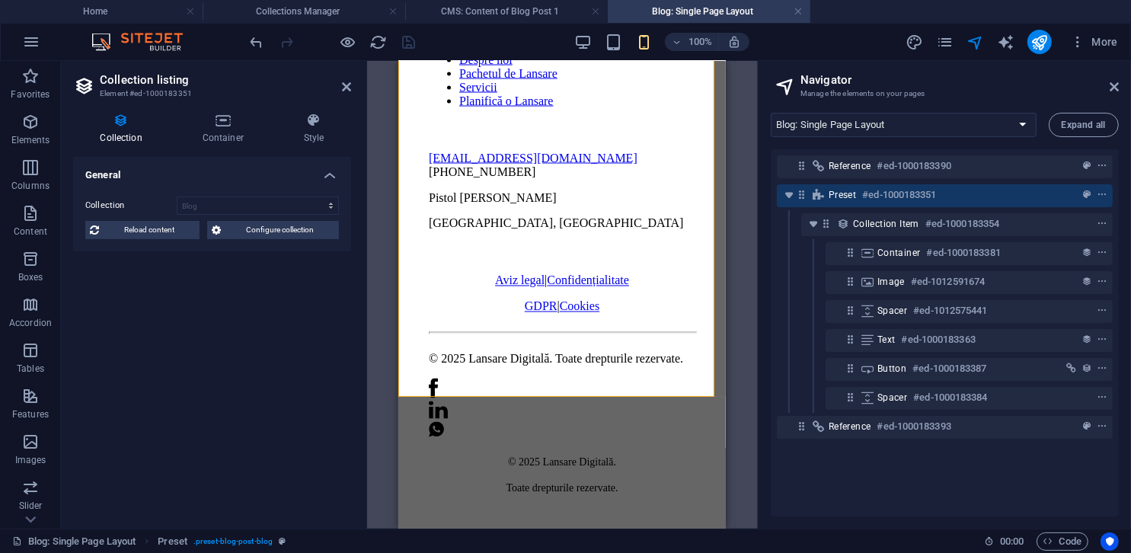
click at [893, 385] on div "Spacer #ed-1000183384" at bounding box center [945, 398] width 336 height 29
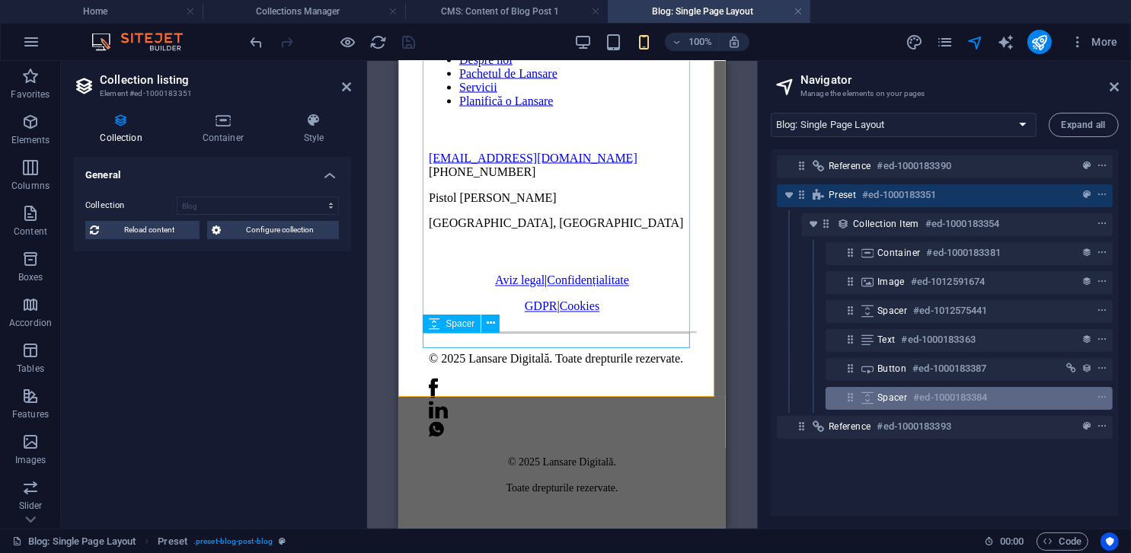
click at [897, 389] on div "Spacer #ed-1000183384" at bounding box center [956, 397] width 159 height 18
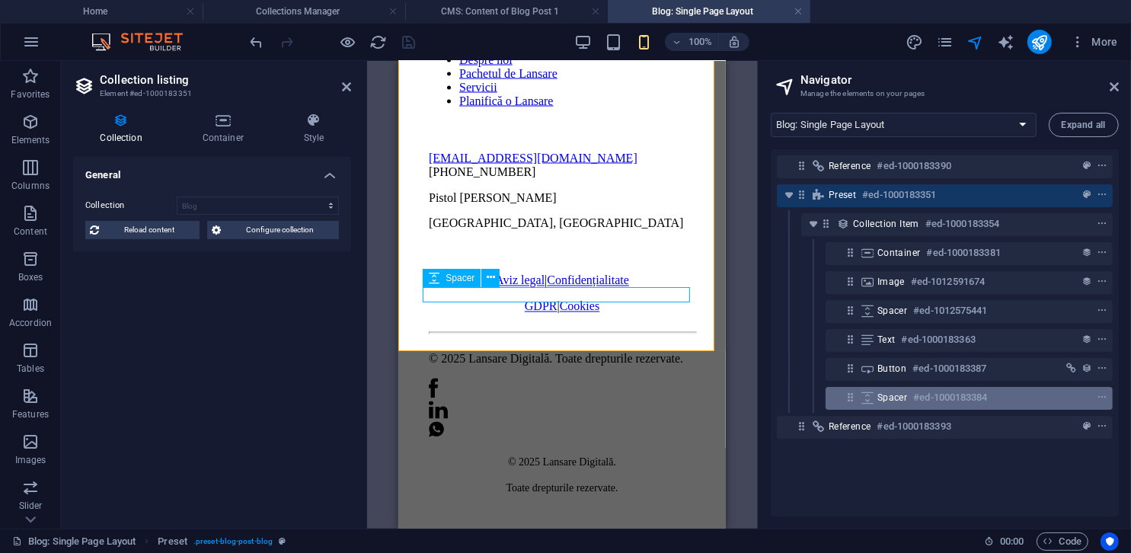
scroll to position [2598, 0]
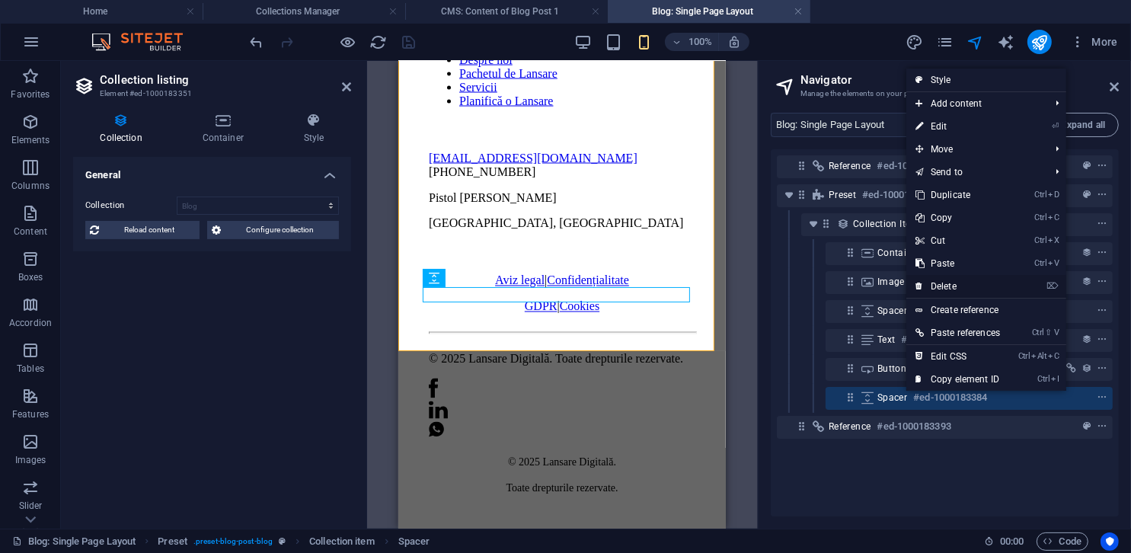
click at [944, 283] on link "⌦ Delete" at bounding box center [957, 286] width 103 height 23
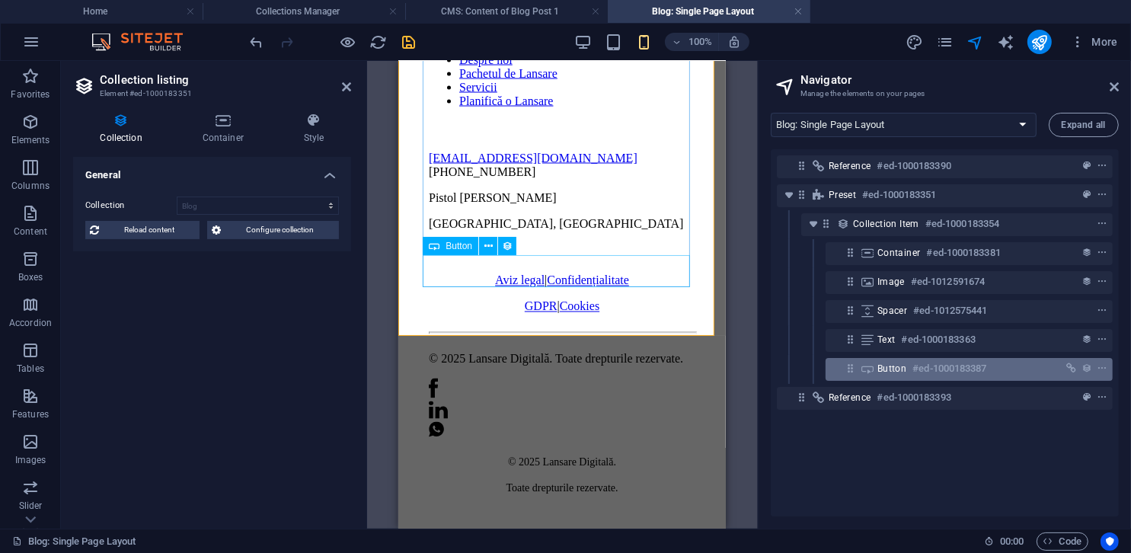
click at [920, 363] on h6 "#ed-1000183387" at bounding box center [949, 368] width 74 height 18
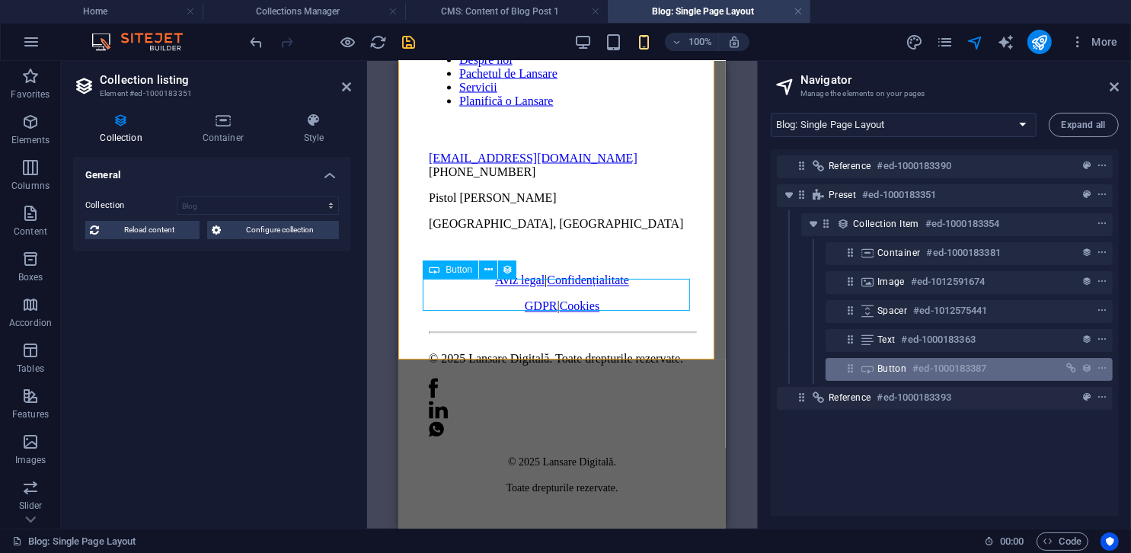
scroll to position [2574, 0]
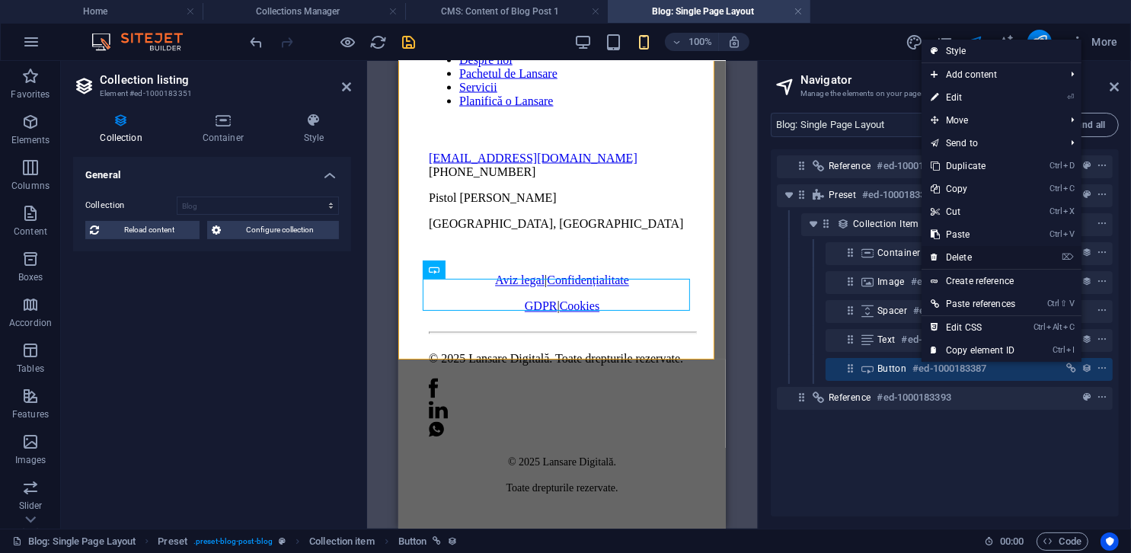
click at [964, 261] on link "⌦ Delete" at bounding box center [973, 257] width 103 height 23
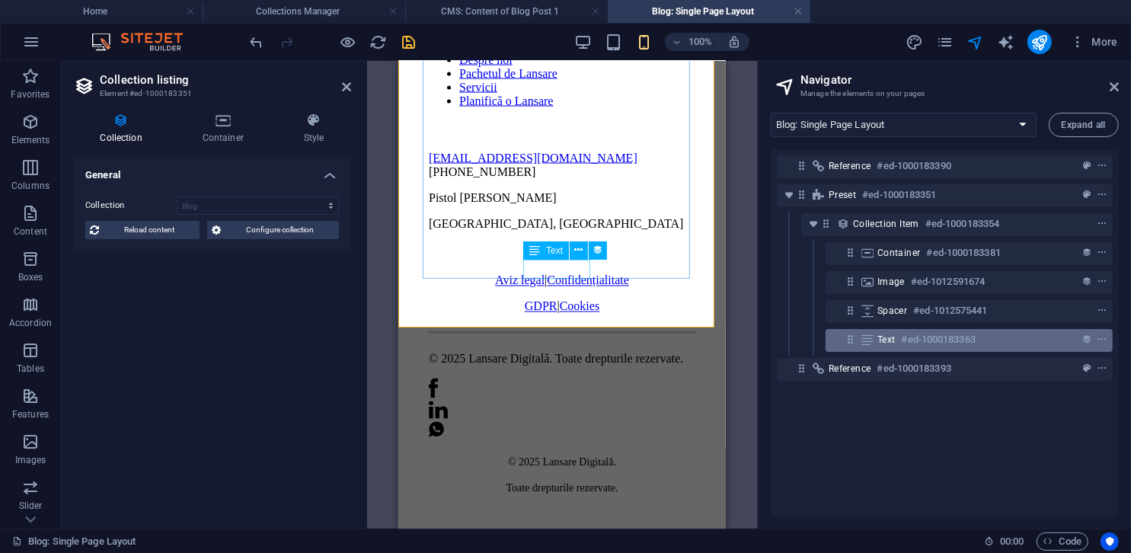
click at [928, 341] on h6 "#ed-1000183363" at bounding box center [939, 340] width 74 height 18
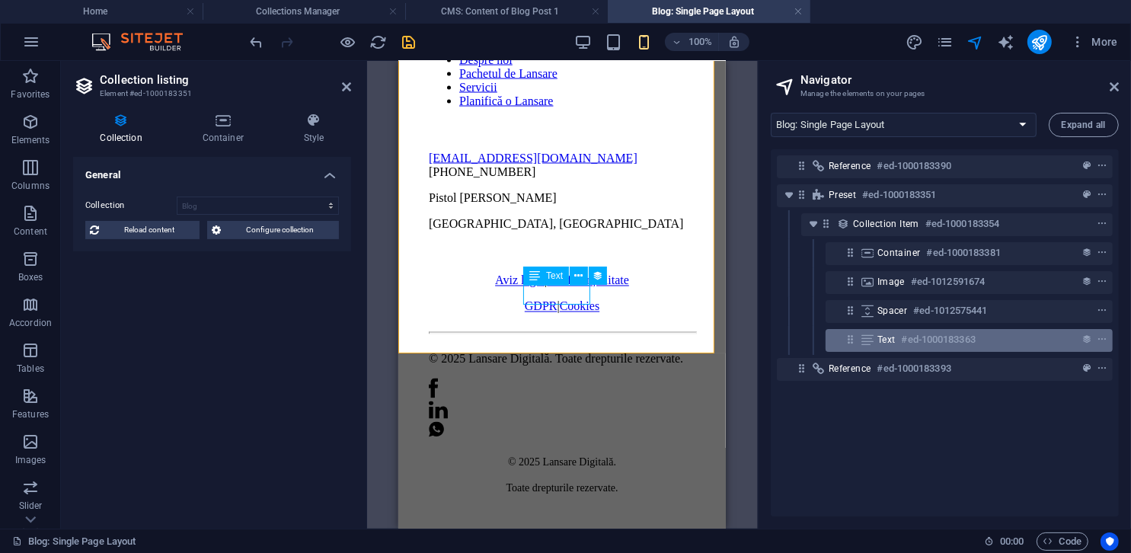
scroll to position [2548, 0]
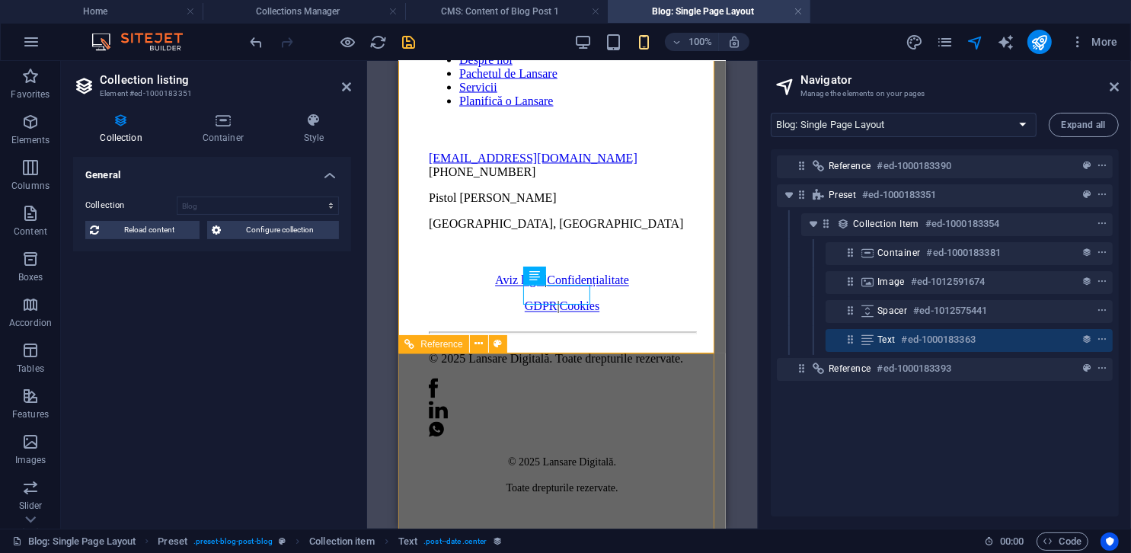
click at [672, 380] on div "Lansare Digitală este partenerul strategic care transforma ideile antreprenoril…" at bounding box center [561, 137] width 315 height 770
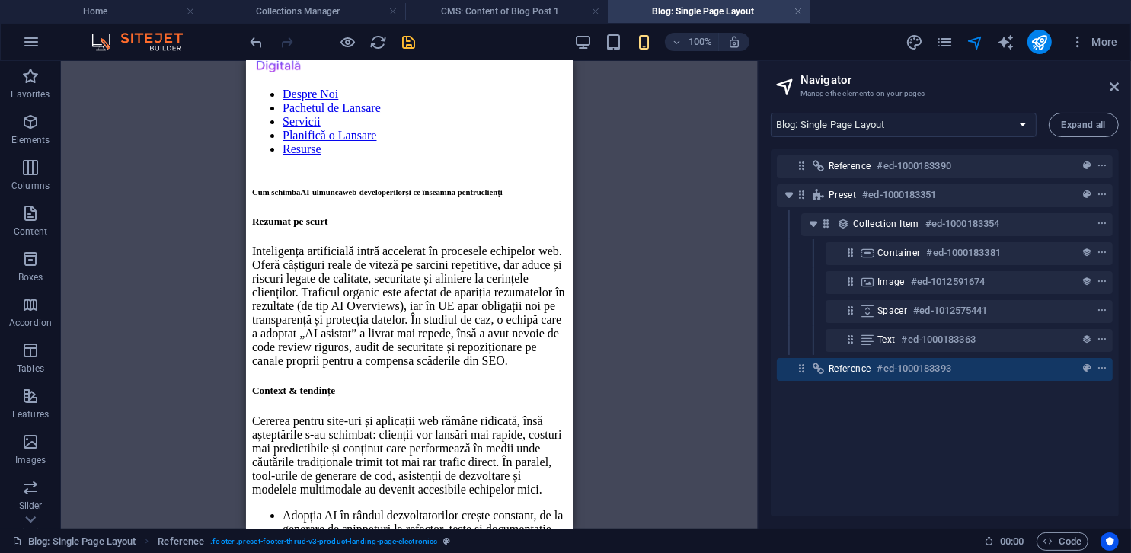
scroll to position [0, 0]
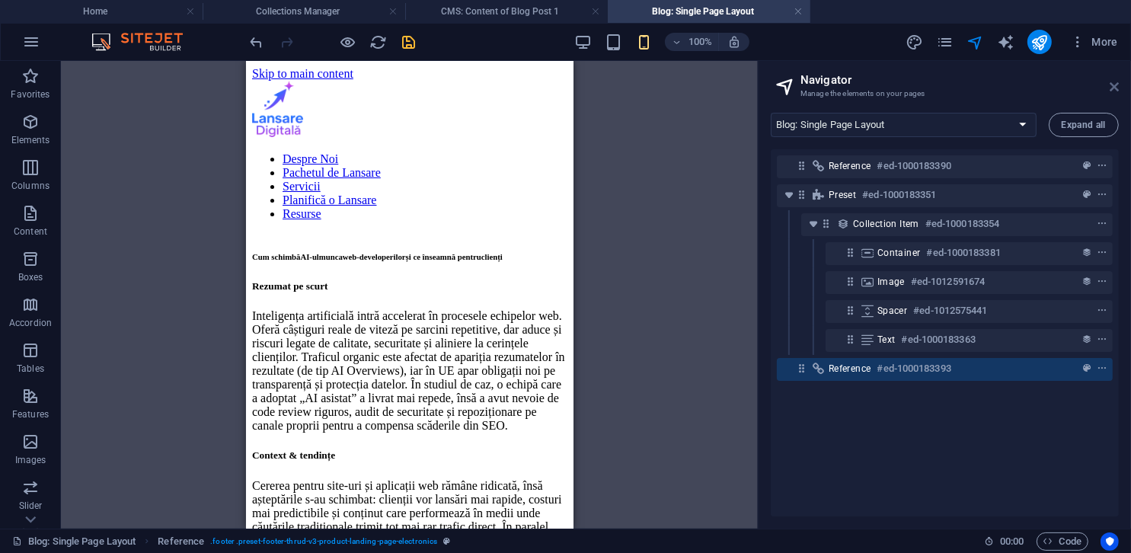
click at [1114, 88] on icon at bounding box center [1114, 87] width 9 height 12
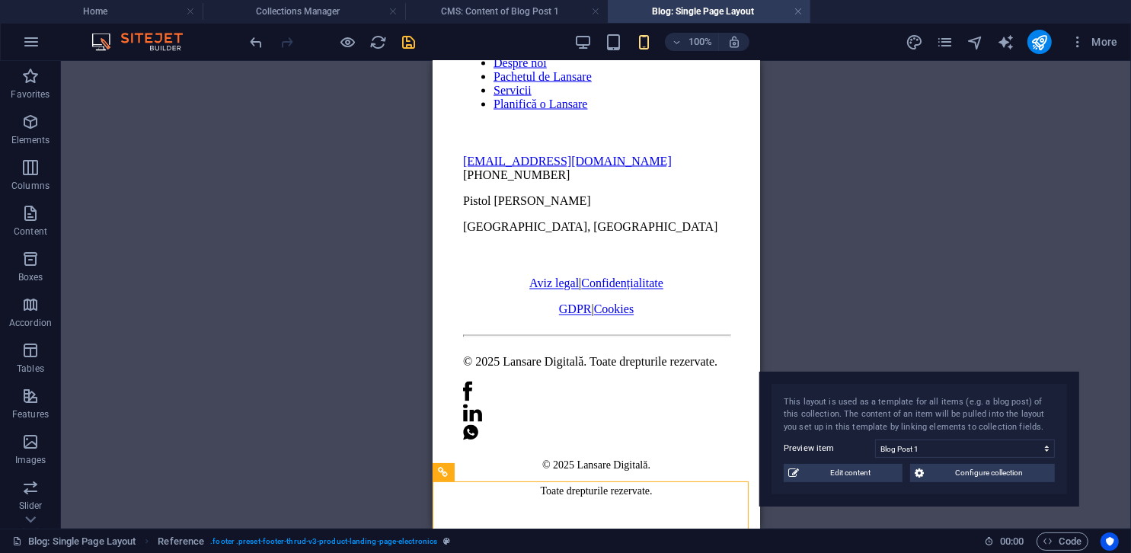
scroll to position [2428, 0]
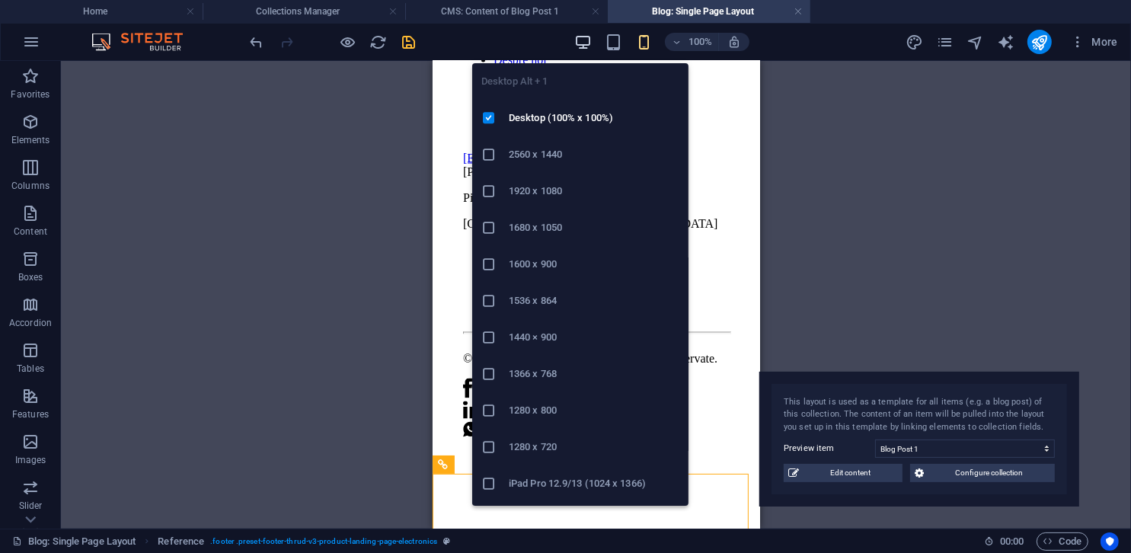
click at [586, 42] on icon "button" at bounding box center [583, 43] width 18 height 18
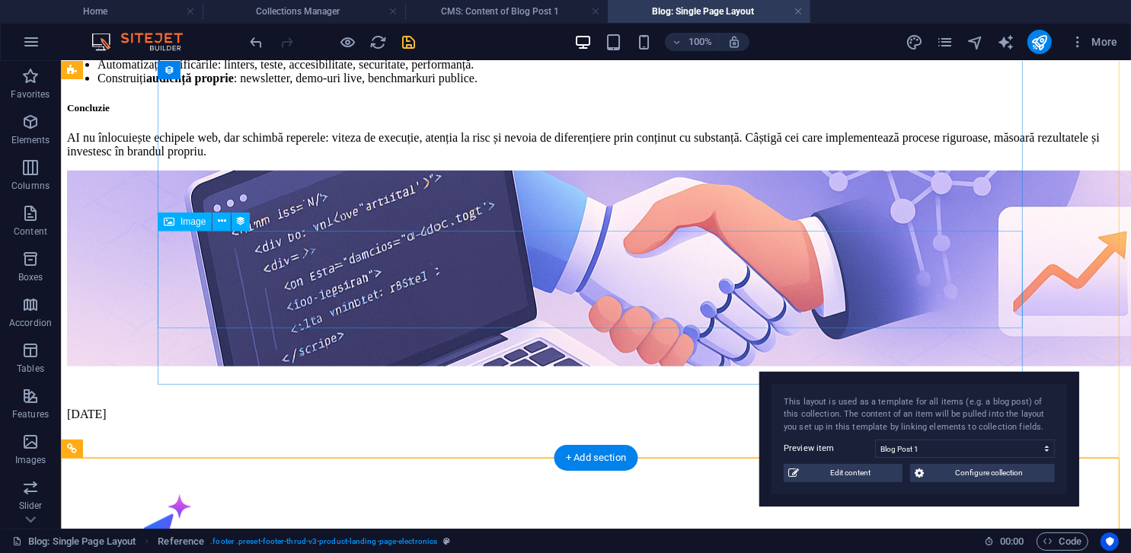
scroll to position [1001, 0]
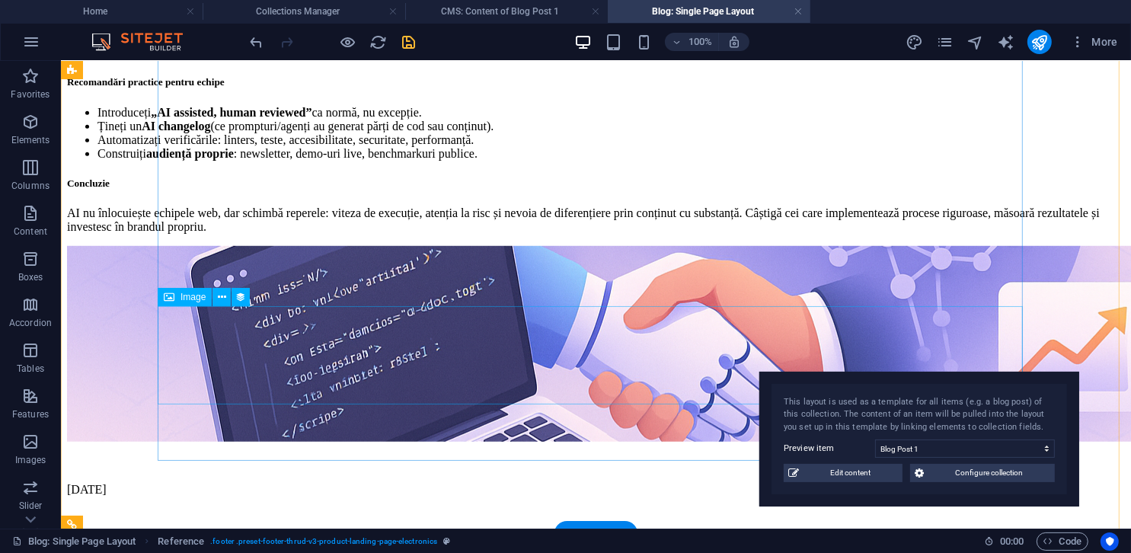
click at [691, 334] on figure at bounding box center [595, 344] width 1058 height 199
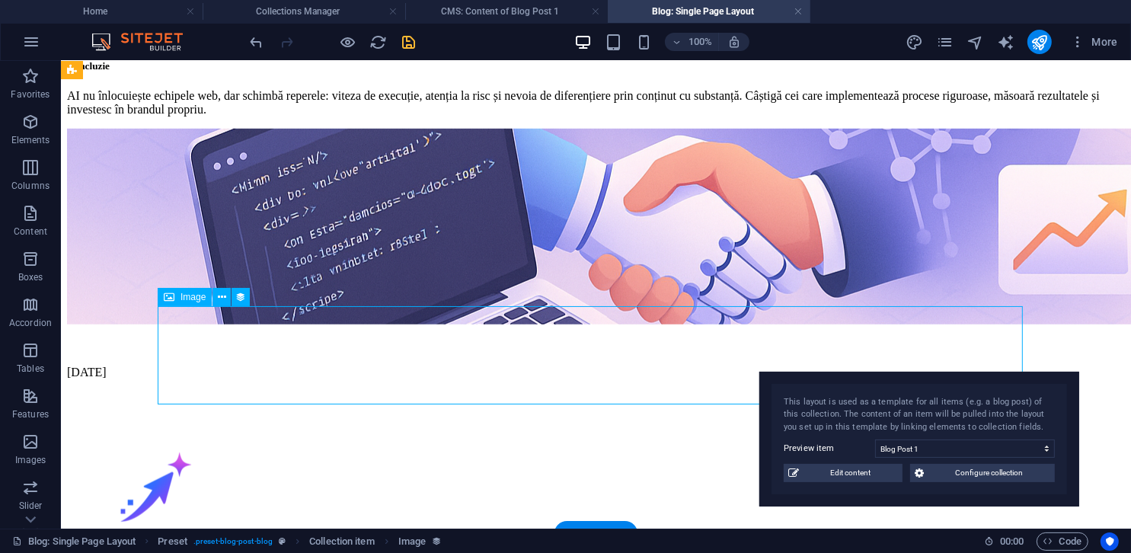
select select "image"
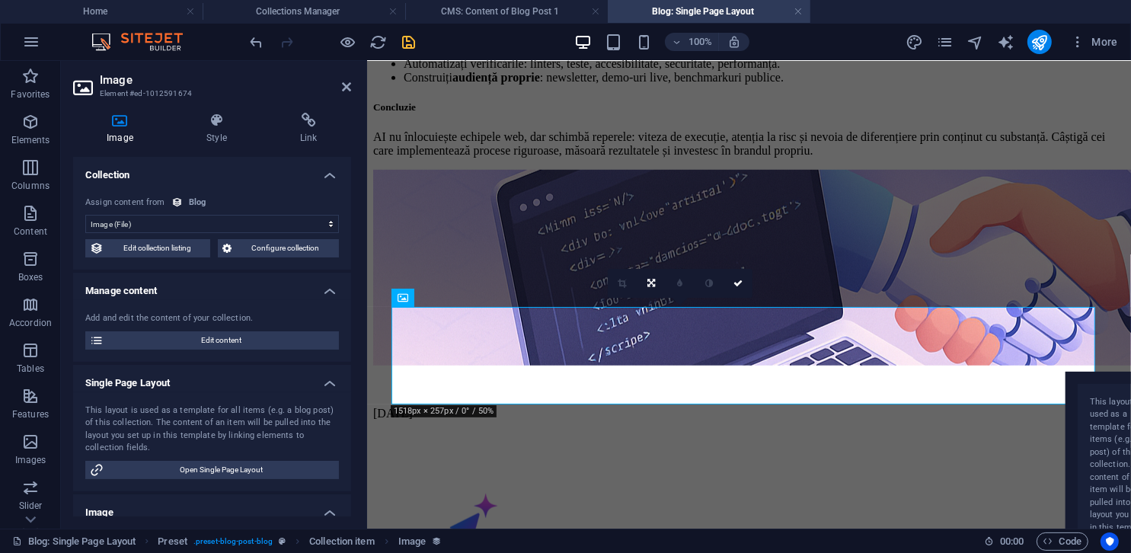
scroll to position [381, 0]
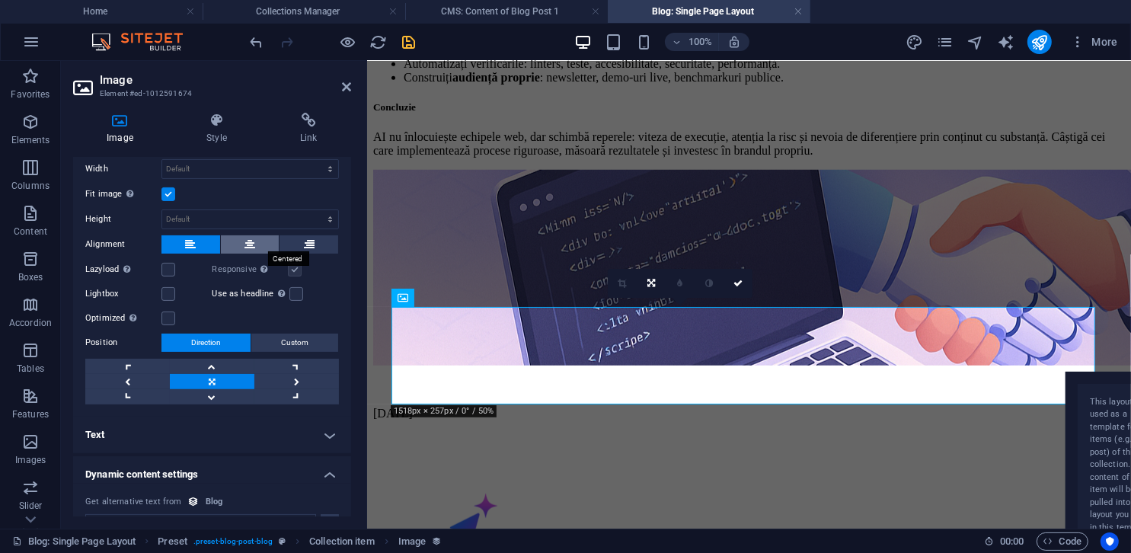
click at [250, 242] on icon at bounding box center [249, 244] width 11 height 18
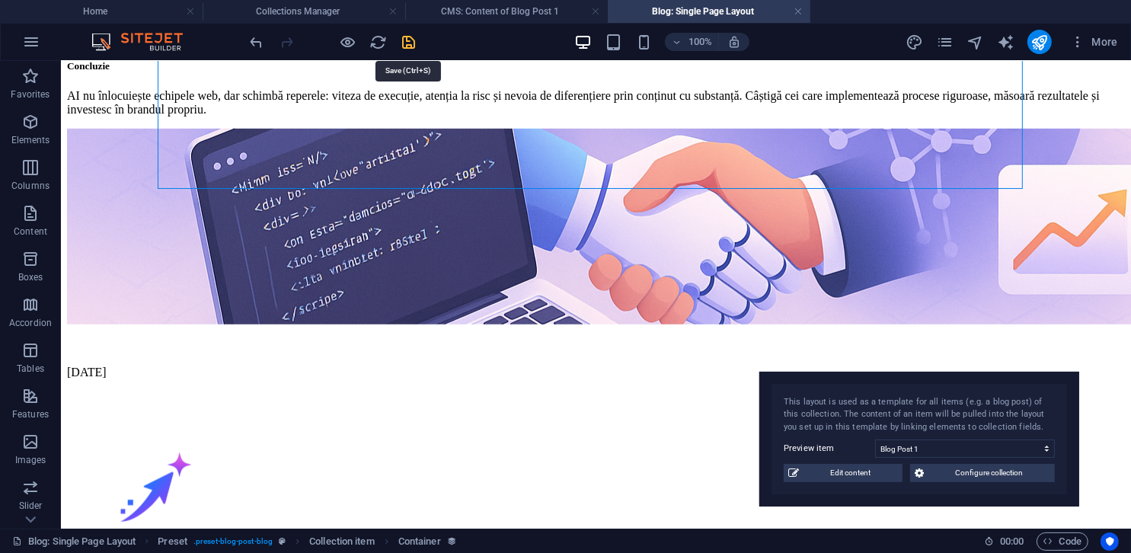
click at [412, 48] on icon "save" at bounding box center [410, 43] width 18 height 18
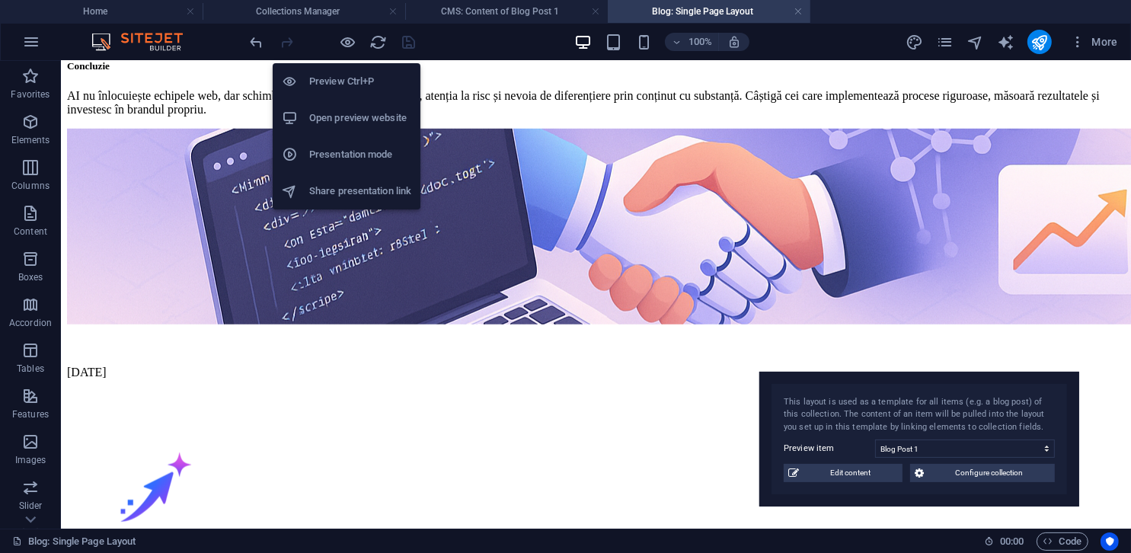
click at [352, 112] on h6 "Open preview website" at bounding box center [360, 118] width 102 height 18
click at [377, 82] on h6 "Preview Ctrl+P" at bounding box center [360, 81] width 102 height 18
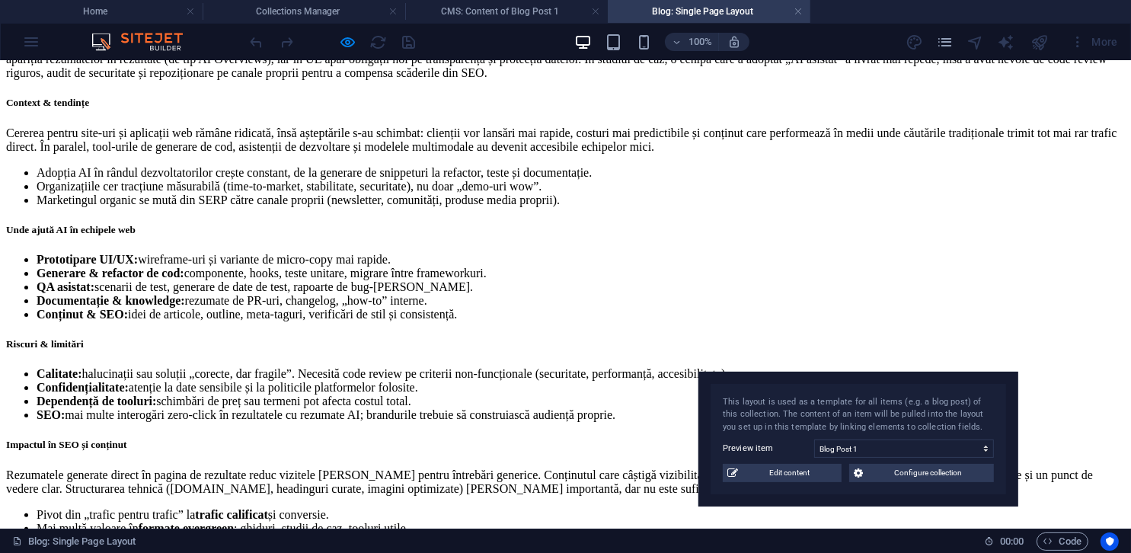
scroll to position [0, 0]
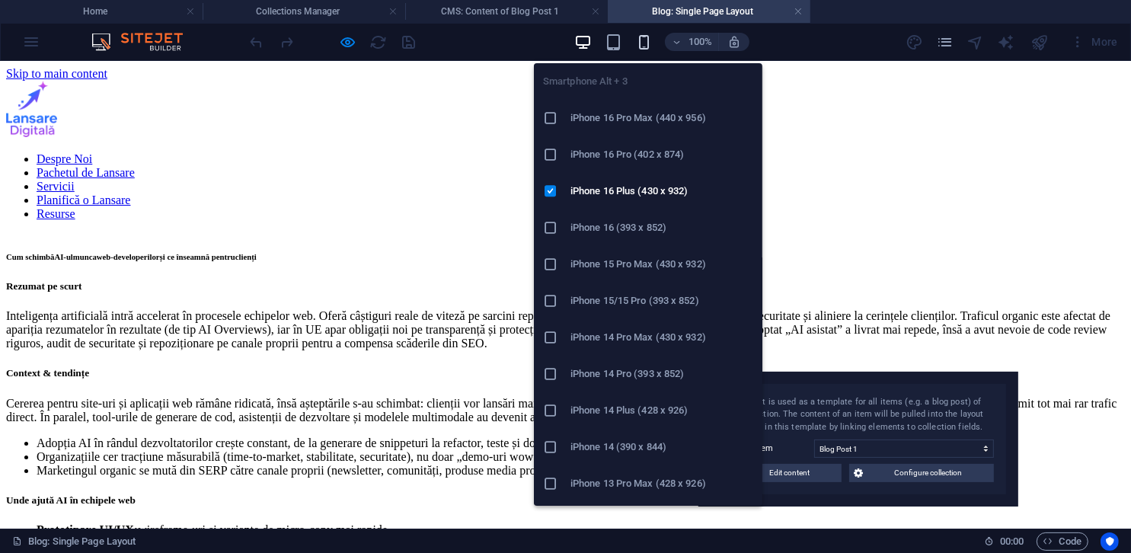
click at [636, 46] on icon "button" at bounding box center [644, 43] width 18 height 18
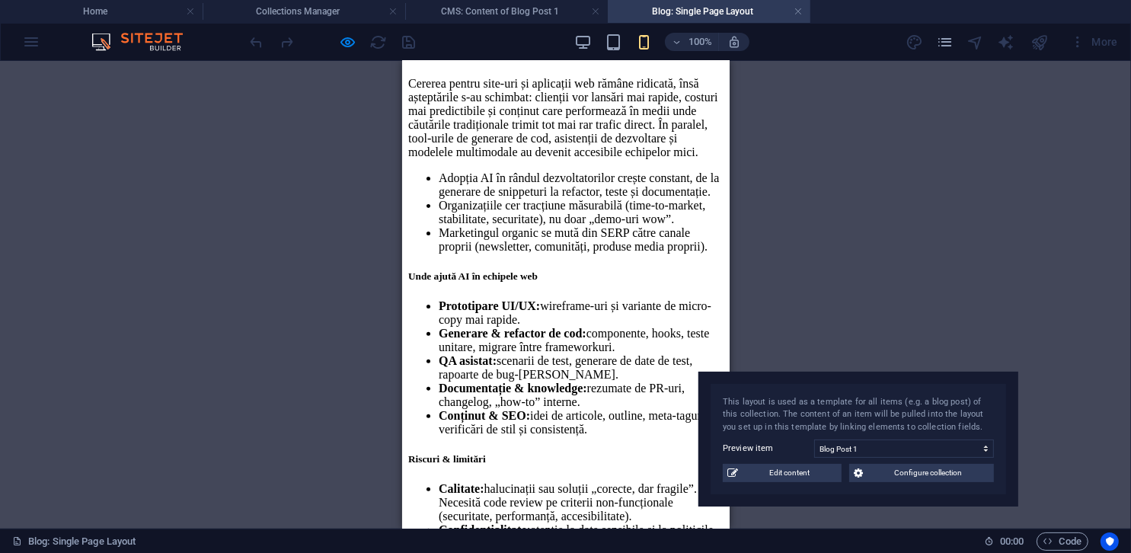
scroll to position [225, 0]
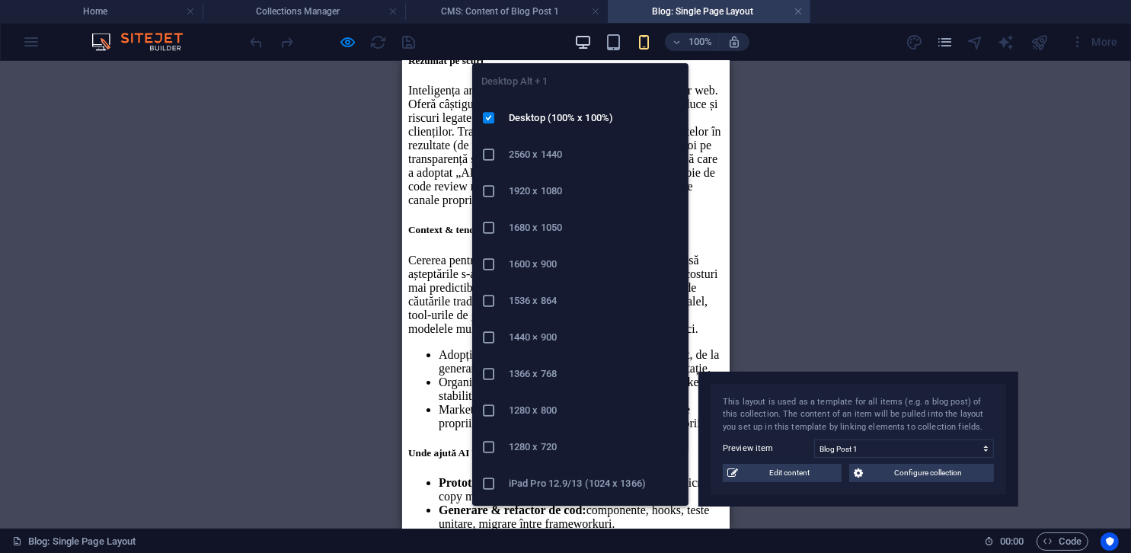
click at [589, 43] on icon "button" at bounding box center [583, 43] width 18 height 18
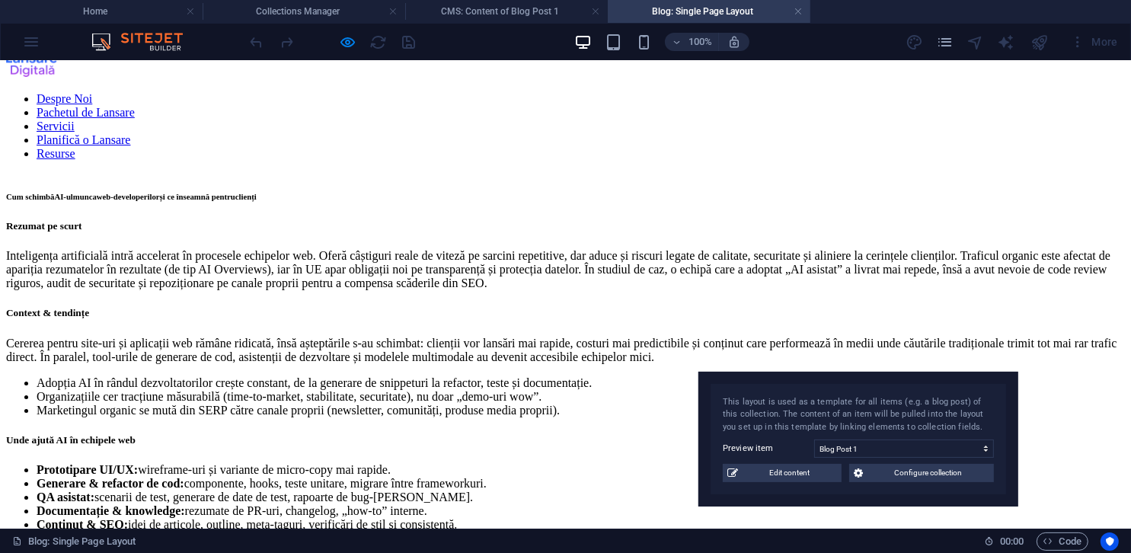
scroll to position [0, 0]
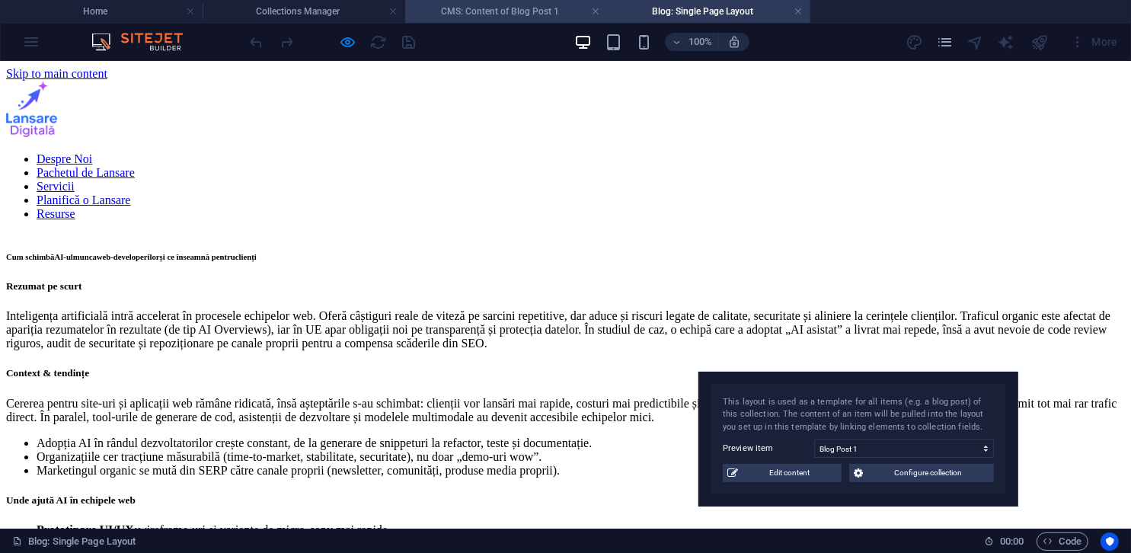
click at [467, 18] on h4 "CMS: Content of Blog Post 1" at bounding box center [506, 11] width 203 height 17
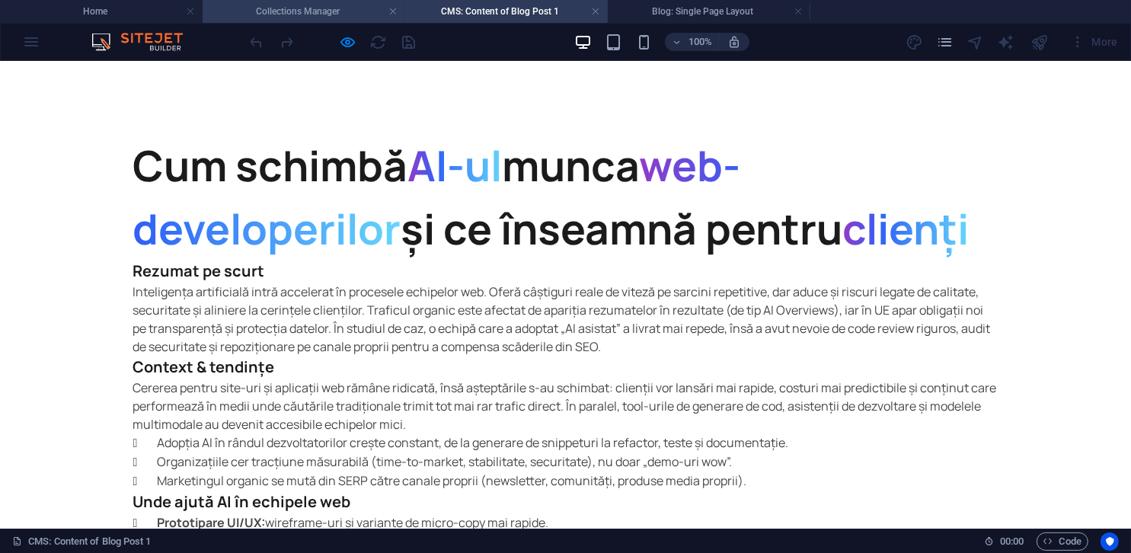
click at [337, 8] on h4 "Collections Manager" at bounding box center [304, 11] width 203 height 17
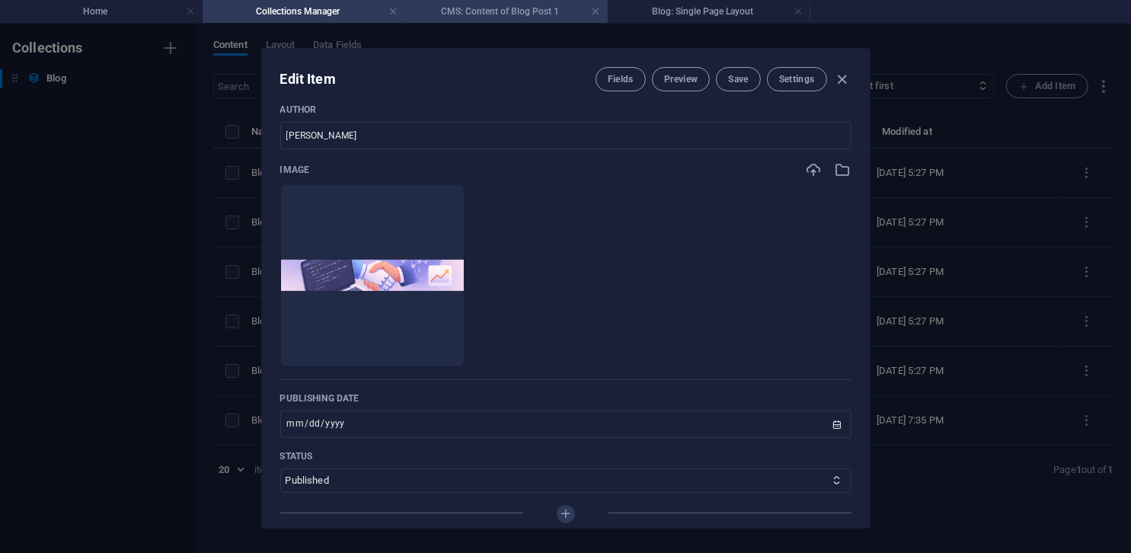
click at [488, 16] on h4 "CMS: Content of Blog Post 1" at bounding box center [506, 11] width 203 height 17
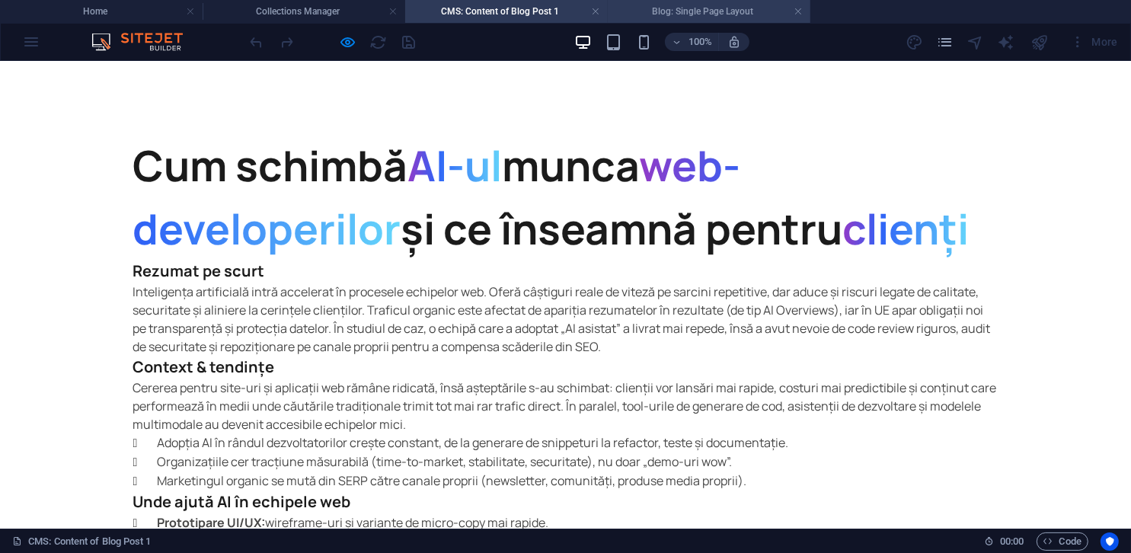
click at [656, 11] on h4 "Blog: Single Page Layout" at bounding box center [709, 11] width 203 height 17
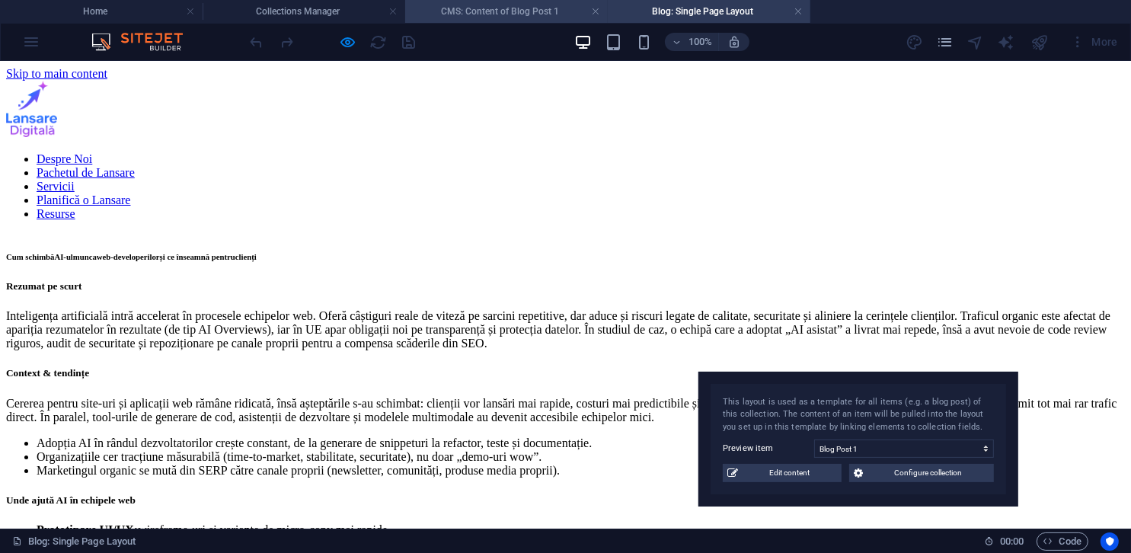
click at [477, 7] on h4 "CMS: Content of Blog Post 1" at bounding box center [506, 11] width 203 height 17
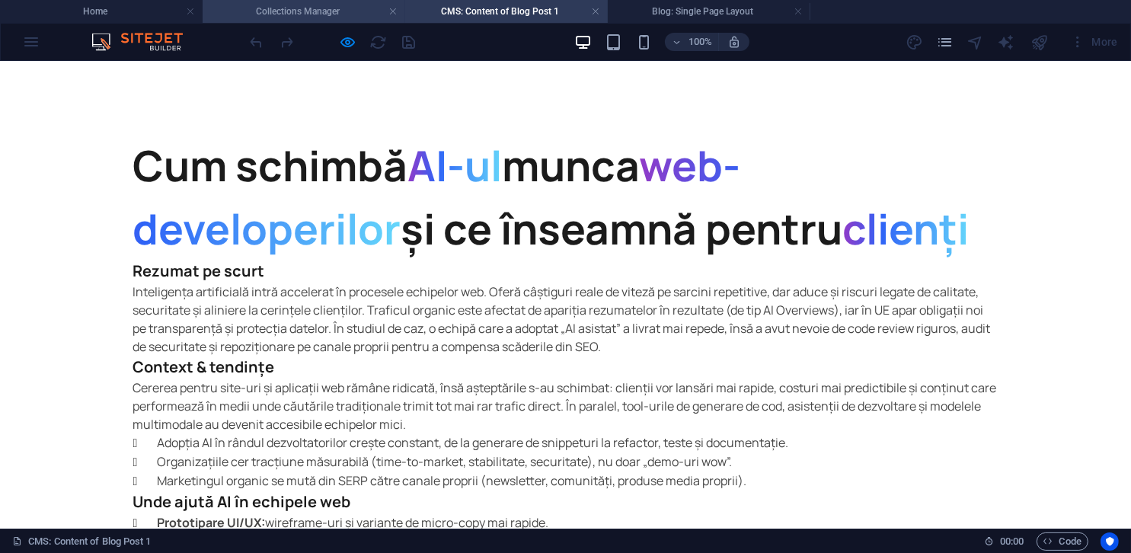
click at [299, 10] on h4 "Collections Manager" at bounding box center [304, 11] width 203 height 17
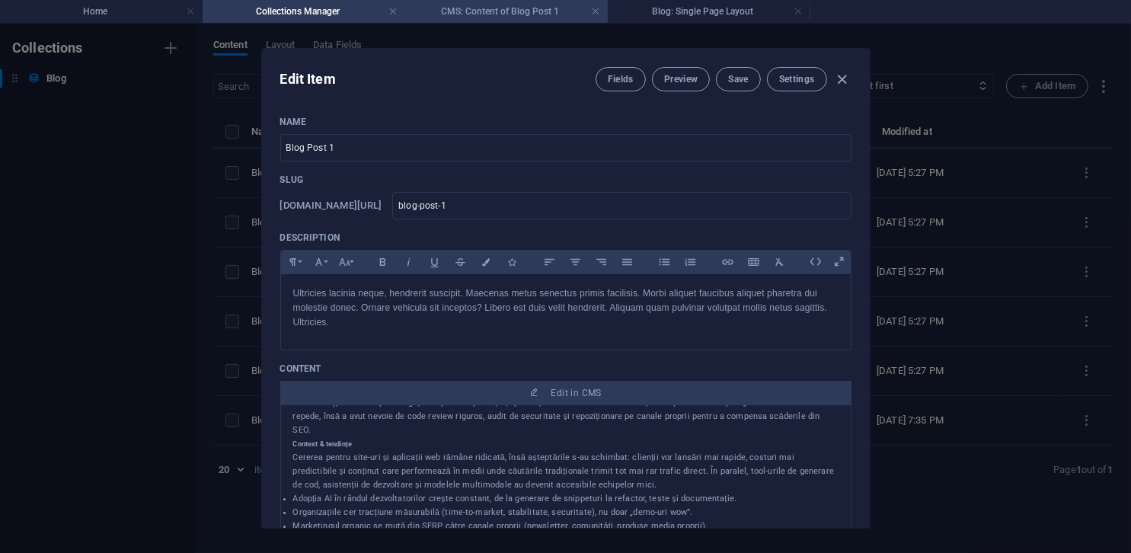
click at [452, 12] on h4 "CMS: Content of Blog Post 1" at bounding box center [506, 11] width 203 height 17
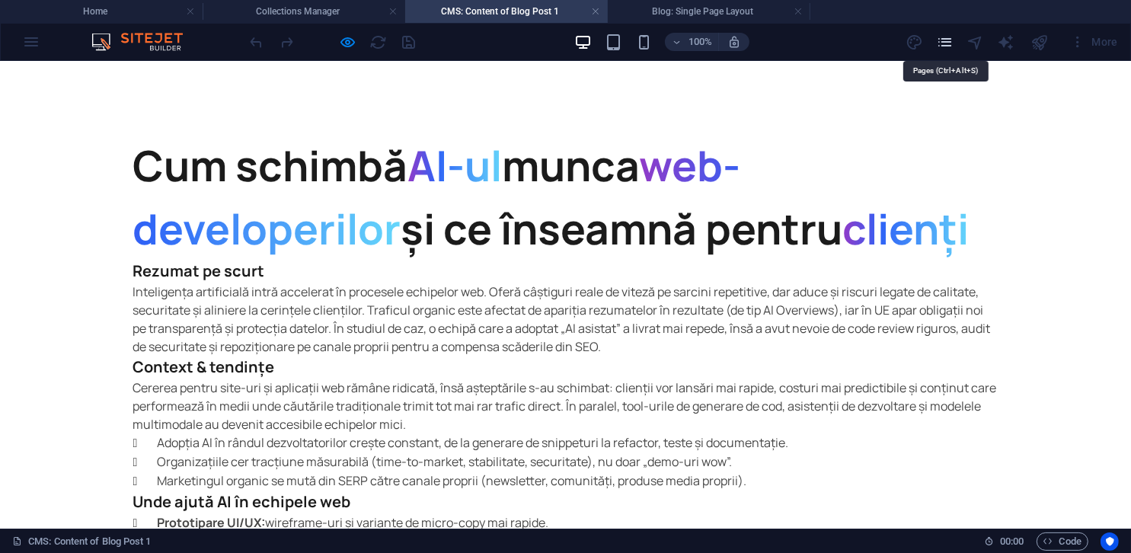
click at [938, 45] on icon "pages" at bounding box center [945, 43] width 18 height 18
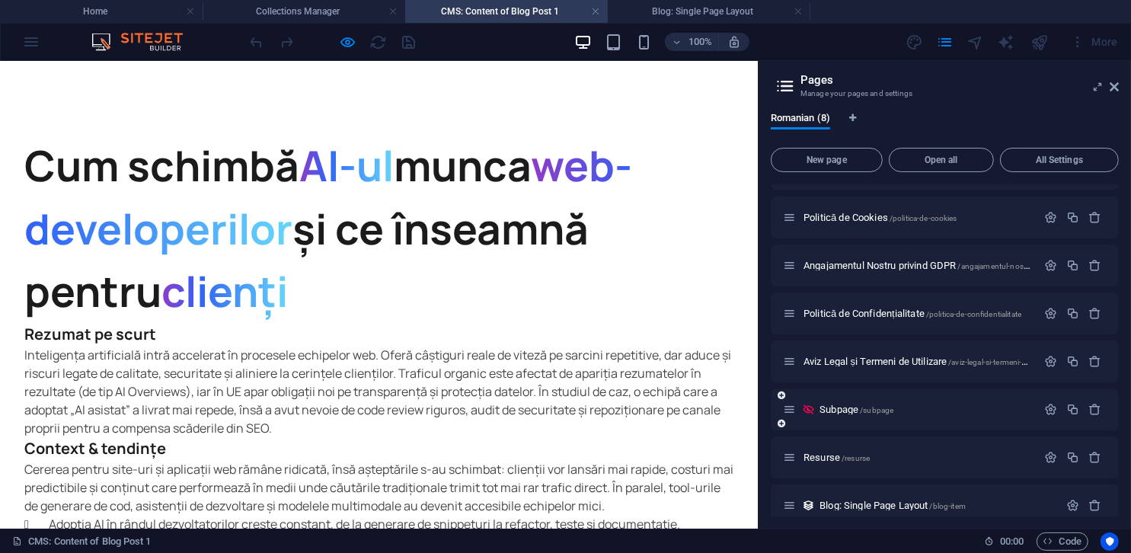
scroll to position [51, 0]
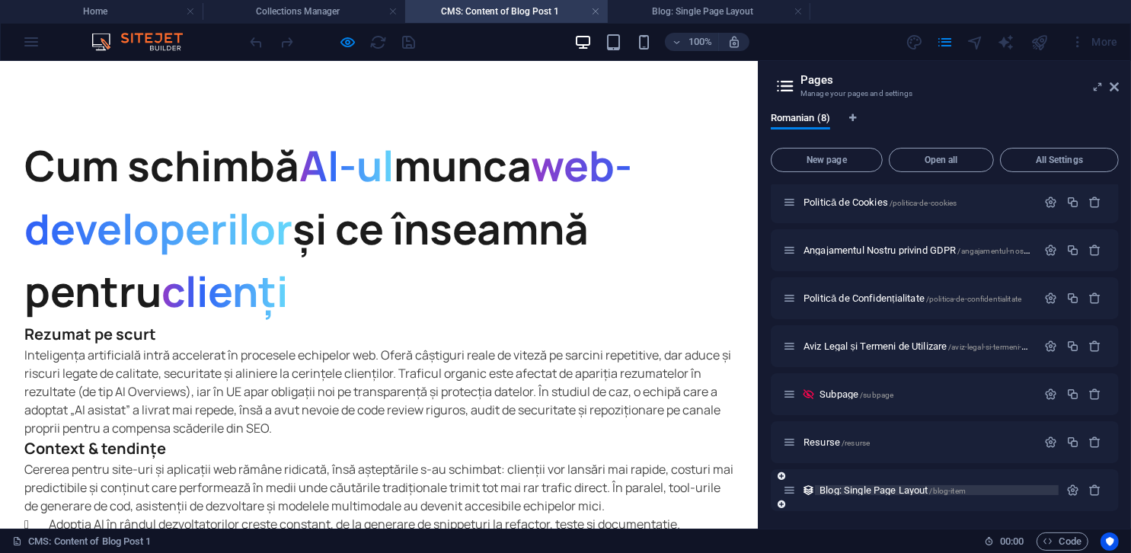
click at [874, 486] on span "Blog: Single Page Layout /blog-item" at bounding box center [892, 489] width 146 height 11
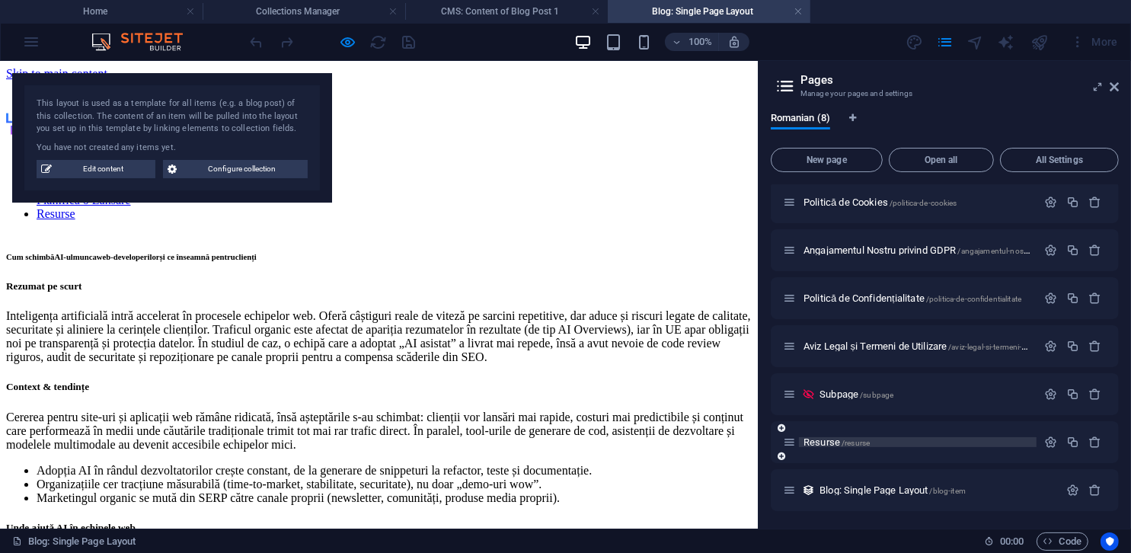
click at [829, 442] on span "Resurse /resurse" at bounding box center [837, 441] width 66 height 11
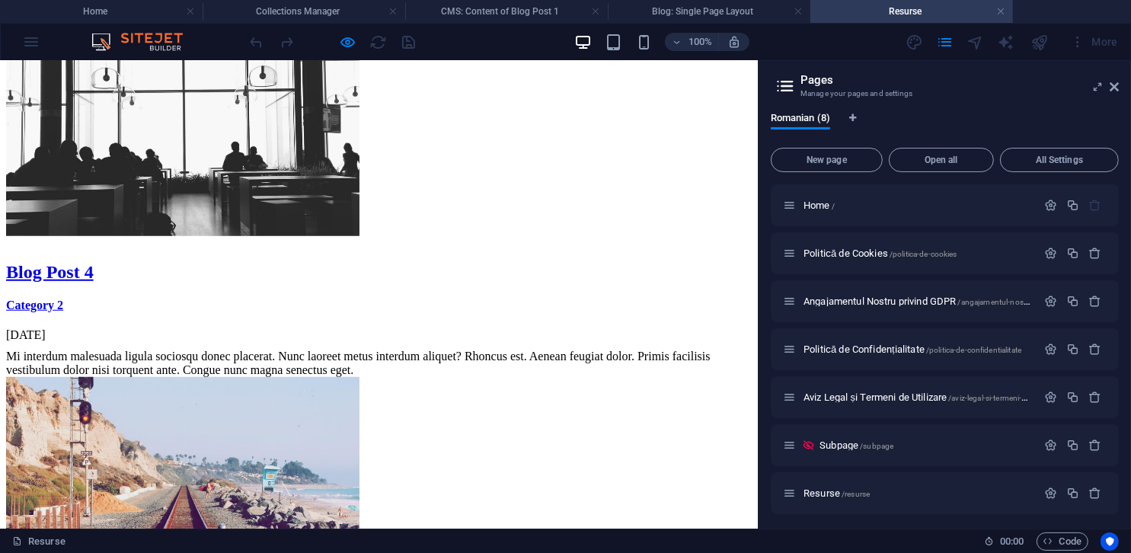
scroll to position [1053, 0]
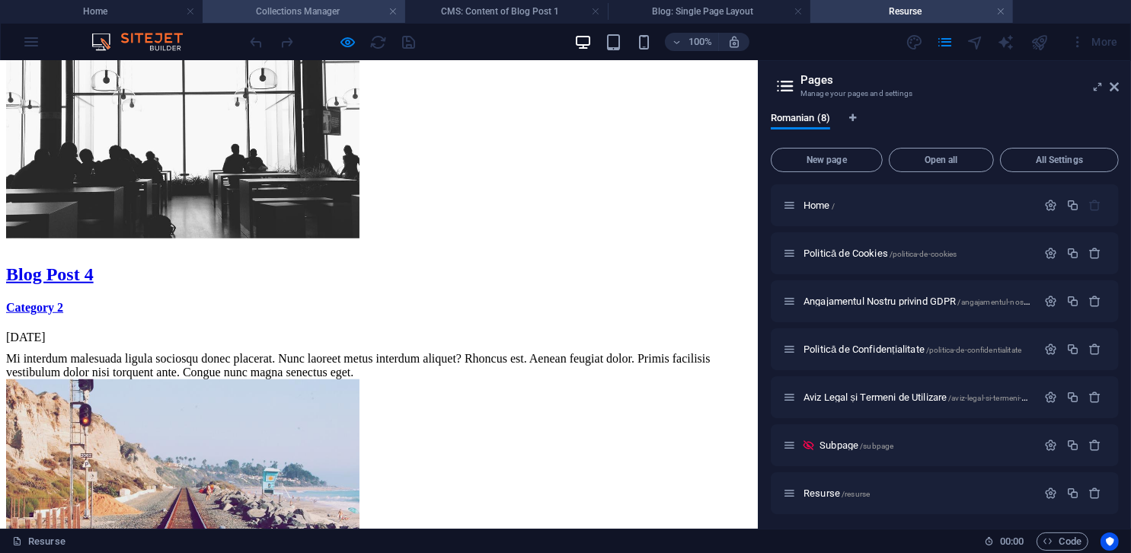
click at [296, 12] on h4 "Collections Manager" at bounding box center [304, 11] width 203 height 17
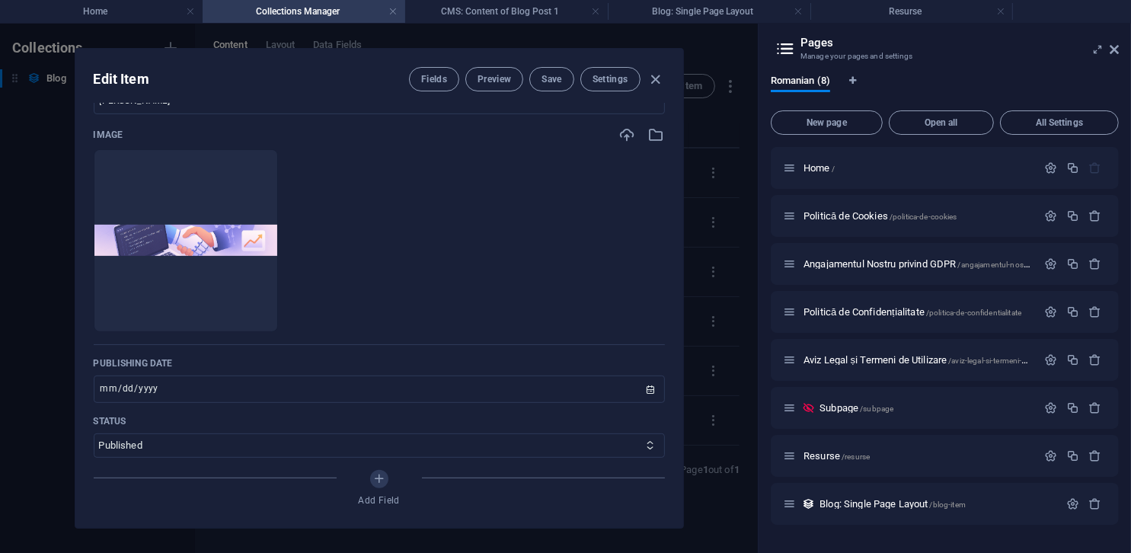
scroll to position [457, 0]
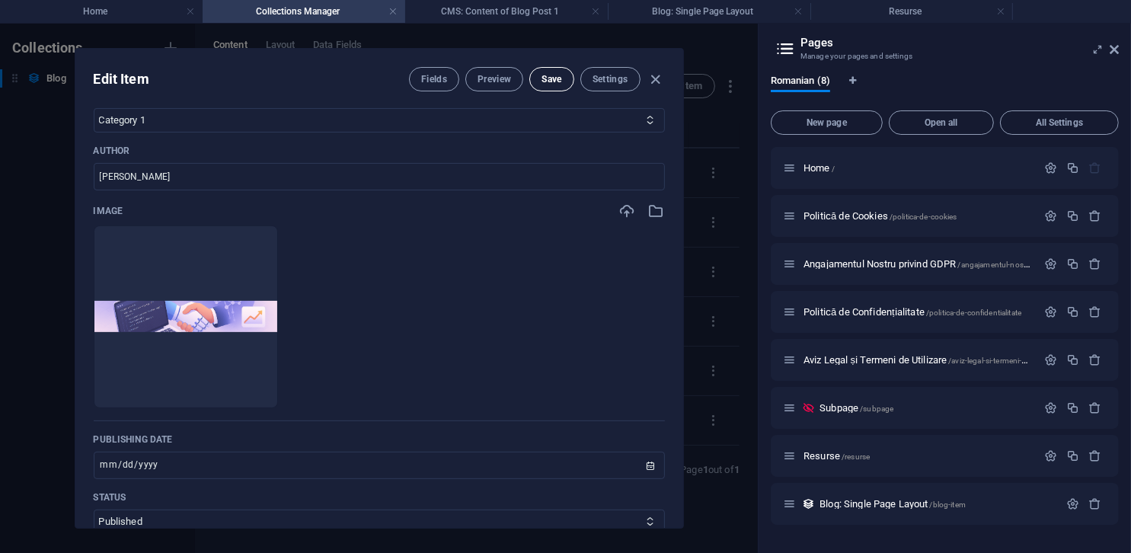
click at [548, 83] on span "Save" at bounding box center [552, 79] width 20 height 12
click at [662, 76] on icon "button" at bounding box center [656, 80] width 18 height 18
type input "2025-10-04"
type input "blog-post-1"
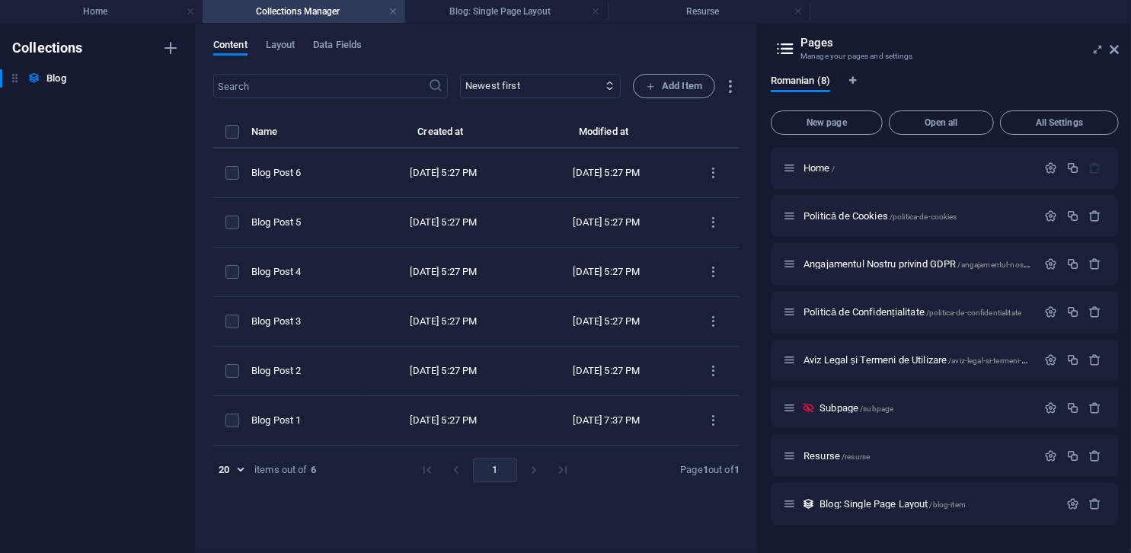
scroll to position [366, 0]
click at [308, 46] on div "Content Layout Data Fields" at bounding box center [476, 53] width 526 height 29
click at [340, 46] on span "Data Fields" at bounding box center [337, 46] width 49 height 21
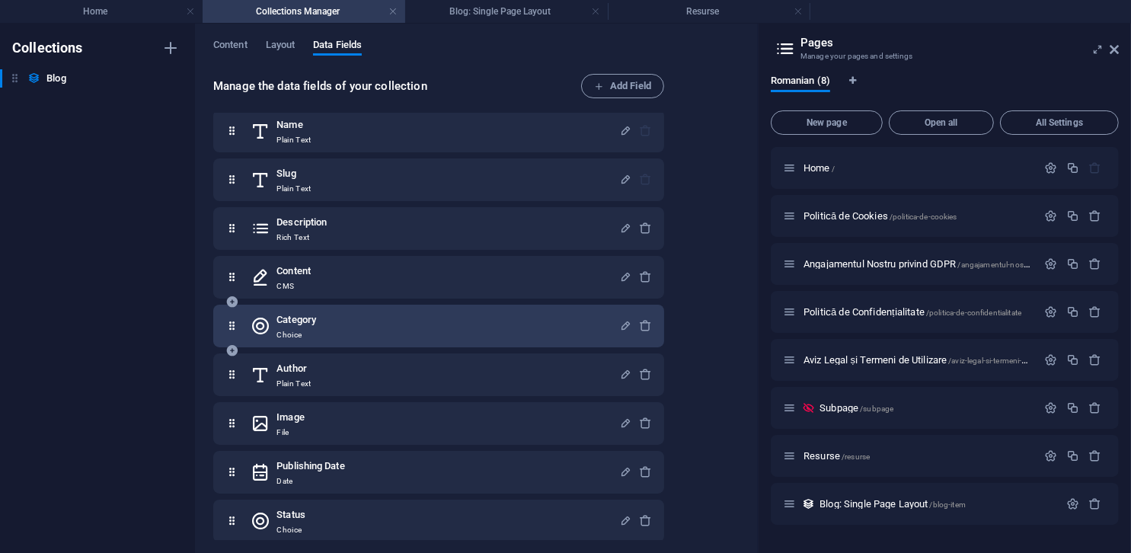
scroll to position [20, 0]
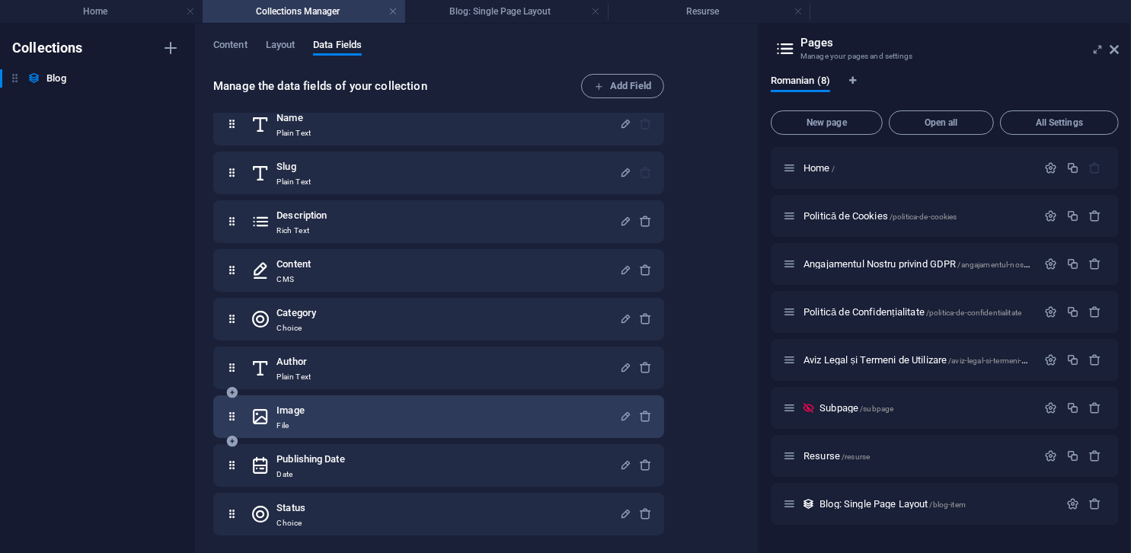
click at [230, 439] on icon at bounding box center [231, 441] width 13 height 13
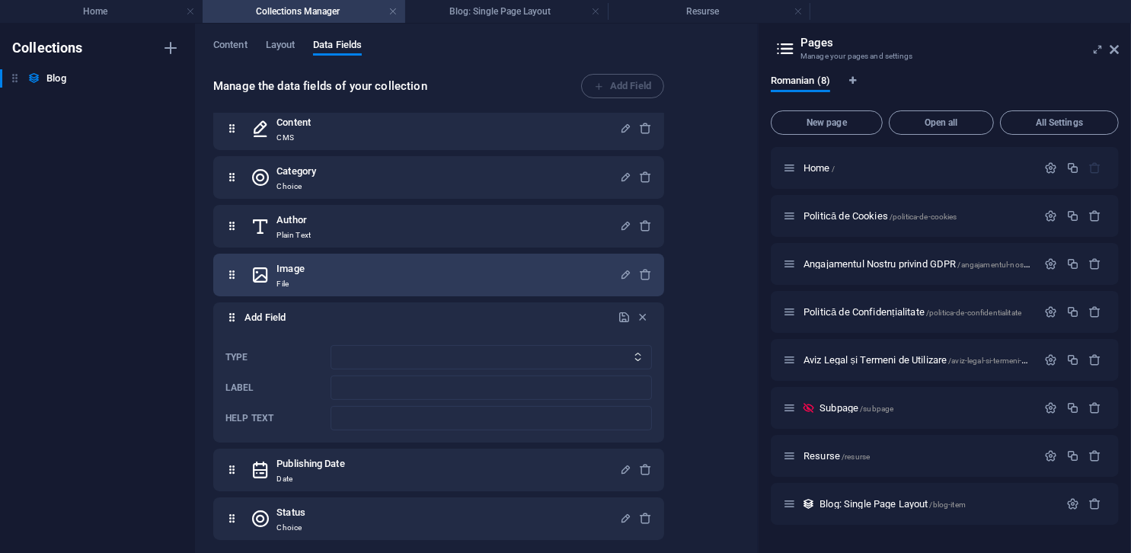
scroll to position [167, 0]
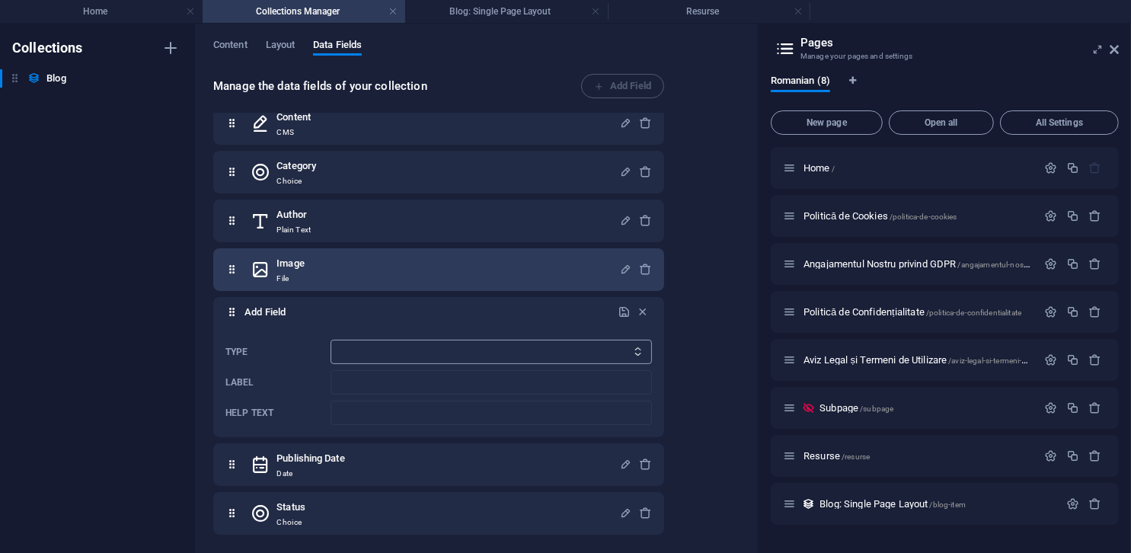
click at [347, 353] on select "Plain Text Link CMS Rich Text File Multiple Files Checkbox Choice Date Number" at bounding box center [491, 352] width 321 height 24
click at [270, 342] on div "Type Plain Text Link CMS Rich Text File Multiple Files Checkbox Choice Date Num…" at bounding box center [438, 382] width 427 height 97
click at [268, 317] on h6 "Add Field" at bounding box center [429, 312] width 371 height 18
click at [369, 362] on select "Plain Text Link CMS Rich Text File Multiple Files Checkbox Choice Date Number" at bounding box center [491, 352] width 321 height 24
click at [331, 340] on select "Plain Text Link CMS Rich Text File Multiple Files Checkbox Choice Date Number" at bounding box center [491, 352] width 321 height 24
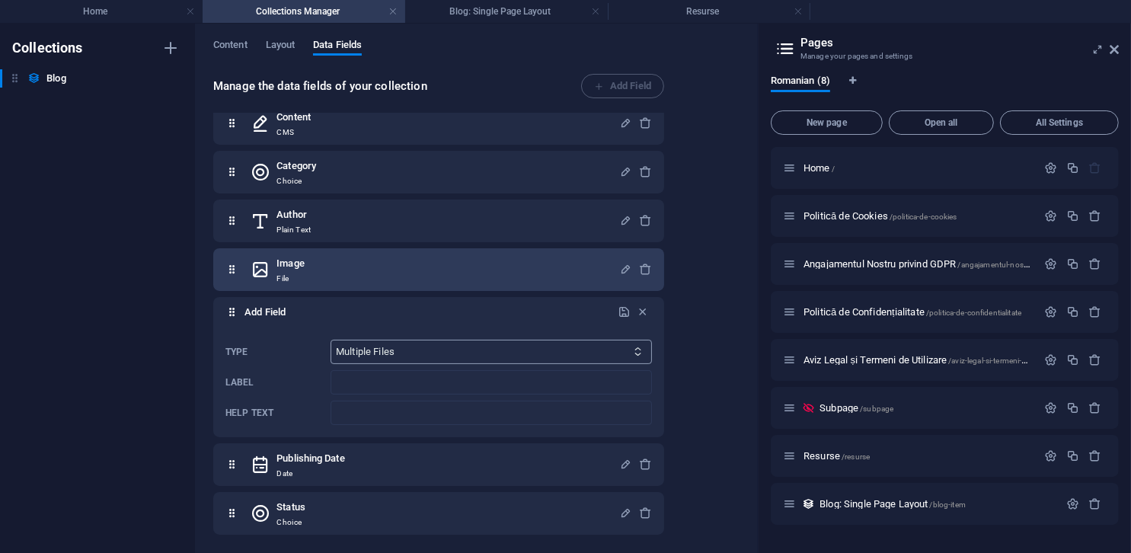
click at [395, 356] on select "Plain Text Link CMS Rich Text File Multiple Files Checkbox Choice Date Number" at bounding box center [491, 352] width 321 height 24
select select "file"
click at [331, 340] on select "Plain Text Link CMS Rich Text File Multiple Files Checkbox Choice Date Number" at bounding box center [491, 352] width 321 height 24
click at [642, 315] on icon "button" at bounding box center [643, 311] width 13 height 13
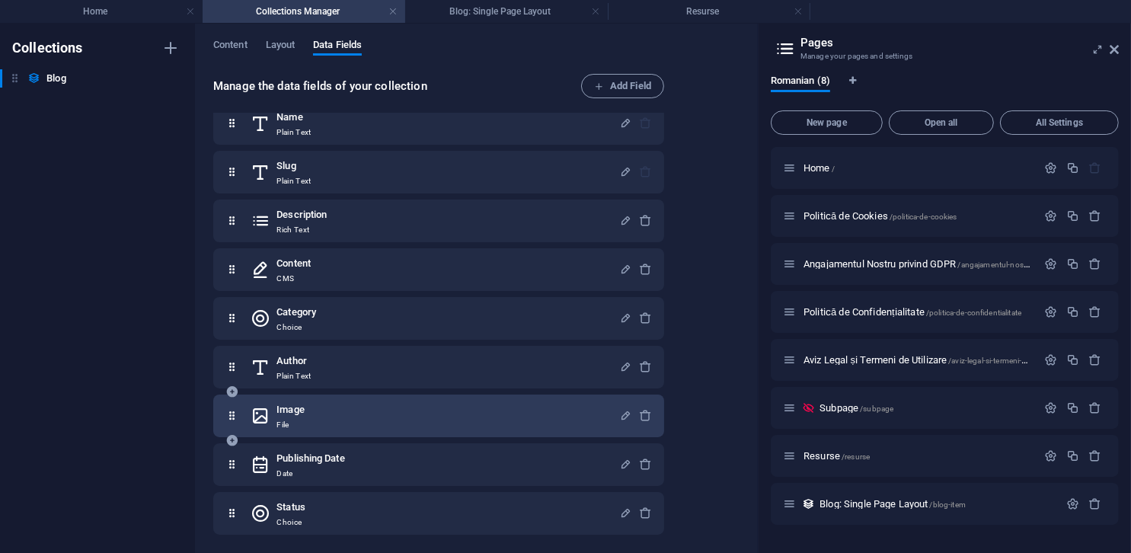
scroll to position [0, 0]
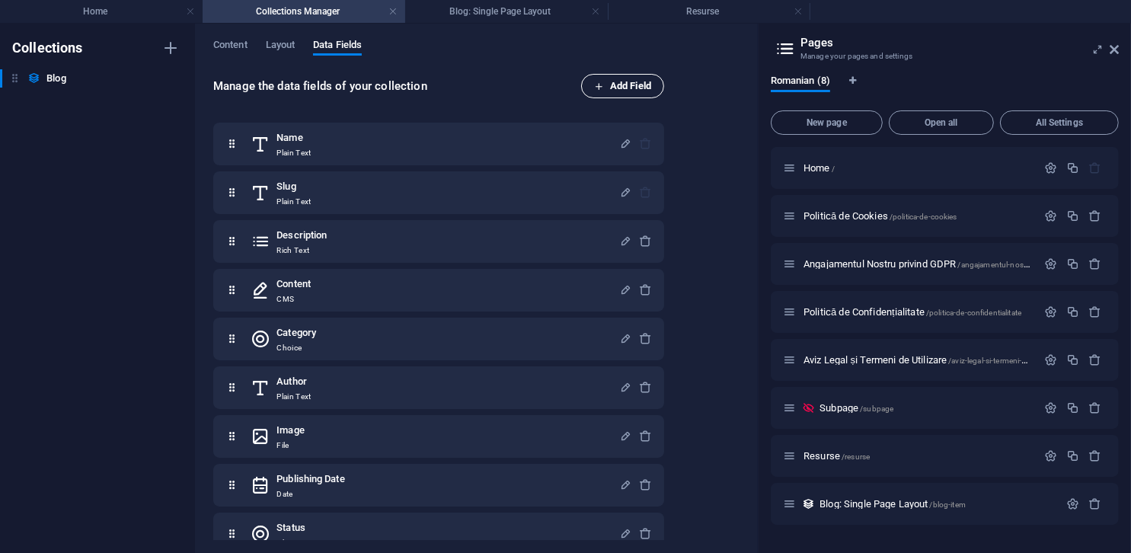
click at [625, 84] on span "Add Field" at bounding box center [622, 86] width 57 height 18
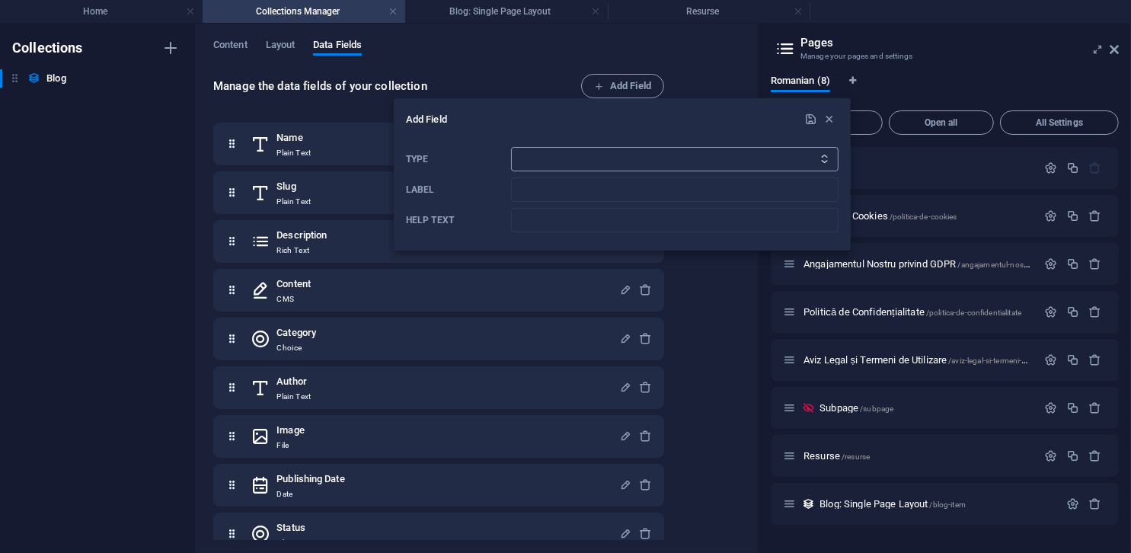
click at [583, 152] on select "Plain Text Link CMS Rich Text File Multiple Files Checkbox Choice Date Number" at bounding box center [674, 159] width 327 height 24
click at [172, 385] on div at bounding box center [565, 276] width 1131 height 553
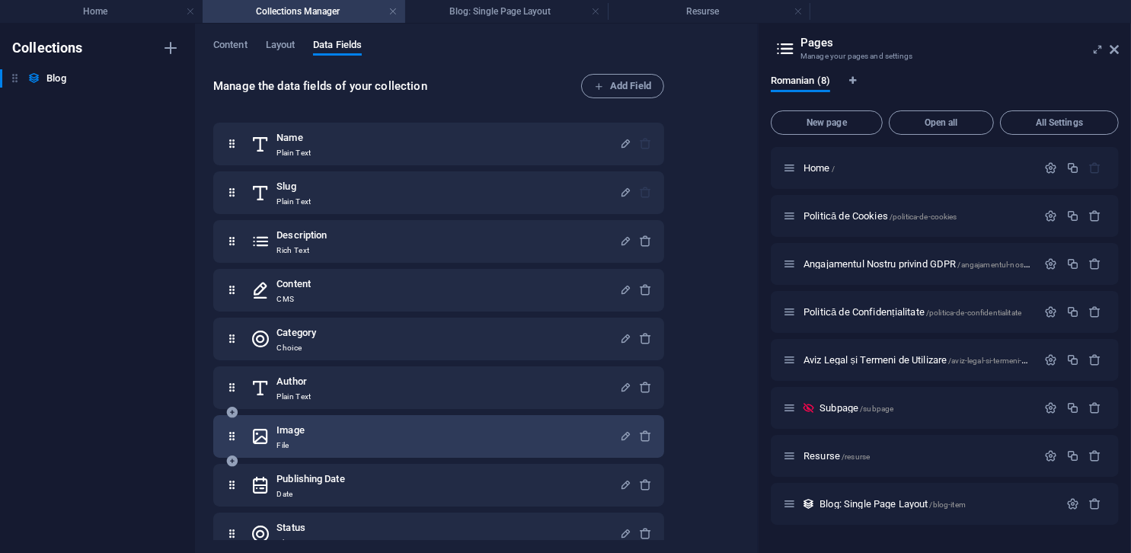
click at [275, 439] on div "Image File" at bounding box center [435, 436] width 369 height 30
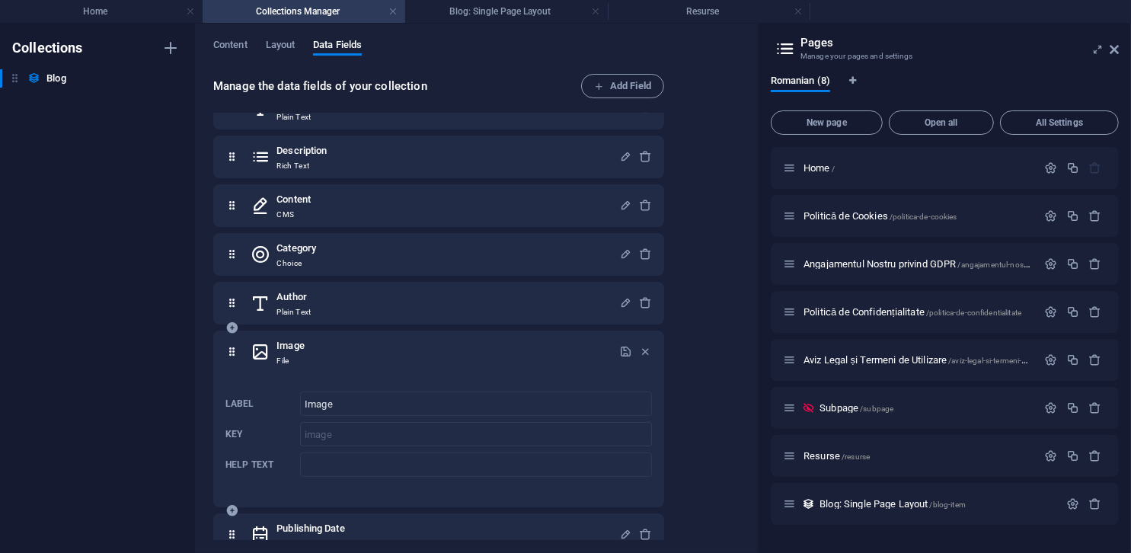
scroll to position [154, 0]
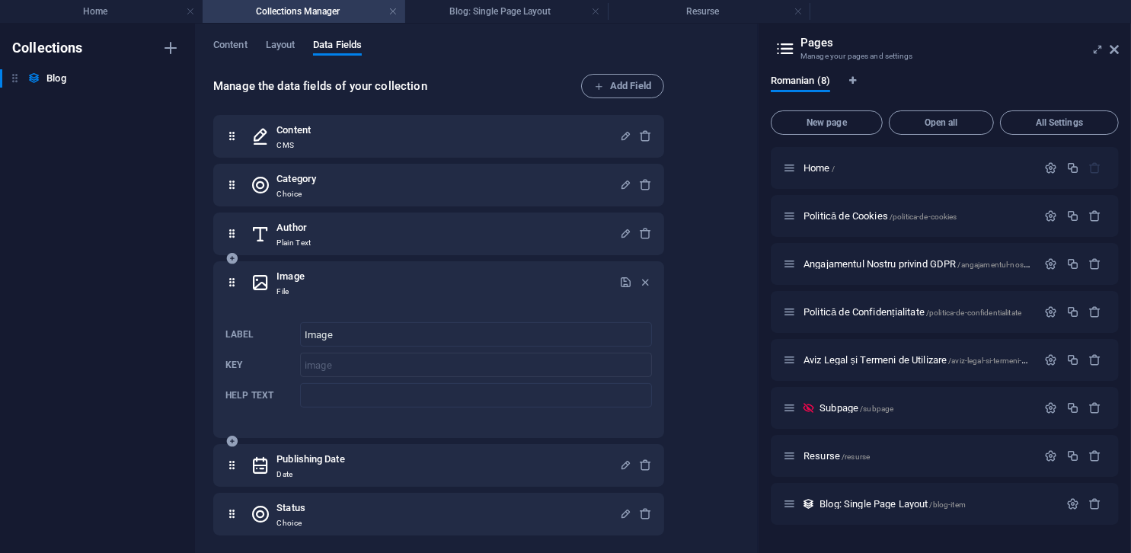
click at [318, 289] on div "Image File" at bounding box center [435, 282] width 369 height 30
click at [302, 278] on h6 "Image" at bounding box center [289, 276] width 27 height 18
click at [235, 283] on icon at bounding box center [231, 282] width 13 height 30
click at [234, 437] on icon at bounding box center [231, 441] width 13 height 13
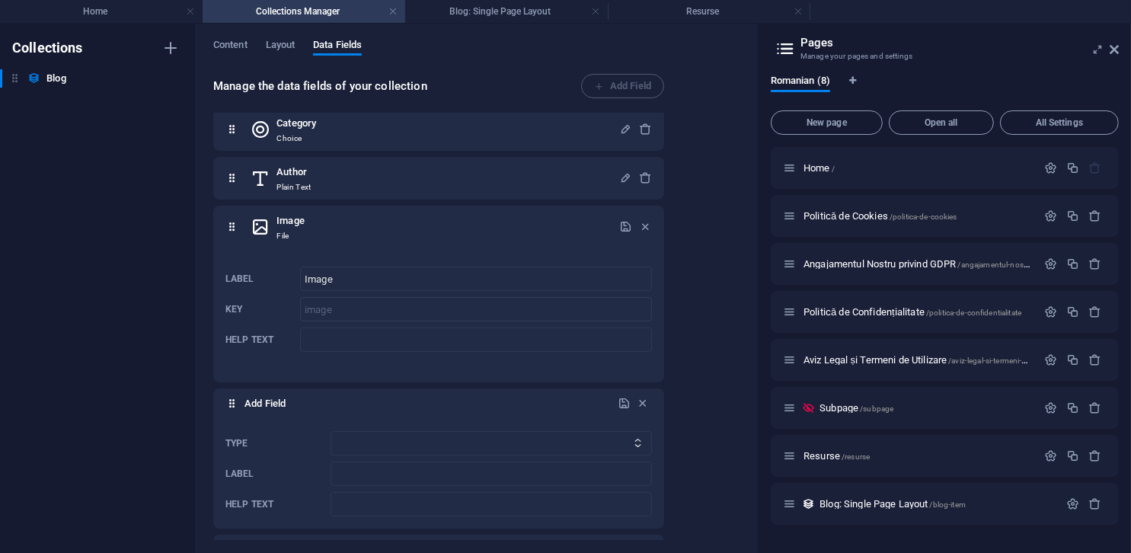
scroll to position [231, 0]
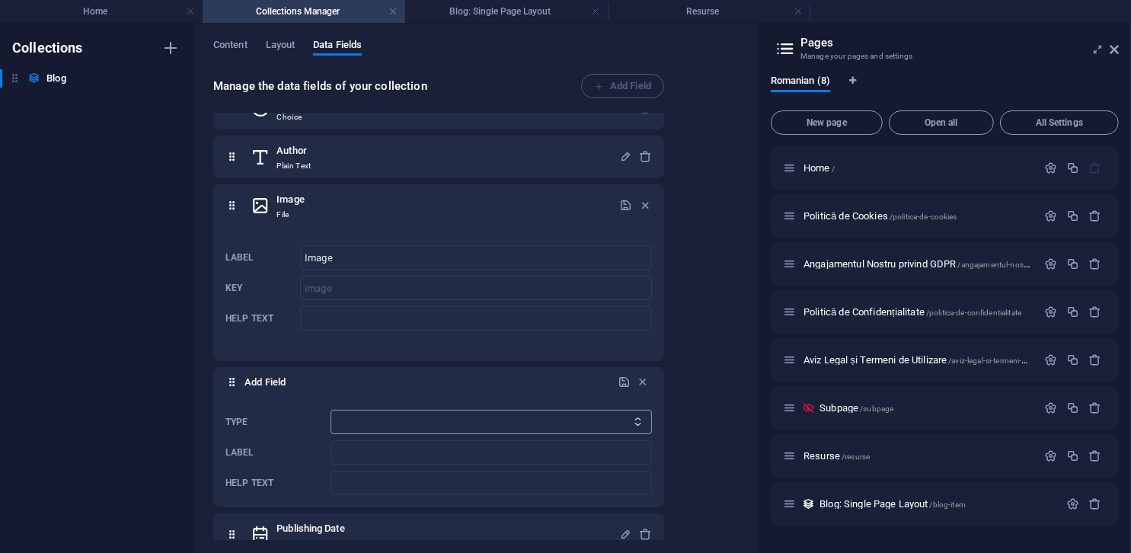
click at [404, 414] on select "Plain Text Link CMS Rich Text File Multiple Files Checkbox Choice Date Number" at bounding box center [491, 422] width 321 height 24
select select "file"
click at [331, 410] on select "Plain Text Link CMS Rich Text File Multiple Files Checkbox Choice Date Number" at bounding box center [491, 422] width 321 height 24
click at [382, 442] on input "Label" at bounding box center [491, 452] width 321 height 24
type input "Img"
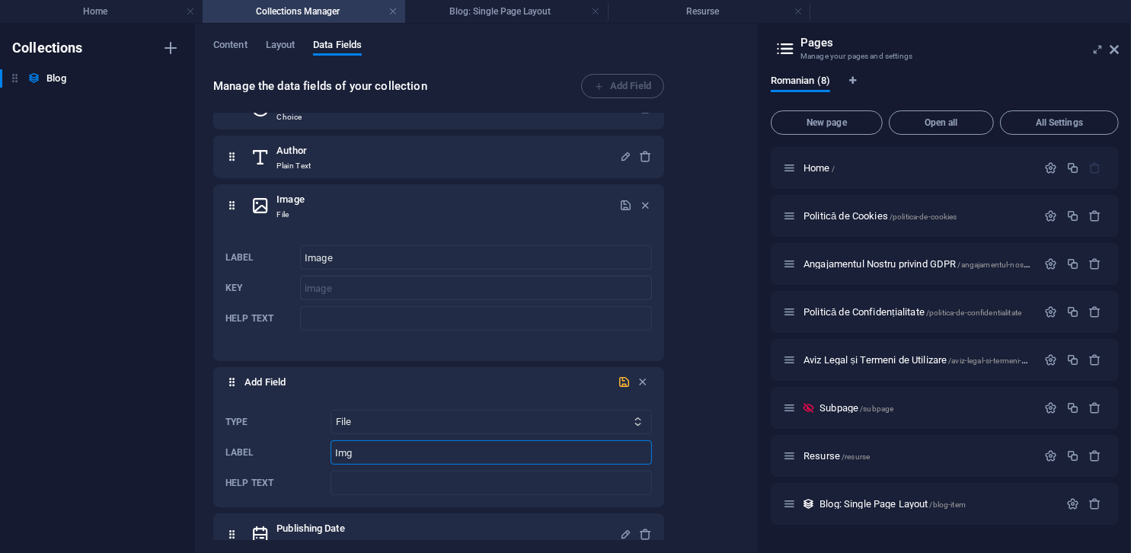
click at [622, 383] on icon "submit" at bounding box center [624, 381] width 13 height 13
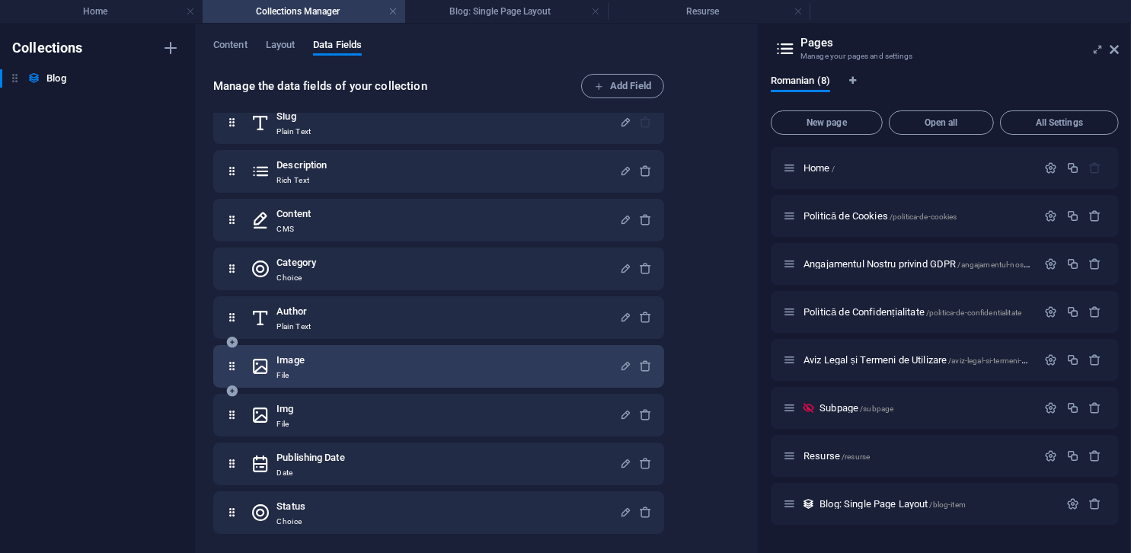
scroll to position [69, 0]
click at [533, 383] on div "Image File" at bounding box center [438, 367] width 451 height 43
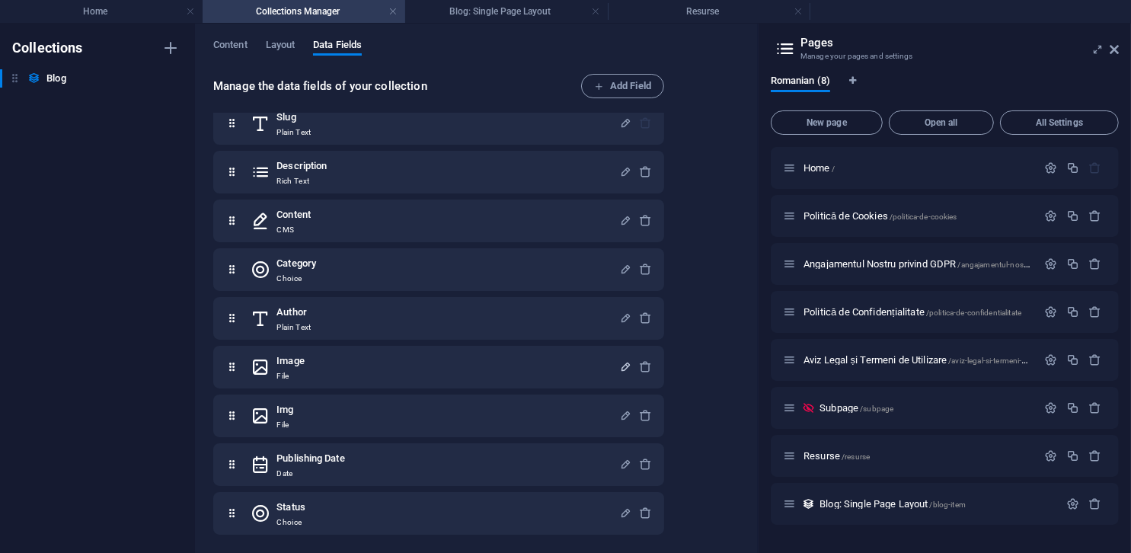
click at [623, 367] on icon "button" at bounding box center [625, 366] width 13 height 13
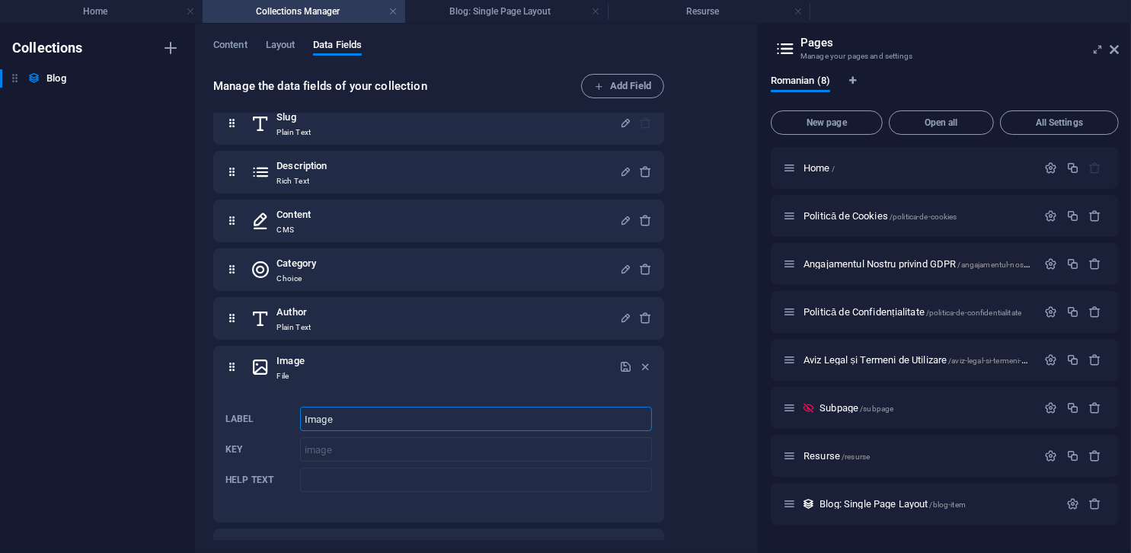
click at [446, 421] on input "Image" at bounding box center [476, 419] width 352 height 24
type input "Image-Galerie"
click at [619, 363] on icon "button" at bounding box center [625, 366] width 13 height 13
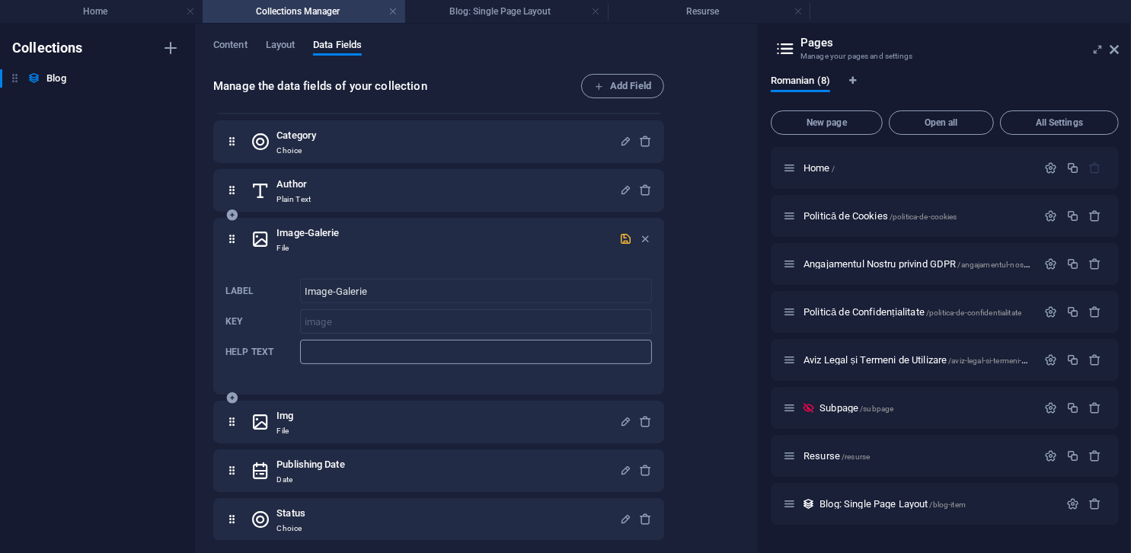
scroll to position [203, 0]
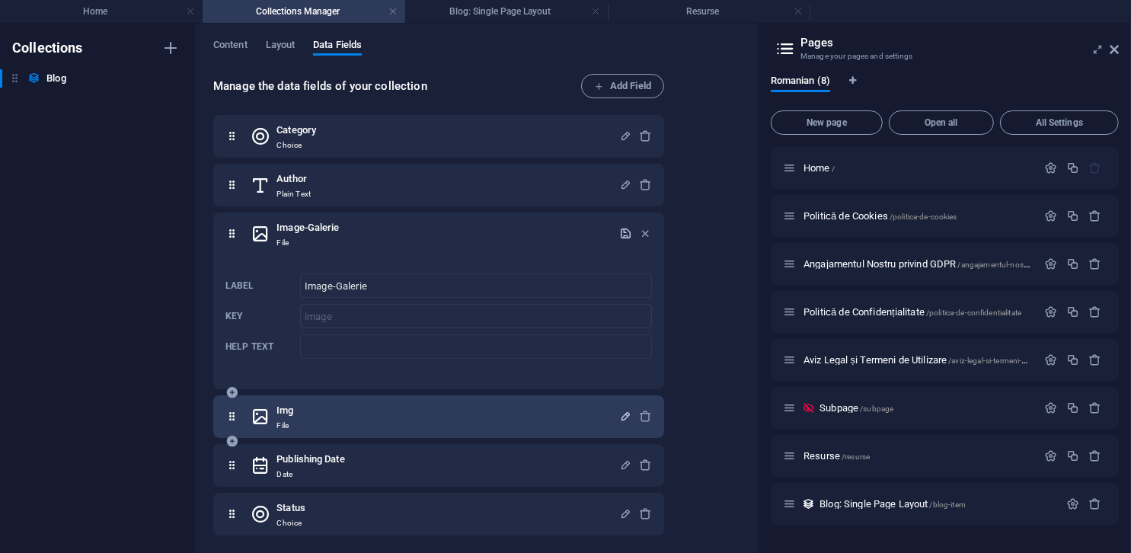
click at [622, 417] on icon "button" at bounding box center [625, 416] width 13 height 13
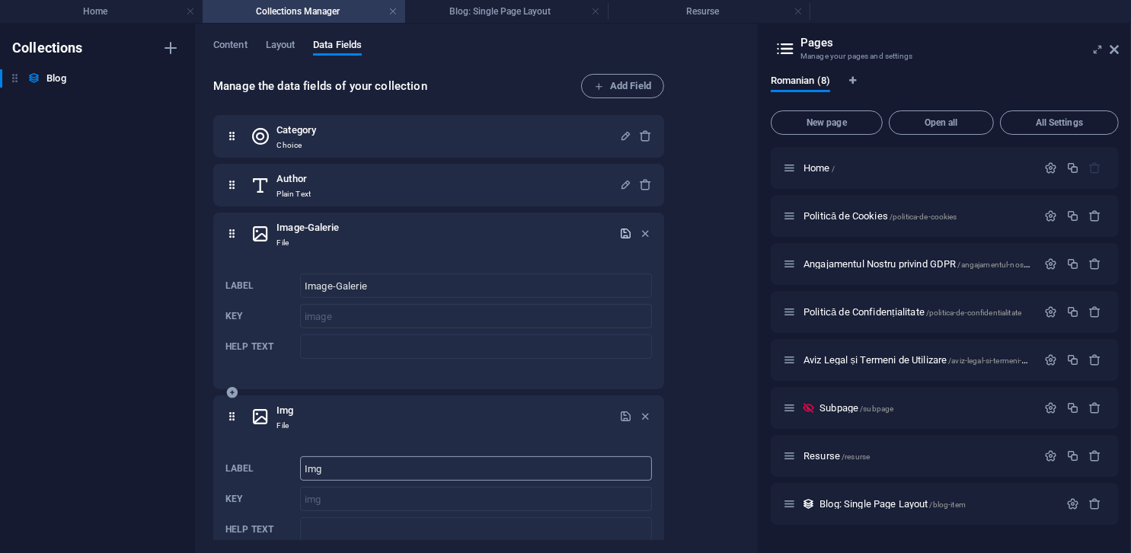
click at [442, 470] on input "Img" at bounding box center [476, 468] width 352 height 24
type input "Image-stire"
click at [625, 414] on icon "button" at bounding box center [625, 416] width 13 height 13
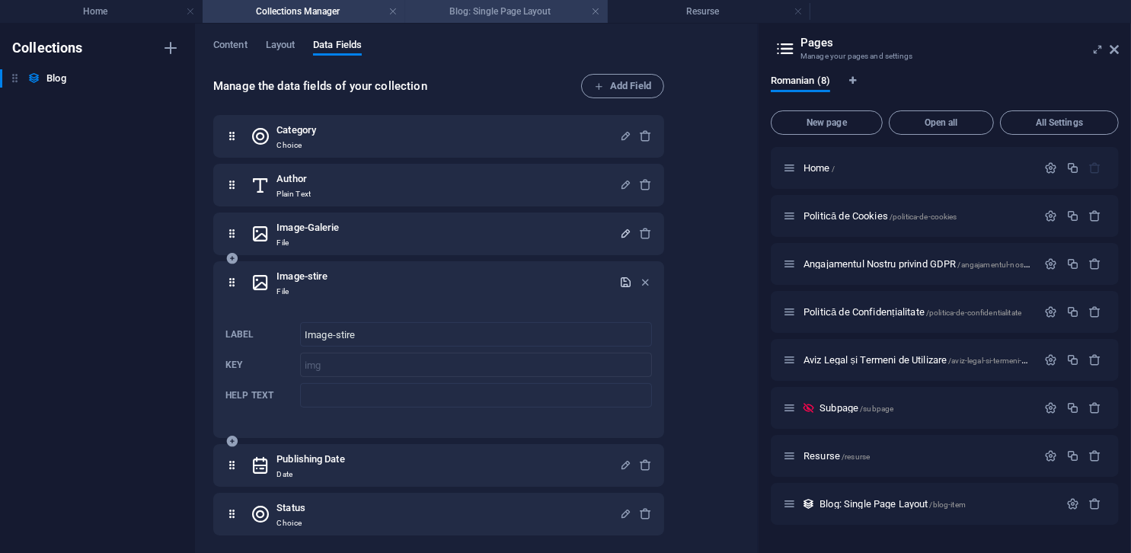
click at [463, 16] on h4 "Blog: Single Page Layout" at bounding box center [506, 11] width 203 height 17
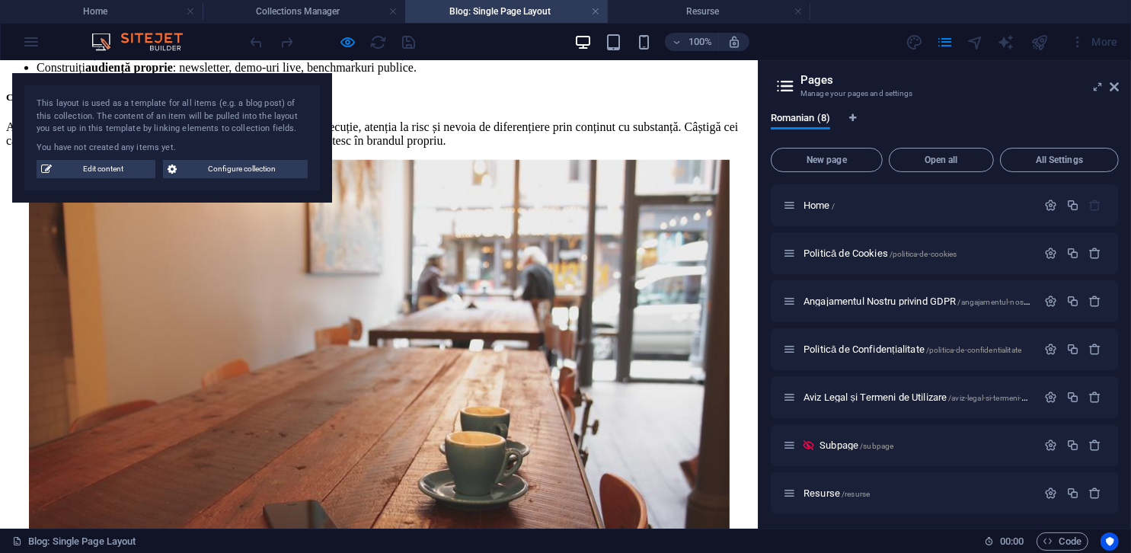
scroll to position [1066, 0]
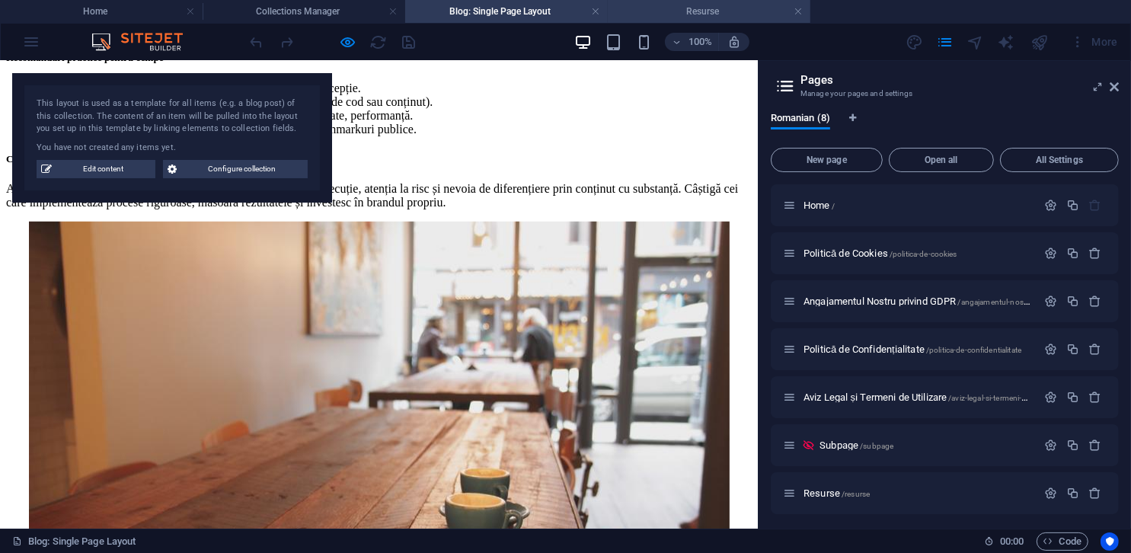
click at [713, 14] on h4 "Resurse" at bounding box center [709, 11] width 203 height 17
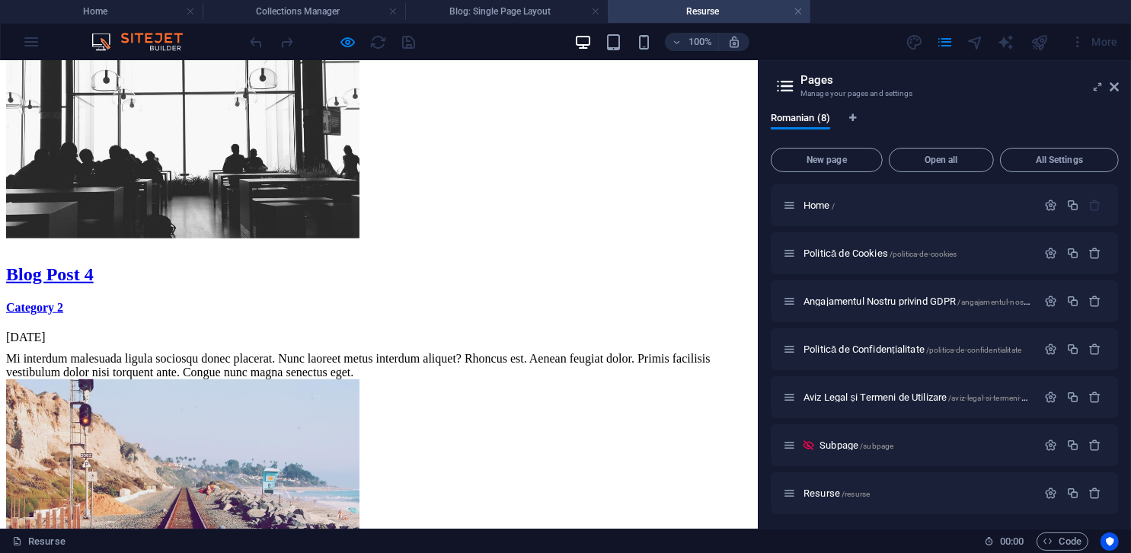
scroll to position [0, 0]
click at [468, 13] on h4 "Blog: Single Page Layout" at bounding box center [506, 11] width 203 height 17
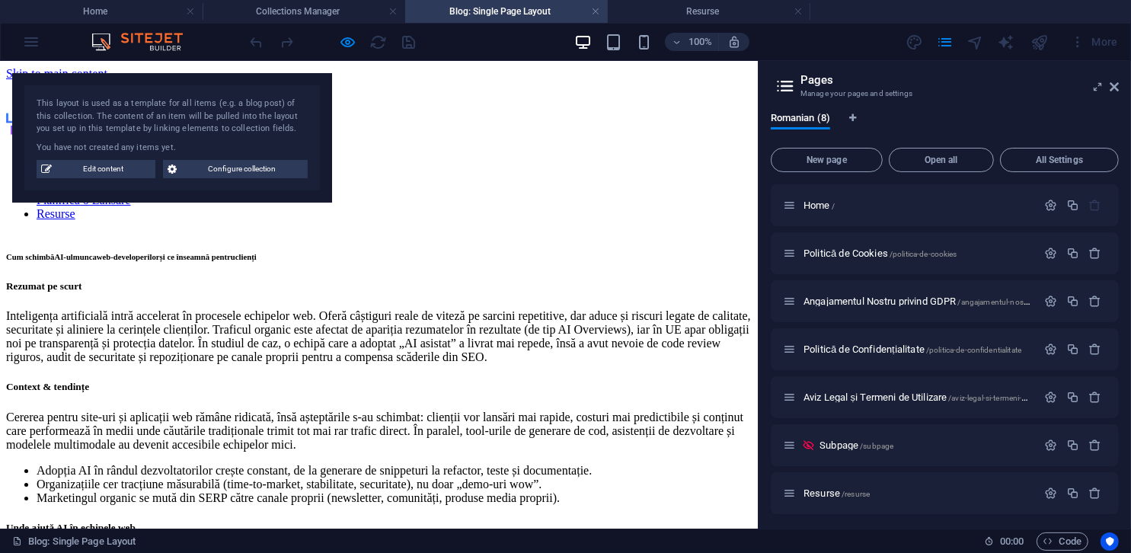
scroll to position [1066, 0]
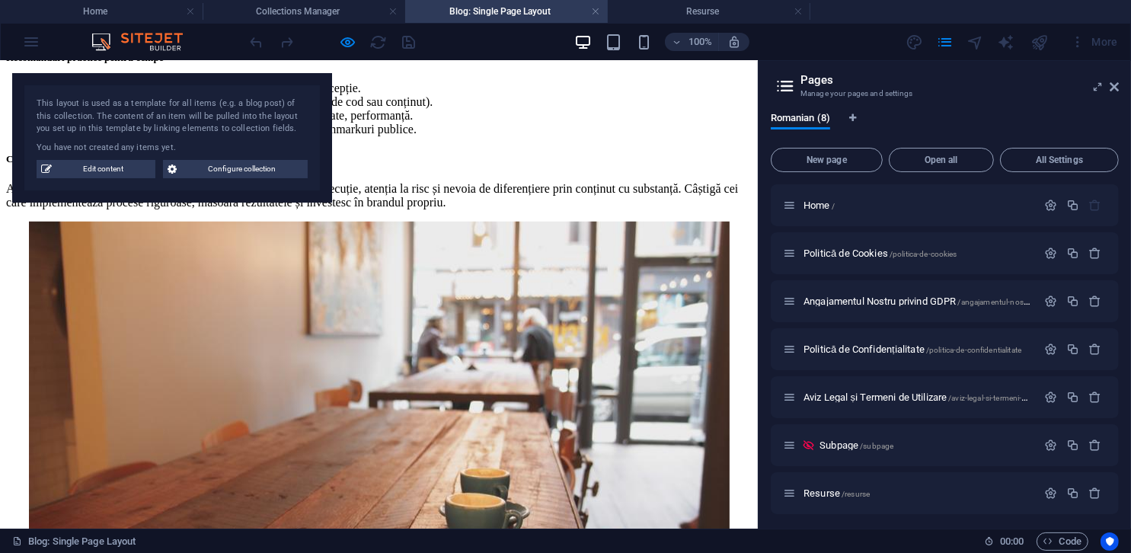
click at [227, 147] on div "You have not created any items yet." at bounding box center [172, 148] width 271 height 13
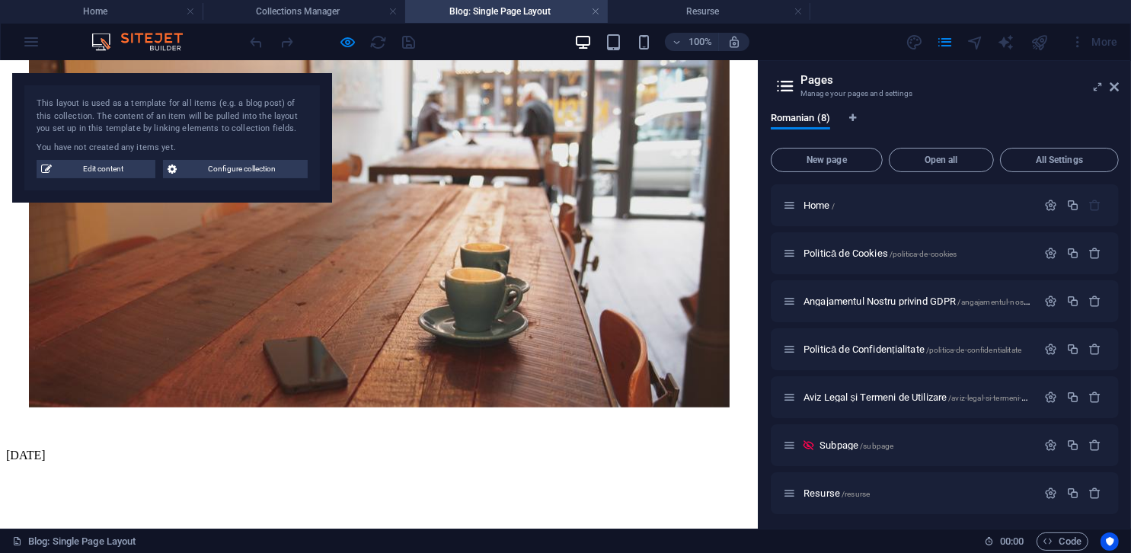
scroll to position [1219, 0]
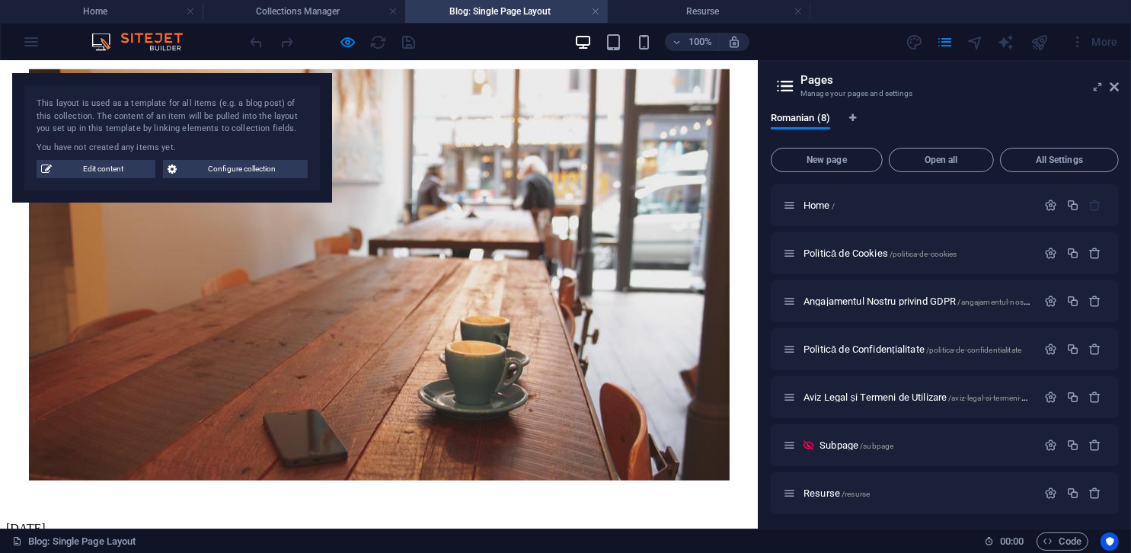
click at [412, 259] on img at bounding box center [379, 274] width 701 height 411
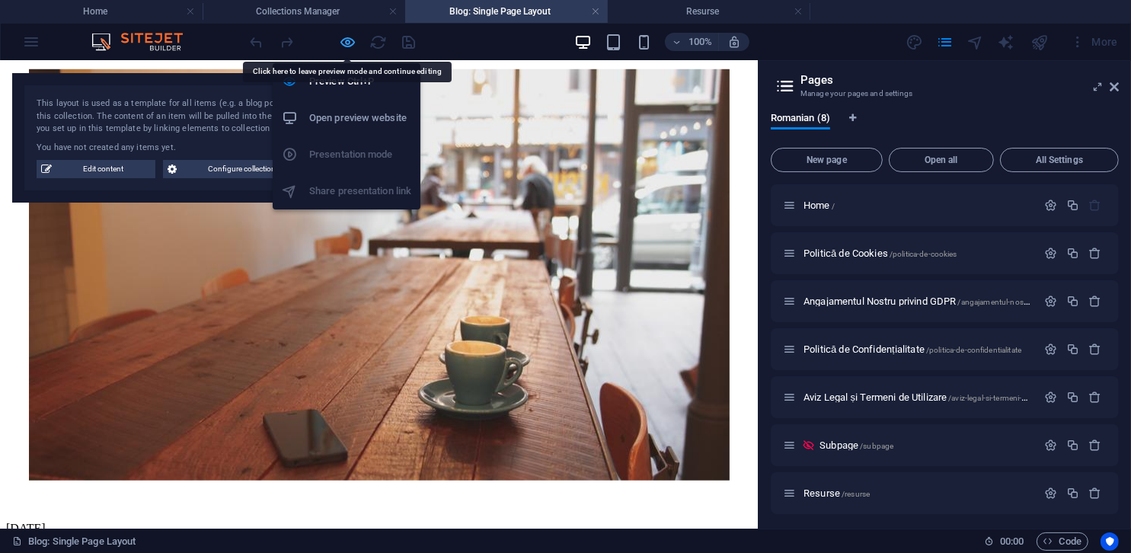
click at [352, 40] on icon "button" at bounding box center [349, 43] width 18 height 18
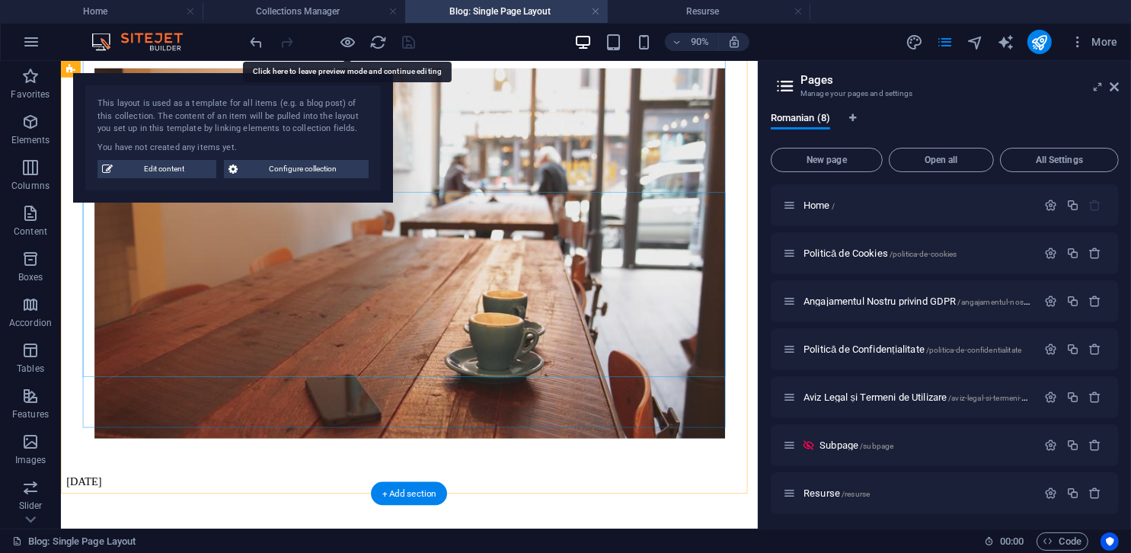
click at [545, 246] on figure at bounding box center [447, 276] width 762 height 414
select select "image"
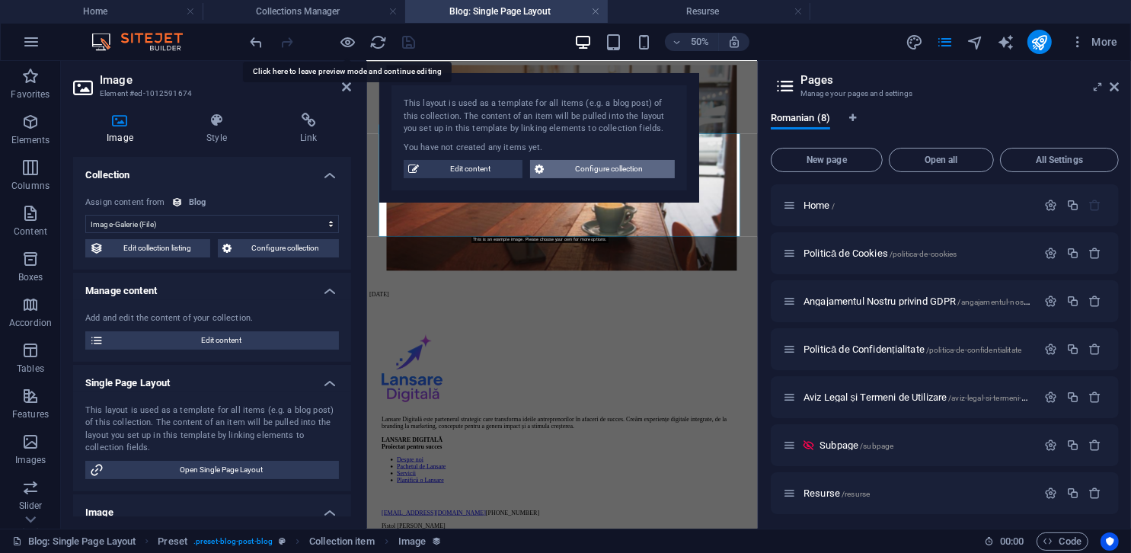
click at [597, 165] on span "Configure collection" at bounding box center [609, 169] width 122 height 18
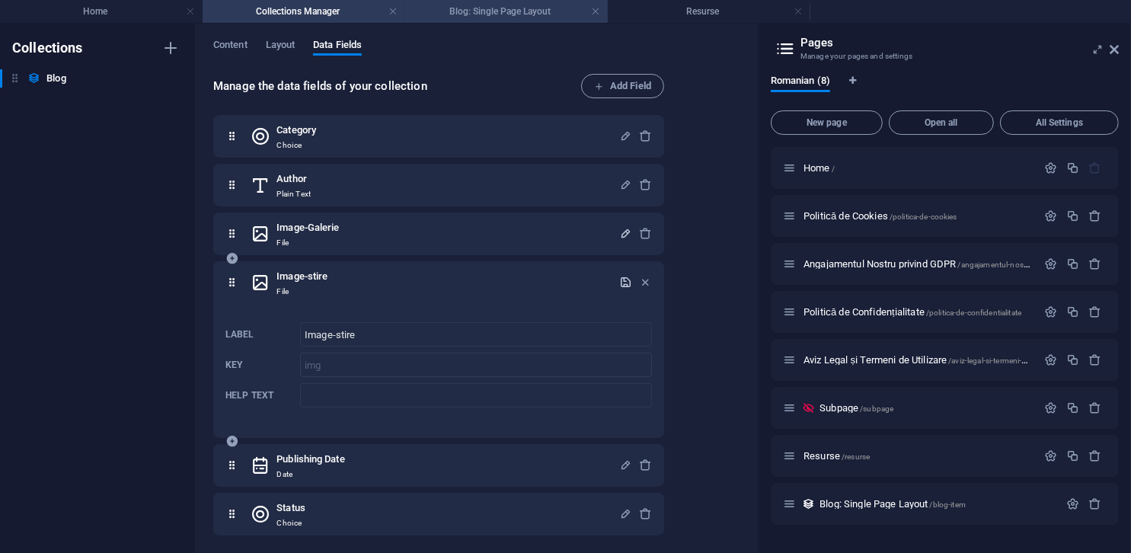
click at [510, 16] on h4 "Blog: Single Page Layout" at bounding box center [506, 11] width 203 height 17
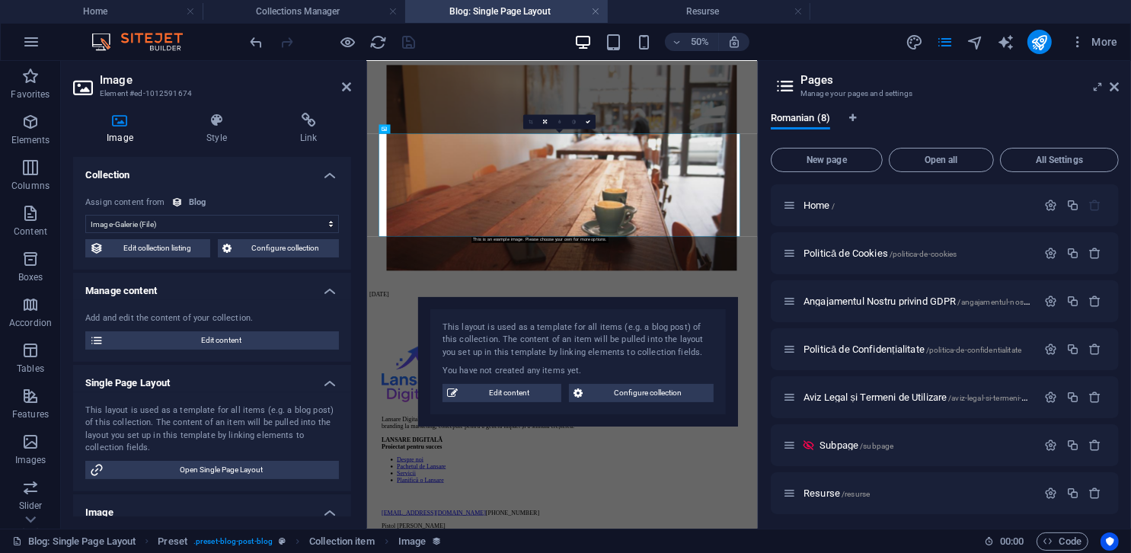
drag, startPoint x: 580, startPoint y: 81, endPoint x: 619, endPoint y: 343, distance: 264.1
click at [619, 343] on div "This layout is used as a template for all items (e.g. a blog post) of this coll…" at bounding box center [578, 361] width 320 height 129
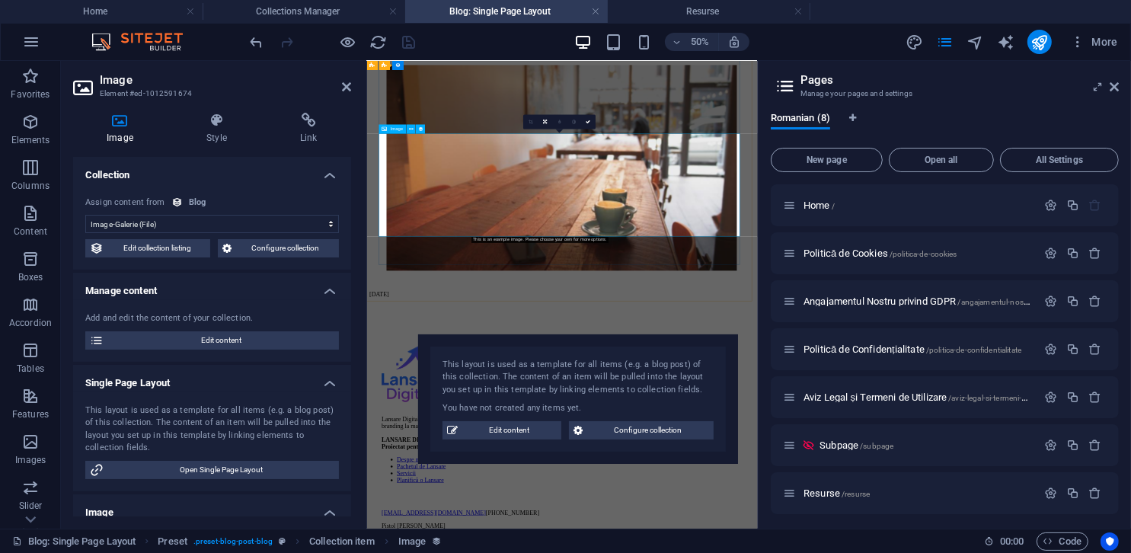
click at [796, 320] on figure at bounding box center [756, 276] width 769 height 414
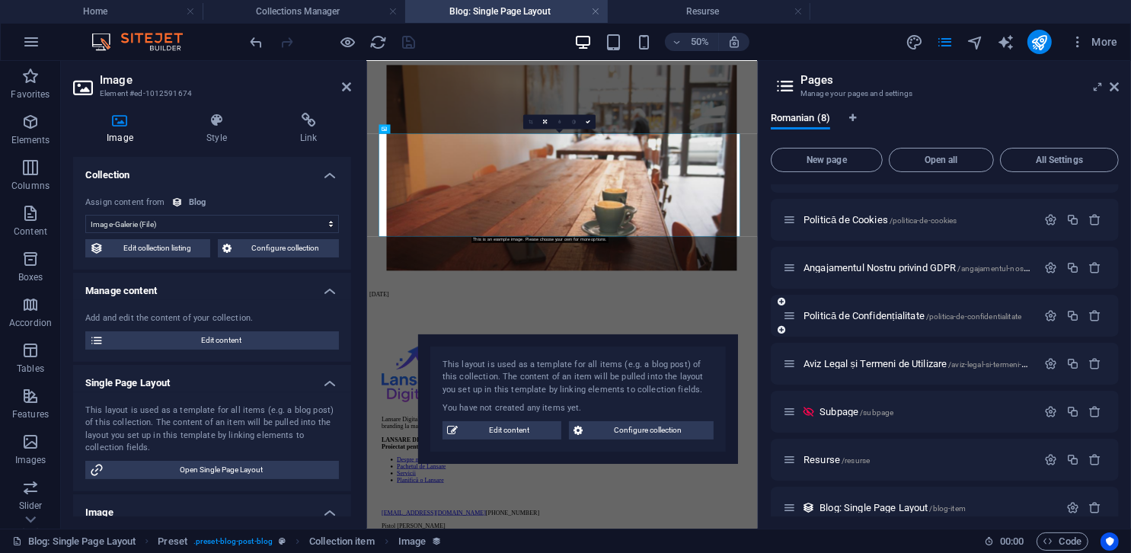
scroll to position [51, 0]
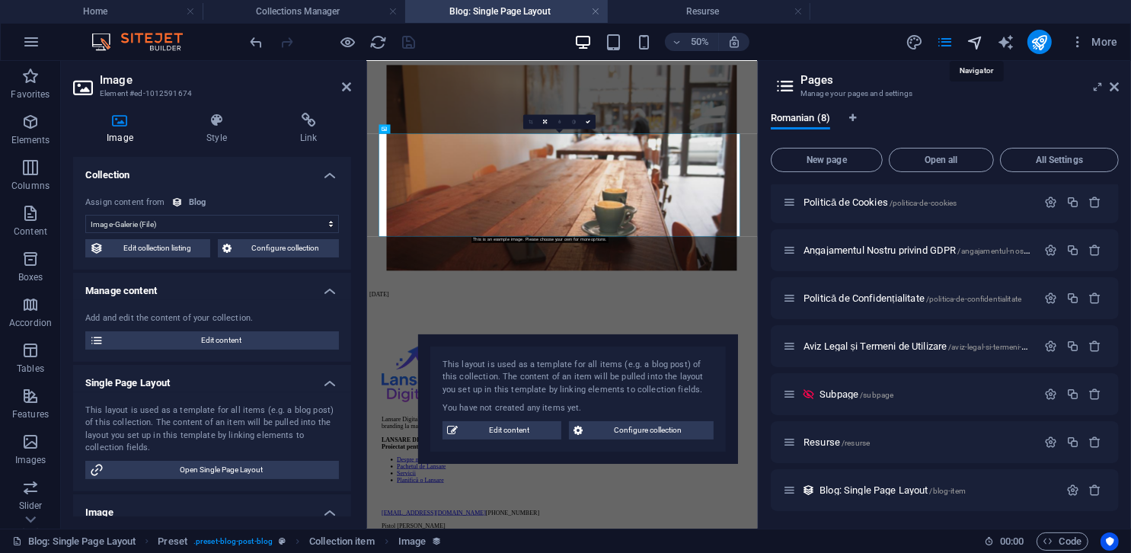
click at [984, 37] on icon "navigator" at bounding box center [975, 43] width 18 height 18
select select "18075538-ro"
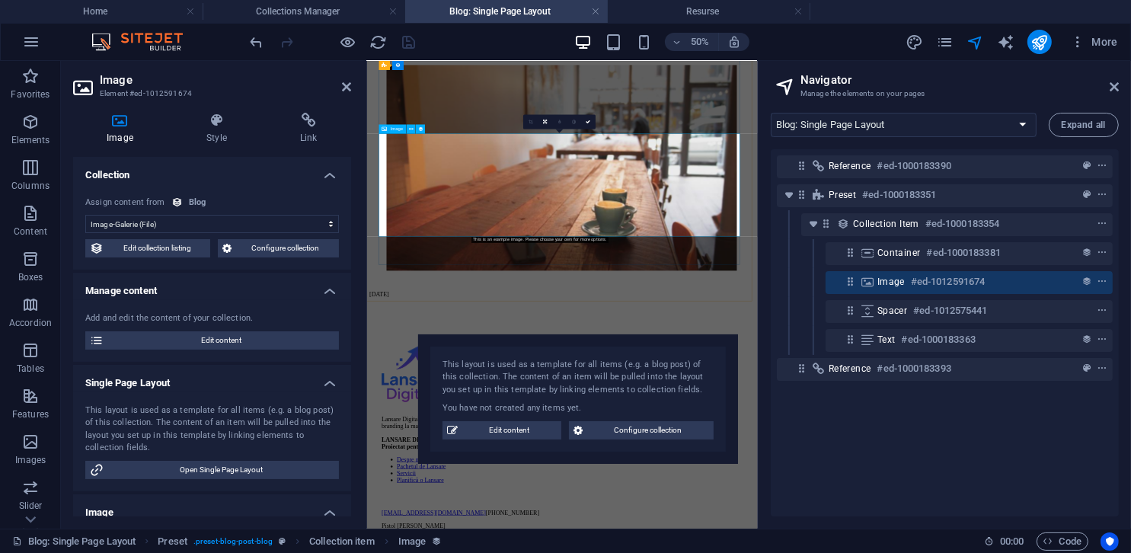
click at [856, 325] on figure at bounding box center [756, 276] width 769 height 414
click at [303, 220] on select "No assignment, content remains static Created at (Date) Updated at (Date) Name …" at bounding box center [212, 224] width 254 height 18
select select "img"
click at [85, 215] on select "No assignment, content remains static Created at (Date) Updated at (Date) Name …" at bounding box center [212, 224] width 254 height 18
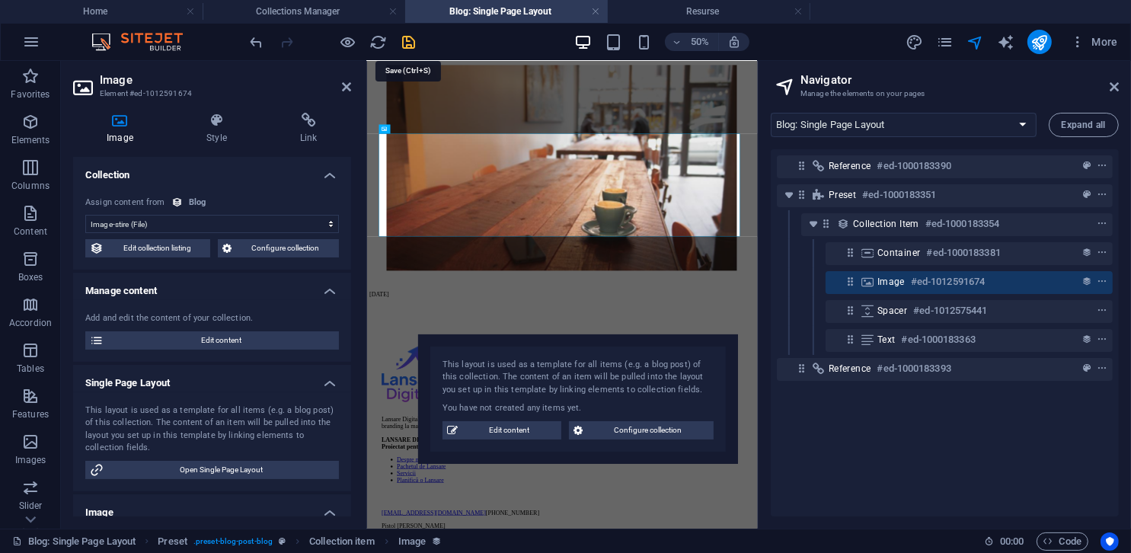
click at [404, 46] on icon "save" at bounding box center [410, 43] width 18 height 18
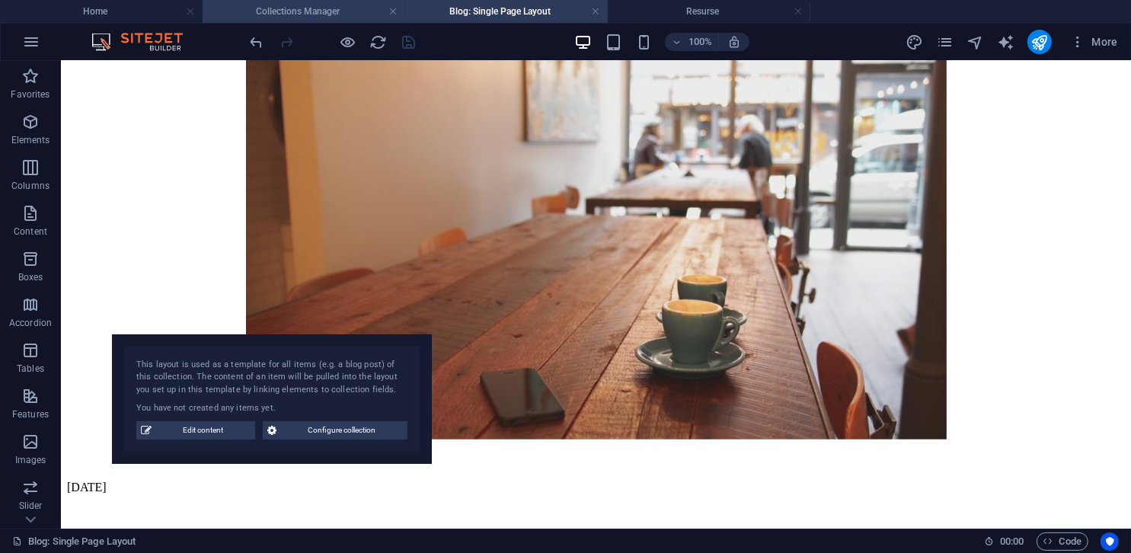
click at [331, 9] on h4 "Collections Manager" at bounding box center [304, 11] width 203 height 17
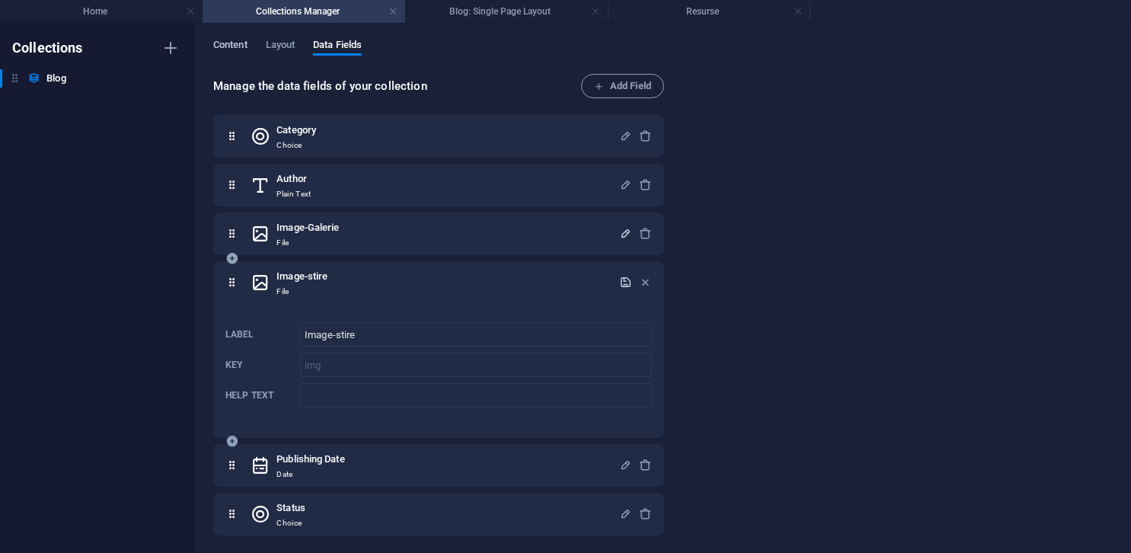
click at [232, 51] on span "Content" at bounding box center [230, 46] width 34 height 21
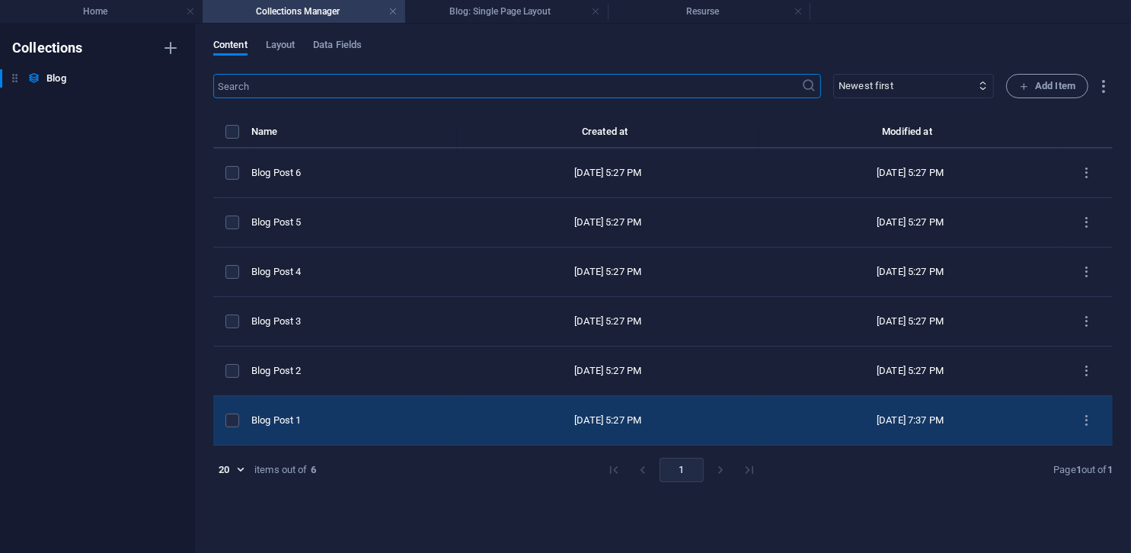
click at [362, 422] on div "Blog Post 1" at bounding box center [347, 421] width 193 height 14
select select "Category 1"
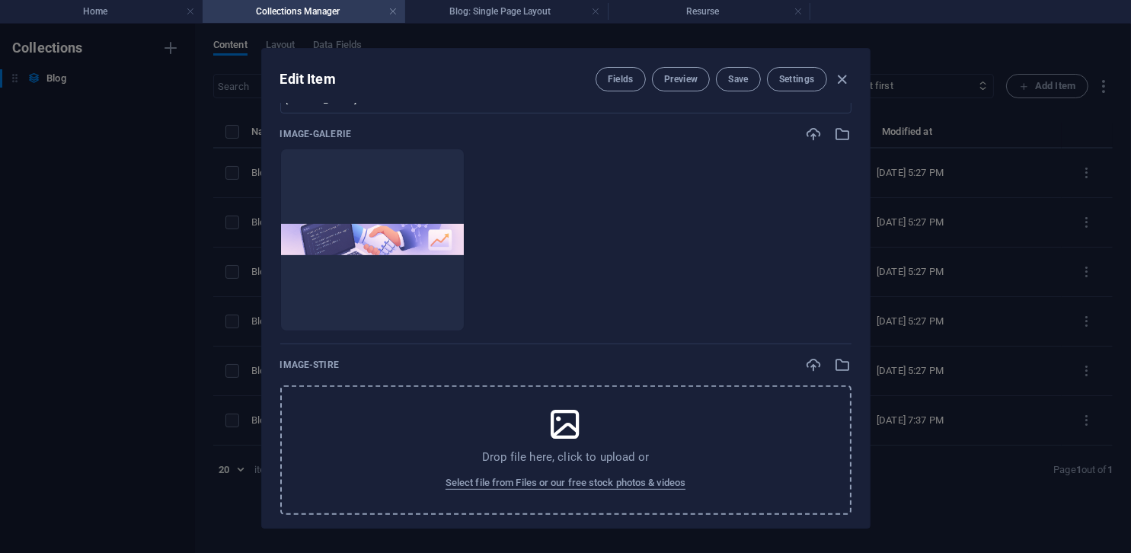
scroll to position [457, 0]
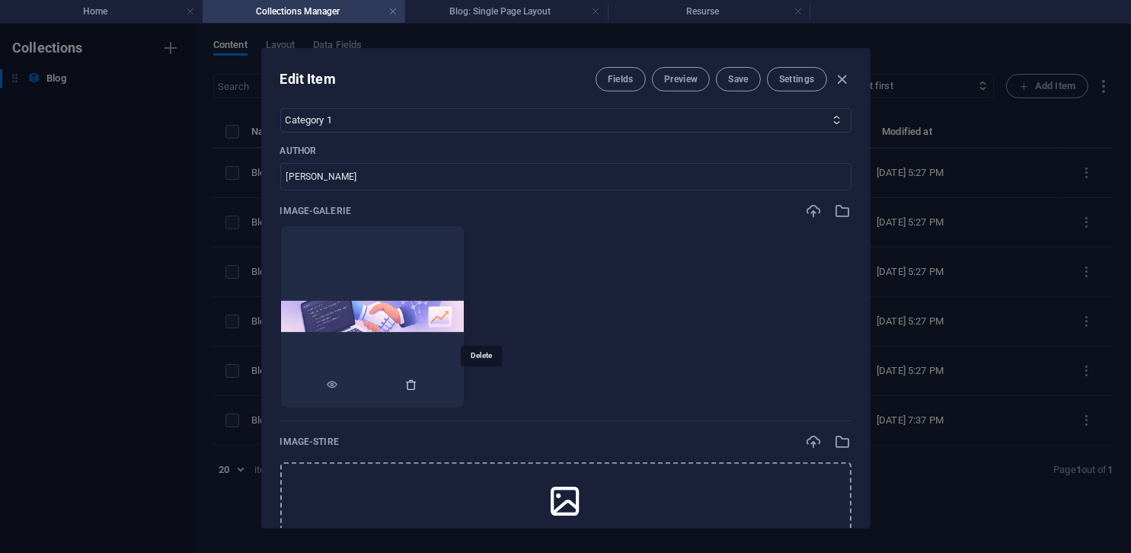
click at [418, 383] on icon "button" at bounding box center [412, 385] width 12 height 12
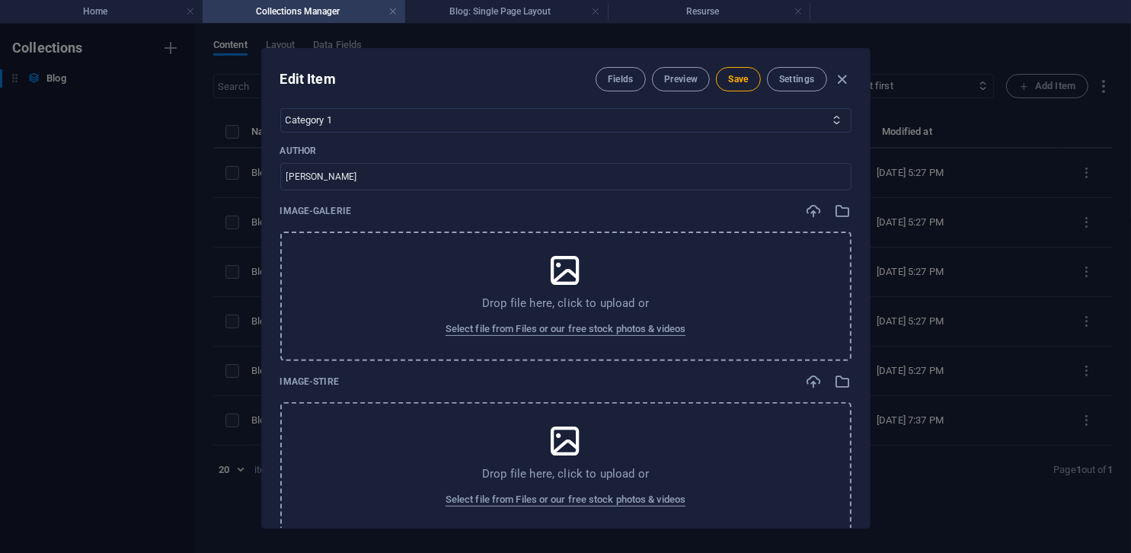
click at [470, 282] on div "Drop file here, click to upload or Select file from Files or our free stock pho…" at bounding box center [565, 296] width 571 height 129
click at [522, 262] on div "Drop file here, click to upload or Select file from Files or our free stock pho…" at bounding box center [565, 296] width 571 height 129
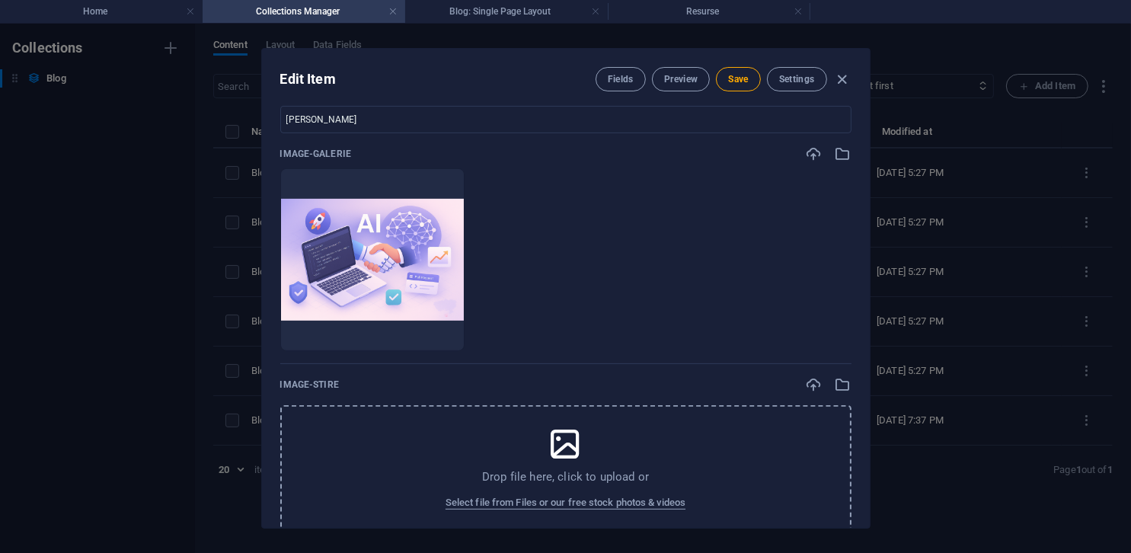
scroll to position [533, 0]
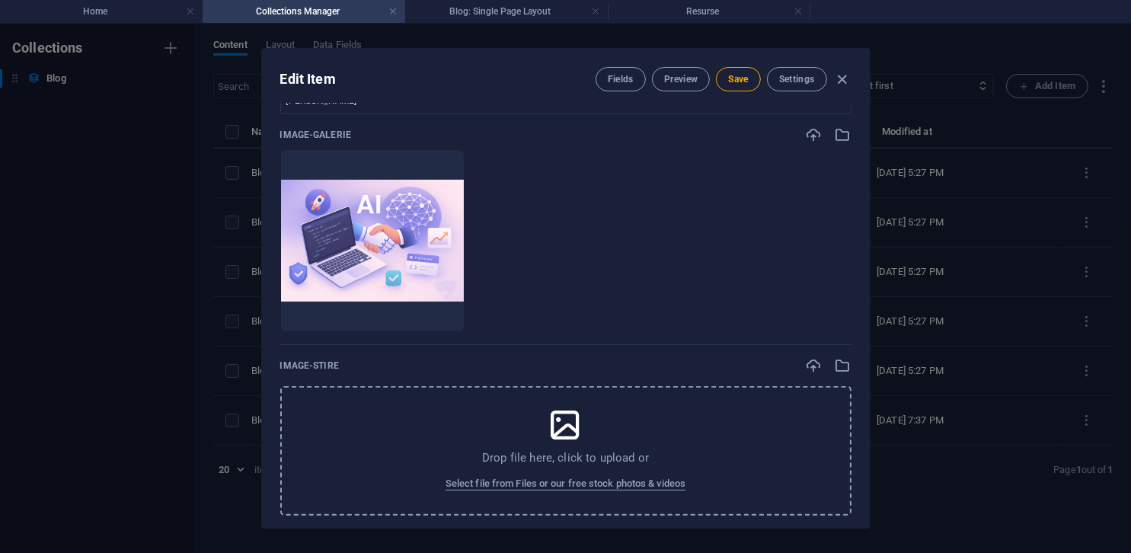
click at [510, 407] on div "Drop file here, click to upload or Select file from Files or our free stock pho…" at bounding box center [565, 450] width 571 height 129
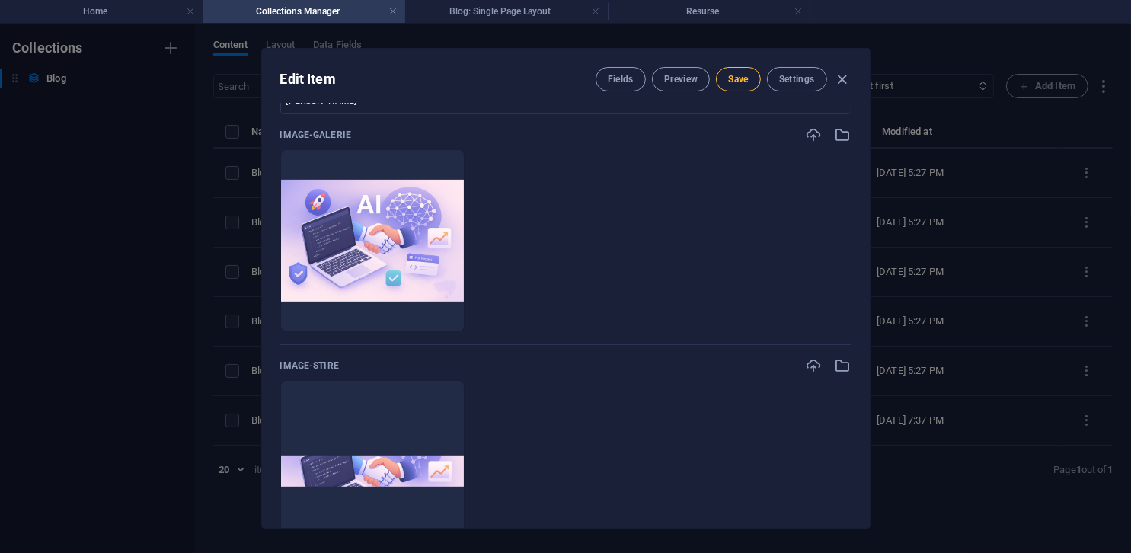
click at [736, 76] on span "Save" at bounding box center [738, 79] width 20 height 12
click at [509, 13] on h4 "Blog: Single Page Layout" at bounding box center [506, 11] width 203 height 17
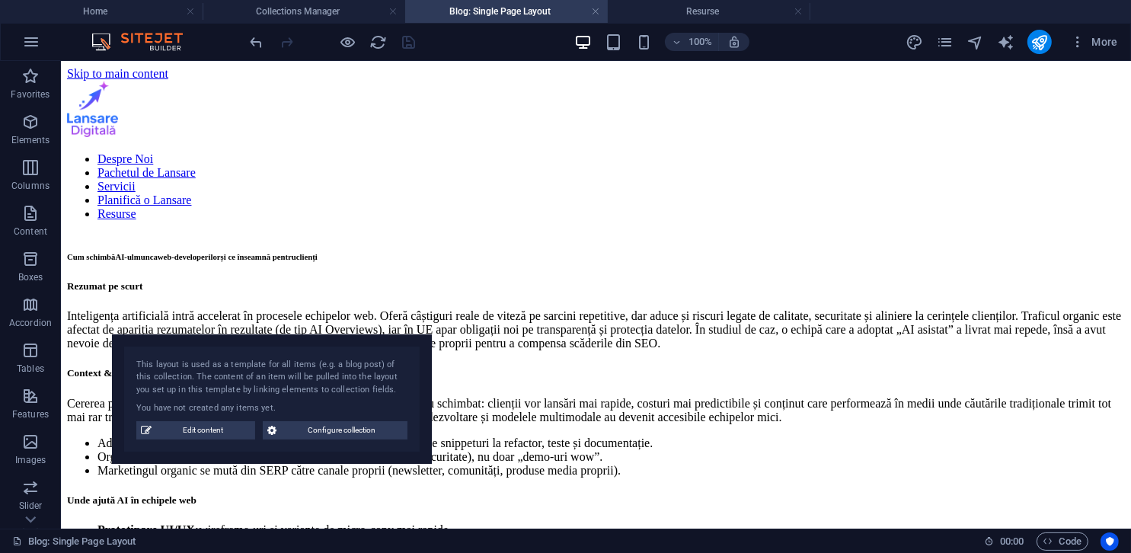
scroll to position [1219, 0]
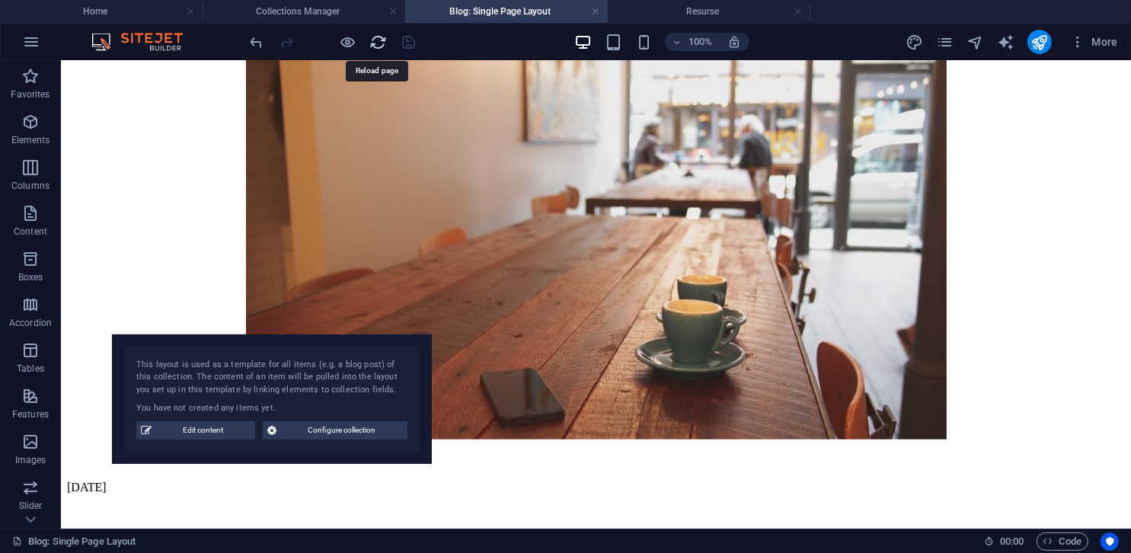
click at [385, 43] on icon "reload" at bounding box center [379, 43] width 18 height 18
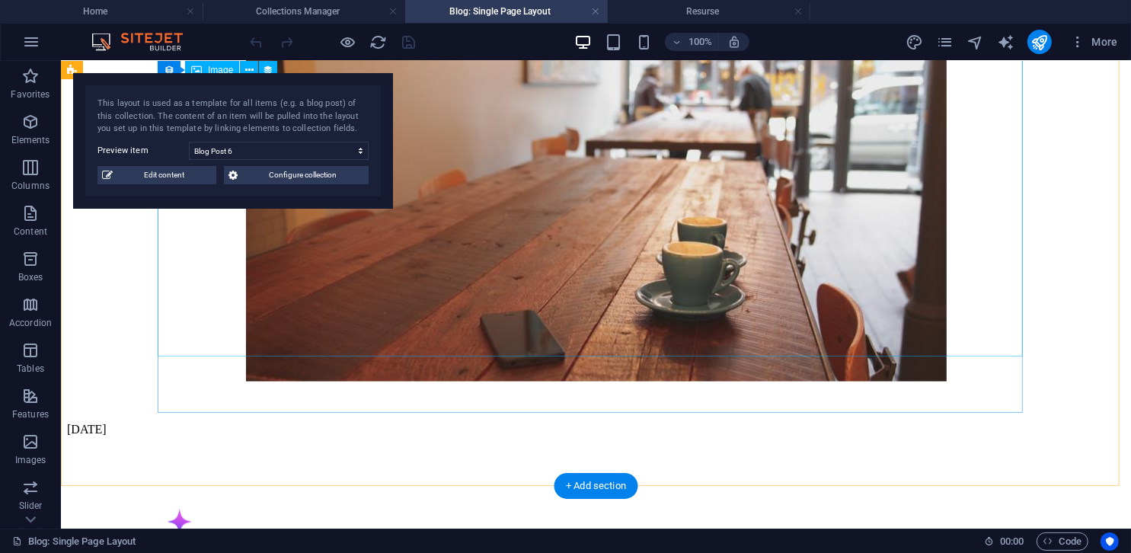
scroll to position [1904, 0]
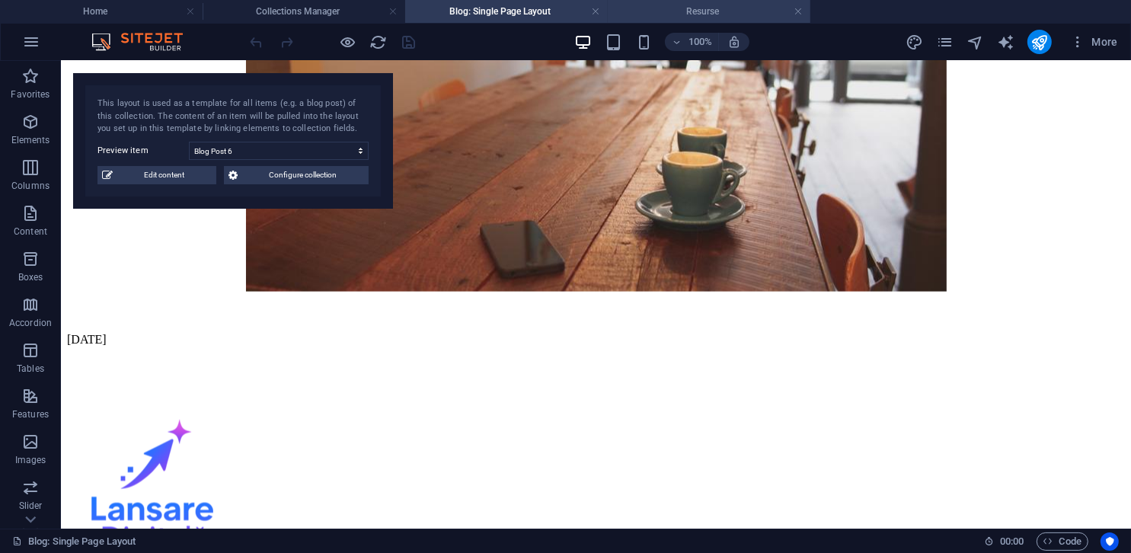
click at [672, 18] on h4 "Resurse" at bounding box center [709, 11] width 203 height 17
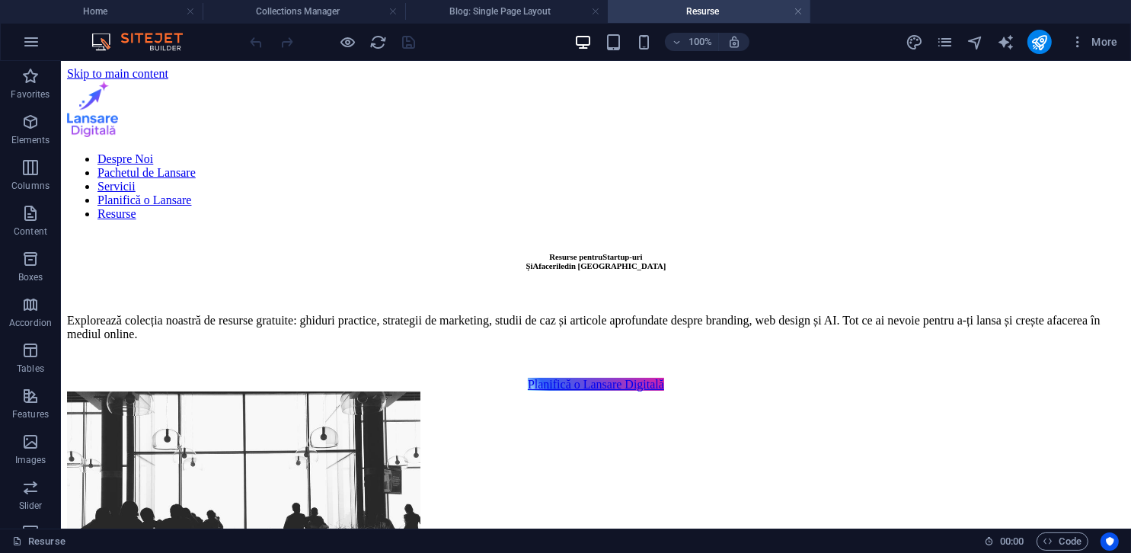
scroll to position [1053, 0]
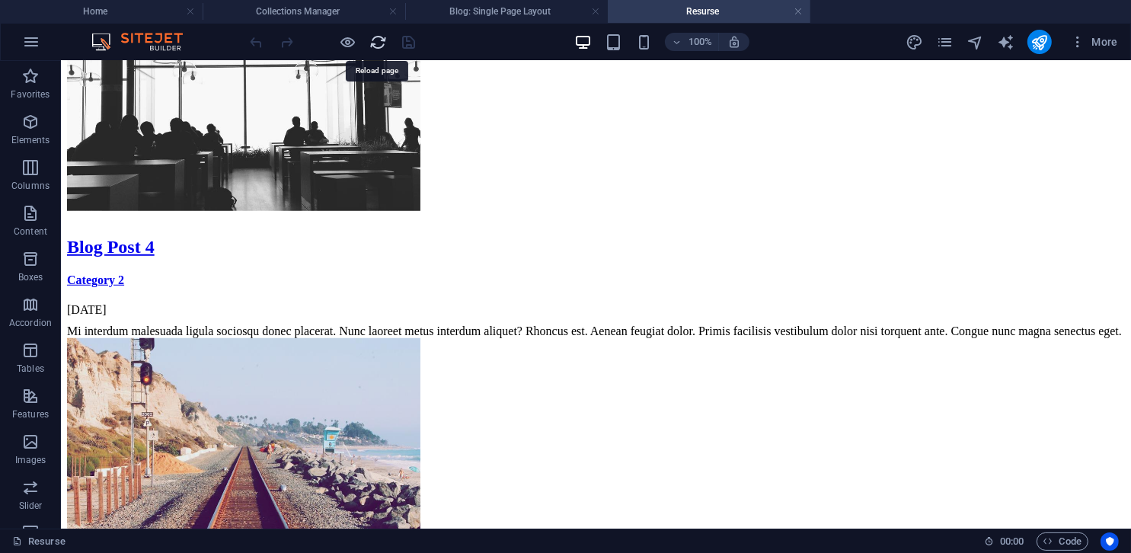
click at [380, 37] on icon "reload" at bounding box center [379, 43] width 18 height 18
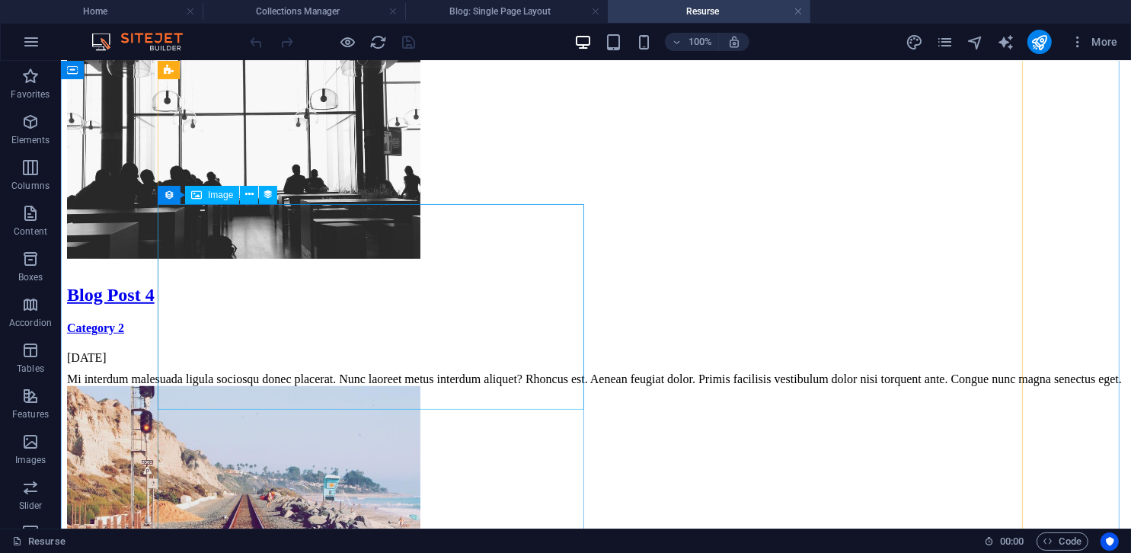
scroll to position [990, 0]
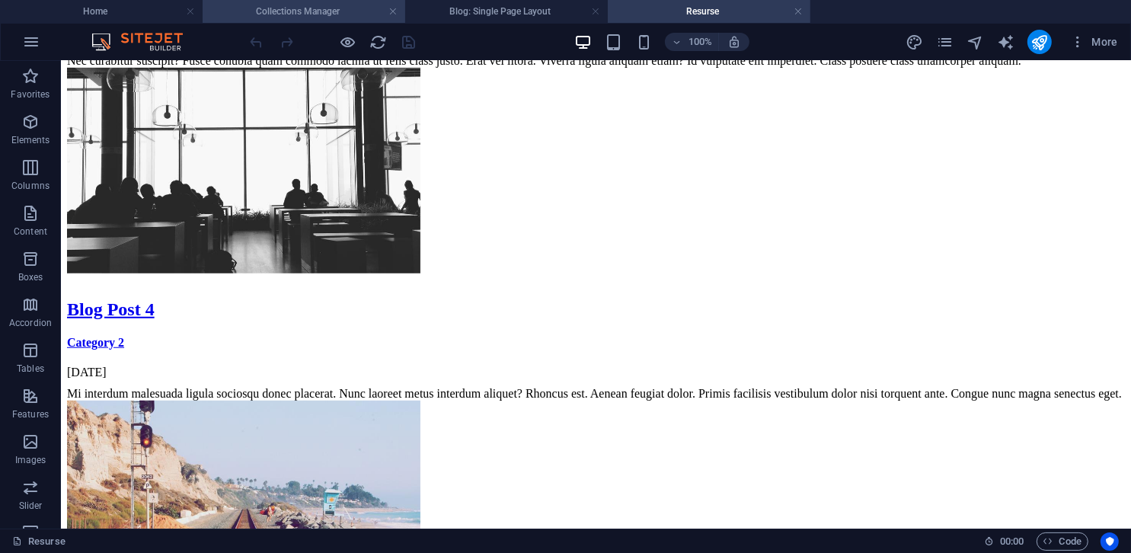
click at [276, 18] on h4 "Collections Manager" at bounding box center [304, 11] width 203 height 17
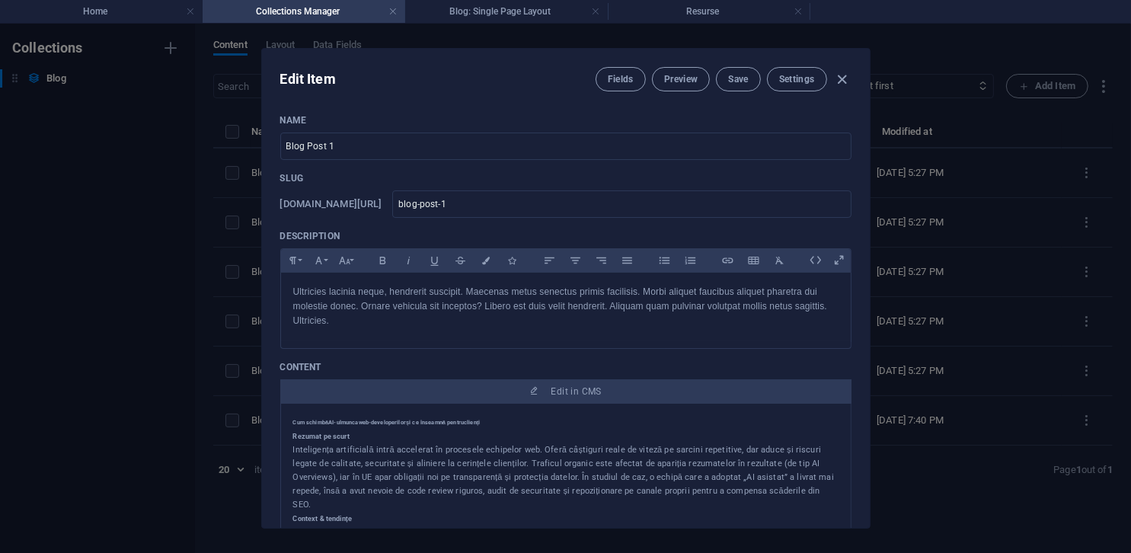
scroll to position [0, 0]
click at [494, 17] on h4 "Blog: Single Page Layout" at bounding box center [506, 11] width 203 height 17
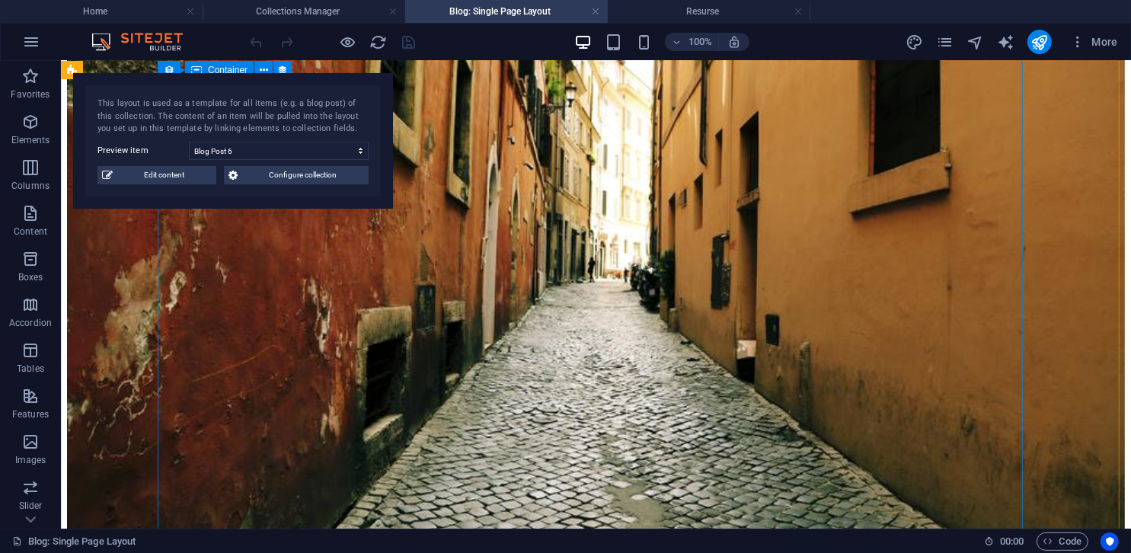
scroll to position [228, 0]
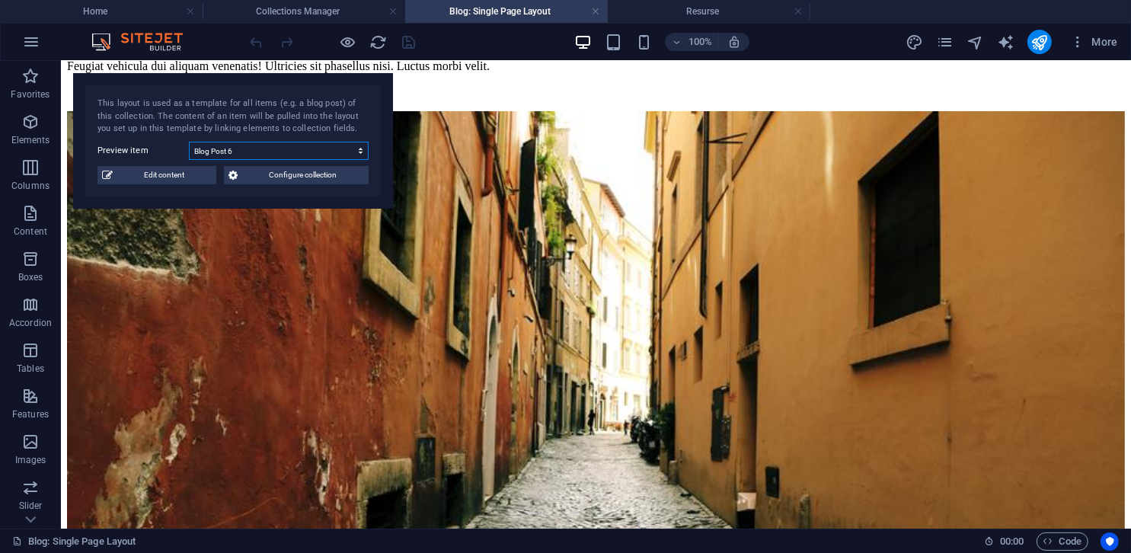
drag, startPoint x: 286, startPoint y: 146, endPoint x: 286, endPoint y: 157, distance: 10.7
click at [286, 146] on select "Blog Post 6 Blog Post 5 Blog Post 4 Blog Post 3 Blog Post 2 Blog Post 1" at bounding box center [279, 151] width 180 height 18
select select "68dd3a461054e663d702dc78"
click at [189, 142] on select "Blog Post 6 Blog Post 5 Blog Post 4 Blog Post 3 Blog Post 2 Blog Post 1" at bounding box center [279, 151] width 180 height 18
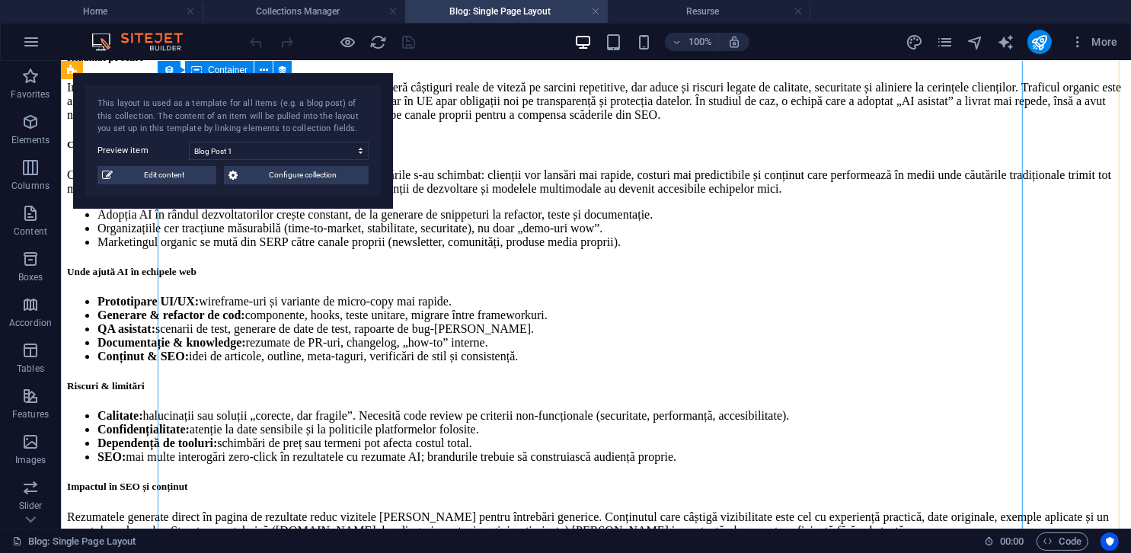
scroll to position [0, 0]
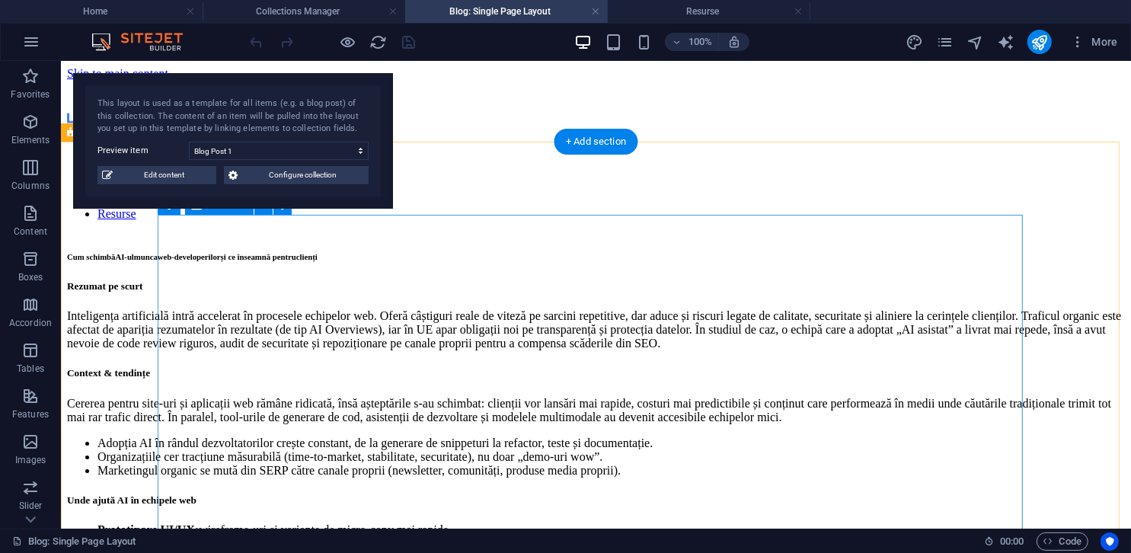
select select "content"
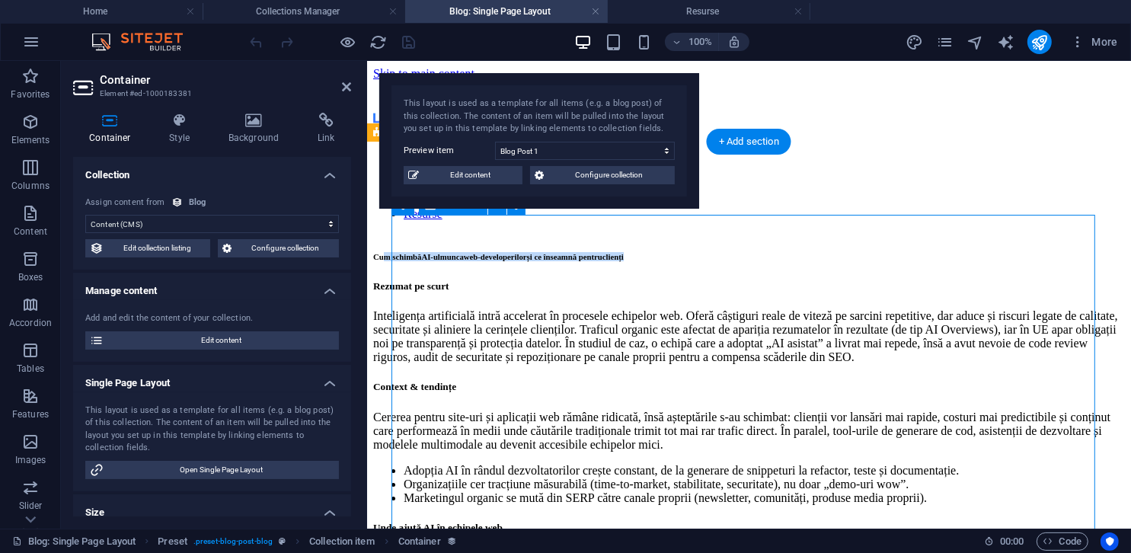
drag, startPoint x: 670, startPoint y: 366, endPoint x: 401, endPoint y: 254, distance: 290.9
click at [401, 254] on h6 "Cum schimbă AI-ul munca web-developerilor și ce înseamnă pentru clienți" at bounding box center [748, 255] width 752 height 9
copy h6 "Cum schimbă AI-ul munca web-developerilor și ce înseamnă pentru clienți"
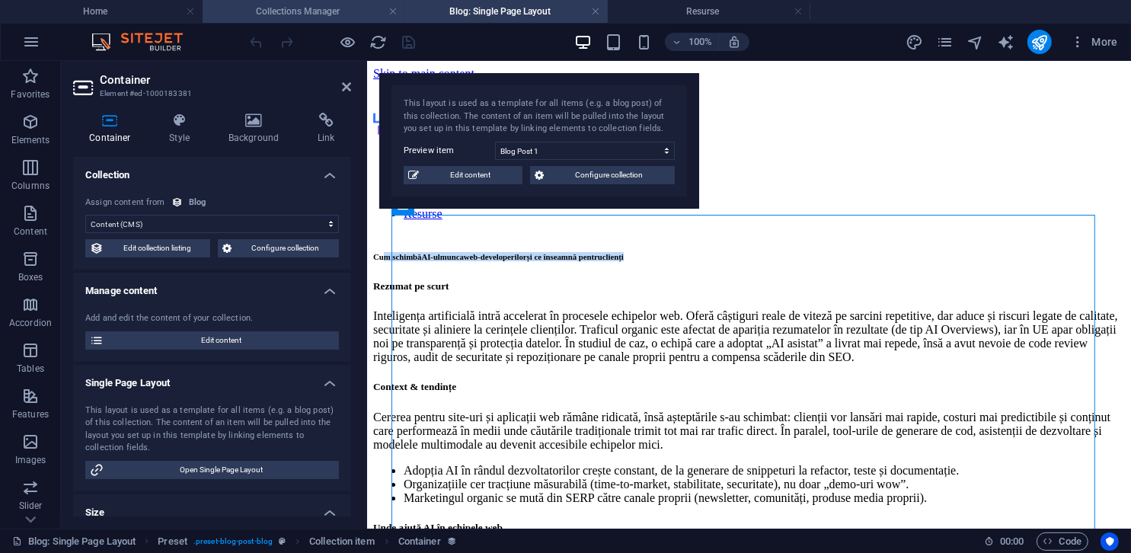
click at [321, 18] on h4 "Collections Manager" at bounding box center [304, 11] width 203 height 17
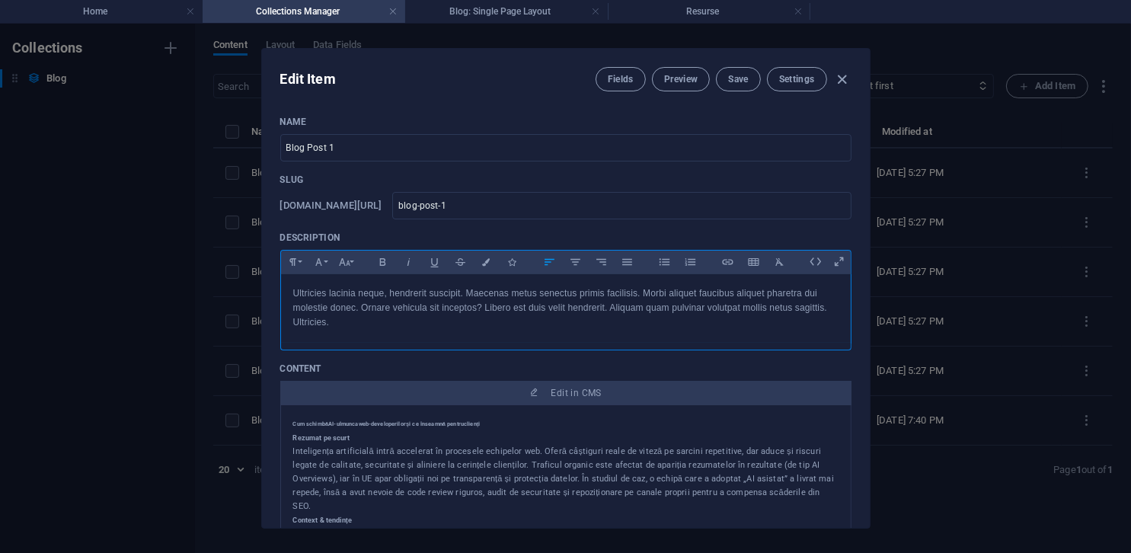
click at [412, 292] on p "Ultricies lacinia neque, hendrerit suscipit. Maecenas metus senectus primis fac…" at bounding box center [565, 308] width 545 height 44
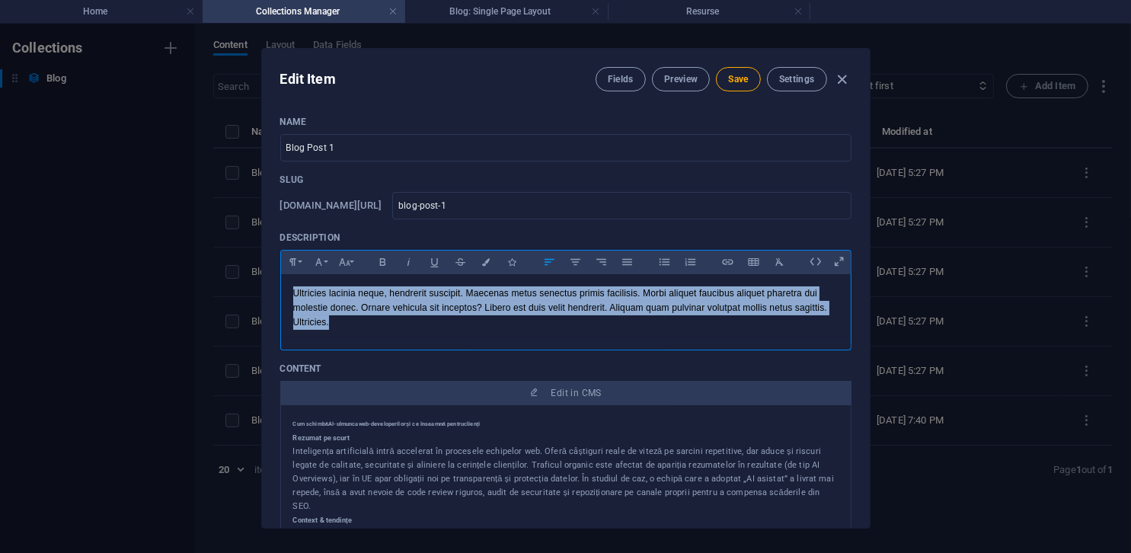
click at [519, 303] on p "Ultricies lacinia neque, hendrerit suscipit. Maecenas metus senectus primis fac…" at bounding box center [565, 308] width 545 height 44
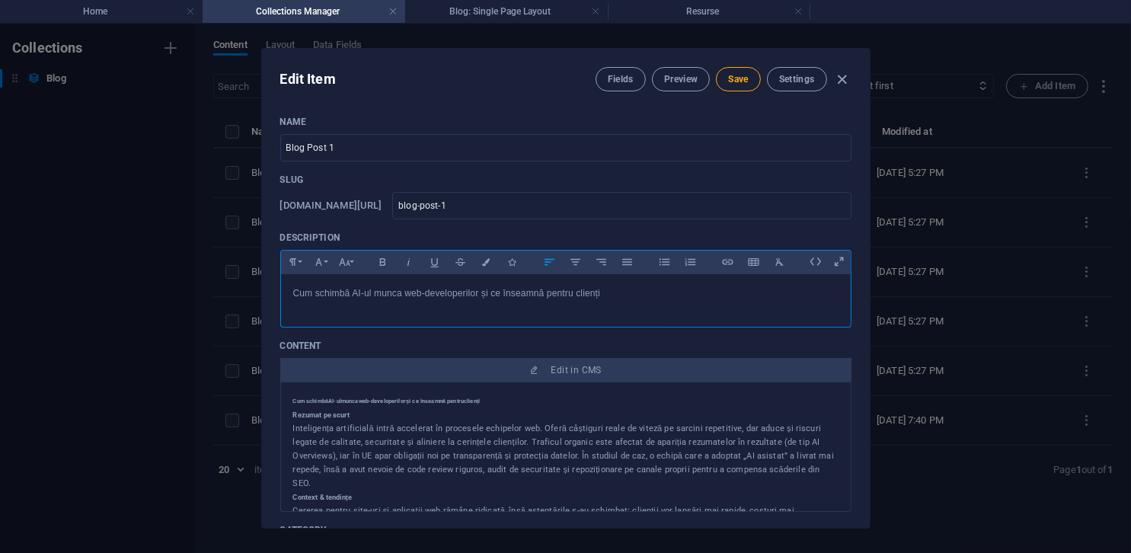
scroll to position [305, 1]
click at [120, 10] on h4 "Home" at bounding box center [101, 11] width 203 height 17
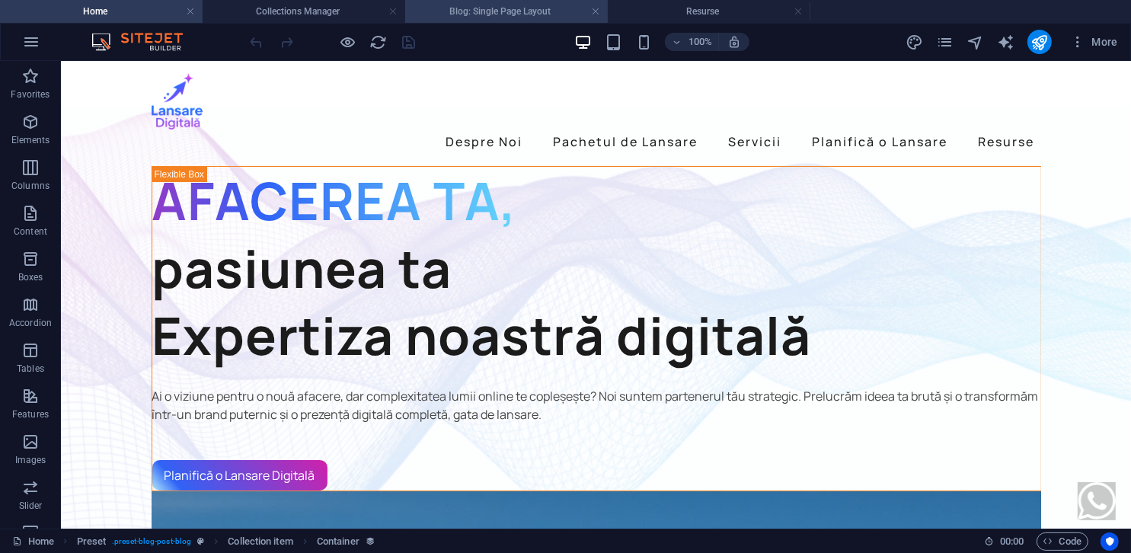
click at [510, 18] on h4 "Blog: Single Page Layout" at bounding box center [506, 11] width 203 height 17
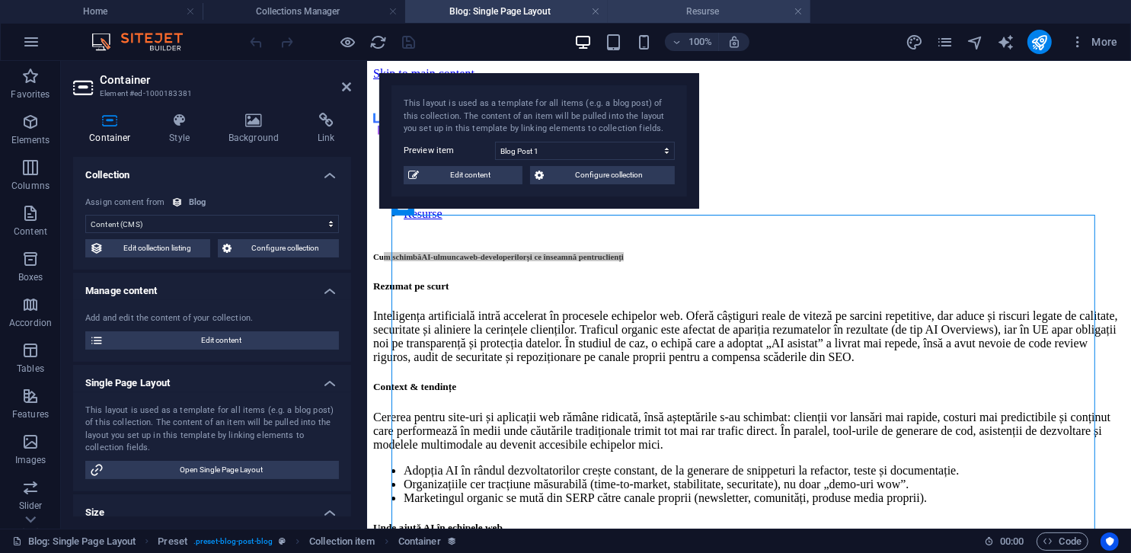
click at [699, 16] on h4 "Resurse" at bounding box center [709, 11] width 203 height 17
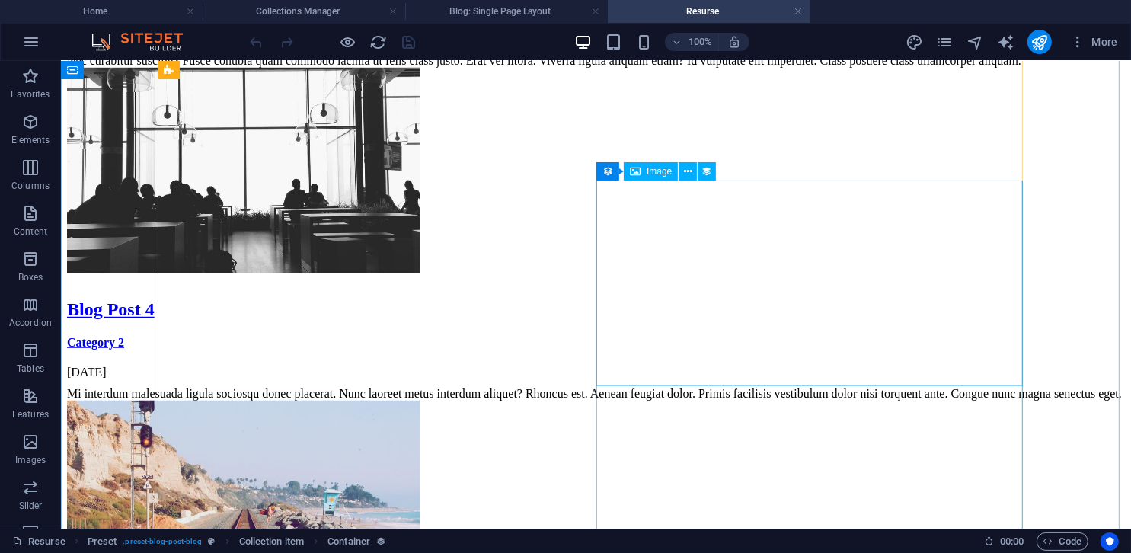
scroll to position [1066, 0]
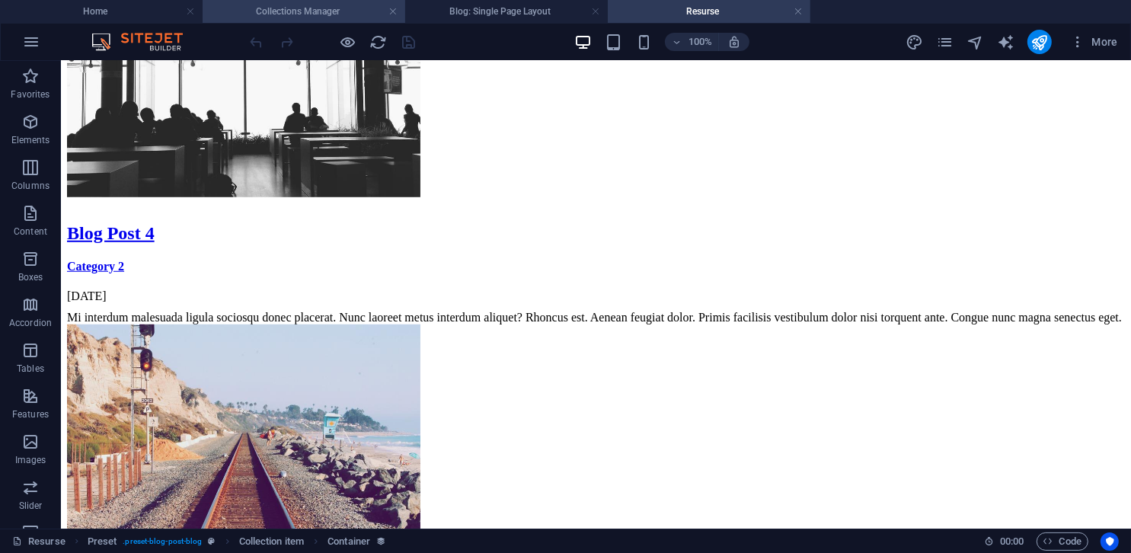
click at [315, 14] on h4 "Collections Manager" at bounding box center [304, 11] width 203 height 17
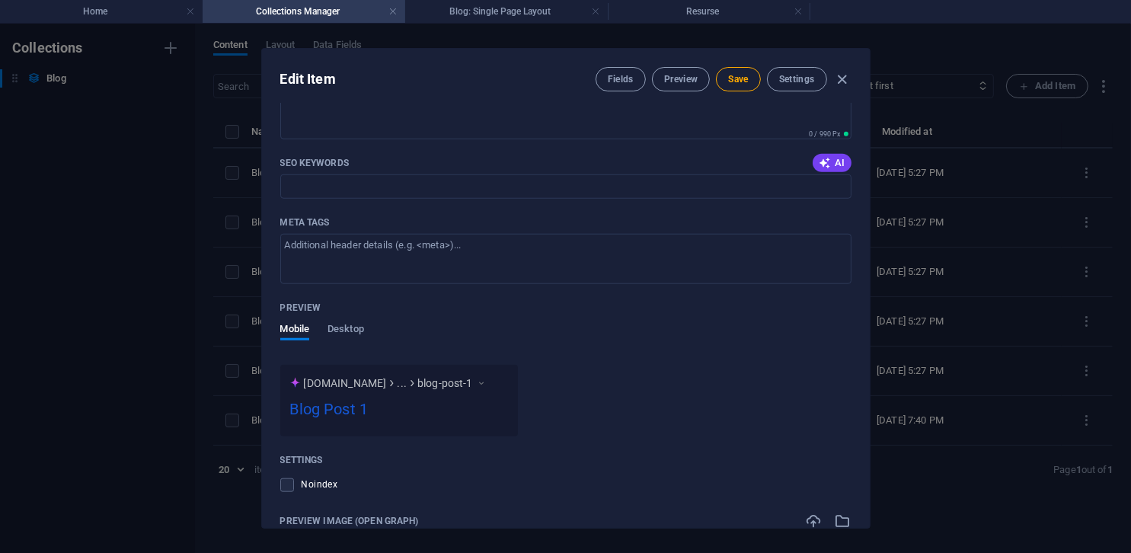
scroll to position [1370, 0]
click at [455, 252] on textarea "Meta tags ​" at bounding box center [565, 260] width 571 height 50
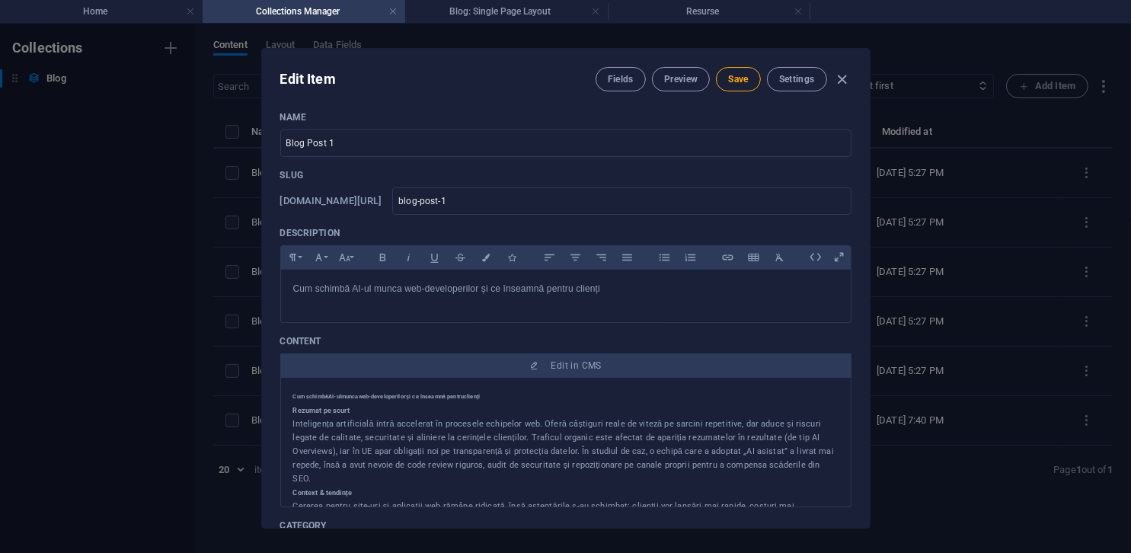
scroll to position [0, 0]
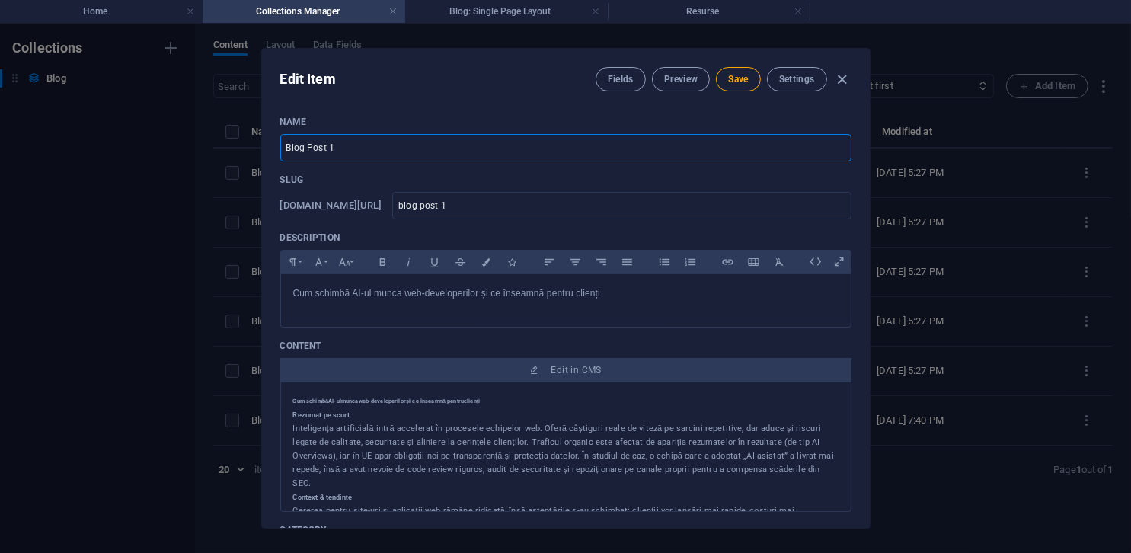
click at [414, 158] on input "Blog Post 1" at bounding box center [565, 147] width 571 height 27
click at [377, 148] on input "Blog Post 1" at bounding box center [565, 147] width 571 height 27
drag, startPoint x: 478, startPoint y: 289, endPoint x: 406, endPoint y: 290, distance: 72.4
click at [406, 290] on p "Cum schimbă AI-ul munca web-developerilor și ce înseamnă pentru clienți" at bounding box center [565, 293] width 545 height 14
copy p "web-developerilor"
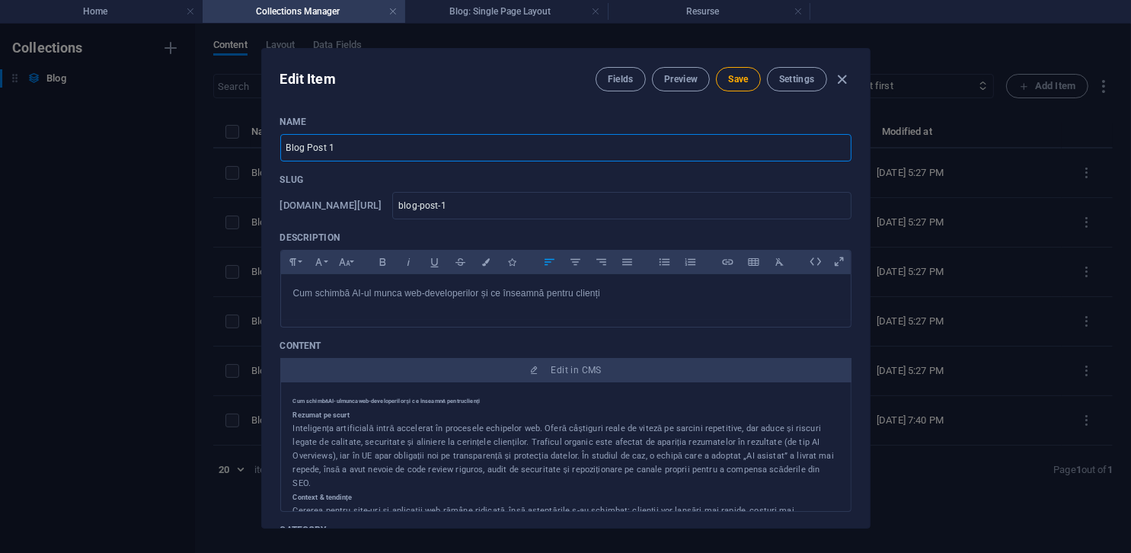
click at [395, 149] on input "Blog Post 1" at bounding box center [565, 147] width 571 height 27
paste input "web-developerilor"
type input "web-developerilor"
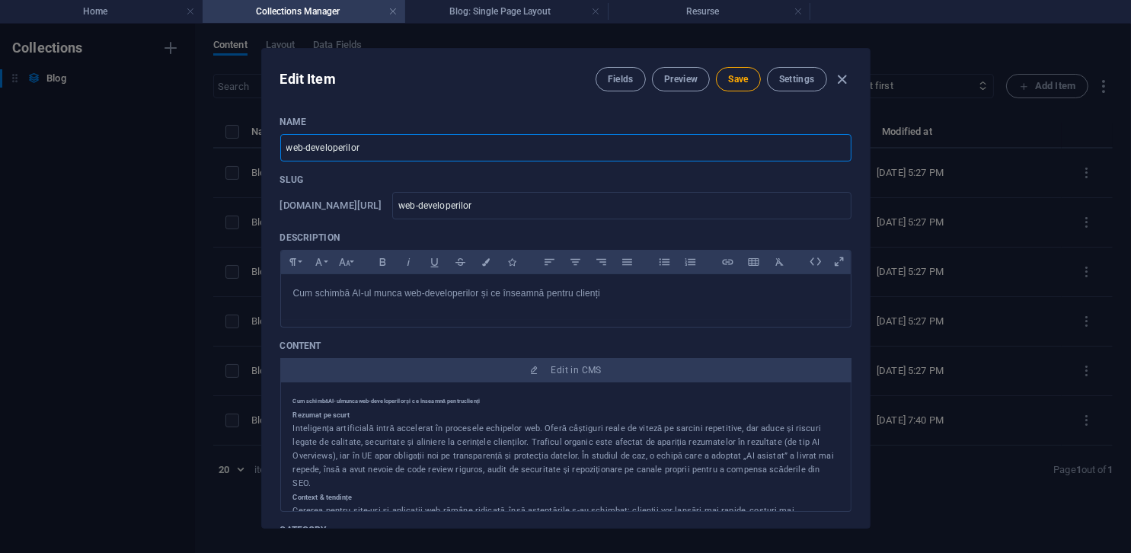
drag, startPoint x: 302, startPoint y: 149, endPoint x: 437, endPoint y: 154, distance: 134.9
click at [437, 154] on input "web-developerilor" at bounding box center [565, 147] width 571 height 27
type input "web"
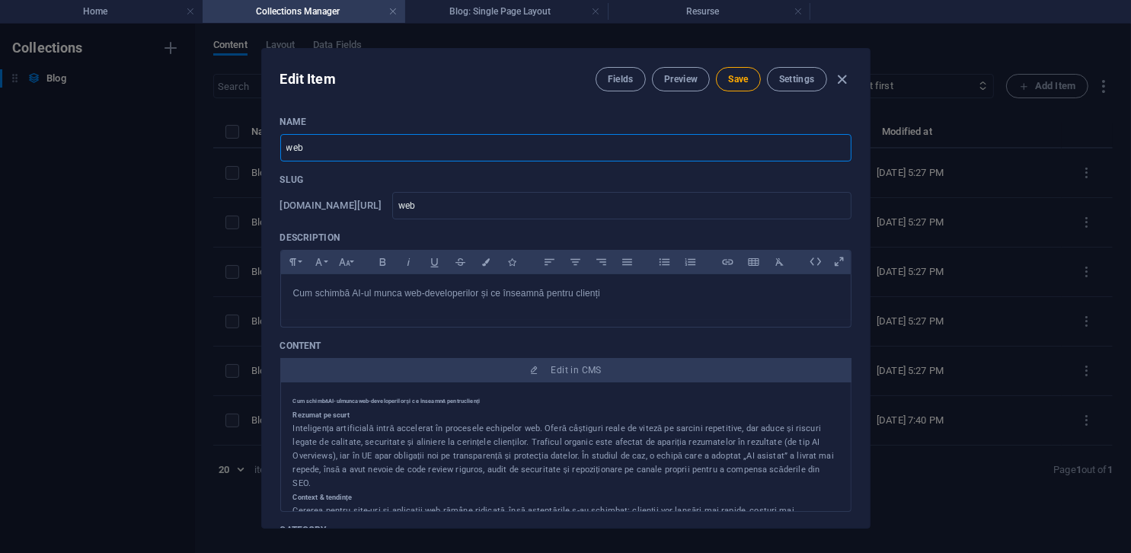
drag, startPoint x: 291, startPoint y: 149, endPoint x: 282, endPoint y: 149, distance: 9.1
click at [282, 149] on input "web" at bounding box center [565, 147] width 571 height 27
drag, startPoint x: 478, startPoint y: 292, endPoint x: 407, endPoint y: 292, distance: 70.8
click at [407, 292] on p "Cum schimbă AI-ul munca web-developerilor și ce înseamnă pentru clienți" at bounding box center [565, 293] width 545 height 14
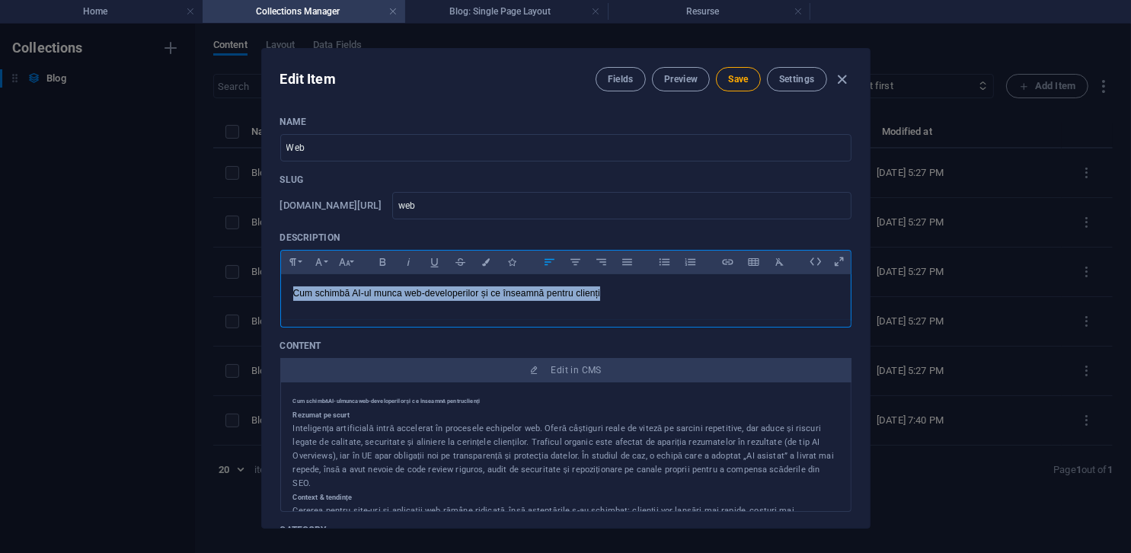
drag, startPoint x: 609, startPoint y: 300, endPoint x: 264, endPoint y: 294, distance: 345.1
click at [264, 294] on div "Name Web ​ Slug www.example.com/blog-item/ web ​ Description Paragraph Format N…" at bounding box center [566, 316] width 608 height 424
copy p "Cum schimbă AI-ul munca web-developerilor și ce înseamnă pentru clienți"
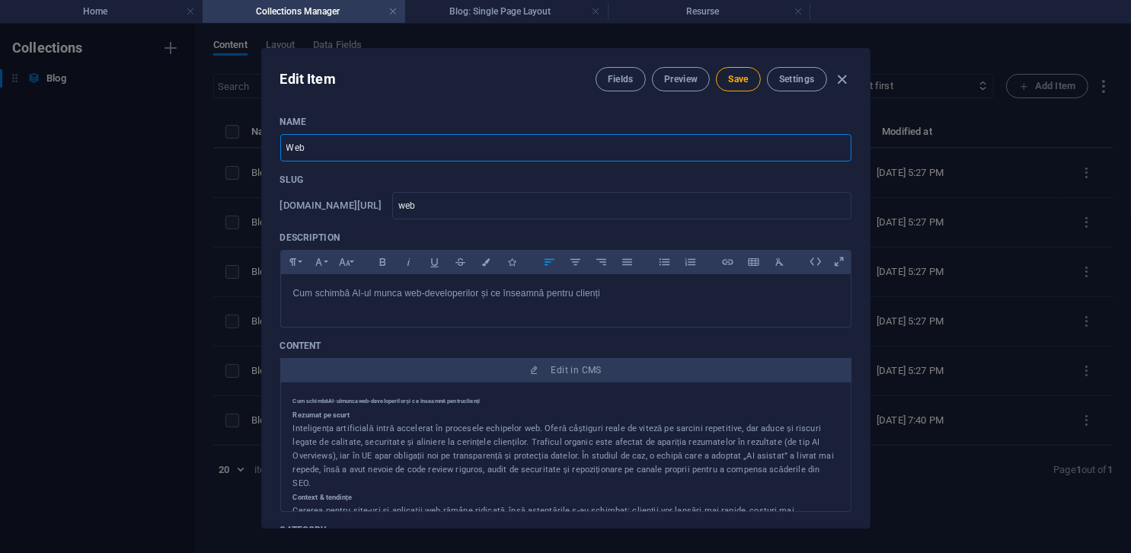
click at [371, 149] on input "Web" at bounding box center [565, 147] width 571 height 27
paste input "Cum schimbă AI-ul munca web-developerilor și ce înseamnă pentru clienți"
type input "Cum schimbă AI-ul munca web-developerilor și ce înseamnă pentru clienți"
type input "cum-schimba-ai-ul-munca-web-developerilor-si-ce-inseamna-pentru-clienti"
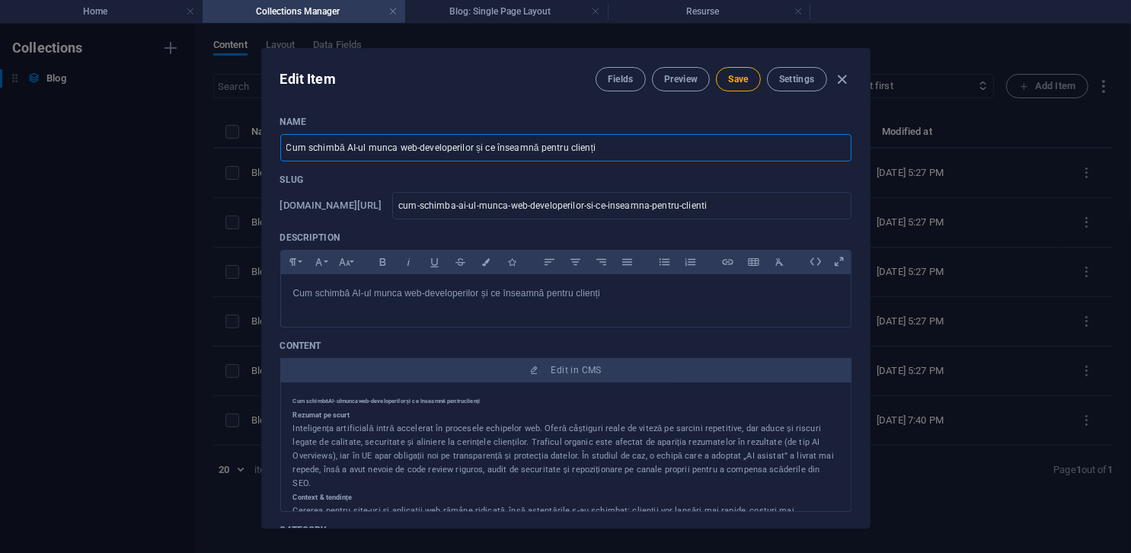
click at [391, 138] on input "Cum schimbă AI-ul munca web-developerilor și ce înseamnă pentru clienți" at bounding box center [565, 147] width 571 height 27
type input "Cum schimbă AI-ul munca web-developerilor și ce înseamnă pentru clienți"
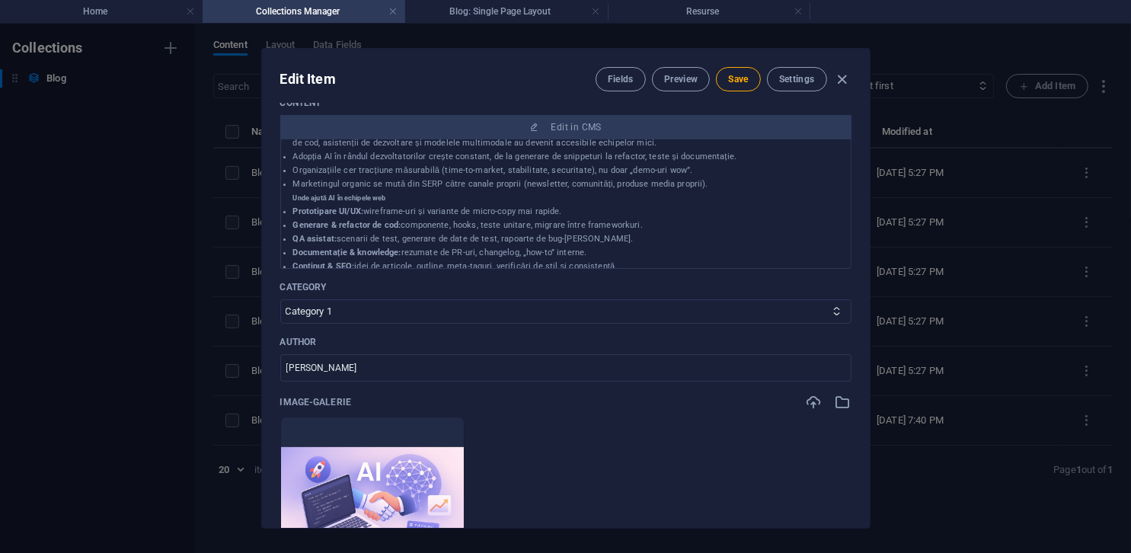
scroll to position [305, 0]
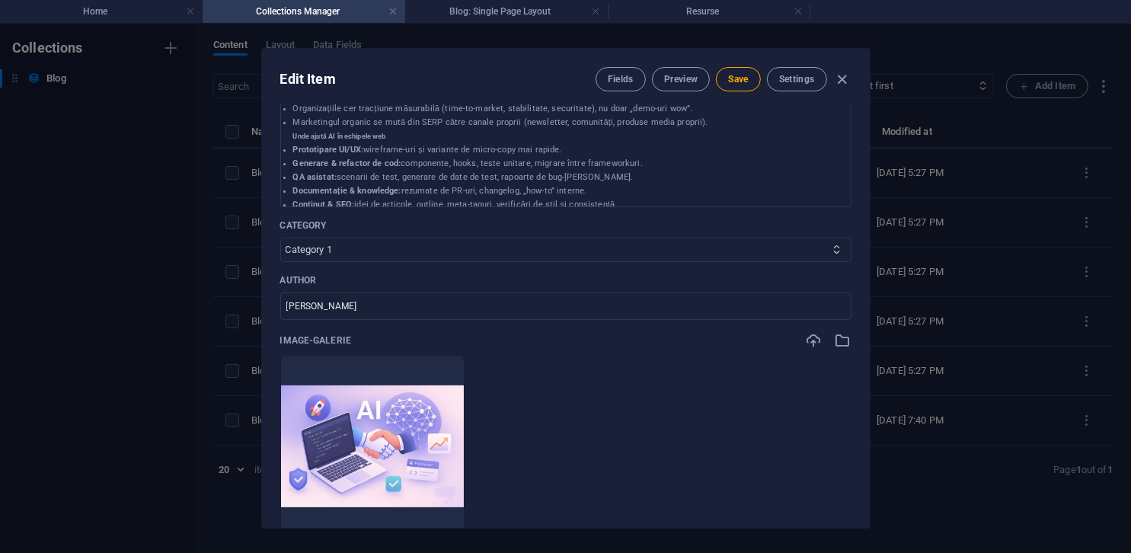
click at [419, 254] on select "Category 1 Category 2" at bounding box center [565, 250] width 571 height 24
click at [419, 253] on select "Category 1 Category 2" at bounding box center [565, 250] width 571 height 24
click at [730, 81] on span "Save" at bounding box center [738, 79] width 20 height 12
type input "cum-schimba-ai-ul-munca-web-developerilor-si-ce-inseamna-pentru-clienti"
click at [837, 78] on icon "button" at bounding box center [842, 80] width 18 height 18
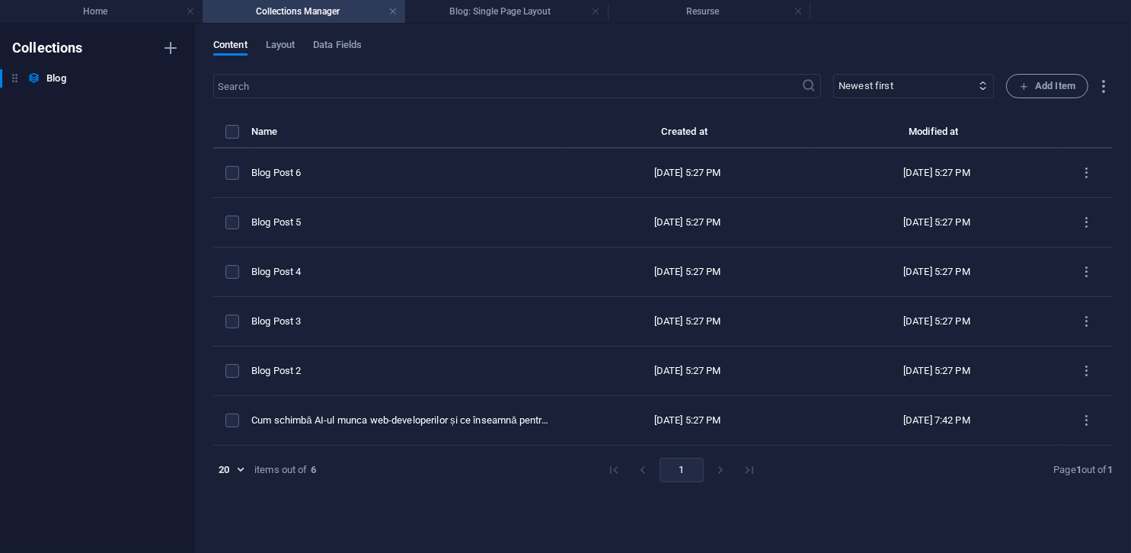
type input "2025-10-04"
type input "cum-schimba-ai-ul-munca-web-developerilor-si-ce-inseamna-pentru-clienti"
click at [343, 43] on span "Data Fields" at bounding box center [337, 46] width 49 height 21
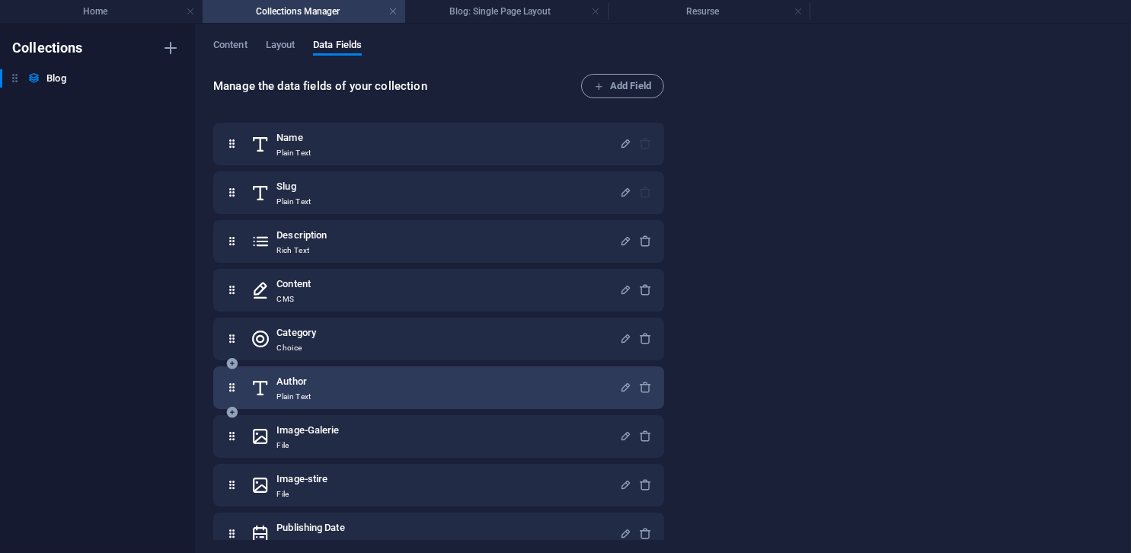
click at [385, 377] on div "Author Plain Text" at bounding box center [435, 387] width 369 height 30
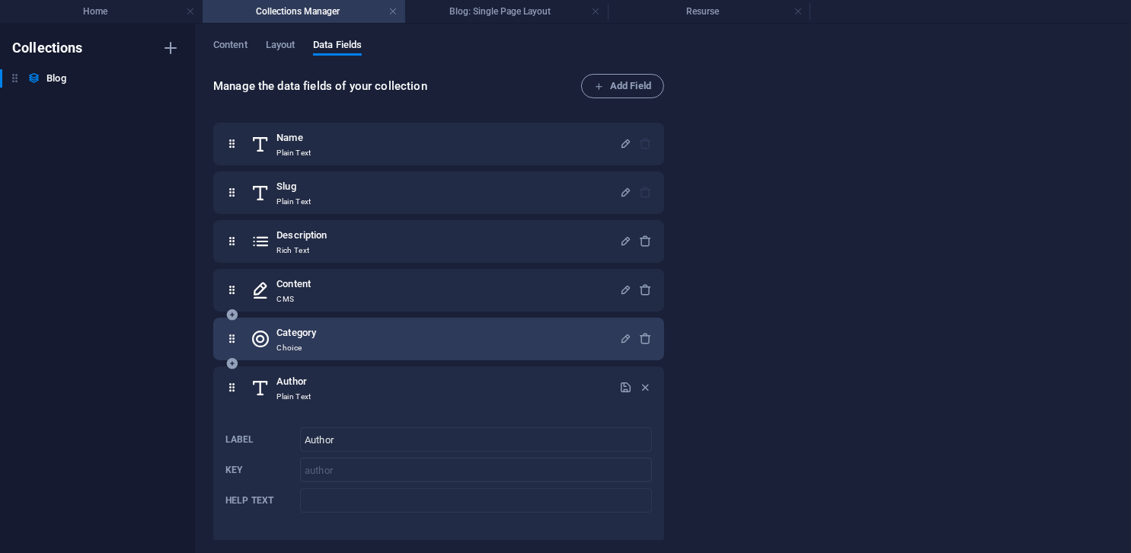
click at [360, 330] on div "Category Choice" at bounding box center [435, 339] width 369 height 30
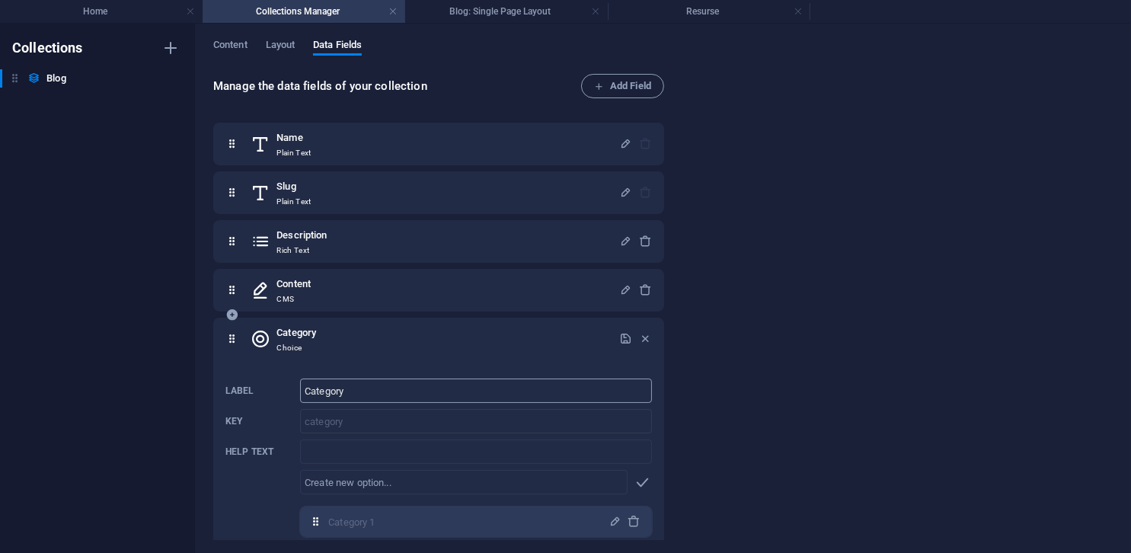
click at [365, 394] on input "Category" at bounding box center [476, 391] width 352 height 24
click at [402, 433] on div "Label Category ​ Key category ​ Help text ​ ​ Category 1,Category 2 Category 1 …" at bounding box center [438, 488] width 427 height 233
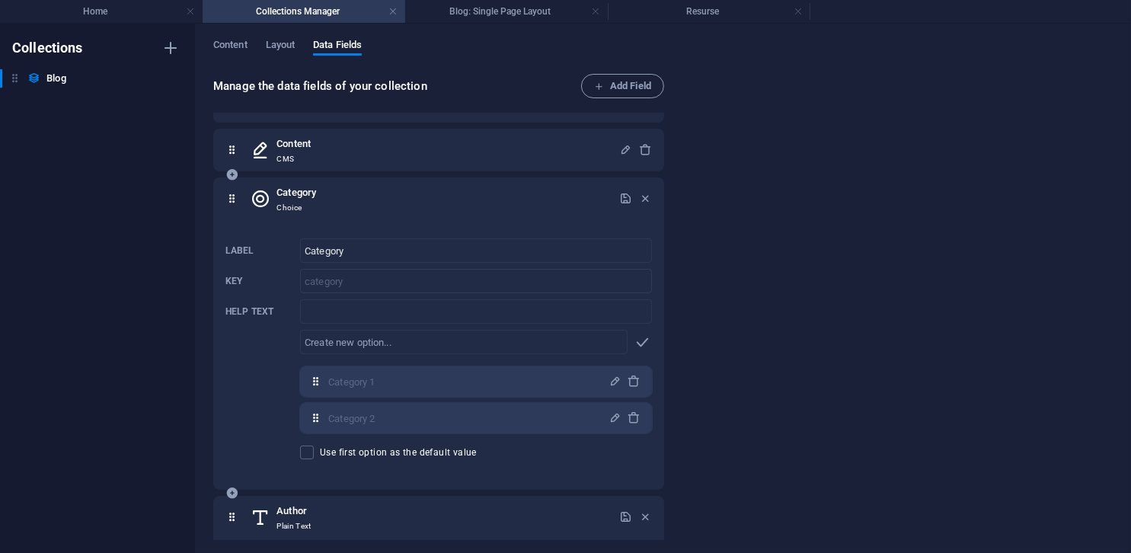
scroll to position [228, 0]
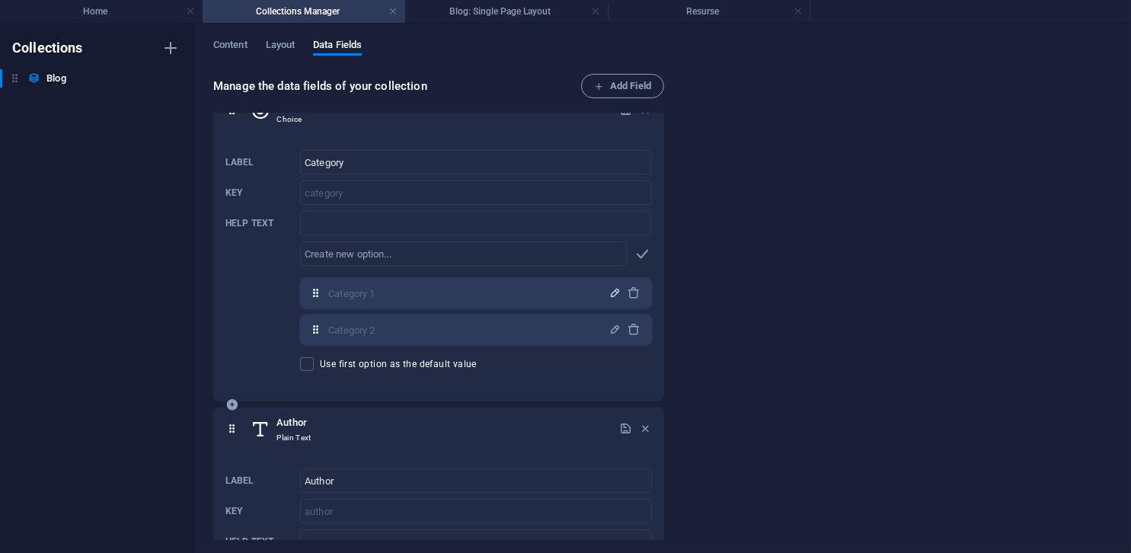
click at [609, 292] on icon "button" at bounding box center [615, 292] width 13 height 13
click at [523, 294] on input "Category 1" at bounding box center [464, 293] width 272 height 24
type input "AI"
click at [272, 317] on div "Label Category ​ Key category ​ Help text ​ ​ Category 1,Category 2 AI ​ Catego…" at bounding box center [438, 260] width 427 height 233
click at [609, 333] on icon "button" at bounding box center [615, 329] width 13 height 13
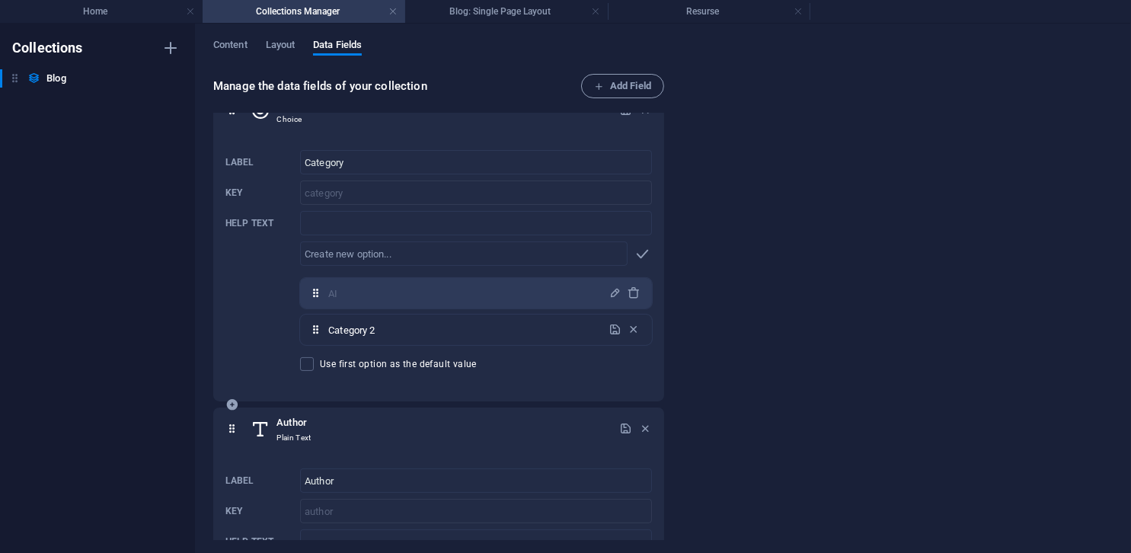
click at [525, 336] on input "Category 2" at bounding box center [464, 330] width 272 height 24
type input "Web"
click at [612, 333] on icon "button" at bounding box center [615, 329] width 13 height 13
click at [235, 45] on span "Content" at bounding box center [230, 46] width 34 height 21
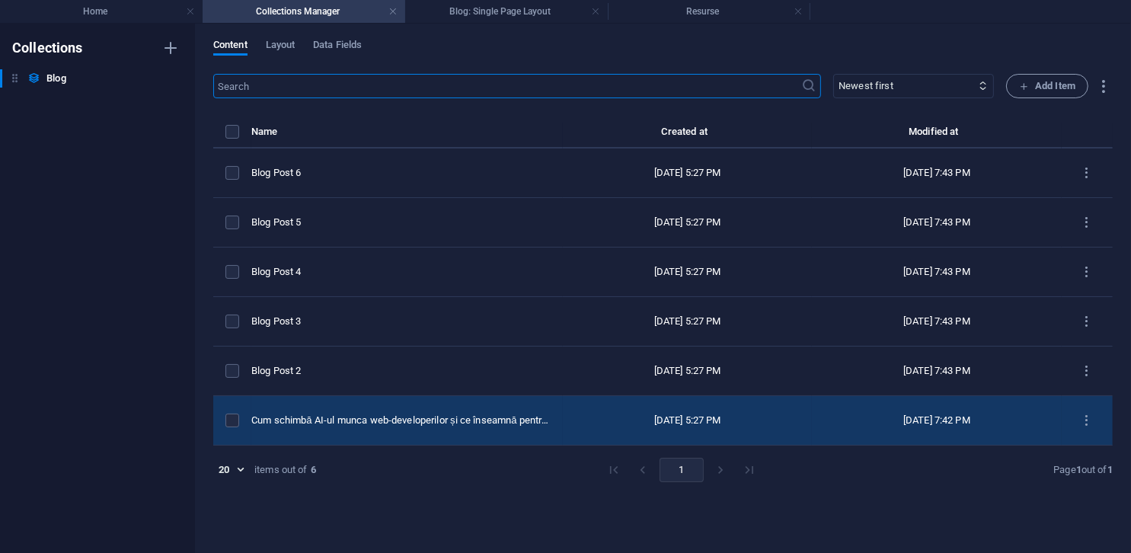
click at [391, 409] on td "Cum schimbă AI-ul munca web-developerilor și ce înseamnă pentru clienți" at bounding box center [407, 421] width 312 height 50
select select "Category 1"
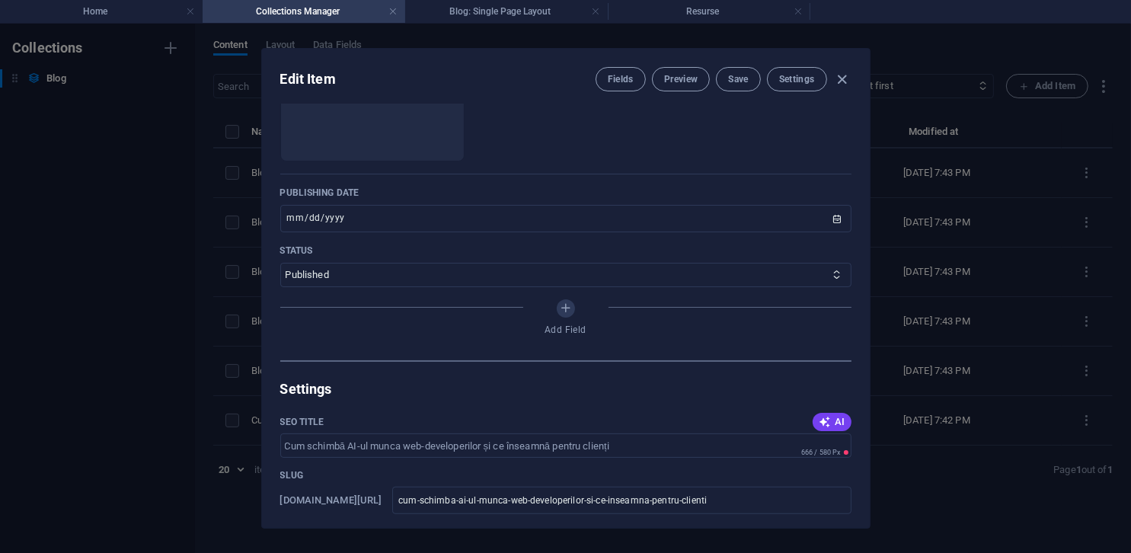
scroll to position [914, 0]
click at [396, 272] on select "Published Draft" at bounding box center [565, 272] width 571 height 24
click at [401, 272] on select "Published Draft" at bounding box center [565, 272] width 571 height 24
click at [392, 333] on div "Add Field" at bounding box center [565, 318] width 571 height 43
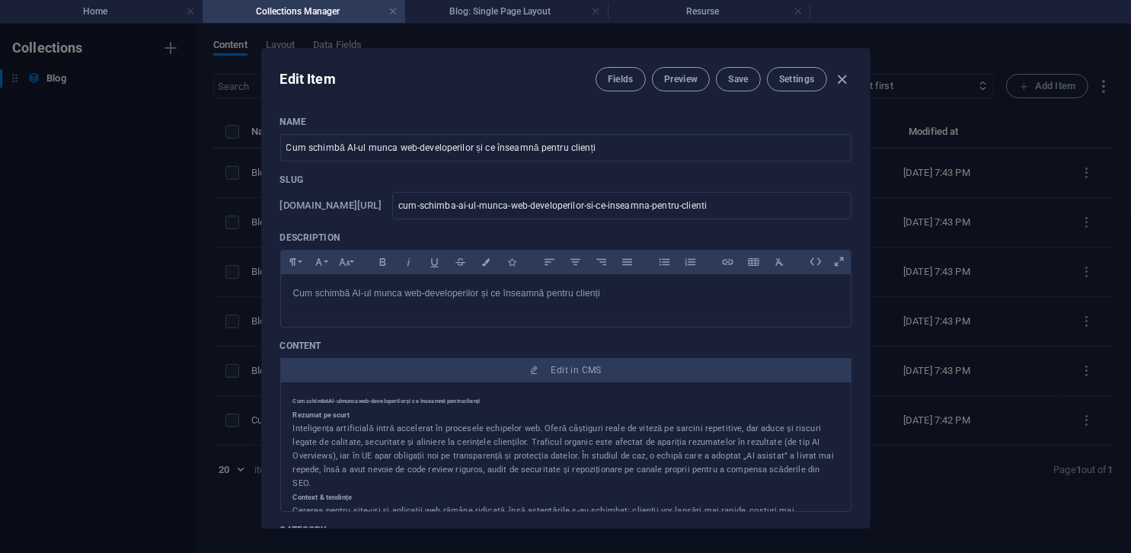
scroll to position [305, 0]
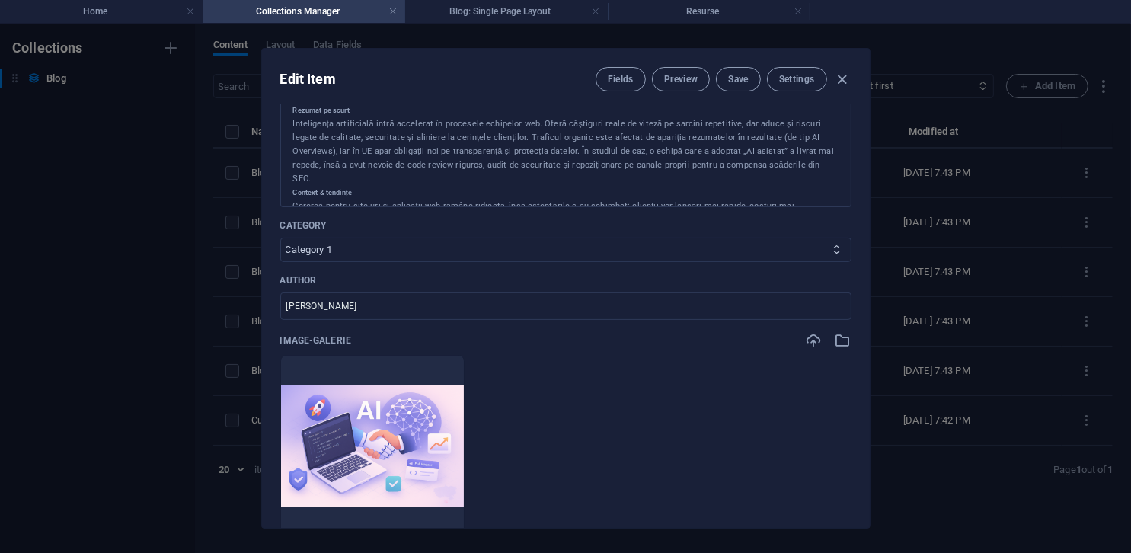
click at [372, 243] on select "Category 1 Web" at bounding box center [565, 250] width 571 height 24
click at [280, 238] on select "Category 1 Web" at bounding box center [565, 250] width 571 height 24
click at [842, 76] on icon "button" at bounding box center [842, 80] width 18 height 18
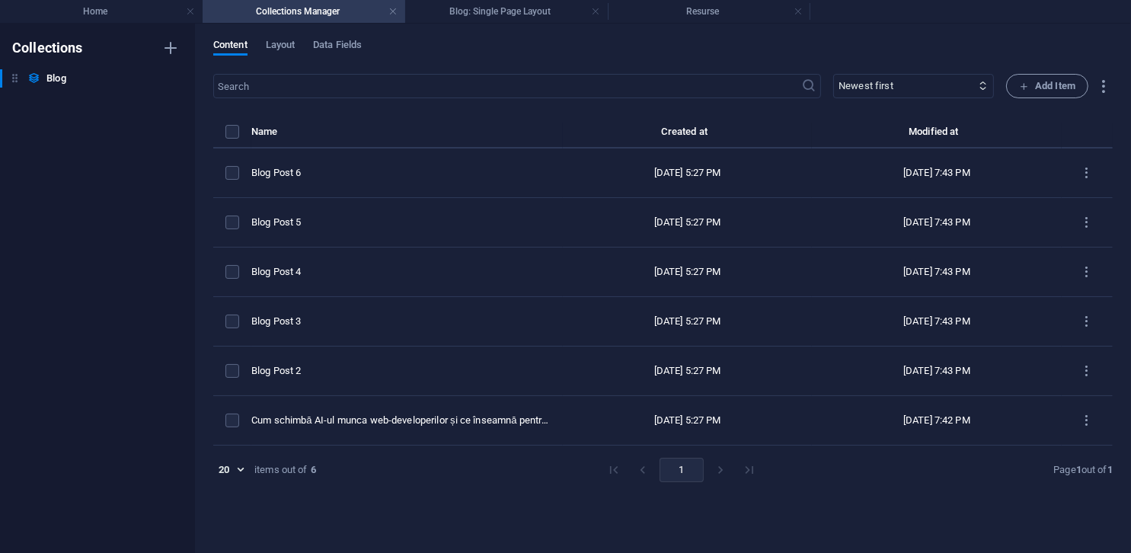
type input "2025-10-04"
type input "cum-schimba-ai-ul-munca-web-developerilor-si-ce-inseamna-pentru-clienti"
click at [344, 47] on span "Data Fields" at bounding box center [337, 46] width 49 height 21
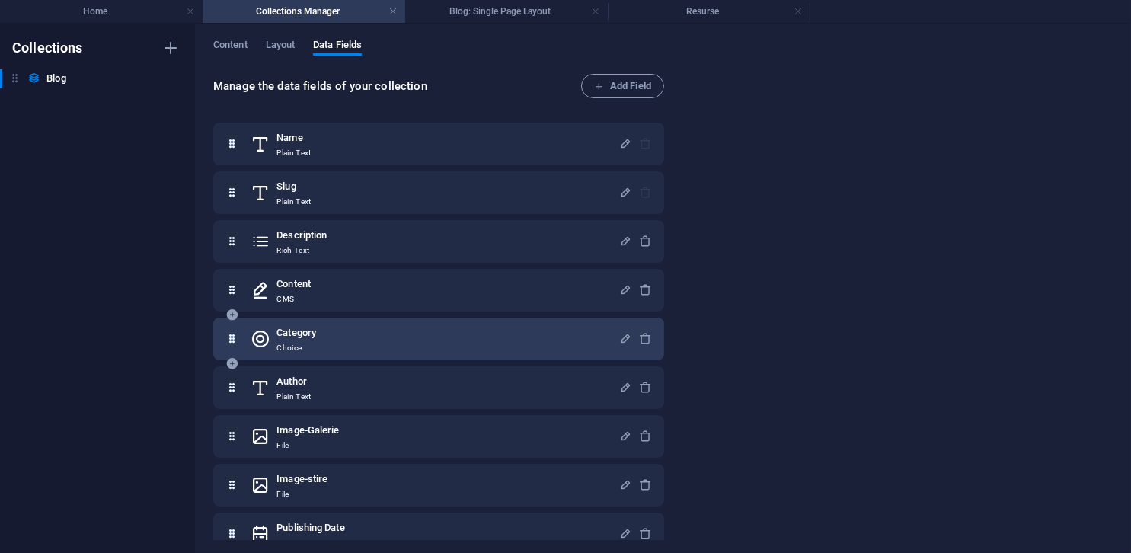
click at [364, 330] on div "Category Choice" at bounding box center [435, 339] width 369 height 30
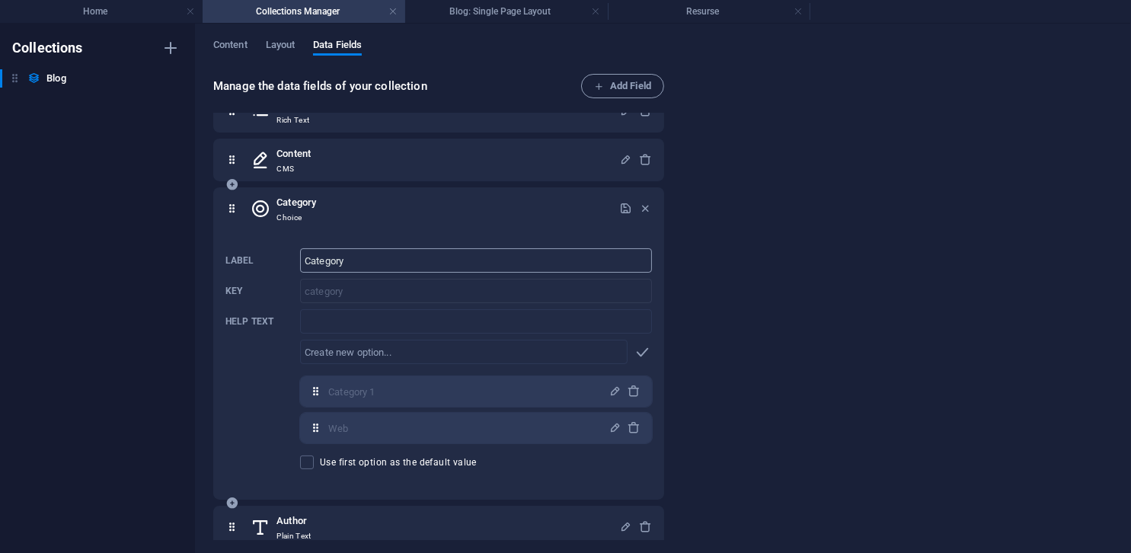
scroll to position [152, 0]
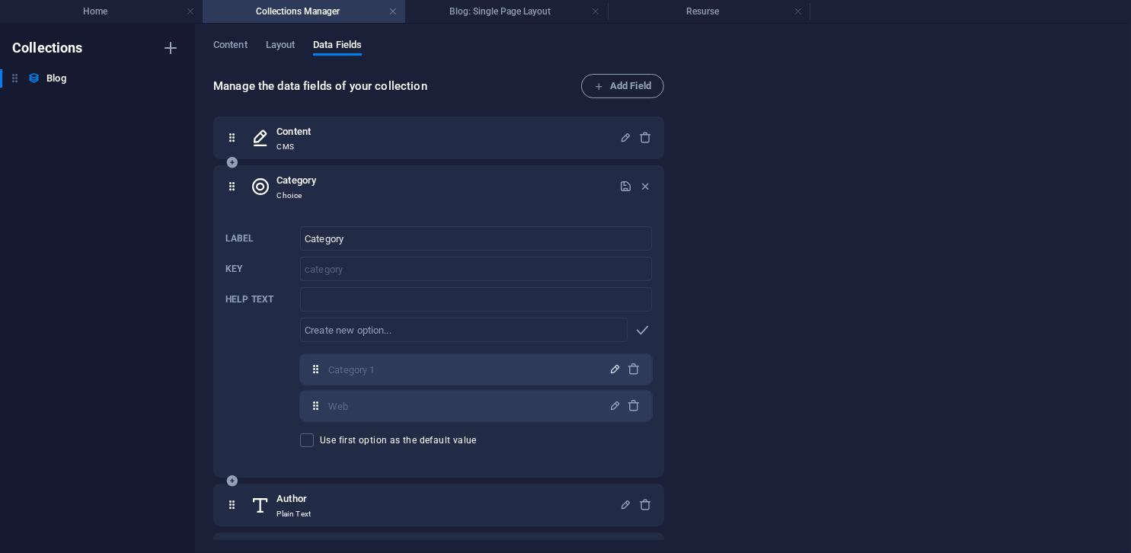
click at [612, 375] on icon "button" at bounding box center [615, 369] width 13 height 13
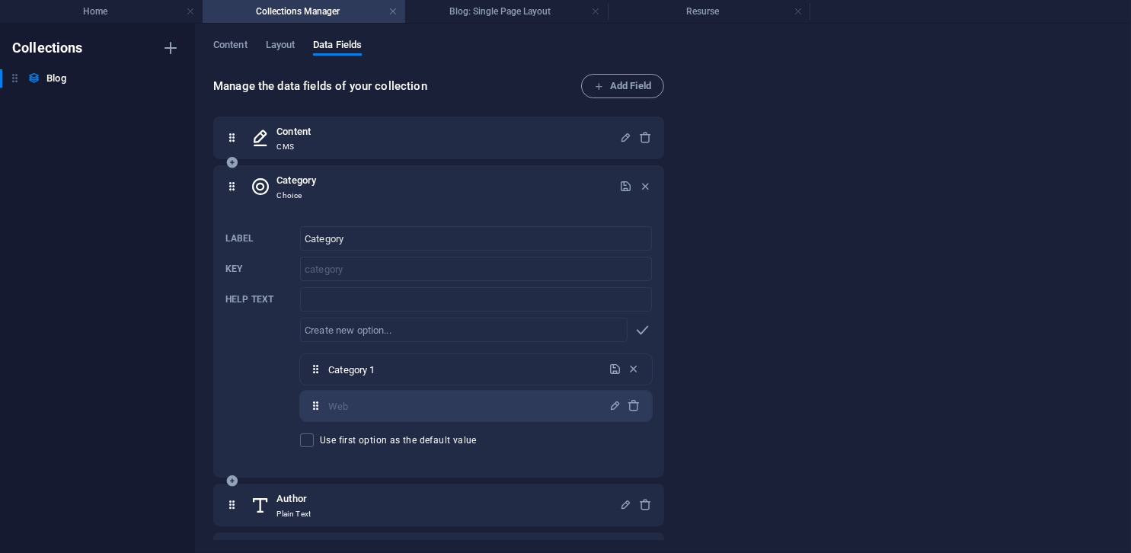
click at [522, 375] on input "Category 1" at bounding box center [464, 369] width 272 height 24
type input "AI"
click at [614, 366] on icon "button" at bounding box center [615, 369] width 13 height 13
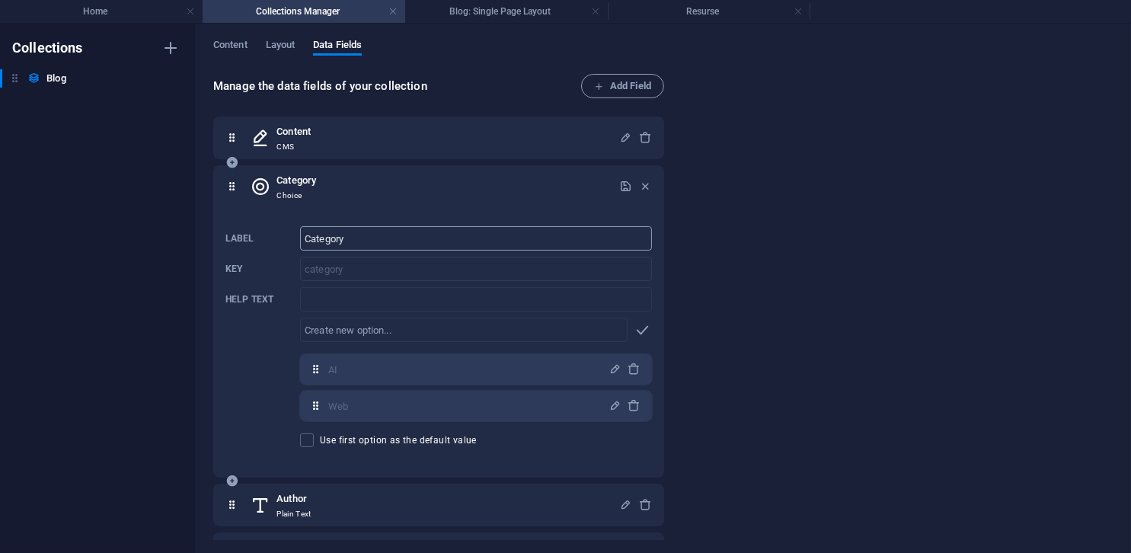
click at [439, 244] on input "Category" at bounding box center [476, 238] width 352 height 24
click at [445, 218] on div "Category Choice Label Category ​ Key category ​ Help text ​ ​ AI,Web AI ​ Web ​…" at bounding box center [438, 321] width 451 height 312
click at [228, 56] on div "Content Layout Data Fields" at bounding box center [662, 53] width 899 height 29
click at [234, 43] on span "Content" at bounding box center [230, 46] width 34 height 21
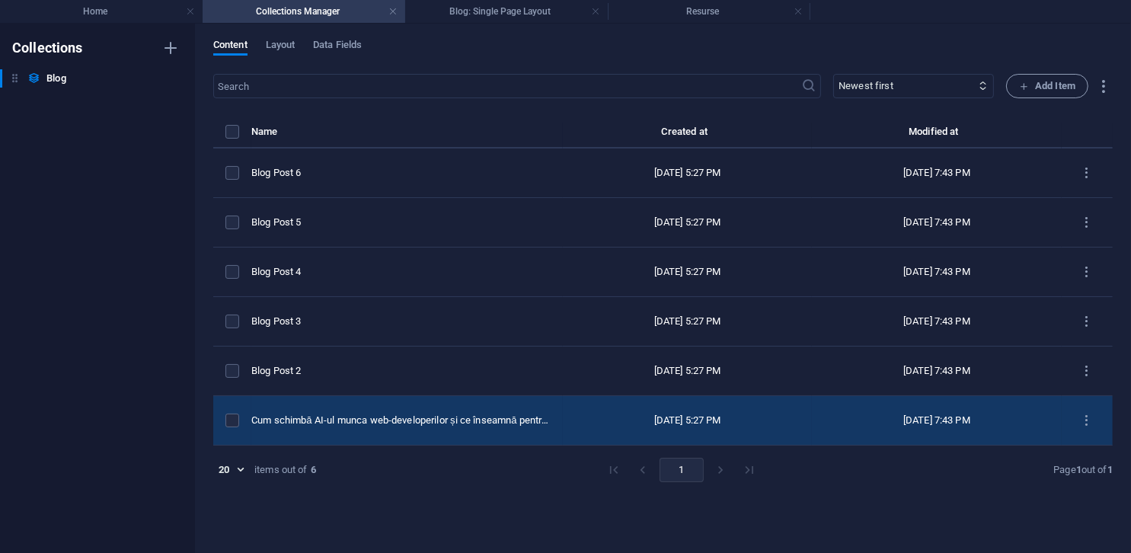
click at [474, 414] on div "Cum schimbă AI-ul munca web-developerilor și ce înseamnă pentru clienți" at bounding box center [400, 421] width 299 height 14
select select "AI"
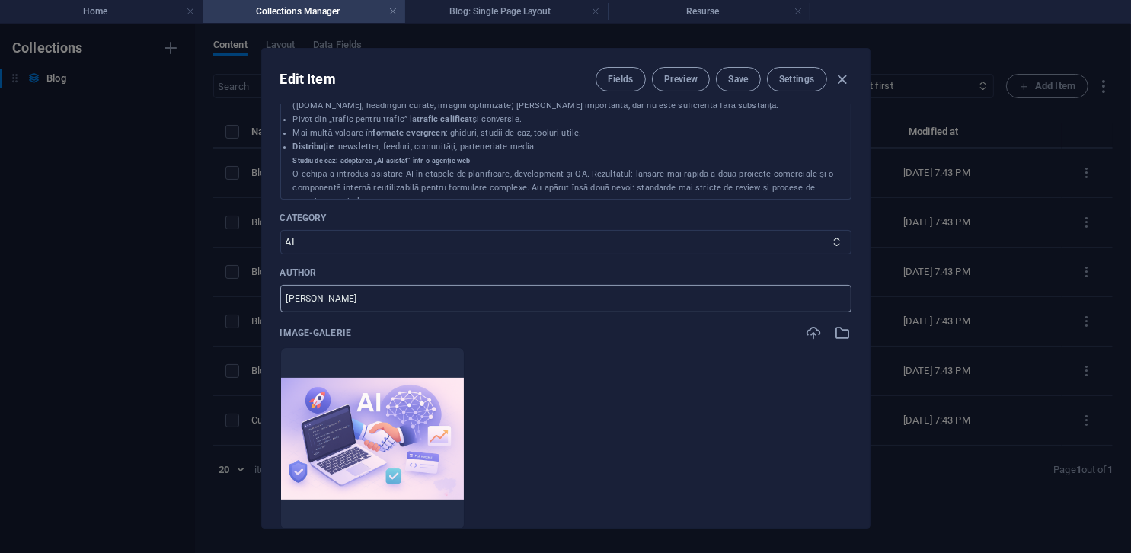
scroll to position [305, 0]
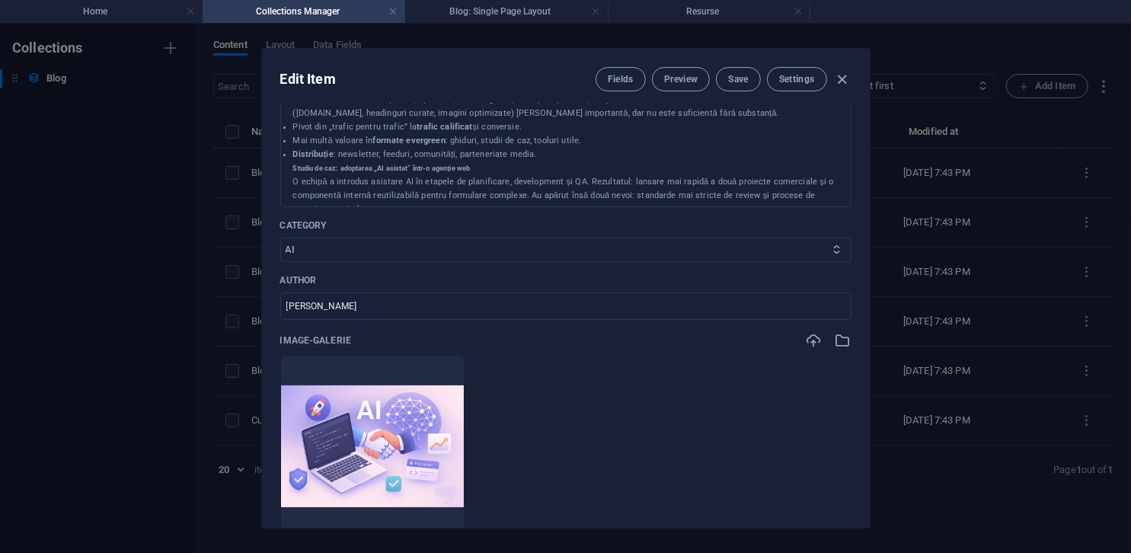
click at [654, 248] on select "AI Web" at bounding box center [565, 250] width 571 height 24
click at [643, 292] on input "[PERSON_NAME]" at bounding box center [565, 305] width 571 height 27
click at [632, 299] on input "[PERSON_NAME]" at bounding box center [565, 305] width 571 height 27
click at [631, 301] on input "[PERSON_NAME]" at bounding box center [565, 305] width 571 height 27
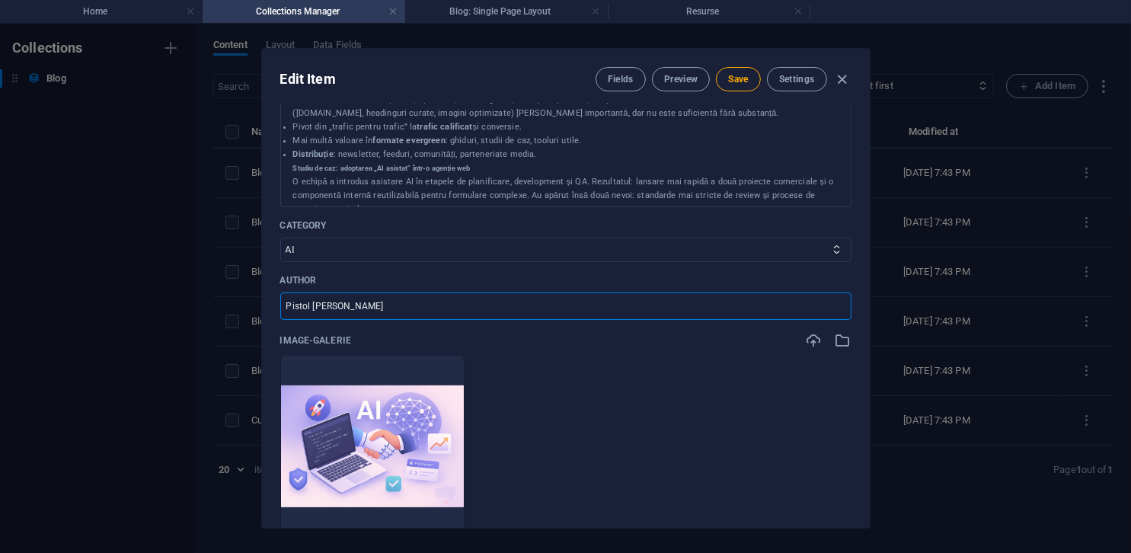
type input "Pistol Ioan-Alexandru"
click at [645, 343] on div "Image-Galerie" at bounding box center [565, 340] width 571 height 17
click at [657, 303] on input "Pistol Ioan-Alexandru" at bounding box center [565, 305] width 571 height 27
click at [664, 366] on ul "Drop files here to upload them instantly" at bounding box center [565, 446] width 571 height 183
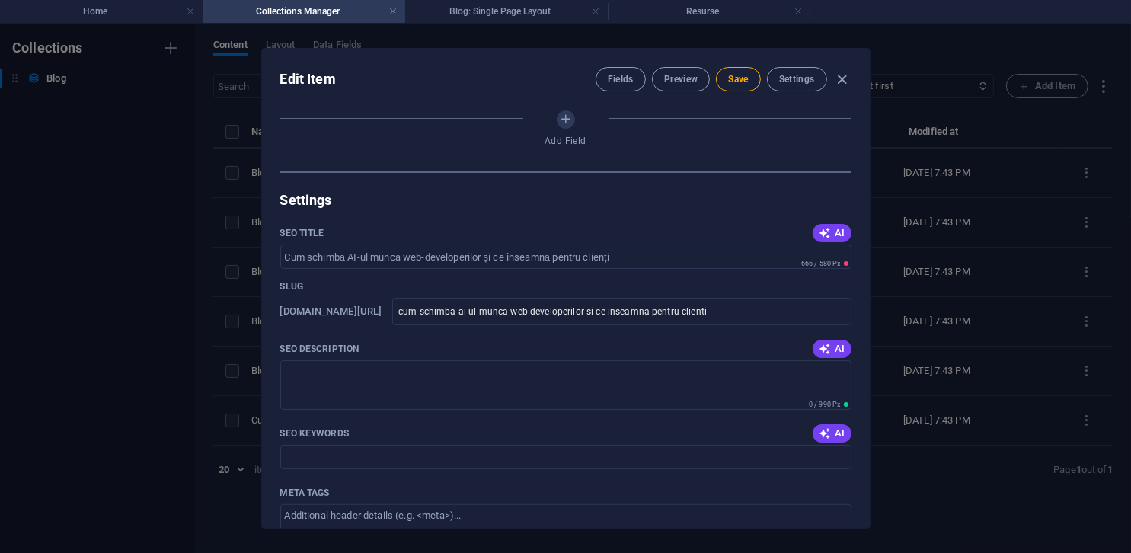
scroll to position [1142, 0]
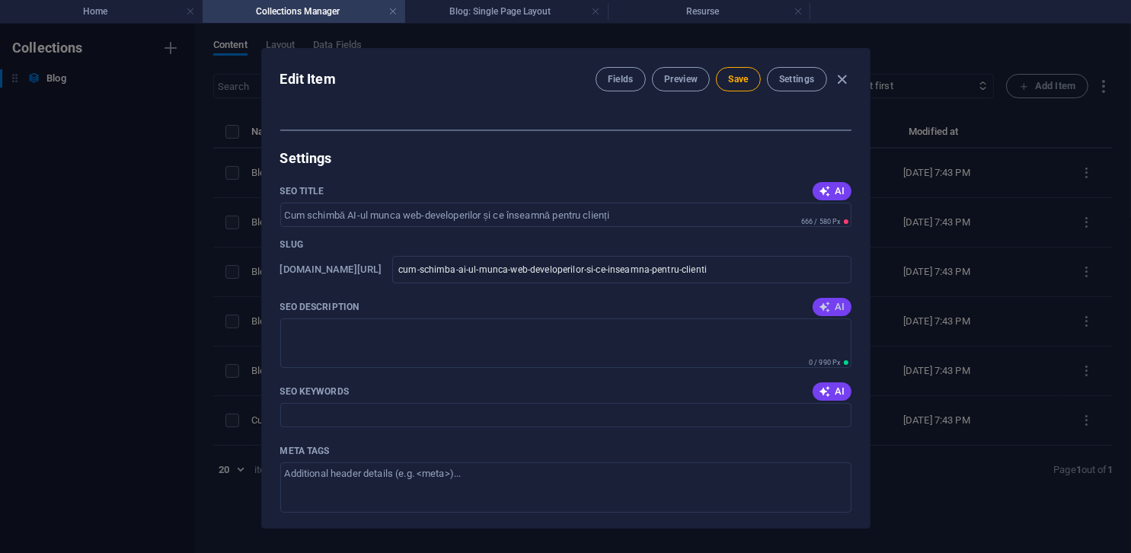
click at [820, 305] on icon "button" at bounding box center [825, 307] width 12 height 12
type textarea "Descoperă cum AI-ul transformă web-developerii, optimizând livrările și impactu…"
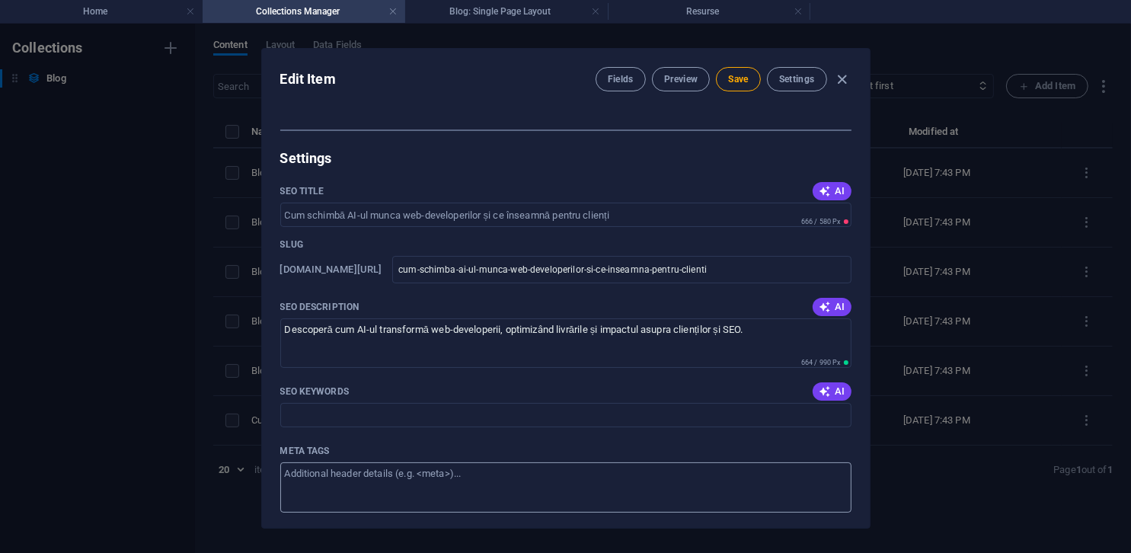
scroll to position [1295, 0]
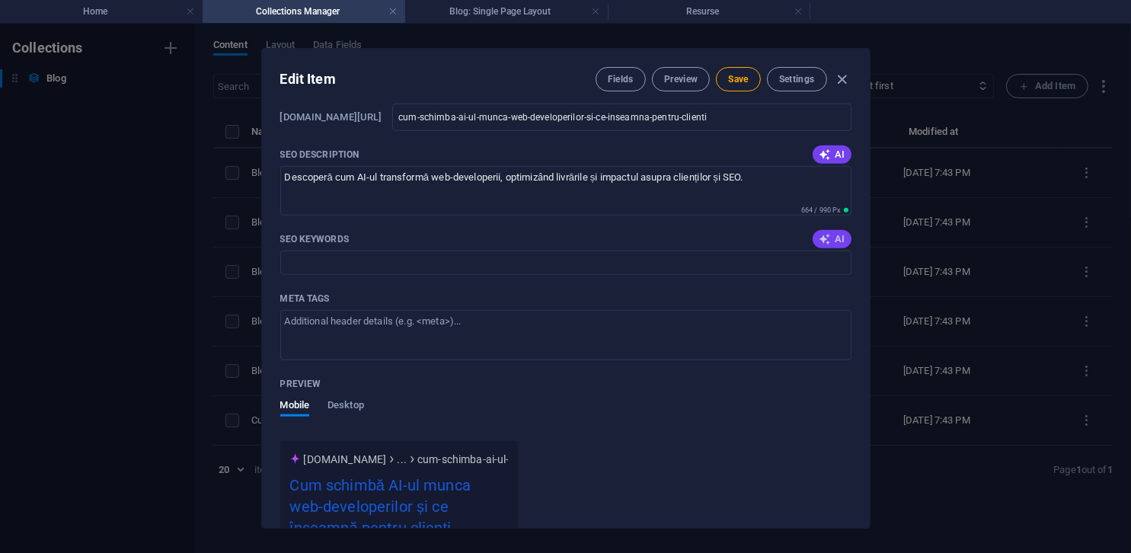
click at [825, 242] on icon "button" at bounding box center [825, 239] width 12 height 12
type input "inteligență artificială web-developer, impact AI asupra web-developement, SEO ș…"
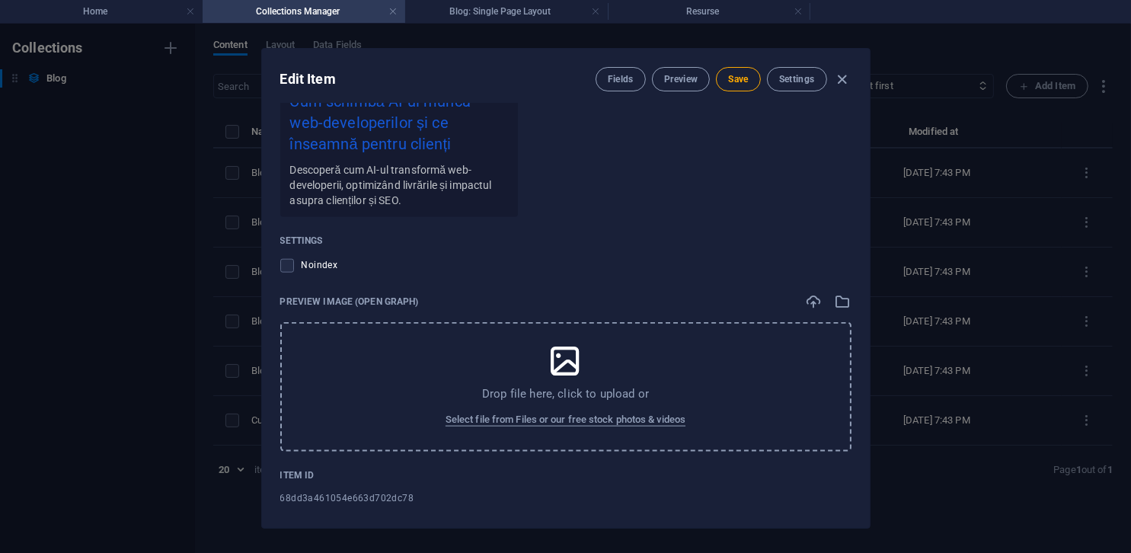
scroll to position [1687, 0]
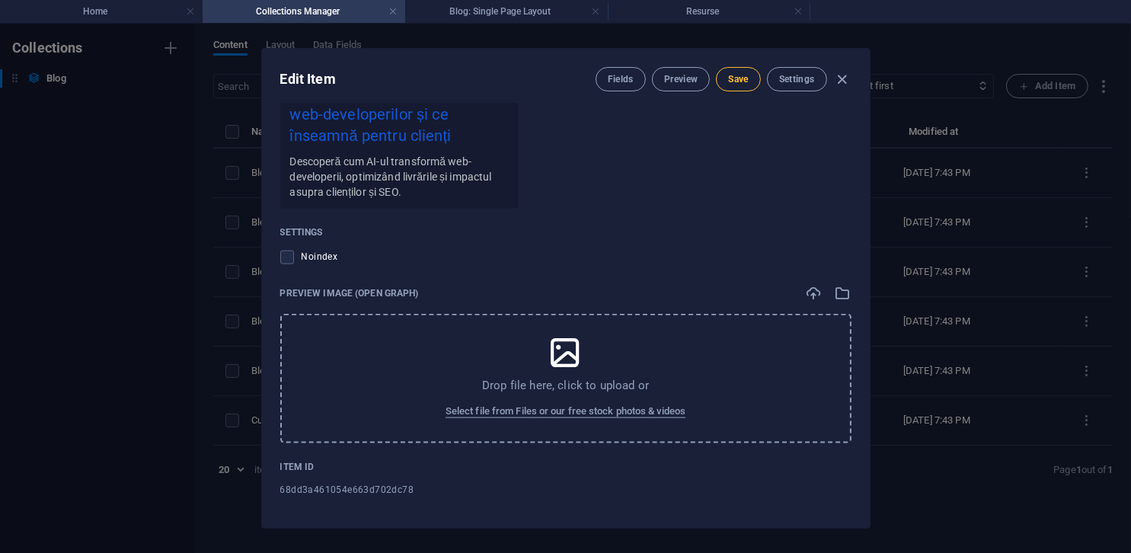
click at [740, 86] on button "Save" at bounding box center [738, 79] width 44 height 24
click at [741, 86] on button "Save" at bounding box center [738, 79] width 44 height 24
click at [841, 78] on icon "button" at bounding box center [842, 80] width 18 height 18
type input "2025-10-04"
type input "cum-schimba-ai-ul-munca-web-developerilor-si-ce-inseamna-pentru-clienti"
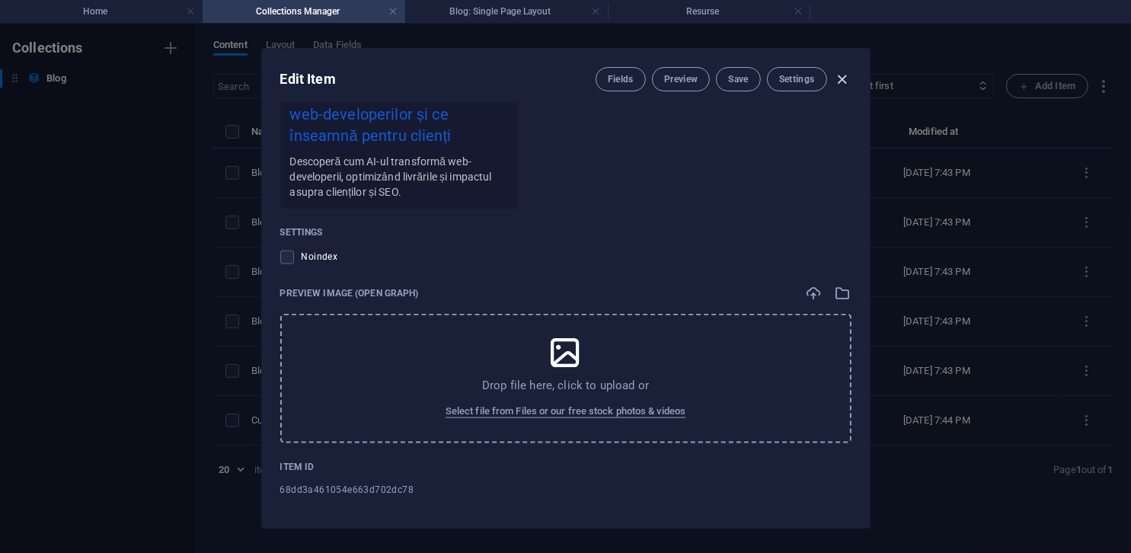
scroll to position [1308, 0]
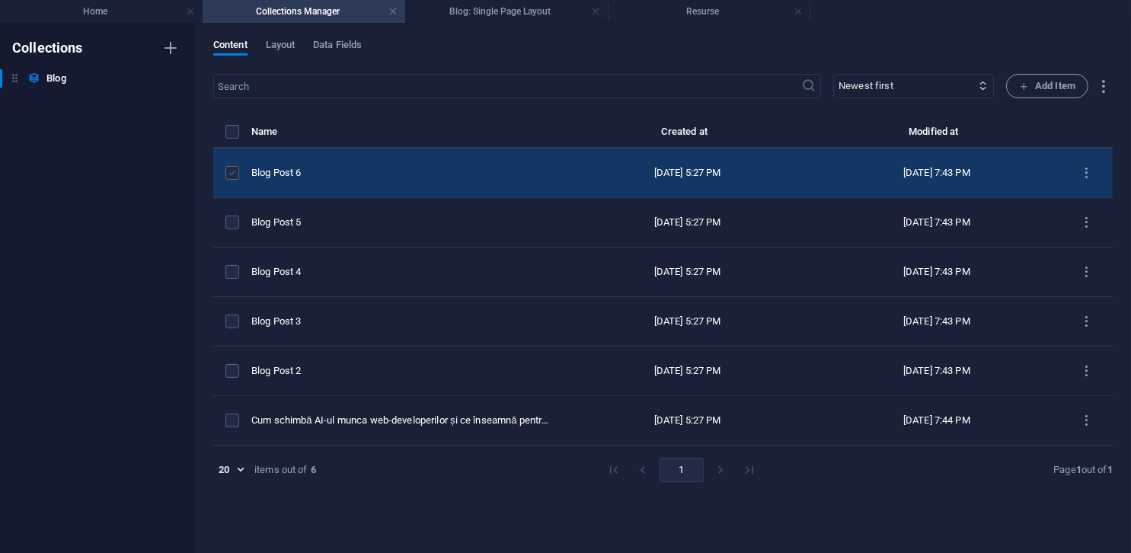
click at [228, 177] on label "items list" at bounding box center [232, 173] width 14 height 14
click at [0, 0] on input "items list" at bounding box center [0, 0] width 0 height 0
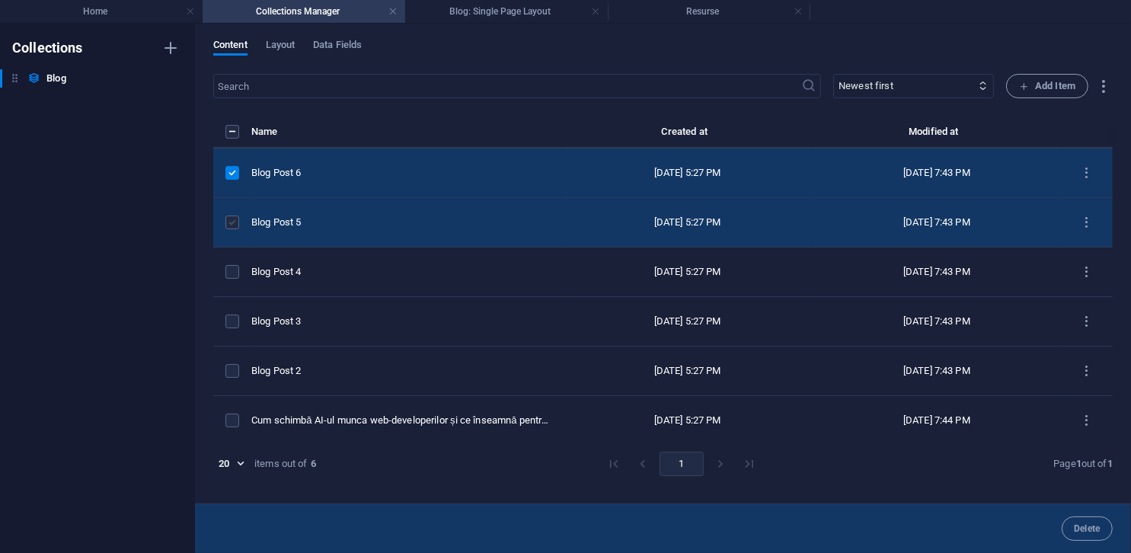
click at [235, 217] on label "items list" at bounding box center [232, 223] width 14 height 14
click at [0, 0] on input "items list" at bounding box center [0, 0] width 0 height 0
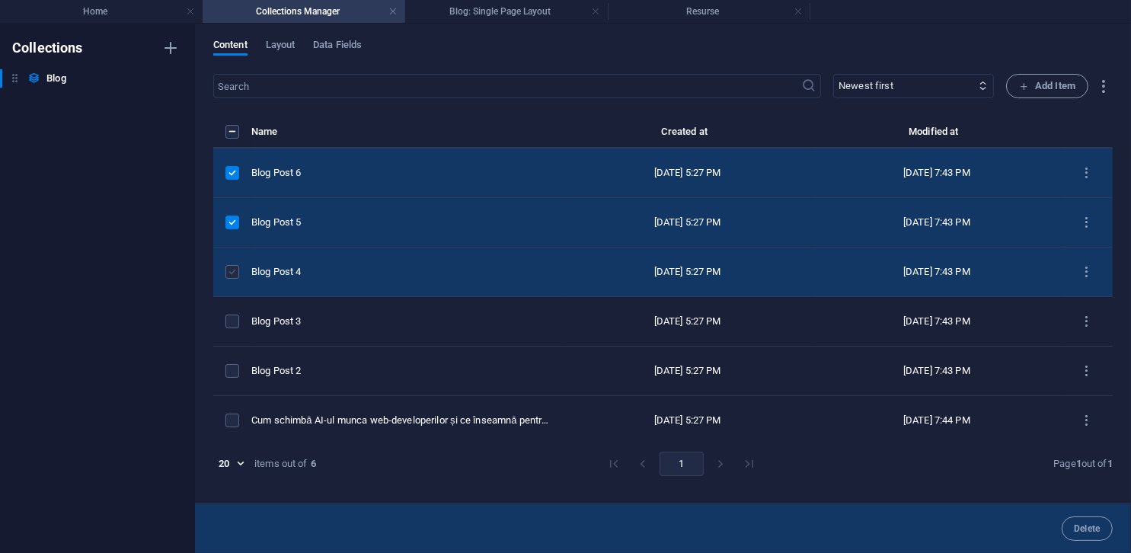
click at [235, 267] on label "items list" at bounding box center [232, 272] width 14 height 14
click at [0, 0] on input "items list" at bounding box center [0, 0] width 0 height 0
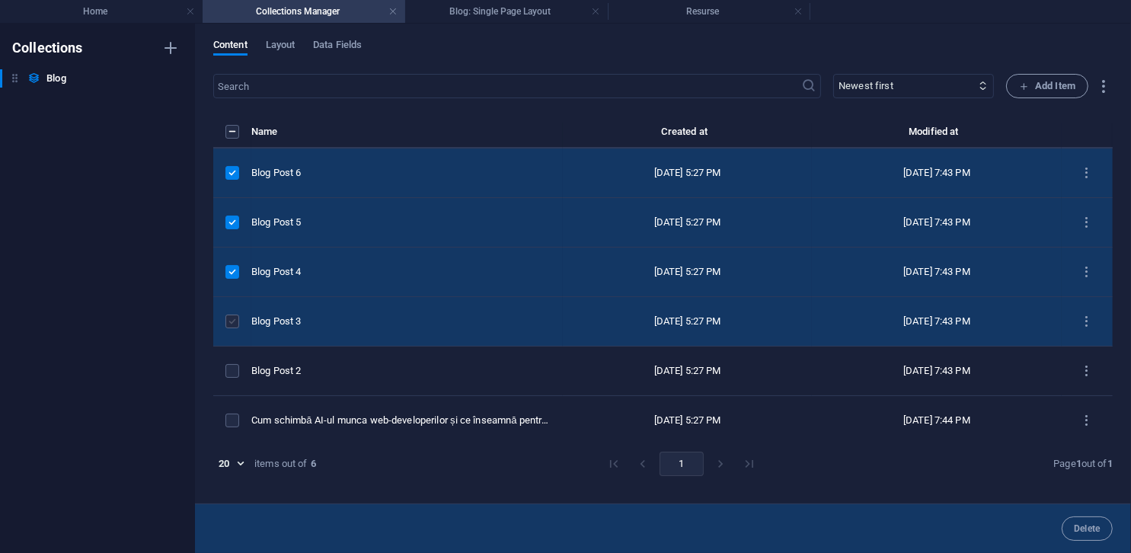
click at [233, 318] on label "items list" at bounding box center [232, 322] width 14 height 14
click at [0, 0] on input "items list" at bounding box center [0, 0] width 0 height 0
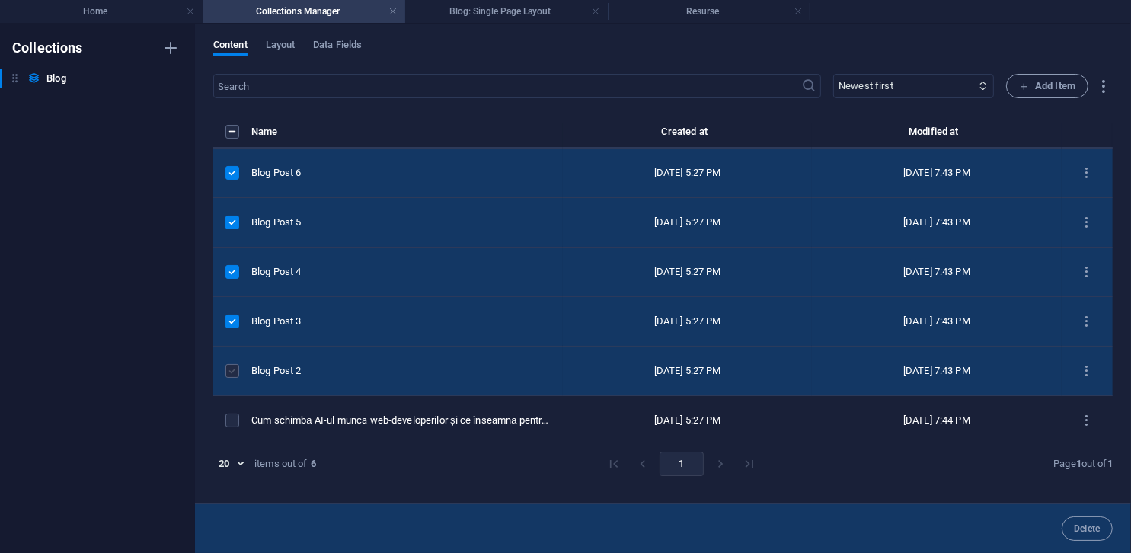
click at [232, 368] on label "items list" at bounding box center [232, 371] width 14 height 14
click at [0, 0] on input "items list" at bounding box center [0, 0] width 0 height 0
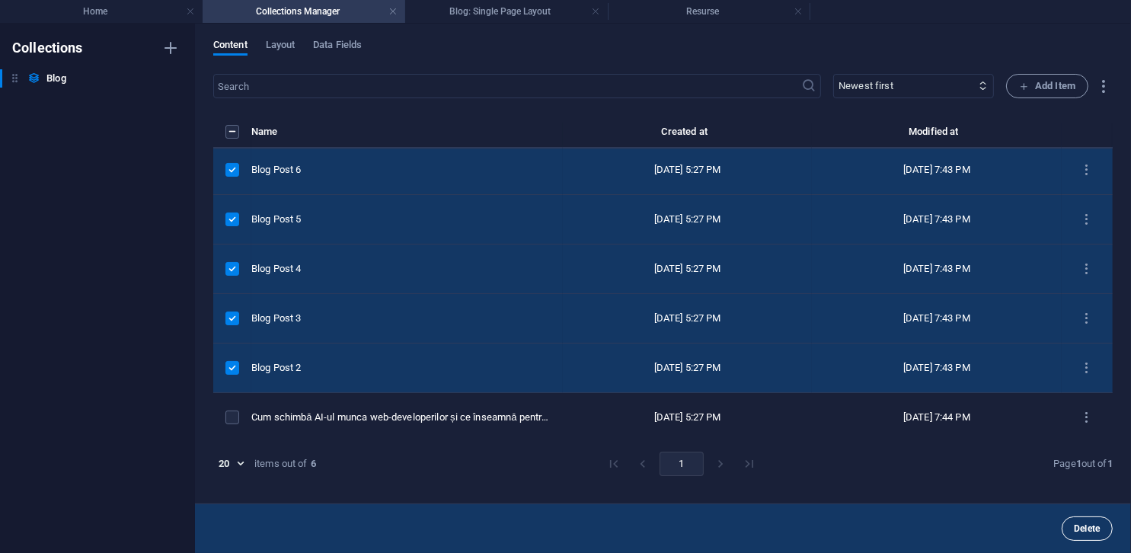
click at [1089, 528] on span "Delete" at bounding box center [1087, 528] width 27 height 9
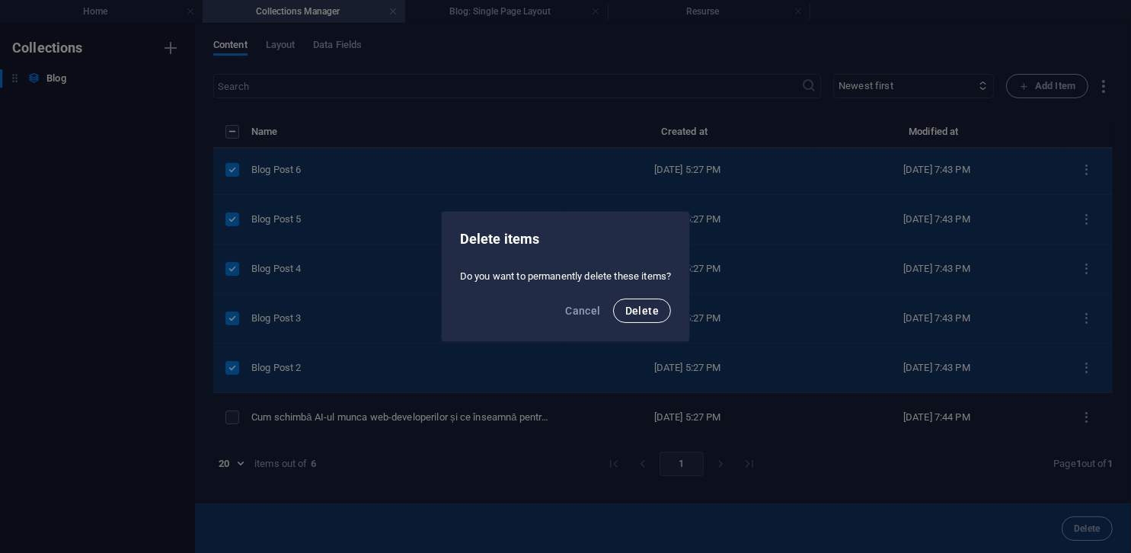
click at [649, 315] on span "Delete" at bounding box center [642, 311] width 34 height 12
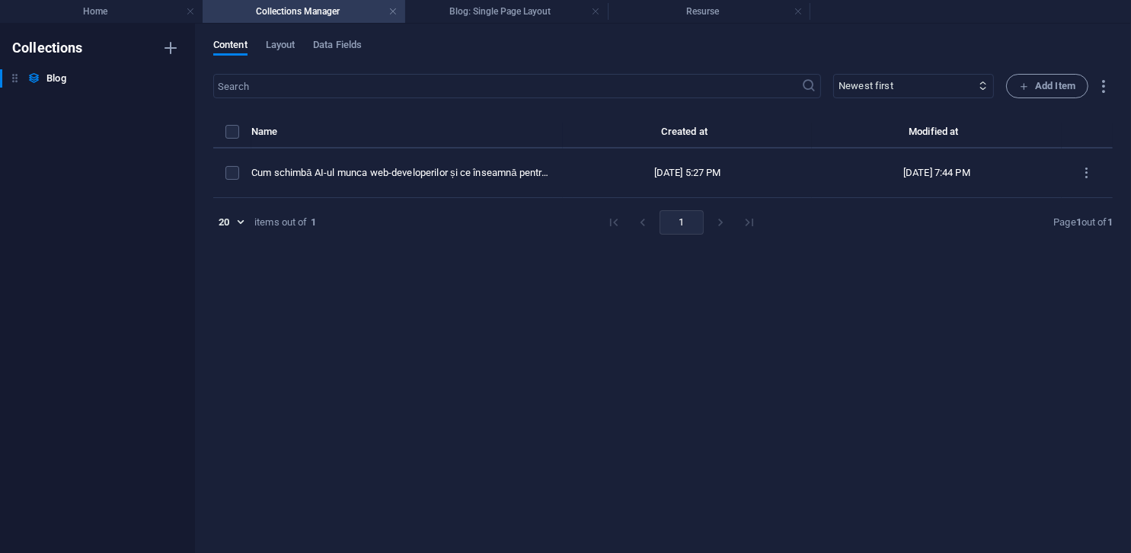
scroll to position [0, 0]
click at [120, 11] on h4 "Home" at bounding box center [101, 11] width 203 height 17
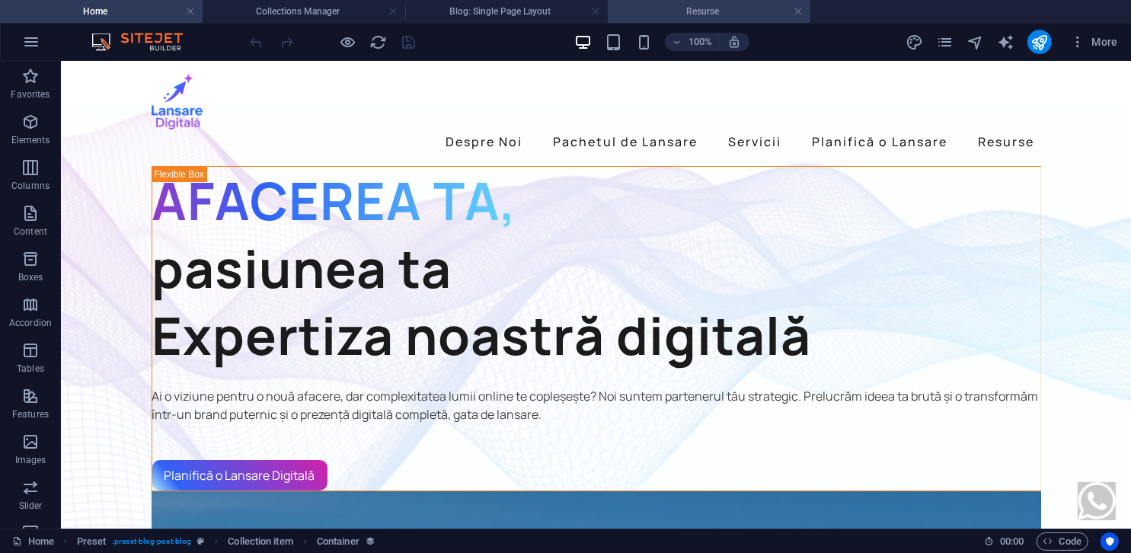
click at [765, 13] on h4 "Resurse" at bounding box center [709, 11] width 203 height 17
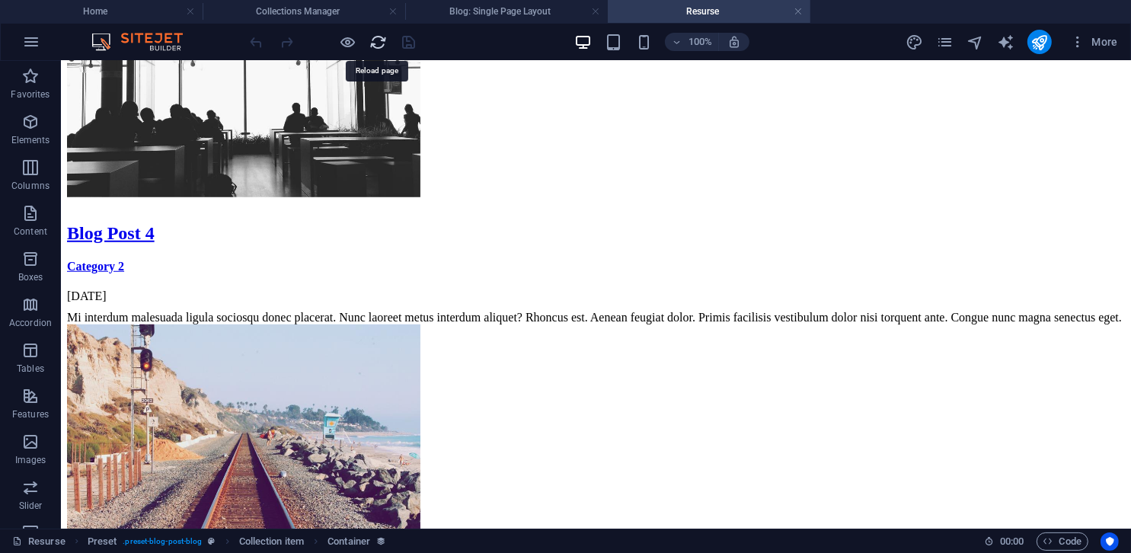
click at [372, 46] on icon "reload" at bounding box center [379, 43] width 18 height 18
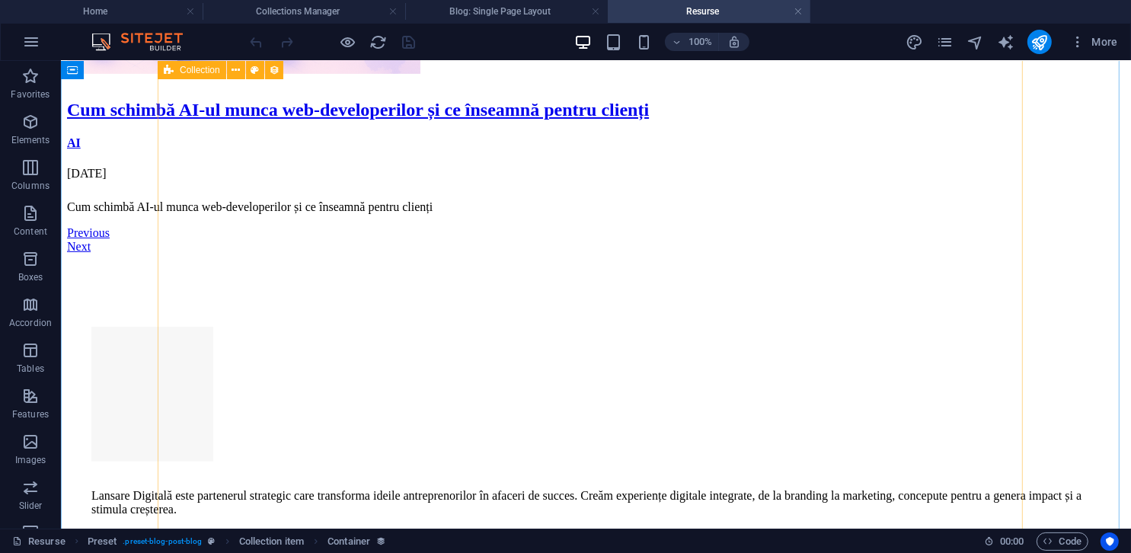
scroll to position [457, 0]
